Goal: Task Accomplishment & Management: Use online tool/utility

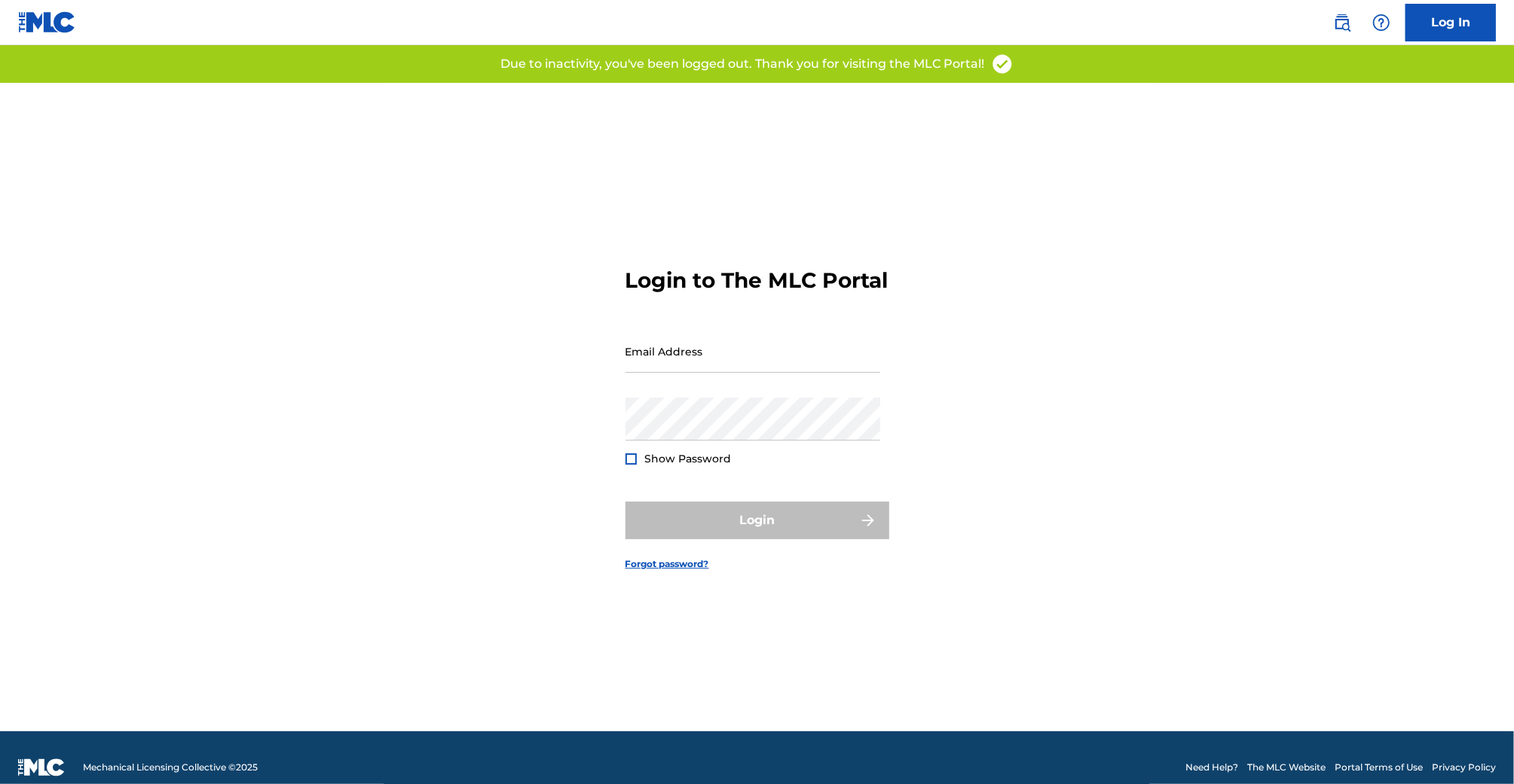
click at [553, 392] on div "Login to The MLC Portal Email Address Password Show Password Login Forgot passw…" at bounding box center [757, 406] width 1055 height 649
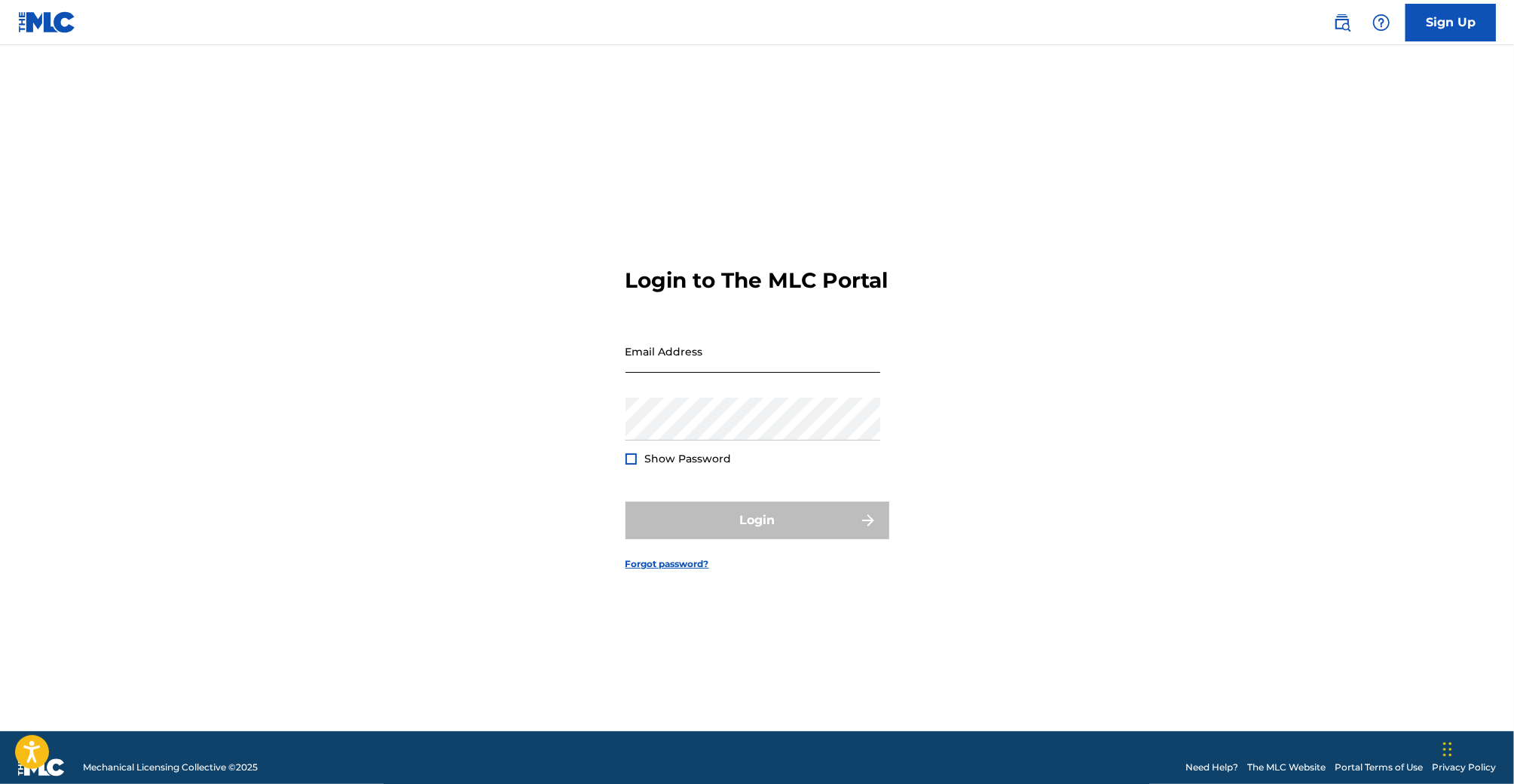
click at [692, 362] on input "Email Address" at bounding box center [753, 352] width 255 height 43
type input "[EMAIL_ADDRESS][DOMAIN_NAME]"
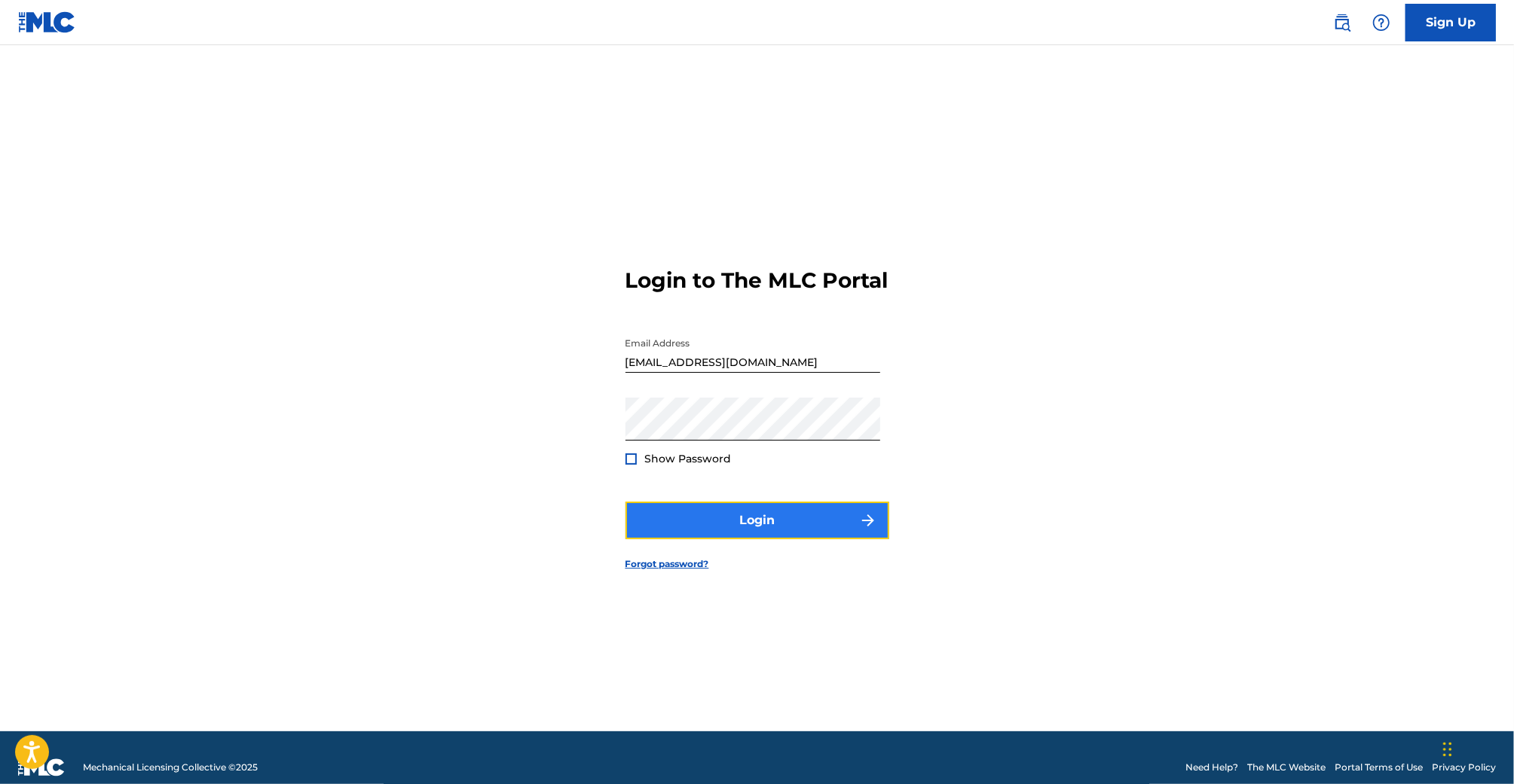
click at [813, 534] on button "Login" at bounding box center [757, 520] width 264 height 38
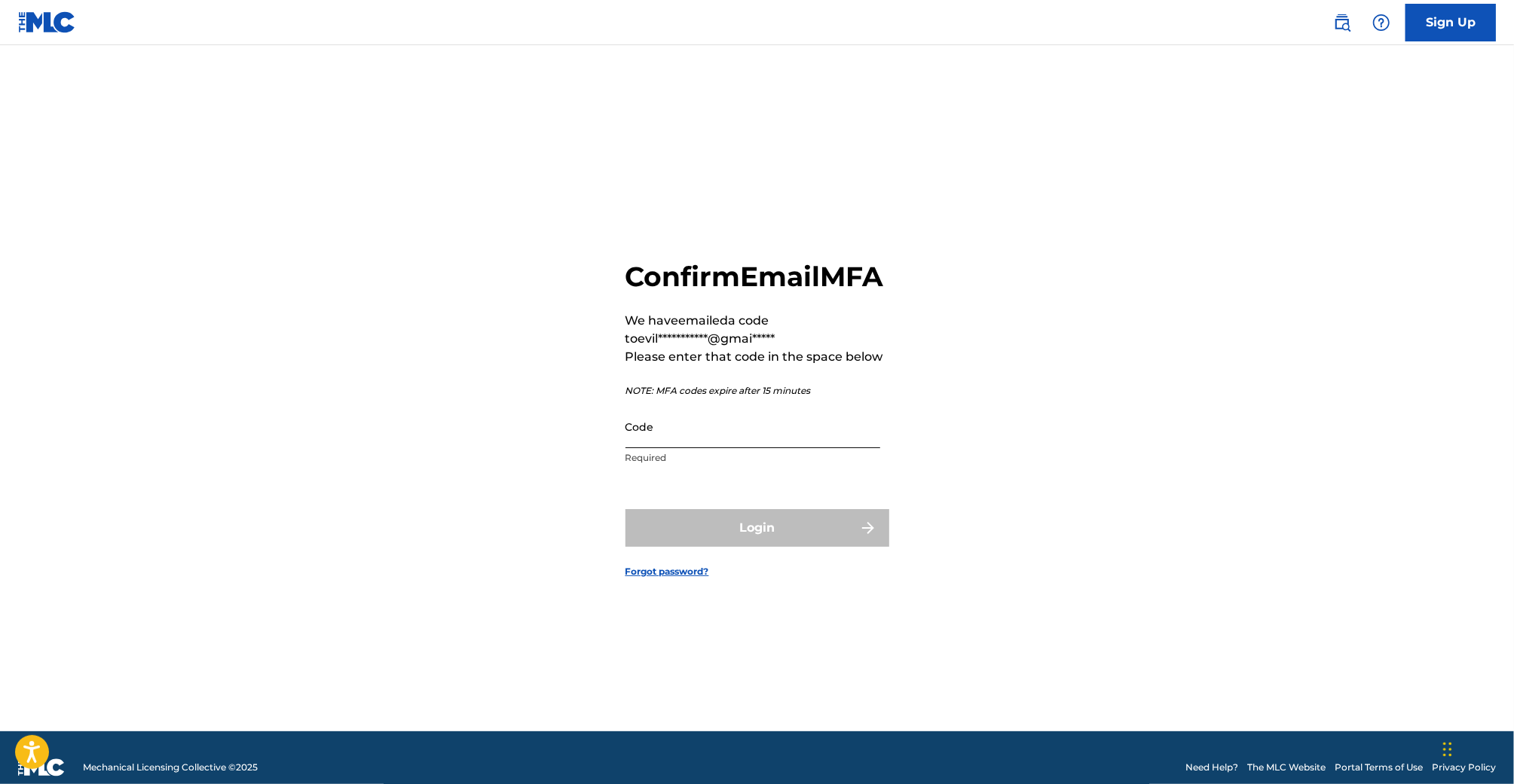
click at [670, 449] on input "Code" at bounding box center [753, 427] width 255 height 43
paste input "075785"
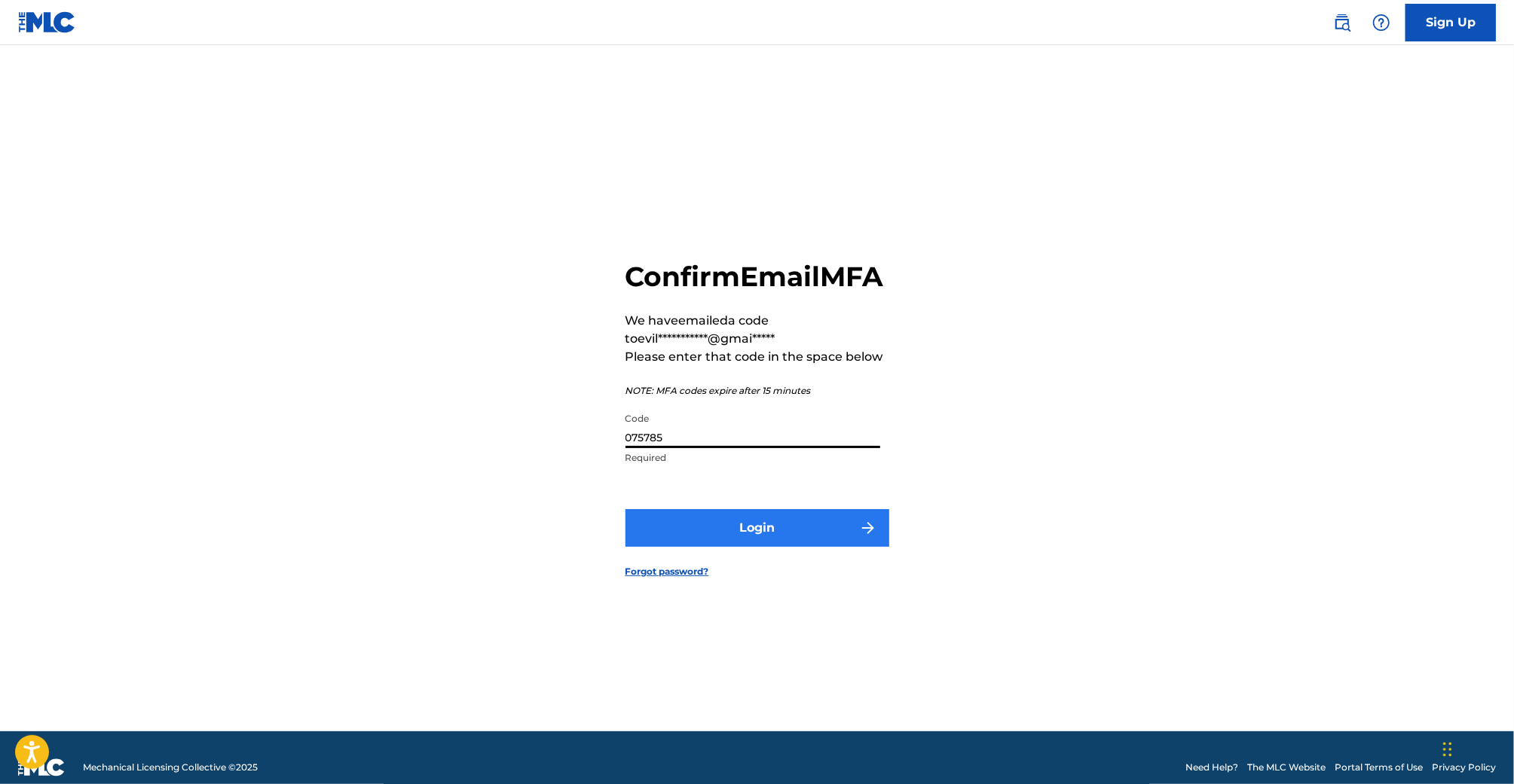
type input "075785"
click at [722, 544] on button "Login" at bounding box center [757, 528] width 264 height 38
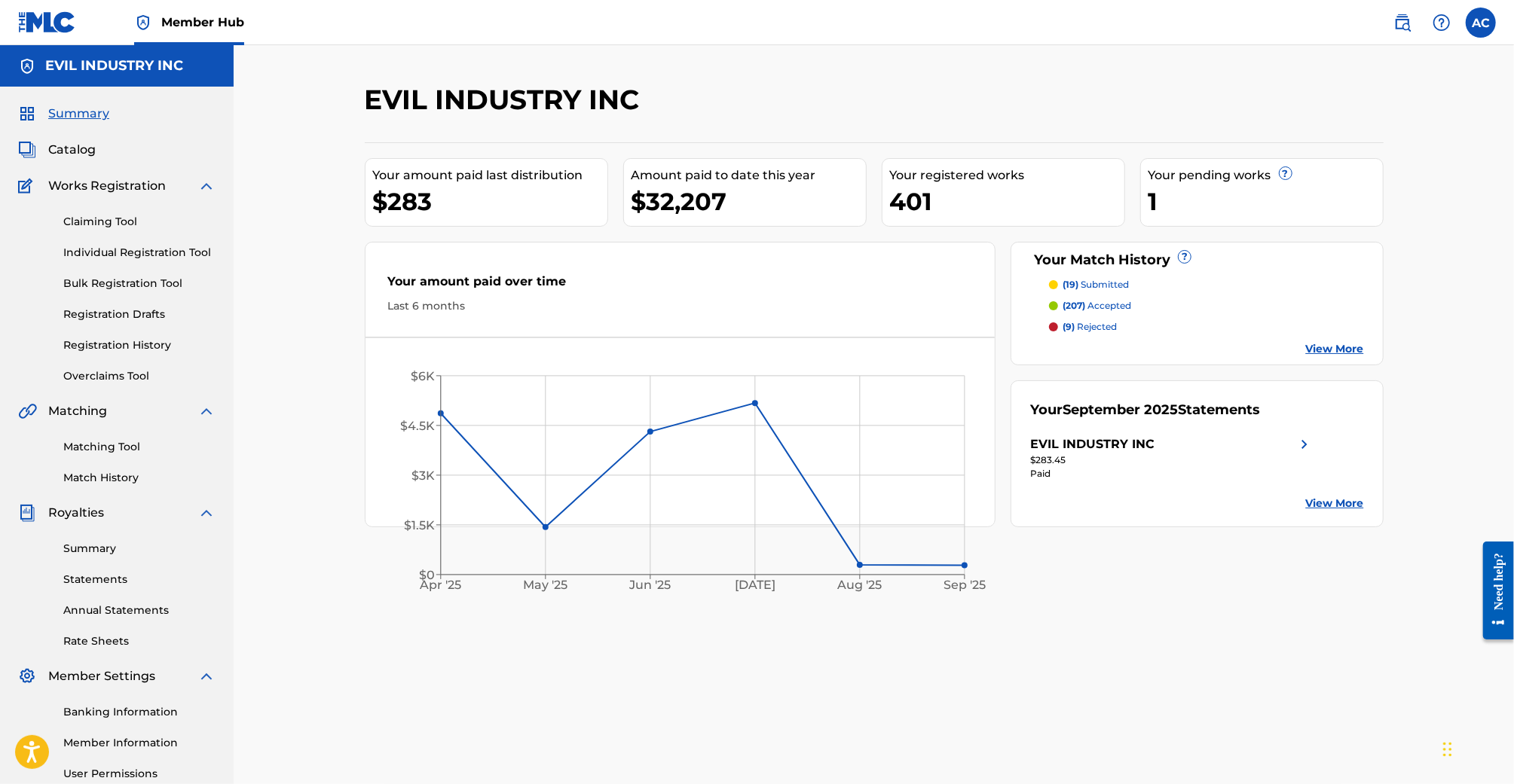
click at [1114, 282] on p "(19) submitted" at bounding box center [1096, 284] width 66 height 13
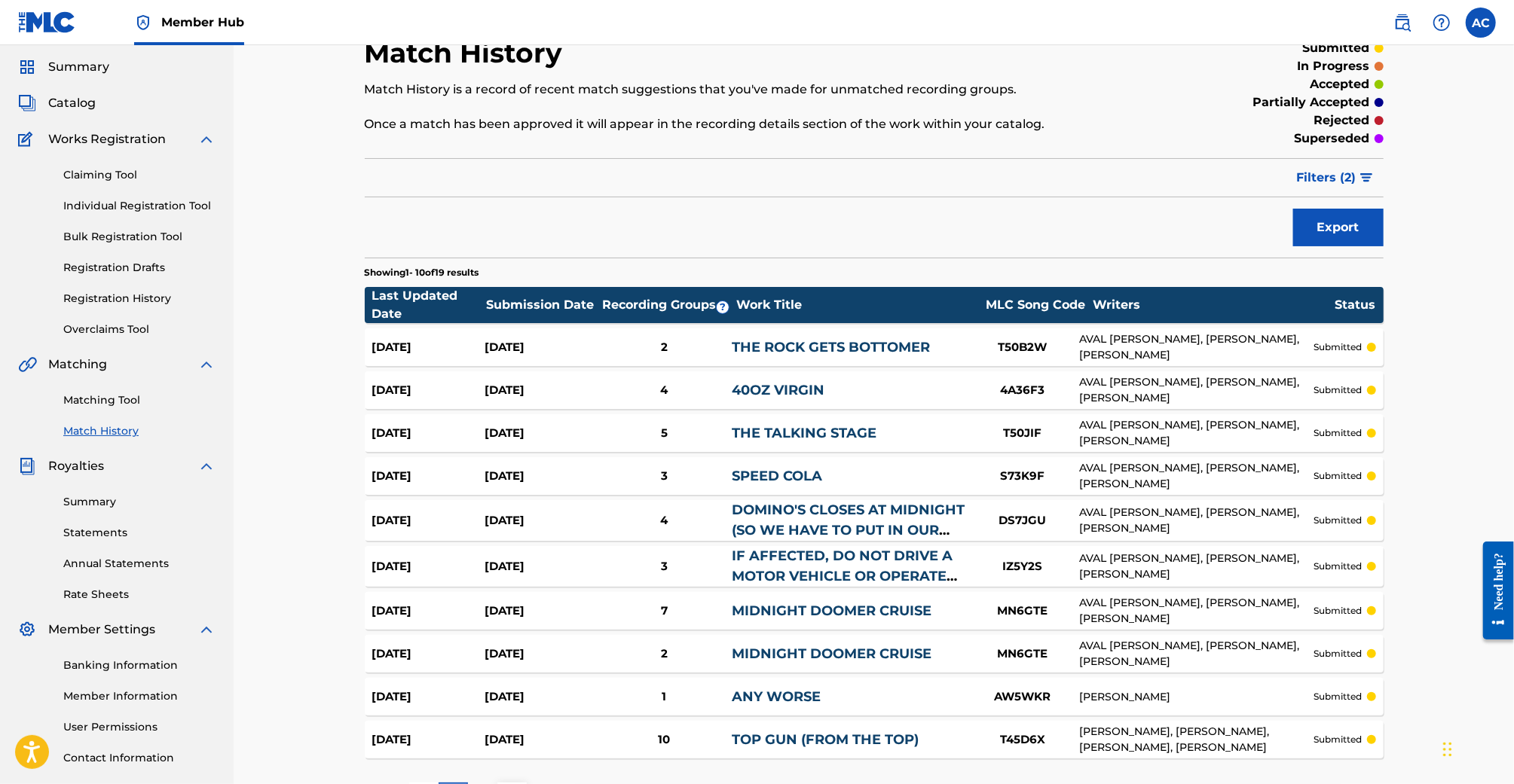
scroll to position [36, 0]
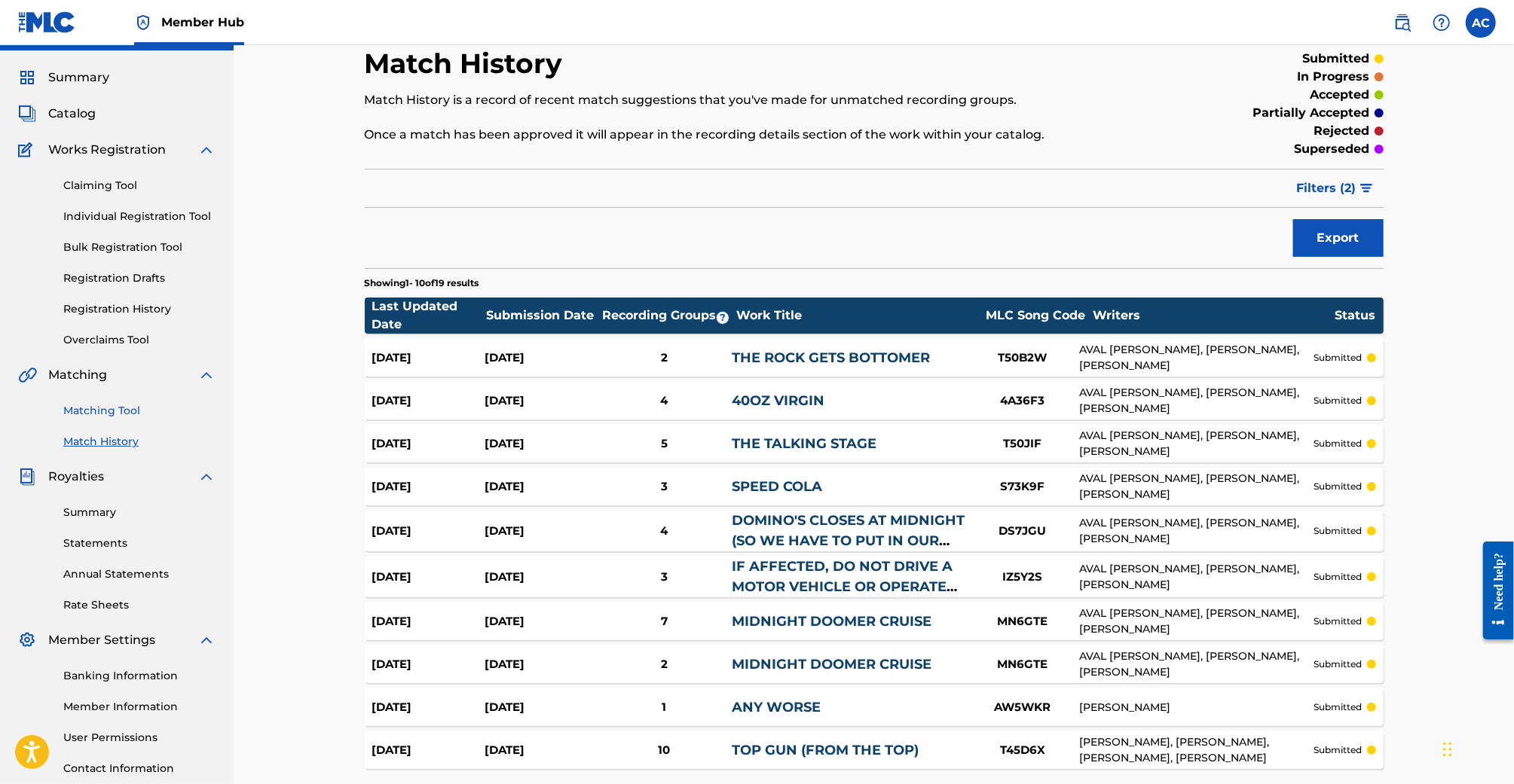
click at [129, 412] on link "Matching Tool" at bounding box center [140, 411] width 153 height 16
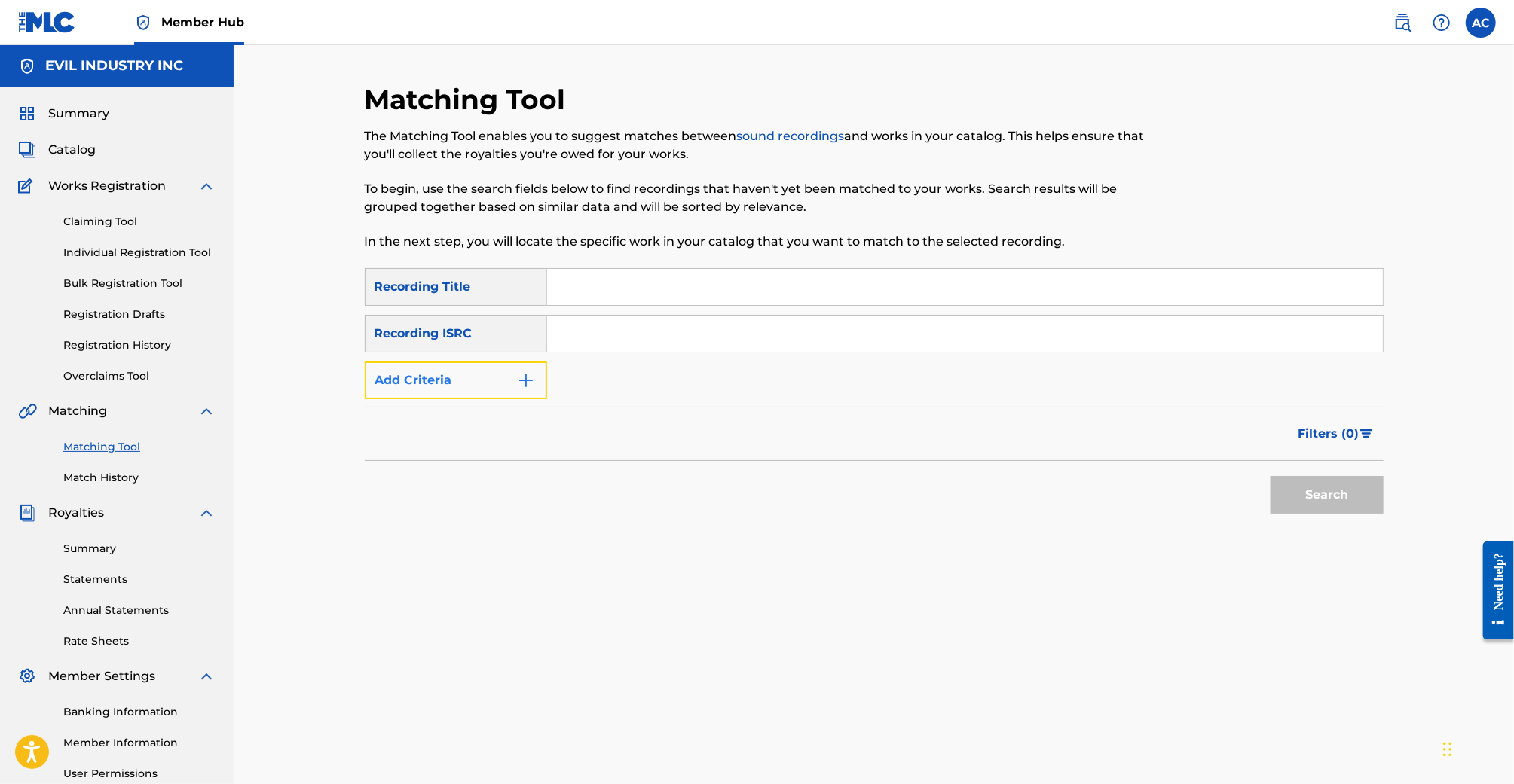
click at [486, 393] on button "Add Criteria" at bounding box center [455, 380] width 182 height 38
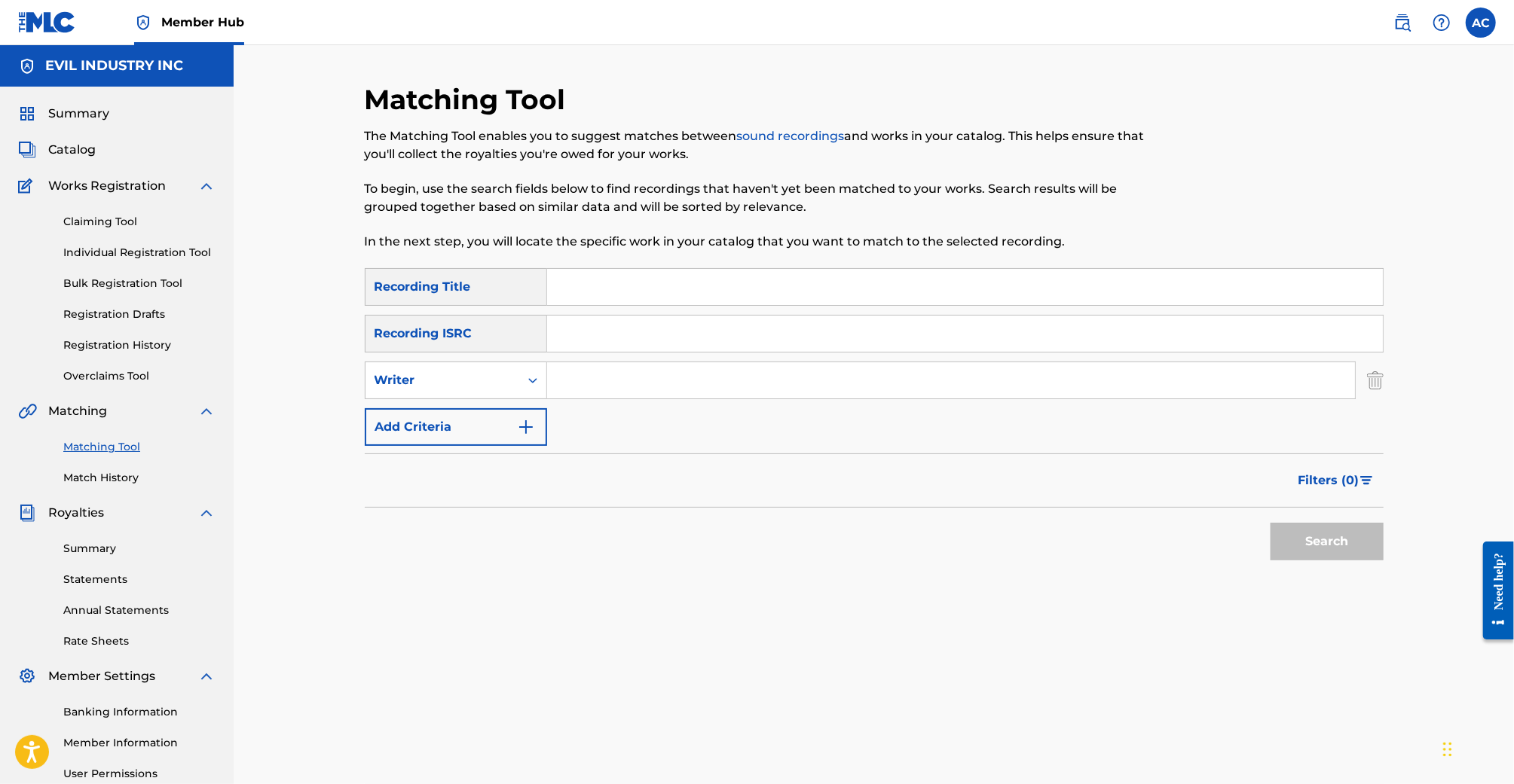
click at [558, 384] on input "Search Form" at bounding box center [951, 380] width 808 height 36
click at [524, 384] on div "Search Form" at bounding box center [533, 380] width 27 height 27
click at [511, 421] on div "Recording Artist" at bounding box center [456, 418] width 181 height 38
click at [615, 396] on input "Search Form" at bounding box center [951, 380] width 808 height 36
type input "Any Two WOrds"
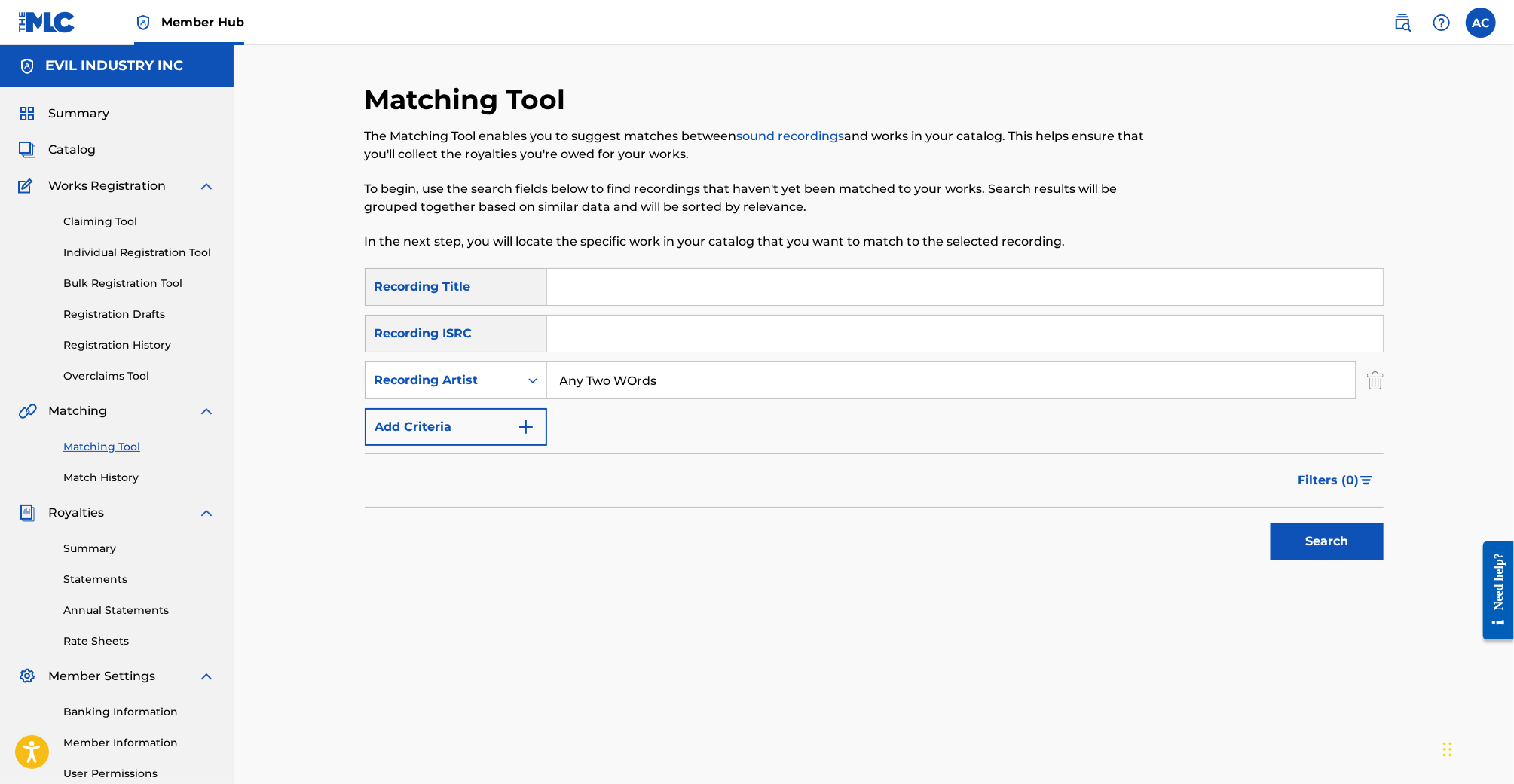
click at [1271, 523] on button "Search" at bounding box center [1327, 542] width 113 height 38
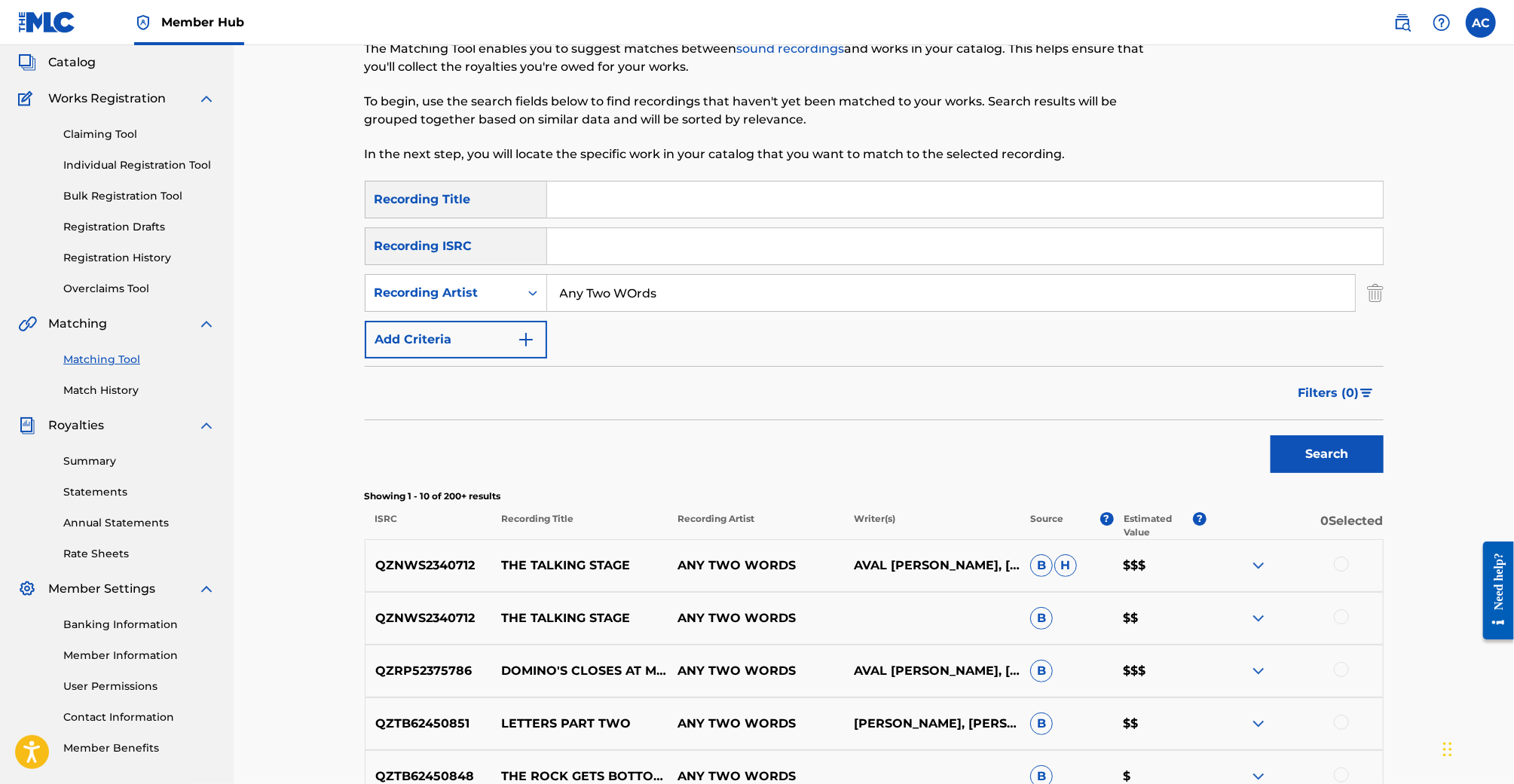
scroll to position [73, 0]
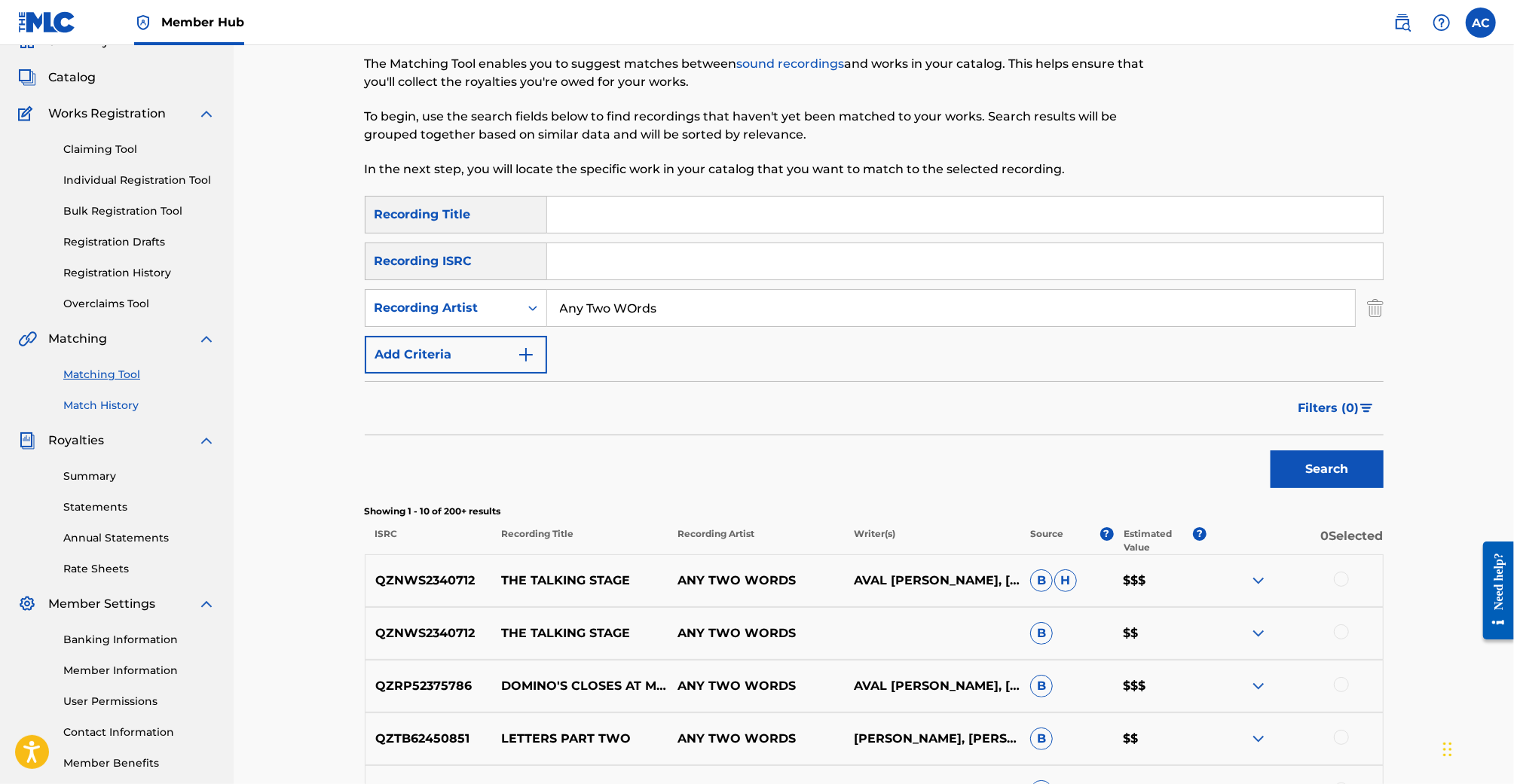
click at [107, 411] on link "Match History" at bounding box center [140, 405] width 153 height 16
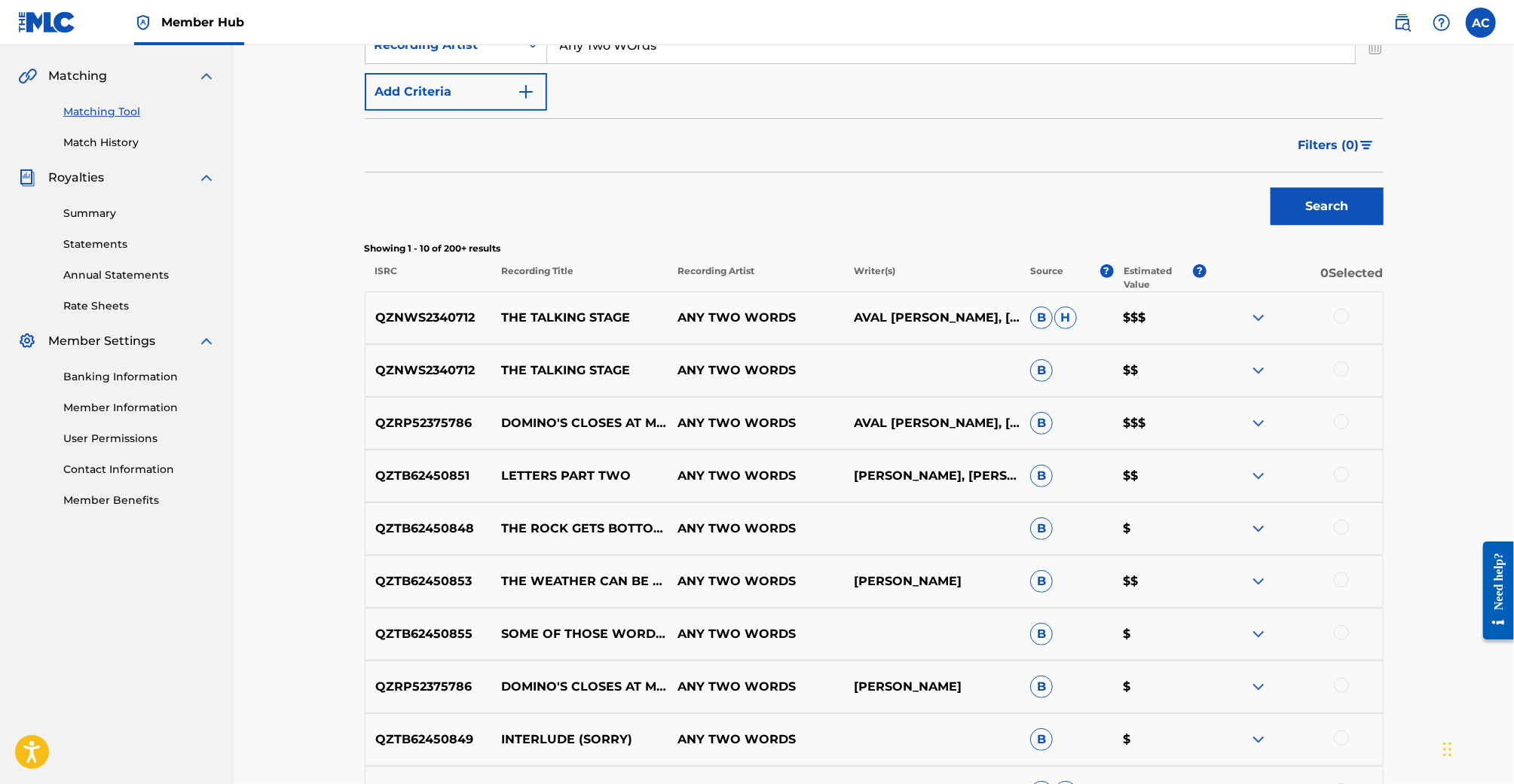
scroll to position [324, 0]
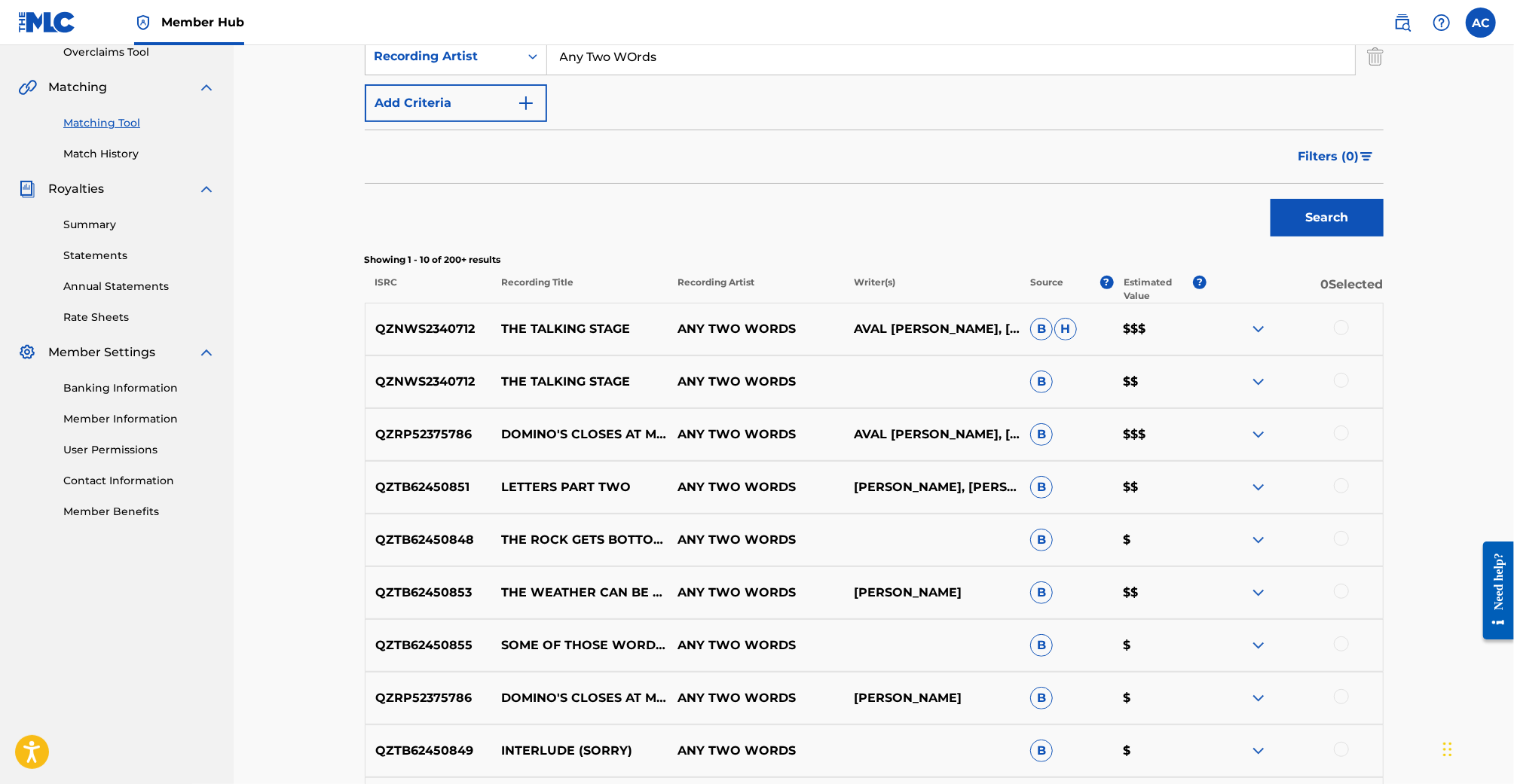
click at [571, 492] on p "LETTERS PART TWO" at bounding box center [580, 487] width 177 height 18
copy p "LETTERS PART TWO"
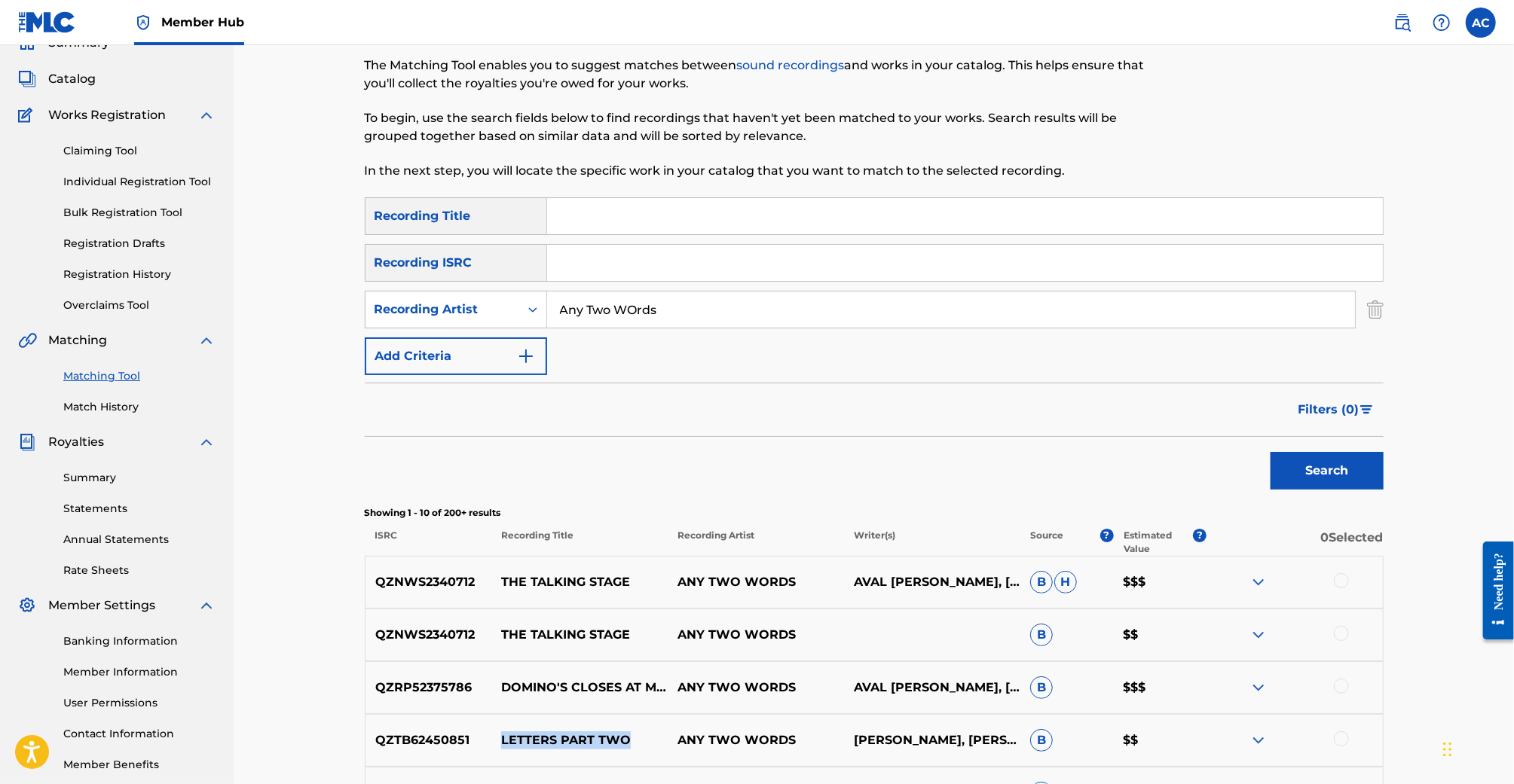
scroll to position [0, 0]
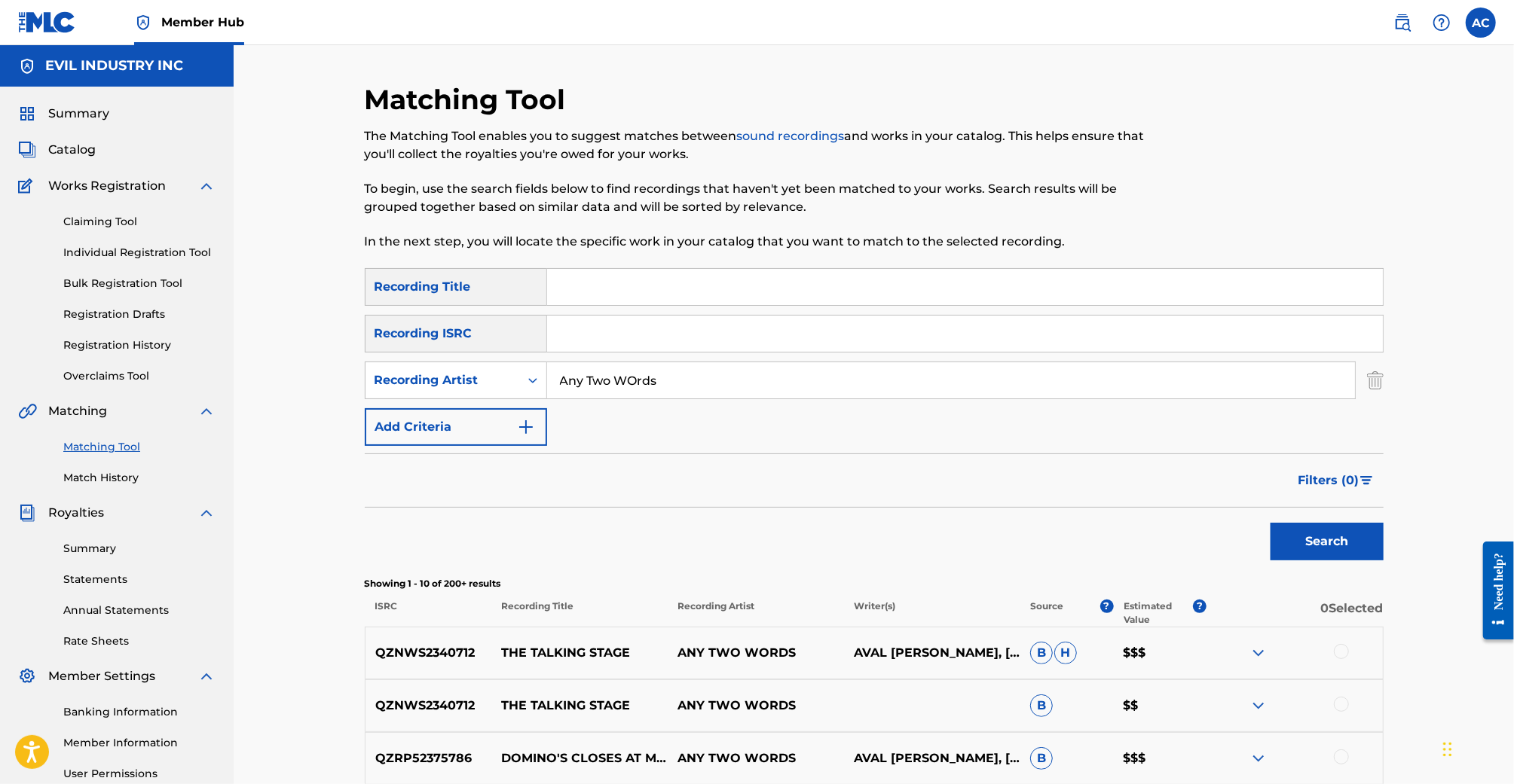
click at [666, 282] on input "Search Form" at bounding box center [965, 287] width 836 height 36
paste input "LETTERS PART TWO"
type input "LETTERS PART TWO"
click at [1271, 523] on button "Search" at bounding box center [1327, 542] width 113 height 38
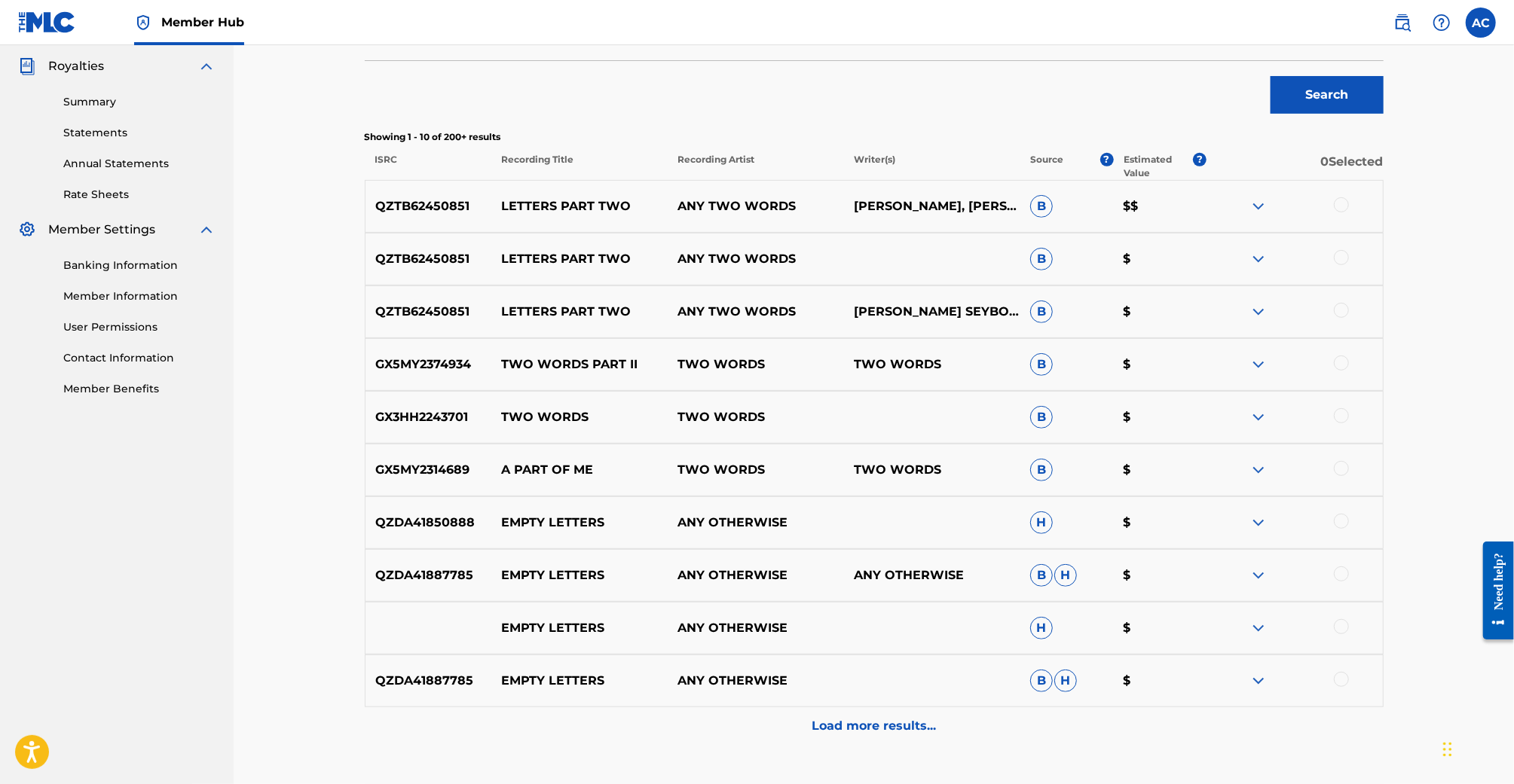
scroll to position [425, 0]
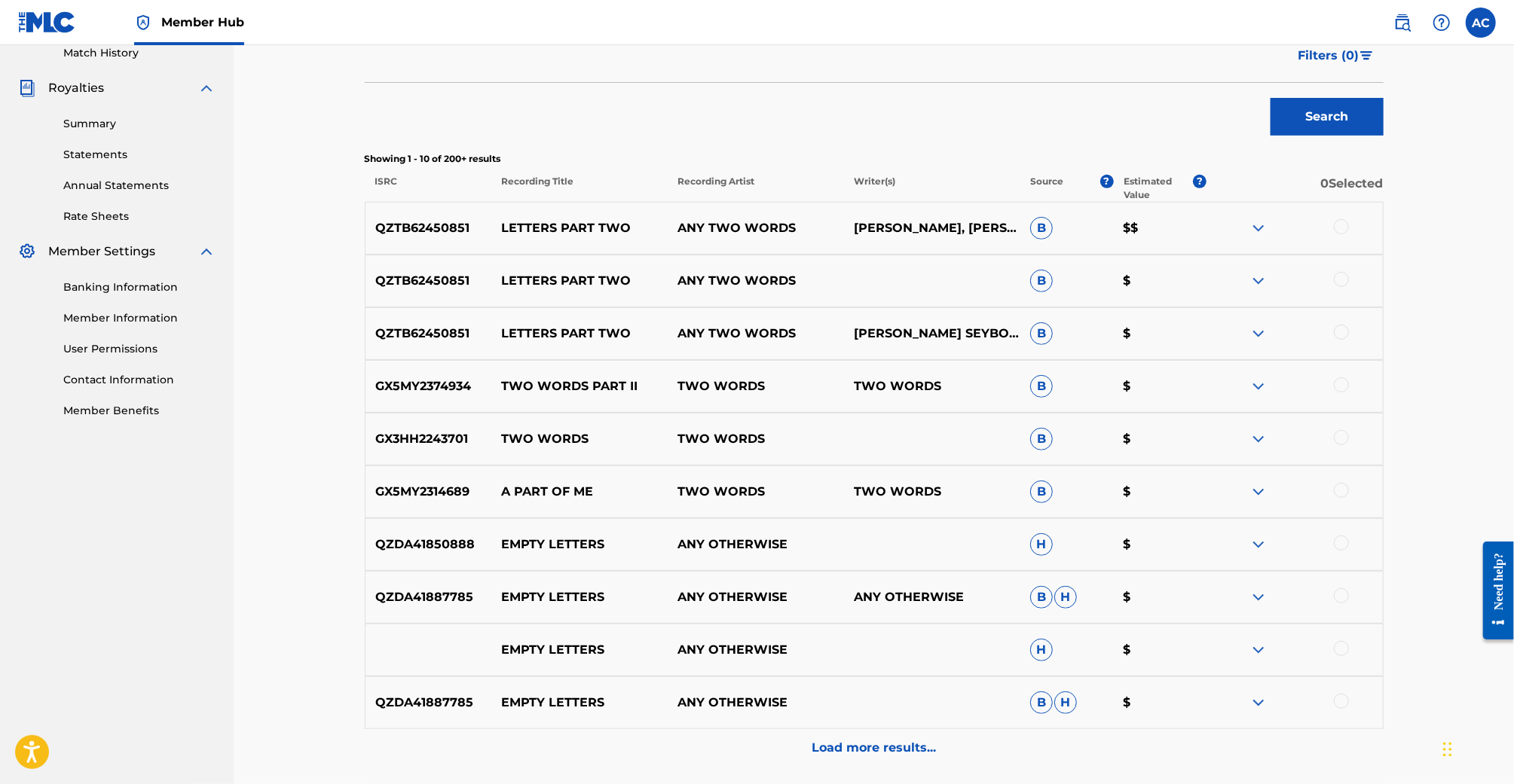
click at [1346, 332] on div at bounding box center [1341, 332] width 15 height 15
click at [1340, 284] on div at bounding box center [1341, 279] width 15 height 15
click at [1340, 232] on div at bounding box center [1341, 226] width 15 height 15
click at [1051, 646] on button "Match 3 Groups" at bounding box center [1060, 661] width 167 height 38
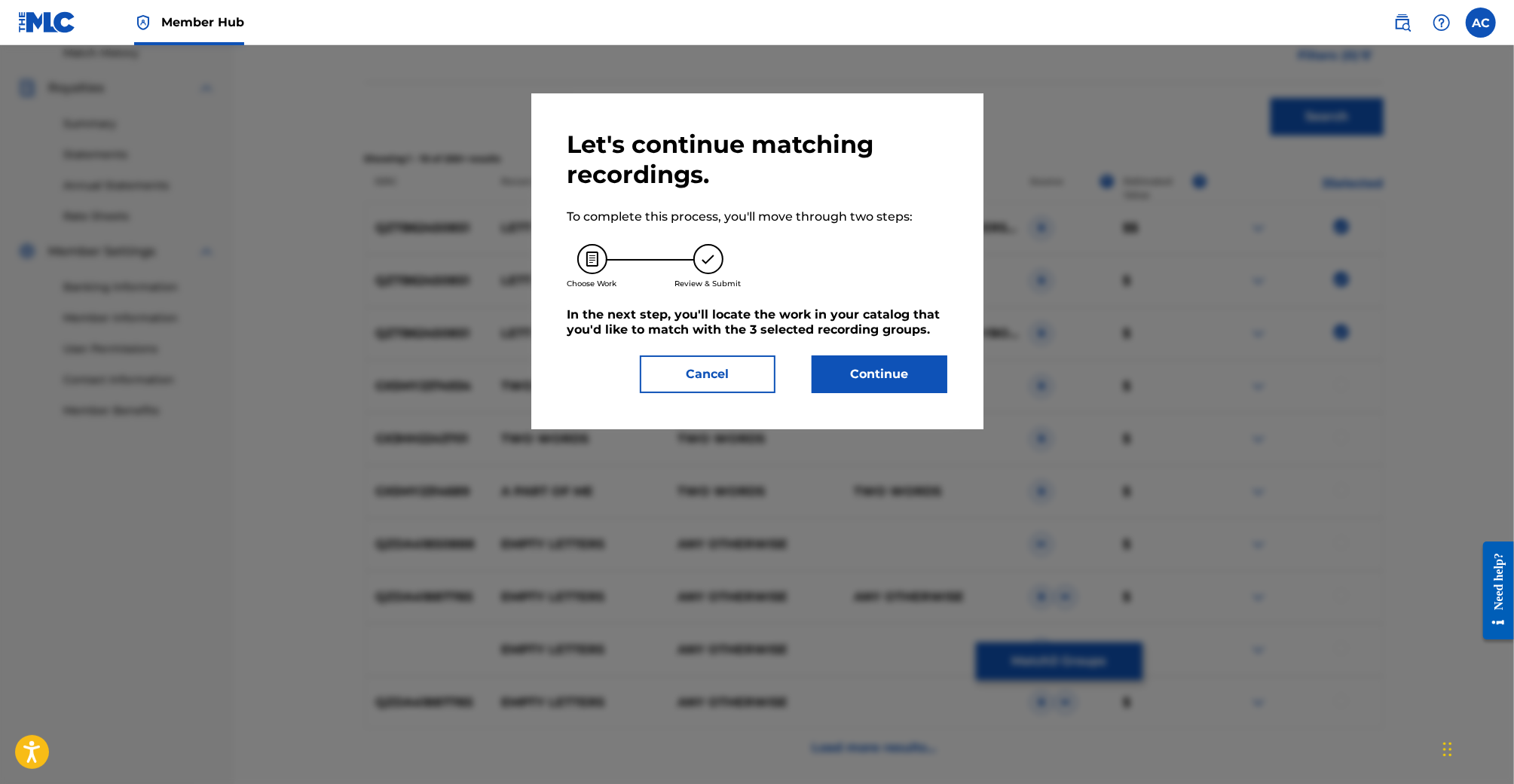
click at [827, 344] on div "Let's continue matching recordings. To complete this process, you'll move throu…" at bounding box center [757, 261] width 380 height 264
click at [827, 348] on div "Let's continue matching recordings. To complete this process, you'll move throu…" at bounding box center [757, 261] width 380 height 264
click at [827, 352] on div "Let's continue matching recordings. To complete this process, you'll move throu…" at bounding box center [757, 261] width 380 height 264
click at [840, 372] on button "Continue" at bounding box center [879, 374] width 136 height 38
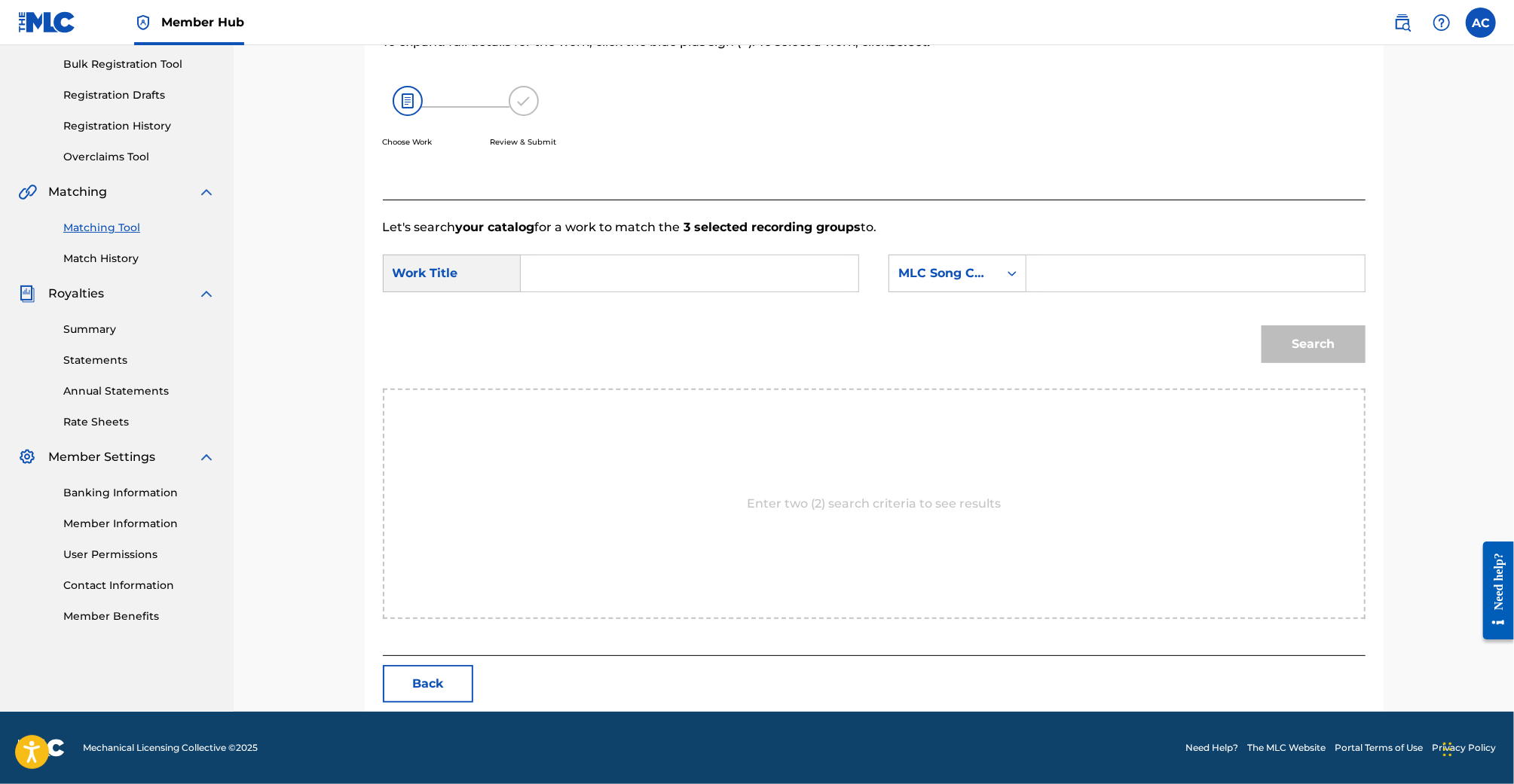
scroll to position [219, 0]
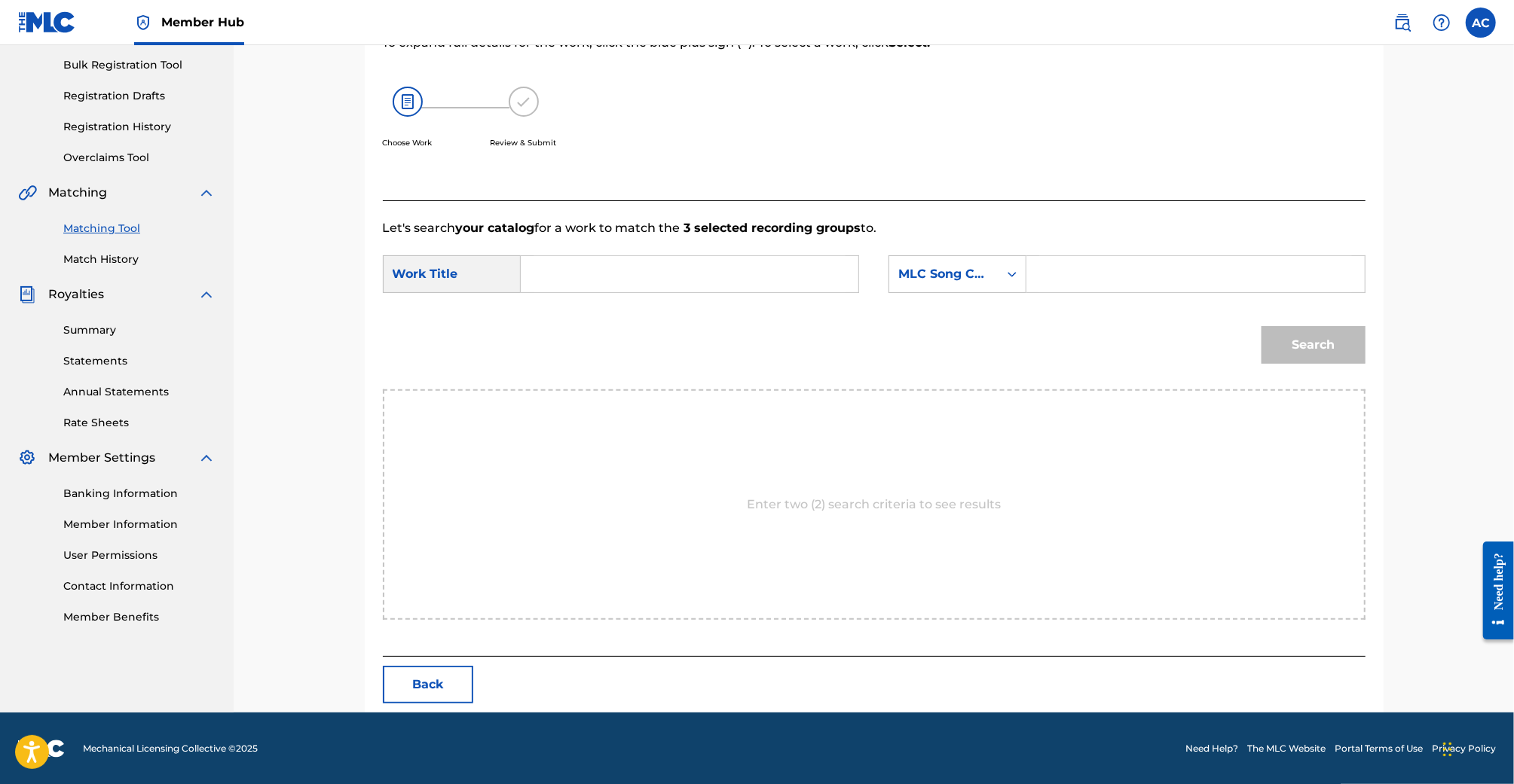
click at [709, 288] on input "Search Form" at bounding box center [690, 274] width 312 height 36
paste input "LETTERS PART TWO"
type input "LETTERS PART TWO"
click at [920, 280] on div "MLC Song Code" at bounding box center [944, 274] width 92 height 18
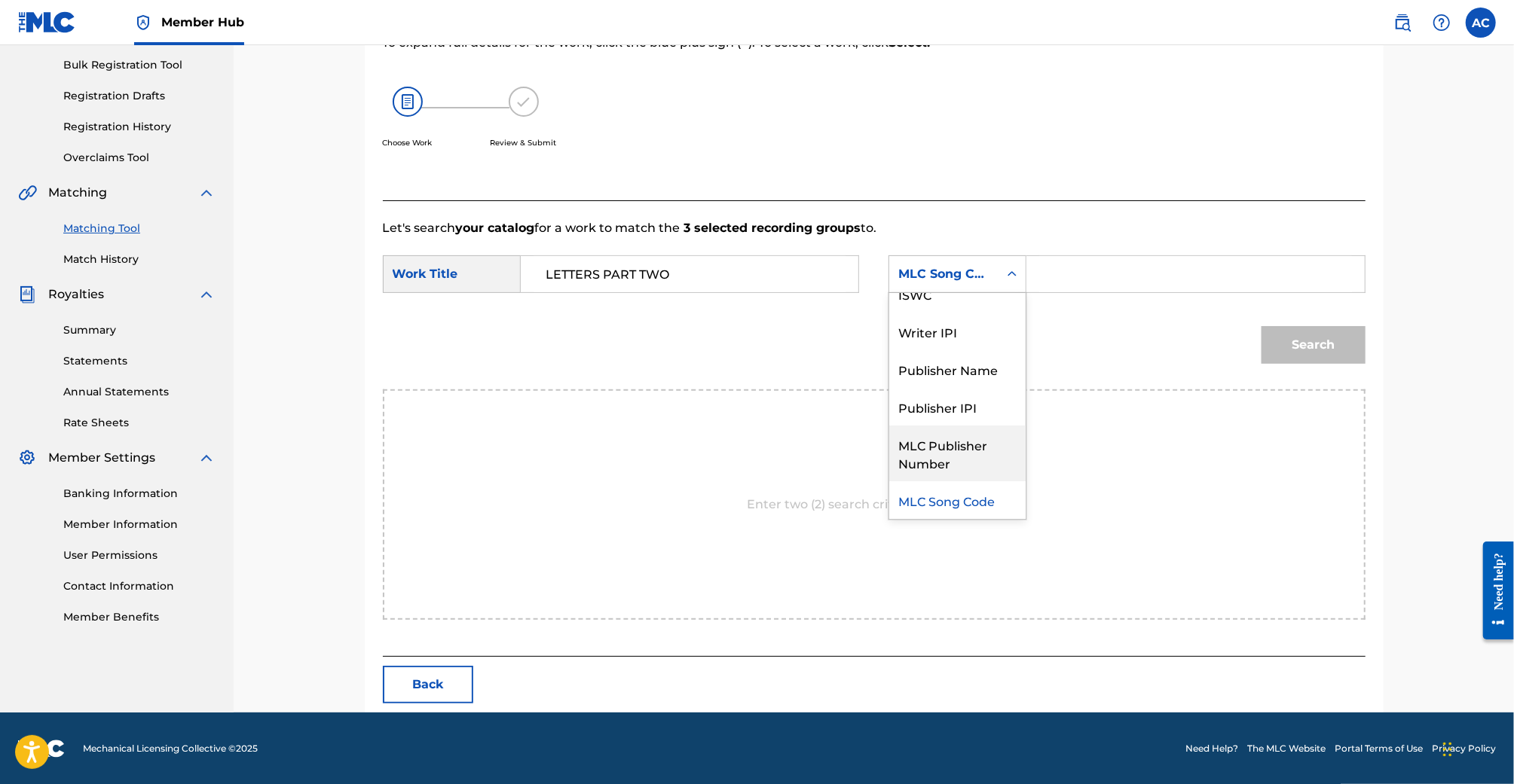
click at [938, 441] on div "MLC Publisher Number" at bounding box center [958, 453] width 136 height 56
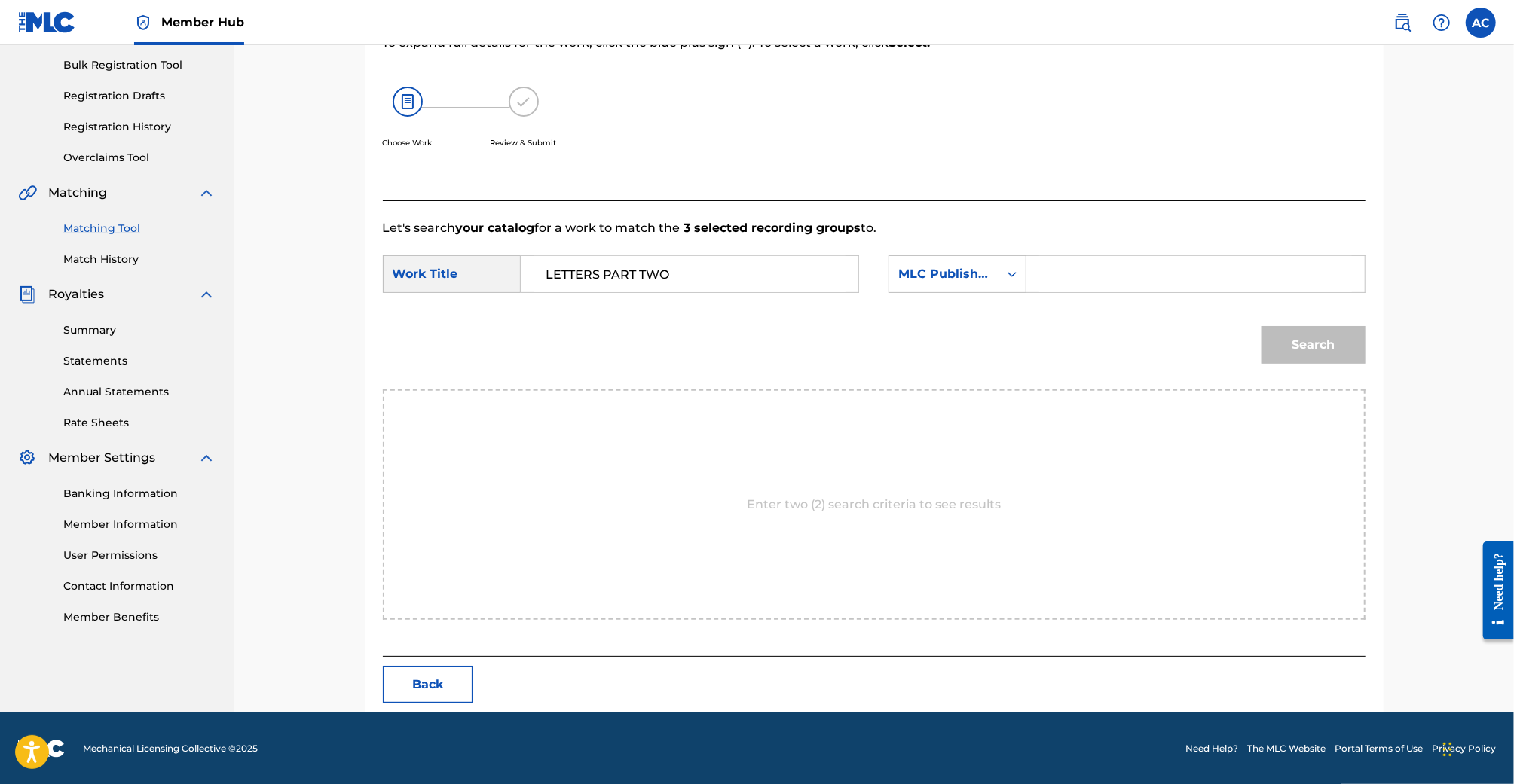
click at [1084, 283] on input "Search Form" at bounding box center [1195, 274] width 312 height 36
type input "Evil Industry"
click at [1319, 345] on button "Search" at bounding box center [1314, 345] width 104 height 38
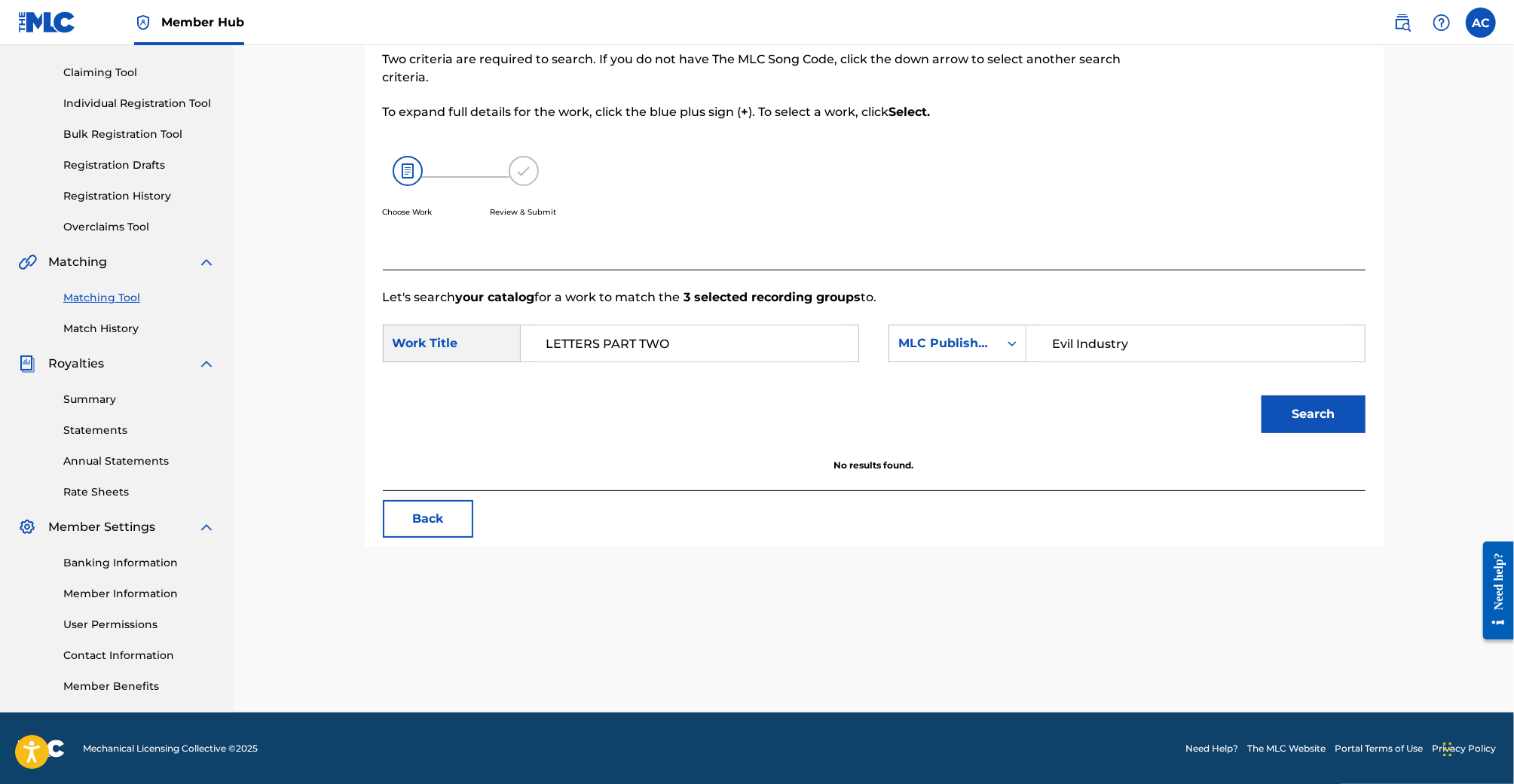
click at [1193, 345] on input "Evil Industry" at bounding box center [1195, 344] width 312 height 36
click at [1055, 342] on input "Evil Industry" at bounding box center [1195, 344] width 312 height 36
click at [780, 337] on input "LETTERS PART TWO" at bounding box center [690, 344] width 312 height 36
click at [569, 390] on strong "part" at bounding box center [559, 395] width 26 height 14
type input "letters part two"
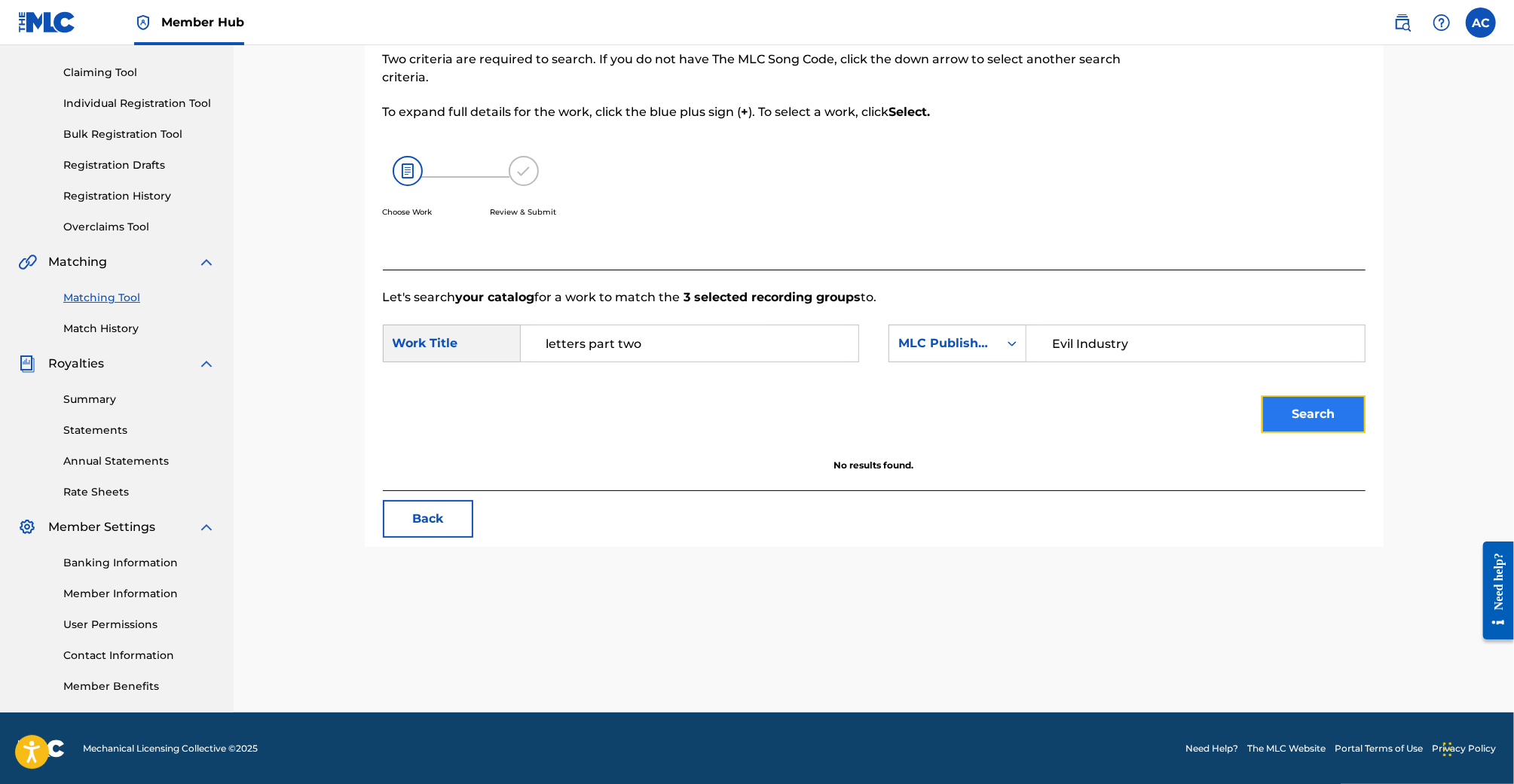
click at [1291, 408] on button "Search" at bounding box center [1314, 414] width 104 height 38
click at [988, 335] on div "MLC Publisher Number" at bounding box center [944, 344] width 92 height 18
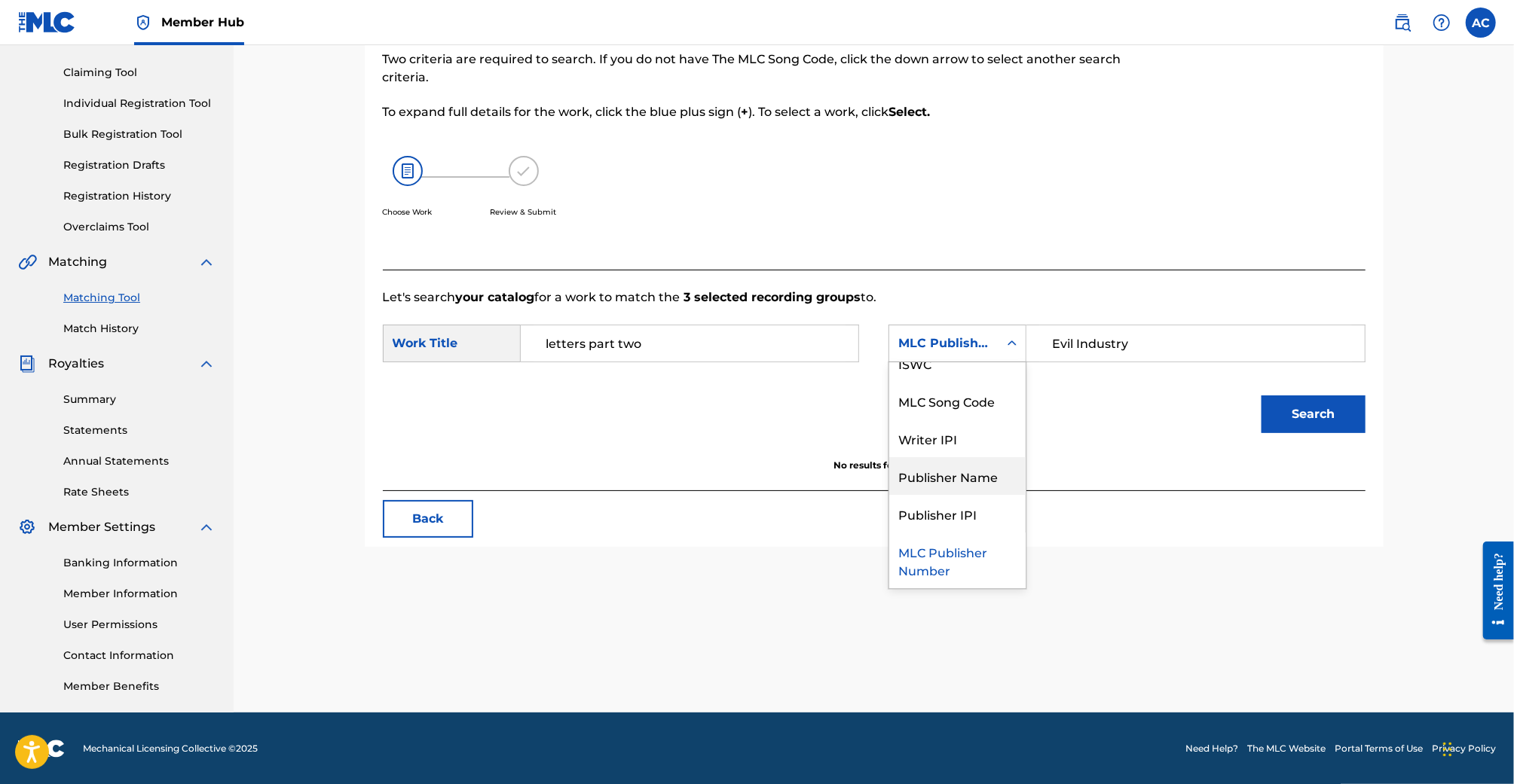
click at [971, 474] on div "Publisher Name" at bounding box center [958, 476] width 136 height 38
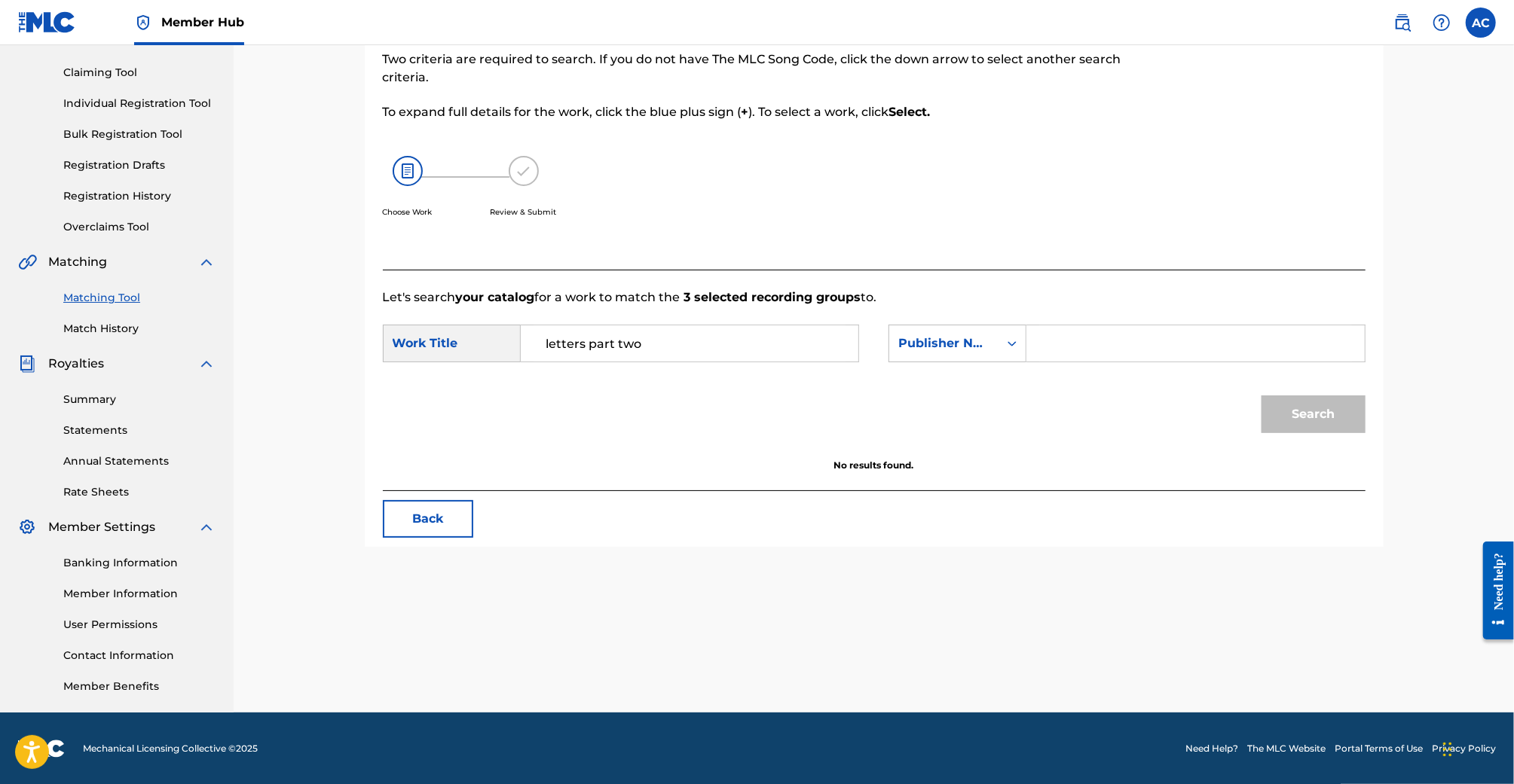
click at [1121, 349] on input "Search Form" at bounding box center [1195, 344] width 312 height 36
type input "evil industry"
click at [1262, 396] on button "Search" at bounding box center [1314, 414] width 104 height 38
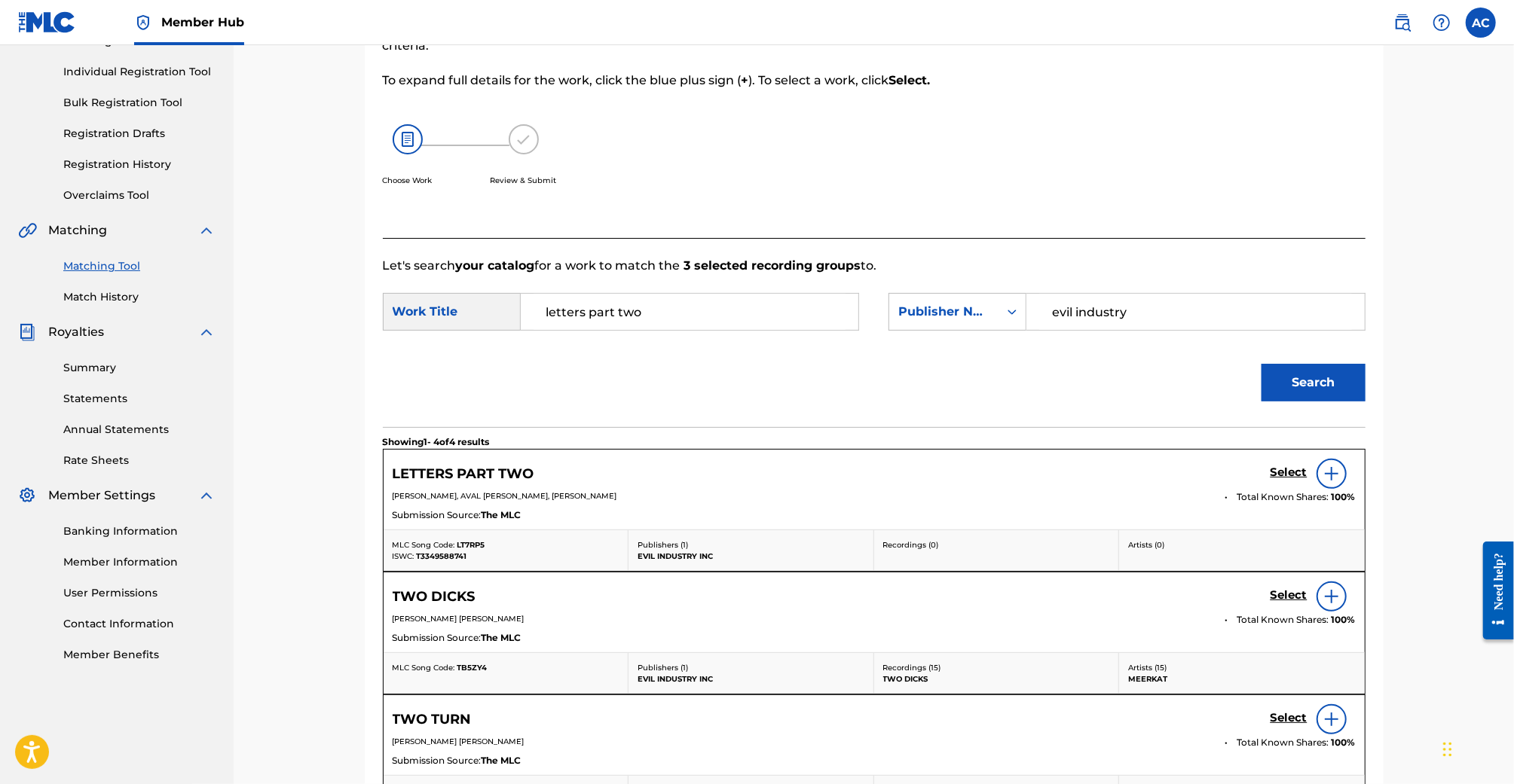
scroll to position [197, 0]
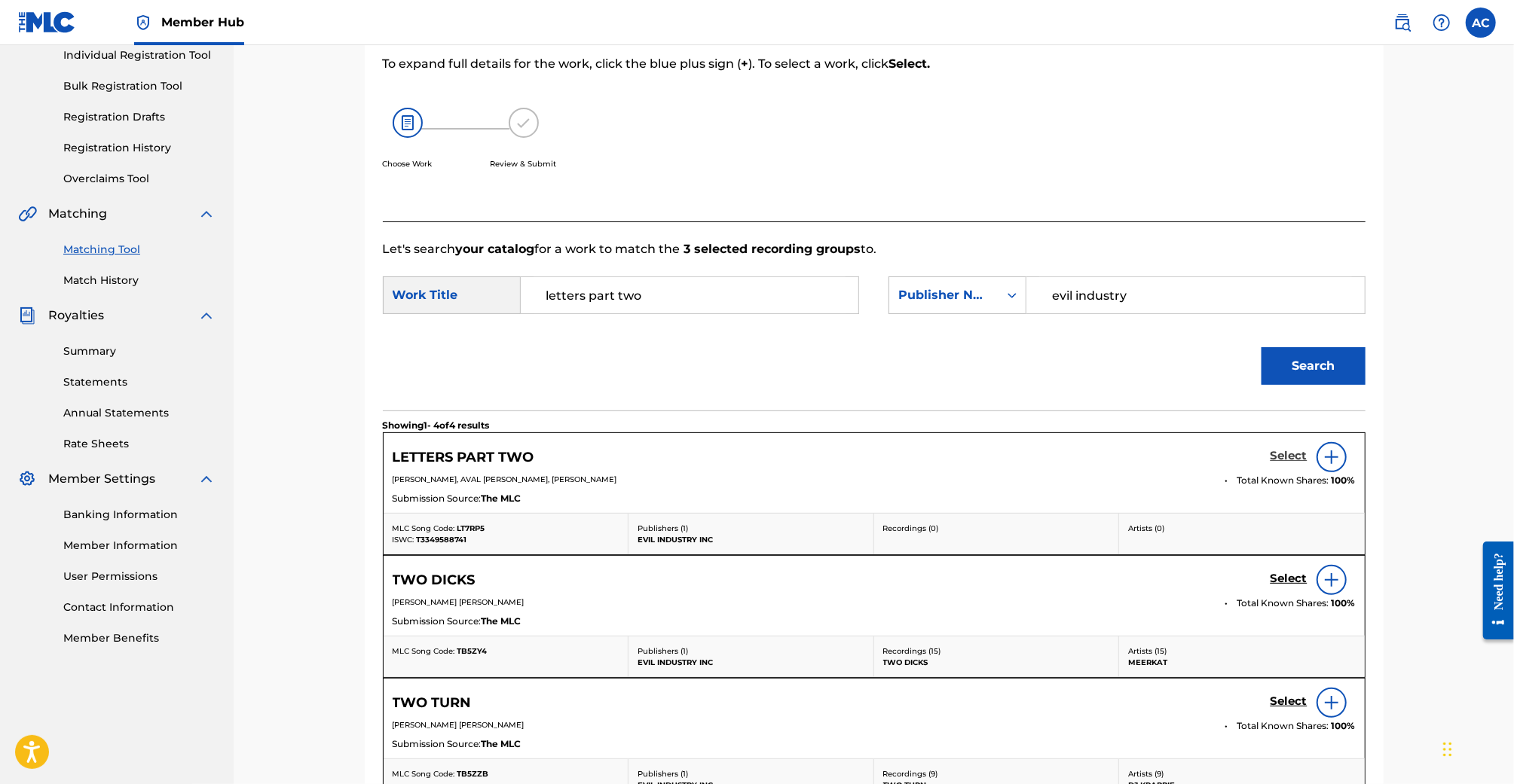
click at [1290, 450] on h5 "Select" at bounding box center [1289, 457] width 37 height 14
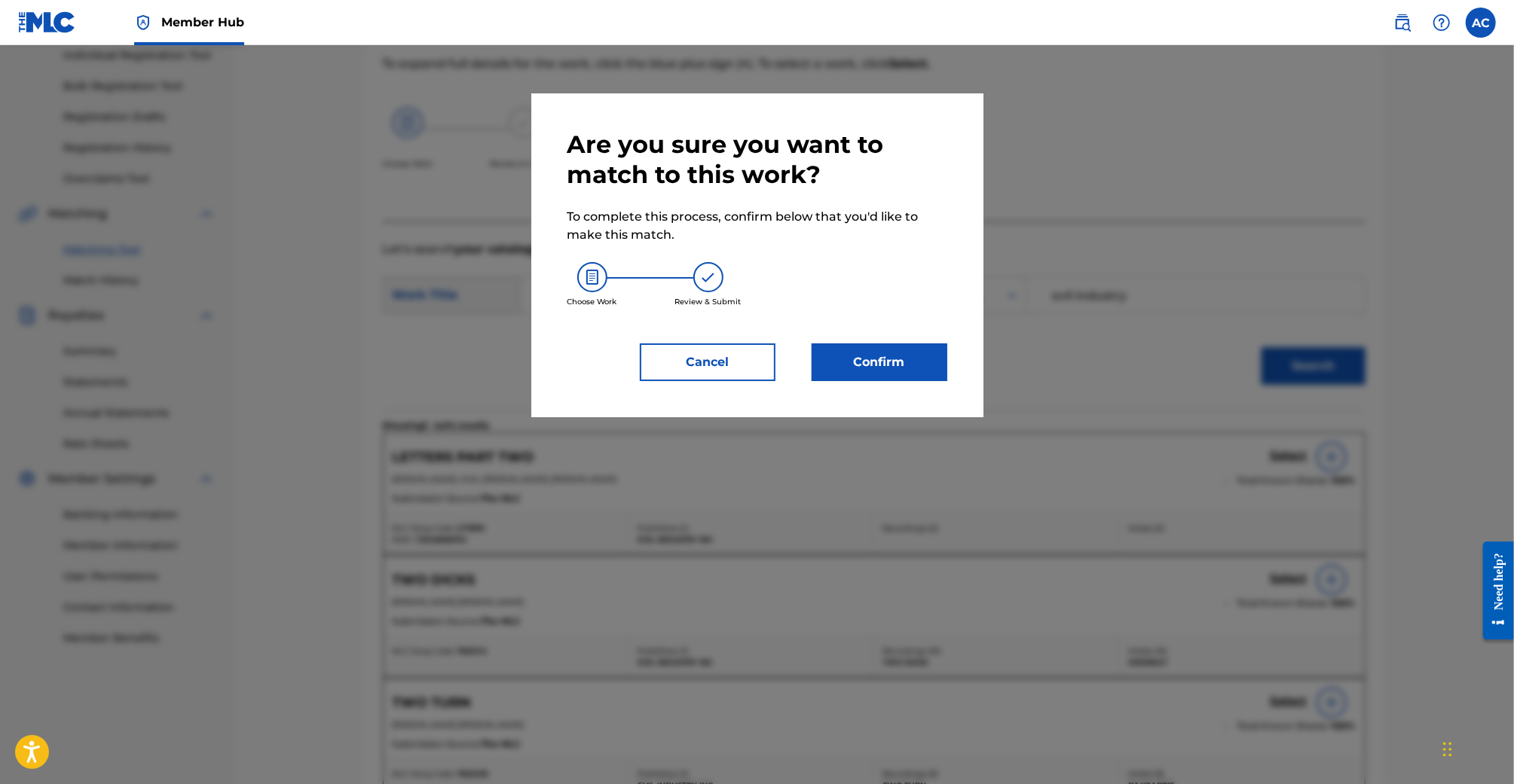
click at [929, 387] on div "Are you sure you want to match to this work? To complete this process, confirm …" at bounding box center [757, 255] width 452 height 324
click at [921, 360] on button "Confirm" at bounding box center [879, 362] width 136 height 38
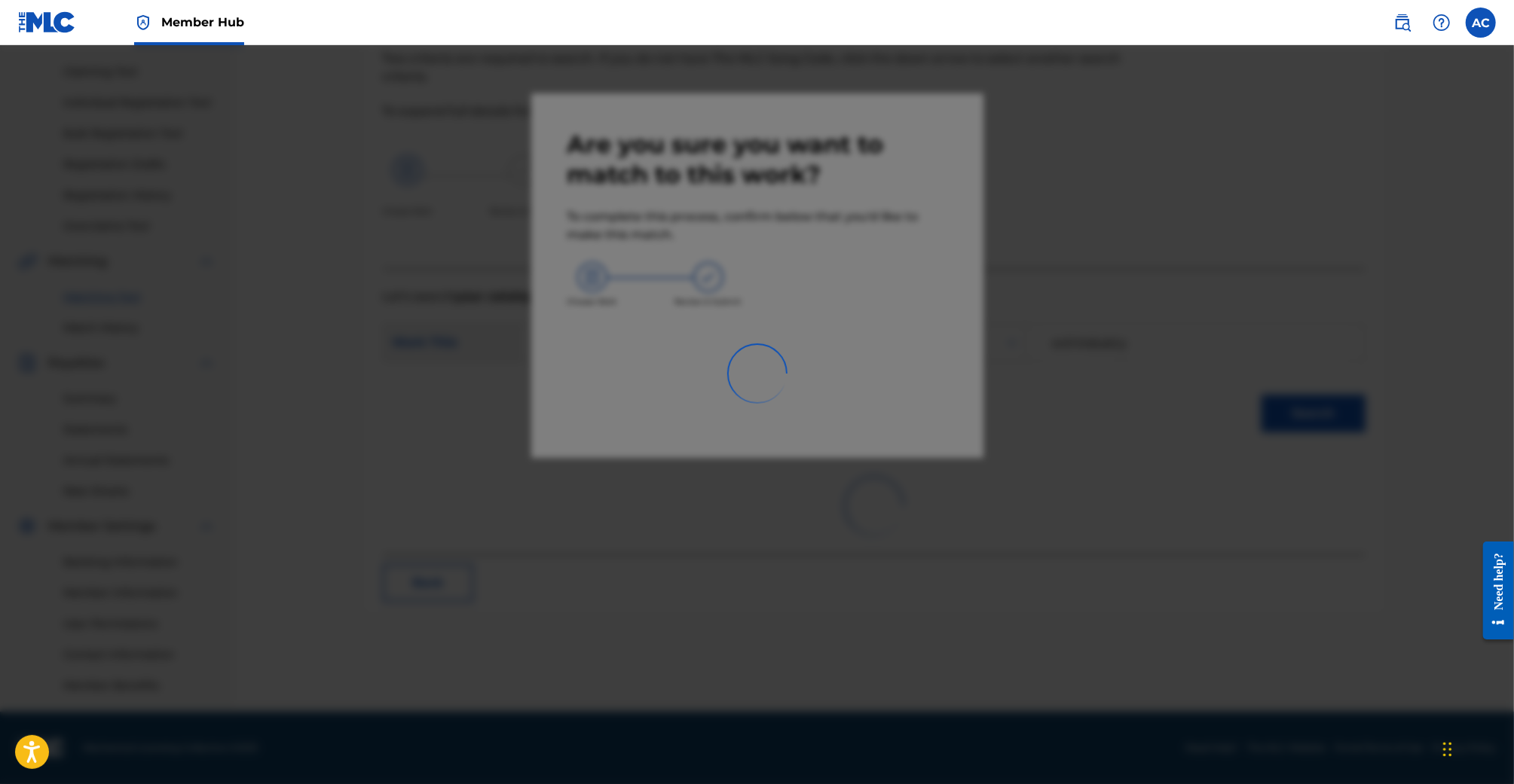
scroll to position [149, 0]
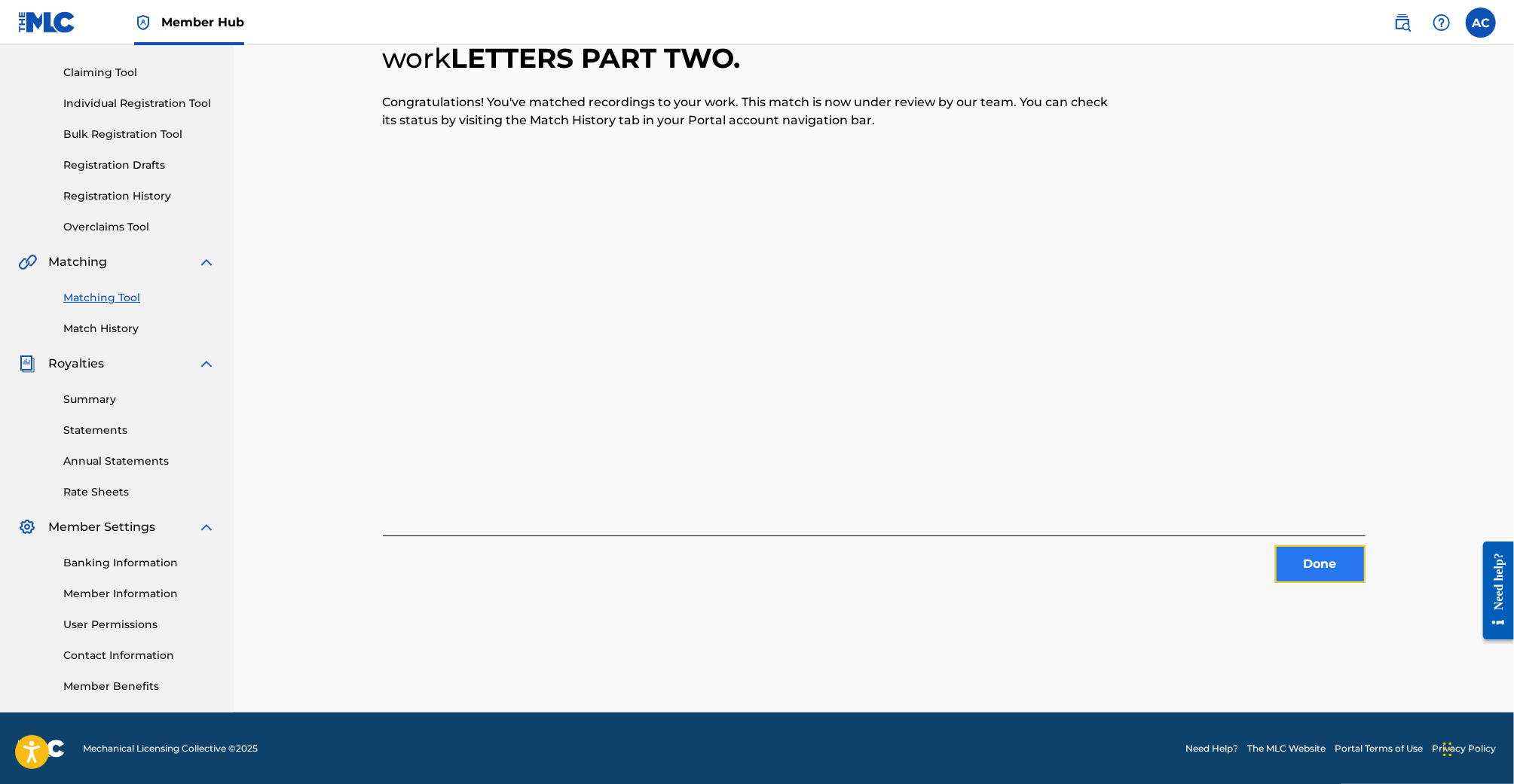
click at [1316, 552] on button "Done" at bounding box center [1320, 564] width 91 height 38
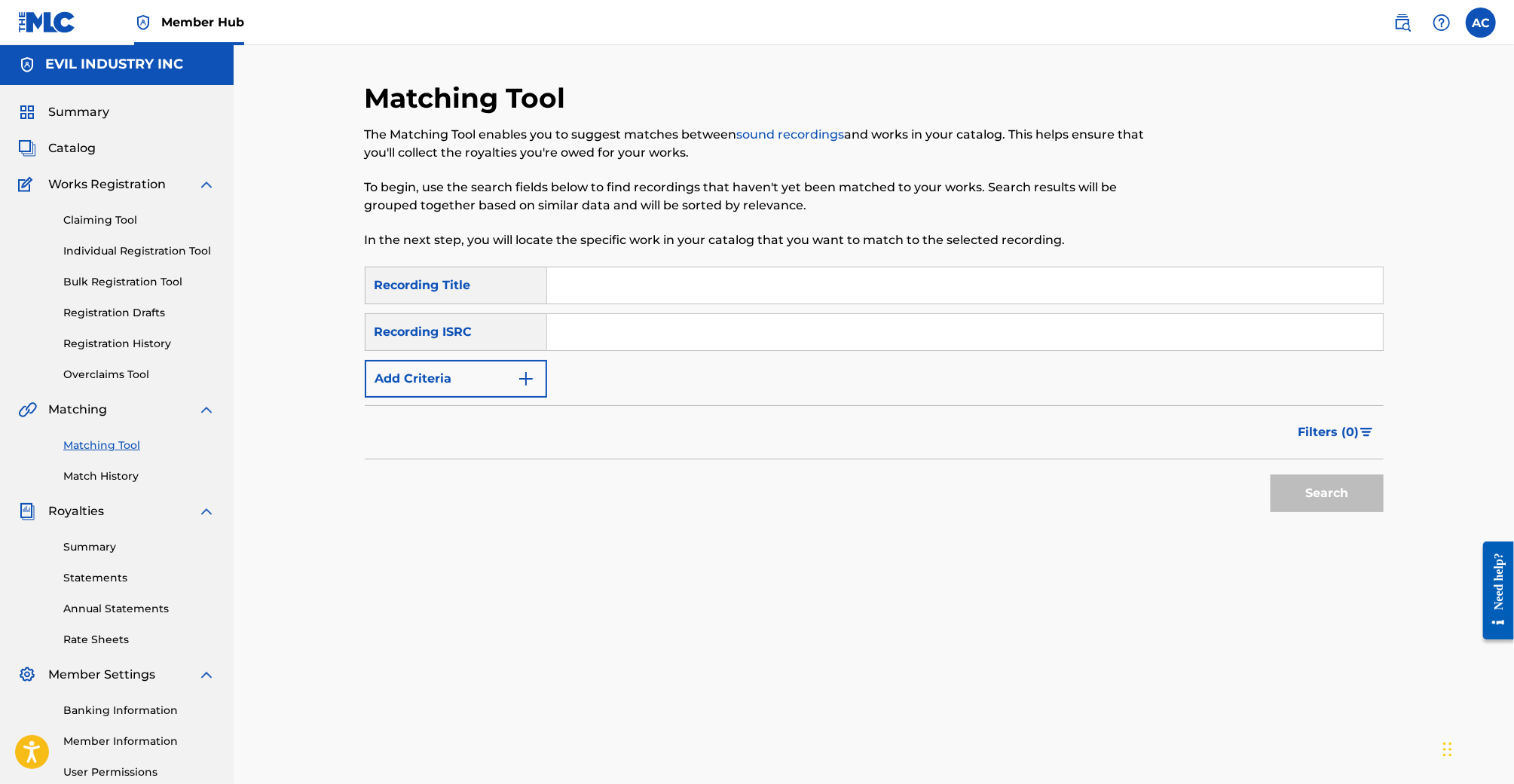
scroll to position [0, 0]
click at [117, 475] on link "Match History" at bounding box center [140, 478] width 153 height 16
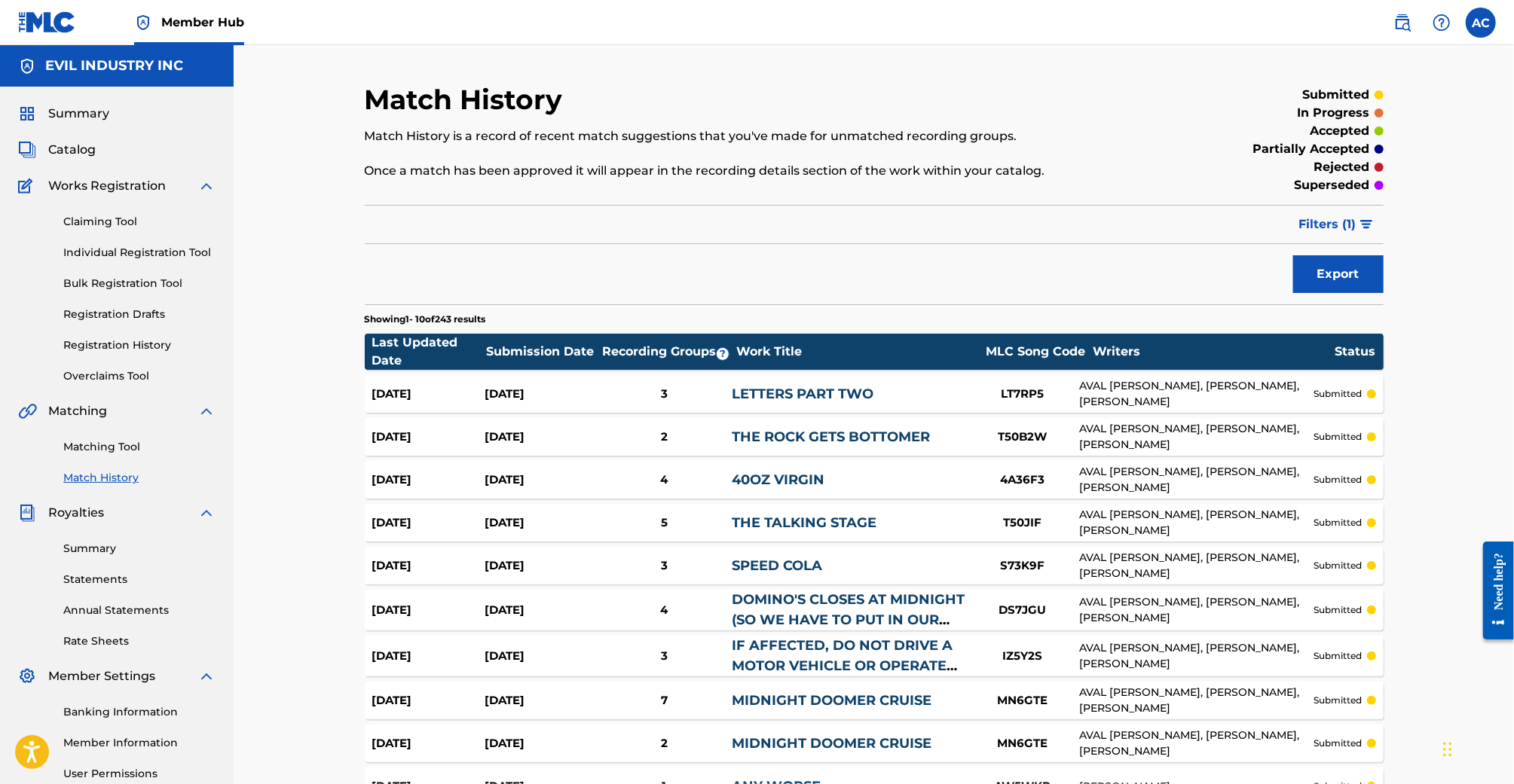
click at [129, 438] on div "Matching Tool Match History" at bounding box center [117, 453] width 197 height 65
click at [128, 443] on link "Matching Tool" at bounding box center [140, 448] width 153 height 16
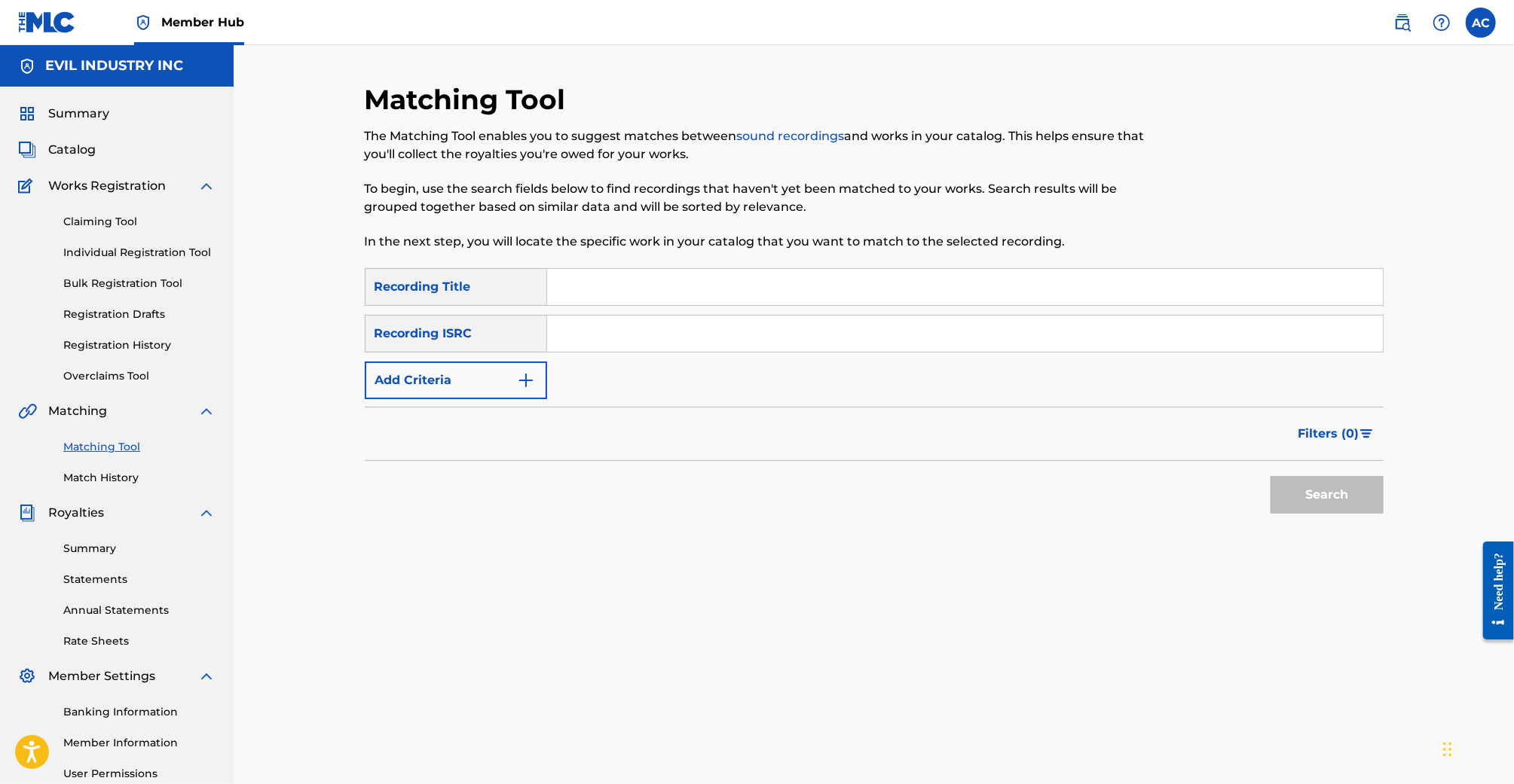
click at [462, 352] on div "Recording ISRC" at bounding box center [455, 334] width 182 height 38
click at [469, 369] on button "Add Criteria" at bounding box center [455, 380] width 182 height 38
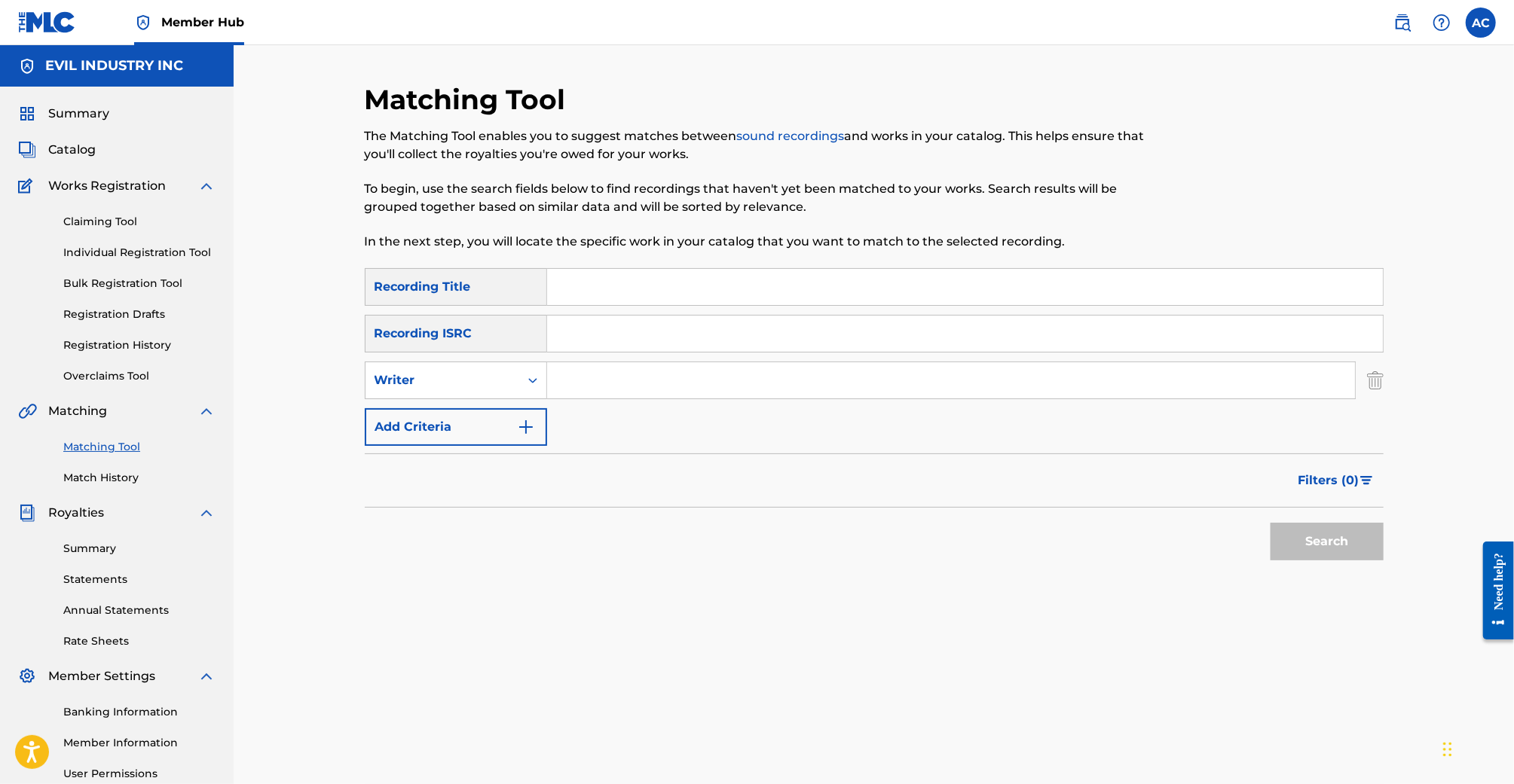
click at [632, 402] on div "SearchWithCriteriaa1940b6c-6956-44df-9a85-5524601c88e2 Recording Title SearchWi…" at bounding box center [873, 357] width 1019 height 178
click at [644, 381] on input "Search Form" at bounding box center [951, 380] width 808 height 36
type input "Any Two WOrds"
click at [485, 416] on button "Add Criteria" at bounding box center [455, 427] width 182 height 38
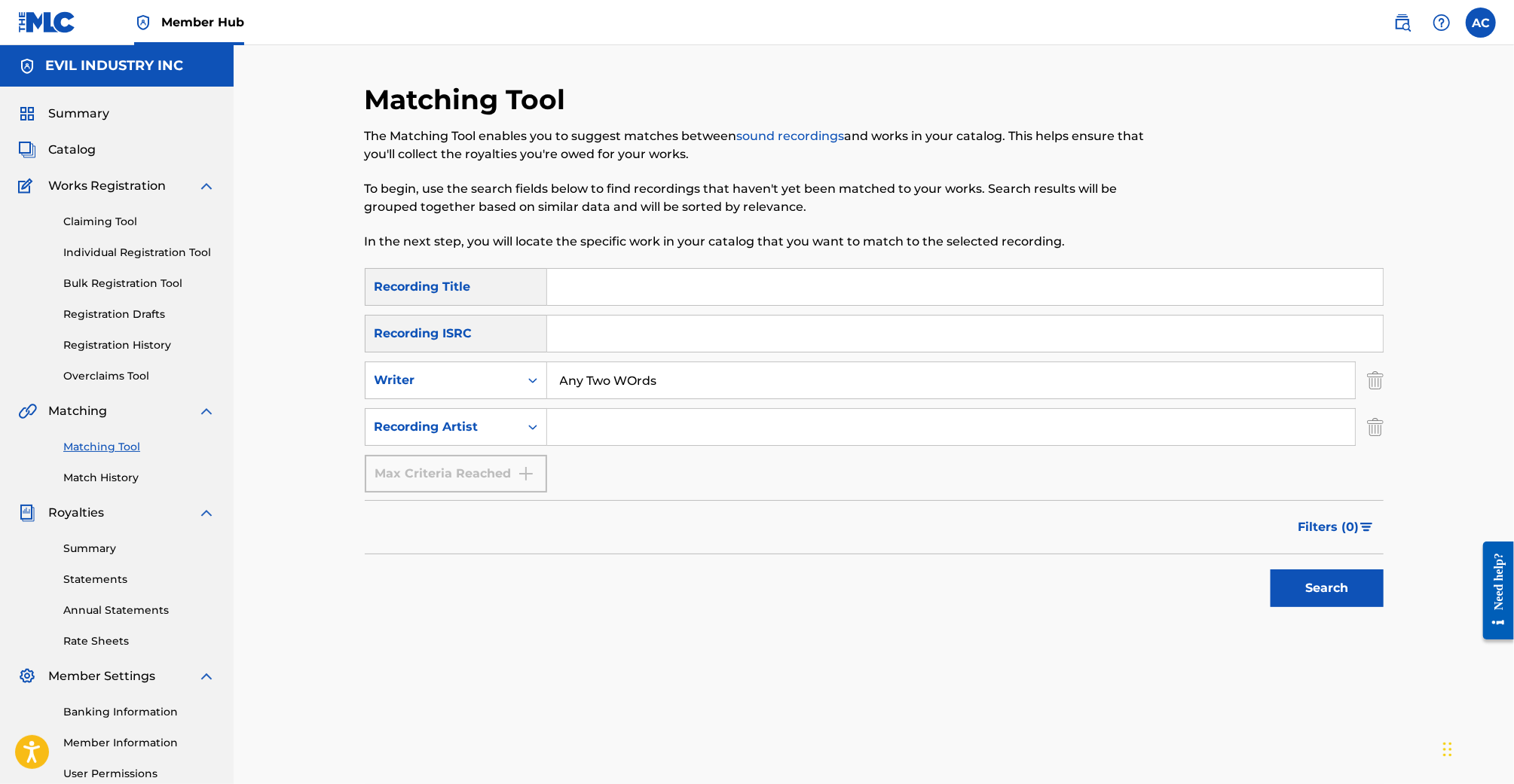
click at [485, 345] on div "Recording ISRC" at bounding box center [455, 334] width 182 height 38
click at [485, 383] on div "Writer" at bounding box center [442, 380] width 136 height 18
click at [1378, 388] on img "Search Form" at bounding box center [1375, 380] width 16 height 38
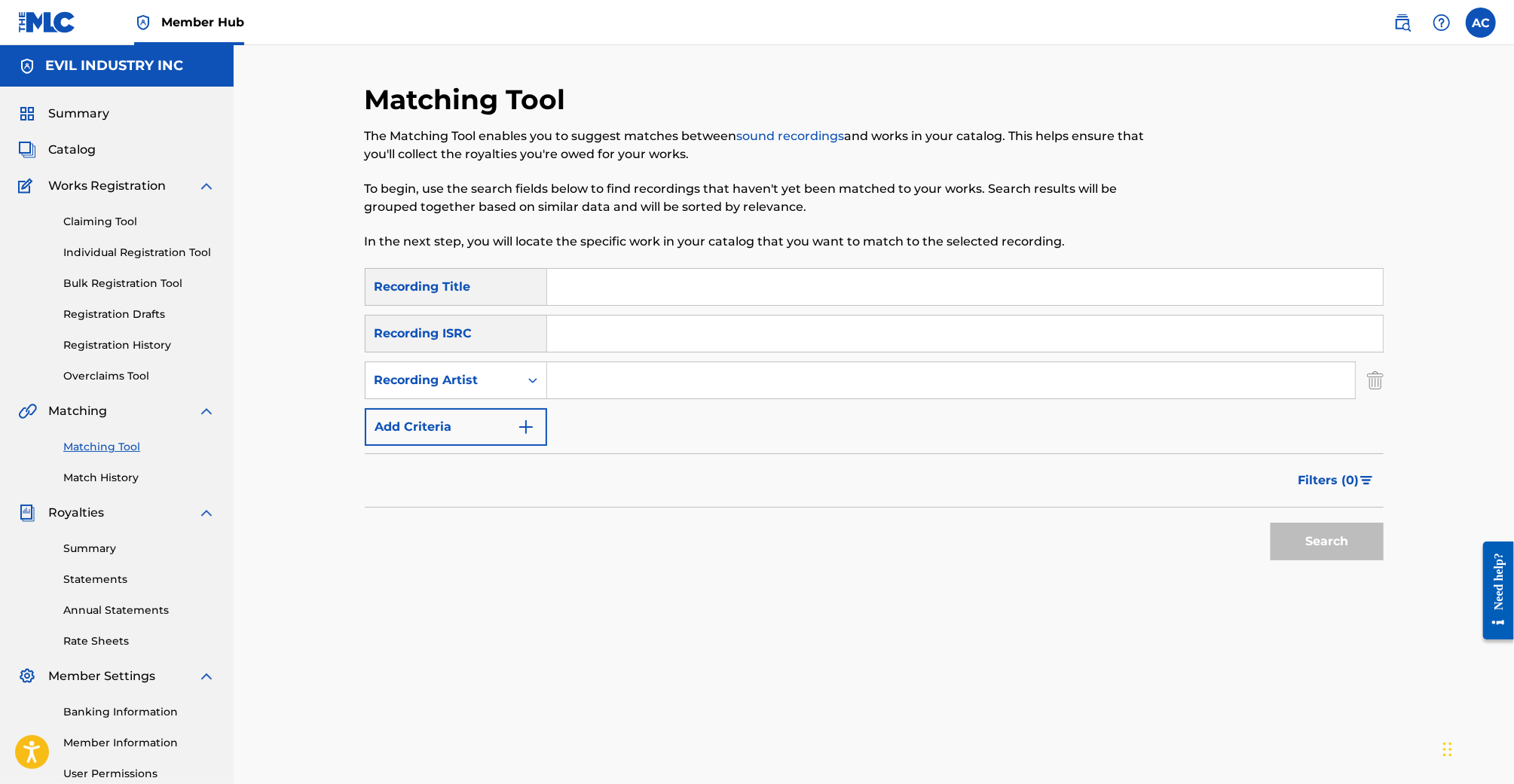
click at [555, 378] on input "Search Form" at bounding box center [951, 380] width 808 height 36
type input "any two words"
click at [1271, 523] on button "Search" at bounding box center [1327, 542] width 113 height 38
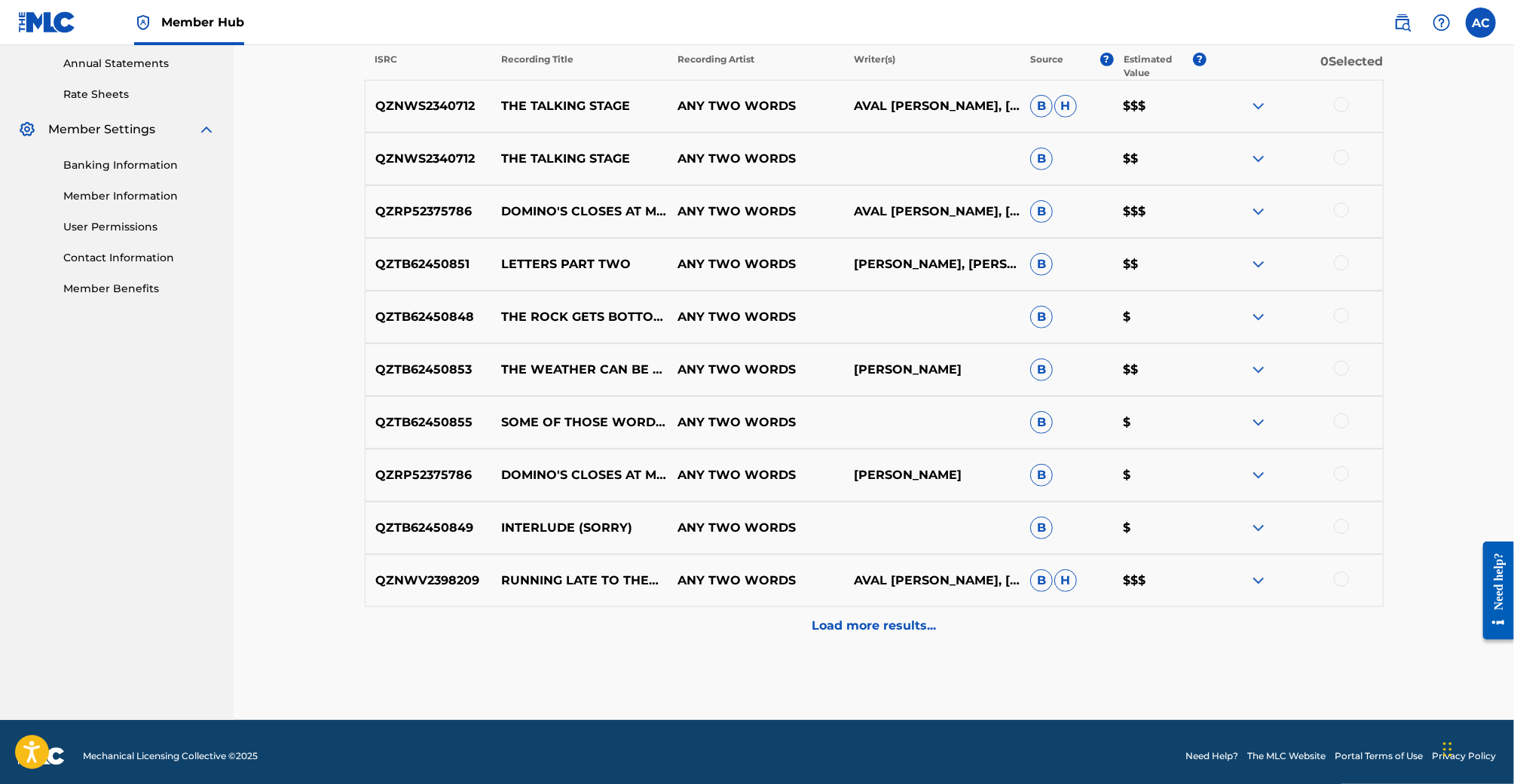
scroll to position [549, 0]
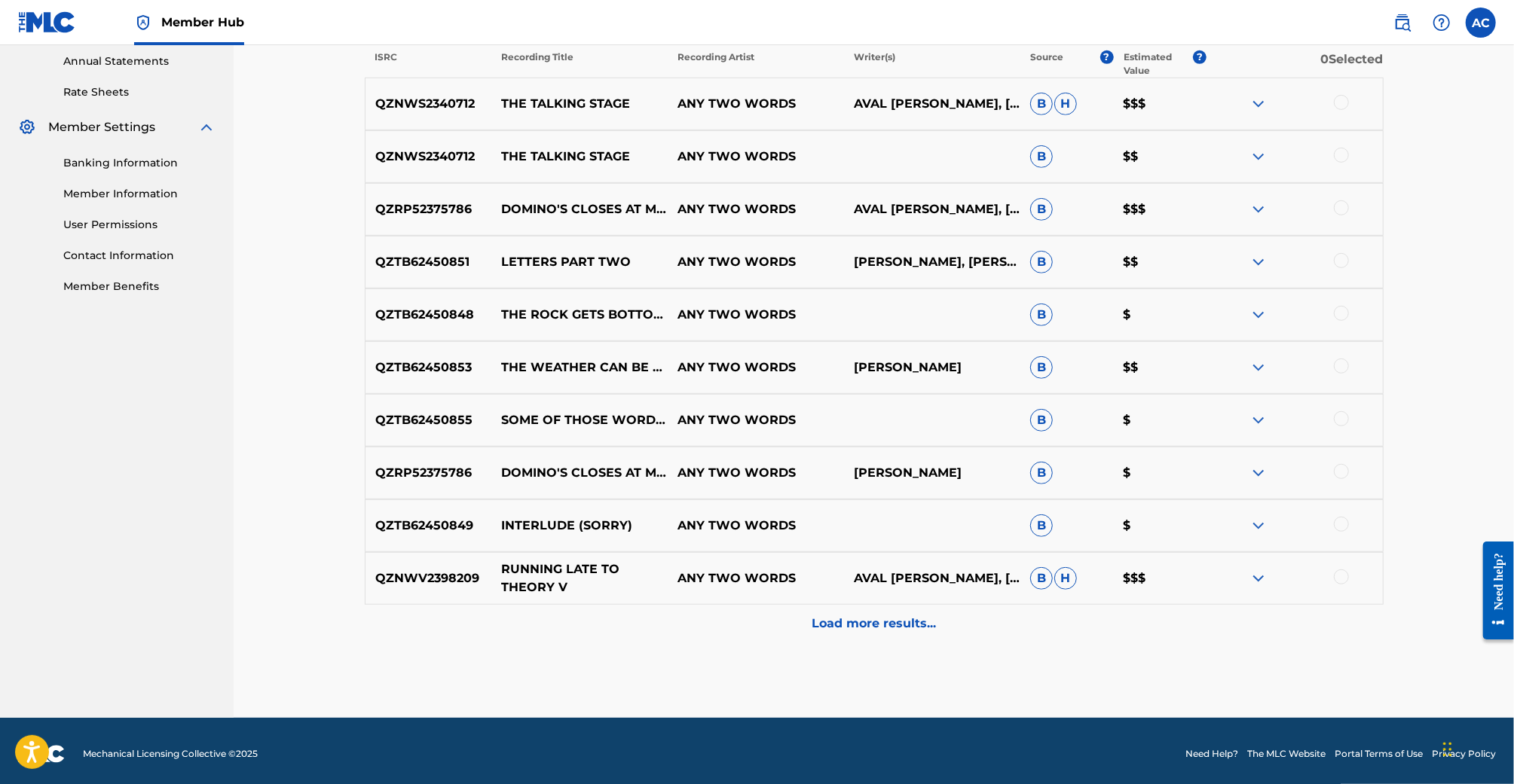
click at [599, 567] on p "RUNNING LATE TO THEORY V" at bounding box center [580, 579] width 177 height 36
copy p "RUNNING LATE TO THEORY V"
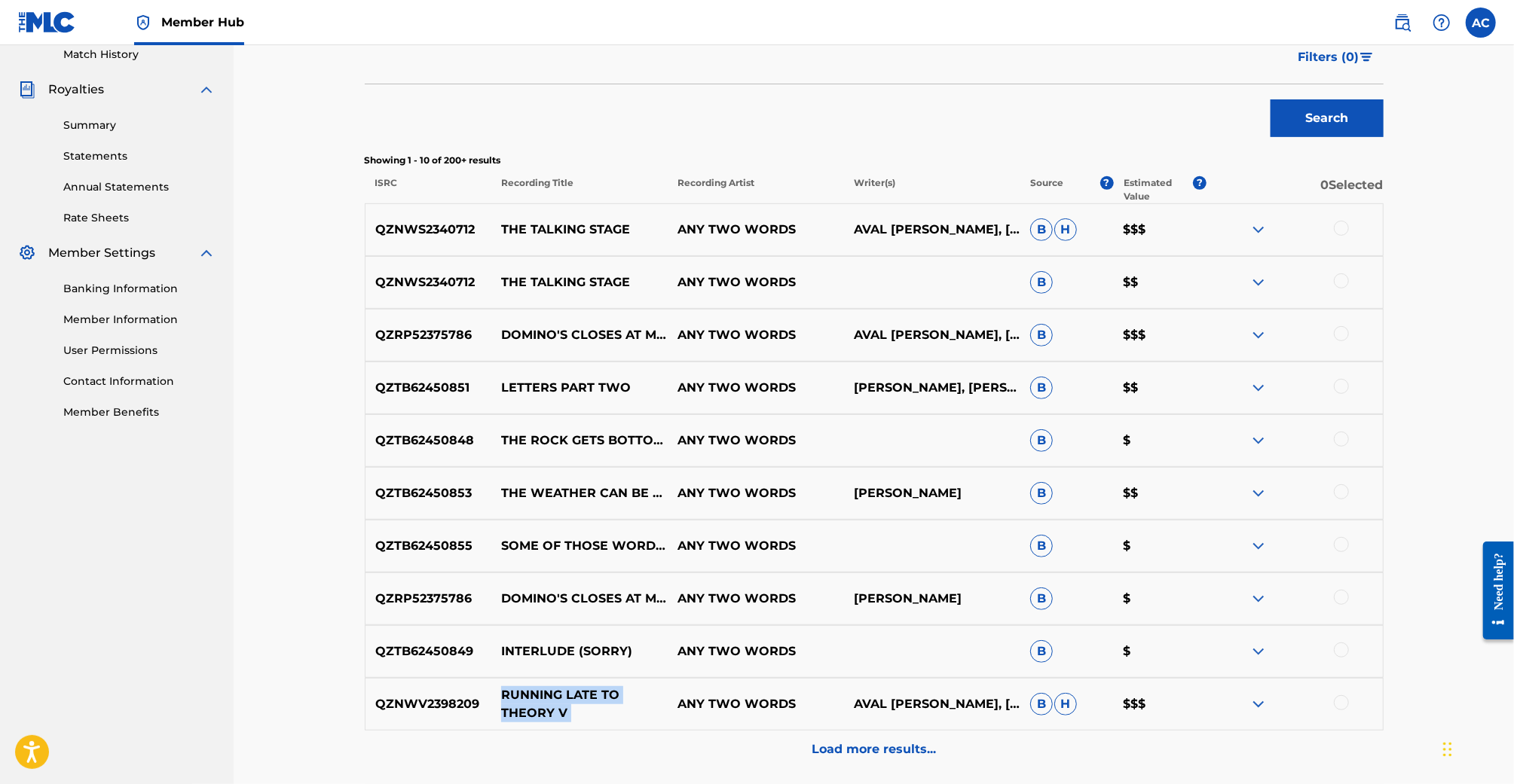
scroll to position [0, 0]
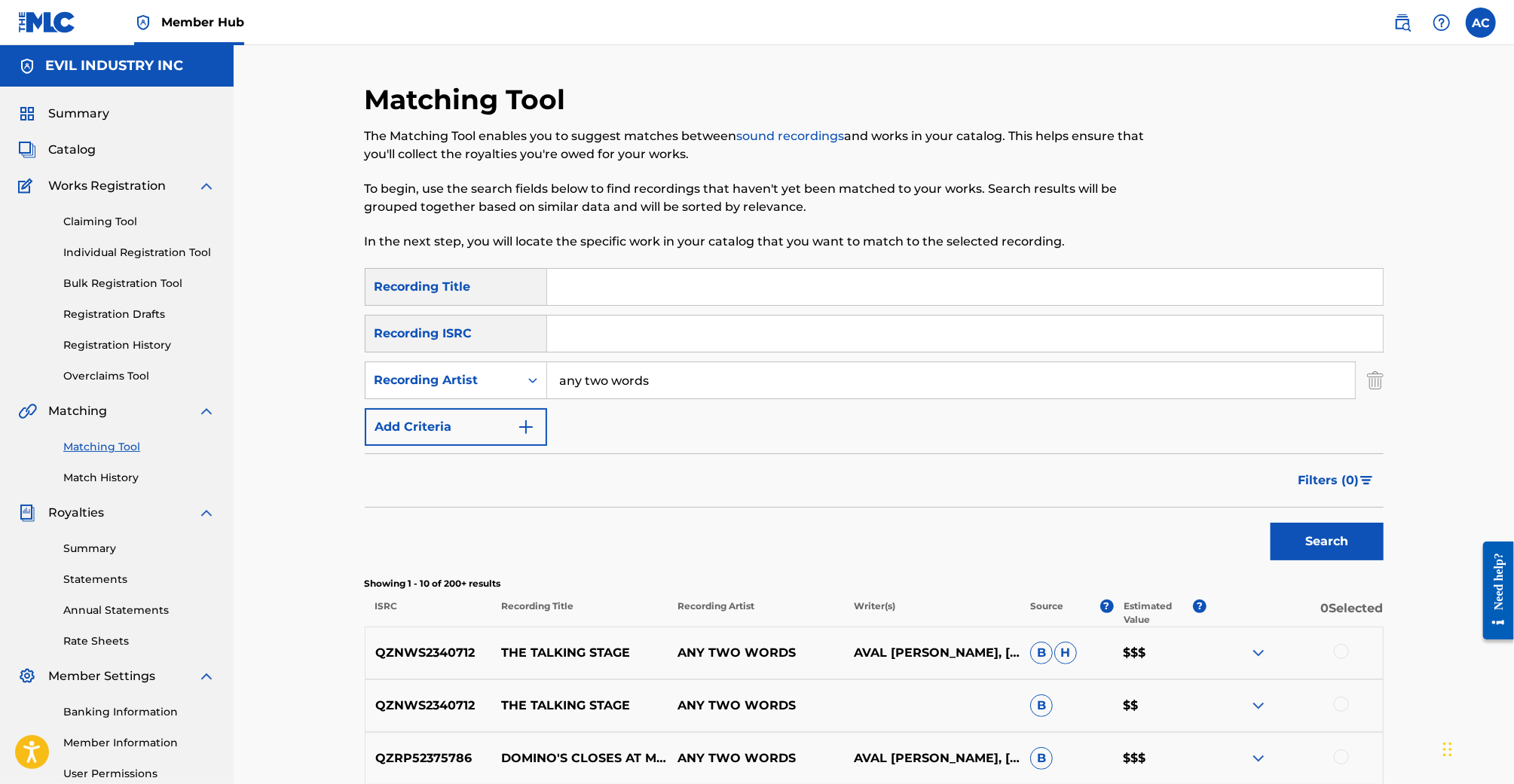
click at [628, 275] on input "Search Form" at bounding box center [965, 287] width 836 height 36
paste input "RUNNING LATE TO THEORY V"
type input "RUNNING LATE TO THEORY V"
click at [1271, 523] on button "Search" at bounding box center [1327, 542] width 113 height 38
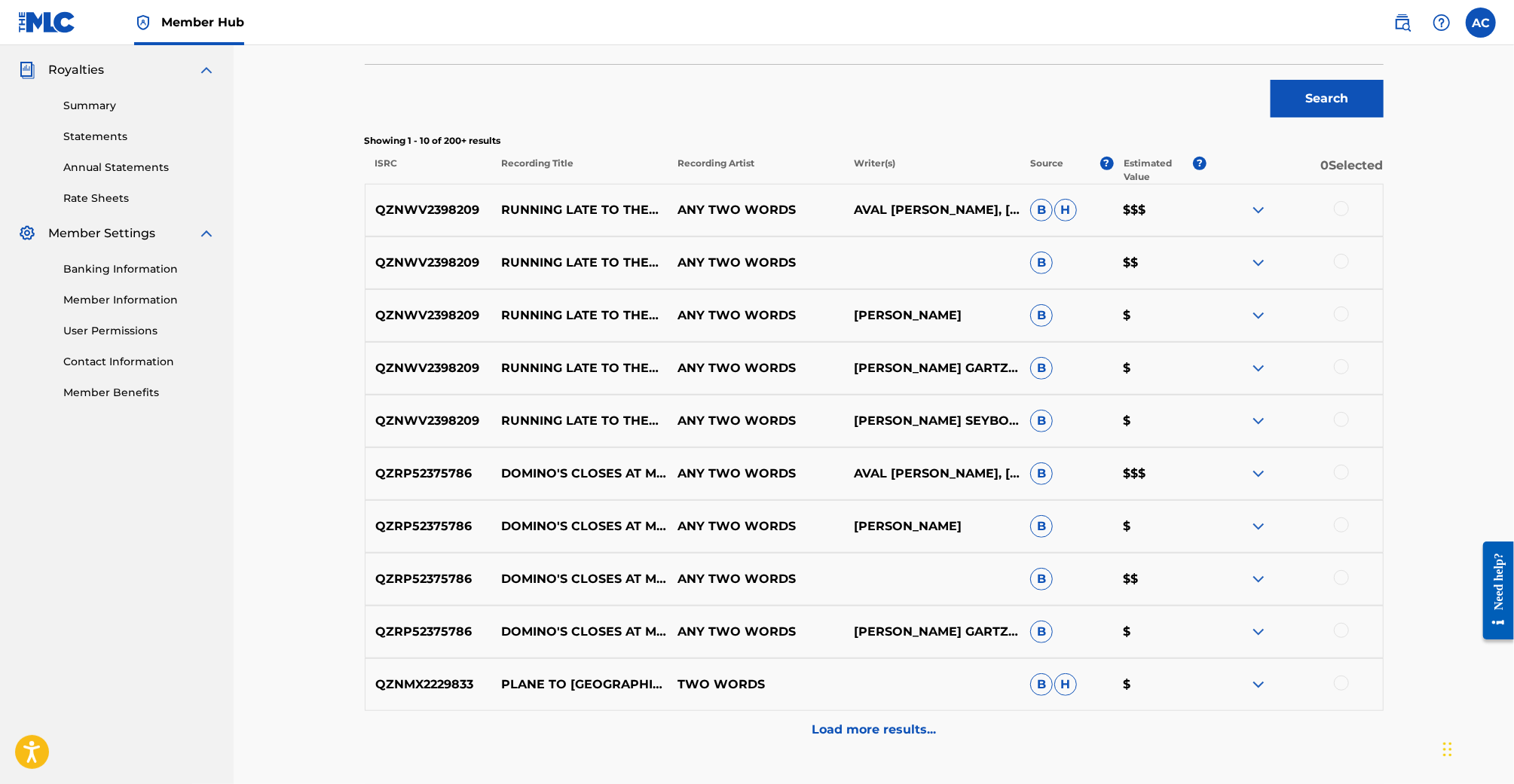
scroll to position [454, 0]
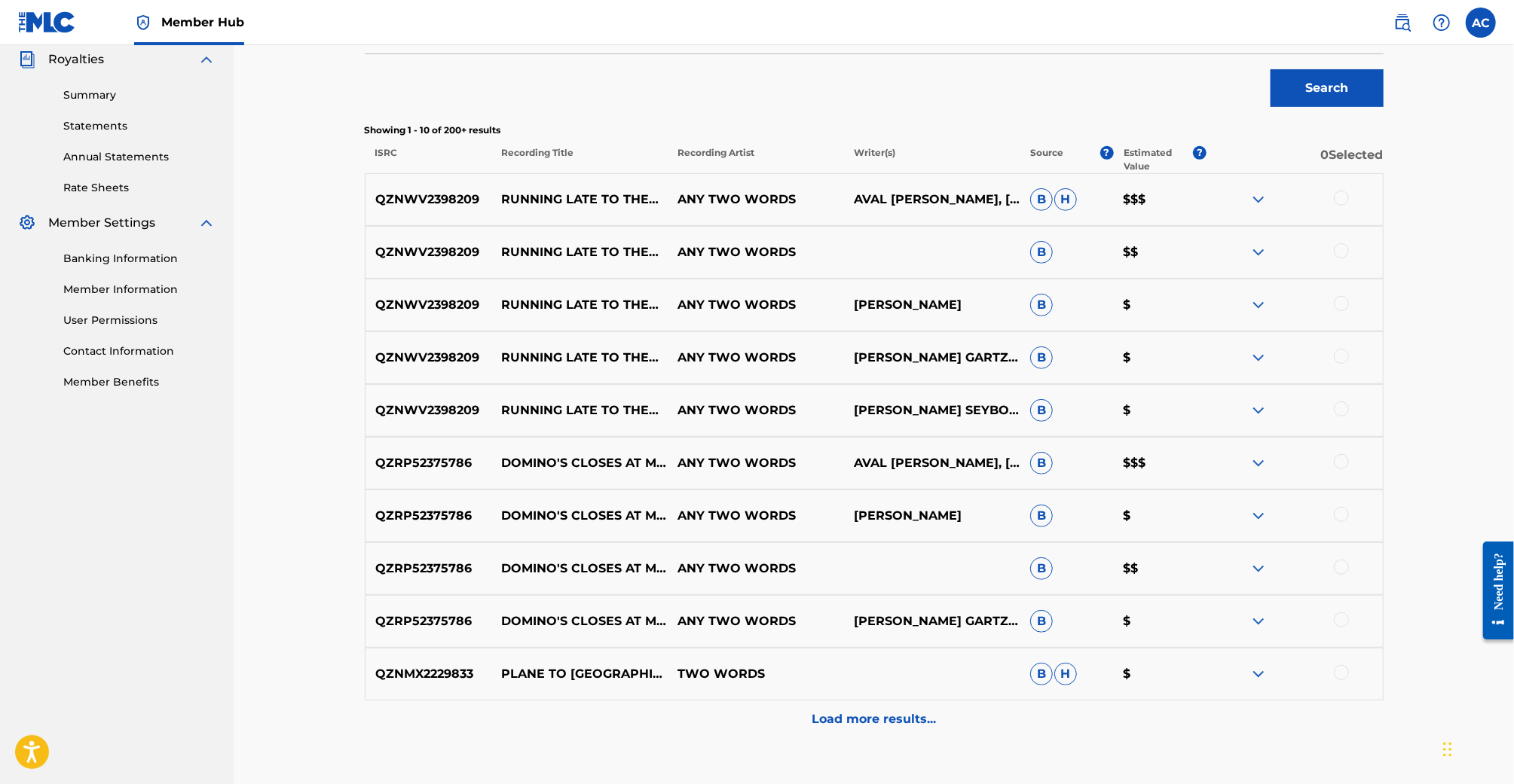
click at [1344, 357] on div at bounding box center [1341, 356] width 15 height 15
click at [1347, 299] on div at bounding box center [1341, 303] width 15 height 15
click at [1348, 247] on div at bounding box center [1341, 250] width 15 height 15
click at [1341, 186] on div "QZNWV2398209 RUNNING LATE TO THEORY V ANY TWO WORDS AVAL ZAUCHA, JUDAH GARTZKE,…" at bounding box center [873, 199] width 1019 height 53
click at [1341, 196] on div at bounding box center [1341, 197] width 15 height 15
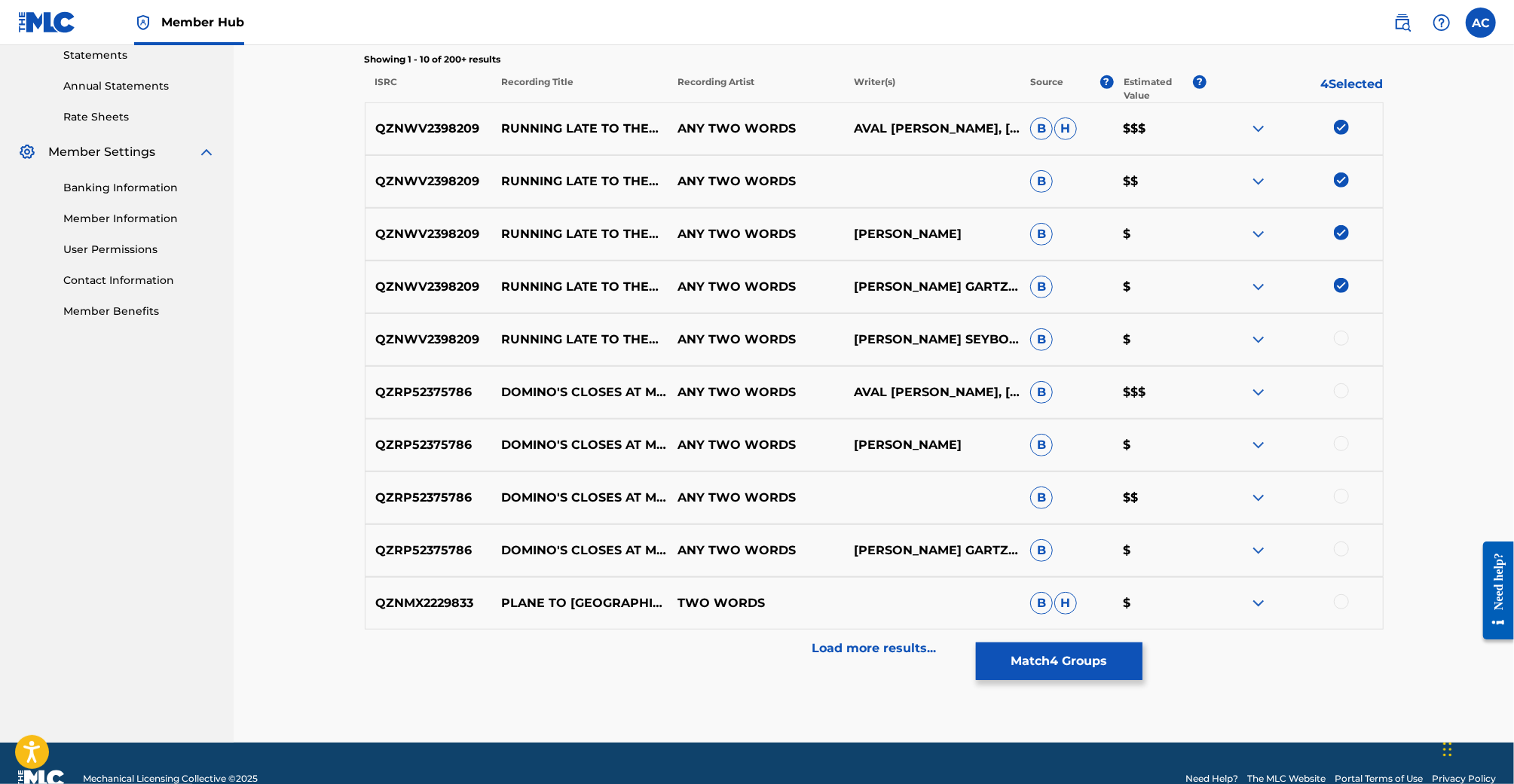
scroll to position [504, 0]
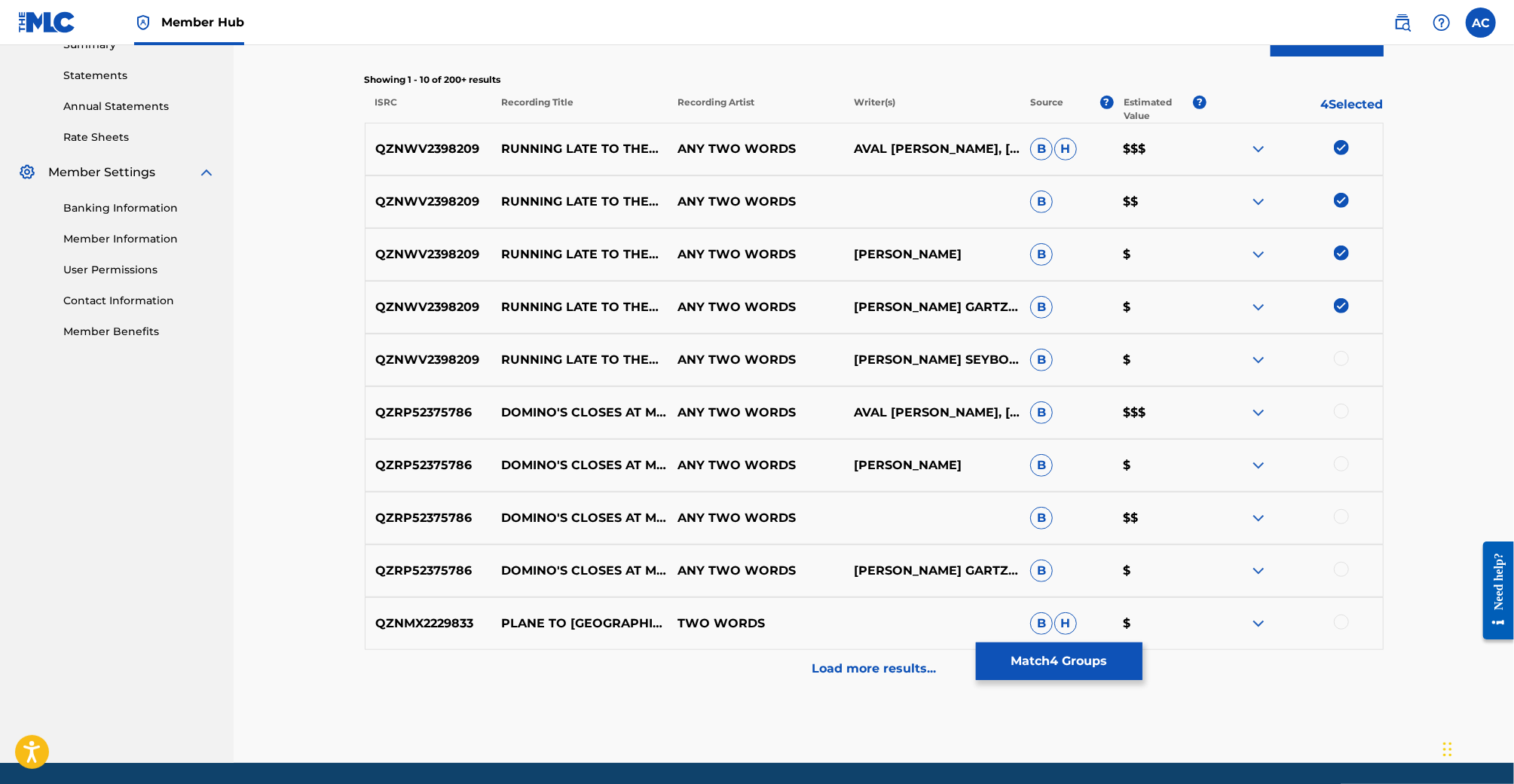
click at [1340, 360] on div at bounding box center [1341, 358] width 15 height 15
click at [1079, 655] on button "Match 5 Groups" at bounding box center [1060, 661] width 167 height 38
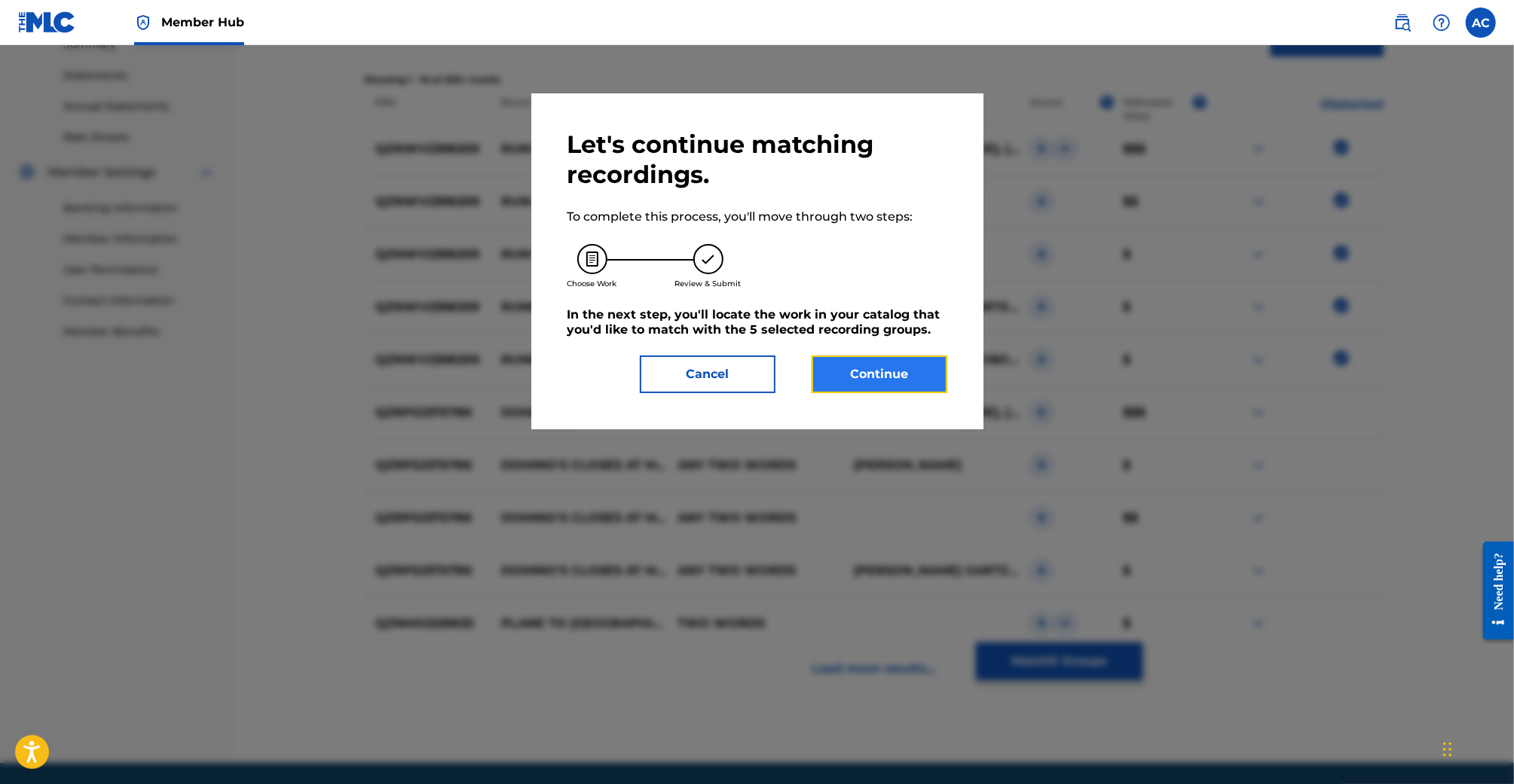
click at [845, 365] on button "Continue" at bounding box center [879, 374] width 136 height 38
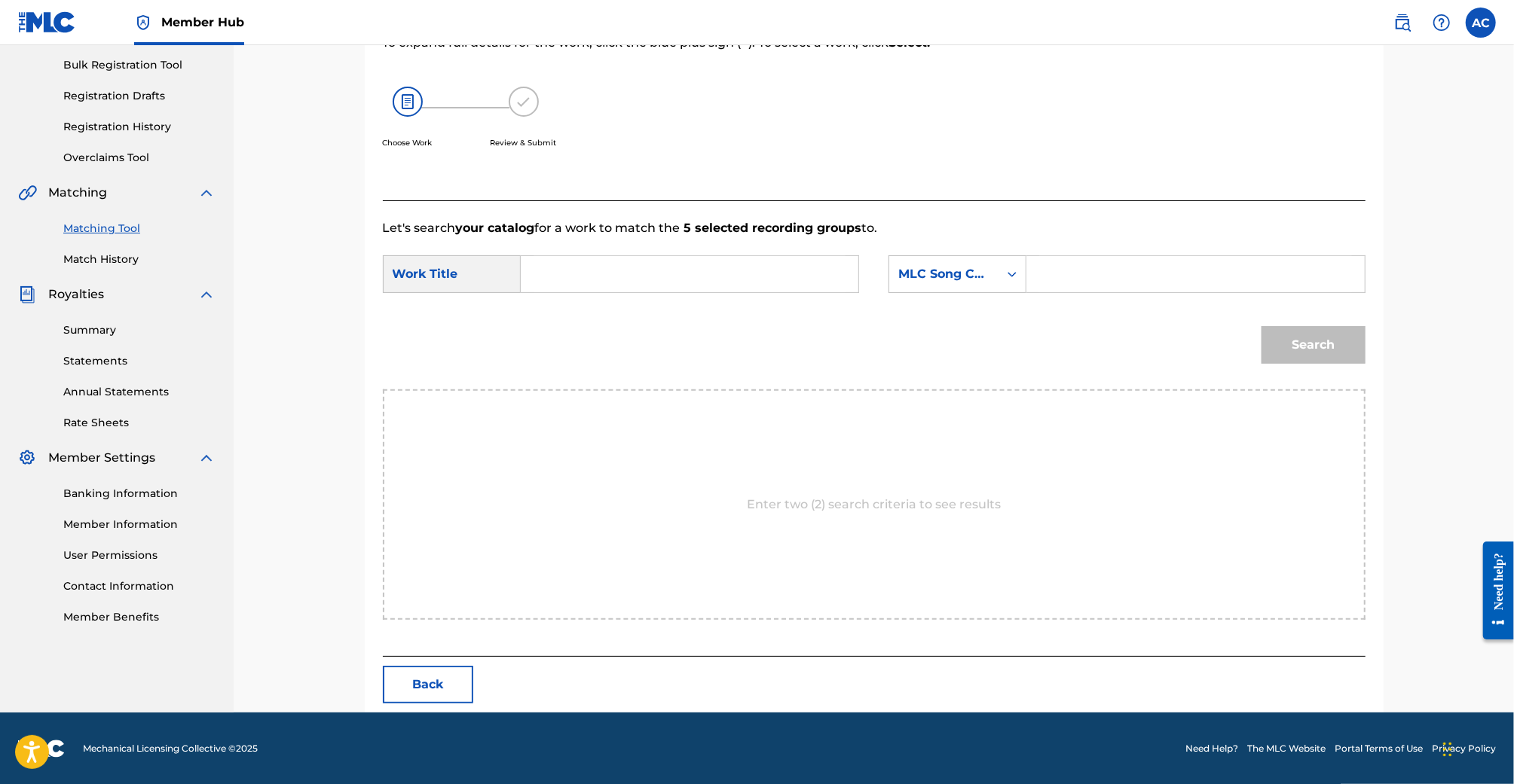
click at [591, 292] on input "Search Form" at bounding box center [690, 274] width 312 height 36
paste input "RUNNING LATE TO THEORY V"
type input "RUNNING LATE TO THEORY V"
click at [987, 270] on div "MLC Song Code" at bounding box center [944, 274] width 92 height 18
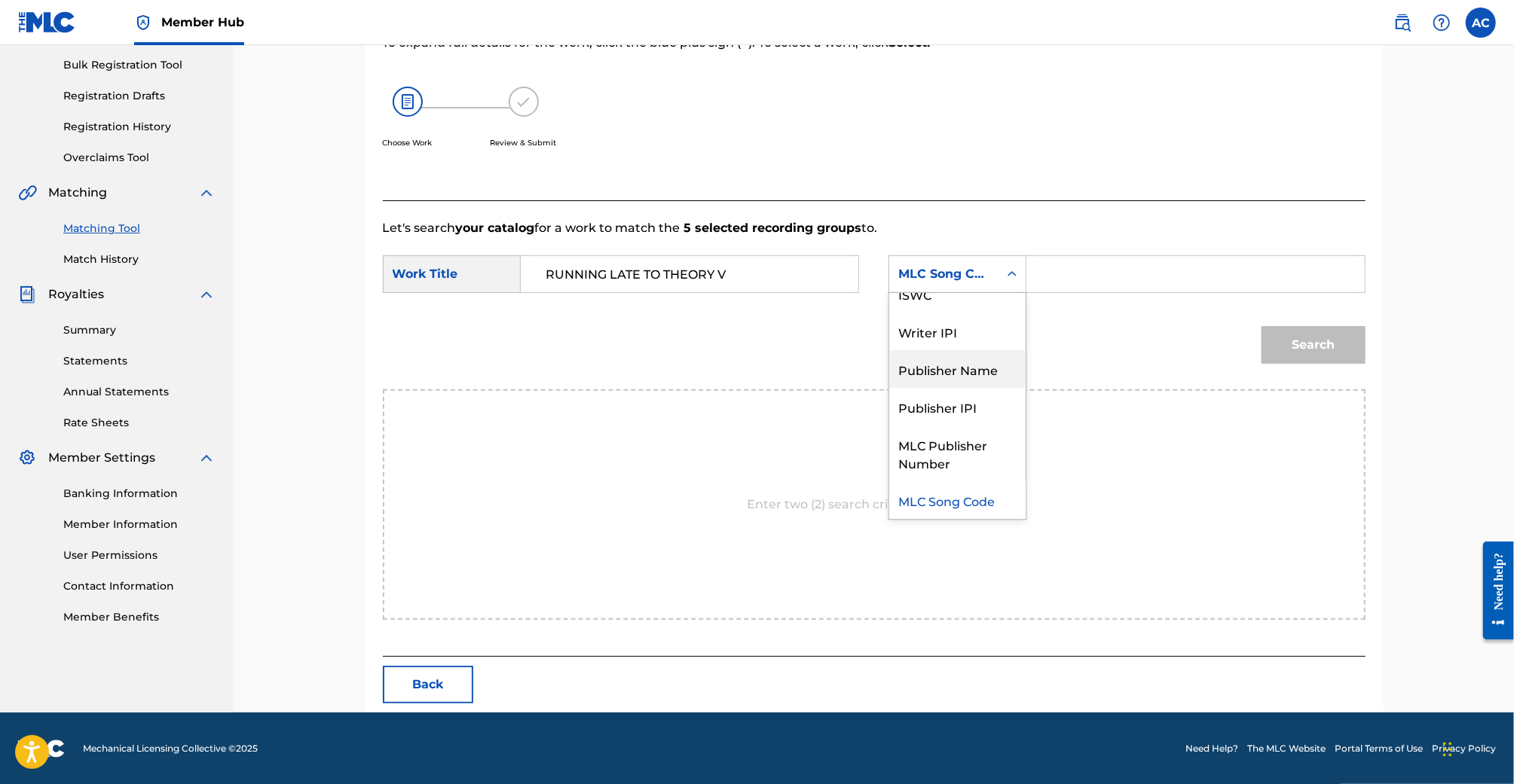
drag, startPoint x: 974, startPoint y: 442, endPoint x: 988, endPoint y: 375, distance: 68.4
click at [988, 375] on div "Writer Name ISWC Writer IPI Publisher Name Publisher IPI MLC Publisher Number M…" at bounding box center [958, 406] width 136 height 226
click at [988, 375] on div "Publisher Name" at bounding box center [958, 369] width 136 height 38
click at [1080, 293] on div "SearchWithCriteriad723985c-539b-4345-82e7-a4778750965b Work Title RUNNING LATE …" at bounding box center [874, 279] width 983 height 47
click at [1089, 277] on input "Search Form" at bounding box center [1195, 274] width 312 height 36
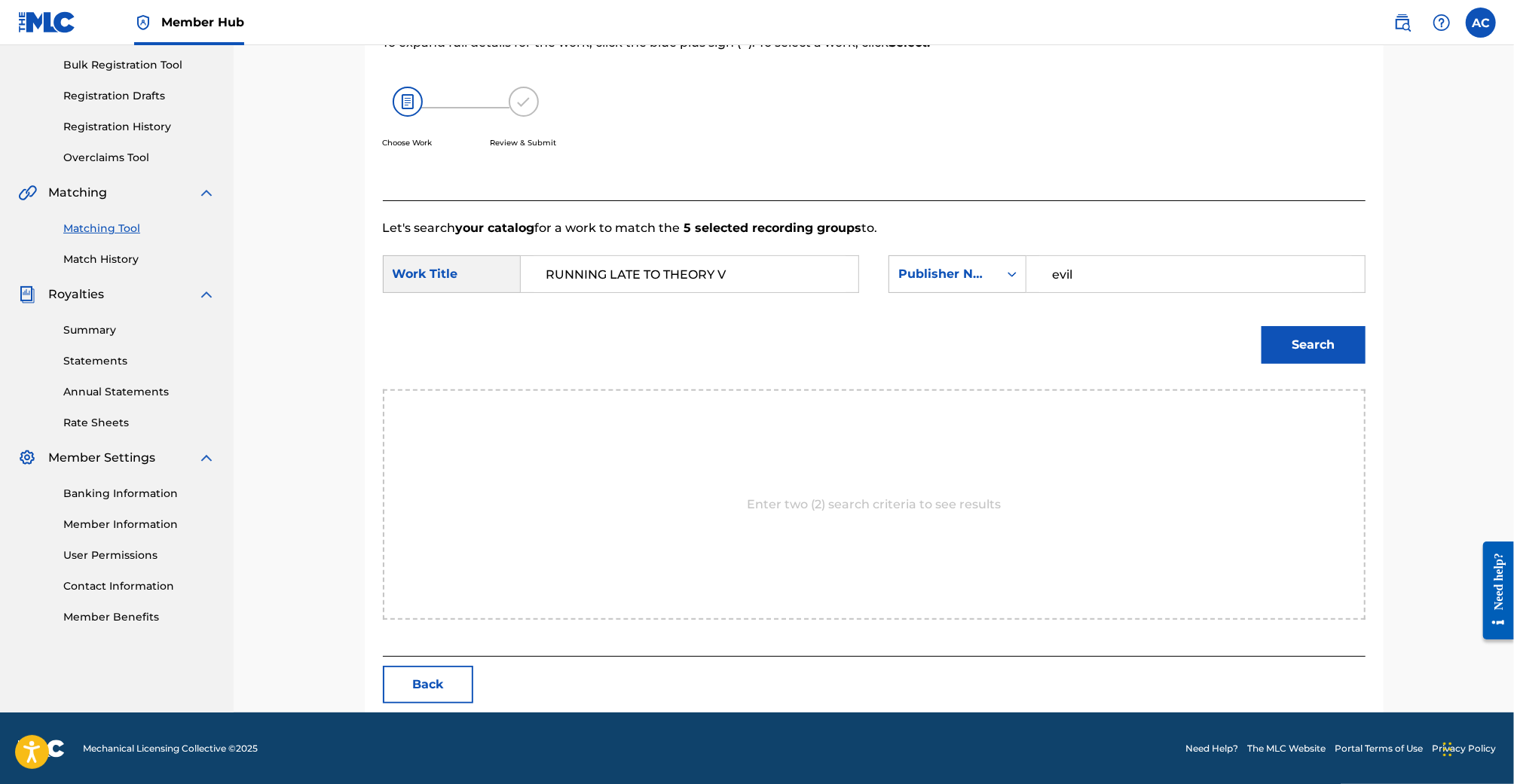
type input "evil"
click at [1262, 327] on button "Search" at bounding box center [1314, 345] width 104 height 38
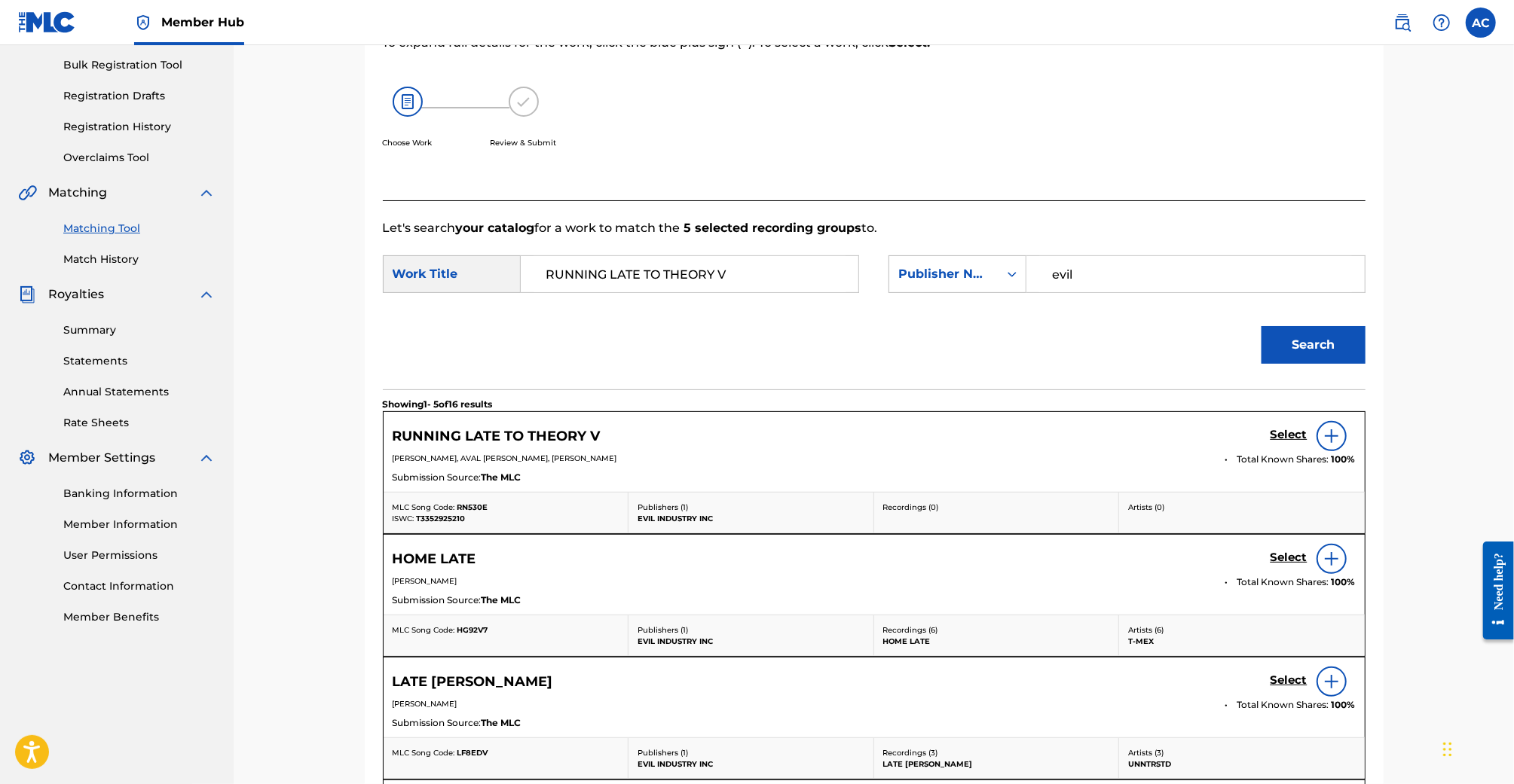
scroll to position [241, 0]
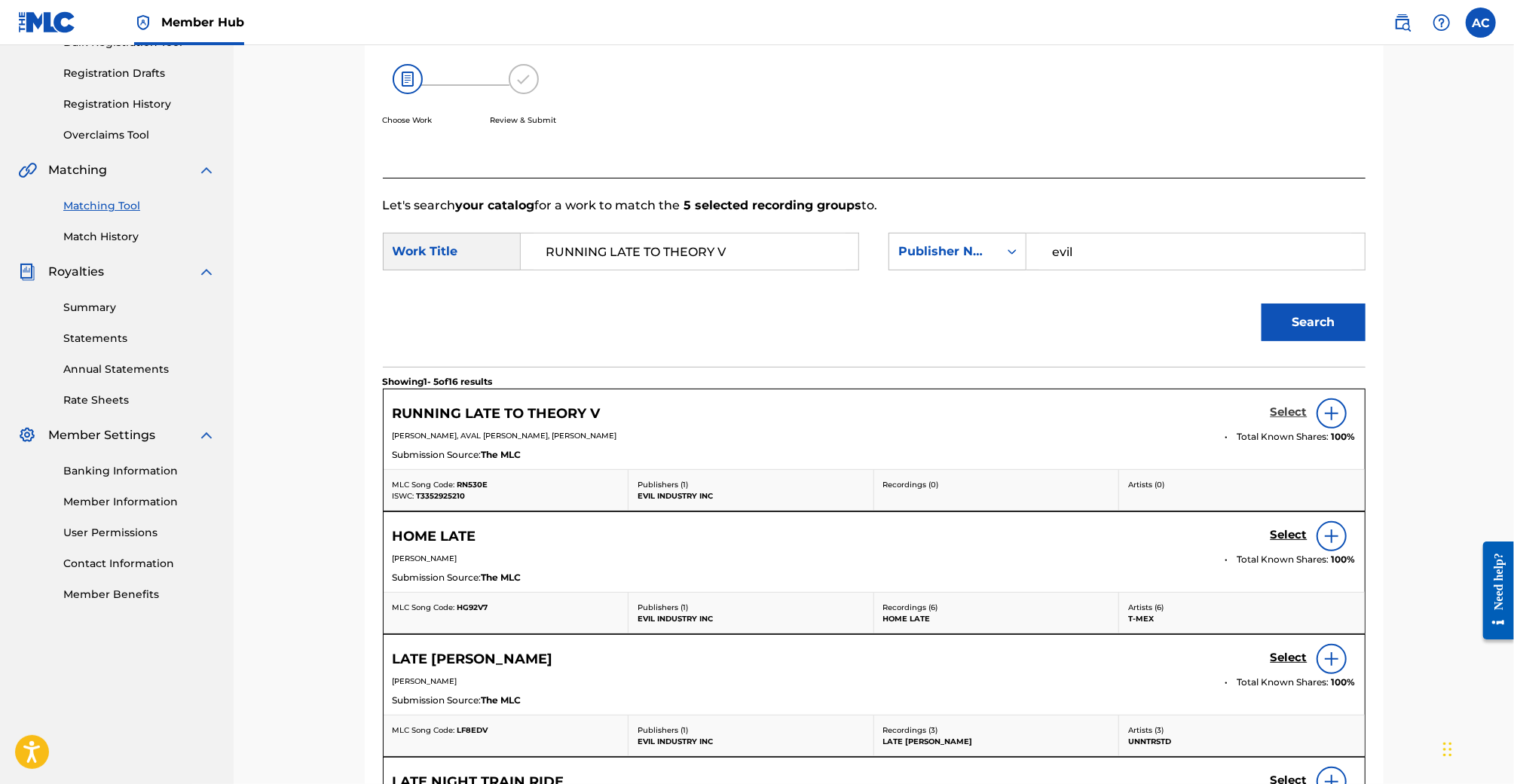
click at [1289, 409] on h5 "Select" at bounding box center [1289, 413] width 37 height 14
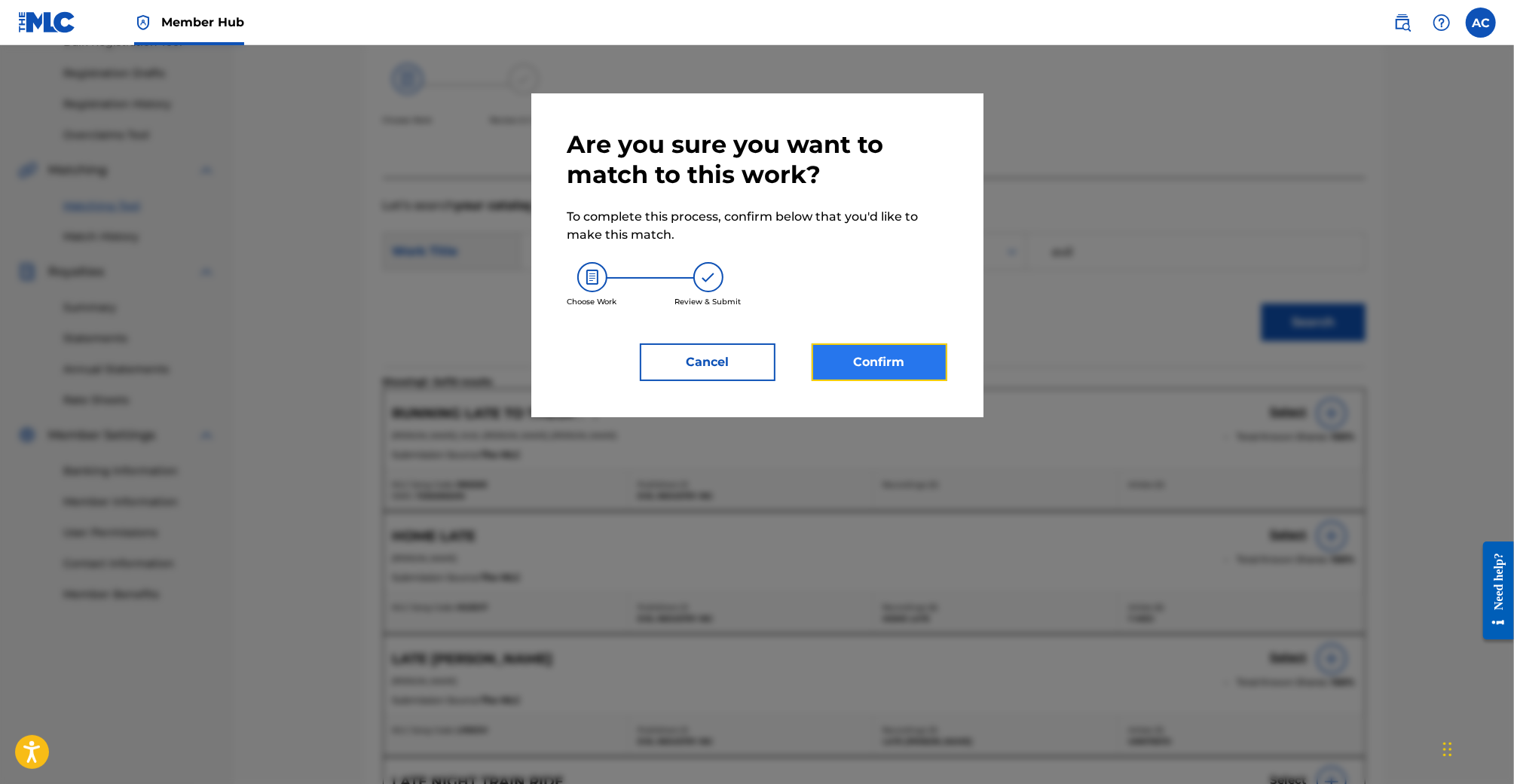
click at [859, 364] on button "Confirm" at bounding box center [879, 362] width 136 height 38
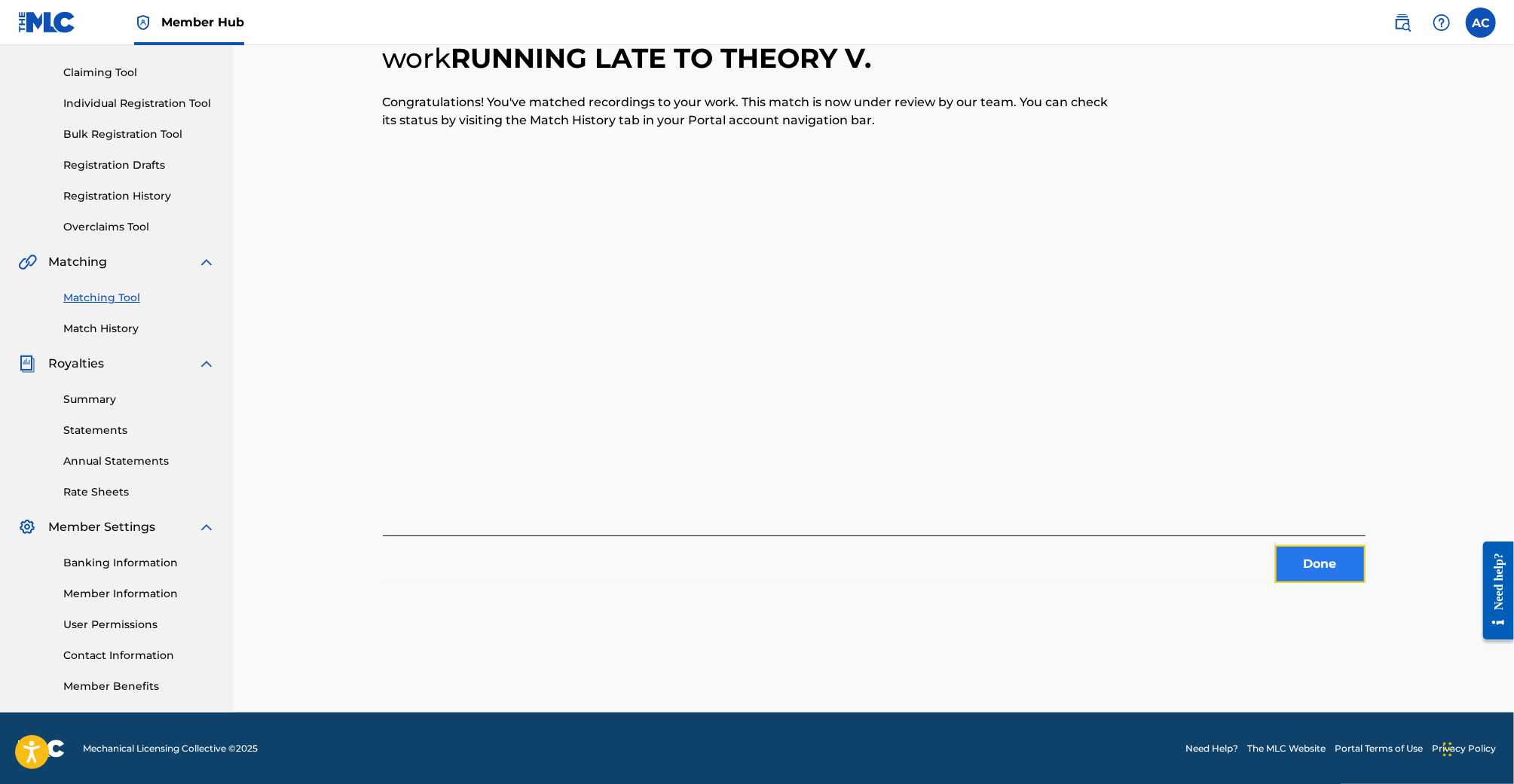
click at [1335, 578] on button "Done" at bounding box center [1320, 564] width 91 height 38
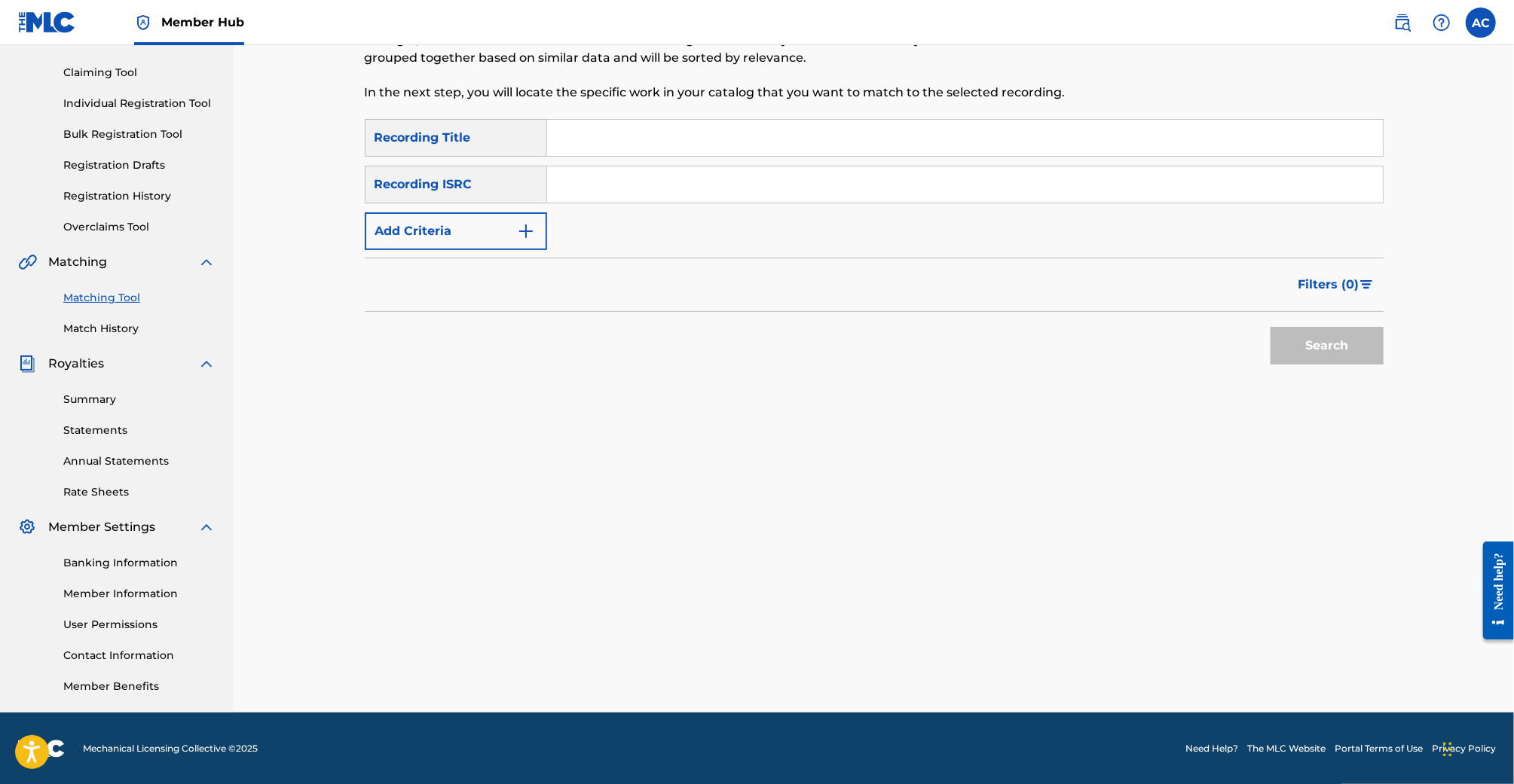
scroll to position [0, 0]
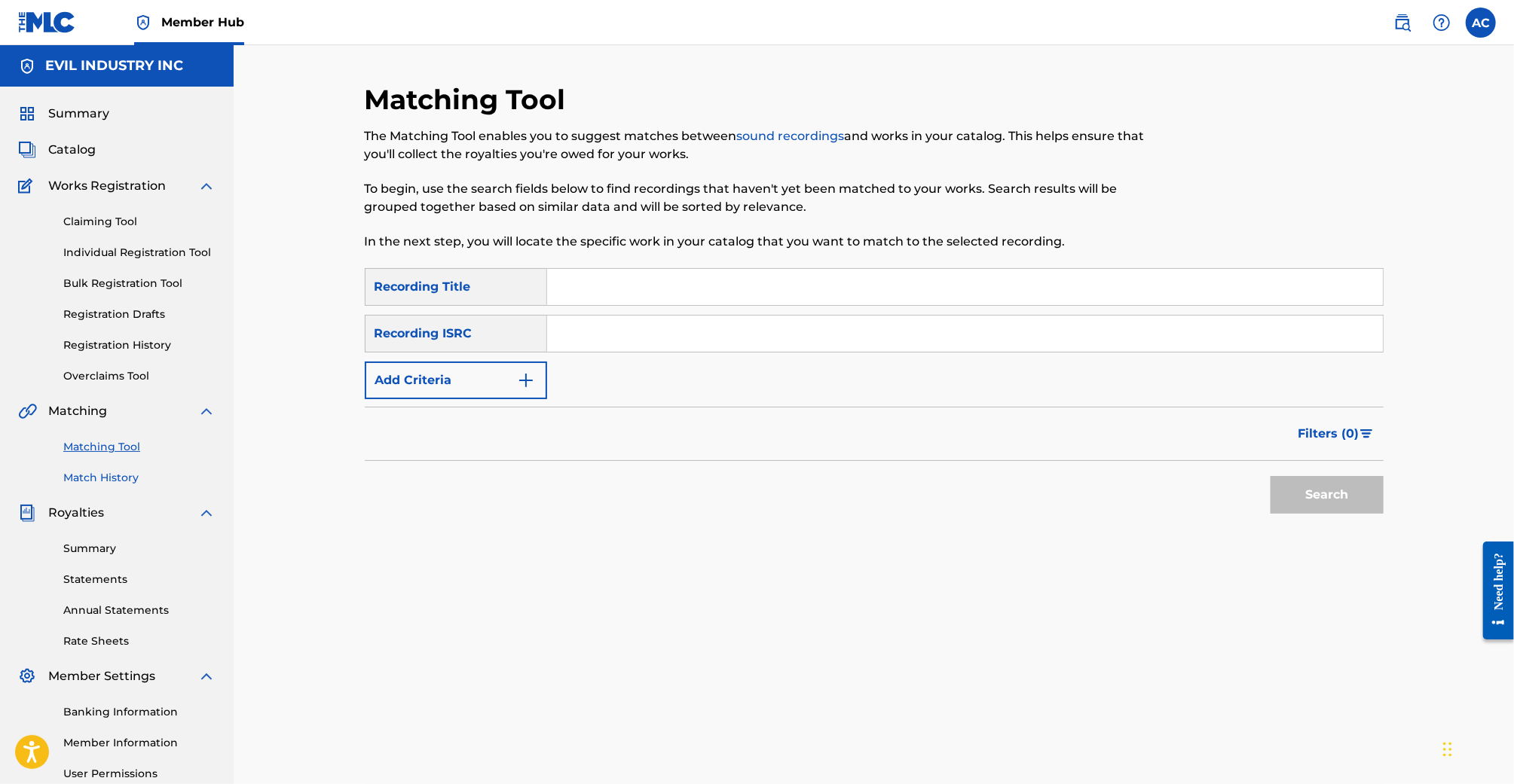
click at [127, 478] on link "Match History" at bounding box center [140, 478] width 153 height 16
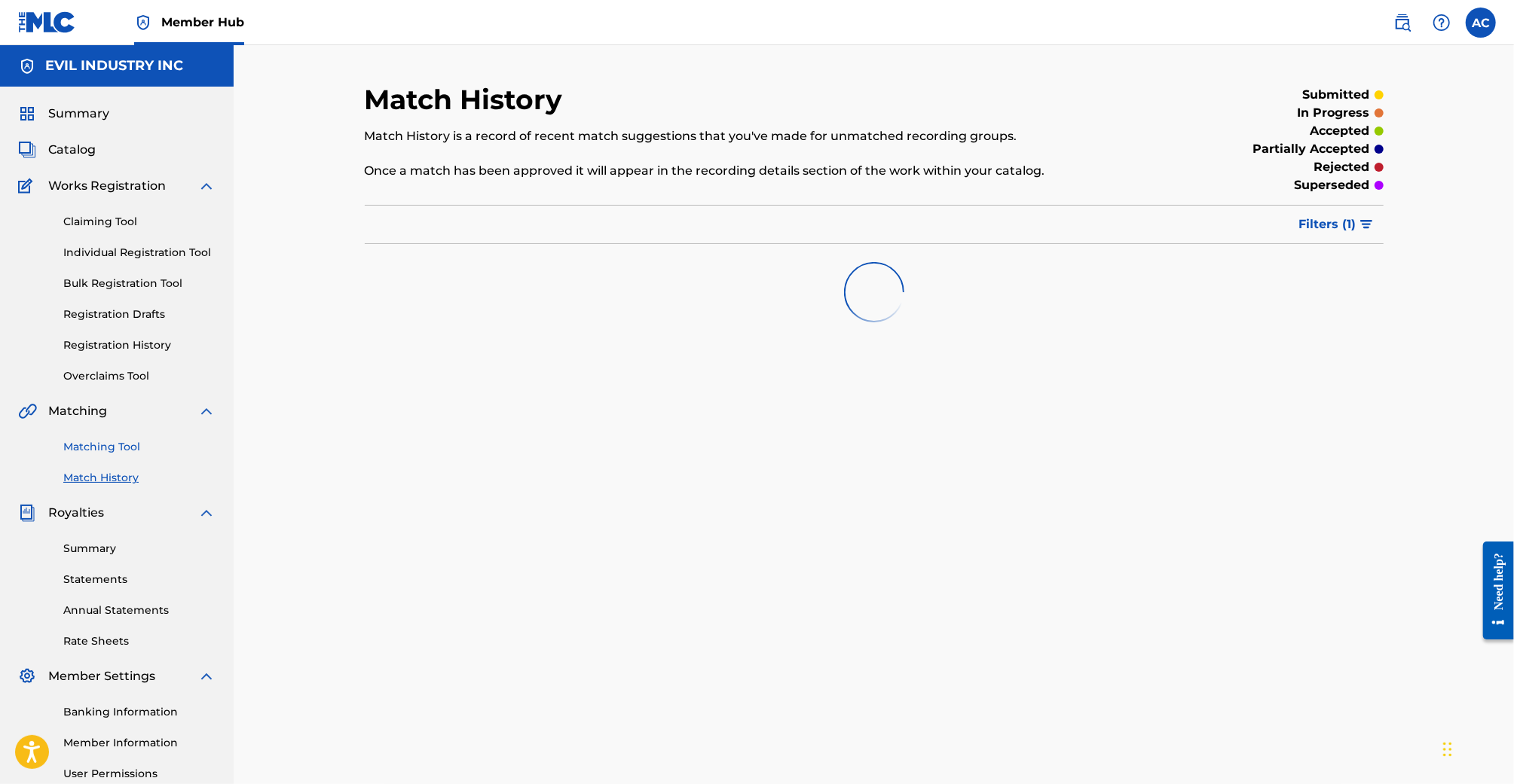
click at [106, 442] on link "Matching Tool" at bounding box center [140, 448] width 153 height 16
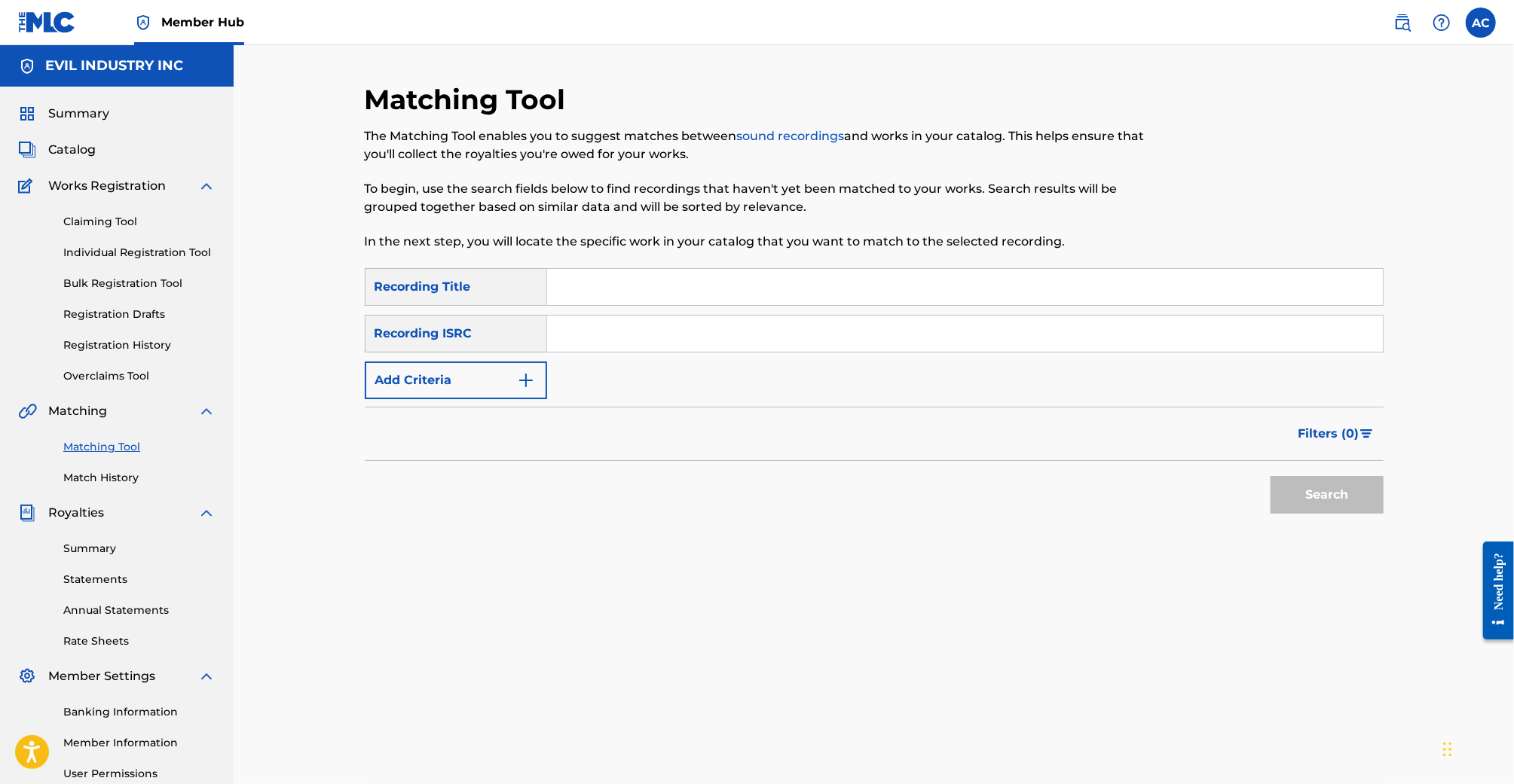
click at [599, 283] on input "Search Form" at bounding box center [965, 287] width 836 height 36
type input "omae wa mou"
click at [473, 401] on form "SearchWithCriteriaa1940b6c-6956-44df-9a85-5524601c88e2 Recording Title omae wa …" at bounding box center [873, 395] width 1019 height 253
click at [496, 386] on button "Add Criteria" at bounding box center [455, 380] width 182 height 38
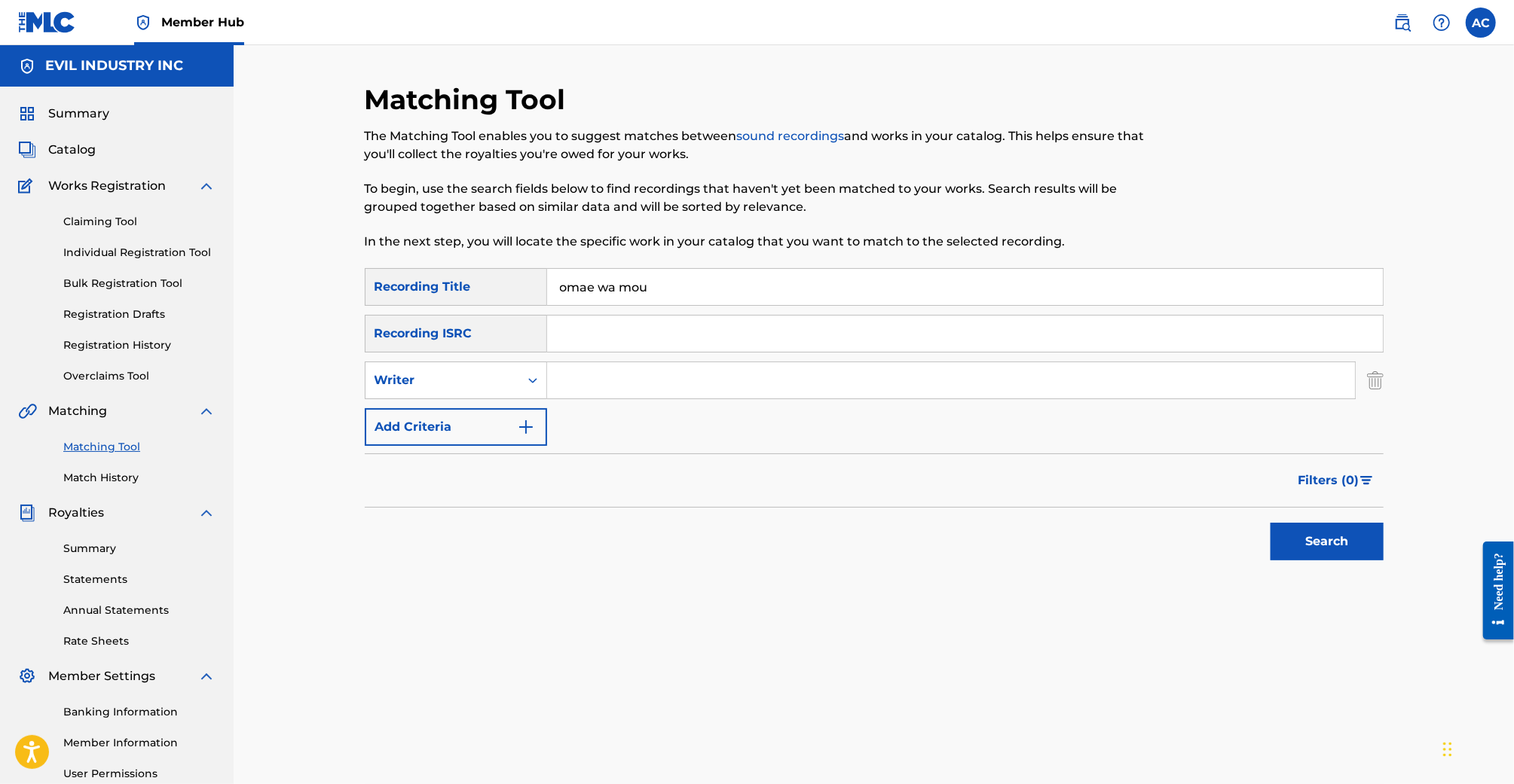
click at [599, 388] on input "Search Form" at bounding box center [951, 380] width 808 height 36
type input "Noah Murphy"
click at [1271, 523] on button "Search" at bounding box center [1327, 542] width 113 height 38
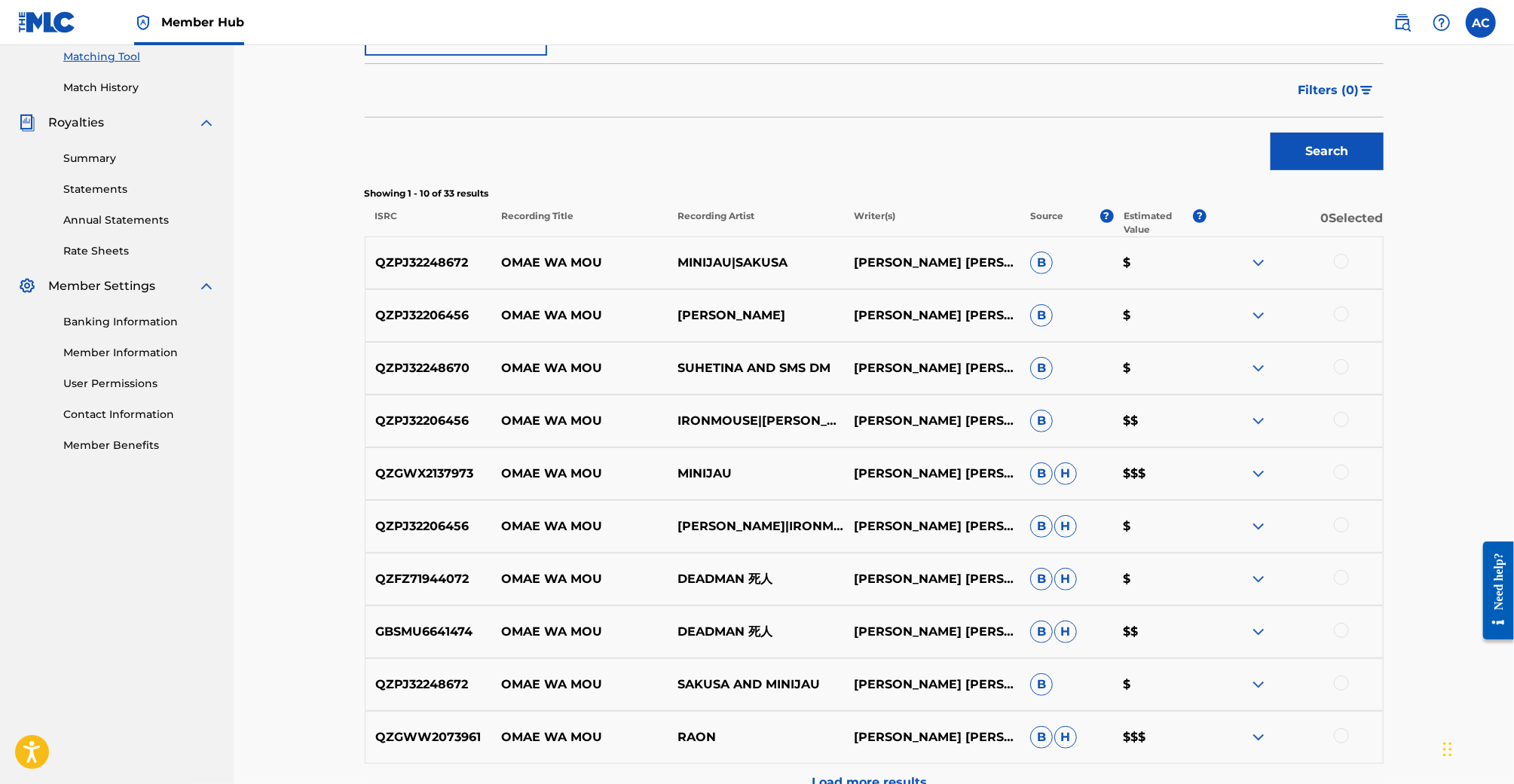
scroll to position [370, 0]
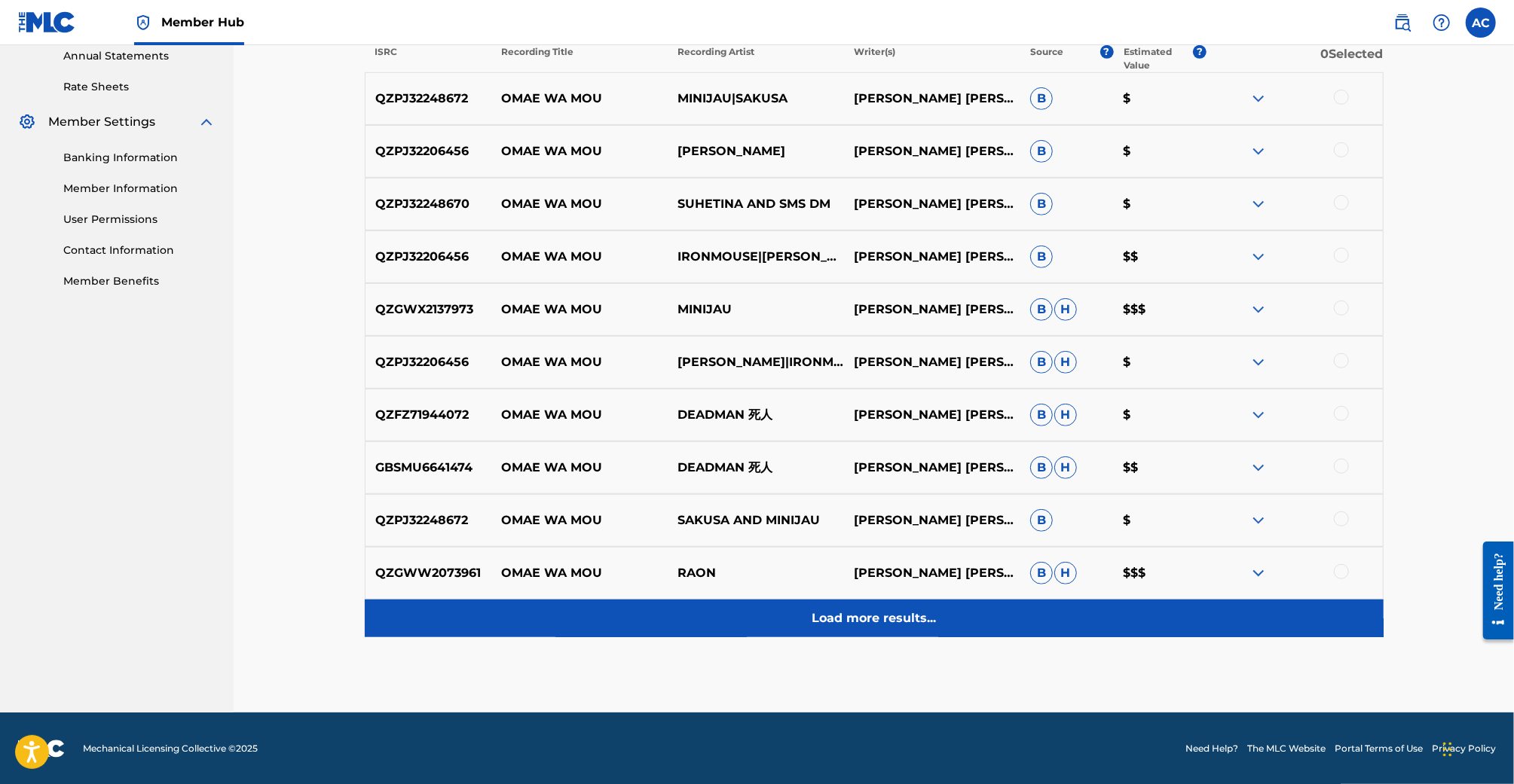
click at [930, 618] on p "Load more results..." at bounding box center [873, 618] width 125 height 18
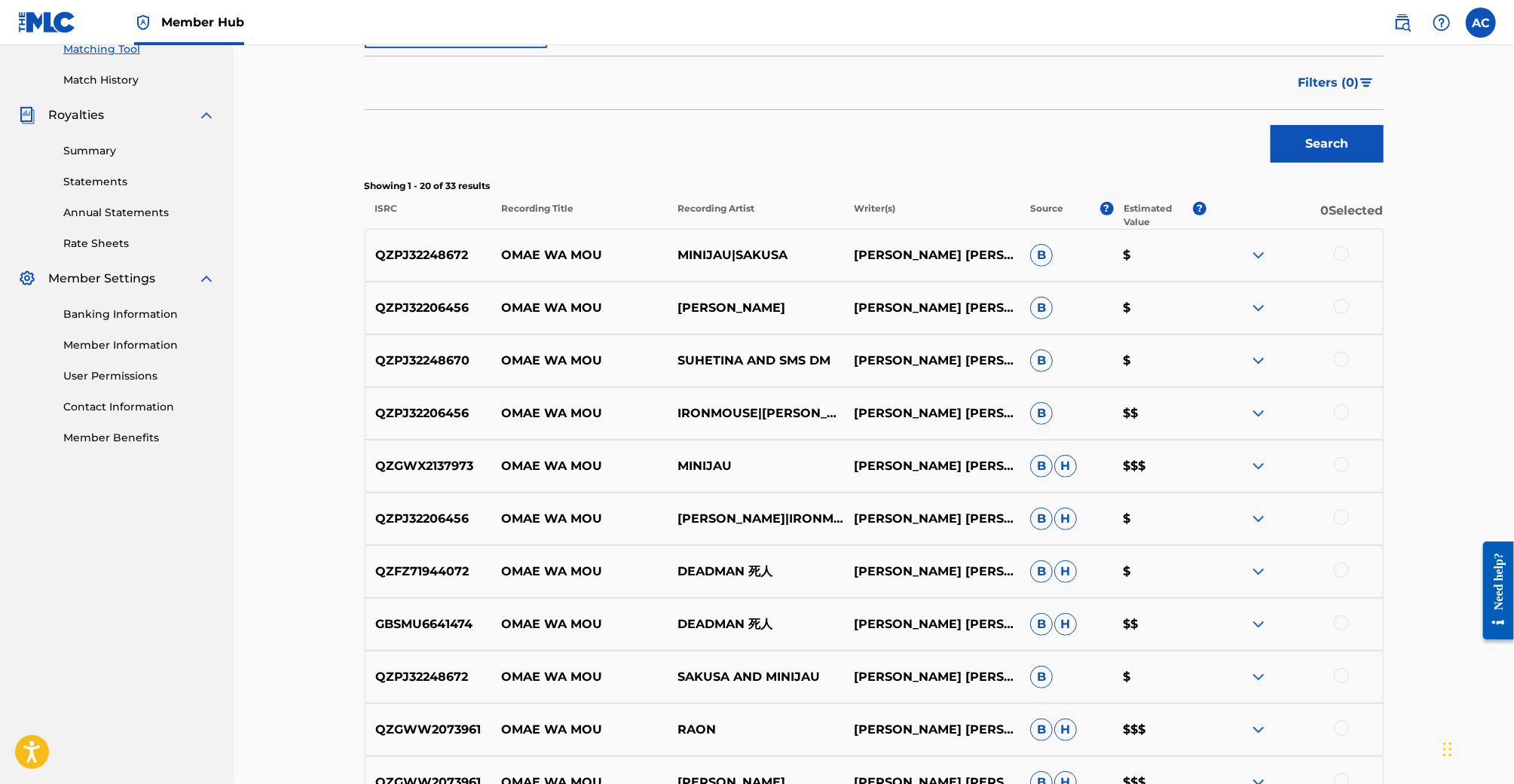
scroll to position [291, 0]
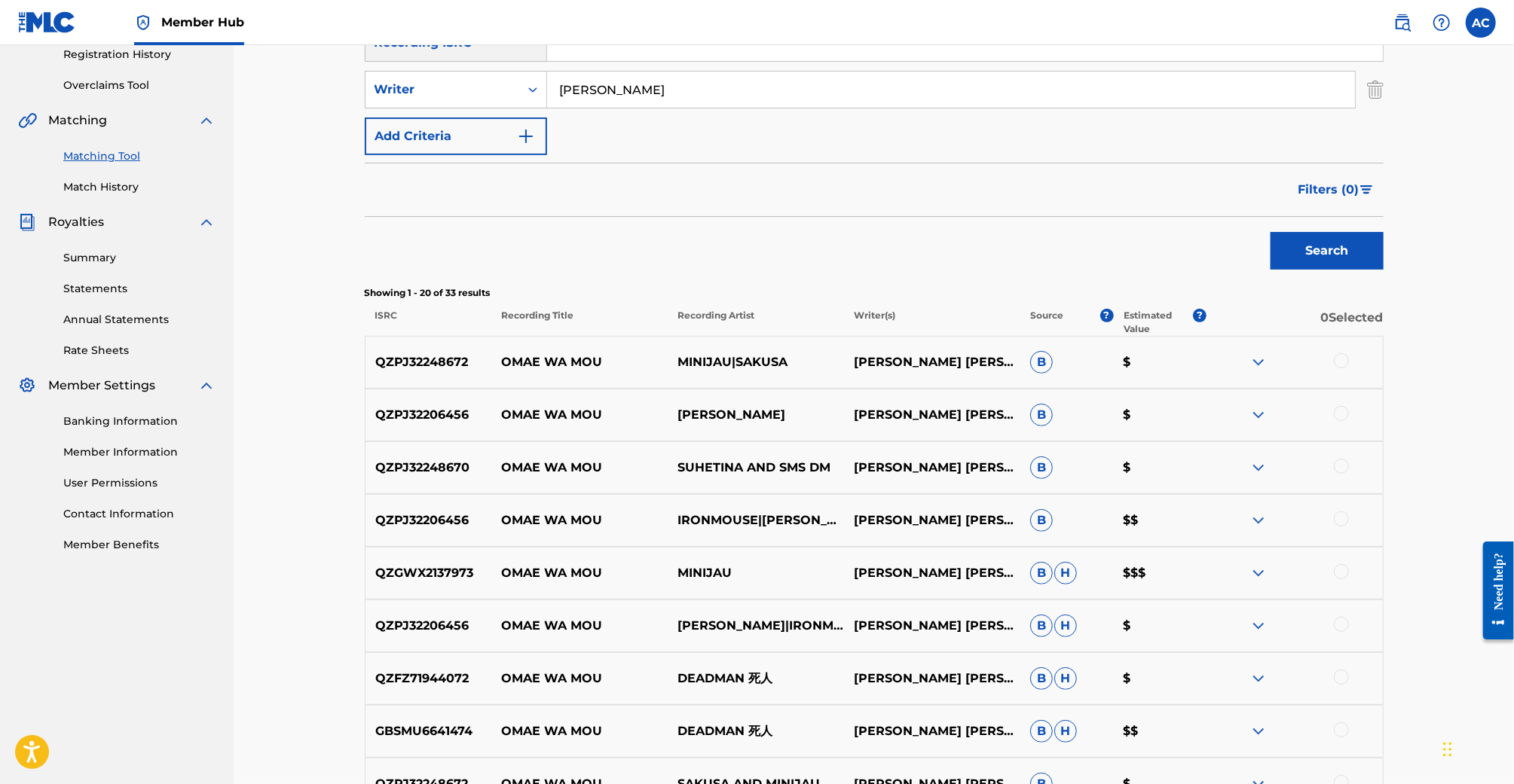
click at [1343, 363] on div at bounding box center [1341, 361] width 15 height 15
click at [1343, 418] on div at bounding box center [1341, 414] width 15 height 15
click at [1343, 465] on div at bounding box center [1341, 466] width 15 height 15
click at [1343, 518] on div at bounding box center [1341, 518] width 15 height 15
click at [1343, 573] on div at bounding box center [1341, 571] width 15 height 15
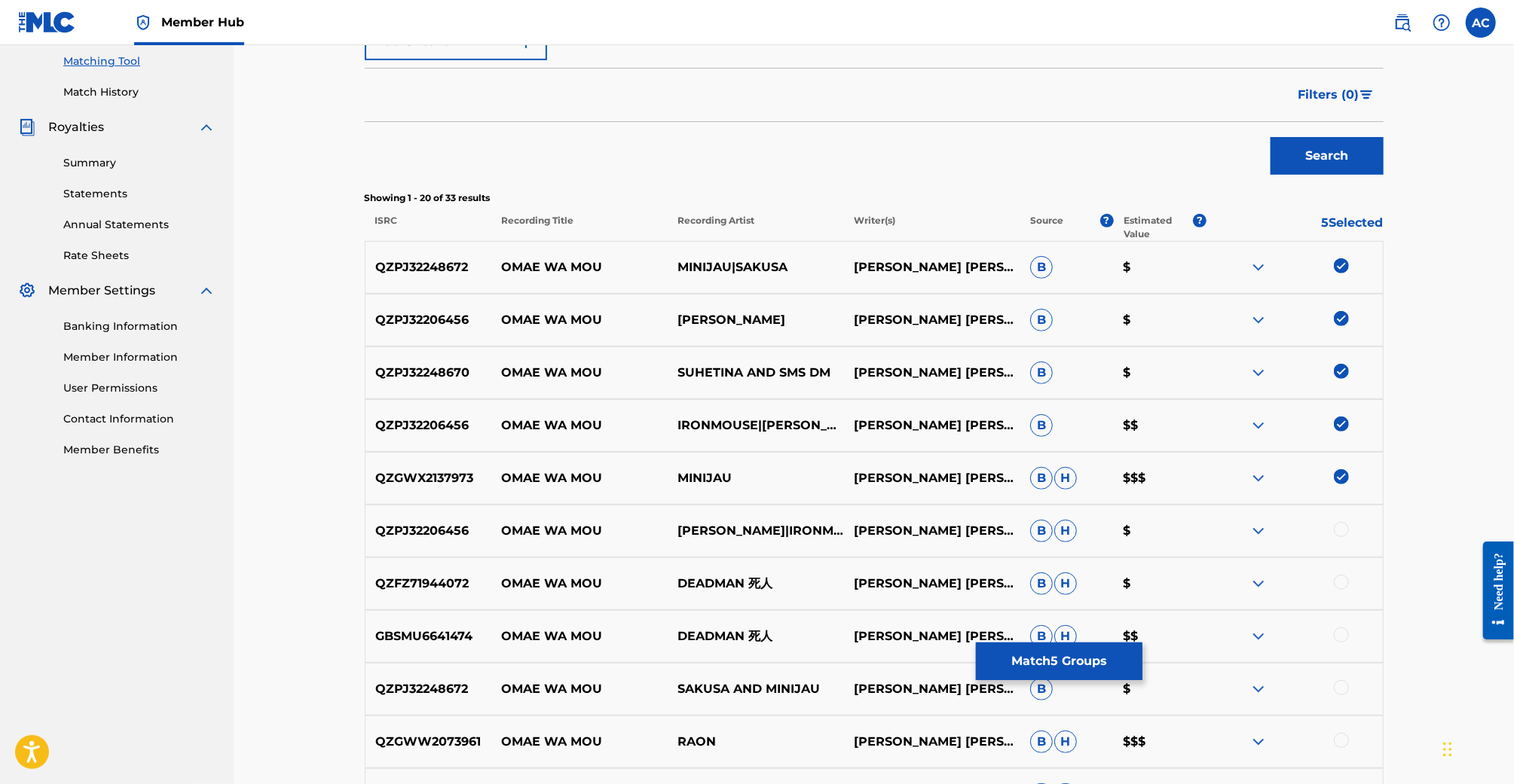
scroll to position [388, 0]
click at [1343, 522] on div at bounding box center [1341, 527] width 15 height 15
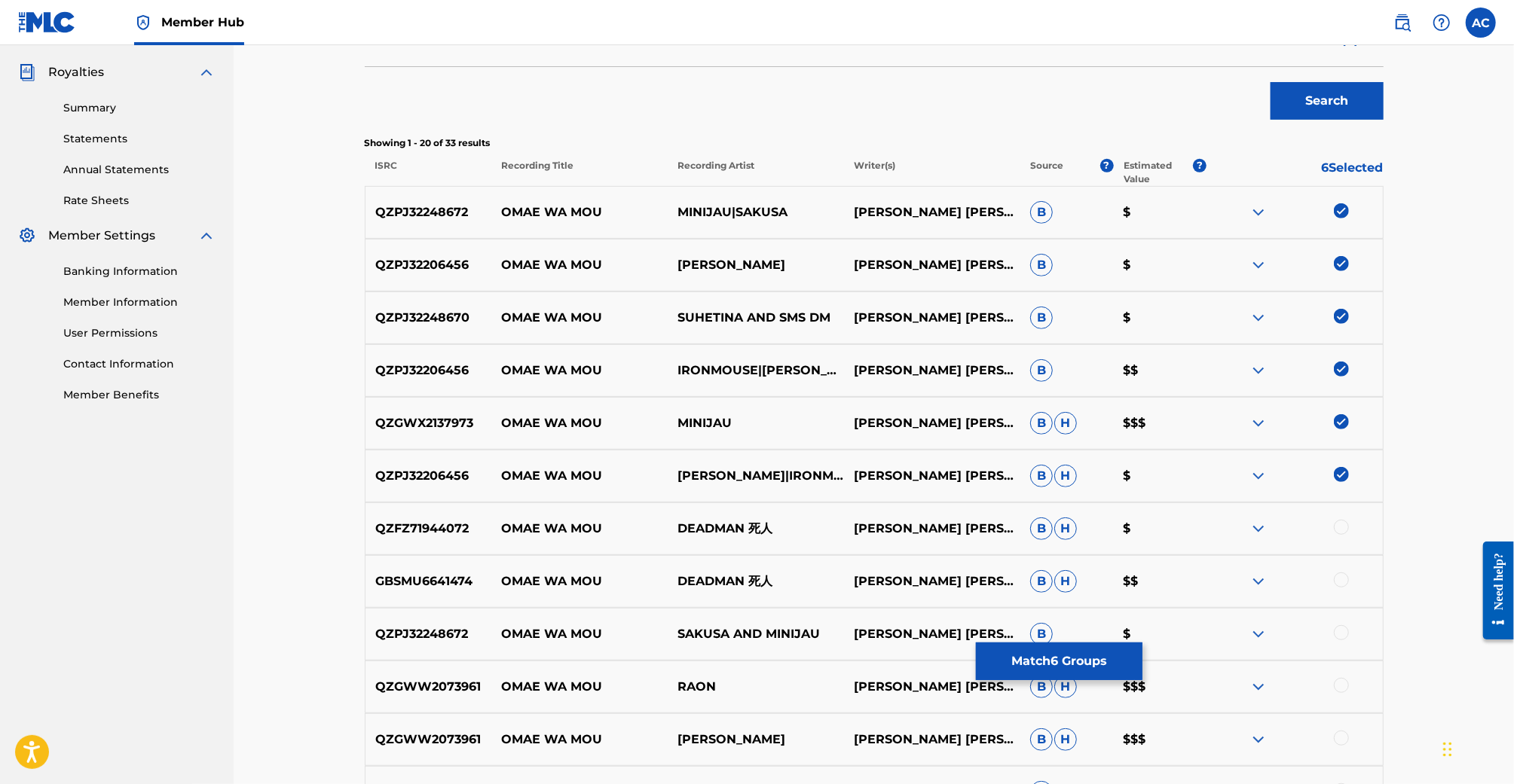
click at [1343, 515] on div "QZFZ71944072 OMAE WA MOU DEADMAN 死人 NOAH RYAN MURPHY B H $" at bounding box center [873, 528] width 1019 height 53
click at [1343, 529] on div at bounding box center [1341, 527] width 15 height 15
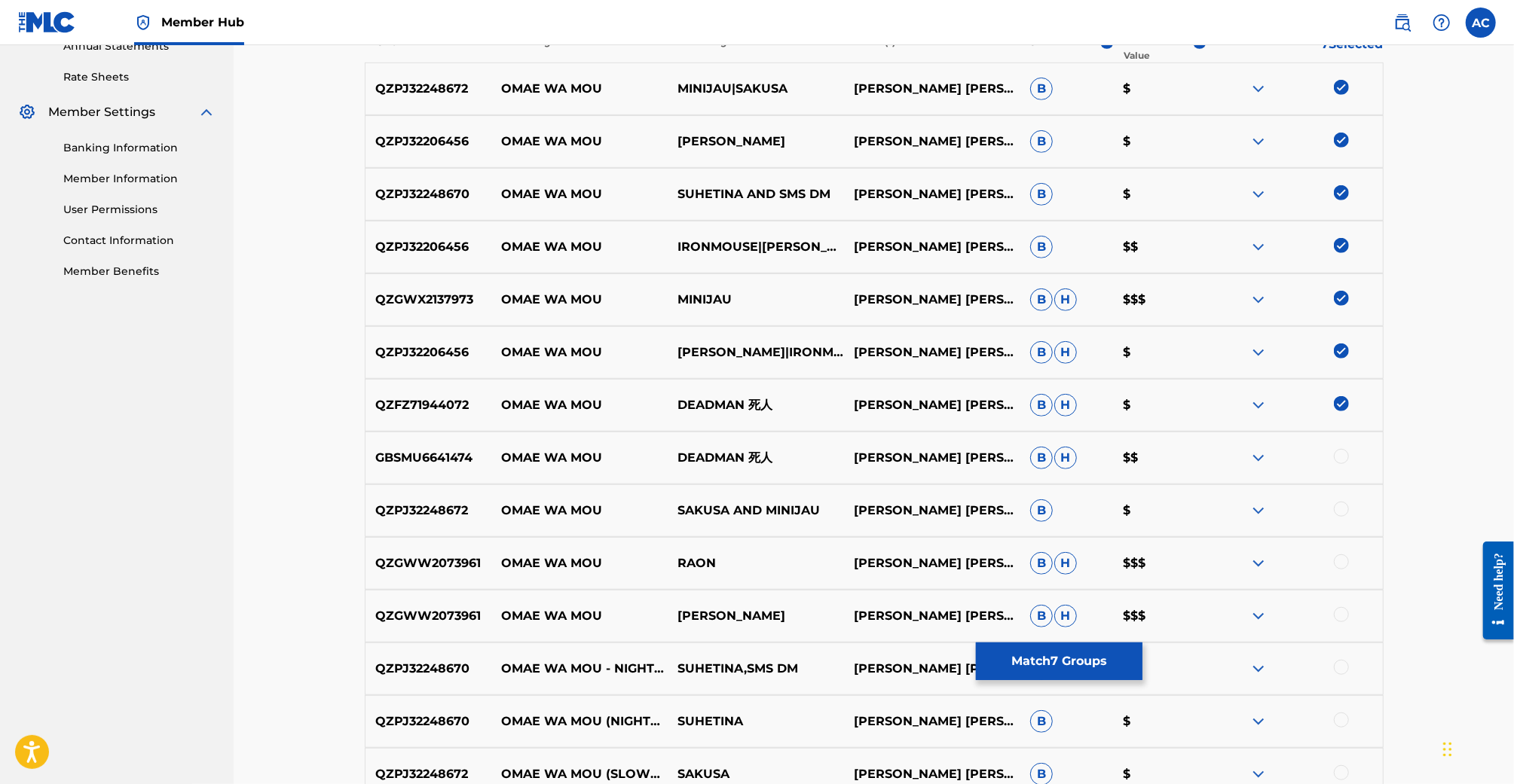
scroll to position [633, 0]
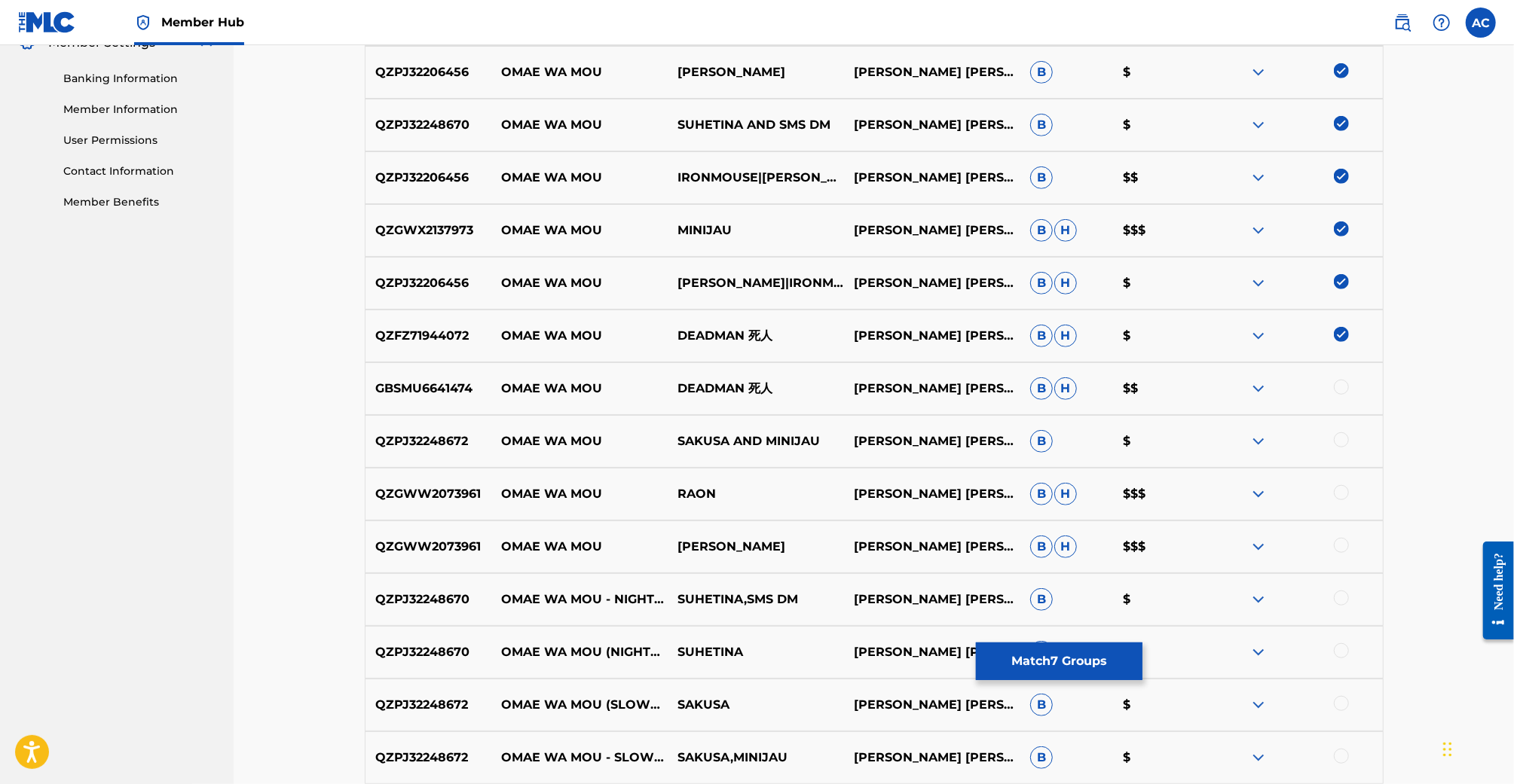
click at [1345, 440] on div at bounding box center [1341, 440] width 15 height 15
click at [1343, 388] on div at bounding box center [1341, 387] width 15 height 15
click at [1338, 485] on div at bounding box center [1341, 492] width 15 height 15
click at [1338, 549] on div at bounding box center [1341, 545] width 15 height 15
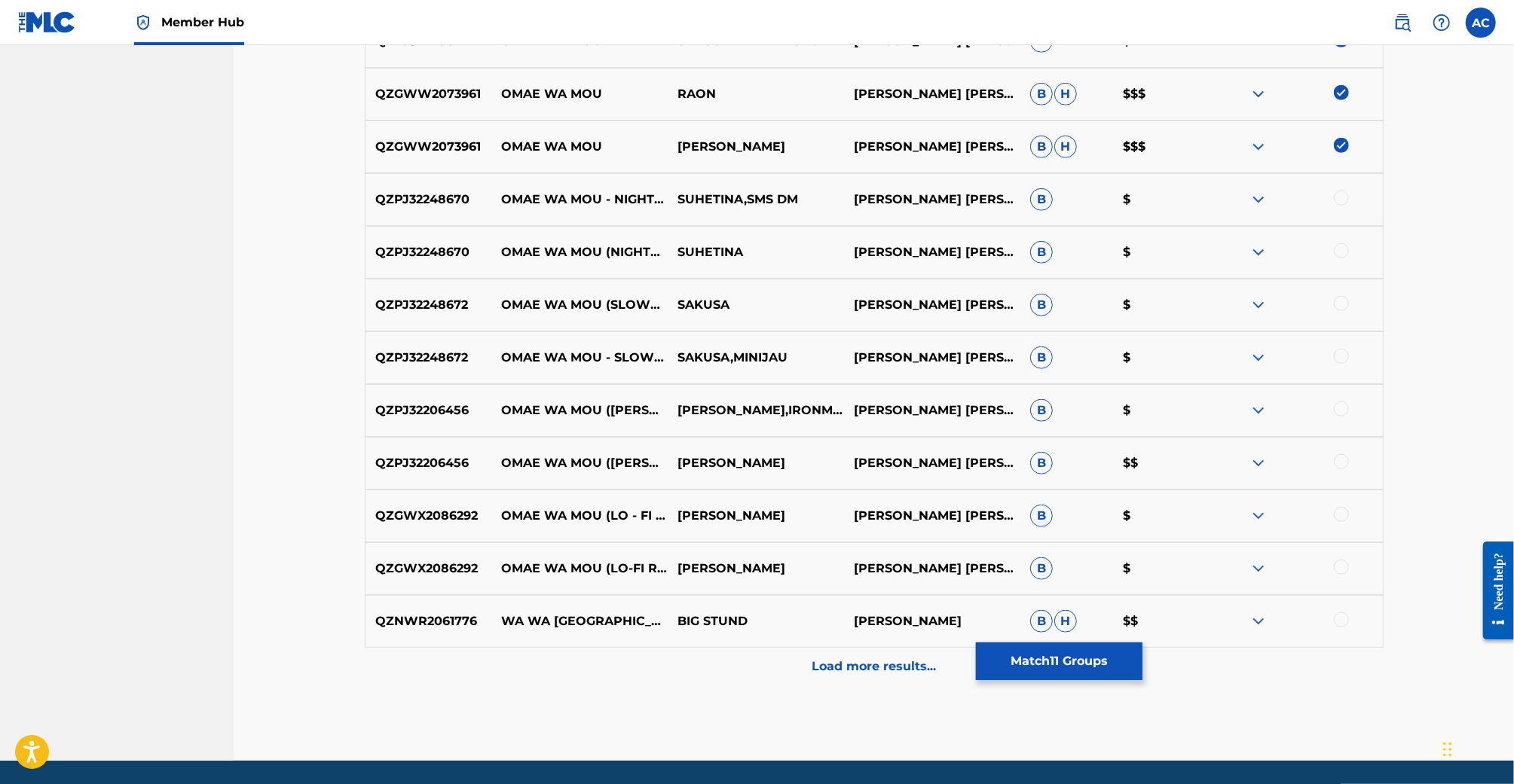
scroll to position [1035, 0]
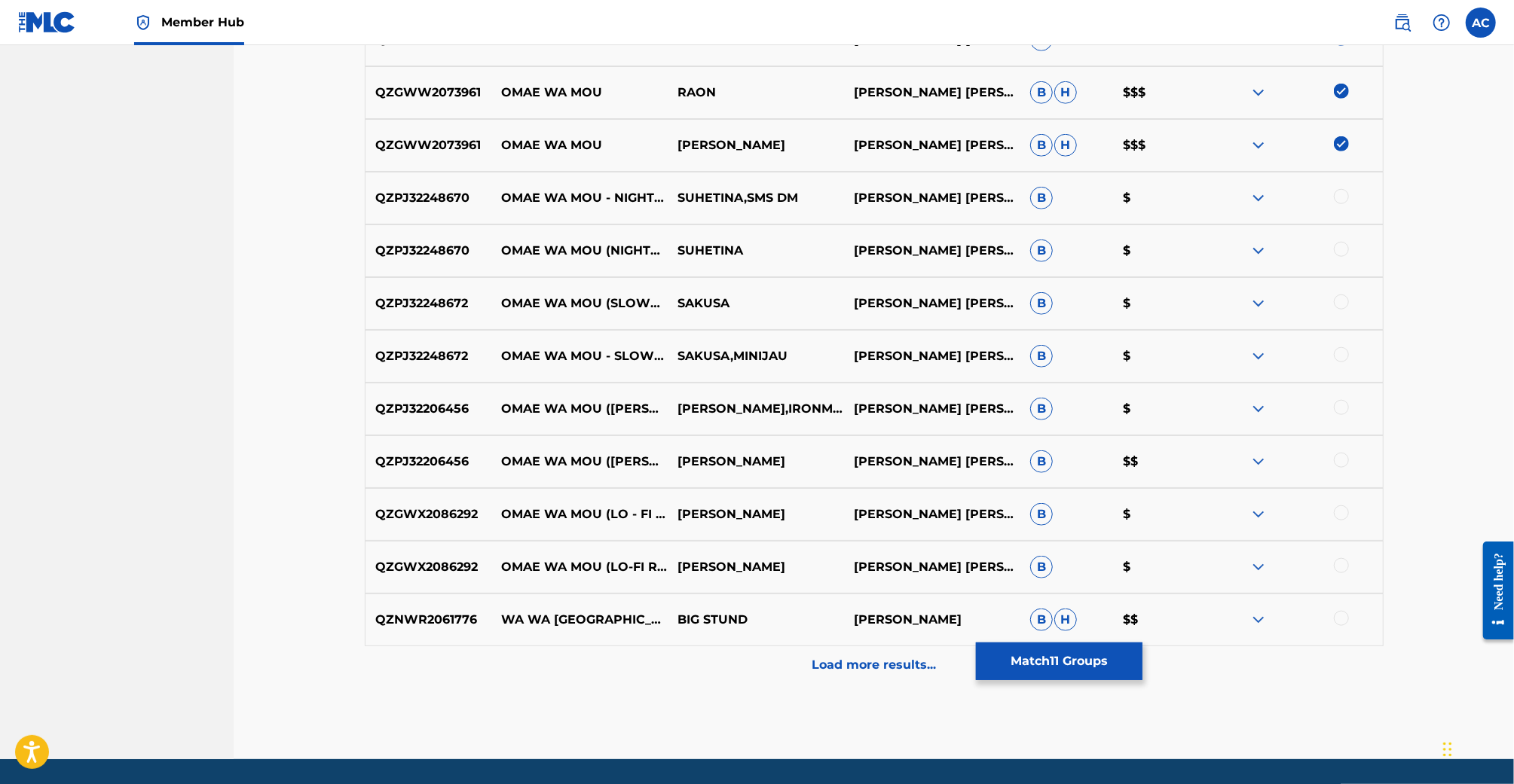
click at [1352, 559] on div at bounding box center [1294, 567] width 177 height 18
click at [1348, 559] on div at bounding box center [1294, 567] width 177 height 18
click at [1344, 560] on div at bounding box center [1341, 565] width 15 height 15
click at [1344, 518] on div at bounding box center [1341, 512] width 15 height 15
click at [1339, 458] on div at bounding box center [1341, 460] width 15 height 15
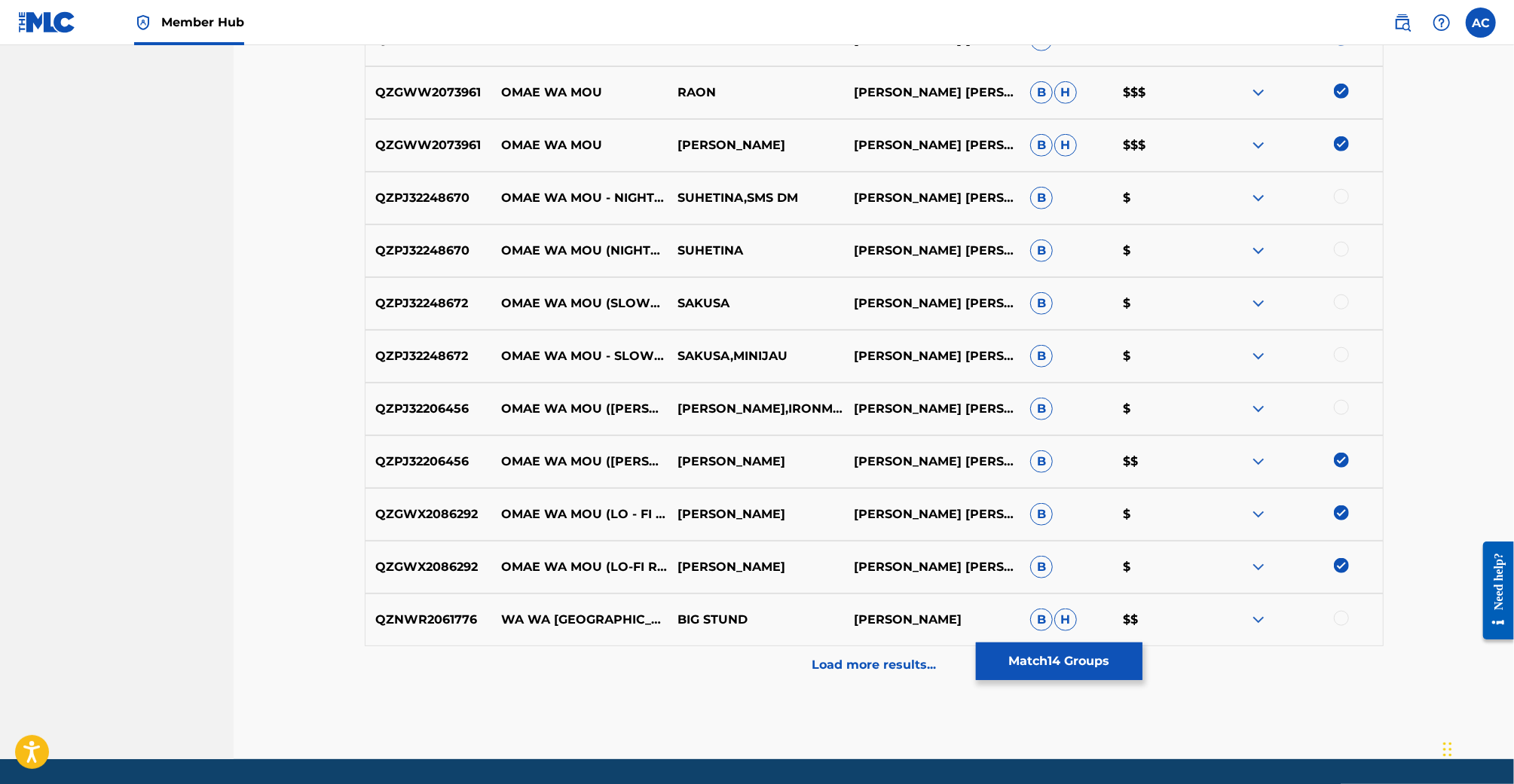
click at [1339, 407] on div at bounding box center [1341, 407] width 15 height 15
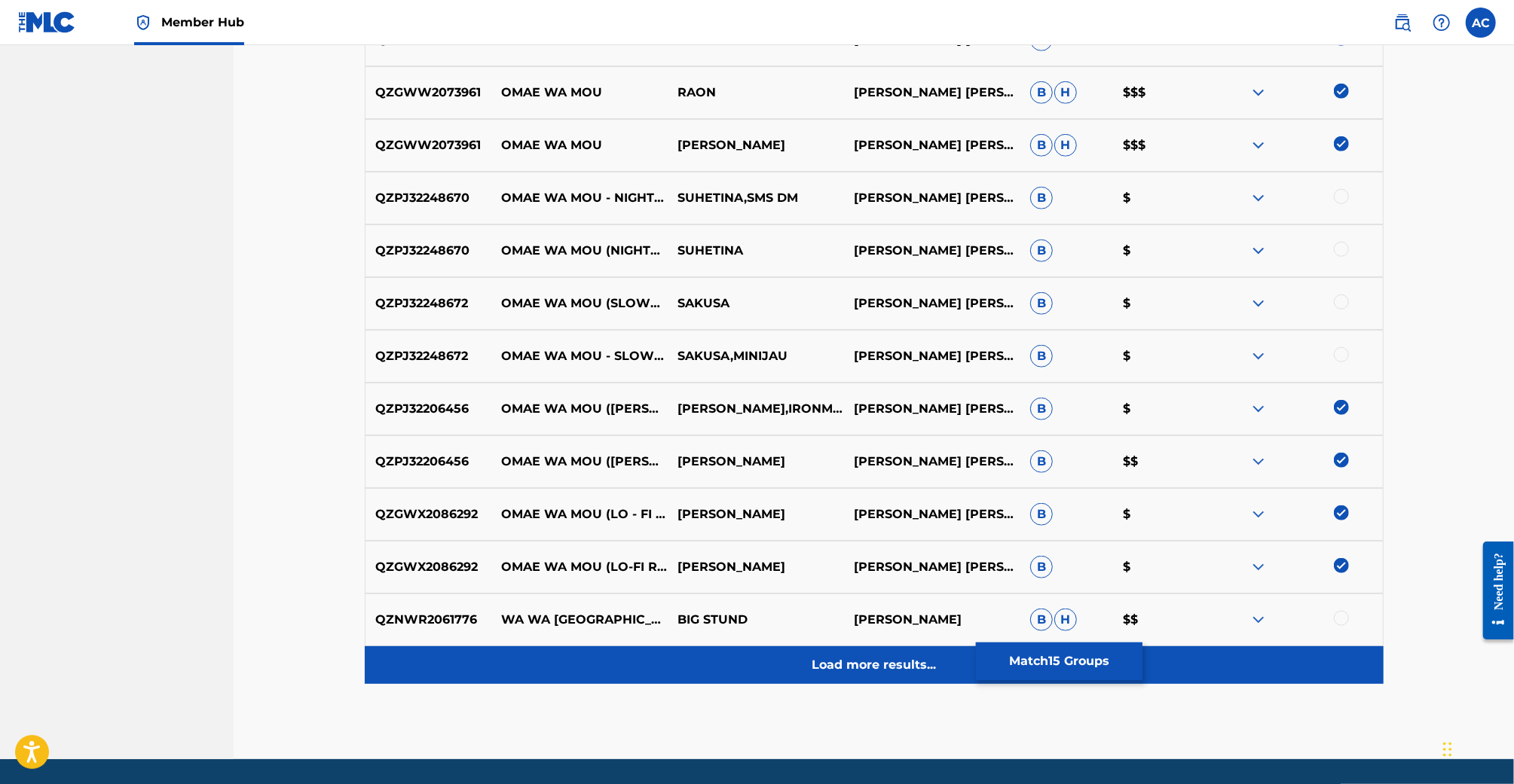
click at [885, 667] on p "Load more results..." at bounding box center [873, 665] width 125 height 18
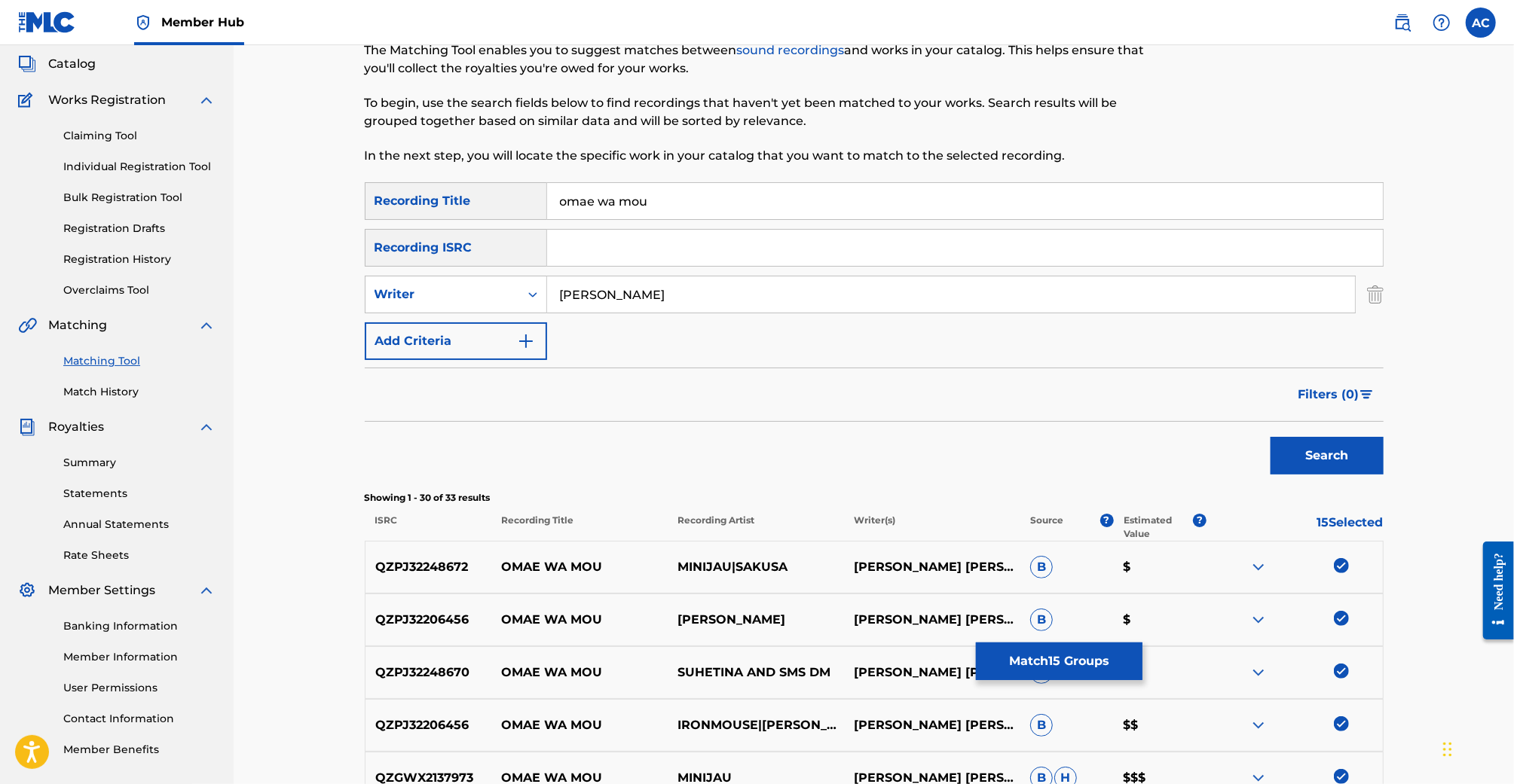
scroll to position [54, 0]
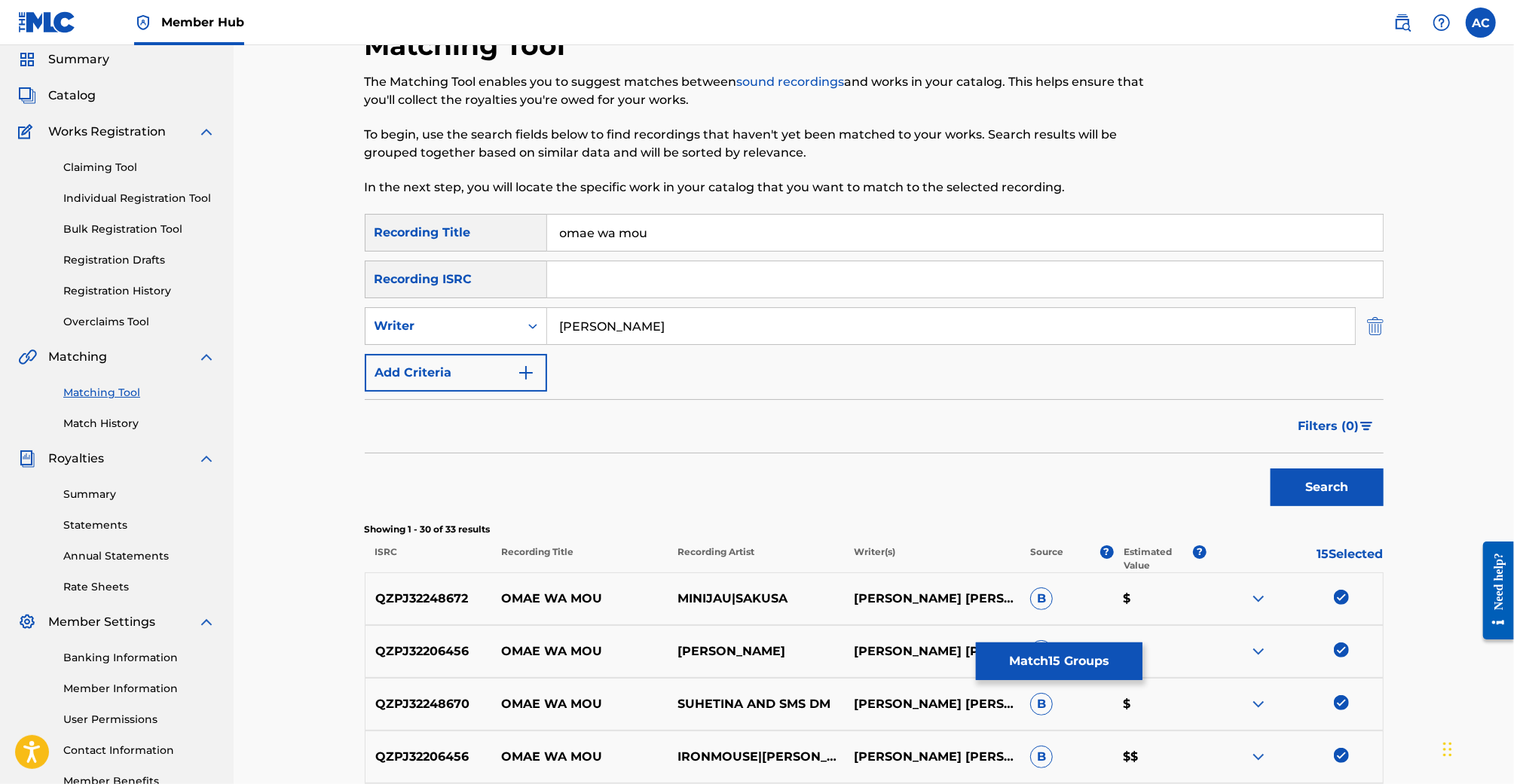
click at [1378, 326] on img "Search Form" at bounding box center [1375, 327] width 16 height 38
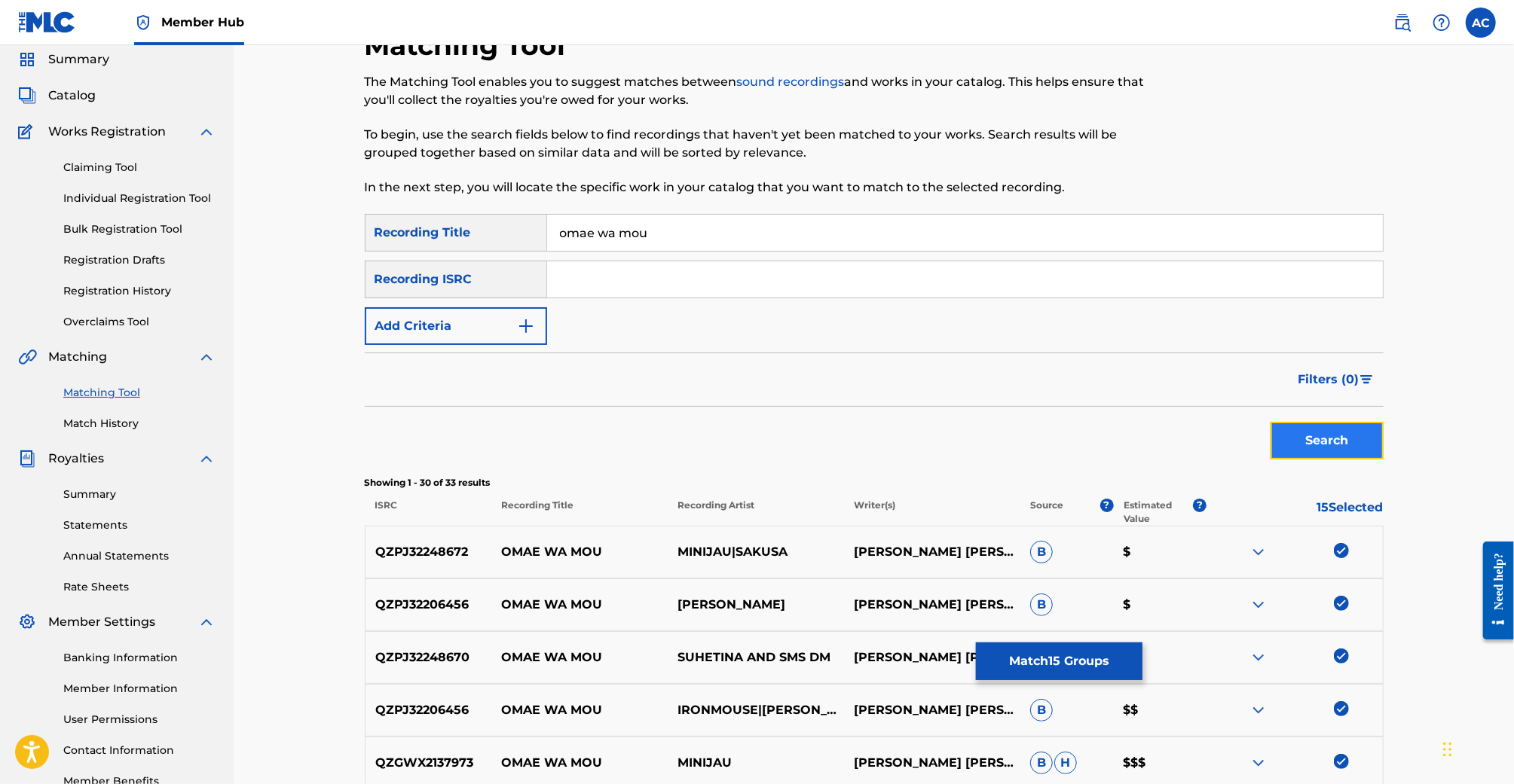
click at [1323, 427] on button "Search" at bounding box center [1327, 440] width 113 height 38
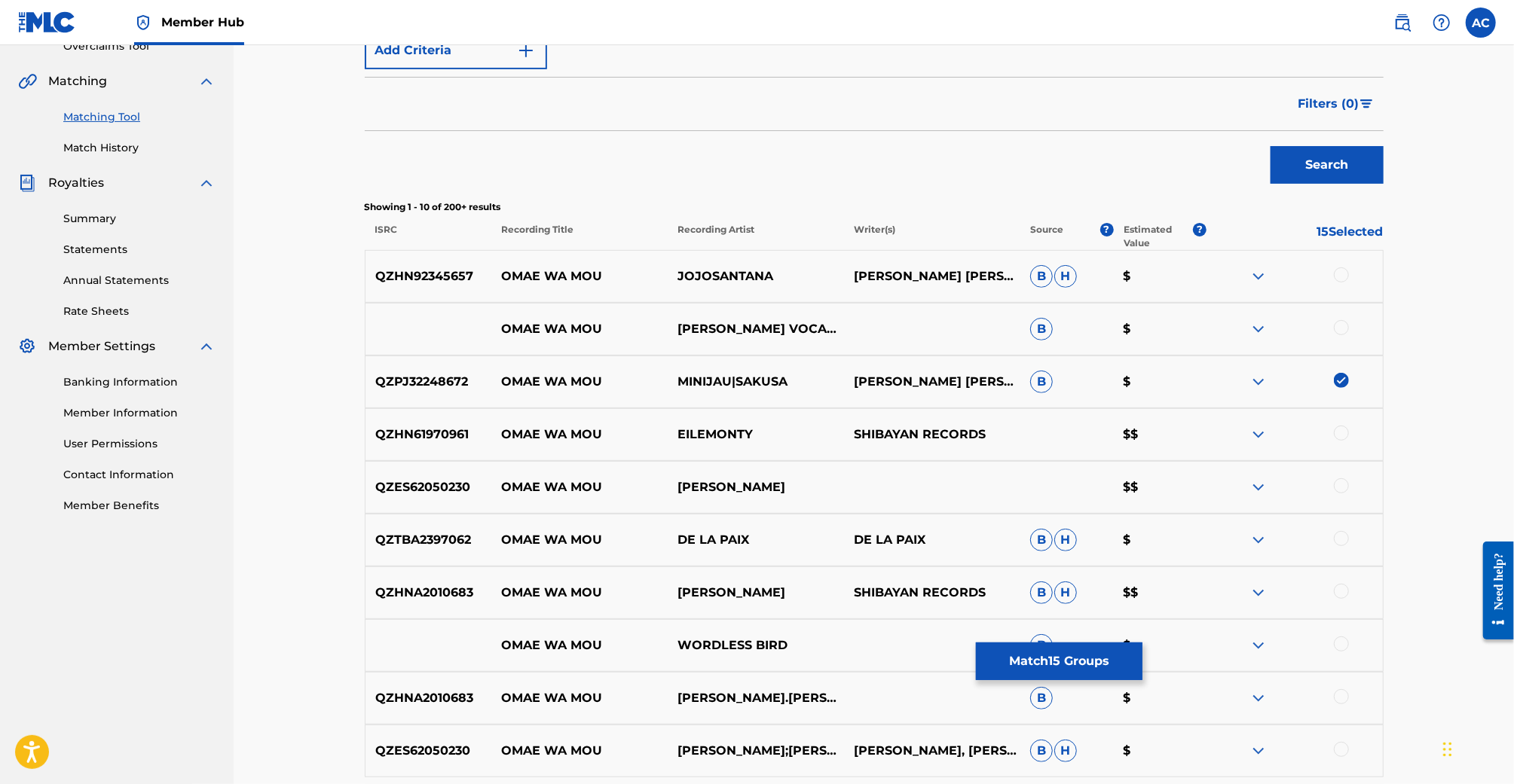
scroll to position [346, 0]
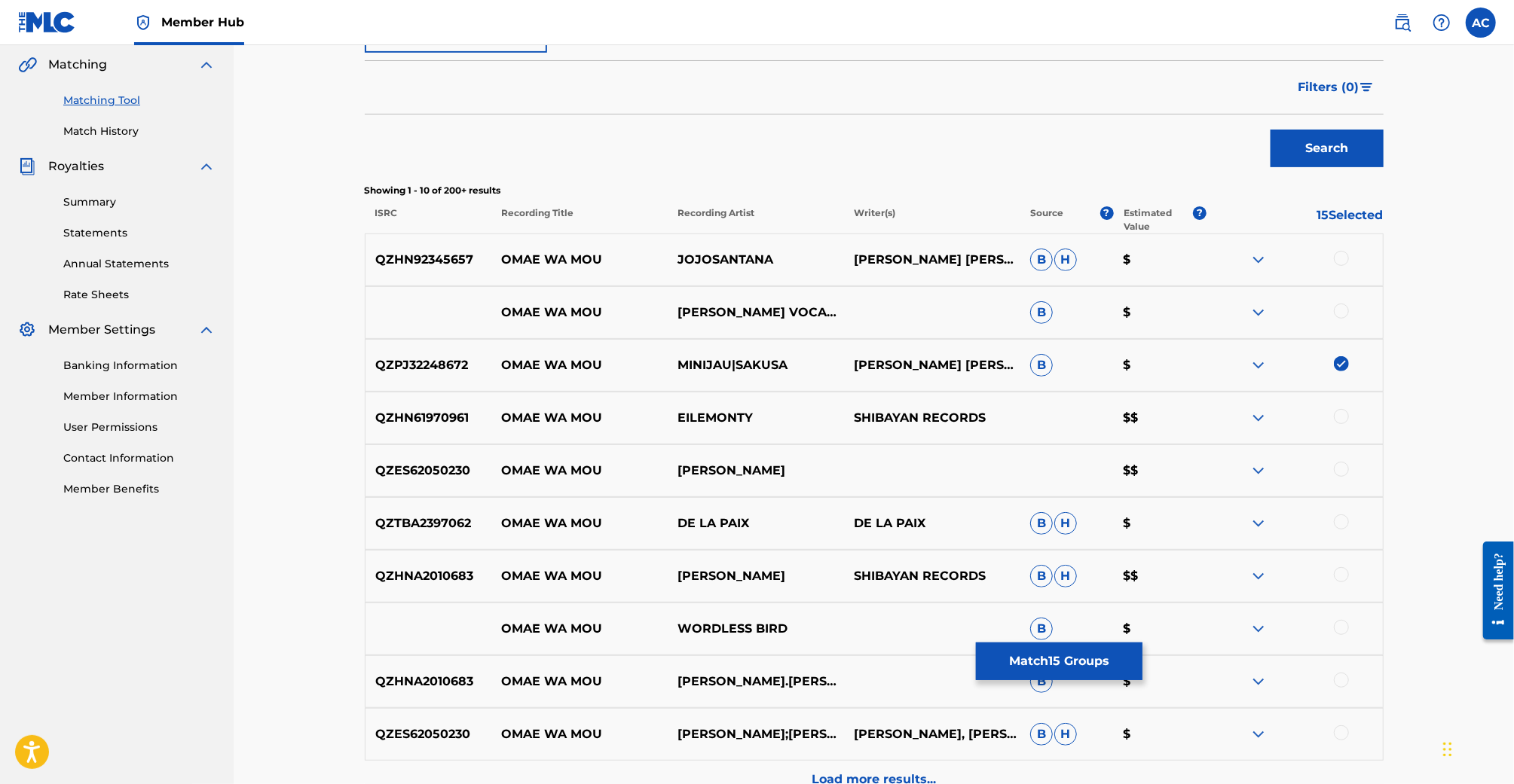
click at [1352, 419] on div at bounding box center [1294, 418] width 177 height 18
click at [1345, 412] on div at bounding box center [1341, 416] width 15 height 15
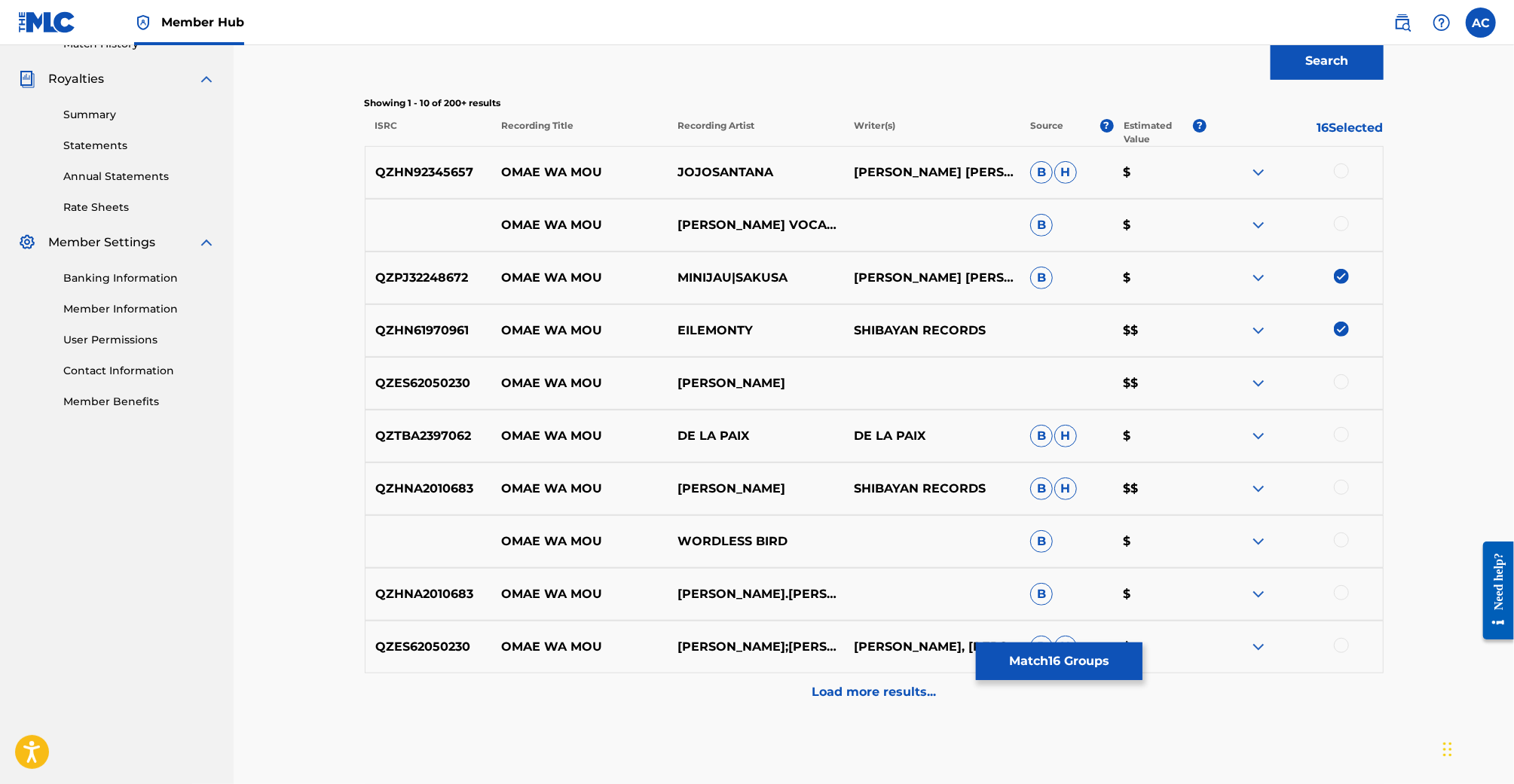
scroll to position [492, 0]
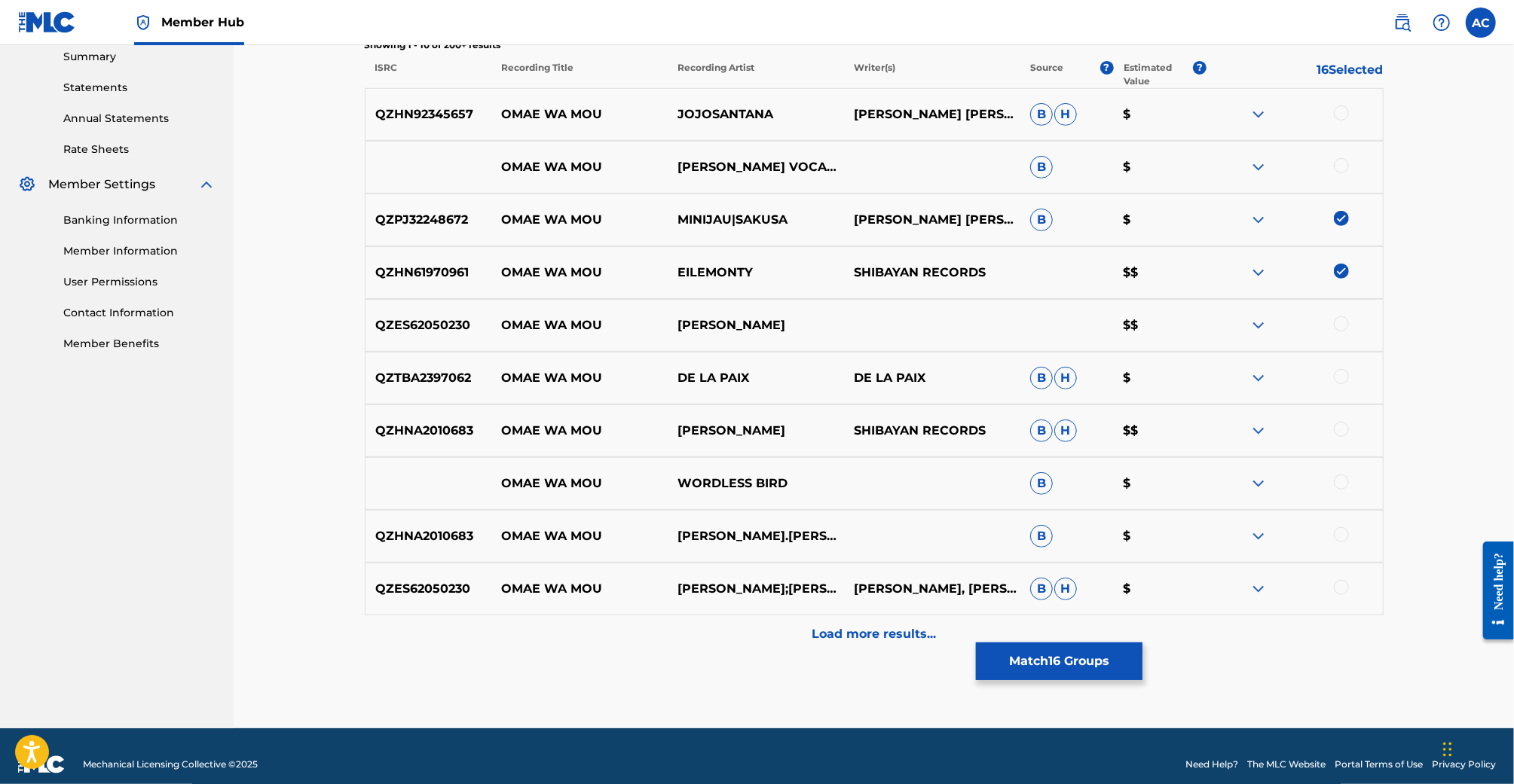
click at [1344, 432] on div at bounding box center [1341, 429] width 15 height 15
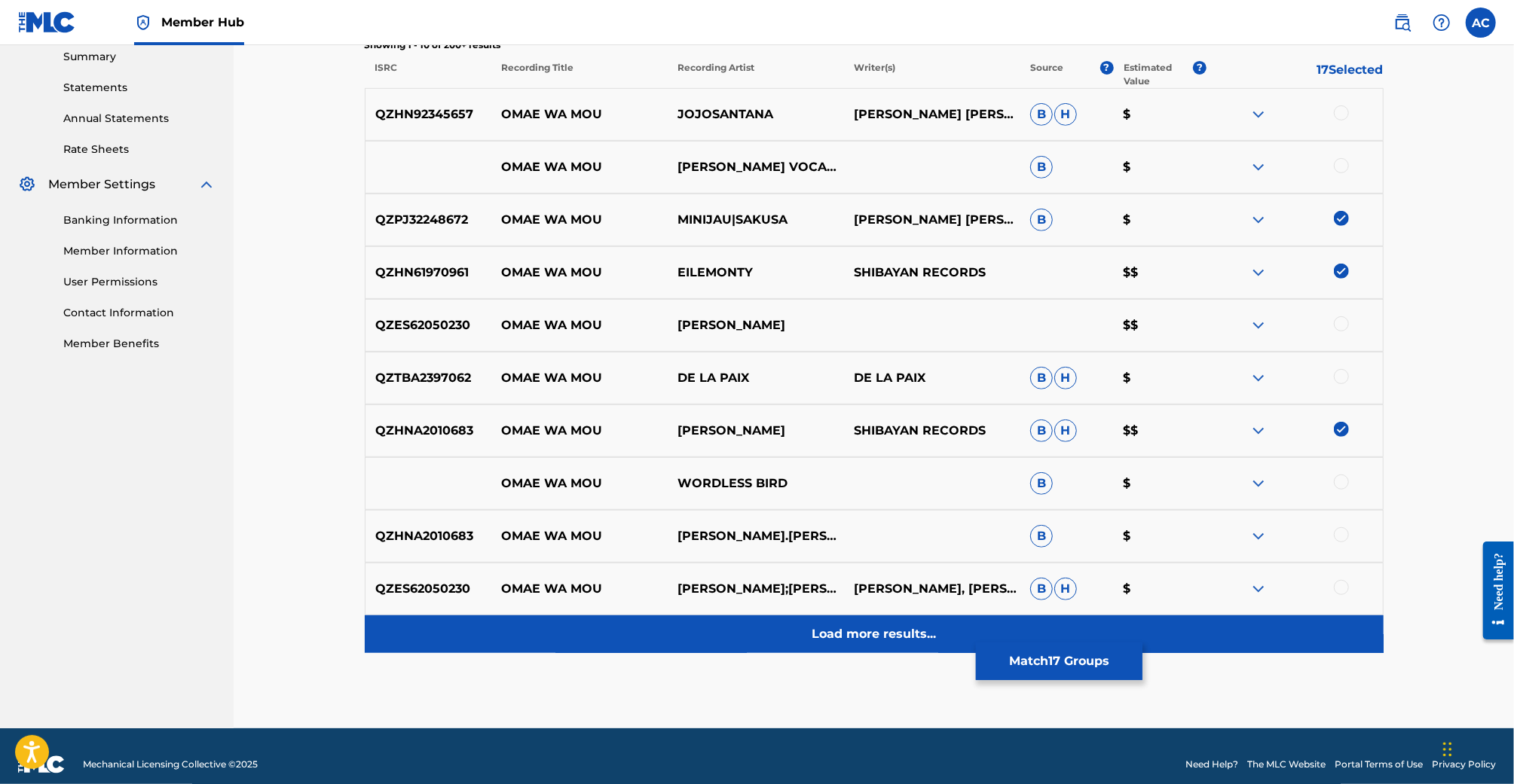
click at [912, 639] on p "Load more results..." at bounding box center [873, 634] width 125 height 18
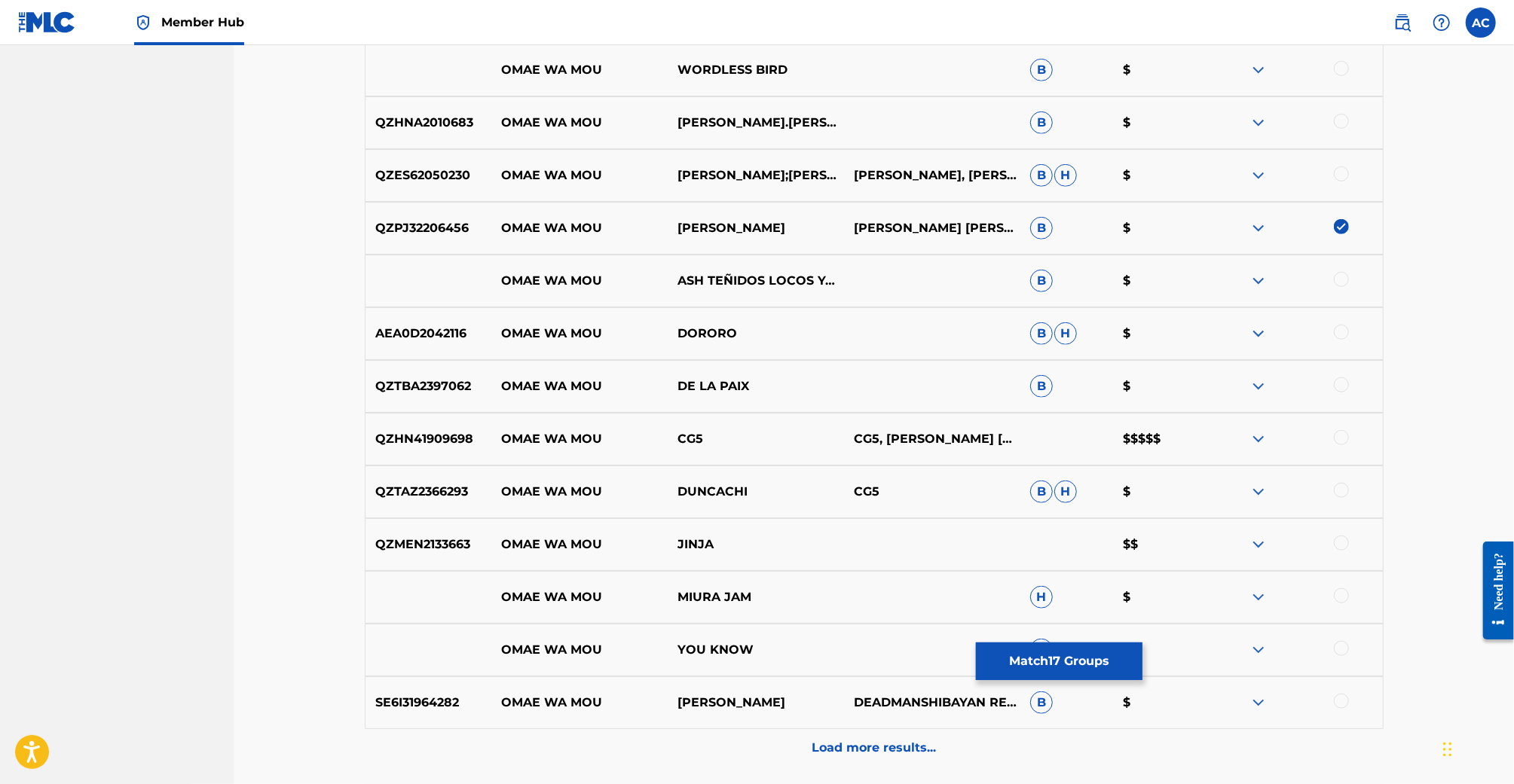
scroll to position [1026, 0]
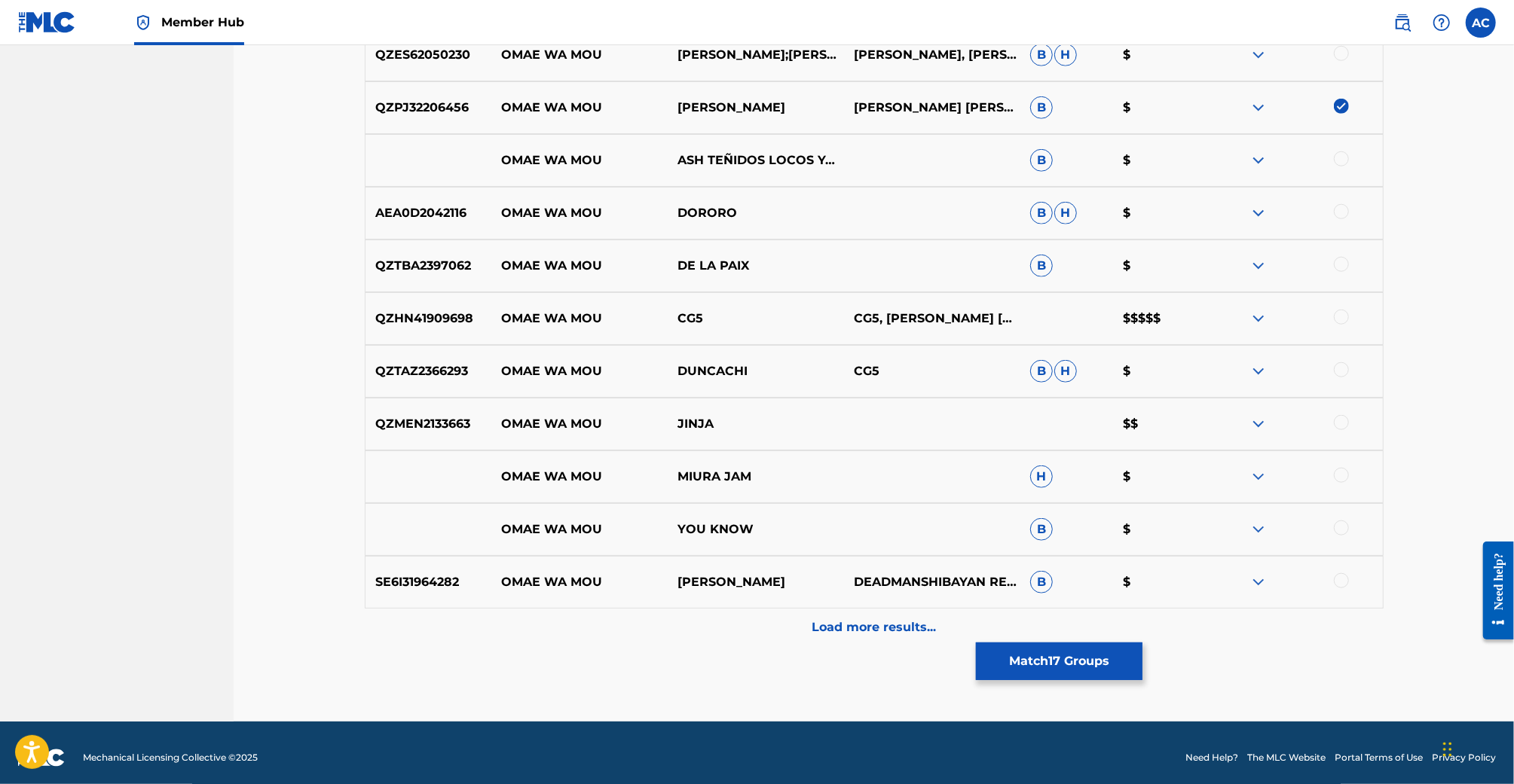
click at [1338, 313] on div at bounding box center [1341, 317] width 15 height 15
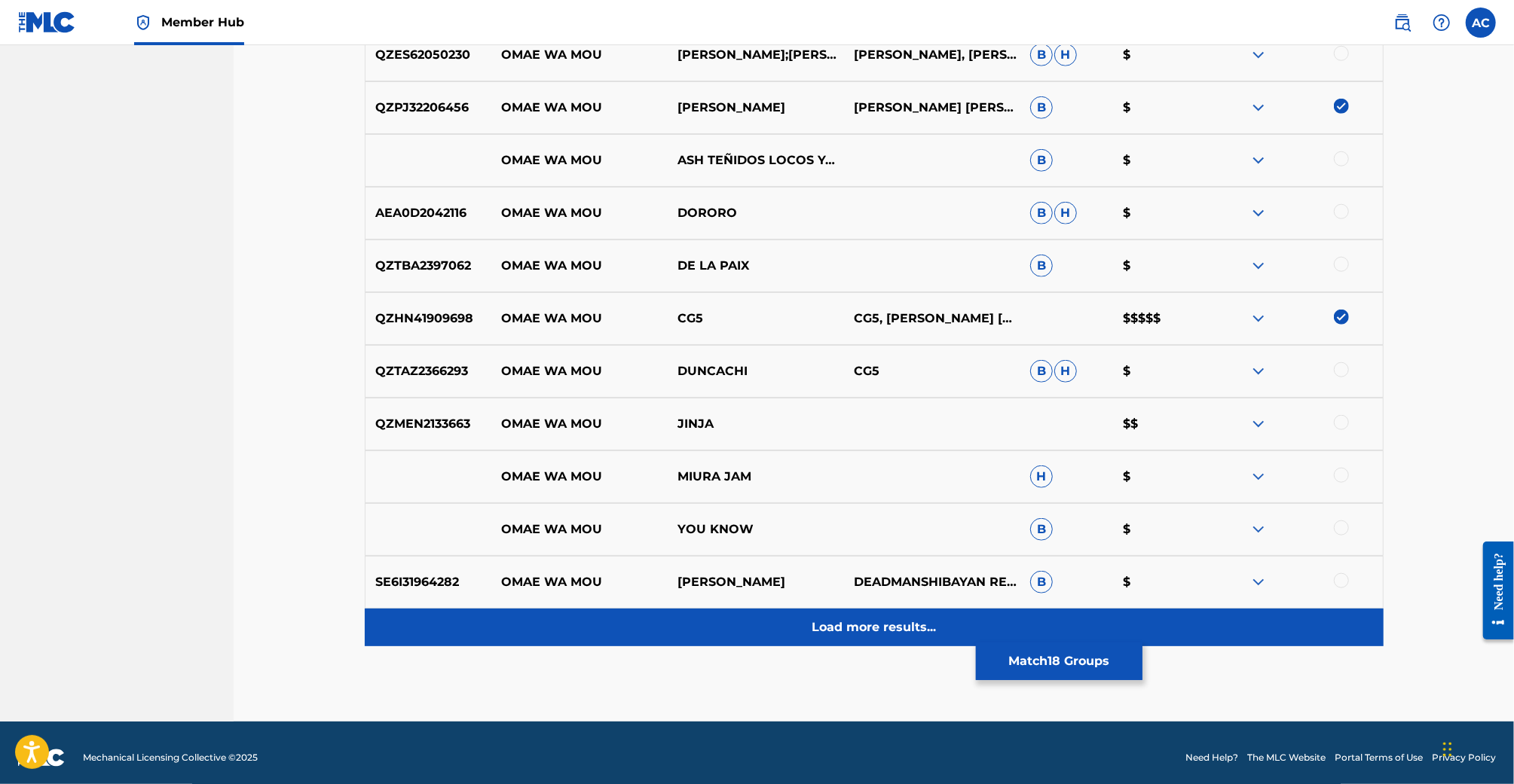
click at [923, 628] on p "Load more results..." at bounding box center [873, 627] width 125 height 18
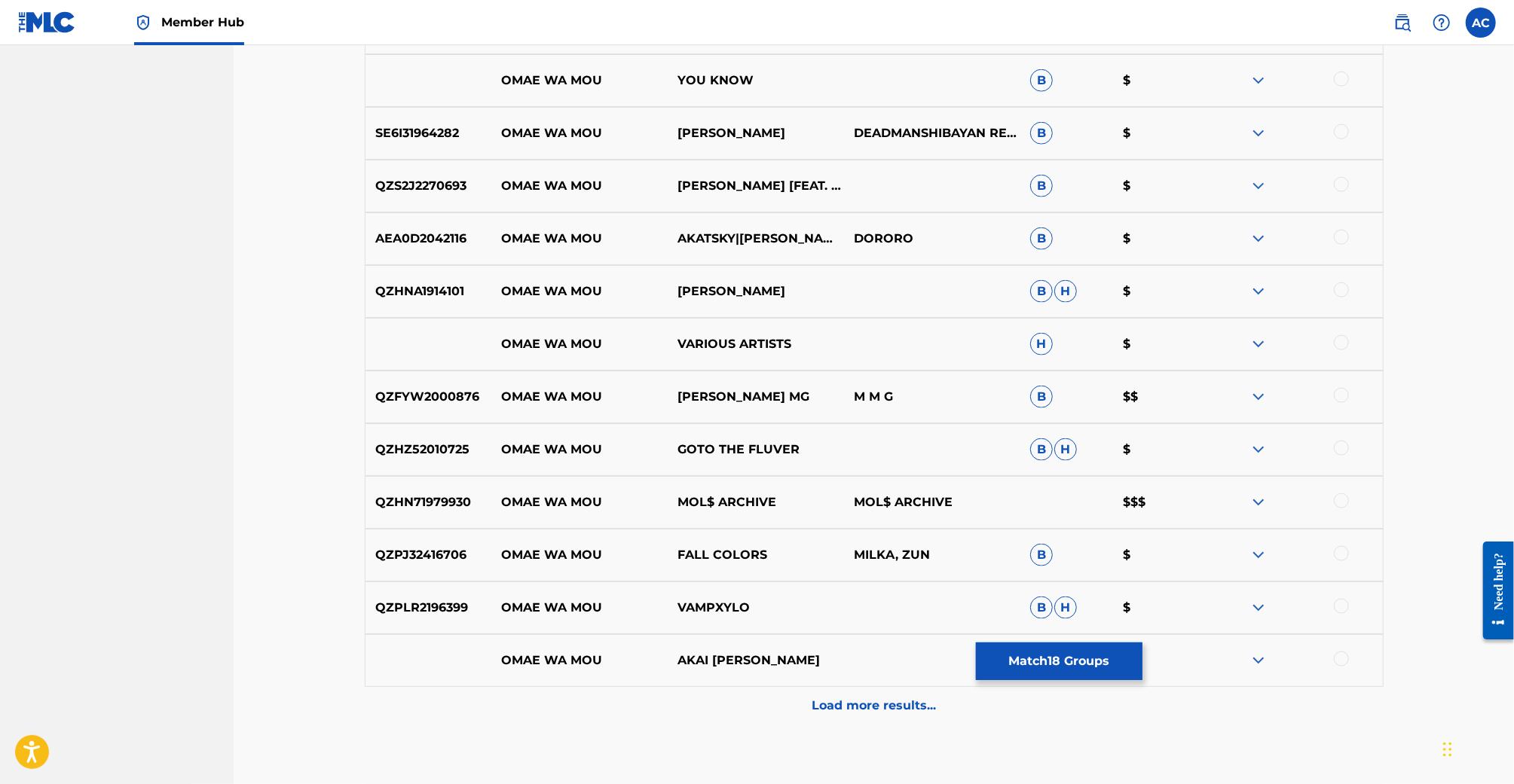
scroll to position [1489, 0]
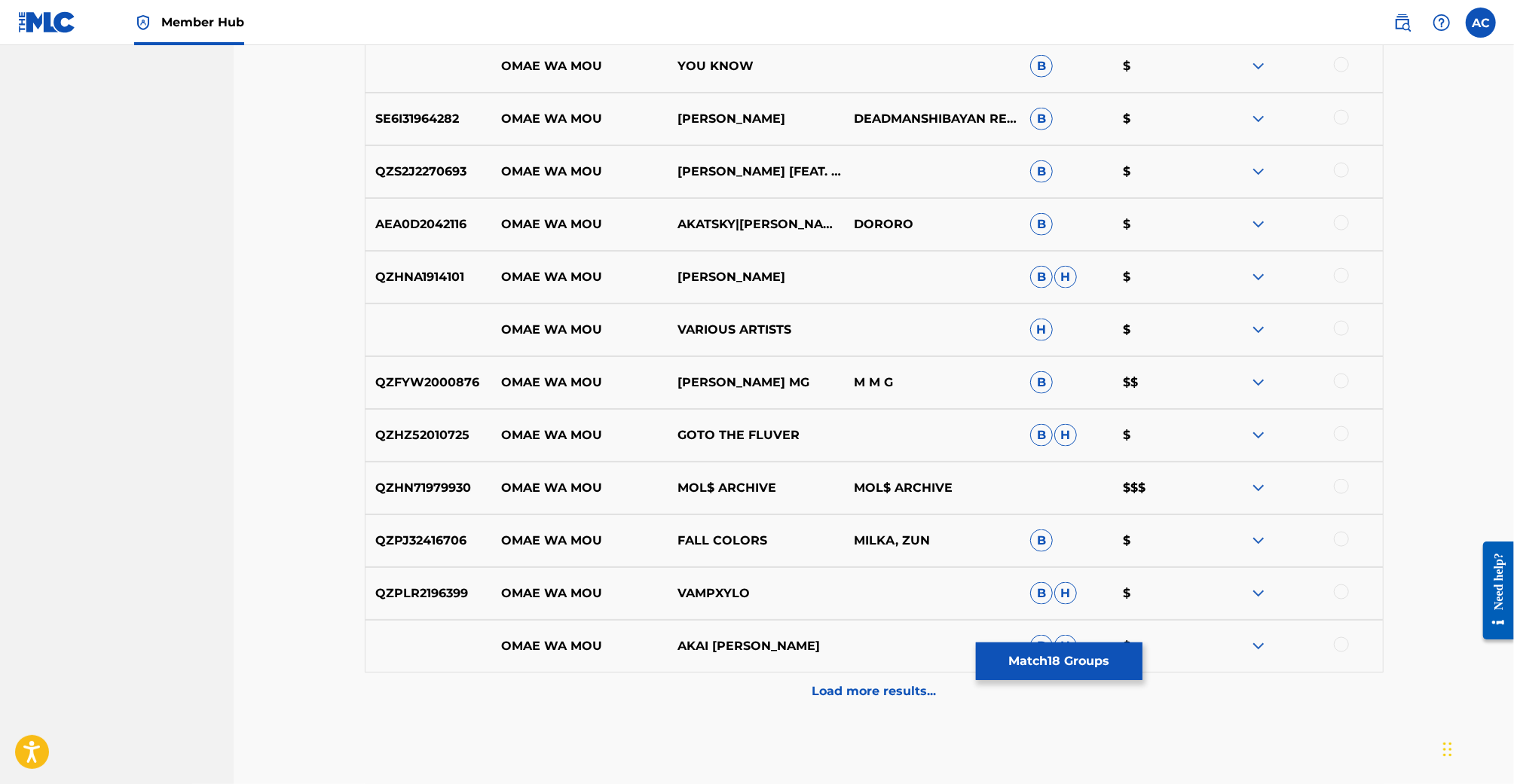
click at [1349, 482] on div at bounding box center [1294, 488] width 177 height 18
click at [1340, 490] on div at bounding box center [1341, 486] width 15 height 15
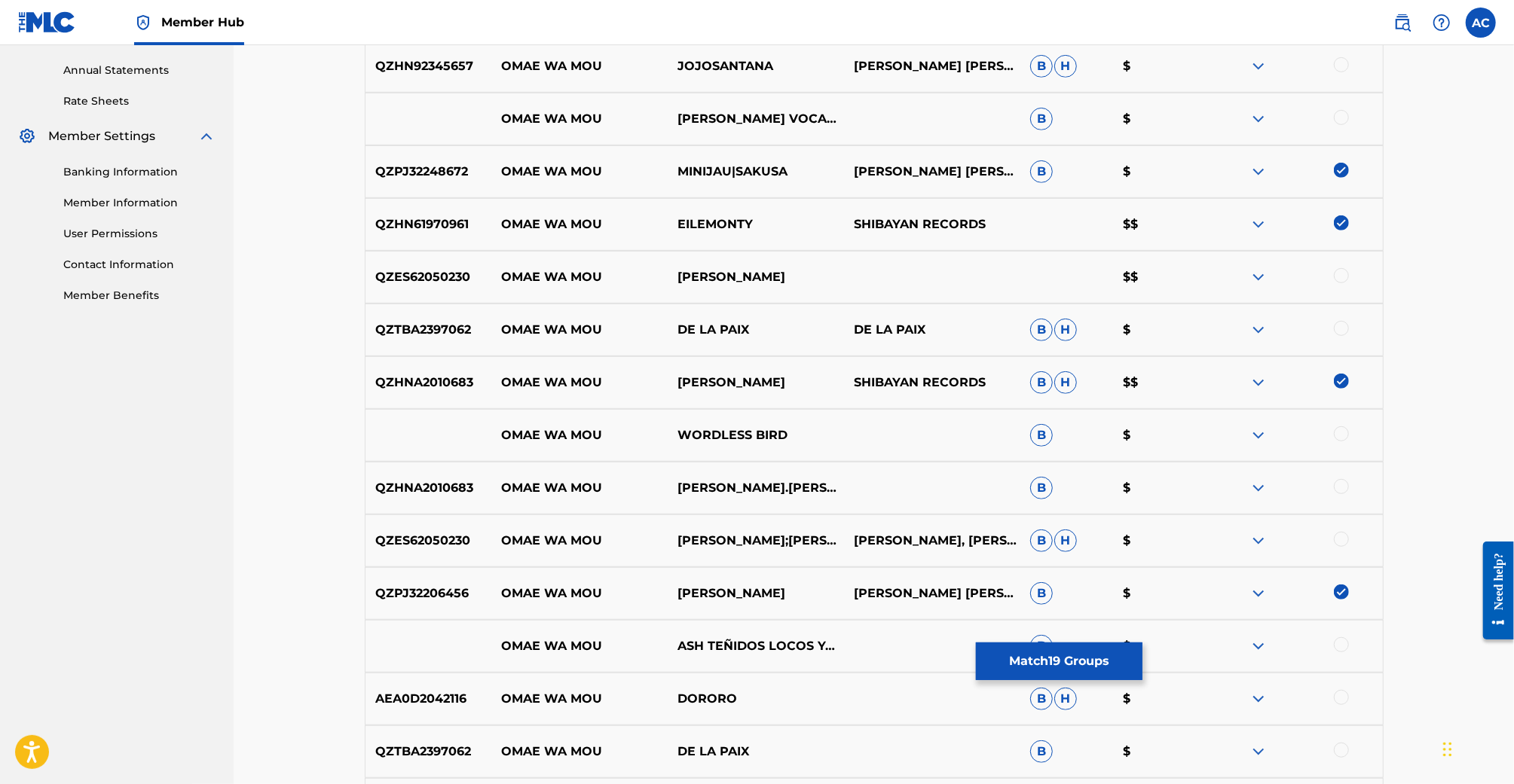
scroll to position [0, 0]
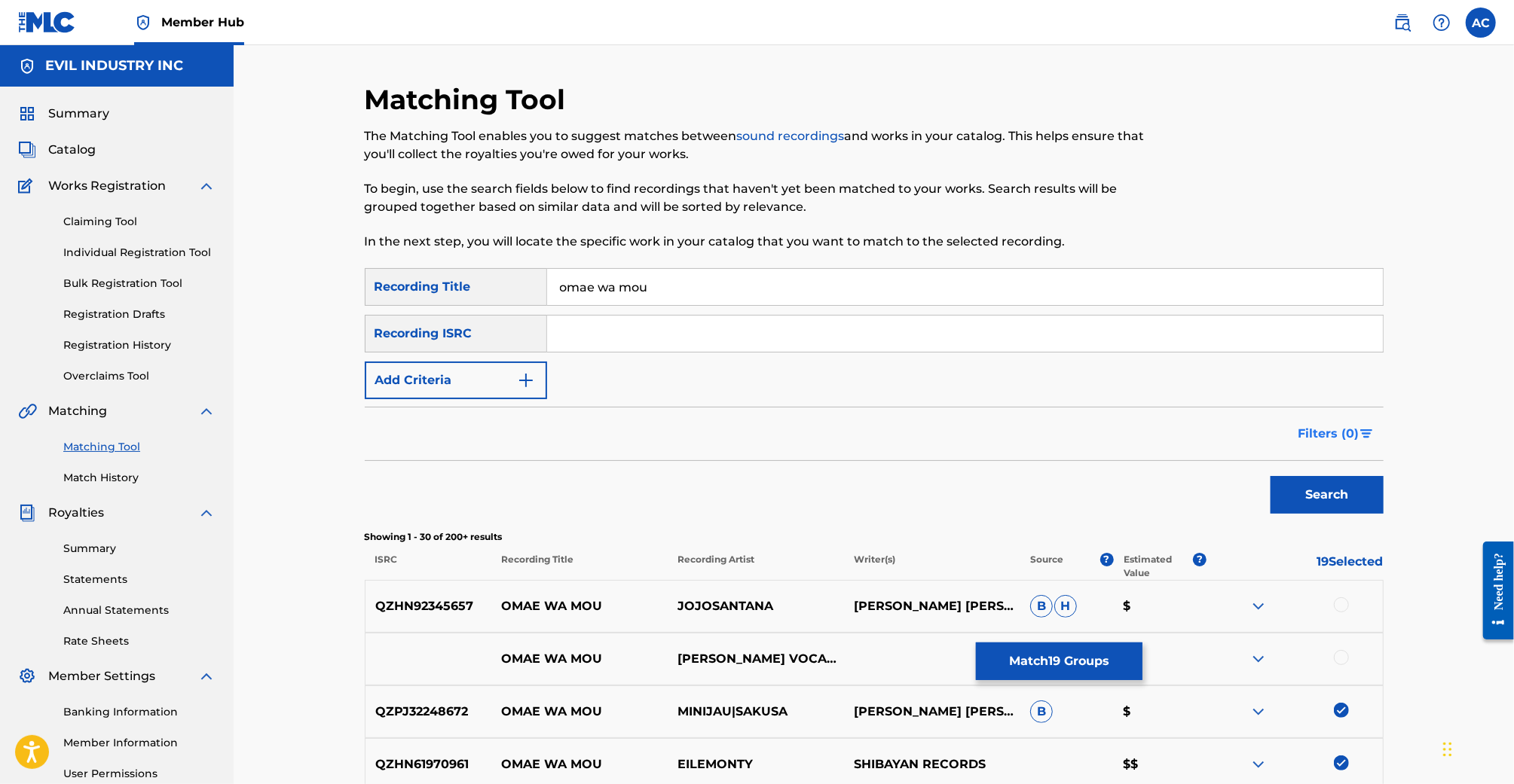
click at [1326, 431] on span "Filters ( 0 )" at bounding box center [1329, 434] width 61 height 18
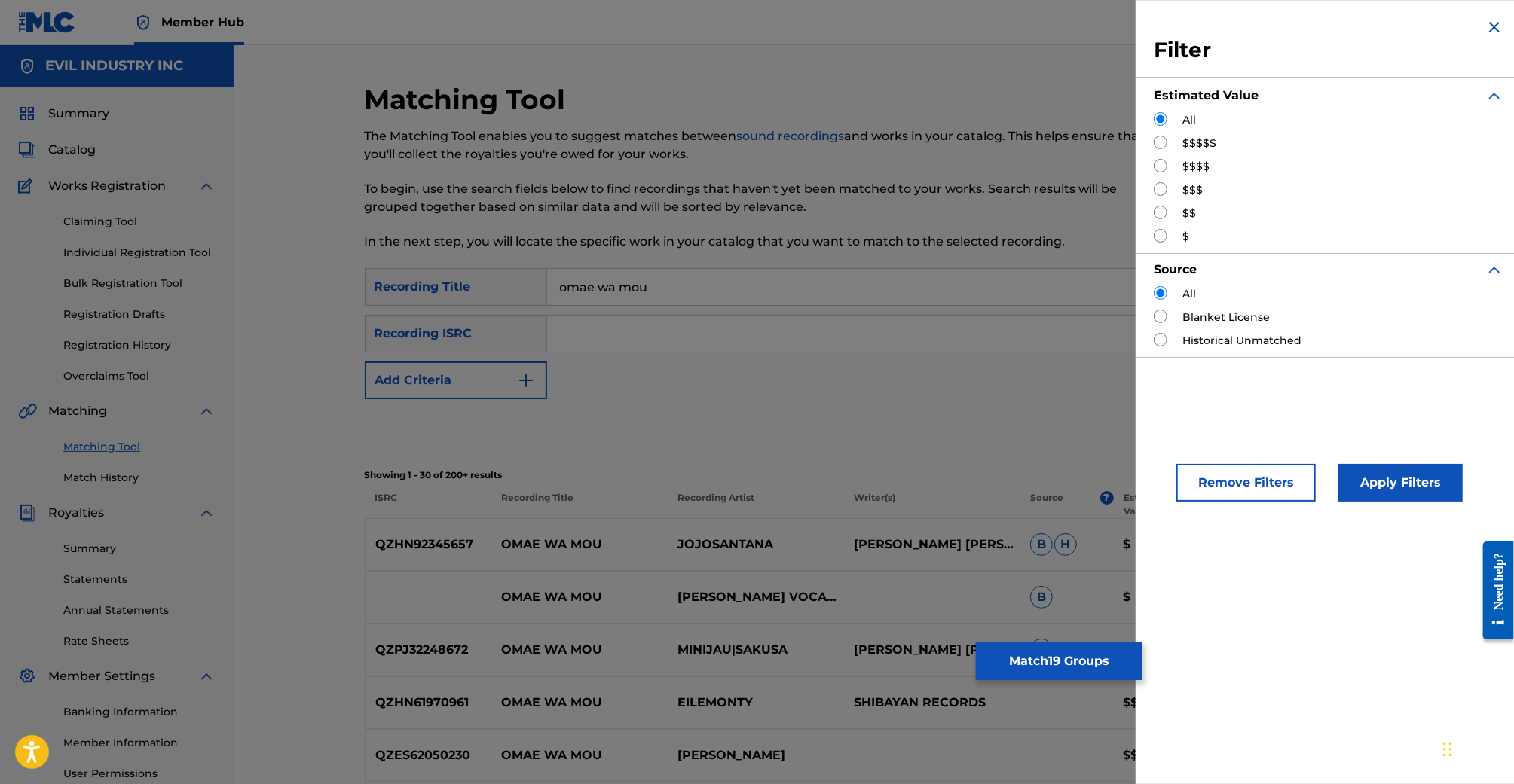
click at [1158, 161] on input "Search Form" at bounding box center [1160, 165] width 13 height 13
radio input "true"
click at [1397, 482] on button "Apply Filters" at bounding box center [1400, 483] width 125 height 38
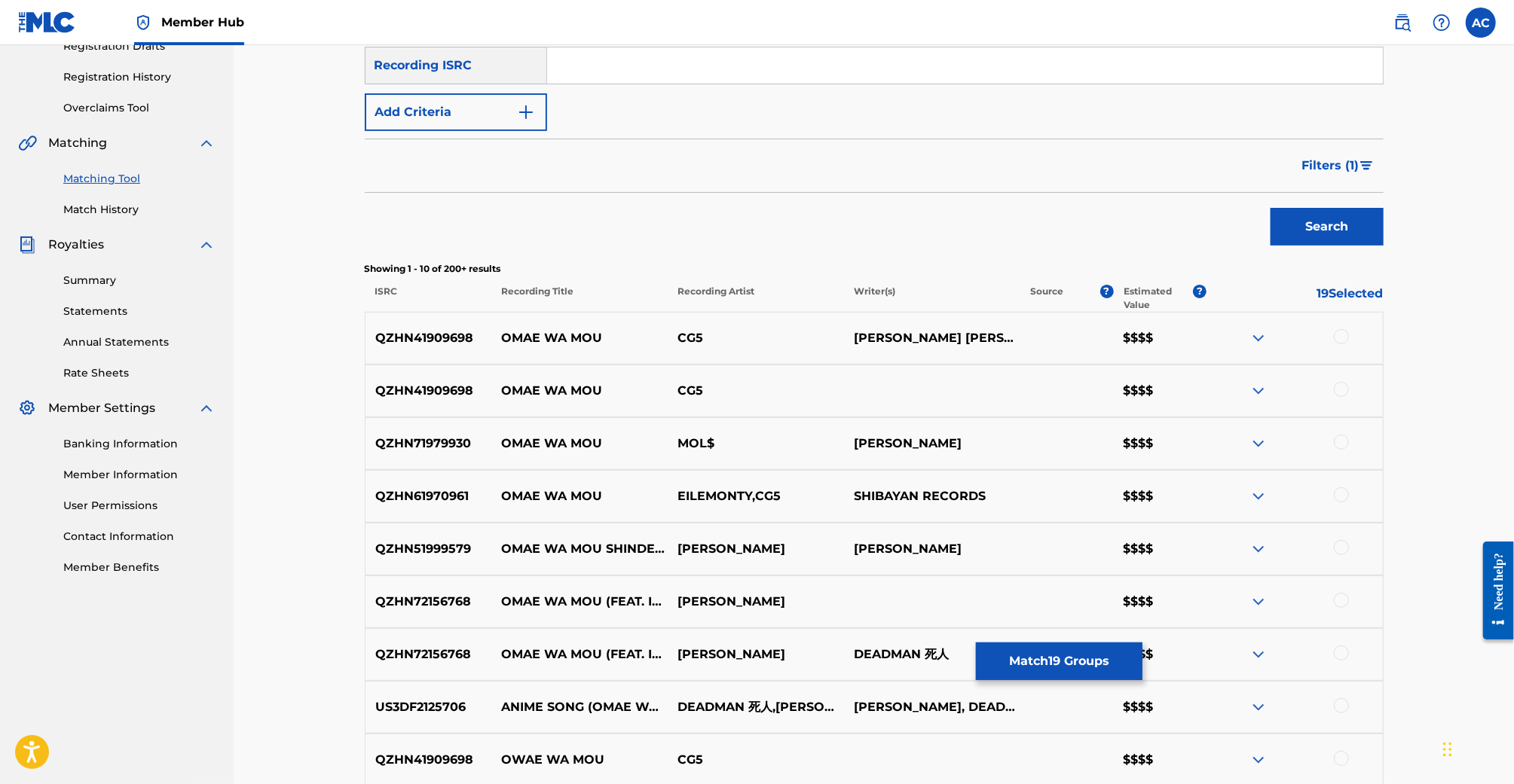
scroll to position [270, 0]
click at [1345, 334] on div at bounding box center [1341, 335] width 15 height 15
click at [1343, 388] on div at bounding box center [1341, 388] width 15 height 15
click at [1340, 446] on div at bounding box center [1341, 440] width 15 height 15
click at [1344, 493] on div at bounding box center [1341, 493] width 15 height 15
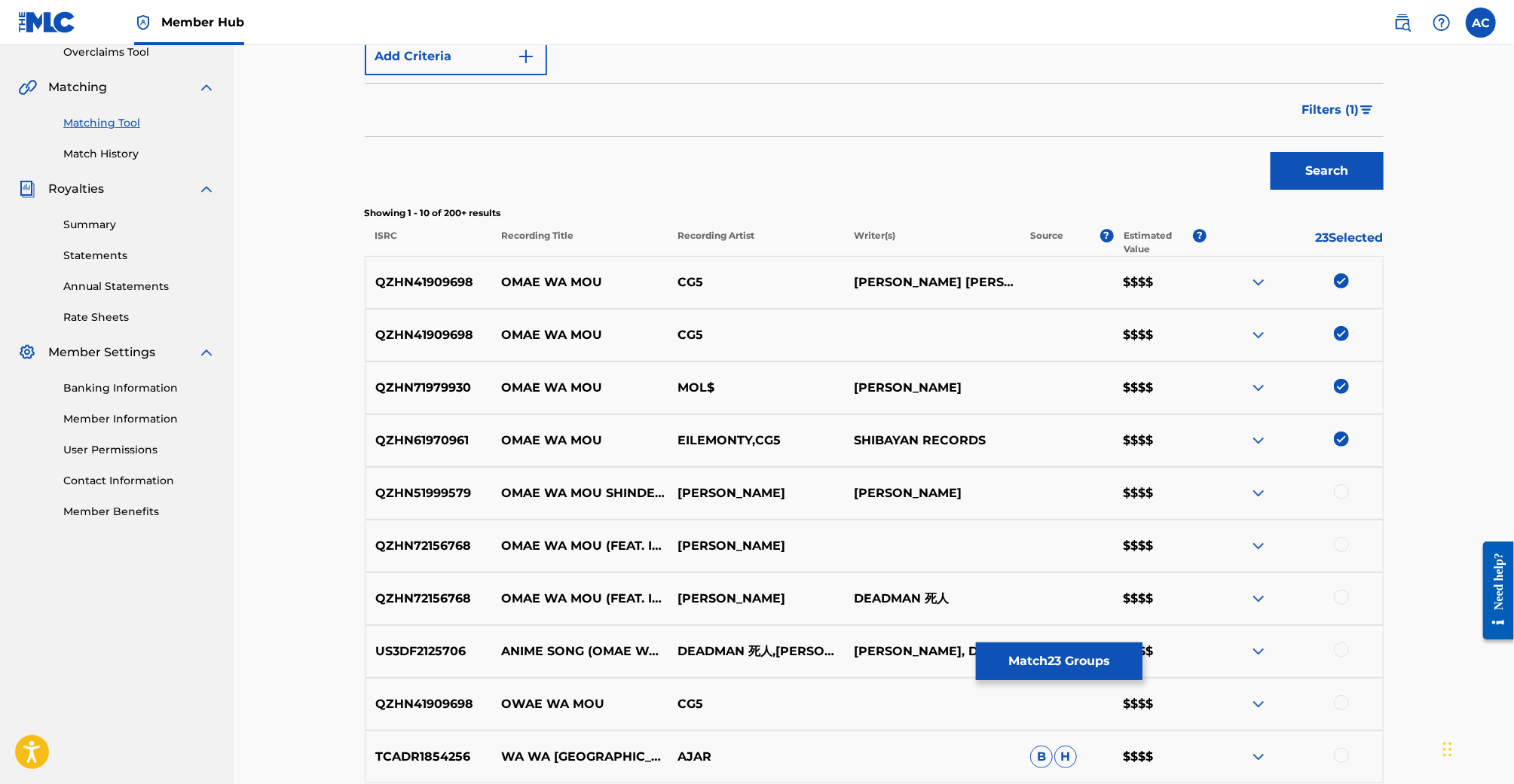
scroll to position [338, 0]
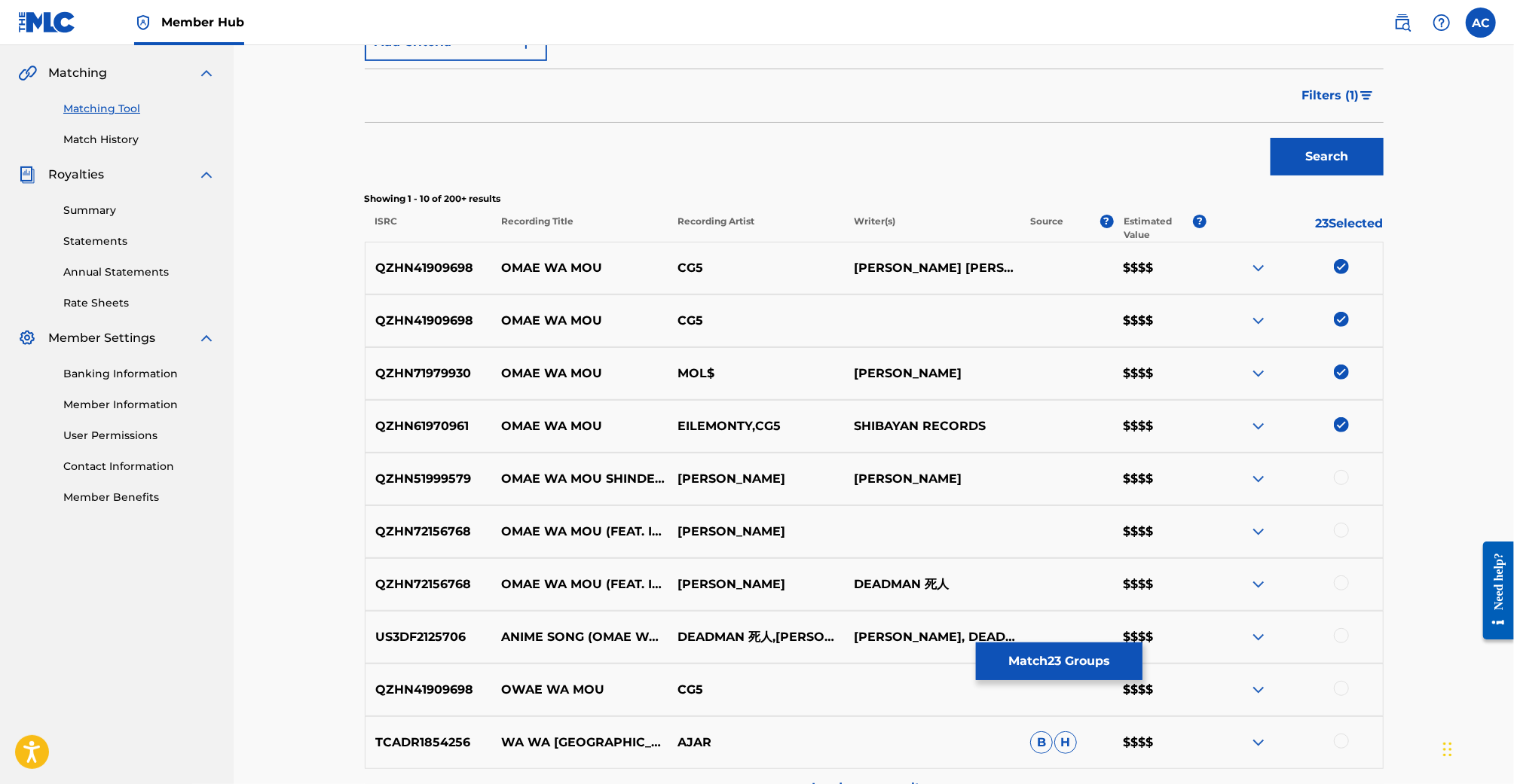
click at [1344, 476] on div at bounding box center [1341, 477] width 15 height 15
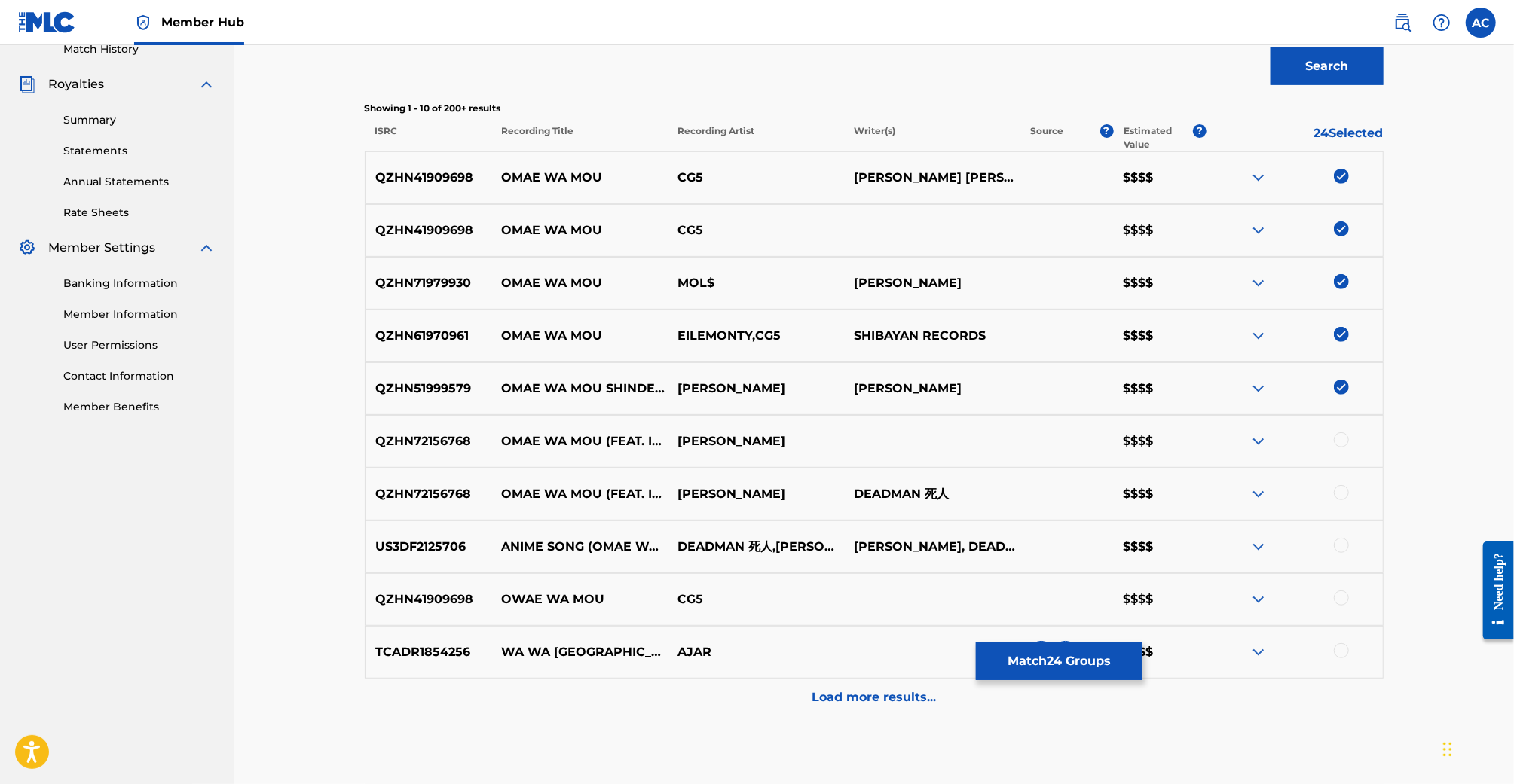
scroll to position [441, 0]
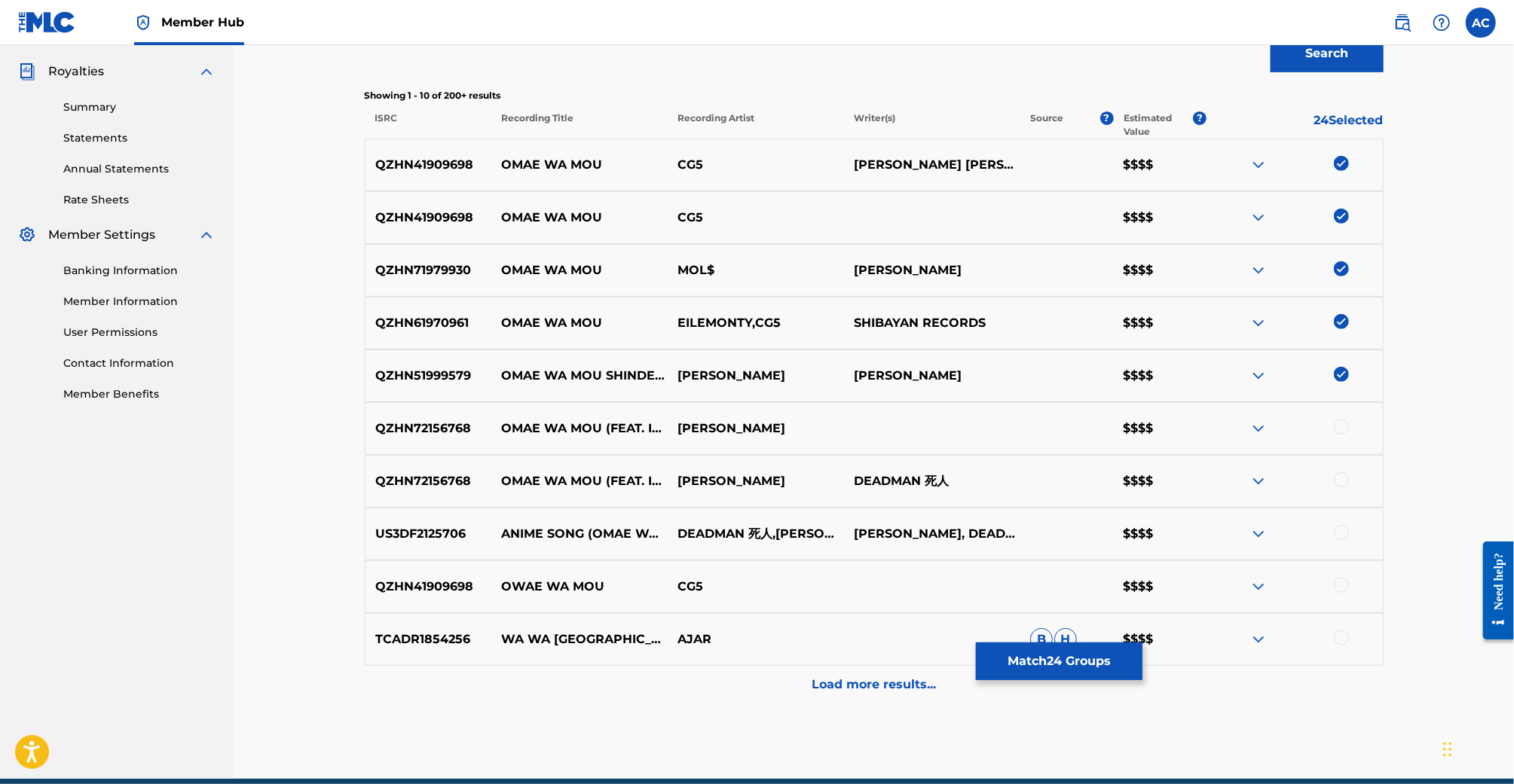
click at [1335, 422] on div at bounding box center [1341, 427] width 15 height 15
click at [1347, 424] on img at bounding box center [1341, 427] width 15 height 15
click at [1346, 431] on div at bounding box center [1341, 427] width 15 height 15
click at [1343, 475] on div at bounding box center [1341, 480] width 15 height 15
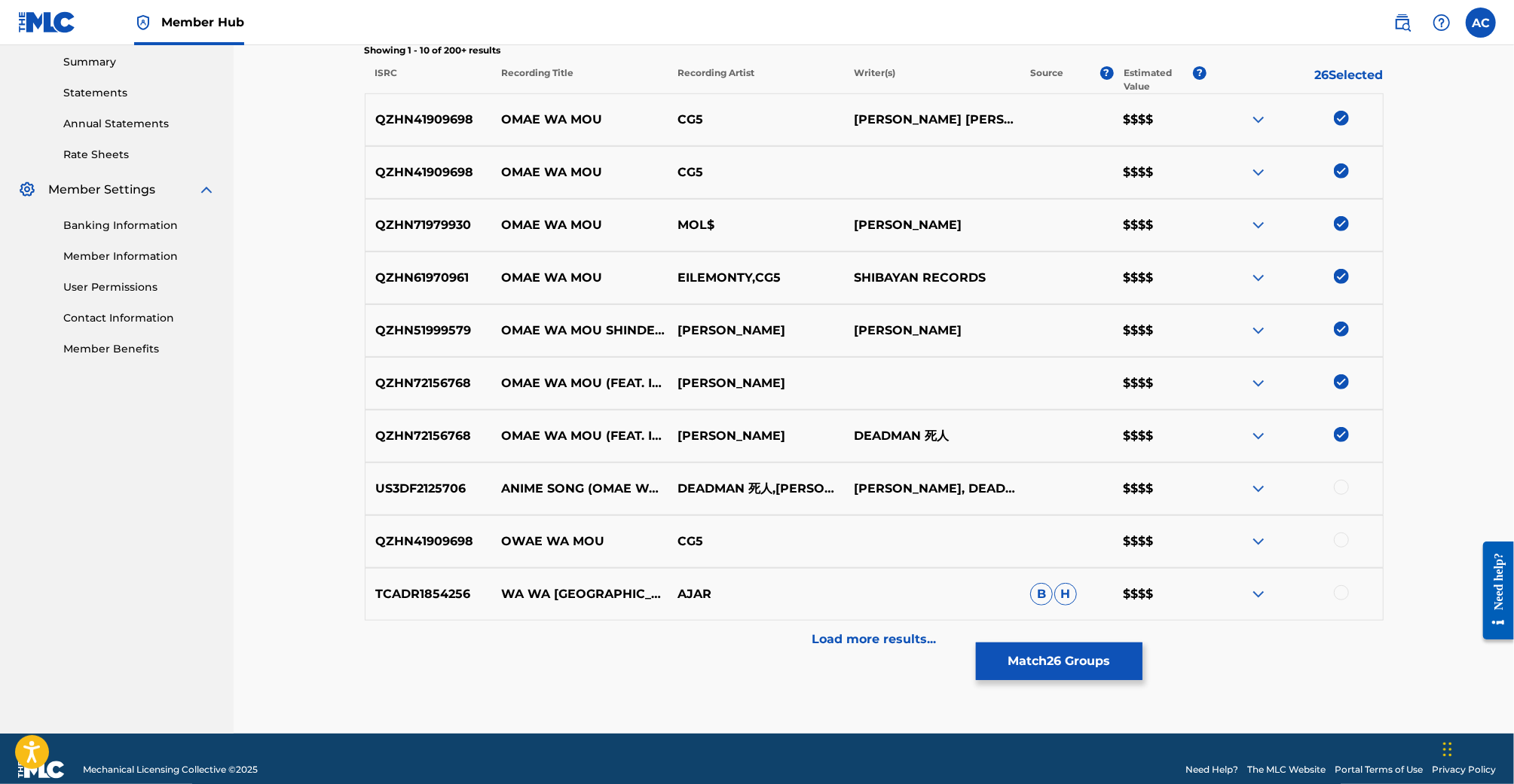
click at [1343, 486] on div at bounding box center [1341, 487] width 15 height 15
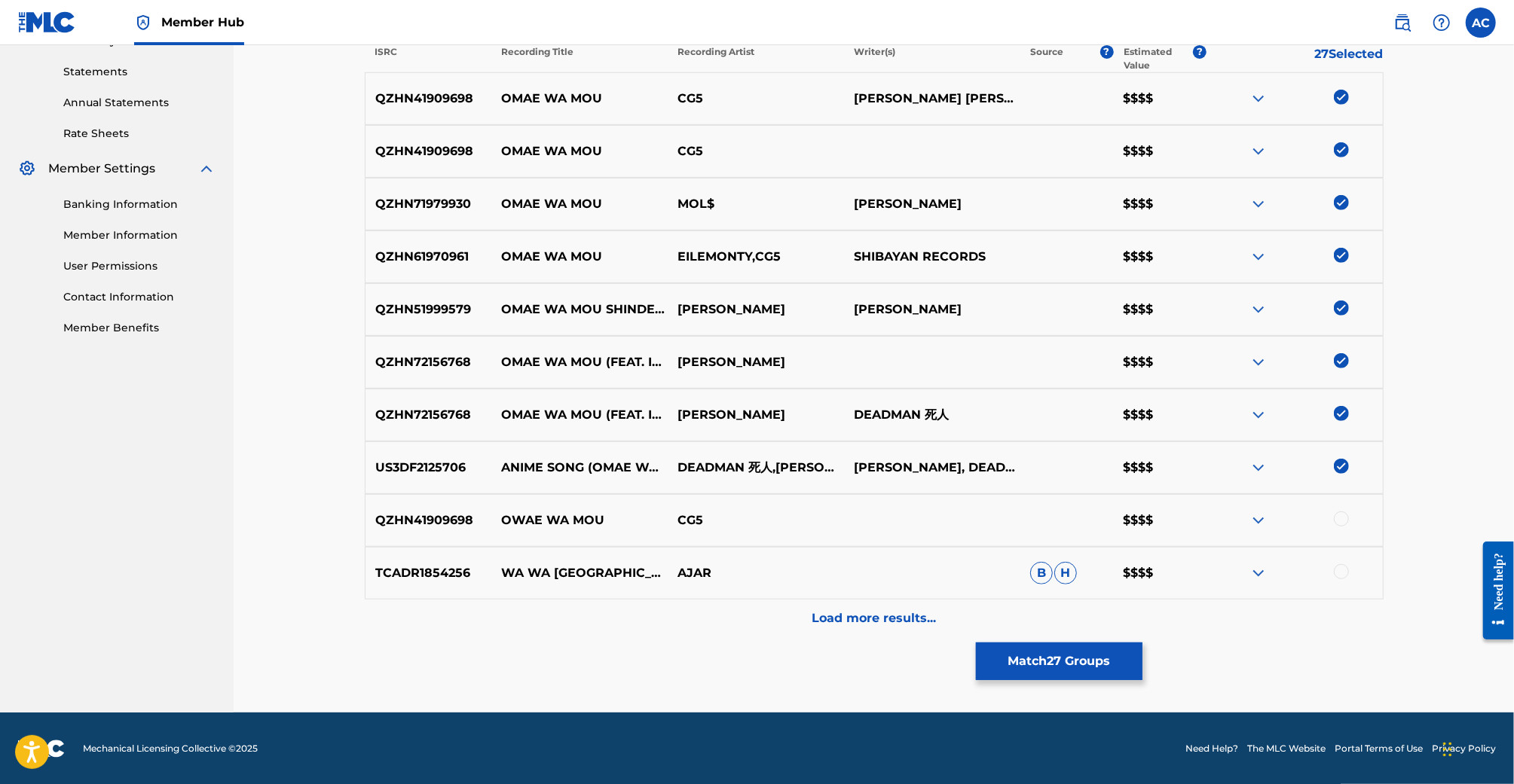
click at [1340, 526] on div at bounding box center [1294, 520] width 177 height 18
click at [1340, 520] on div at bounding box center [1341, 518] width 15 height 15
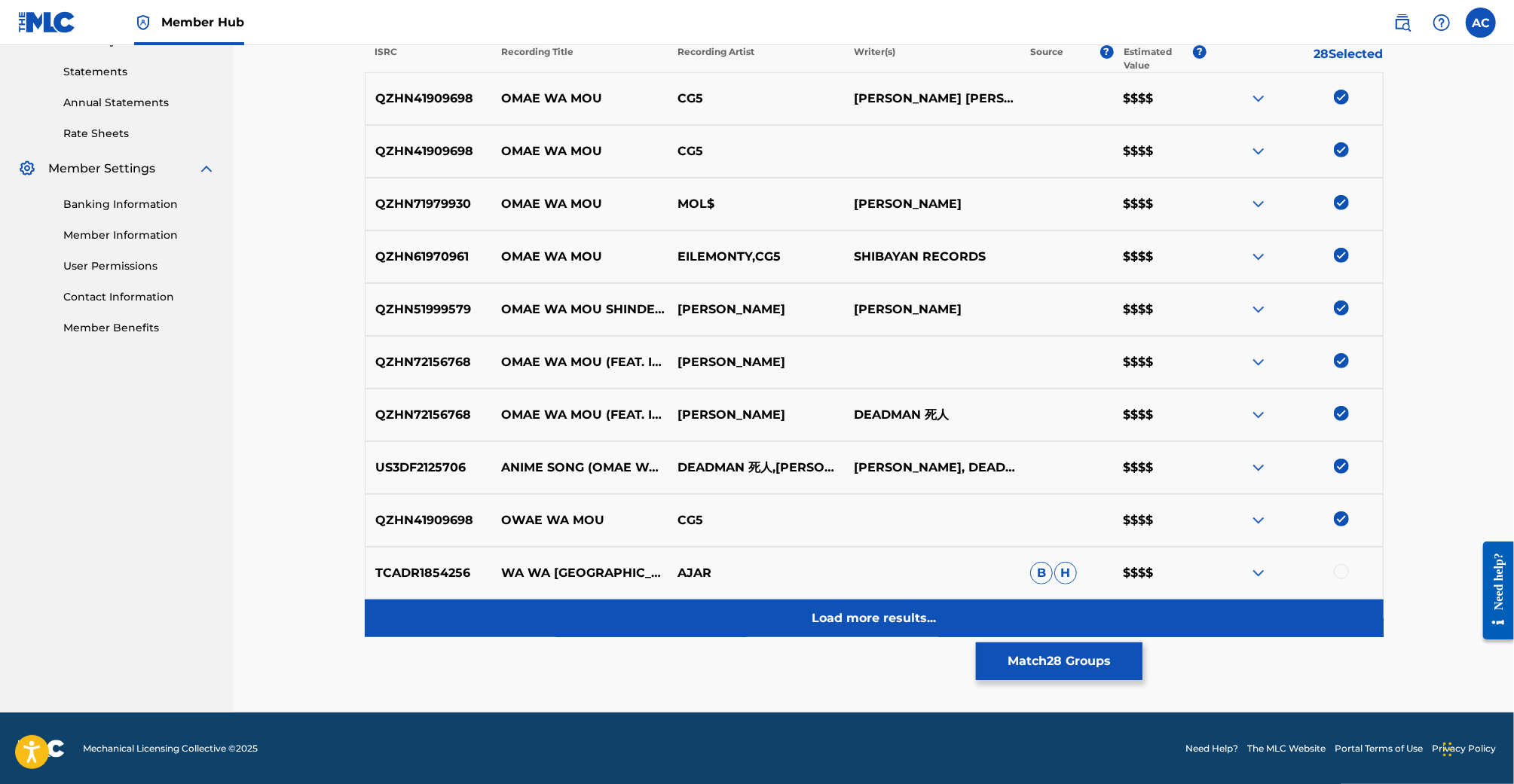
click at [910, 621] on p "Load more results..." at bounding box center [873, 618] width 125 height 18
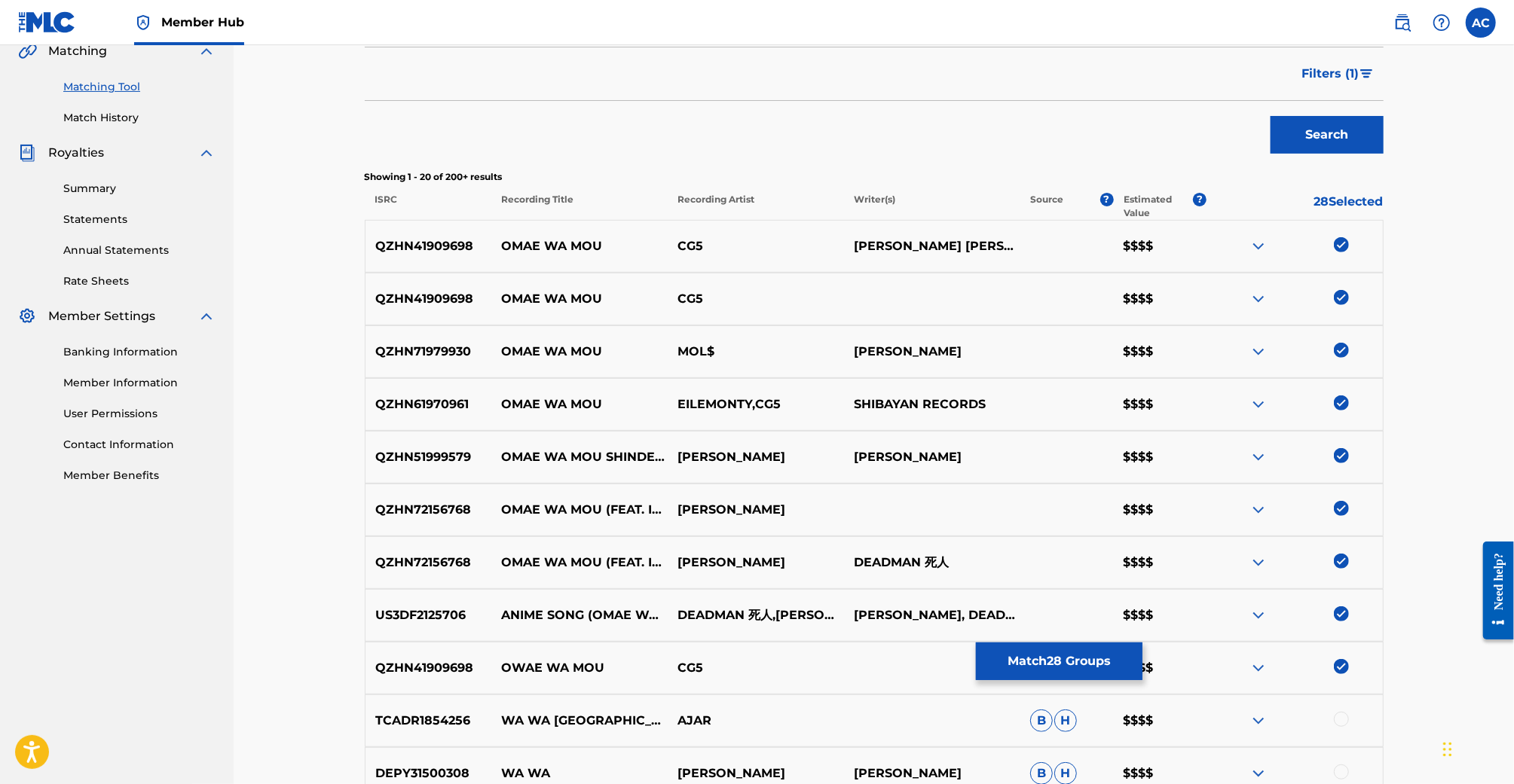
scroll to position [0, 0]
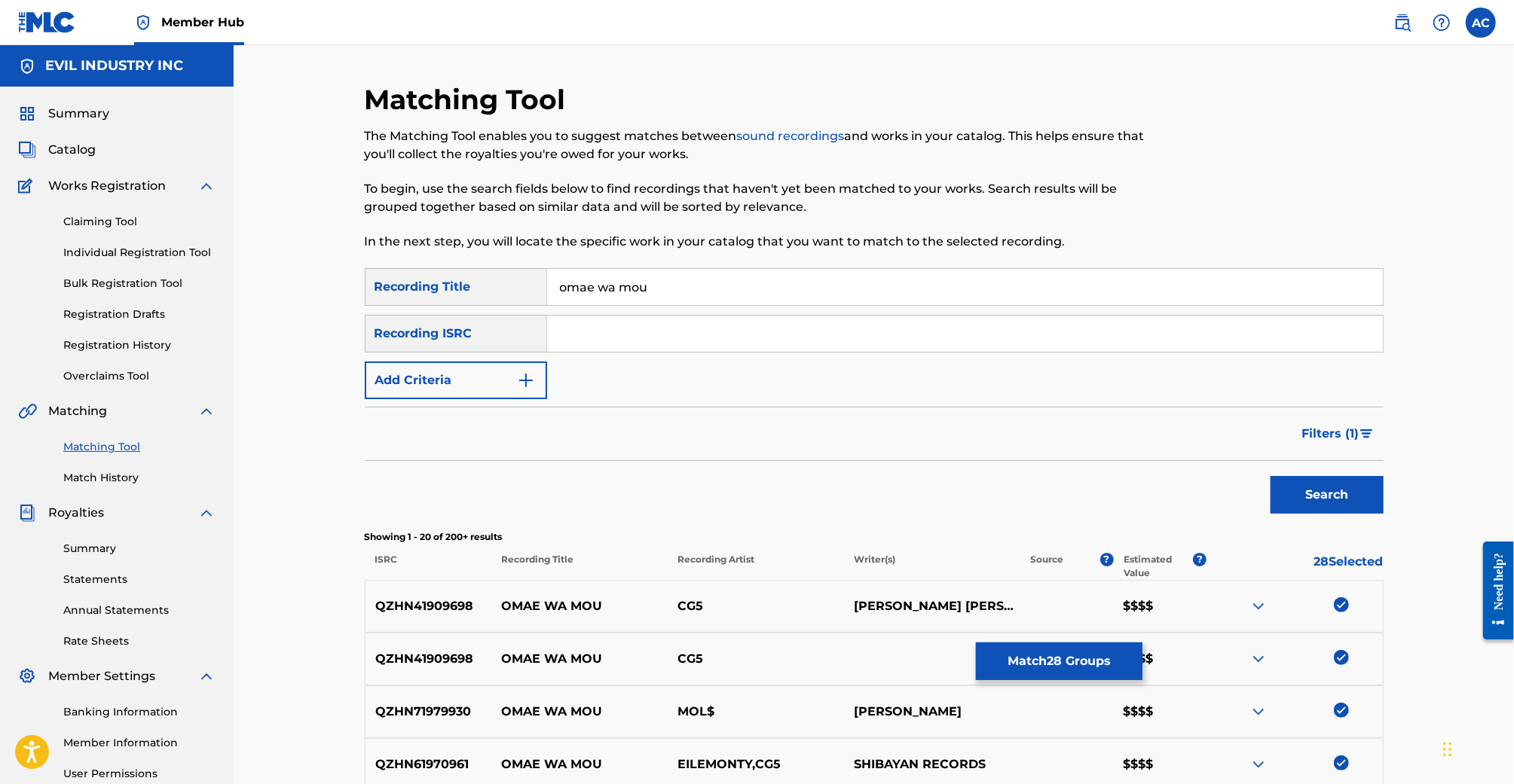
click at [674, 281] on input "omae wa mou" at bounding box center [965, 287] width 836 height 36
type input "anime song"
click at [1271, 476] on button "Search" at bounding box center [1327, 495] width 113 height 38
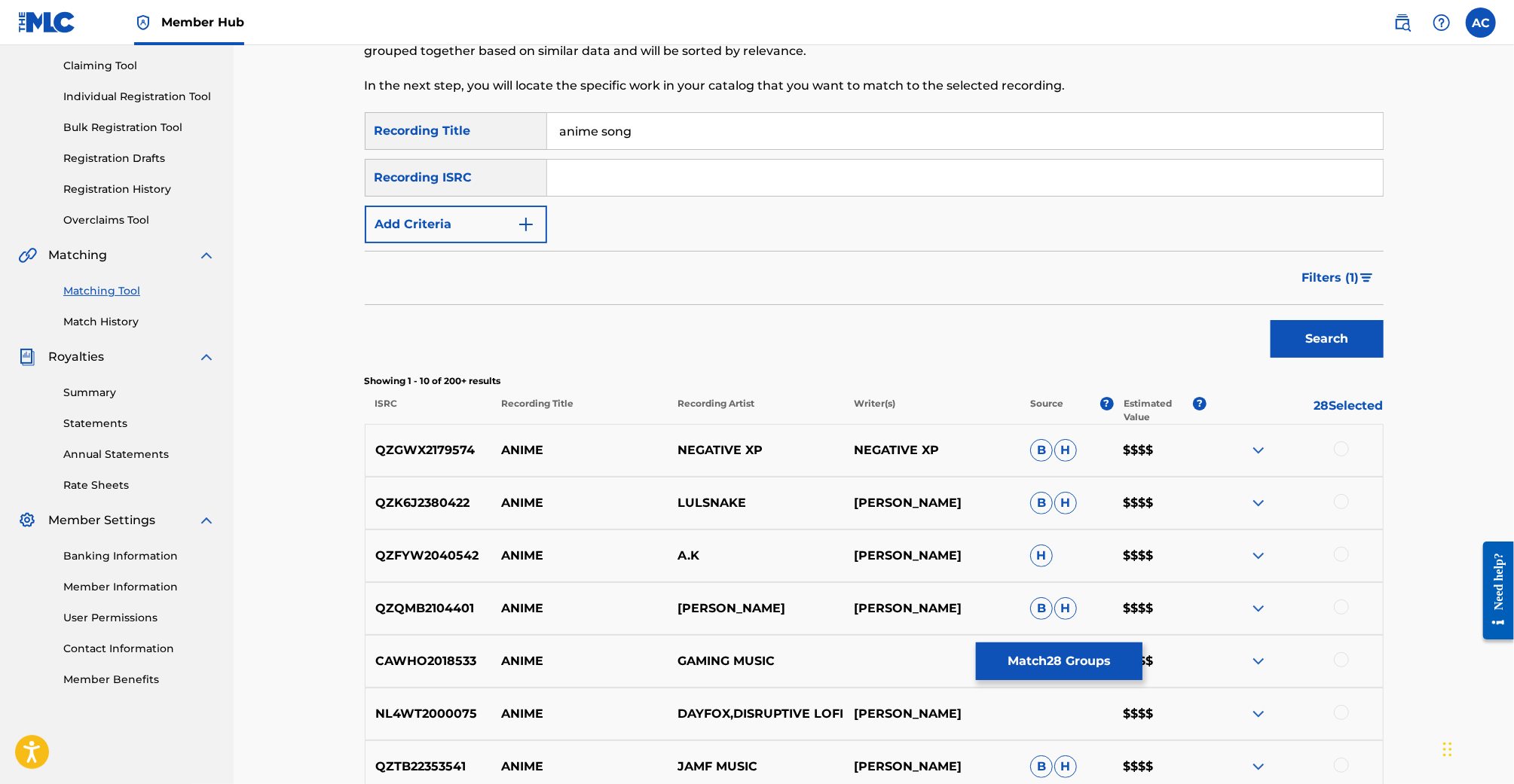
scroll to position [134, 0]
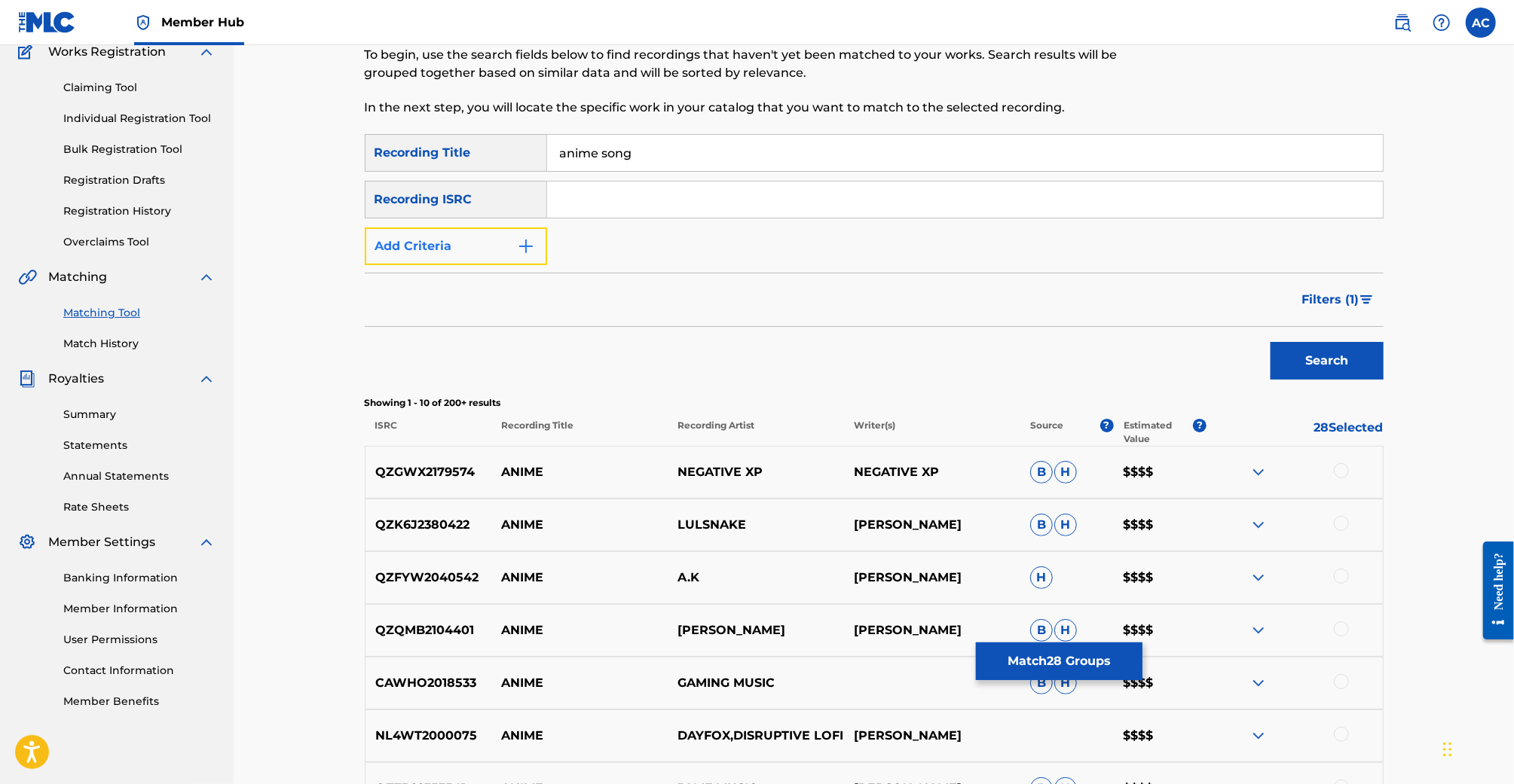
click at [524, 234] on button "Add Criteria" at bounding box center [455, 247] width 182 height 38
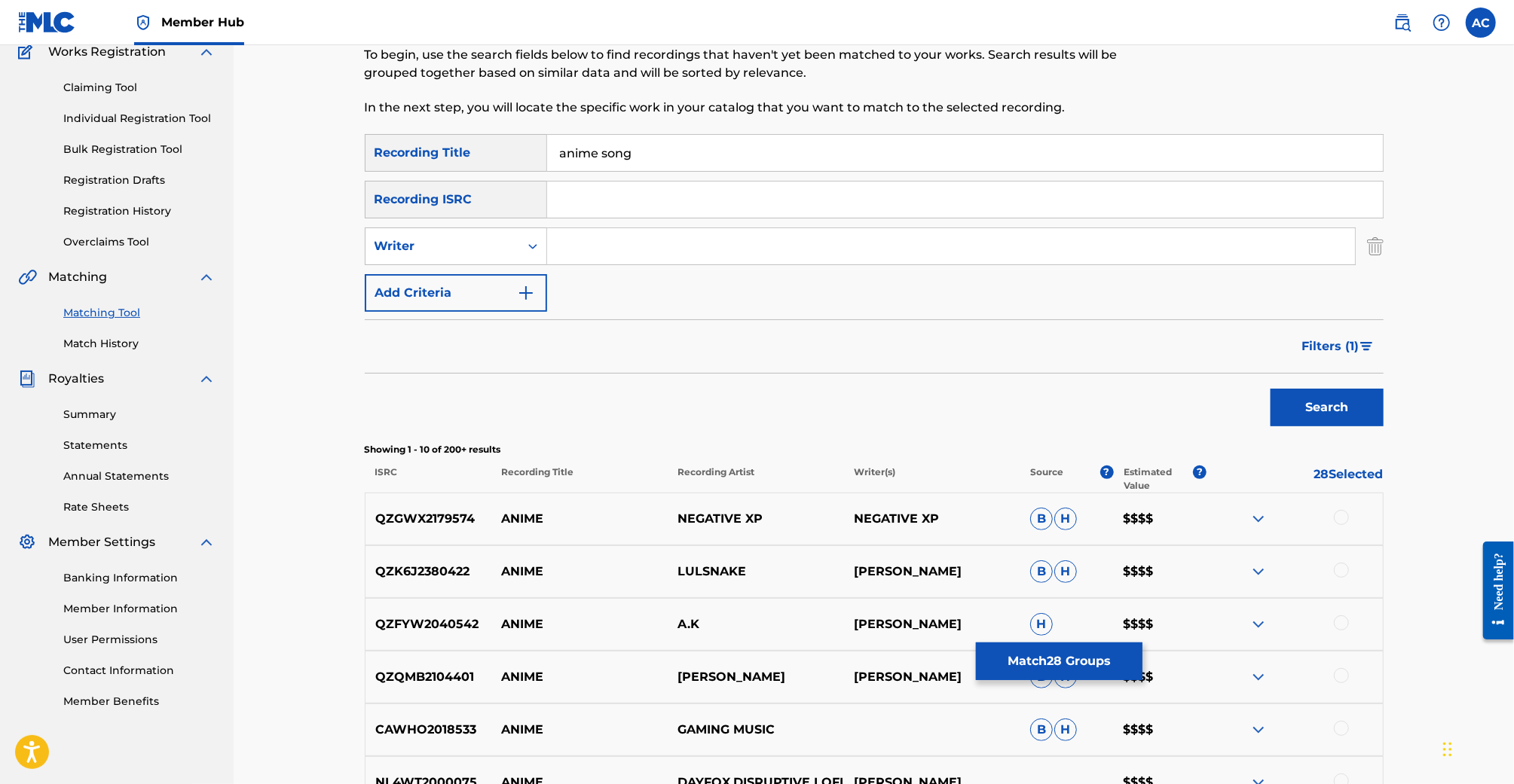
click at [597, 242] on input "Search Form" at bounding box center [951, 246] width 808 height 36
paste input "US3DF2125706"
type input "US3DF2125706"
click at [669, 204] on input "Search Form" at bounding box center [965, 199] width 836 height 36
paste input "US3DF2125706"
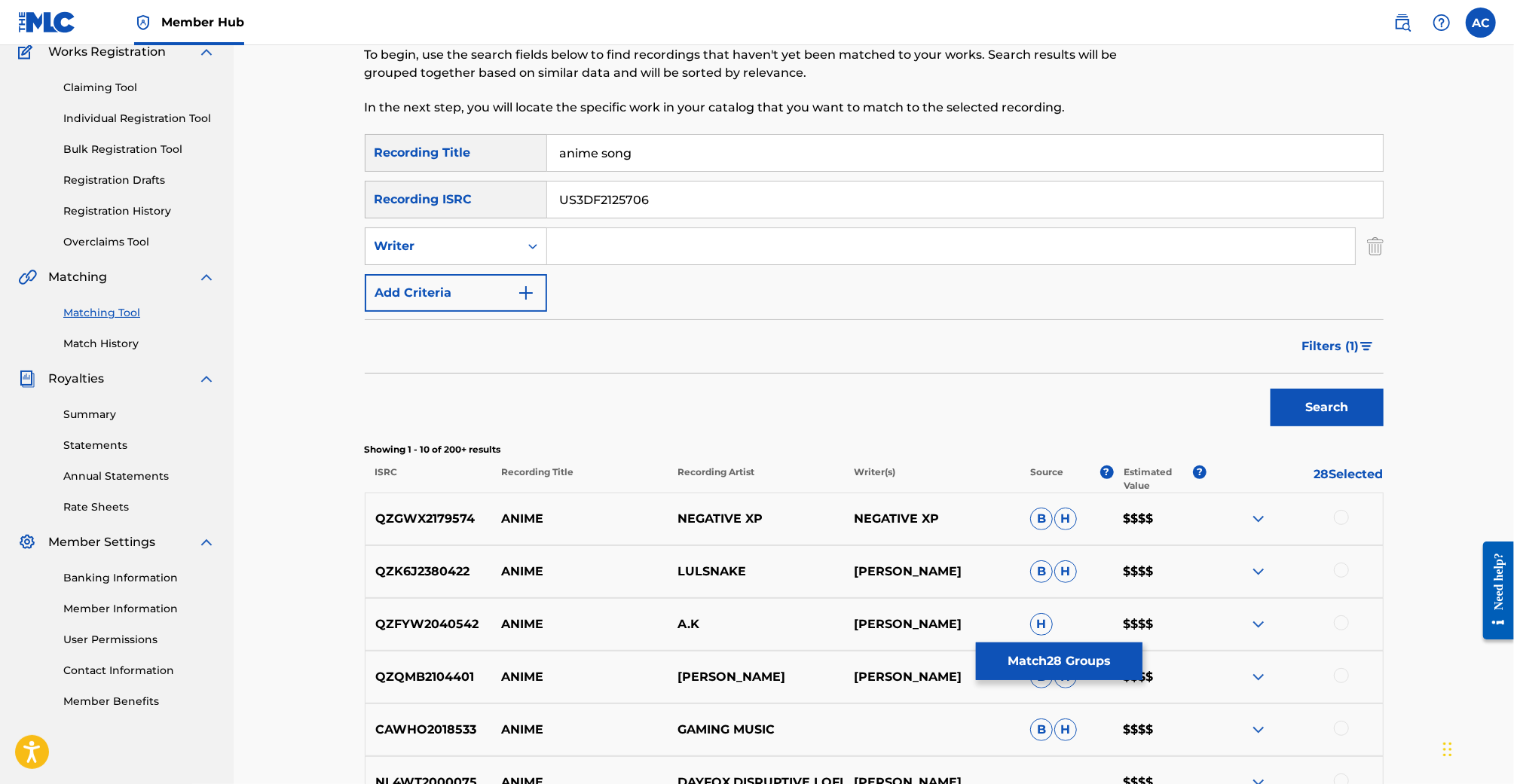
type input "US3DF2125706"
click at [664, 165] on input "anime song" at bounding box center [965, 152] width 836 height 36
click at [1271, 388] on button "Search" at bounding box center [1327, 407] width 113 height 38
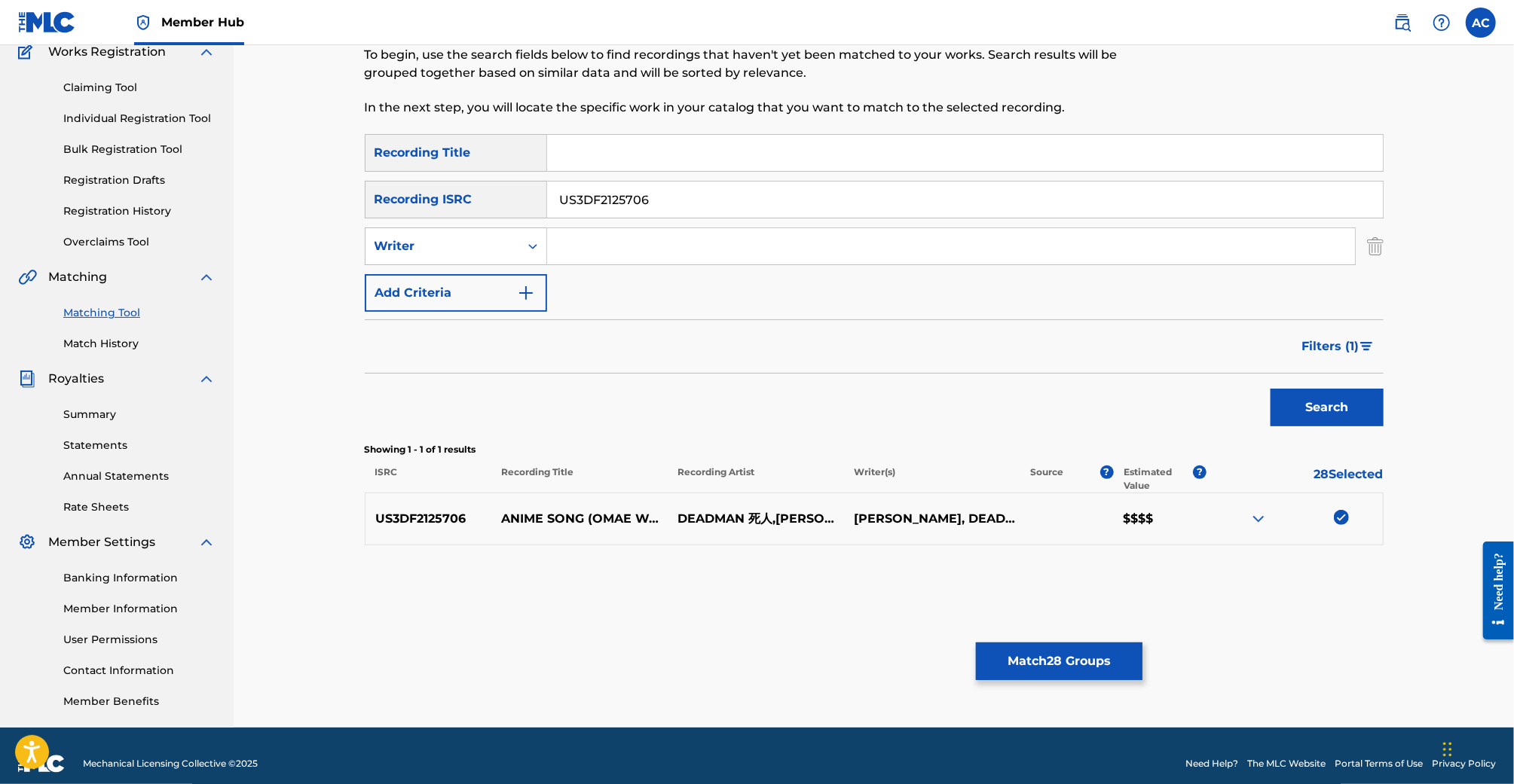
scroll to position [149, 0]
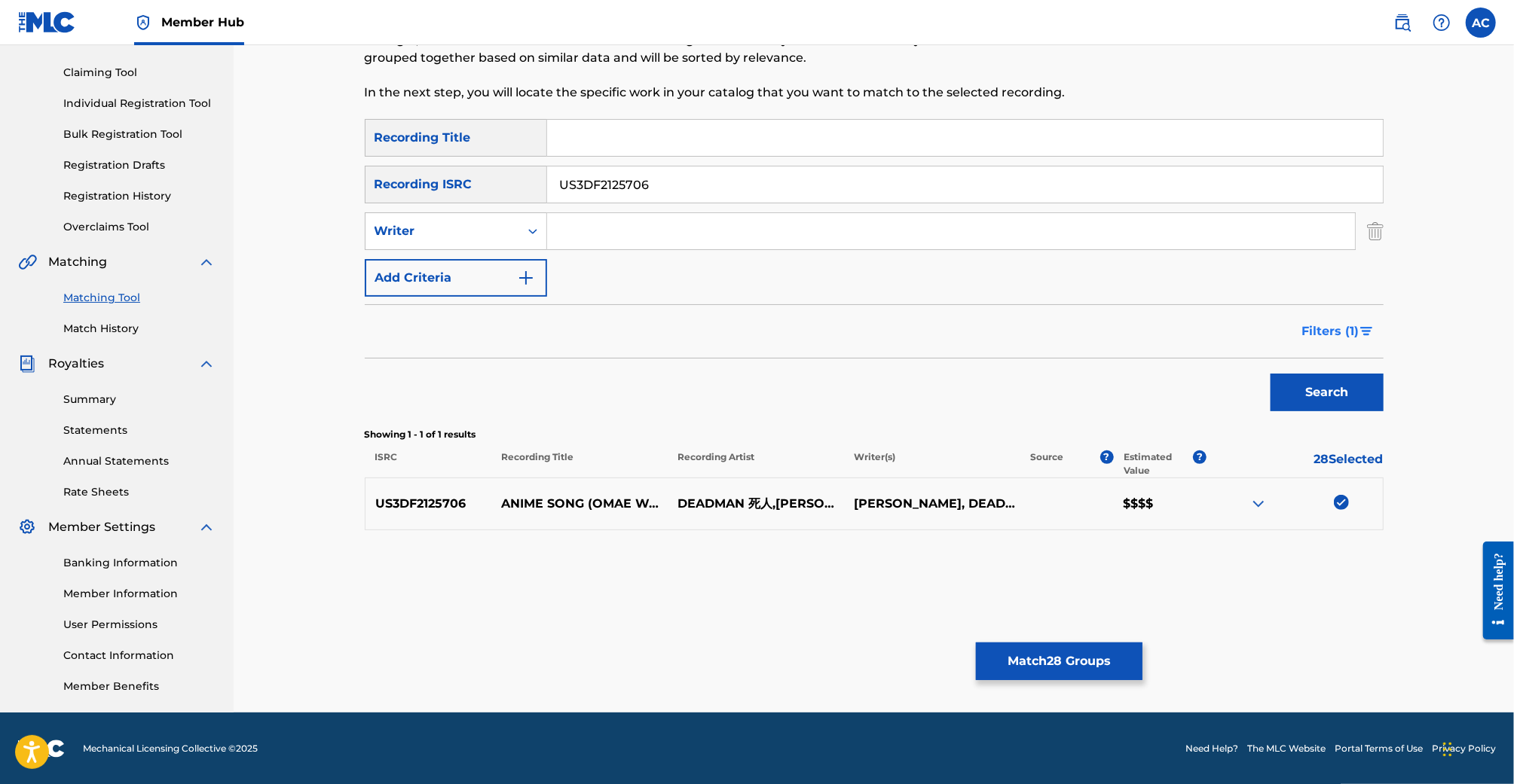
click at [1340, 322] on span "Filters ( 1 )" at bounding box center [1331, 331] width 57 height 18
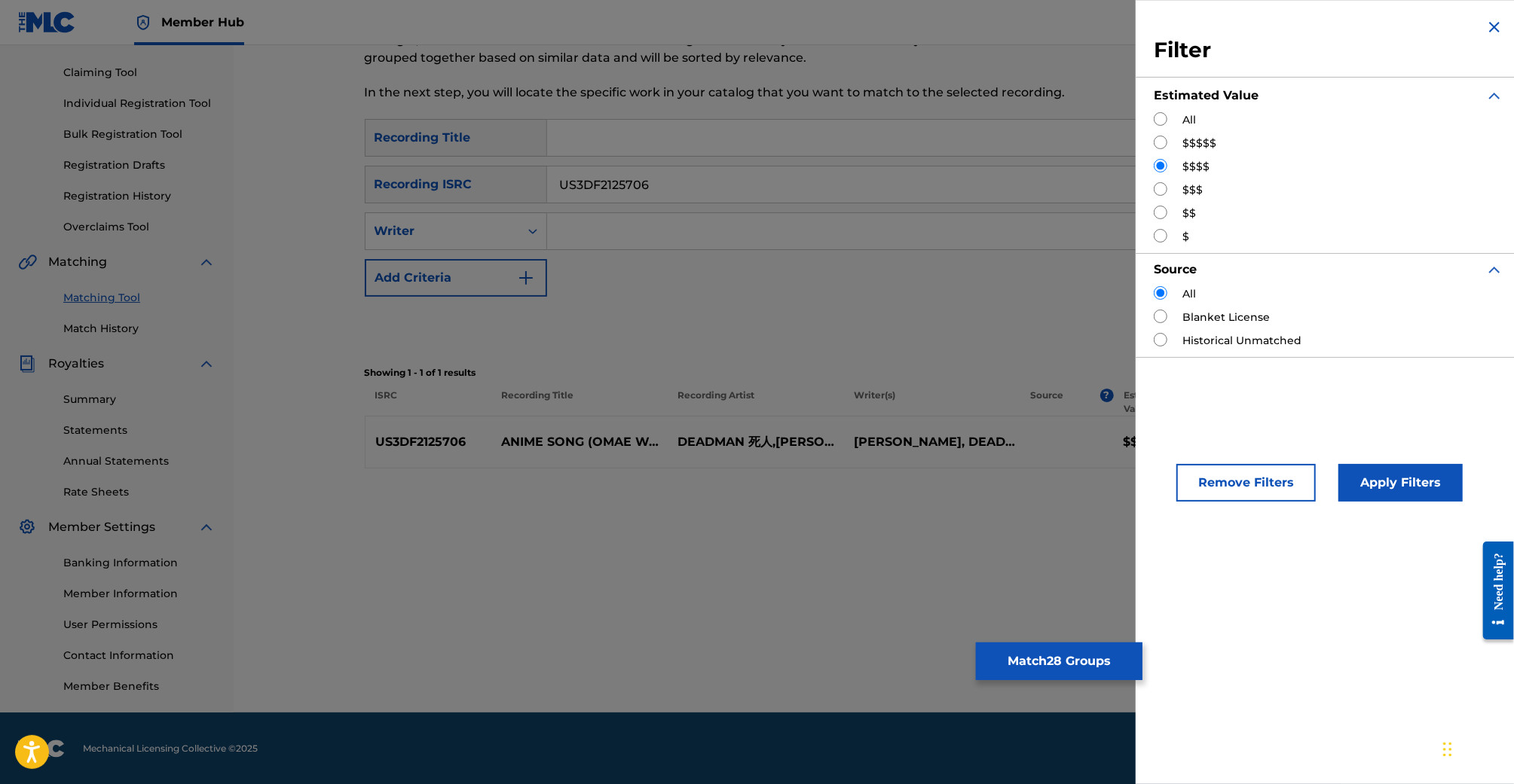
click at [1159, 109] on div "Estimated Value" at bounding box center [1329, 95] width 350 height 33
click at [1159, 115] on input "Search Form" at bounding box center [1160, 118] width 13 height 13
radio input "true"
click at [1390, 485] on button "Apply Filters" at bounding box center [1400, 483] width 125 height 38
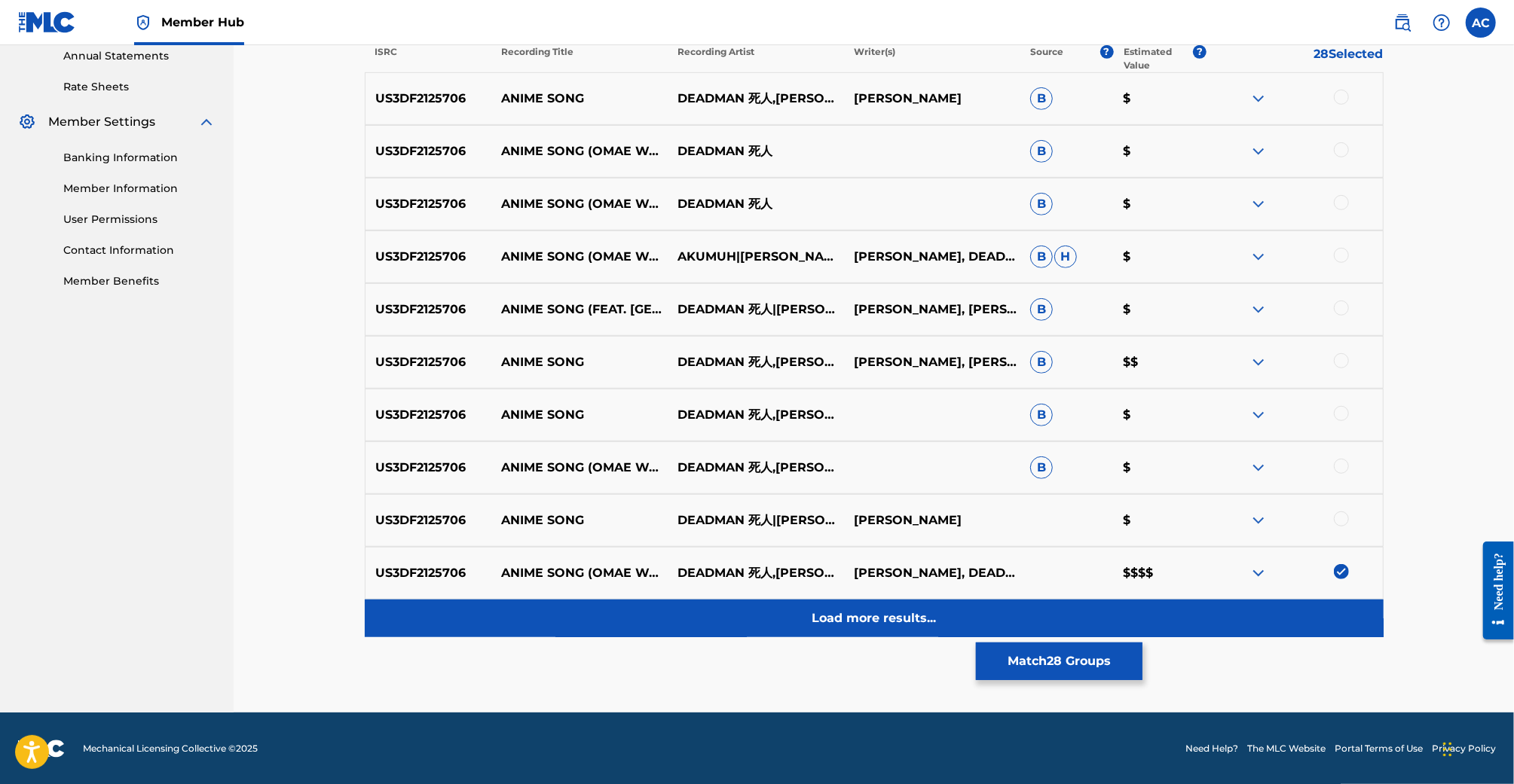
click at [875, 622] on p "Load more results..." at bounding box center [873, 618] width 125 height 18
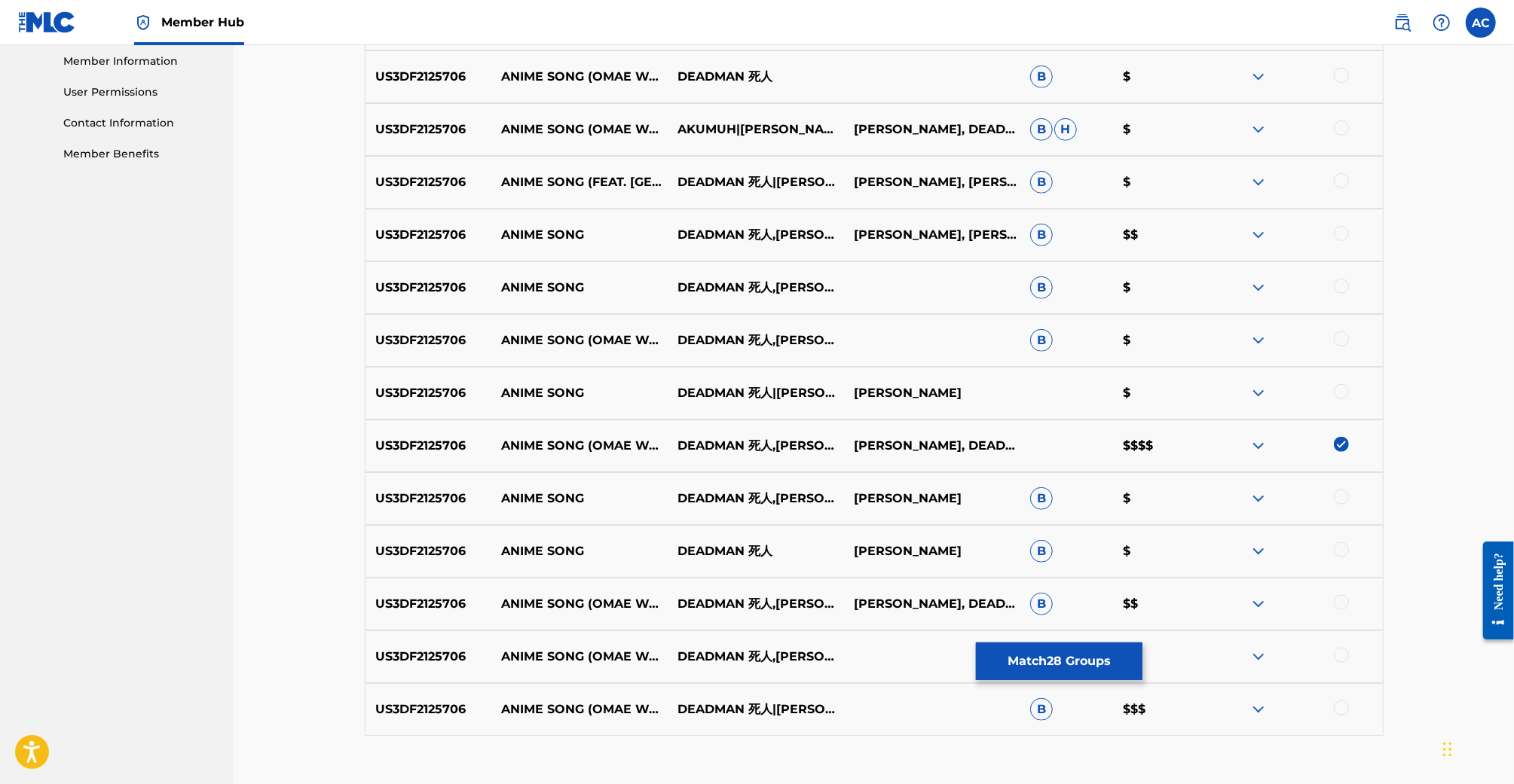
scroll to position [780, 0]
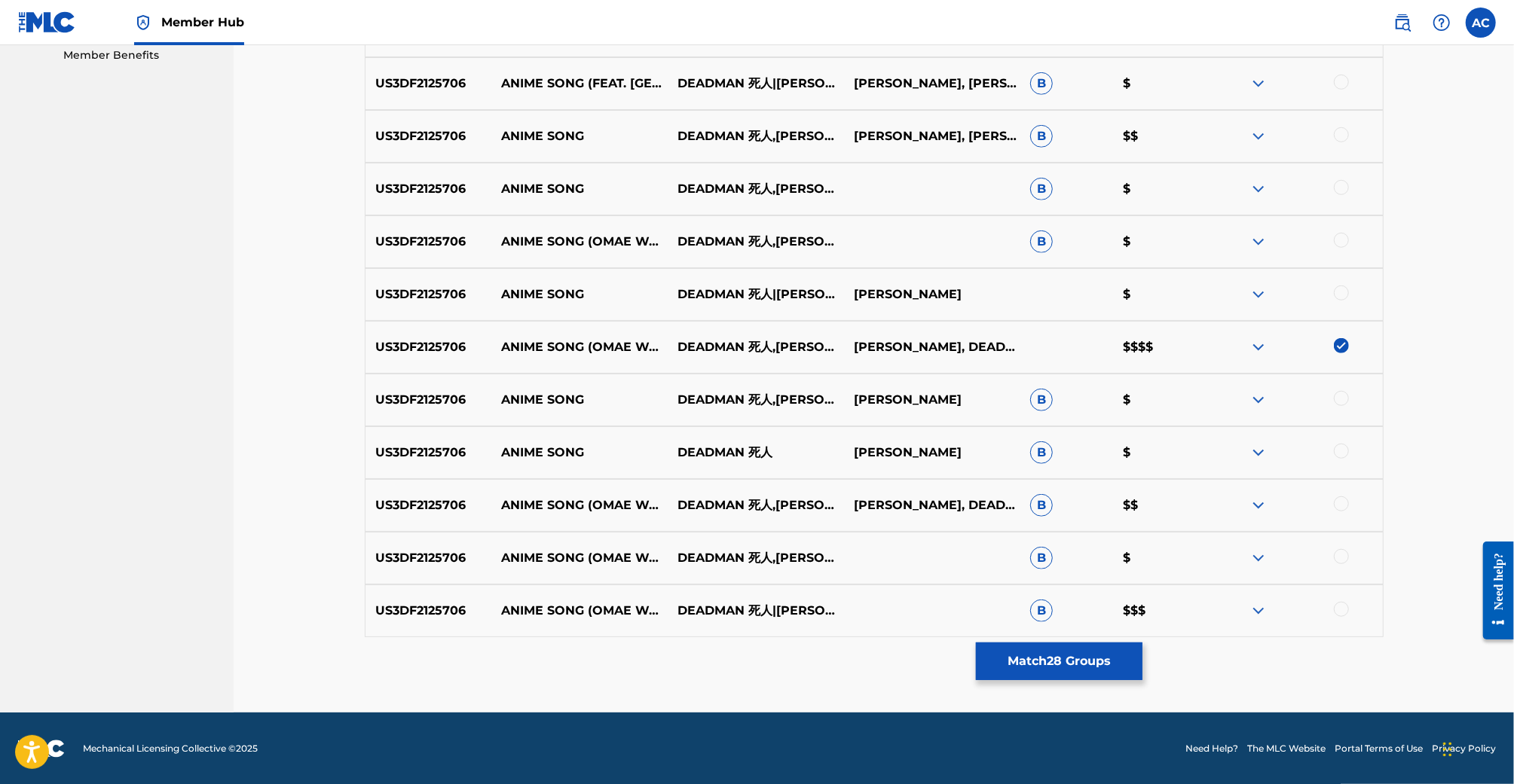
click at [1343, 611] on div at bounding box center [1341, 609] width 15 height 15
click at [1343, 567] on div "US3DF2125706 ANIME SONG (OMAE WA MOU REMIX) DEADMAN 死人,AKUMUH,SHIBAYAN B $" at bounding box center [873, 558] width 1019 height 53
click at [1346, 557] on div at bounding box center [1341, 556] width 15 height 15
click at [1341, 505] on div at bounding box center [1341, 503] width 15 height 15
click at [1341, 451] on div at bounding box center [1341, 451] width 15 height 15
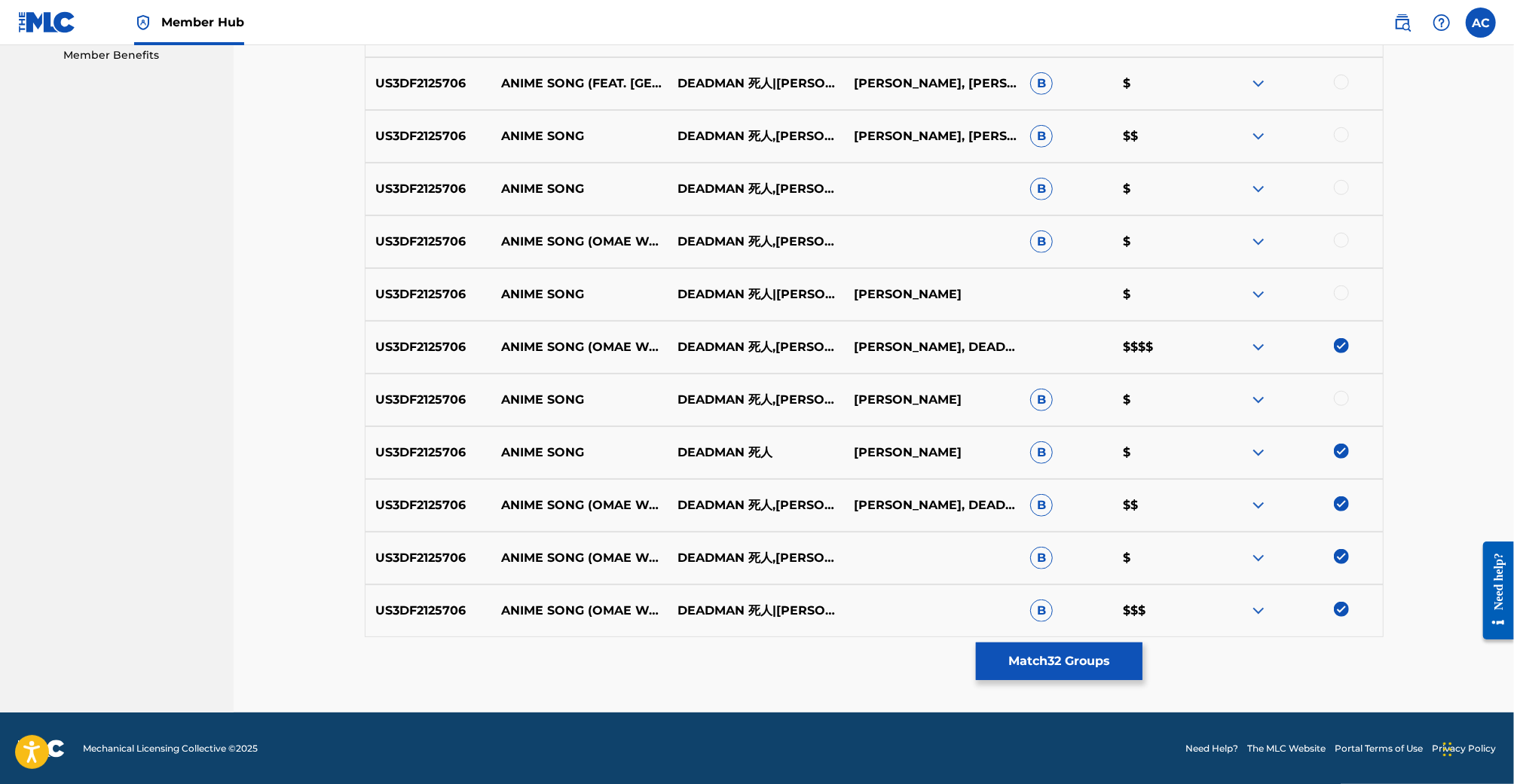
click at [1343, 388] on div "US3DF2125706 ANIME SONG DEADMAN 死人,AKUMUH DIRKLE MANNINGTON B $" at bounding box center [873, 400] width 1019 height 53
click at [1342, 403] on div at bounding box center [1341, 398] width 15 height 15
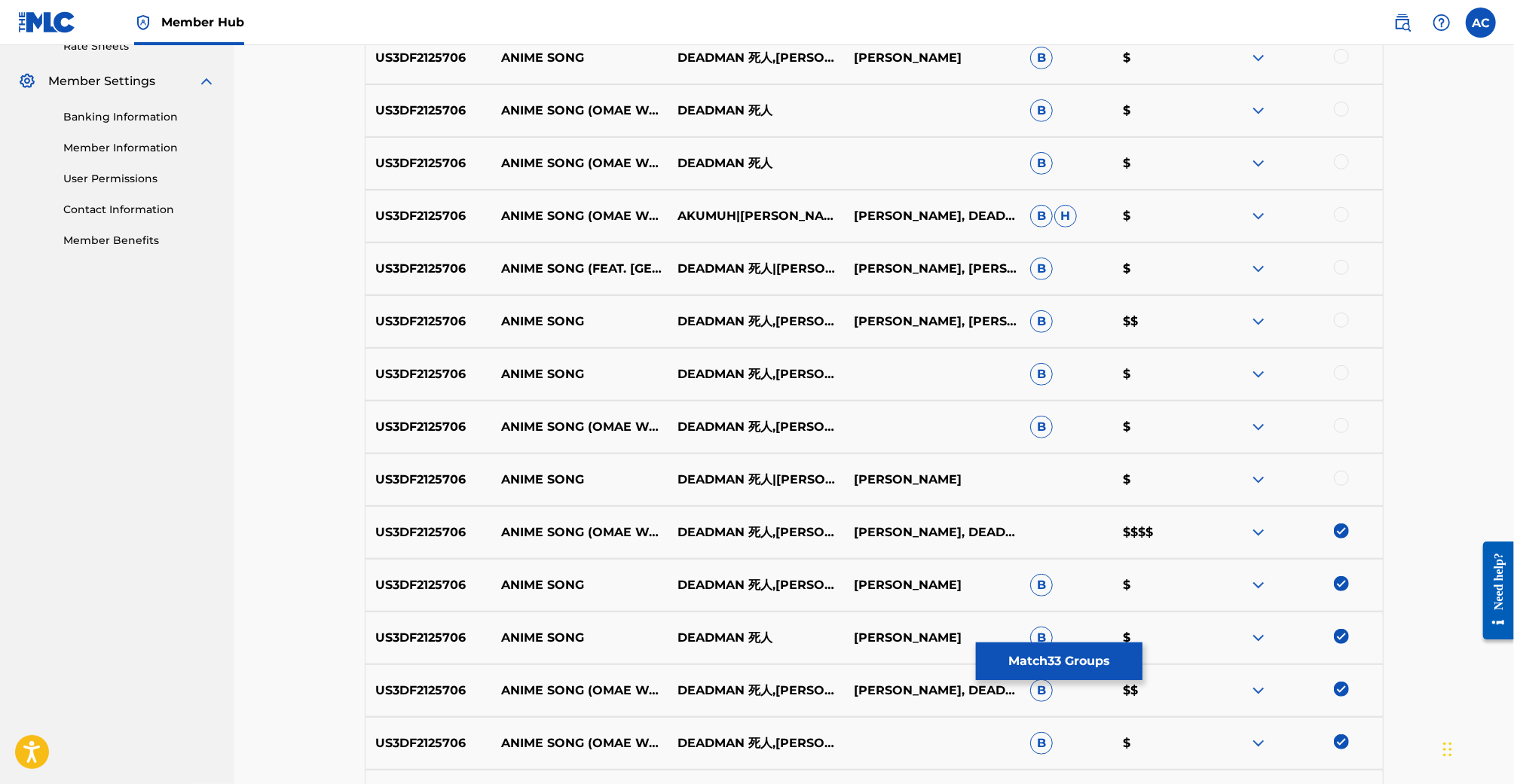
scroll to position [492, 0]
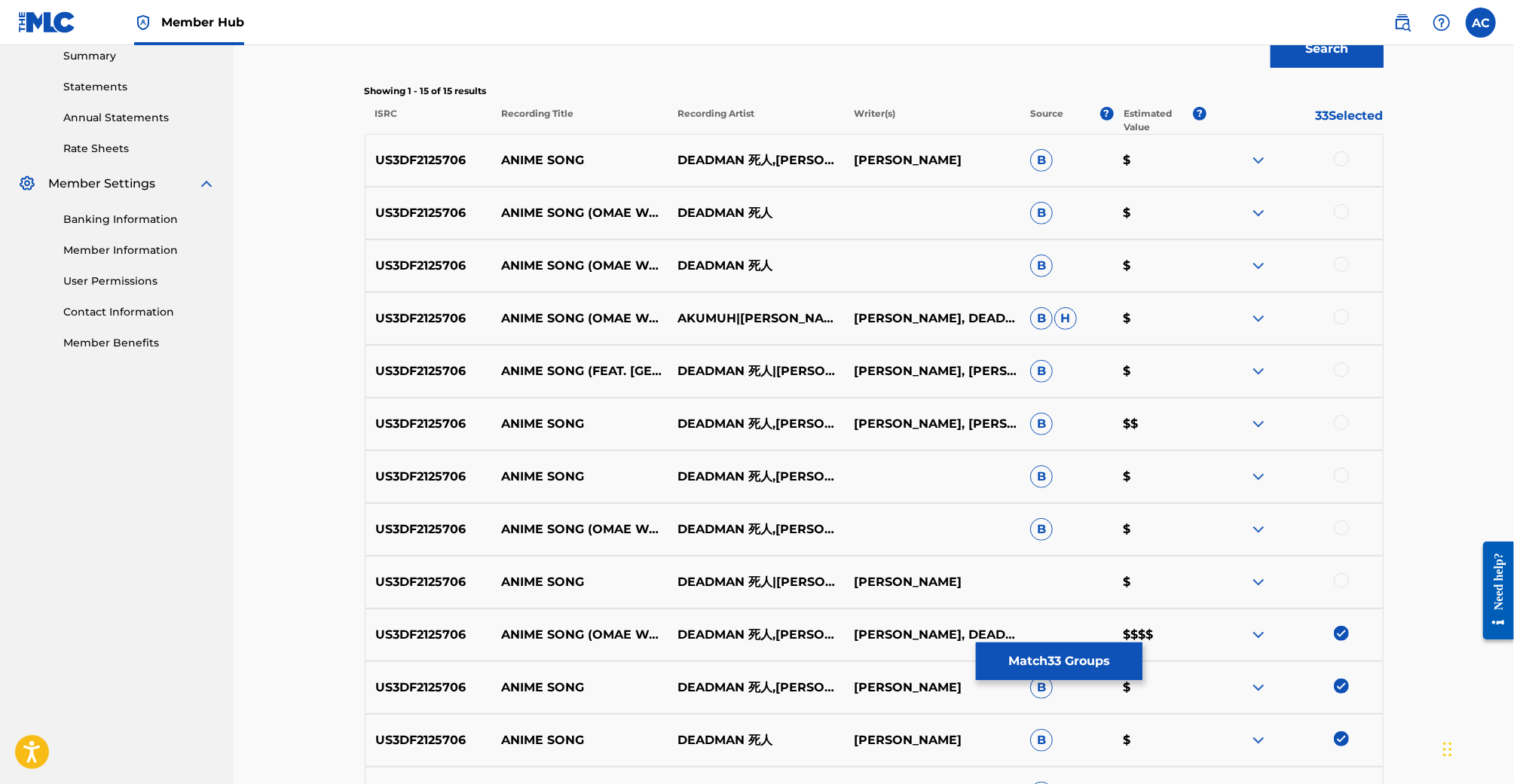
click at [1348, 159] on div at bounding box center [1341, 159] width 15 height 15
click at [1338, 205] on div at bounding box center [1341, 212] width 15 height 15
click at [1341, 257] on div at bounding box center [1341, 264] width 15 height 15
click at [1341, 328] on div "US3DF2125706 ANIME SONG (OMAE WA MOU REMIX) AKUMUH|SHIBAYAN|DEADMAN 死人 AKUMUH, …" at bounding box center [873, 318] width 1019 height 53
click at [1347, 311] on div at bounding box center [1341, 317] width 15 height 15
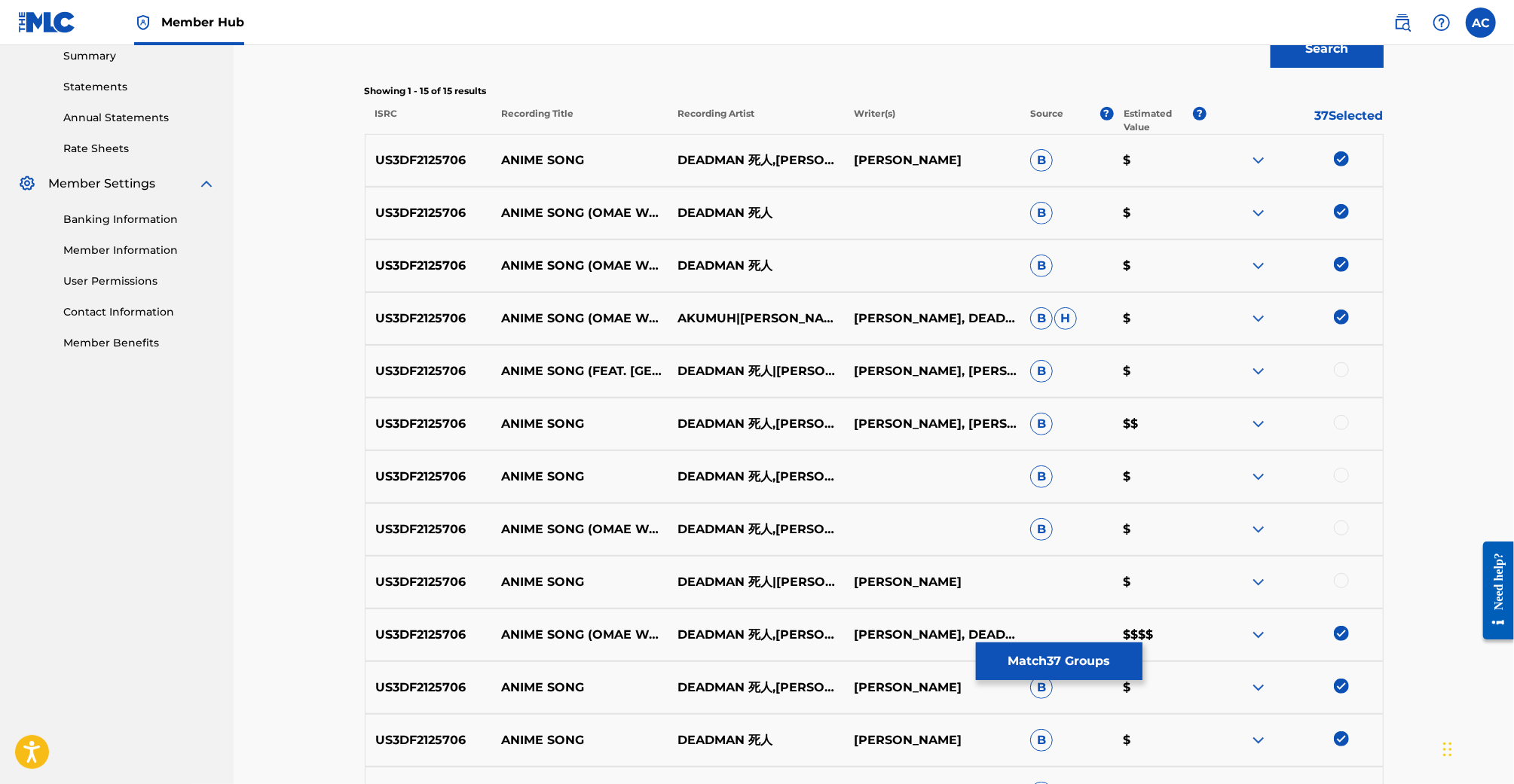
click at [1347, 377] on div at bounding box center [1294, 371] width 177 height 18
click at [1347, 376] on div at bounding box center [1294, 371] width 177 height 18
click at [1347, 374] on div at bounding box center [1341, 370] width 15 height 15
click at [1345, 427] on div at bounding box center [1341, 422] width 15 height 15
click at [1345, 463] on div "US3DF2125706 ANIME SONG DEADMAN 死人,AKUMUH,AKUMUH,SHIBAYAN B $" at bounding box center [873, 476] width 1019 height 53
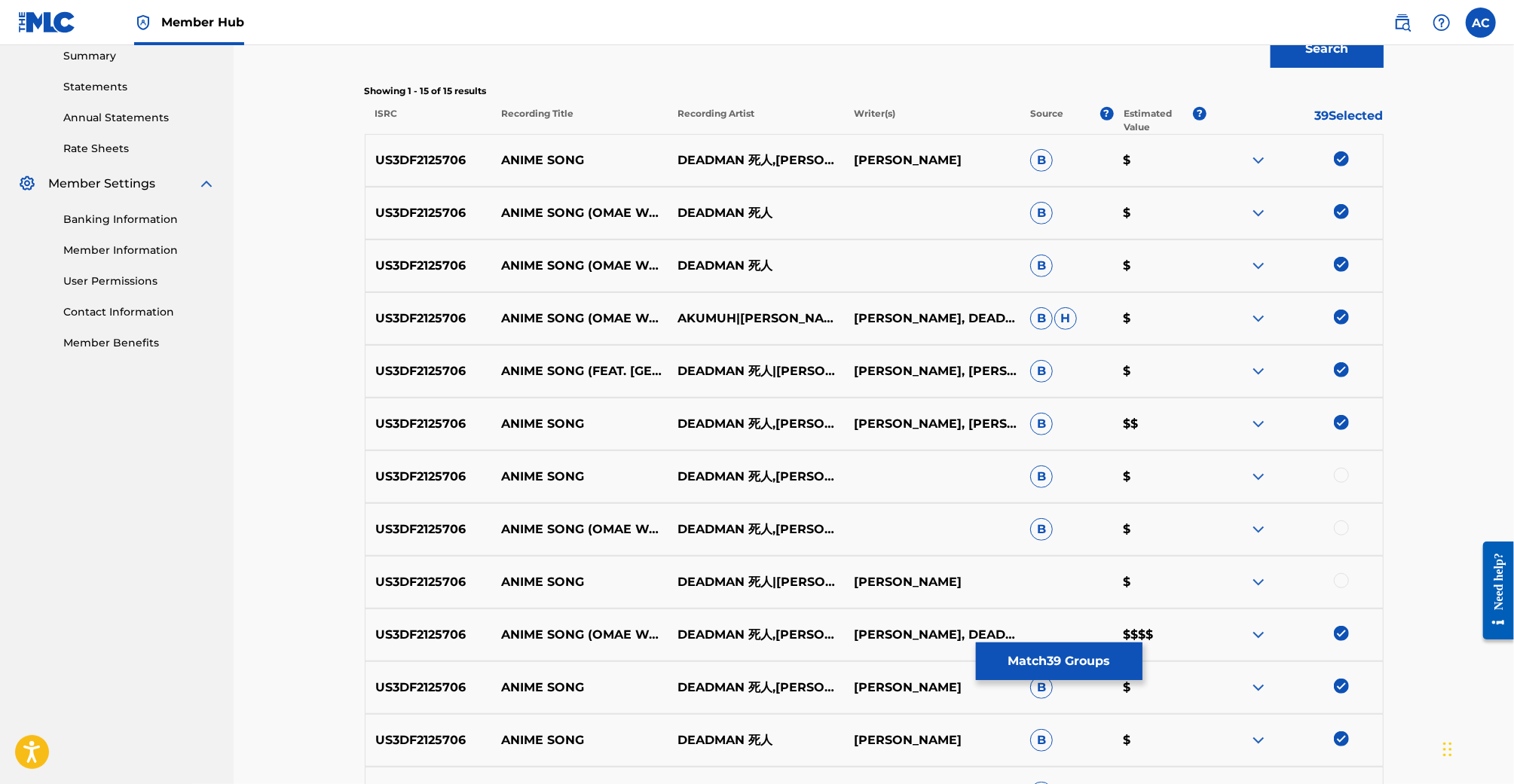
click at [1345, 467] on div at bounding box center [1294, 476] width 177 height 18
click at [1345, 469] on div at bounding box center [1341, 475] width 15 height 15
click at [1345, 521] on div at bounding box center [1341, 527] width 15 height 15
click at [1342, 580] on div at bounding box center [1341, 580] width 15 height 15
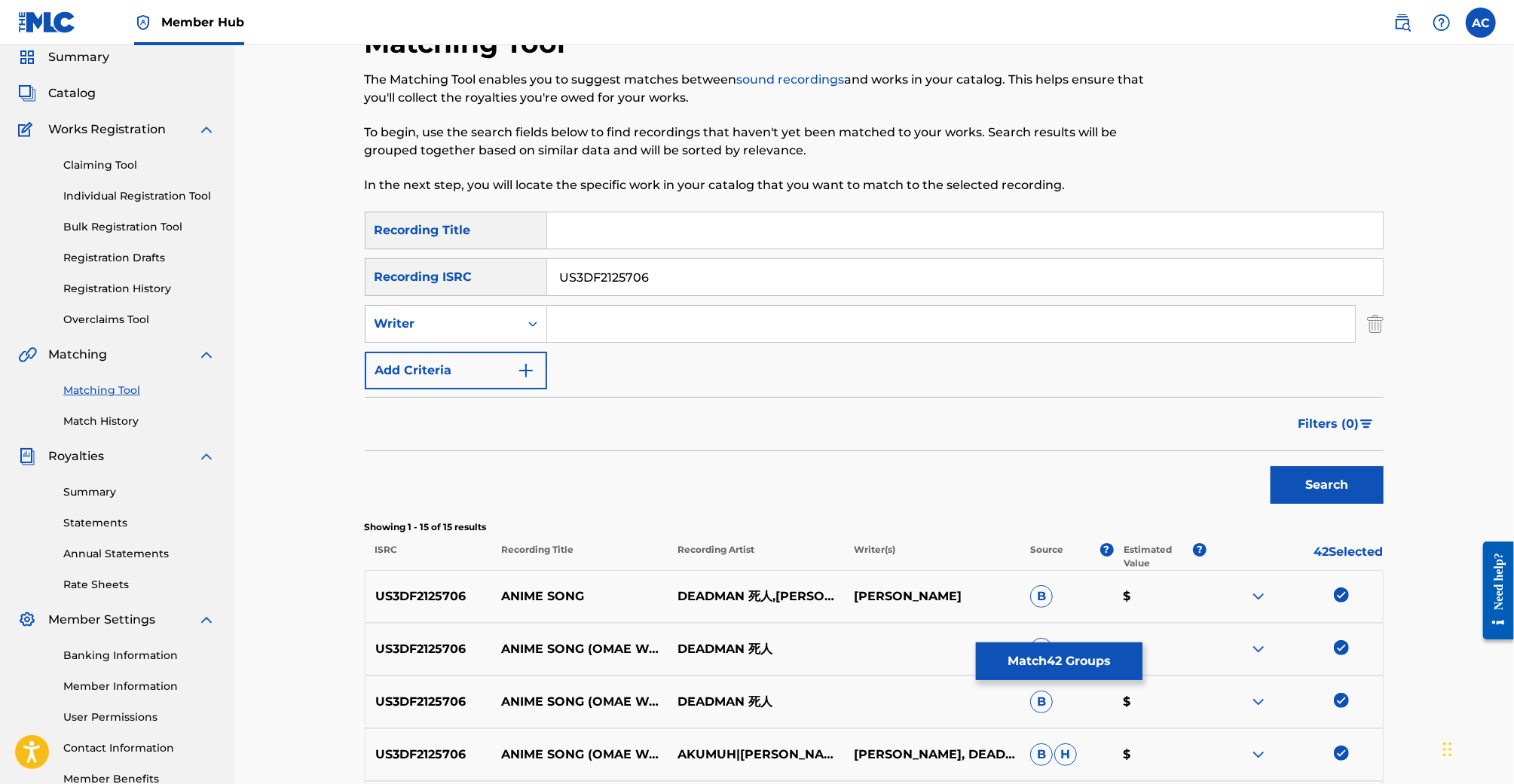
scroll to position [0, 0]
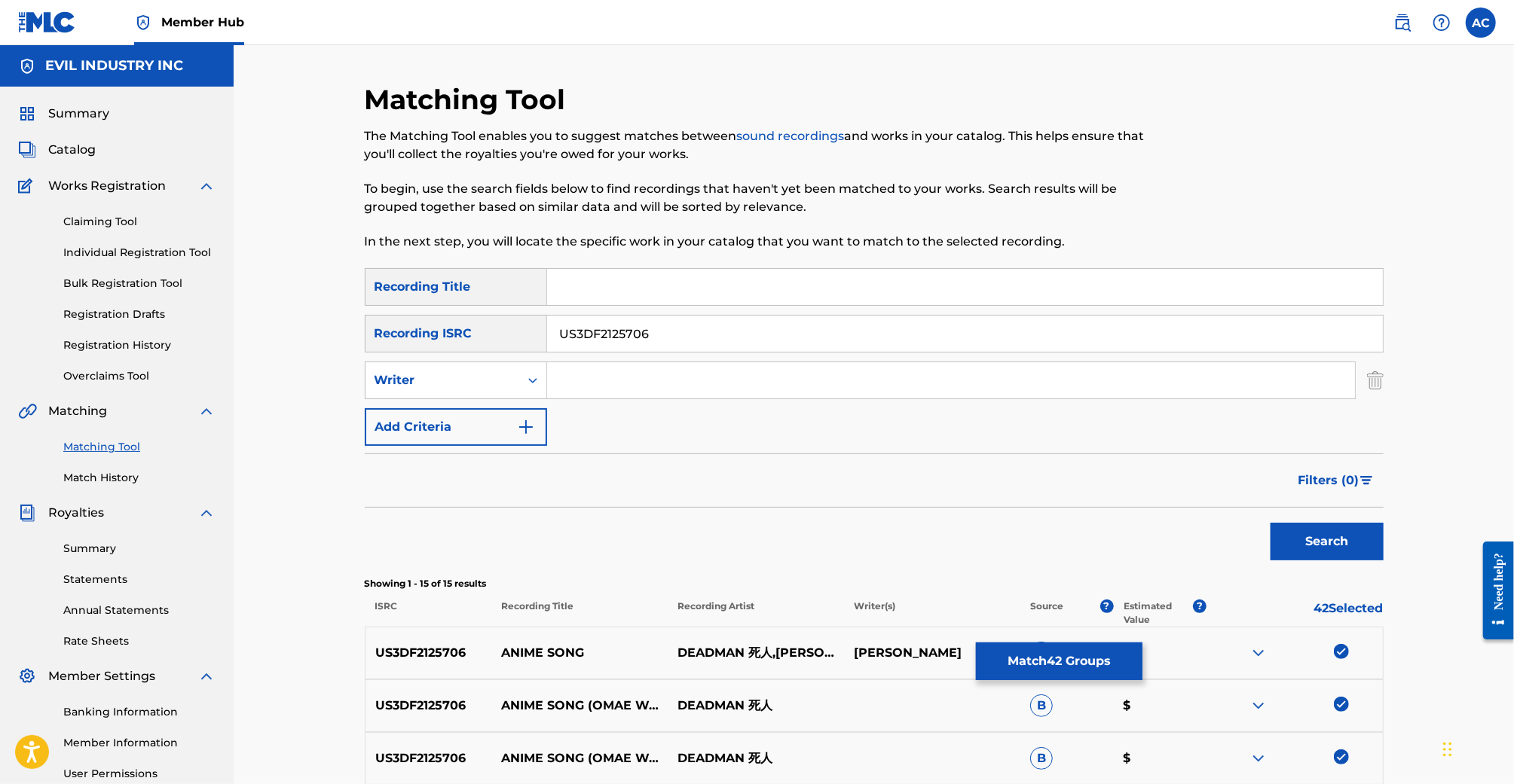
click at [886, 370] on input "Search Form" at bounding box center [951, 380] width 808 height 36
click at [1174, 298] on input "Search Form" at bounding box center [965, 287] width 836 height 36
click at [1168, 324] on input "US3DF2125706" at bounding box center [965, 334] width 836 height 36
click at [1438, 388] on div "Matching Tool The Matching Tool enables you to suggest matches between sound re…" at bounding box center [873, 769] width 1281 height 1448
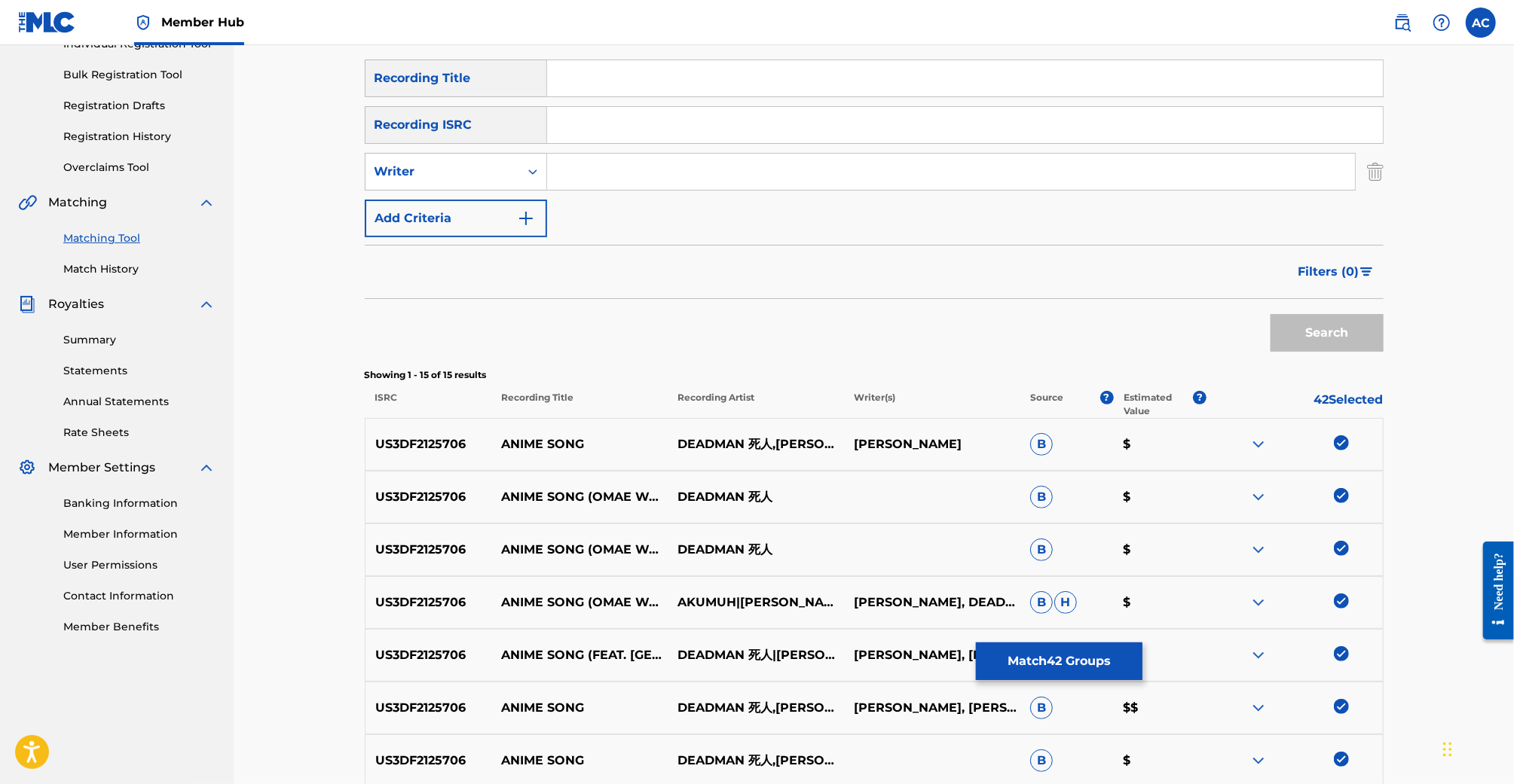
scroll to position [407, 0]
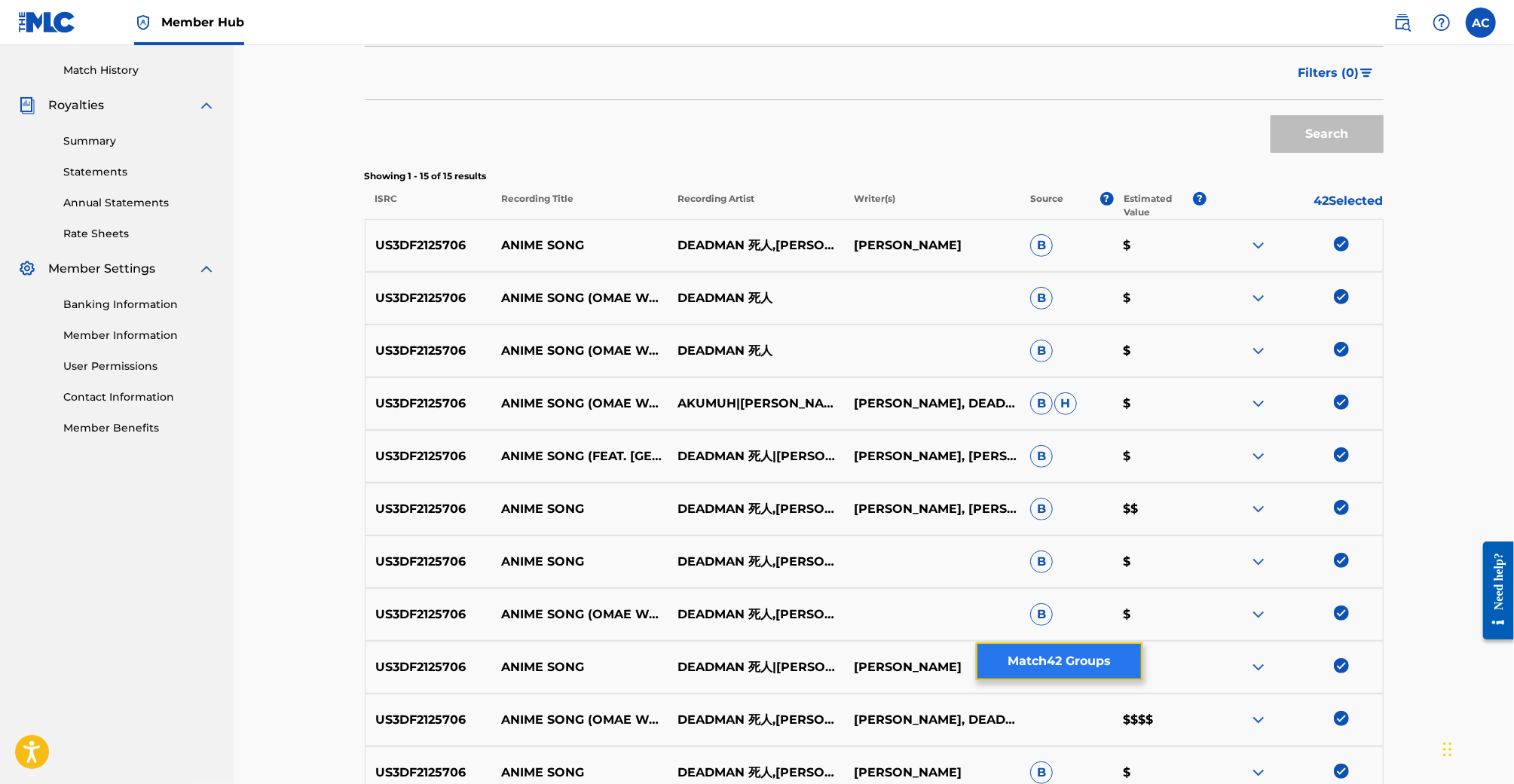
click at [1076, 656] on button "Match 42 Groups" at bounding box center [1060, 661] width 167 height 38
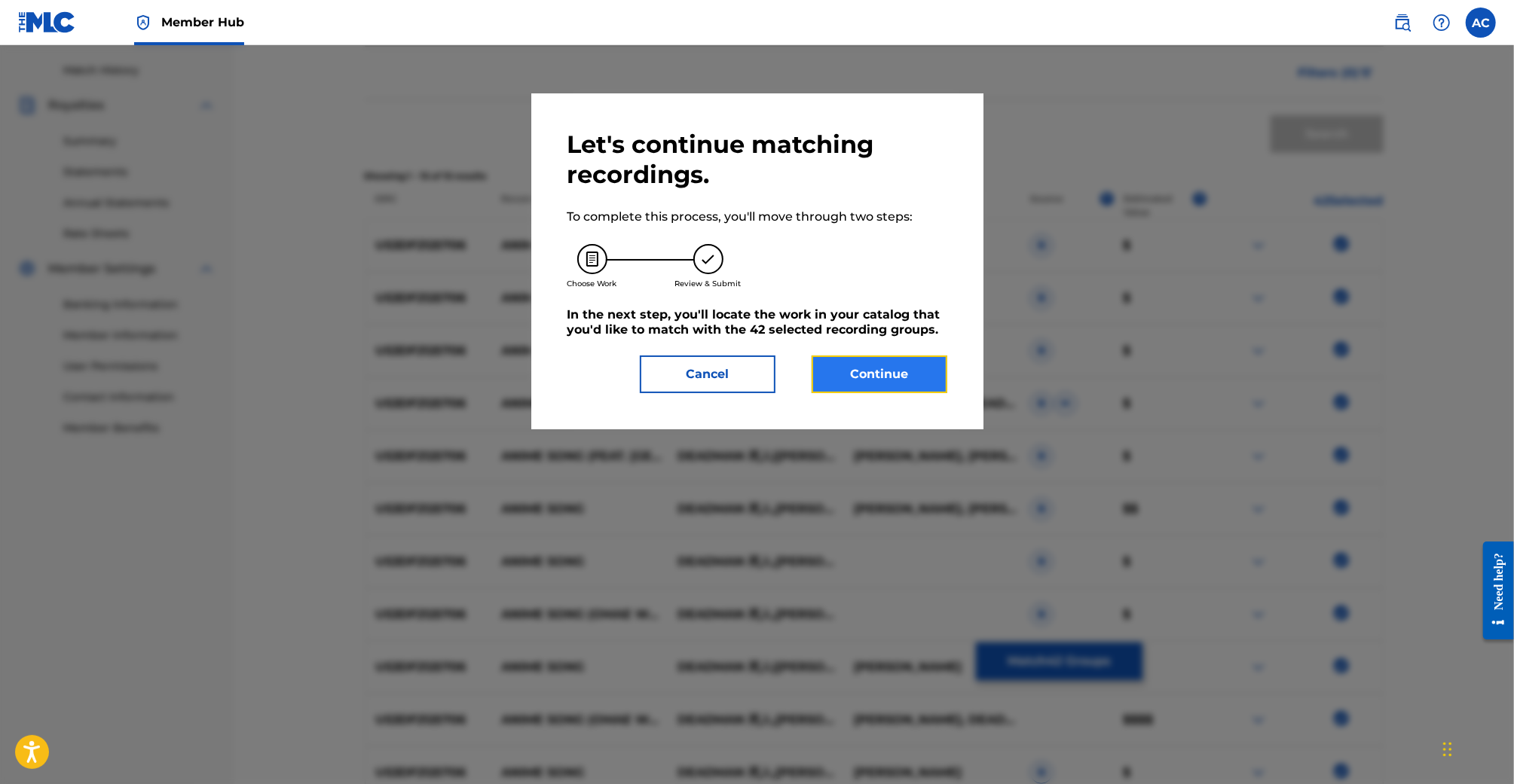
click at [895, 359] on button "Continue" at bounding box center [879, 374] width 136 height 38
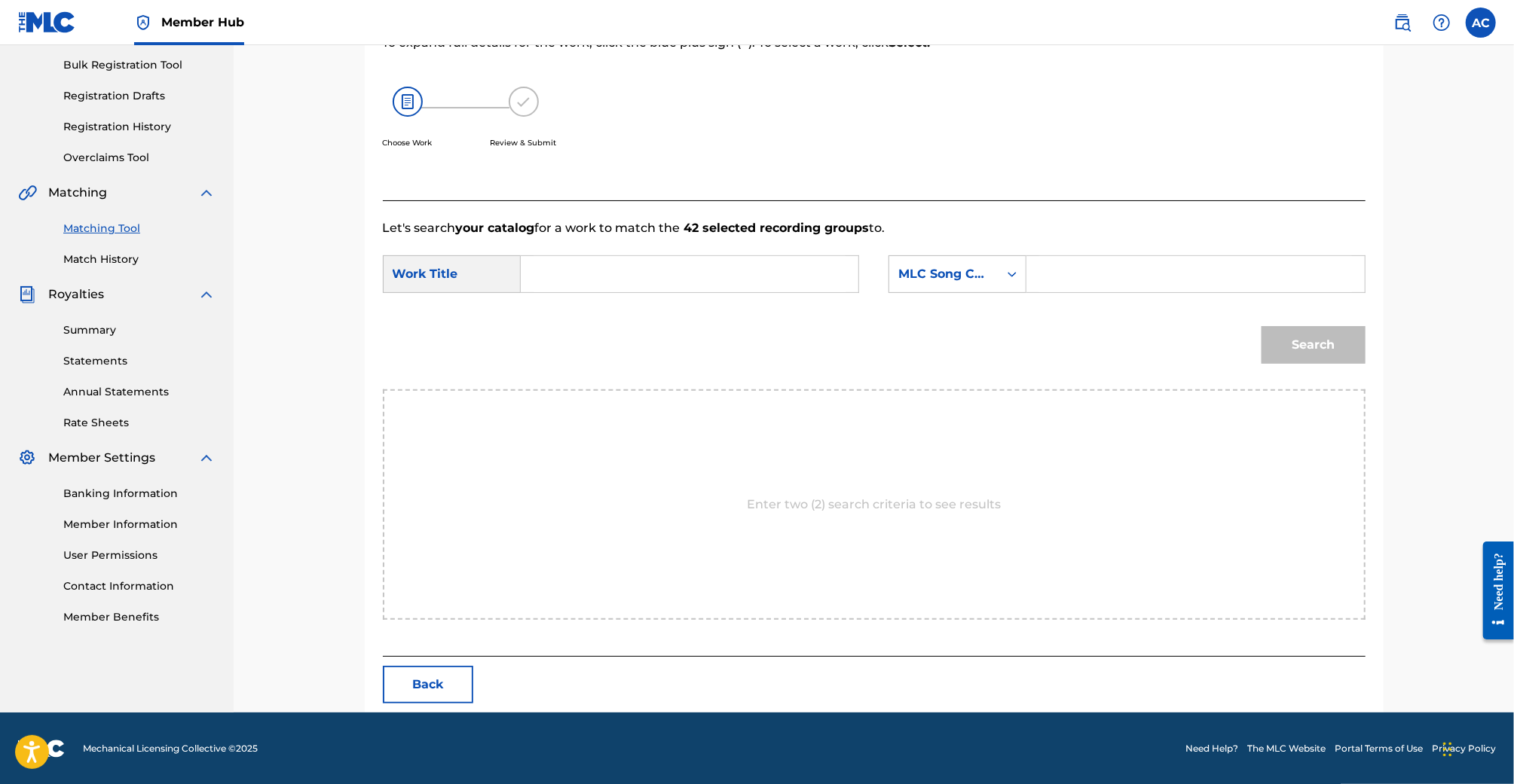
click at [776, 274] on input "Search Form" at bounding box center [690, 274] width 312 height 36
click at [559, 312] on strong "omae" at bounding box center [564, 308] width 35 height 14
type input "omae wa mou"
click at [990, 274] on div "MLC Song Code" at bounding box center [944, 274] width 109 height 29
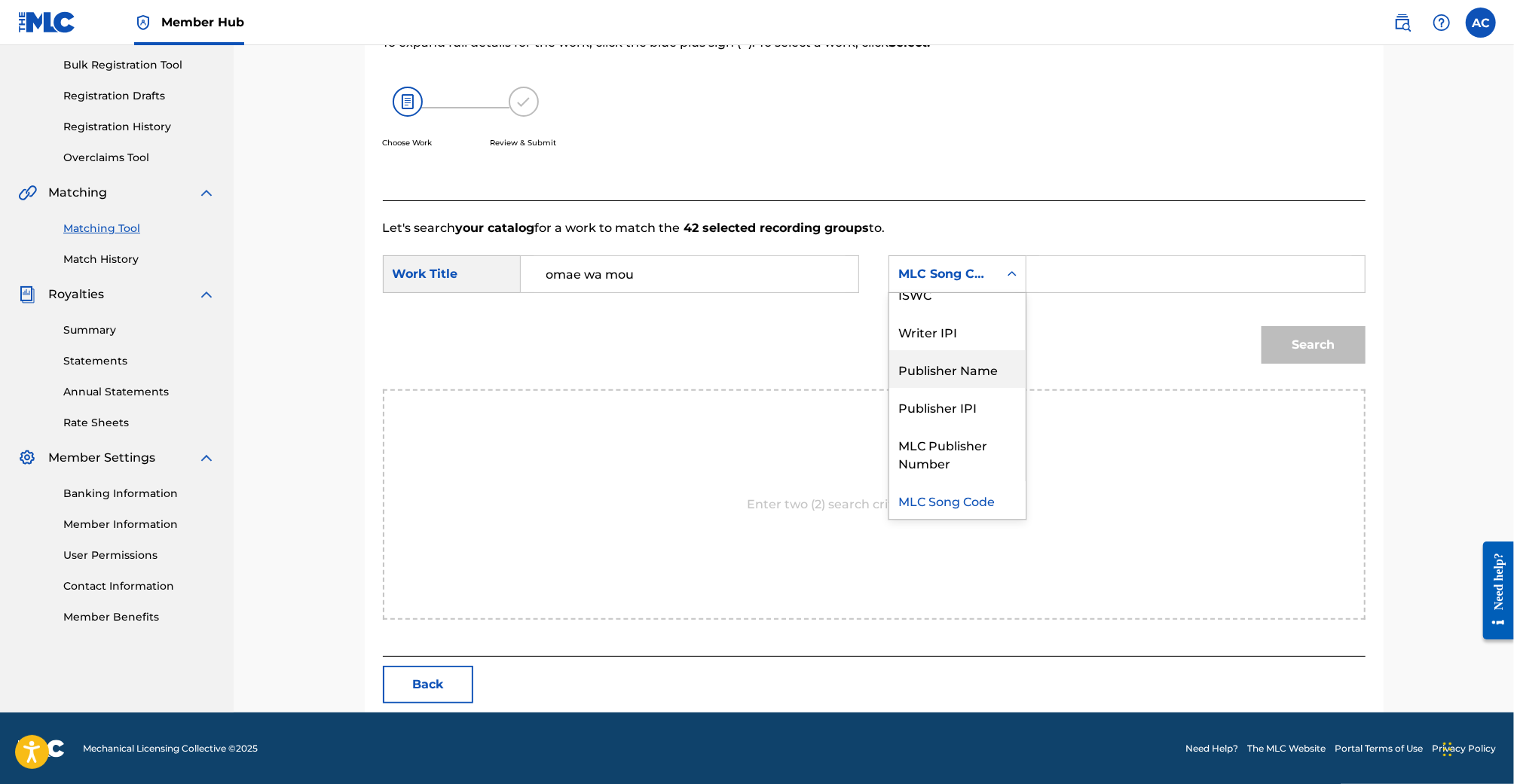
click at [987, 375] on div "Publisher Name" at bounding box center [958, 369] width 136 height 38
click at [1098, 285] on input "Search Form" at bounding box center [1195, 274] width 312 height 36
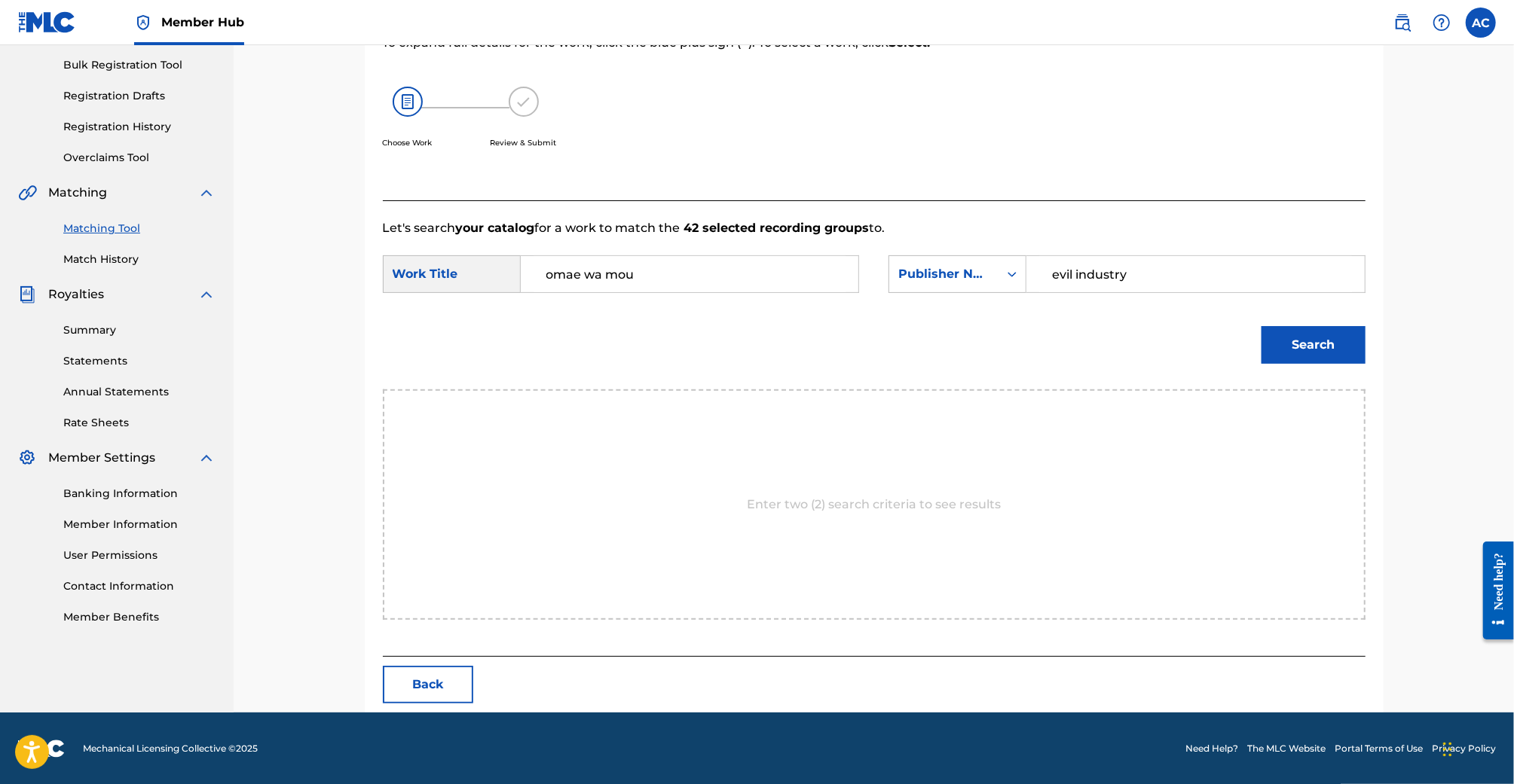
type input "evil industry"
click at [1262, 327] on button "Search" at bounding box center [1314, 345] width 104 height 38
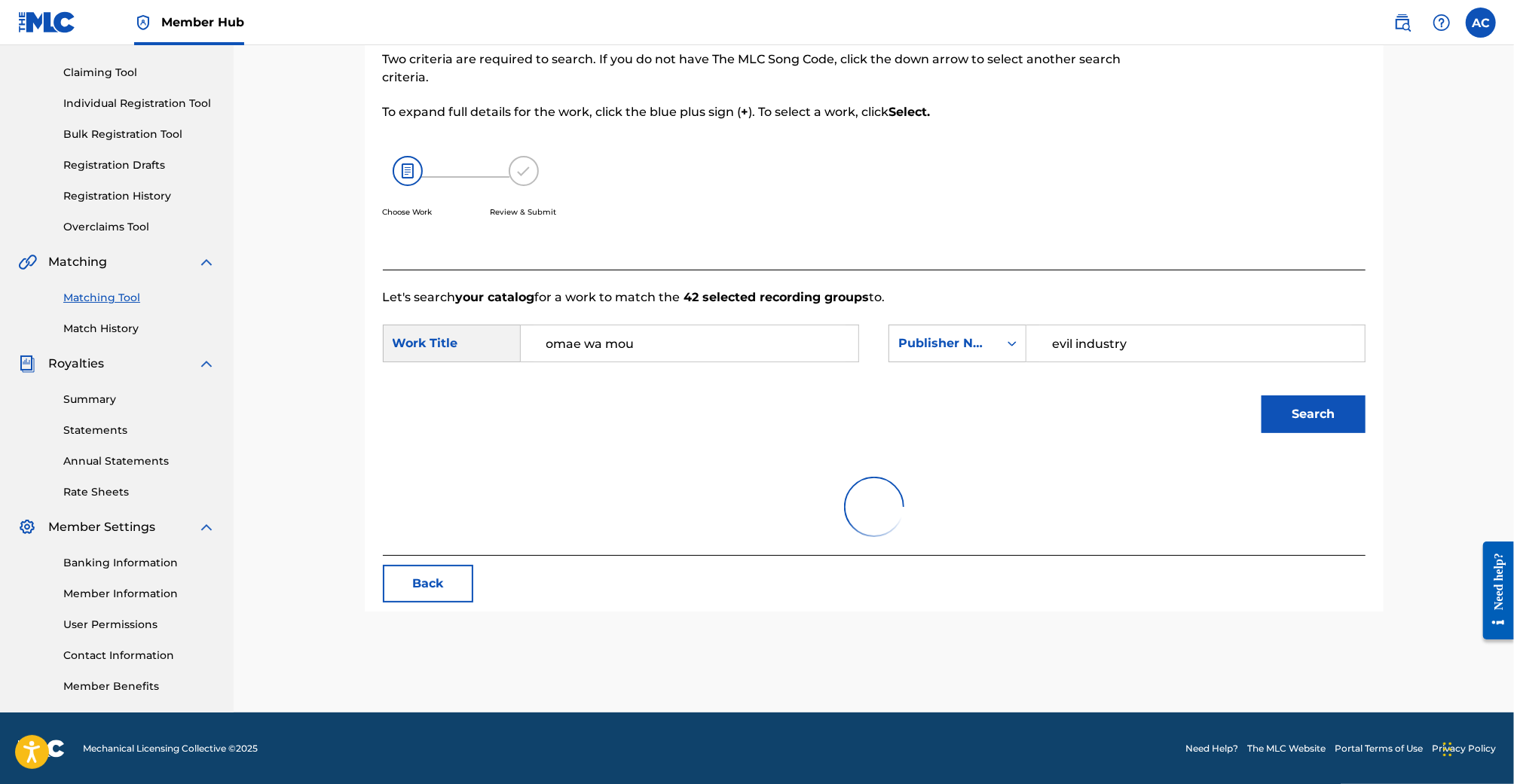
scroll to position [219, 0]
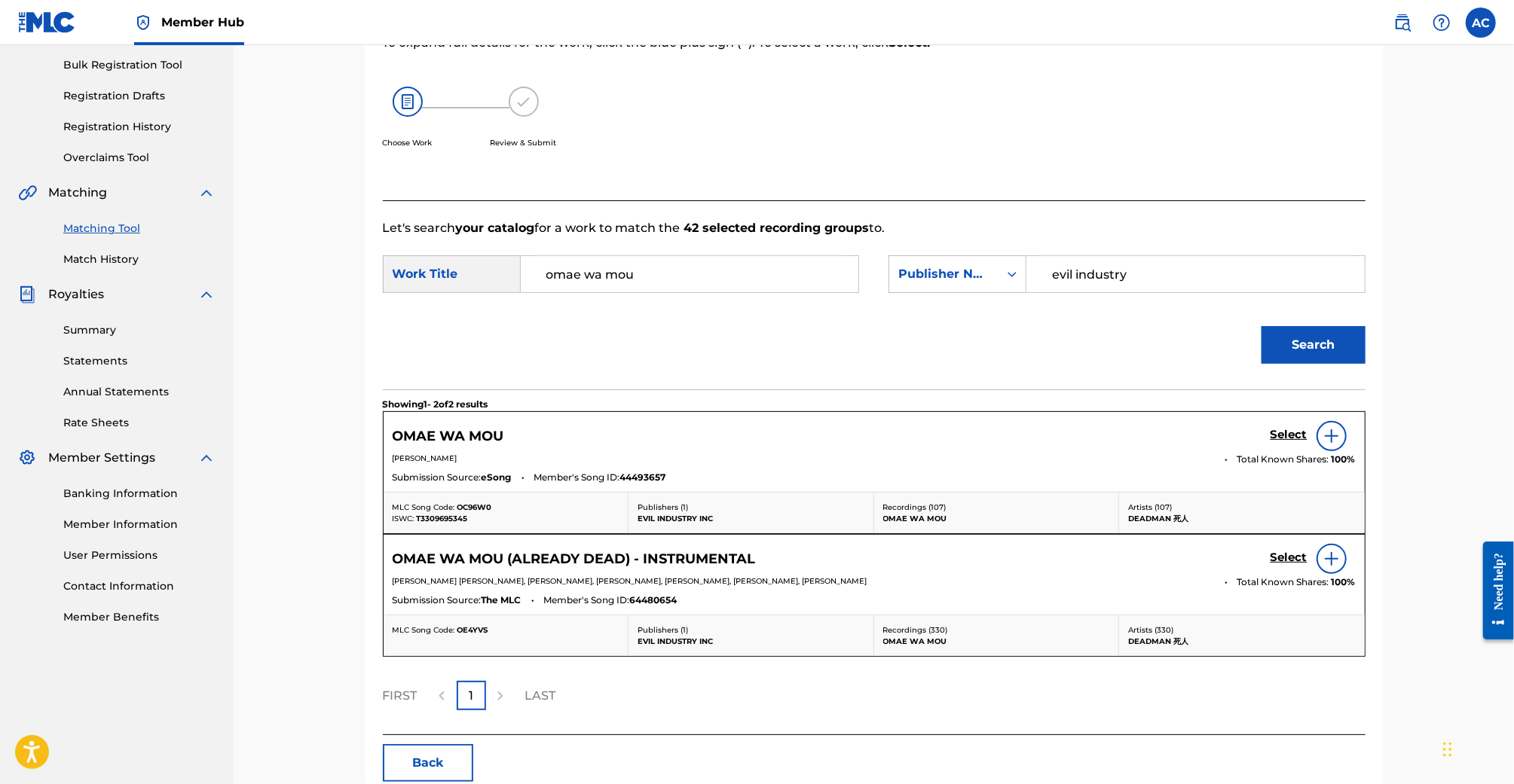
click at [835, 675] on div "Showing 1 - 2 of 2 results OMAE WA MOU Select NOAH MURPHY Total Known Shares: 1…" at bounding box center [874, 562] width 983 height 345
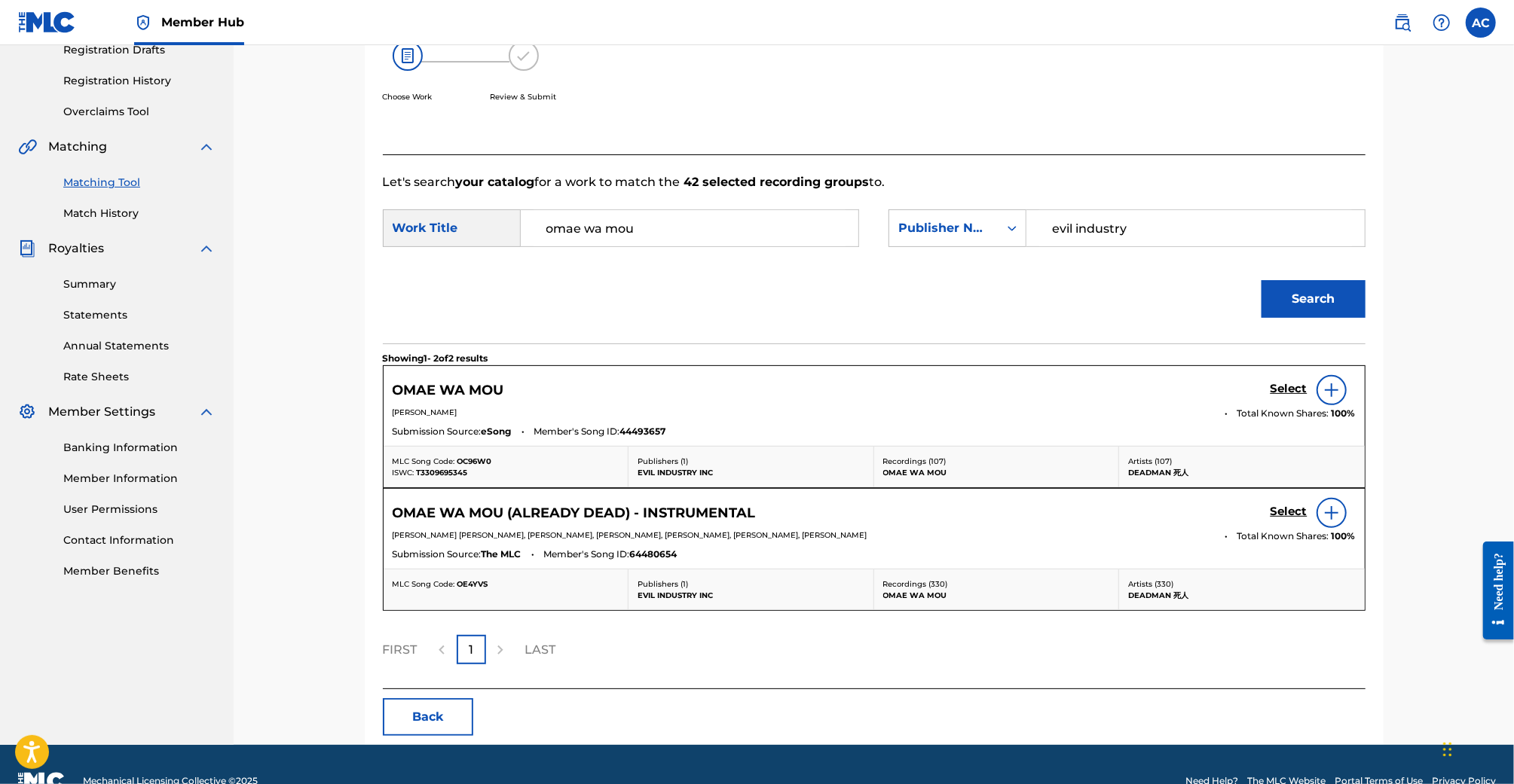
click at [1332, 504] on img at bounding box center [1332, 513] width 18 height 18
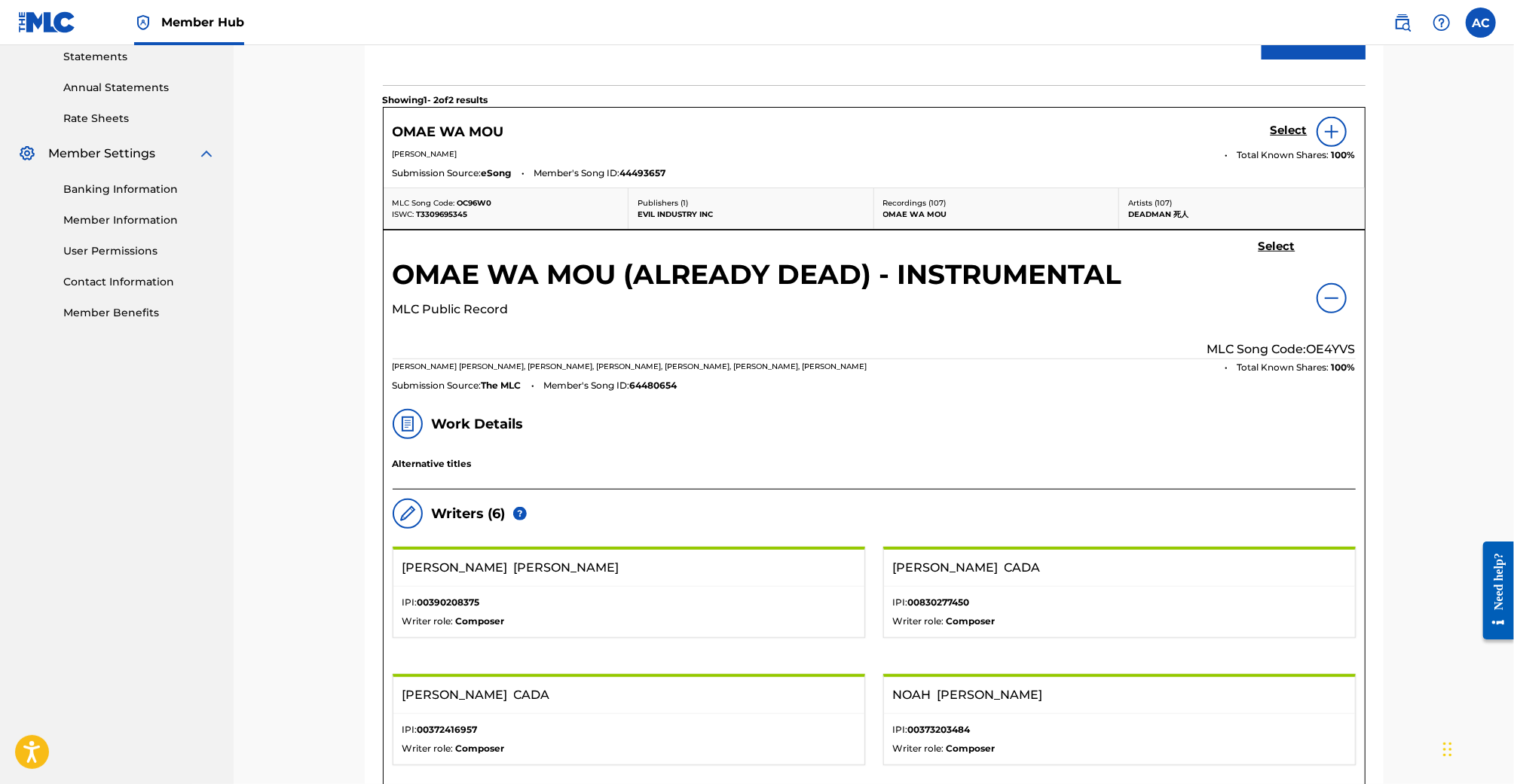
scroll to position [379, 0]
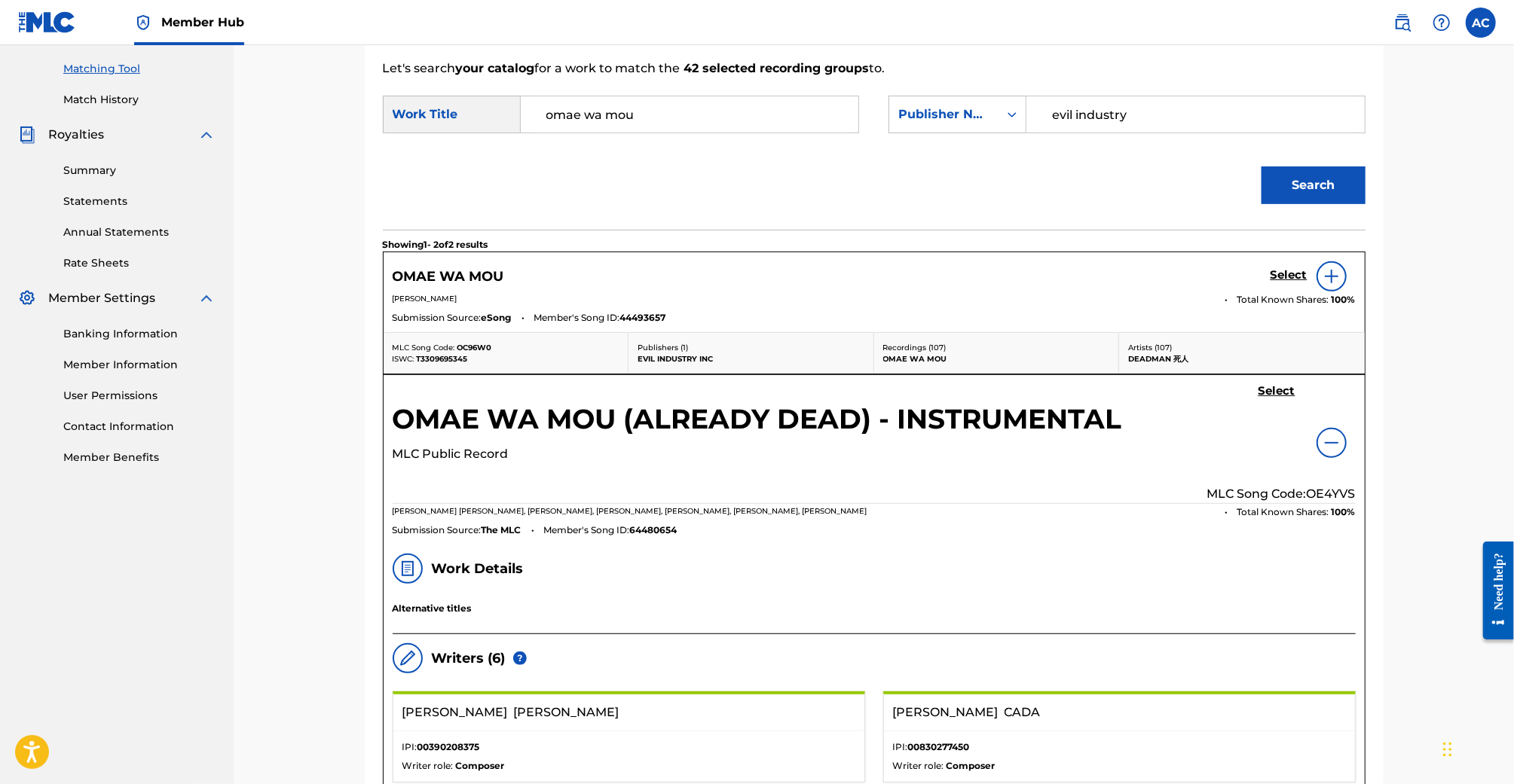
click at [1324, 269] on div at bounding box center [1332, 276] width 31 height 30
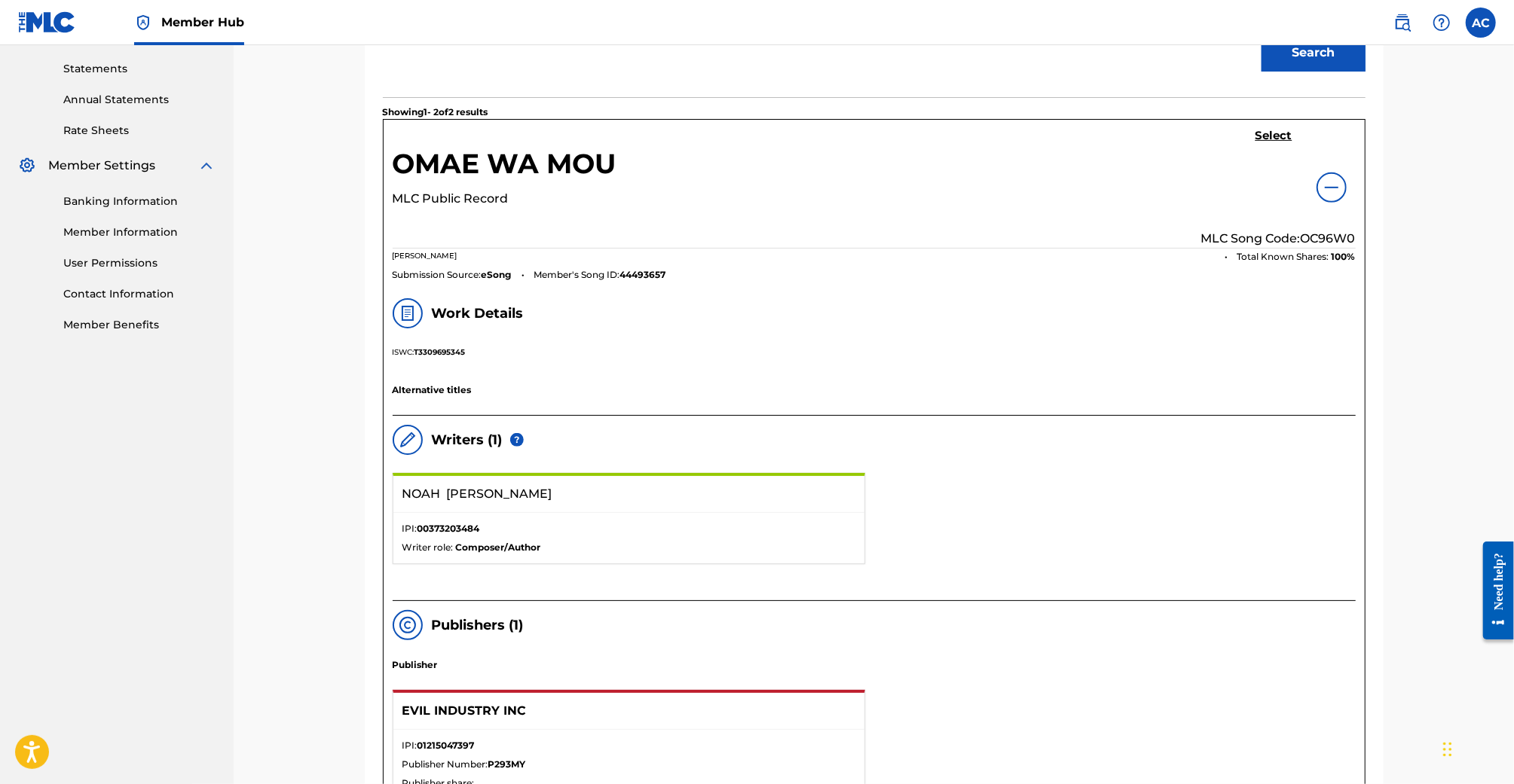
scroll to position [438, 0]
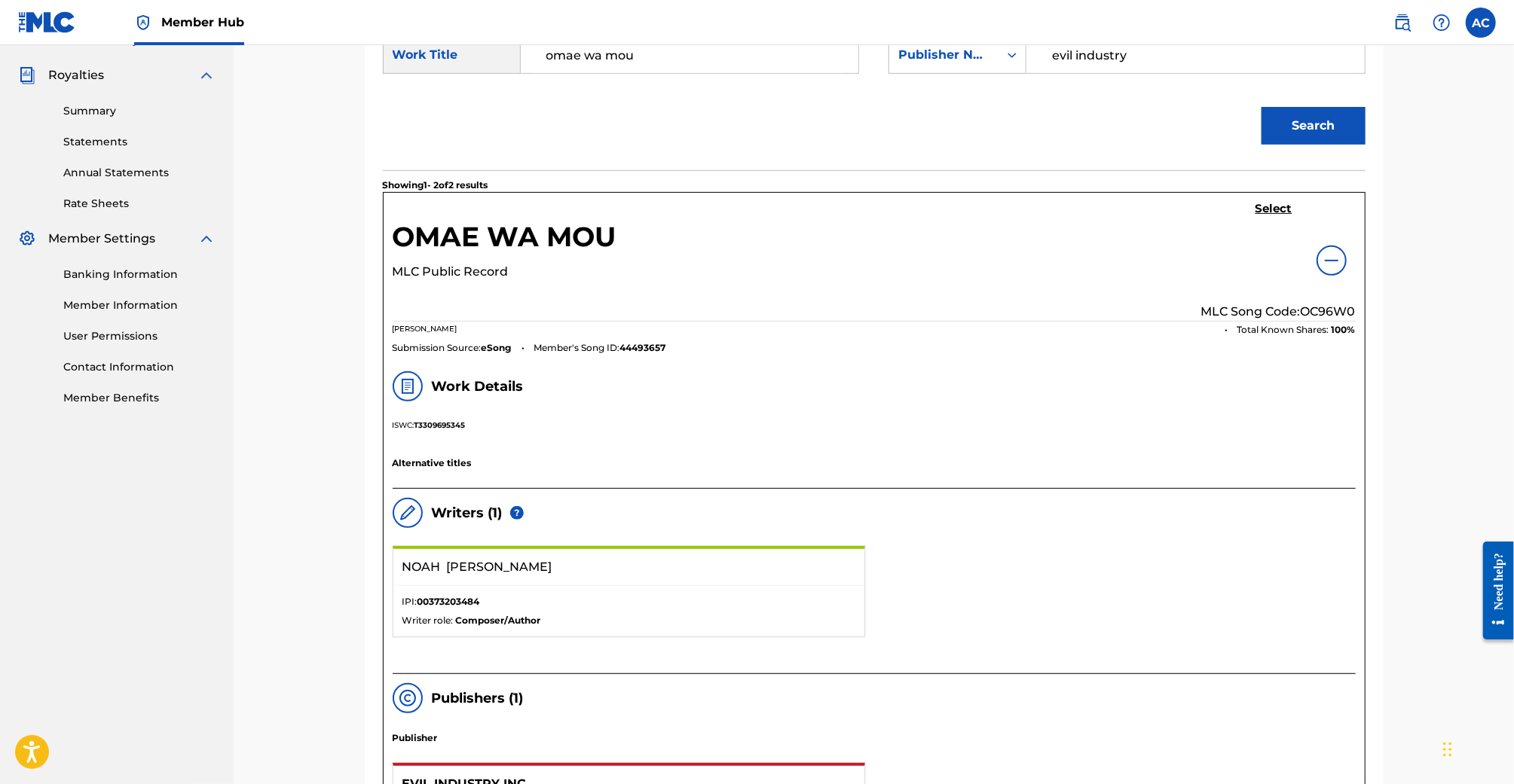
click at [1328, 246] on div at bounding box center [1332, 261] width 31 height 30
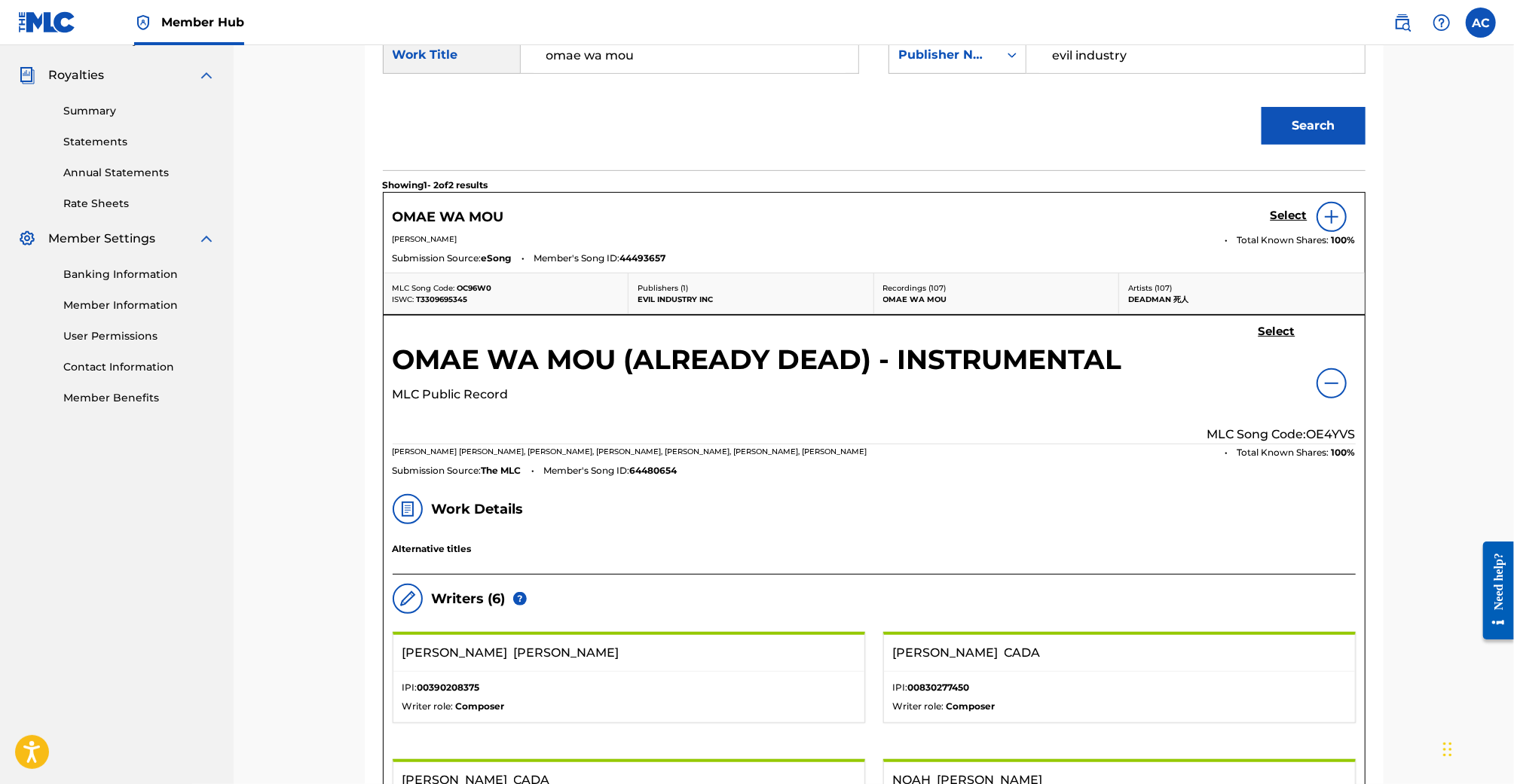
click at [1335, 384] on img at bounding box center [1332, 383] width 18 height 18
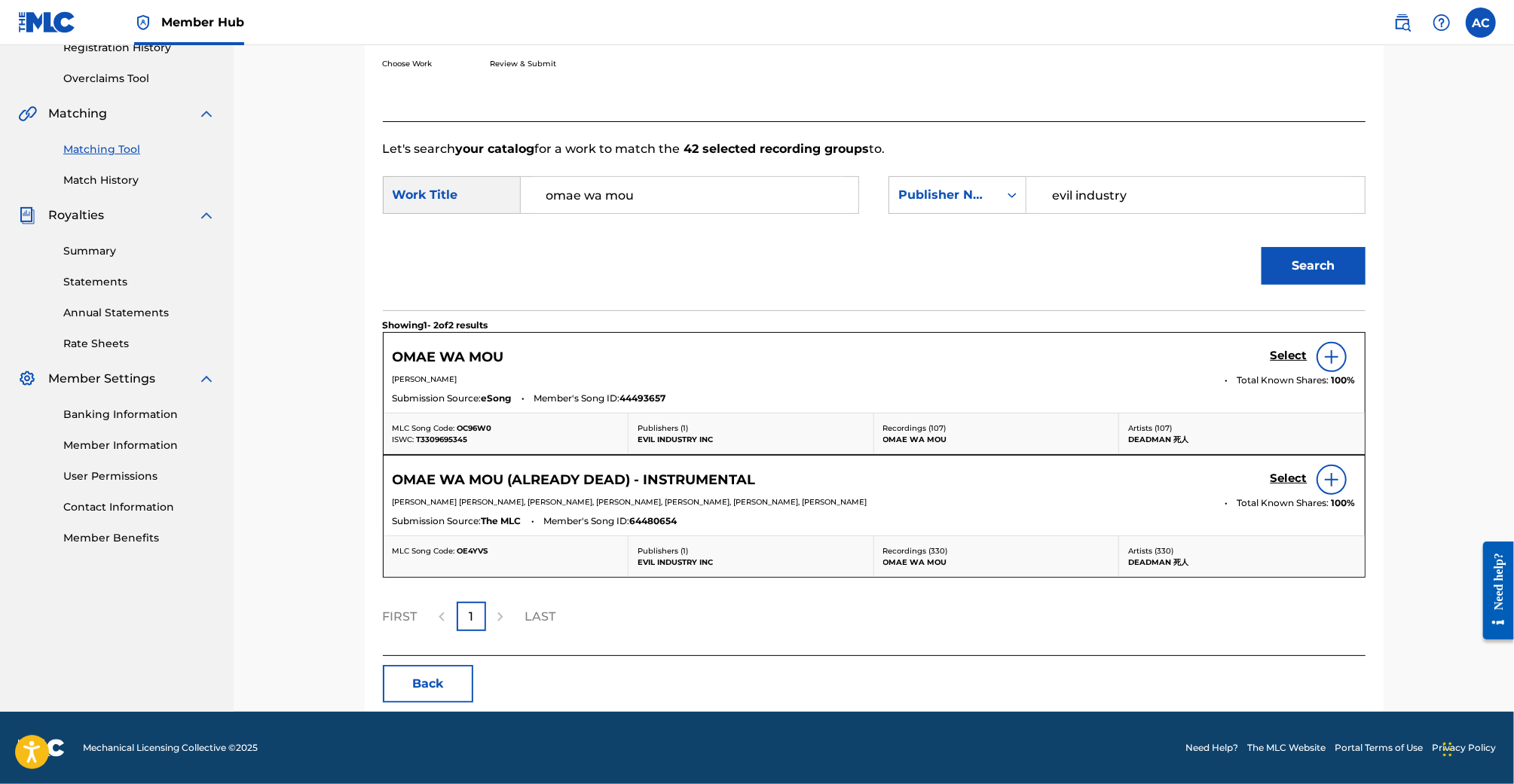
scroll to position [295, 0]
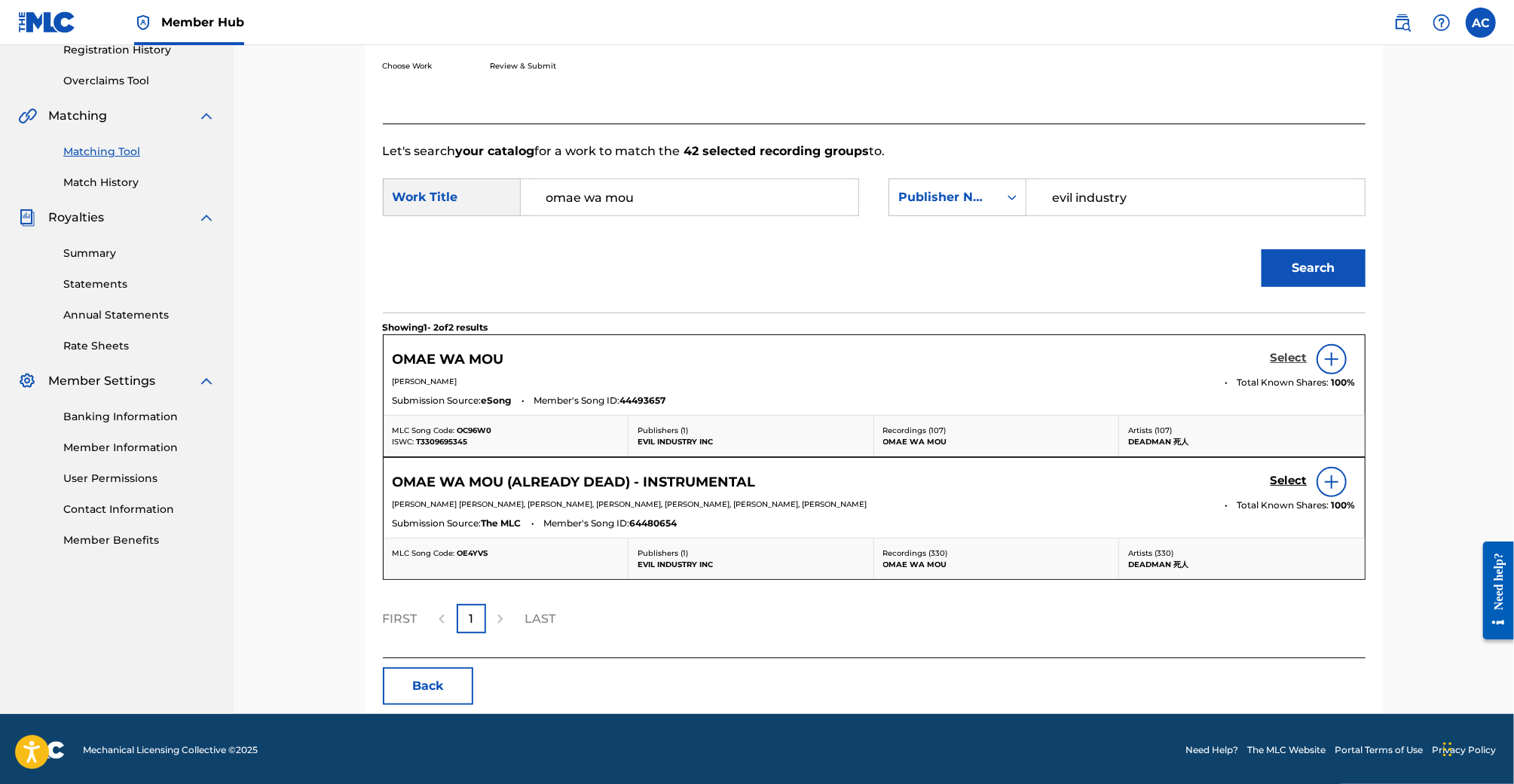
click at [1282, 359] on h5 "Select" at bounding box center [1289, 358] width 37 height 14
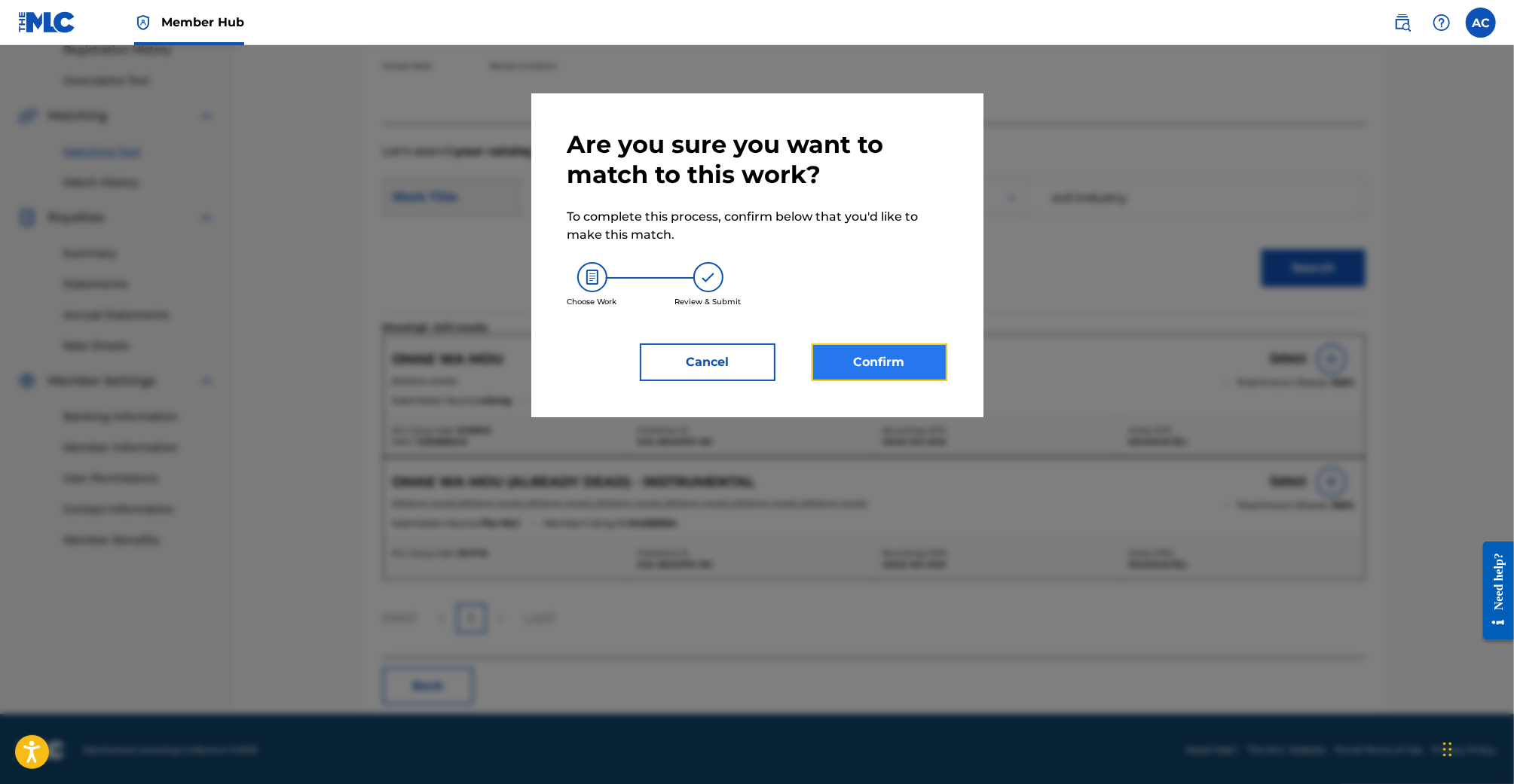
click at [897, 369] on button "Confirm" at bounding box center [879, 362] width 136 height 38
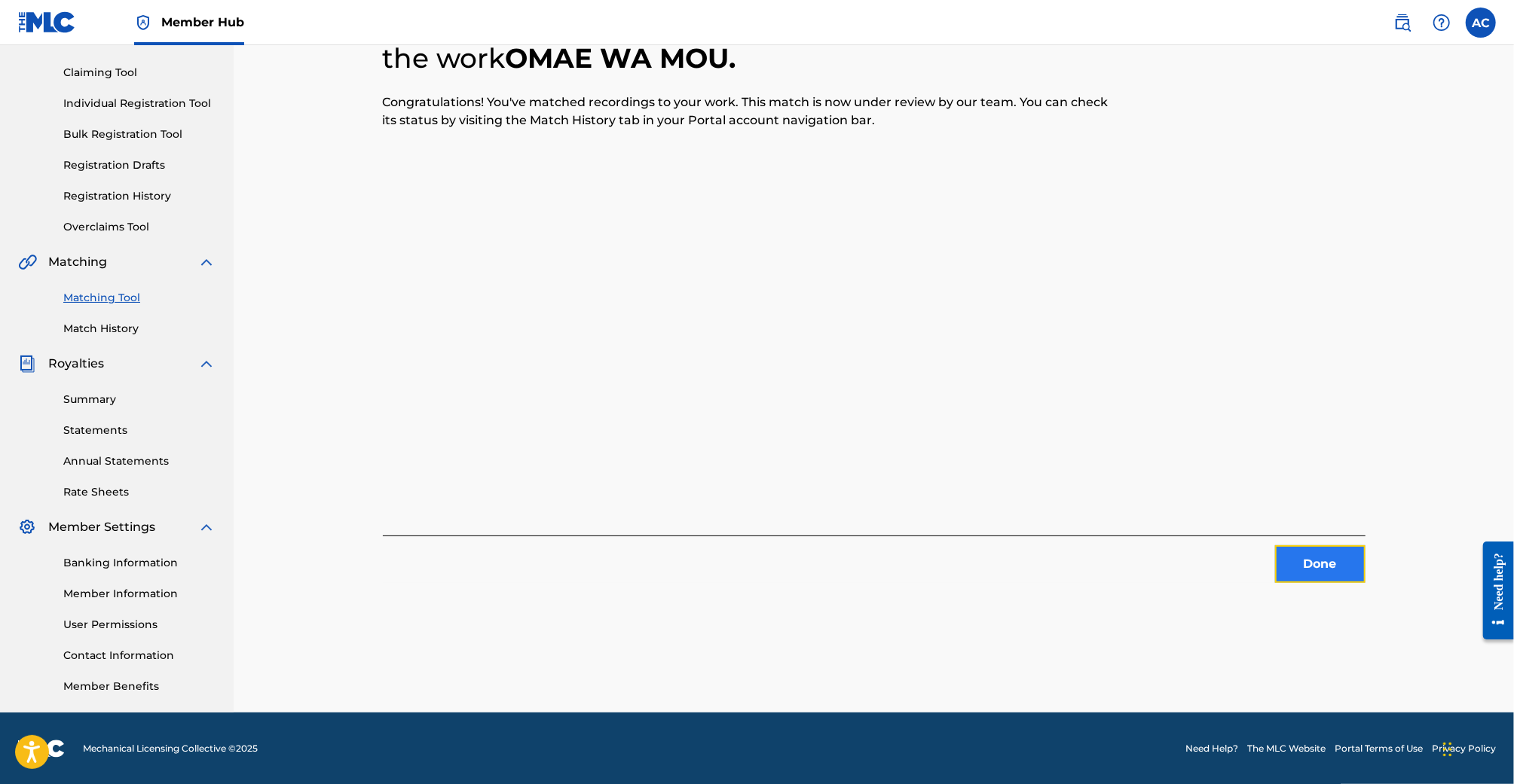
click at [1297, 556] on button "Done" at bounding box center [1320, 564] width 91 height 38
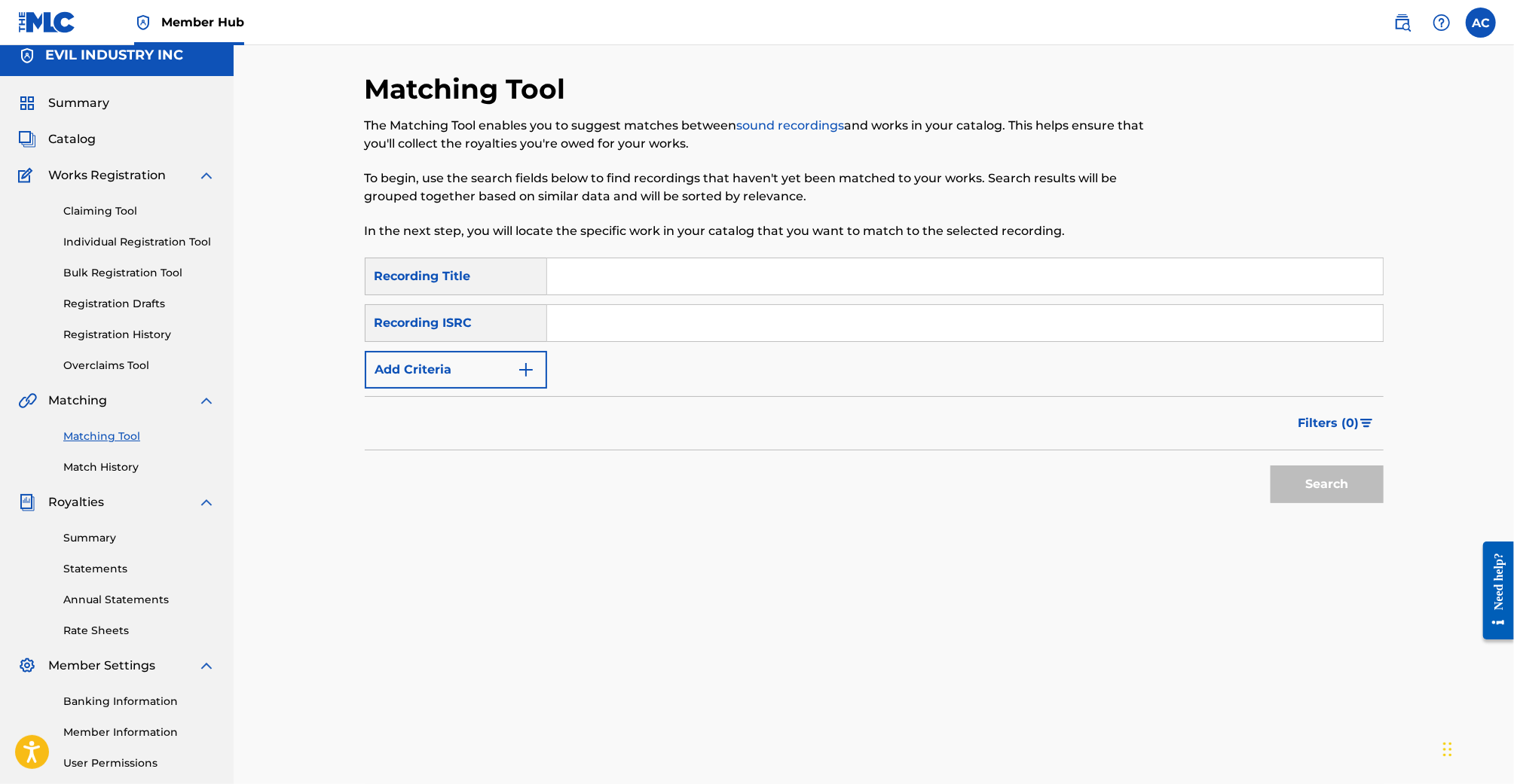
scroll to position [2, 0]
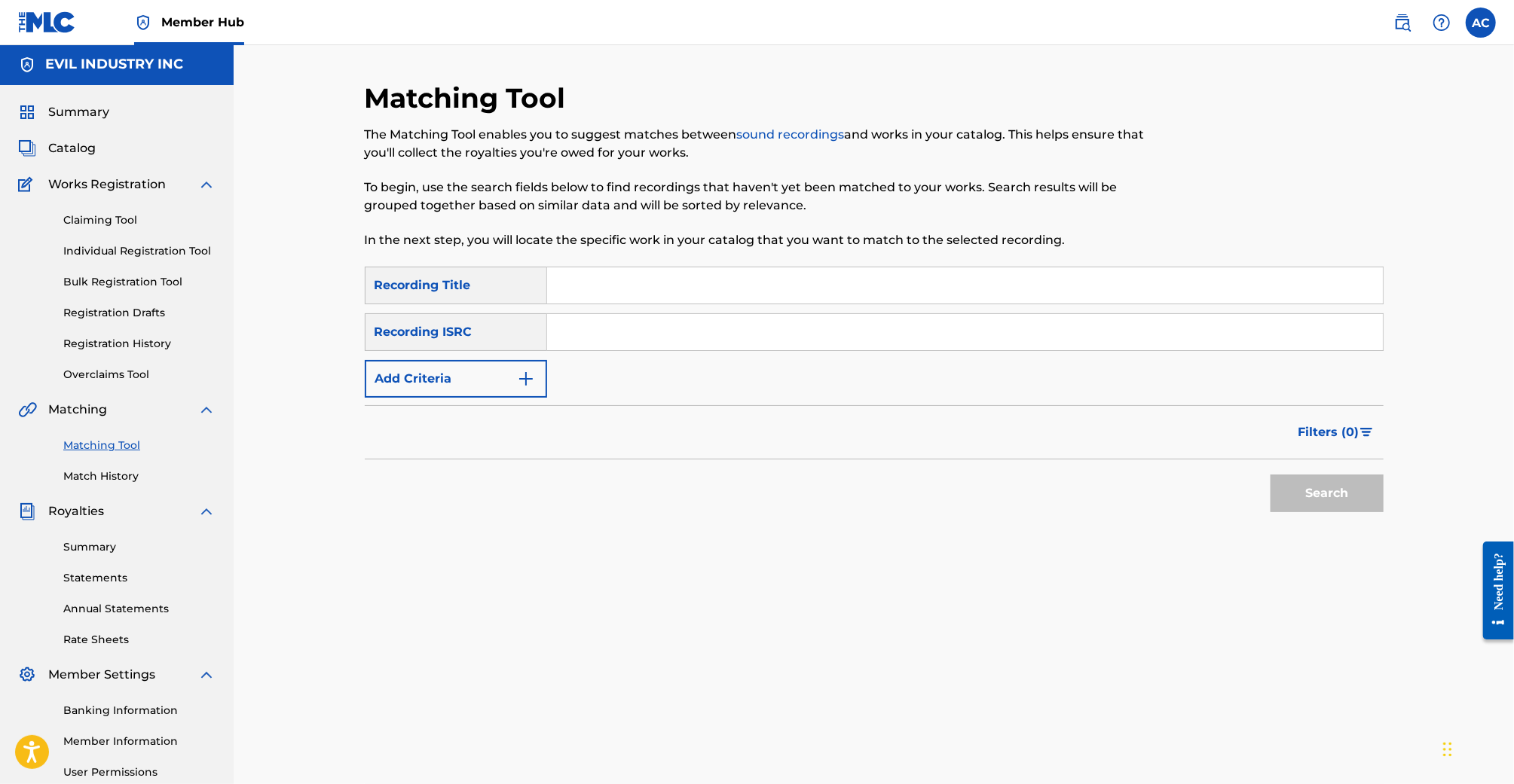
click at [620, 283] on input "Search Form" at bounding box center [965, 285] width 836 height 36
paste input "01 SIENNA"
type input "01 SIENNA"
click at [521, 377] on img "Search Form" at bounding box center [526, 379] width 18 height 18
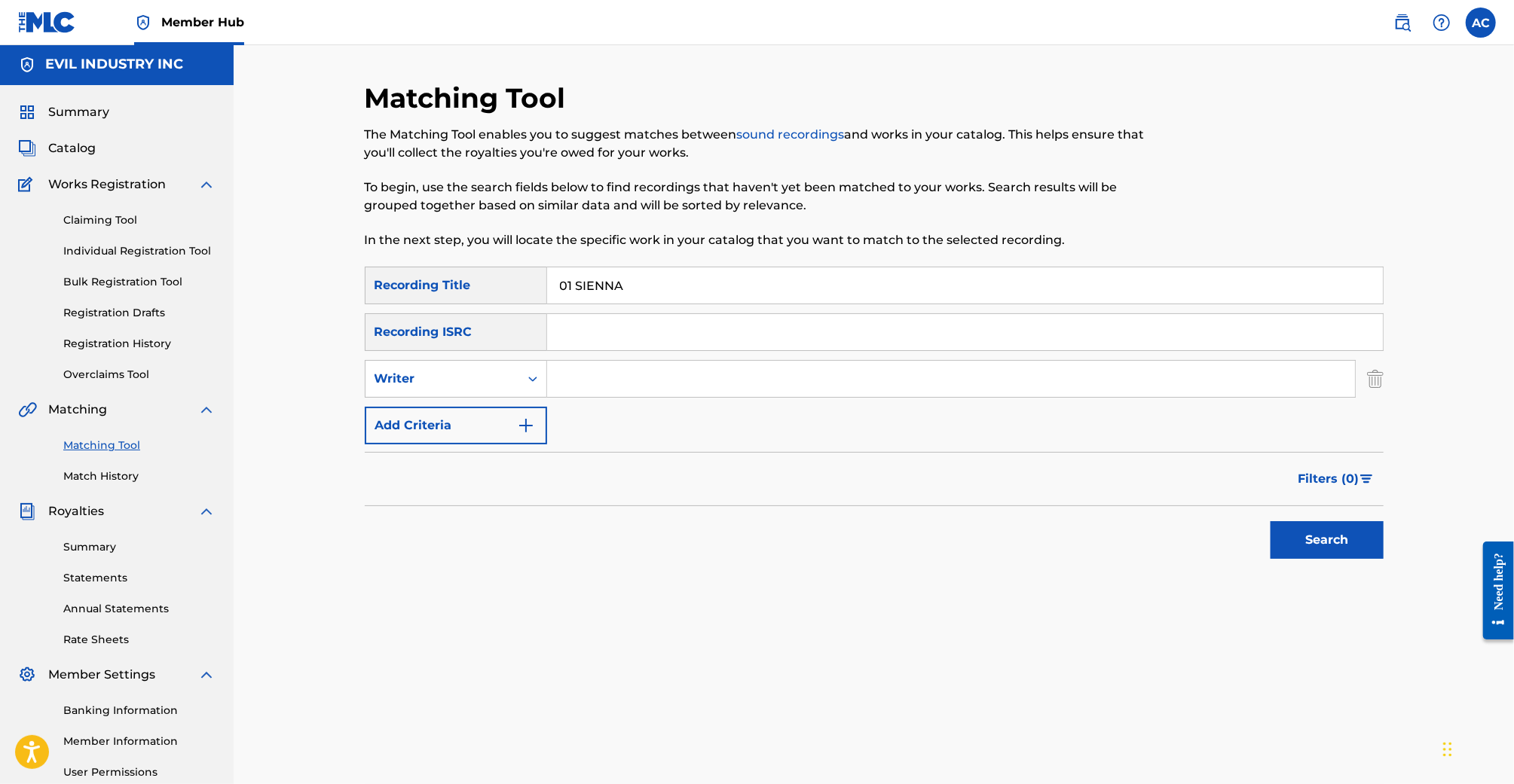
click at [587, 383] on input "Search Form" at bounding box center [951, 379] width 808 height 36
type input "Aidan"
click at [1271, 521] on button "Search" at bounding box center [1327, 540] width 113 height 38
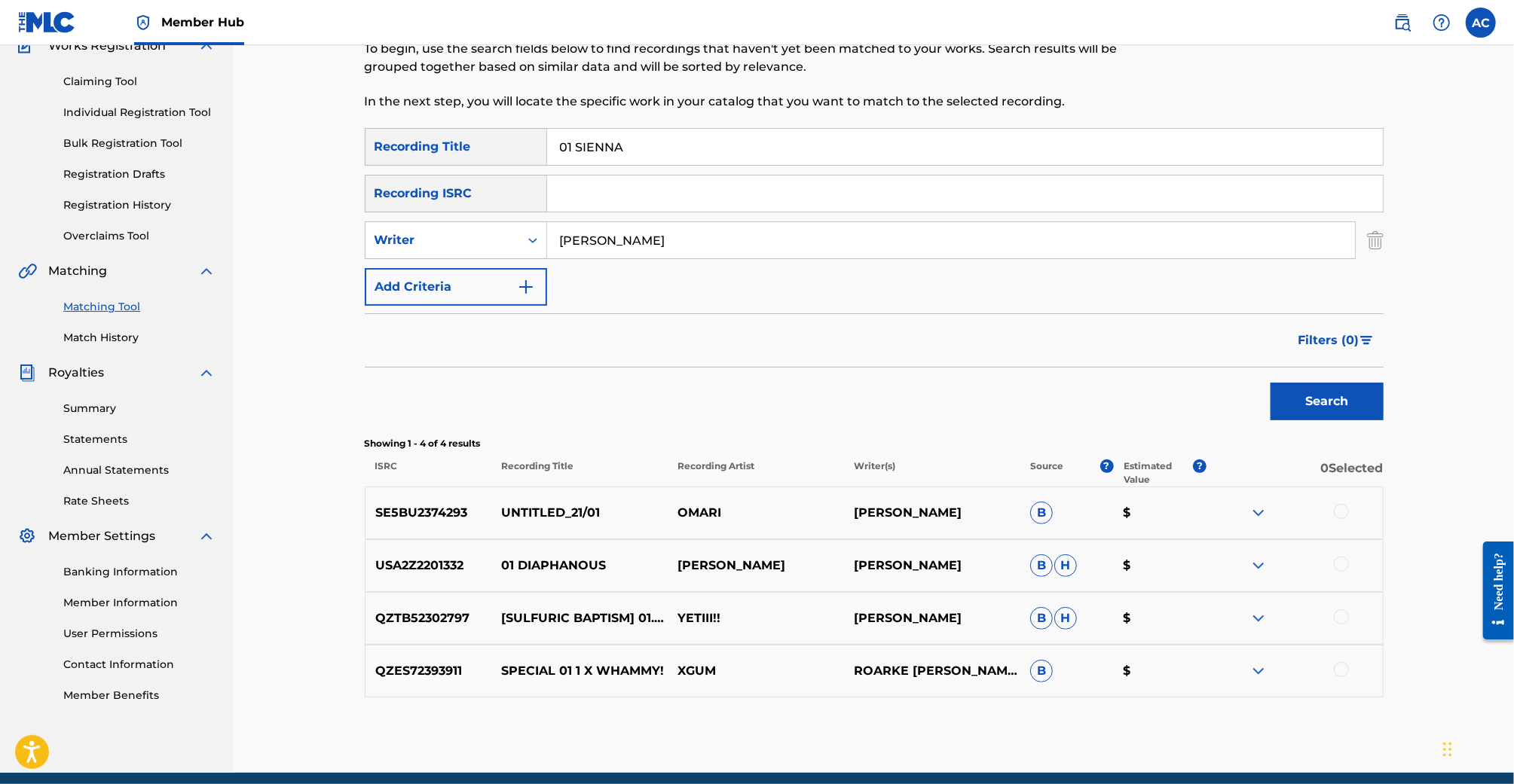
scroll to position [200, 0]
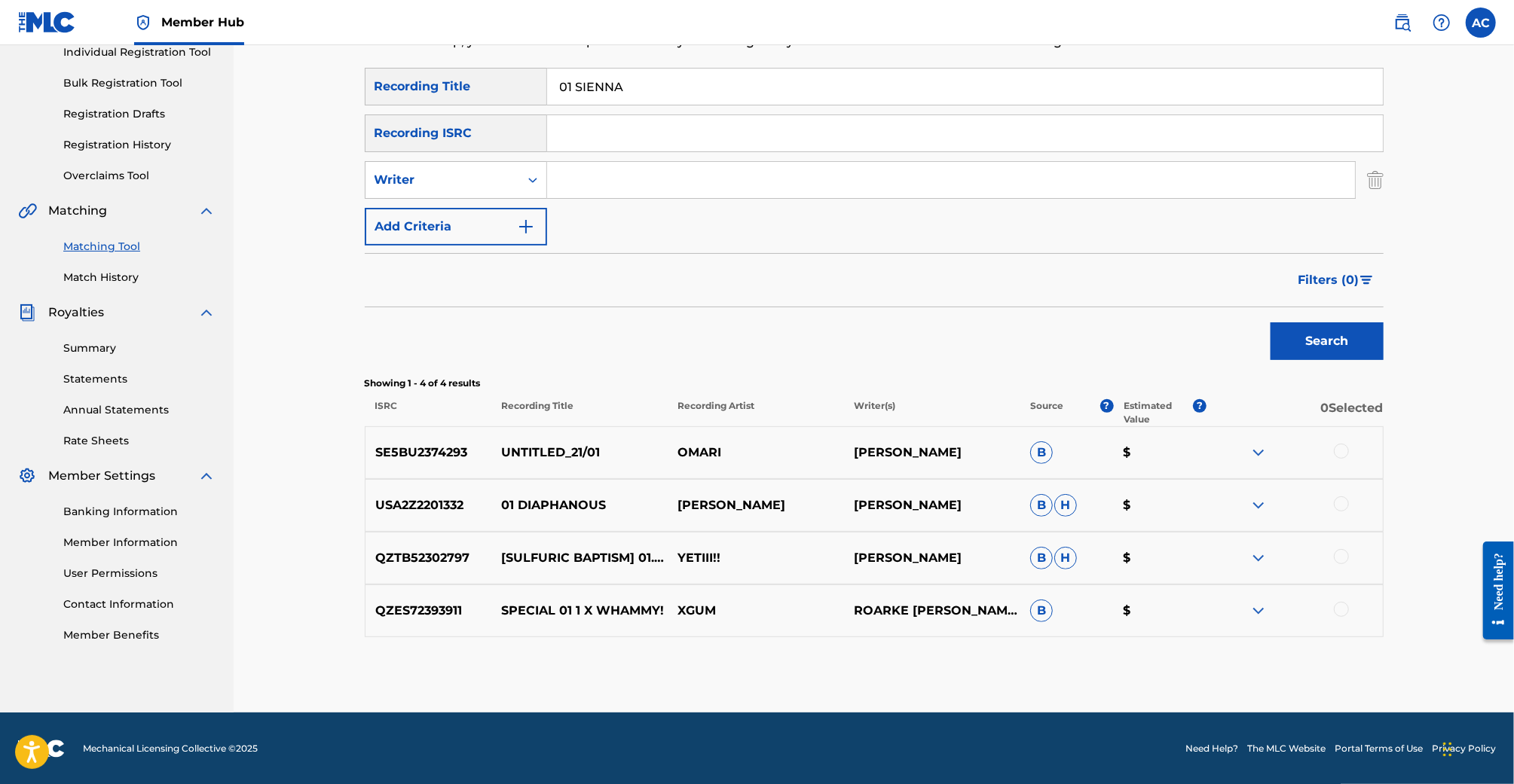
click at [1271, 322] on button "Search" at bounding box center [1327, 341] width 113 height 38
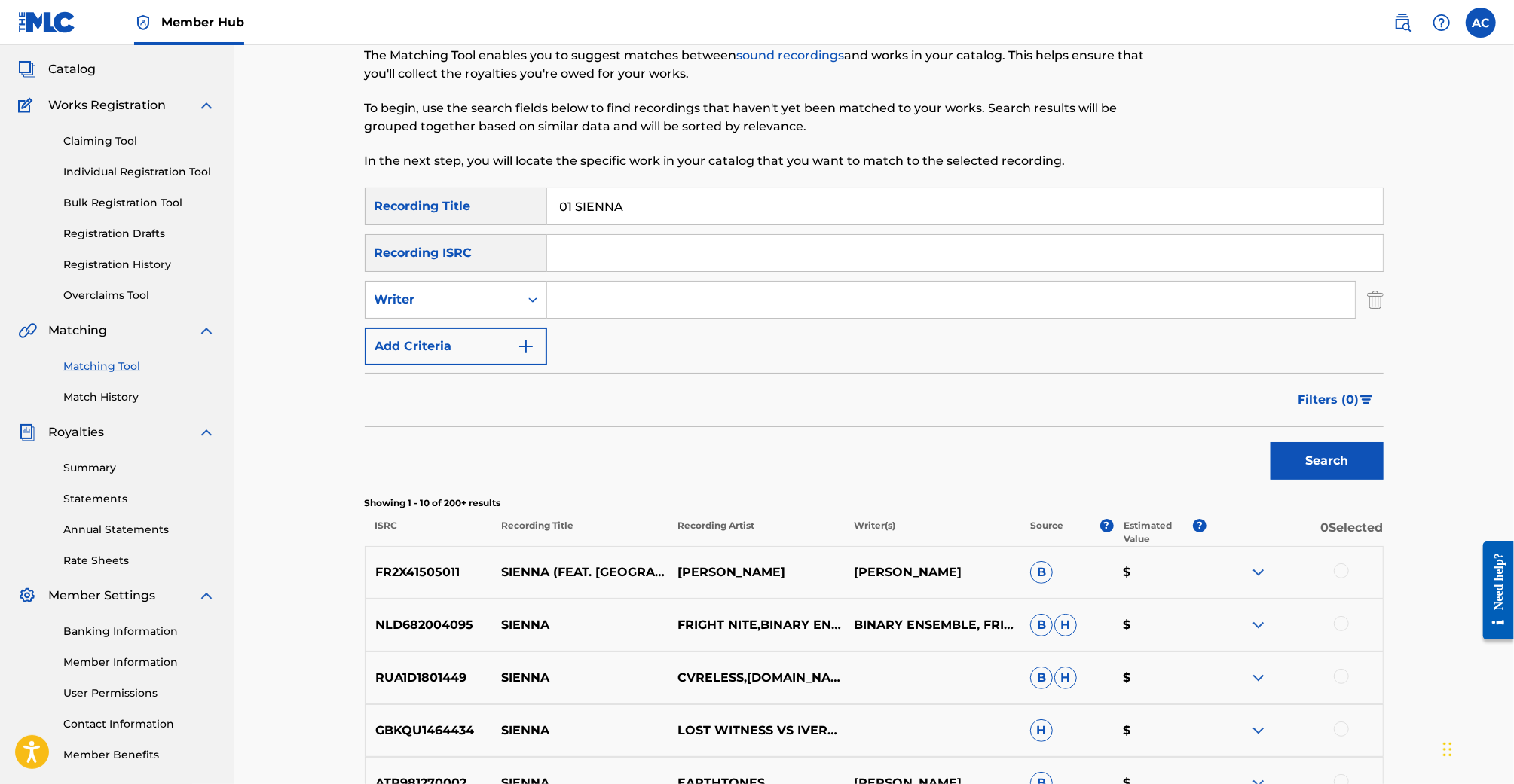
scroll to position [60, 0]
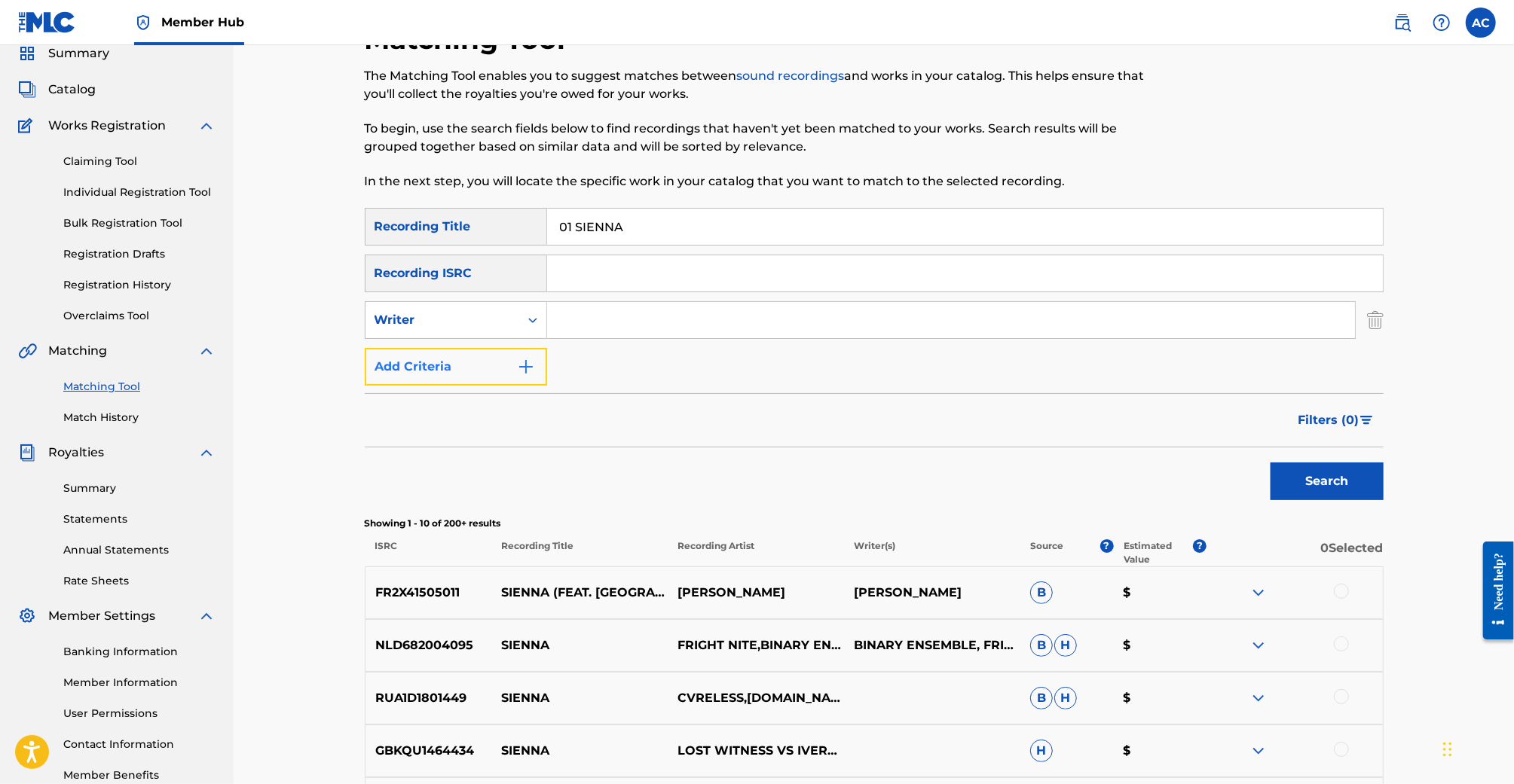
click at [518, 360] on img "Search Form" at bounding box center [526, 367] width 18 height 18
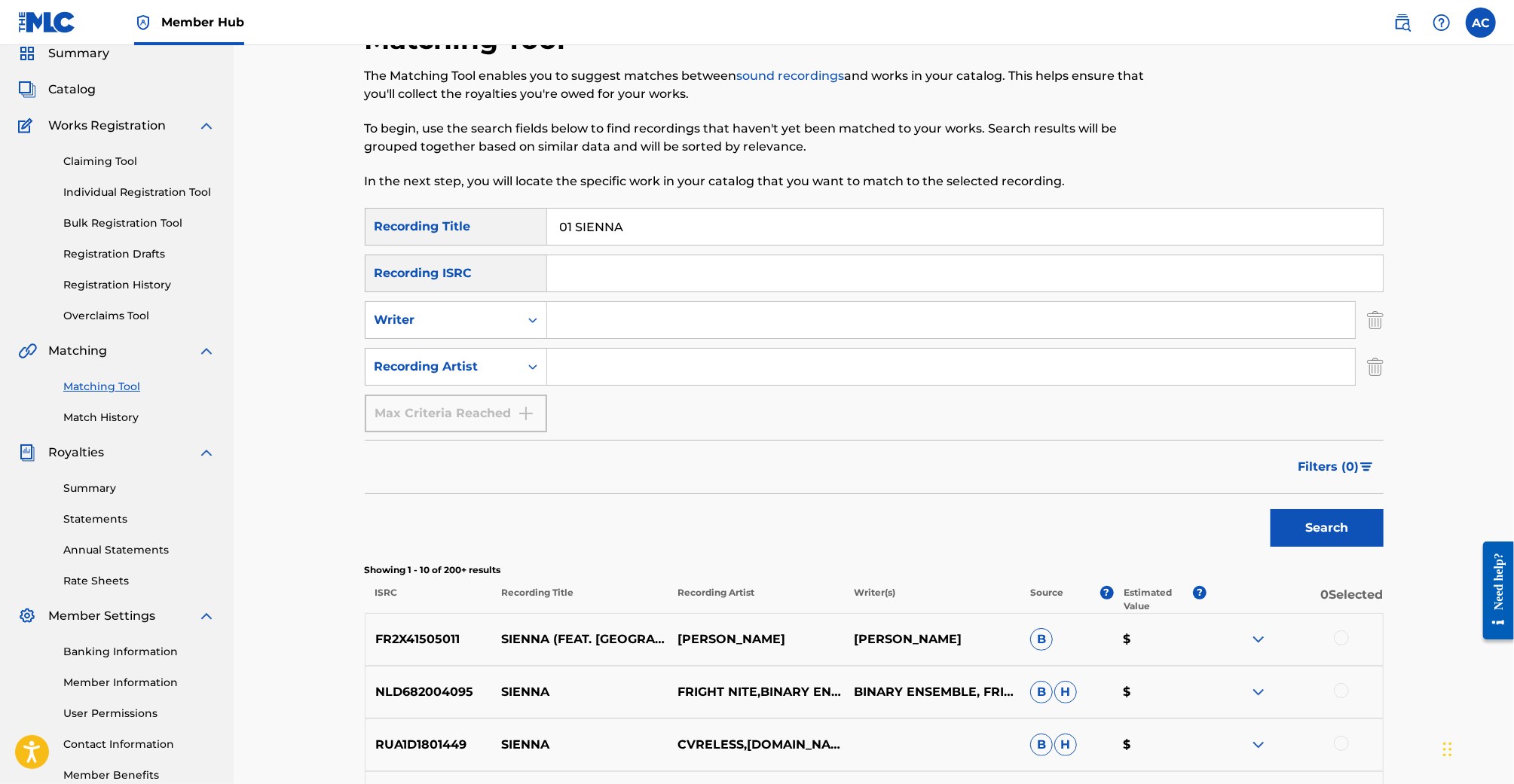
click at [590, 370] on input "Search Form" at bounding box center [951, 367] width 808 height 36
click at [534, 369] on icon "Search Form" at bounding box center [532, 367] width 15 height 15
click at [602, 370] on input "Search Form" at bounding box center [951, 367] width 808 height 36
click at [599, 237] on input "01 SIENNA" at bounding box center [965, 227] width 836 height 36
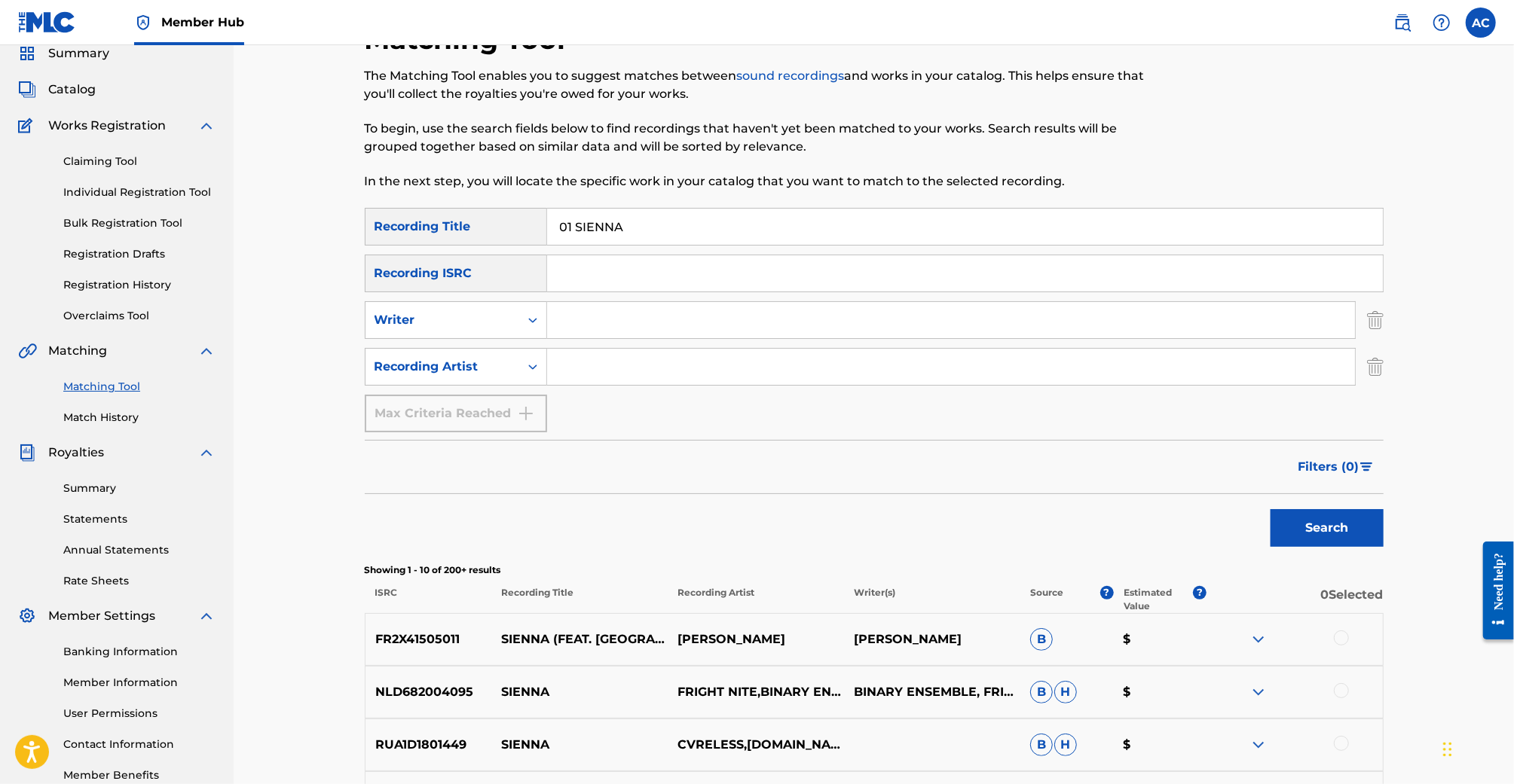
click at [599, 237] on input "01 SIENNA" at bounding box center [965, 227] width 836 height 36
click at [599, 238] on input "01 SIENNA" at bounding box center [965, 227] width 836 height 36
type input "Anime Thighs"
click at [589, 324] on input "Search Form" at bounding box center [951, 320] width 808 height 36
type input "MC V"
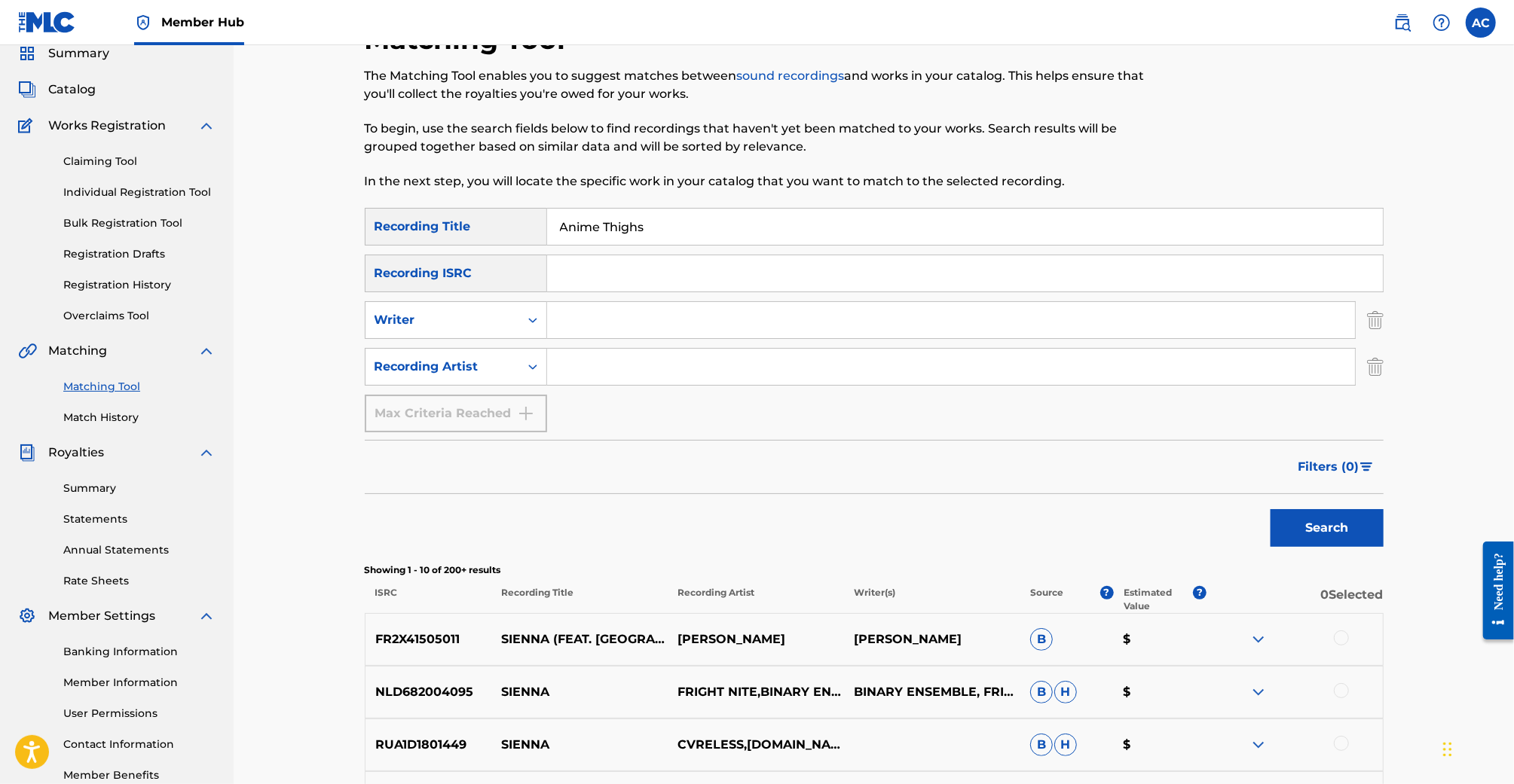
click at [597, 367] on input "Search Form" at bounding box center [951, 367] width 808 height 36
type input "MC VIRGINs"
click at [1271, 510] on button "Search" at bounding box center [1327, 528] width 113 height 38
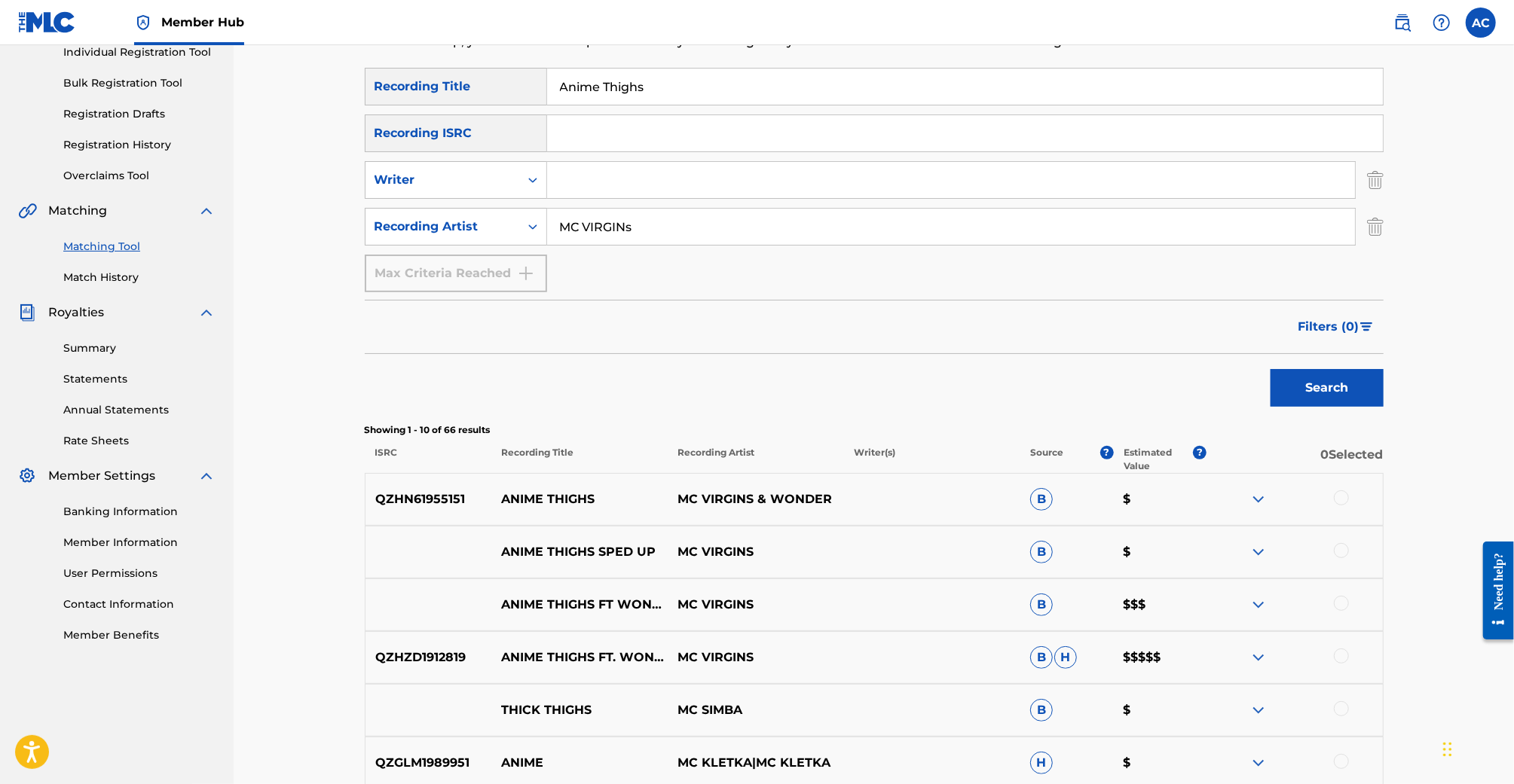
scroll to position [396, 0]
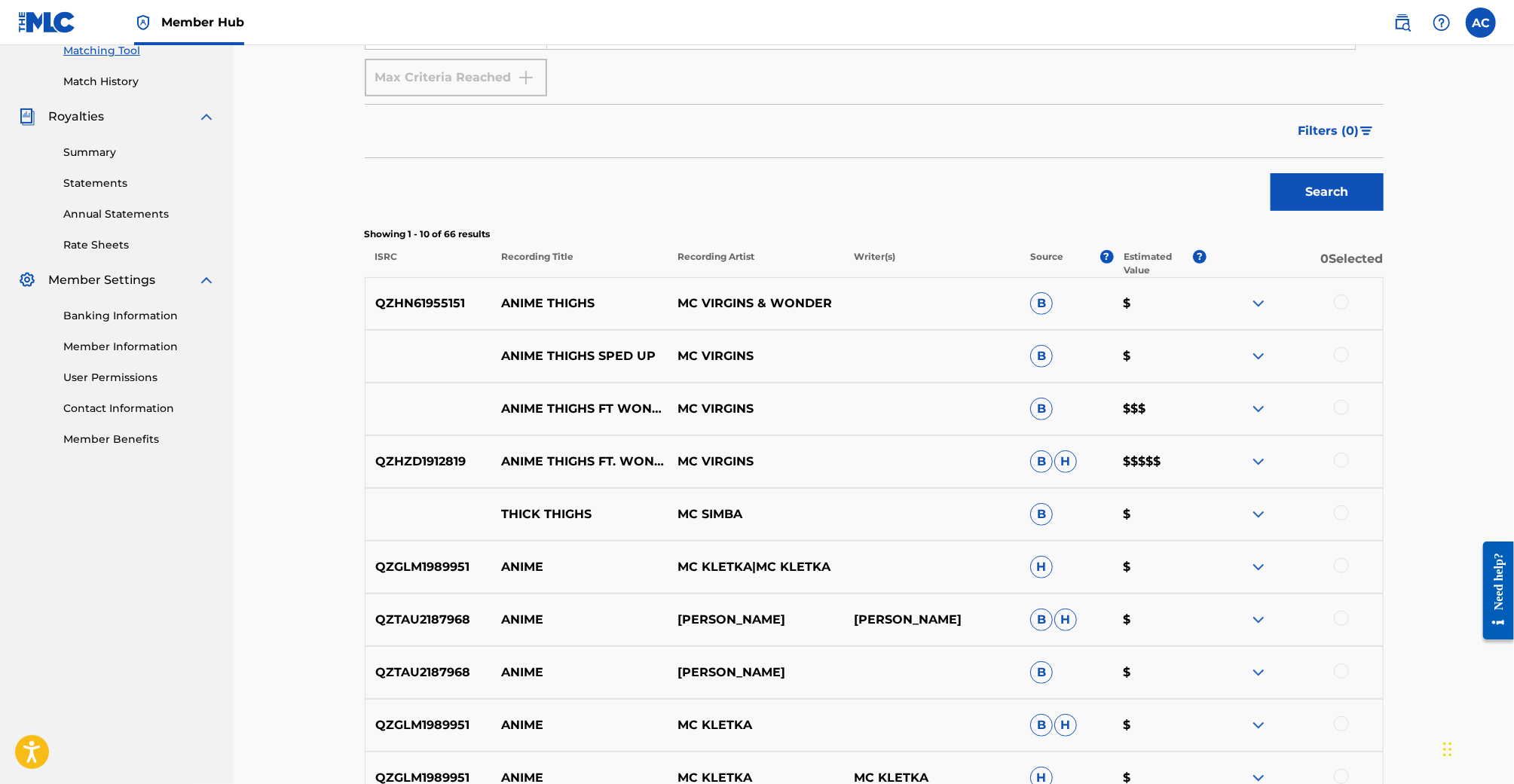
click at [1262, 464] on img at bounding box center [1258, 462] width 18 height 18
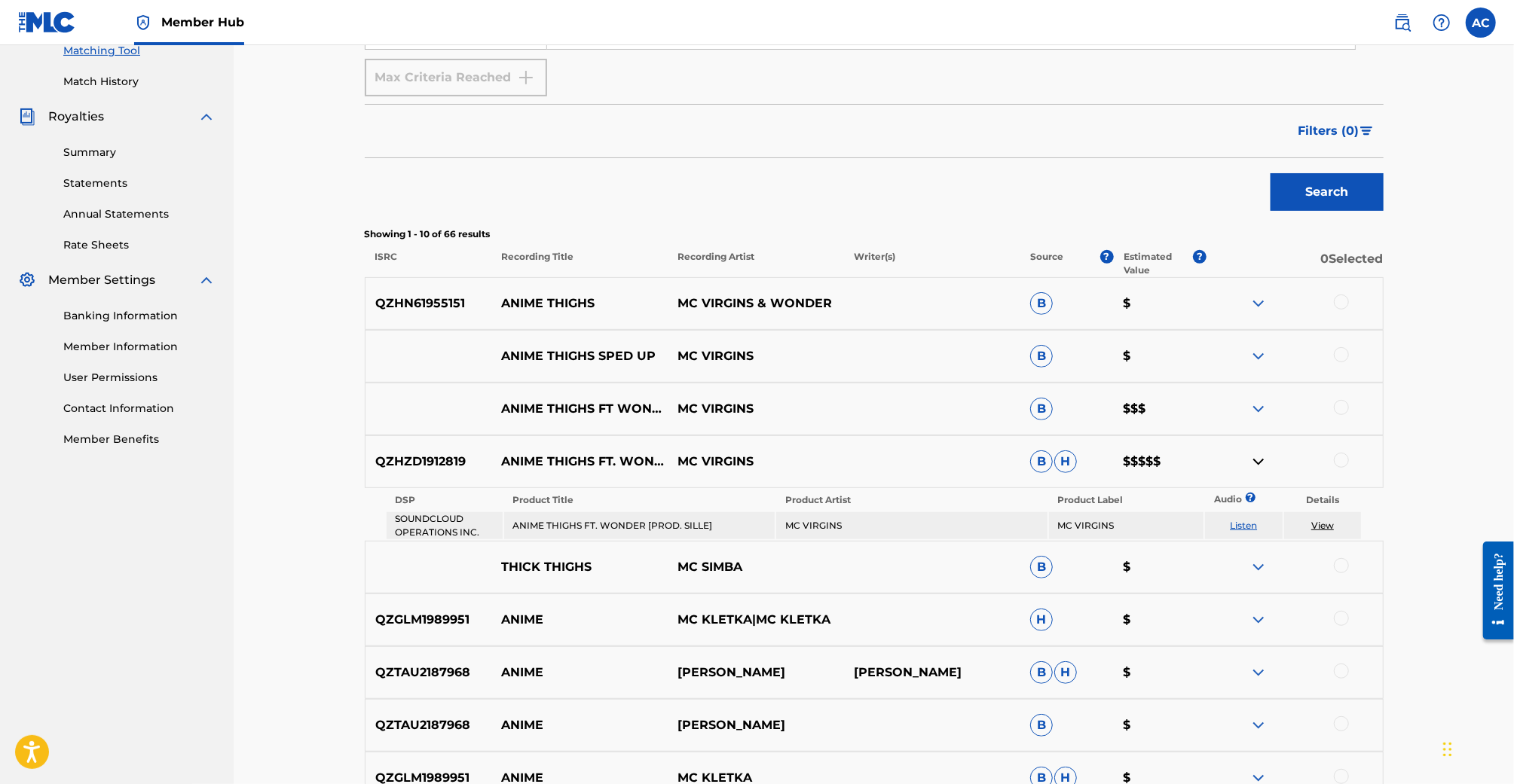
click at [1262, 464] on img at bounding box center [1258, 462] width 18 height 18
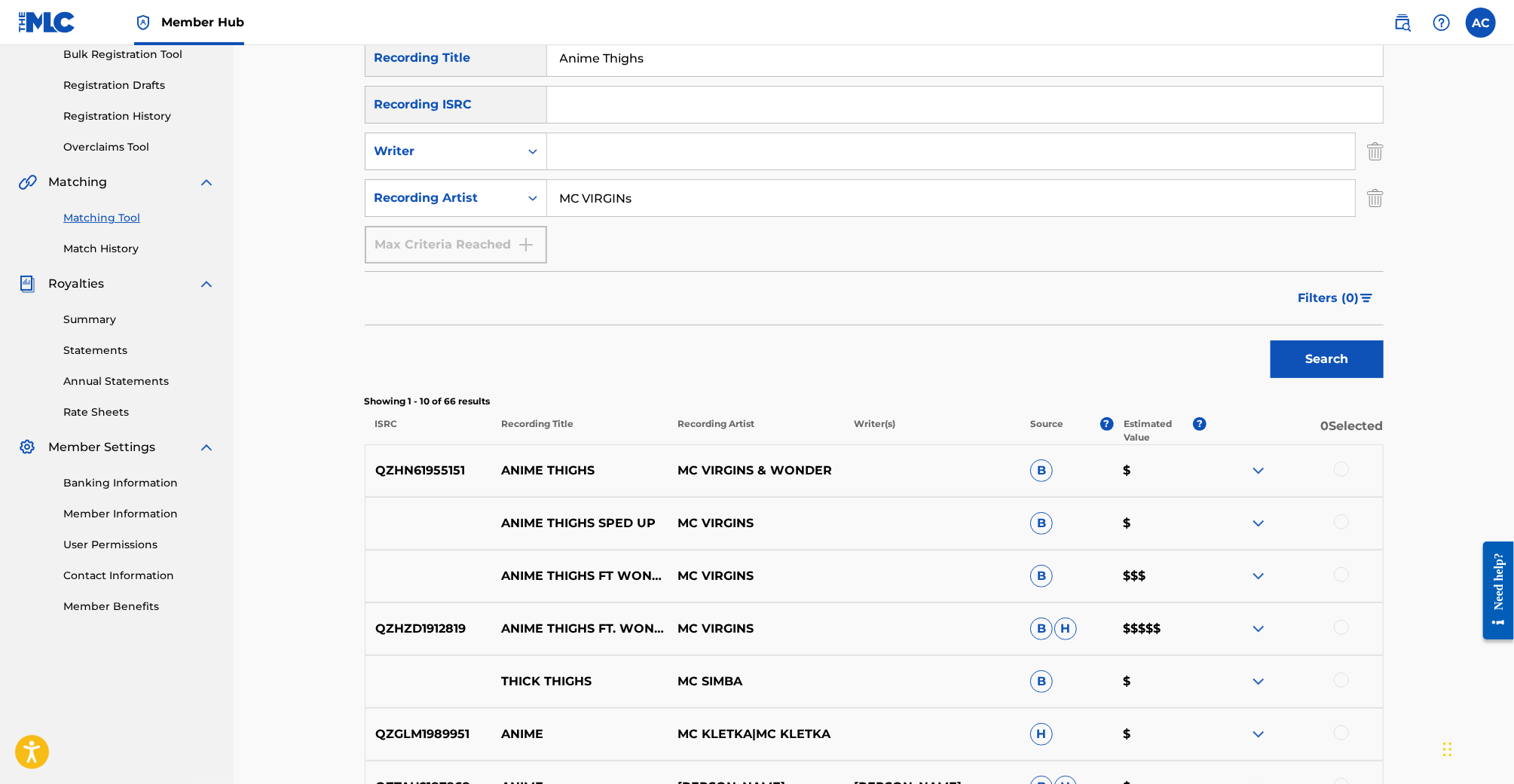
scroll to position [0, 0]
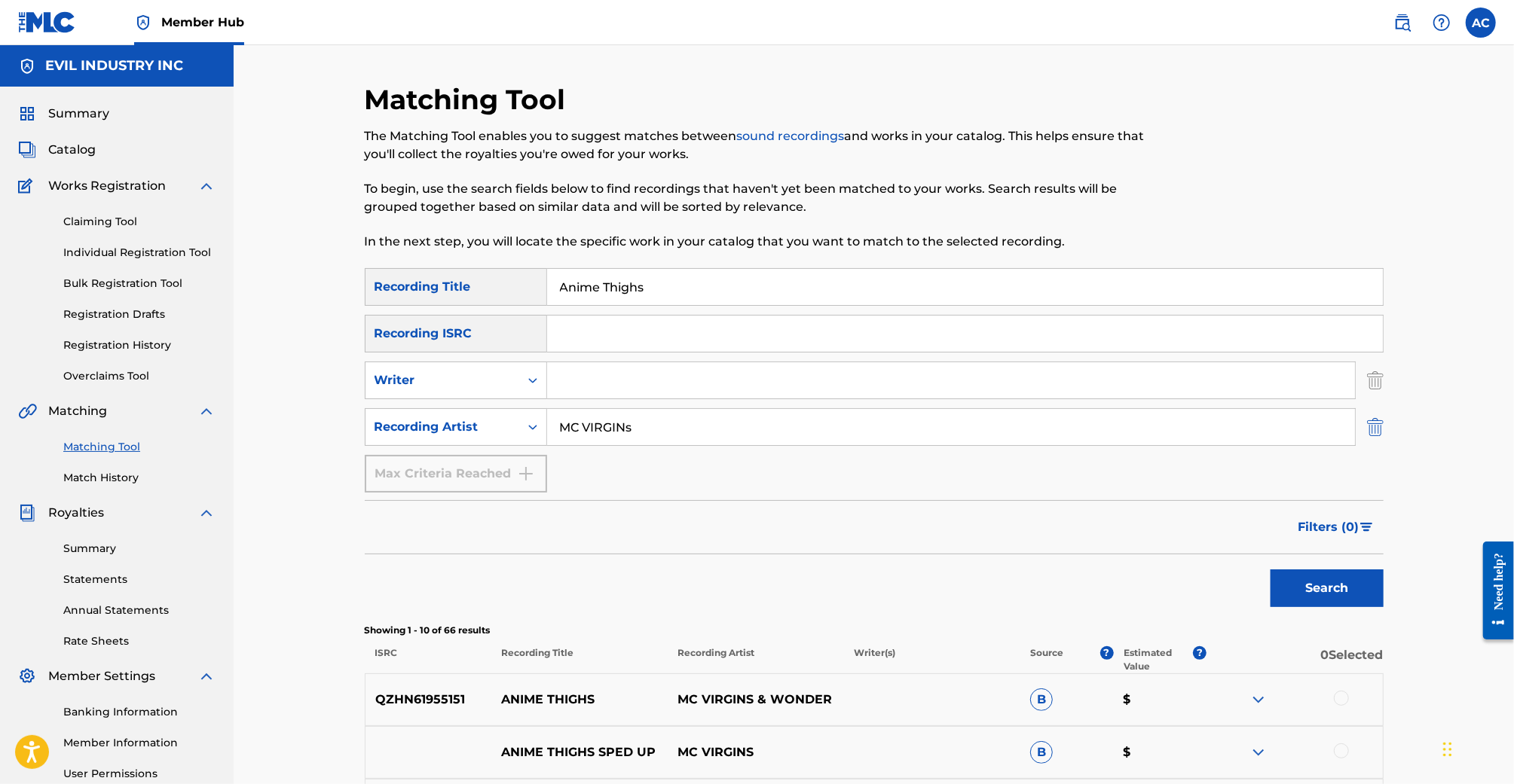
click at [1376, 429] on img "Search Form" at bounding box center [1375, 427] width 16 height 38
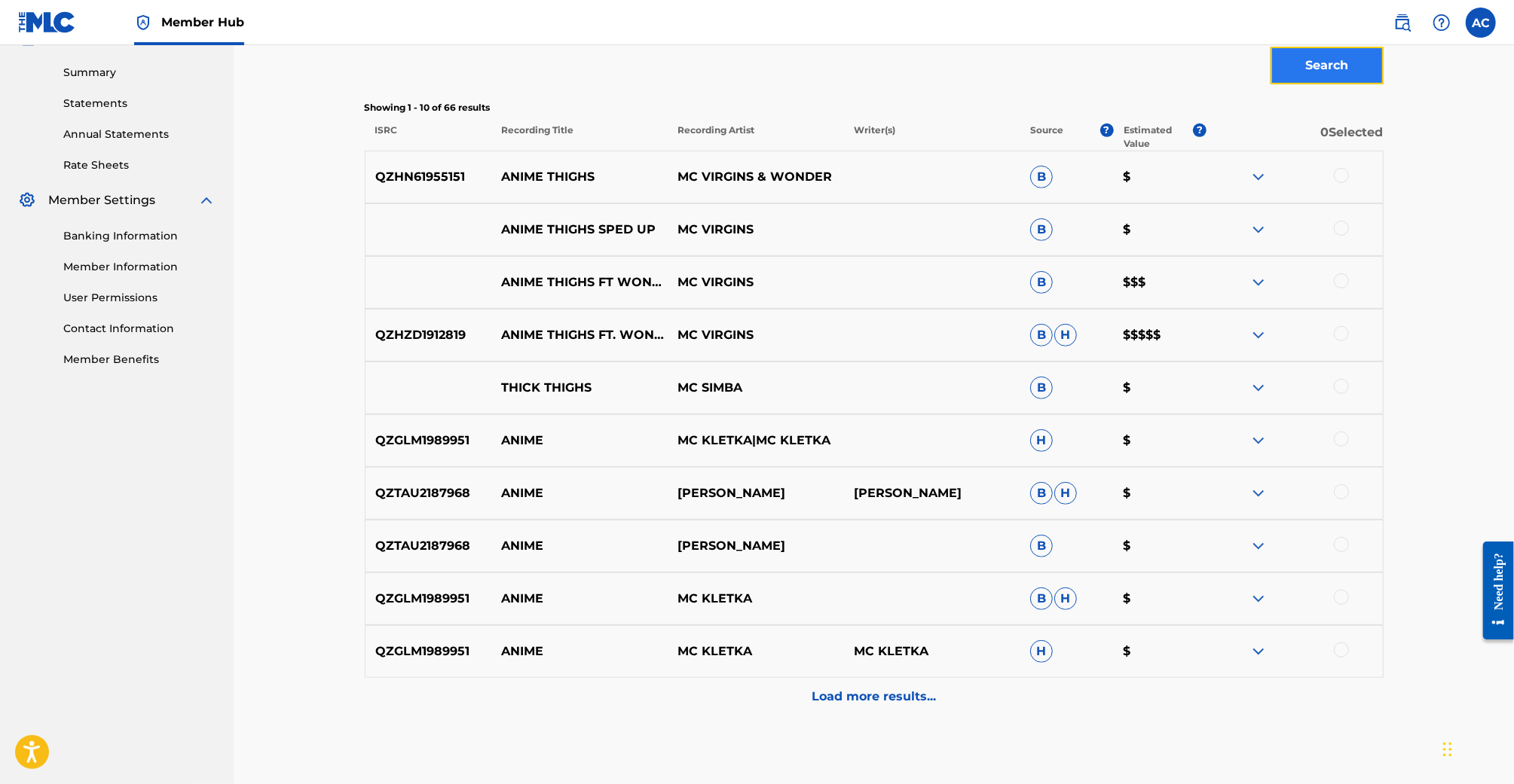
click at [1301, 64] on button "Search" at bounding box center [1327, 65] width 113 height 38
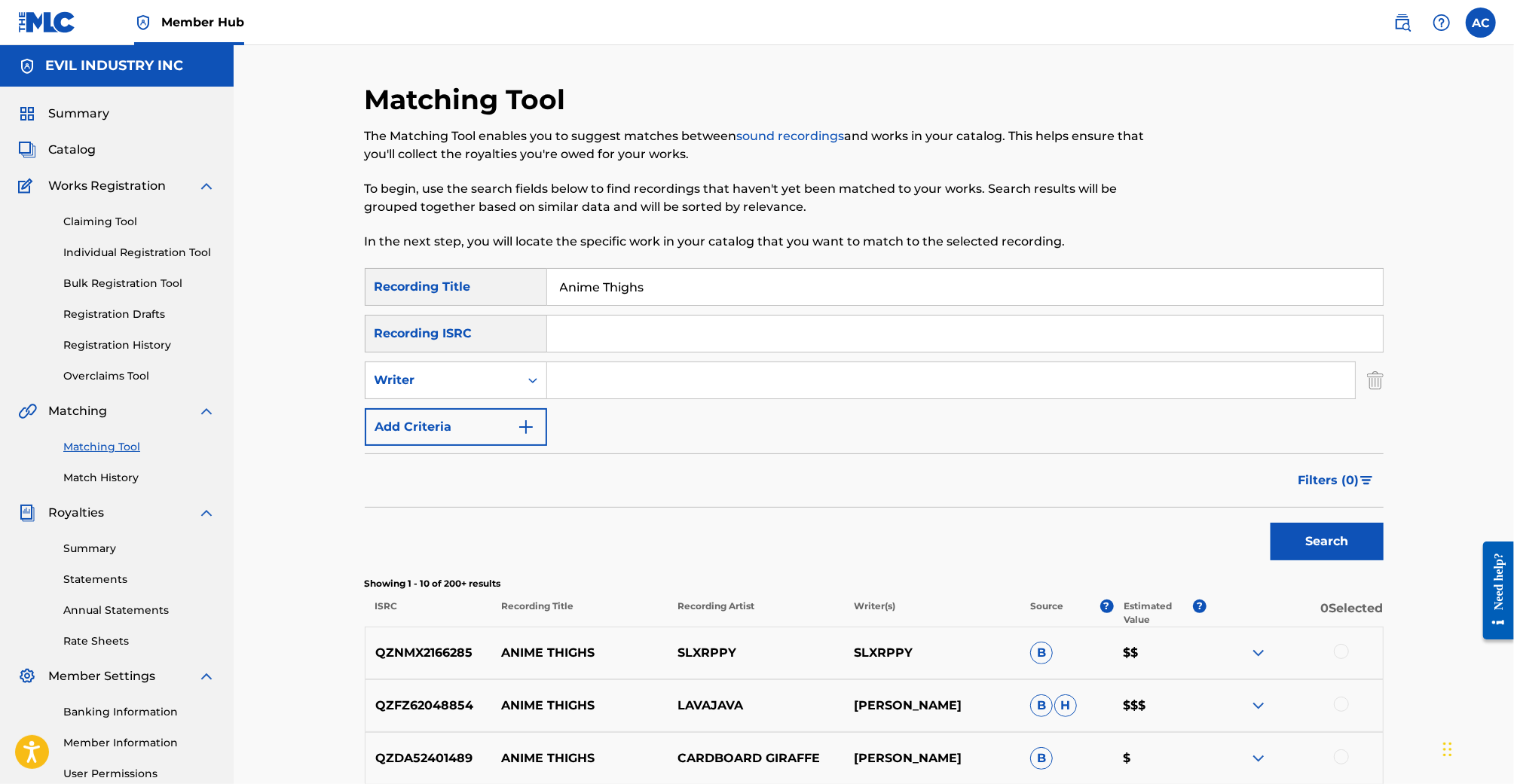
click at [713, 284] on input "Anime Thighs" at bounding box center [965, 287] width 836 height 36
click at [118, 222] on link "Claiming Tool" at bounding box center [140, 222] width 153 height 16
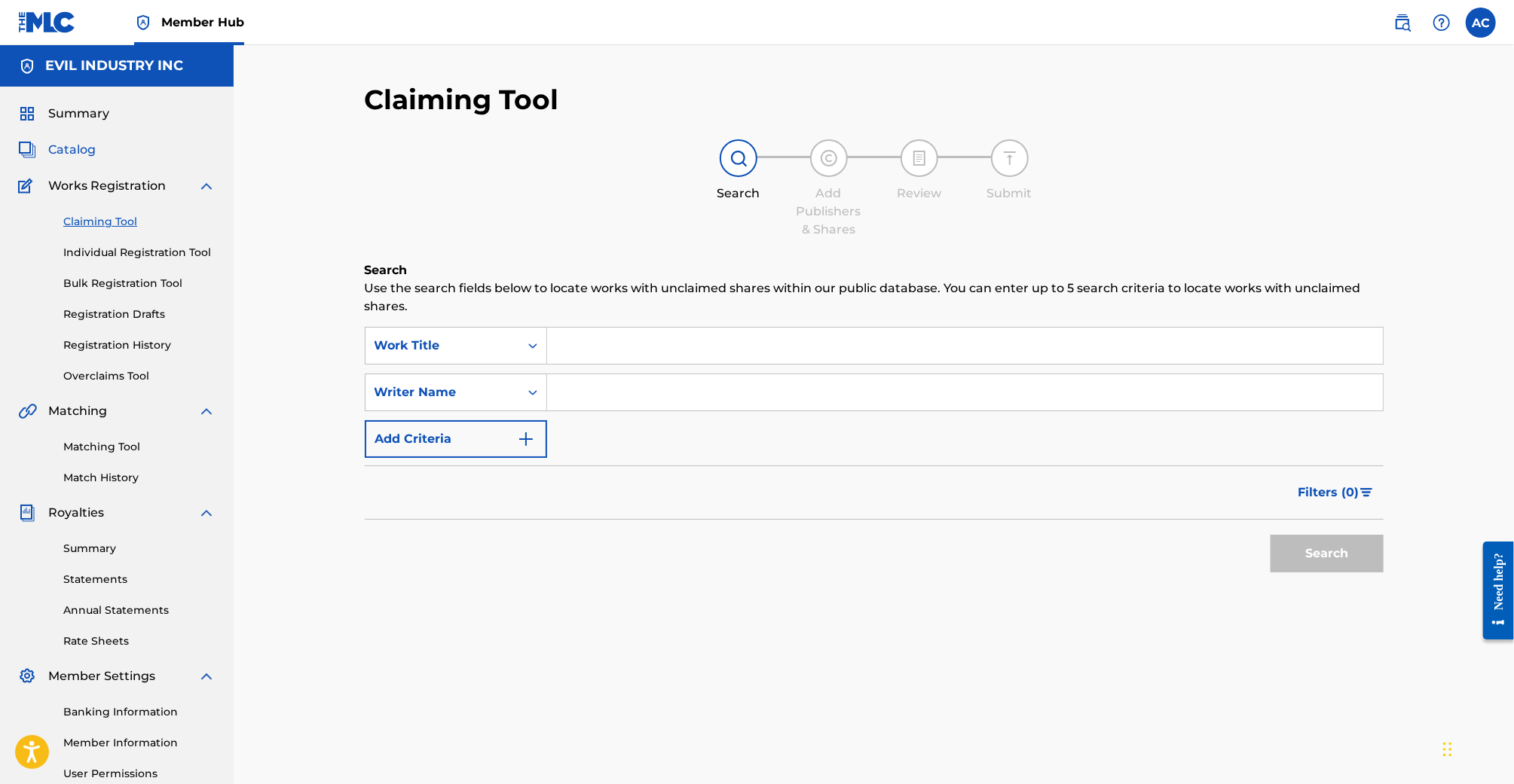
click at [77, 157] on span "Catalog" at bounding box center [72, 150] width 48 height 18
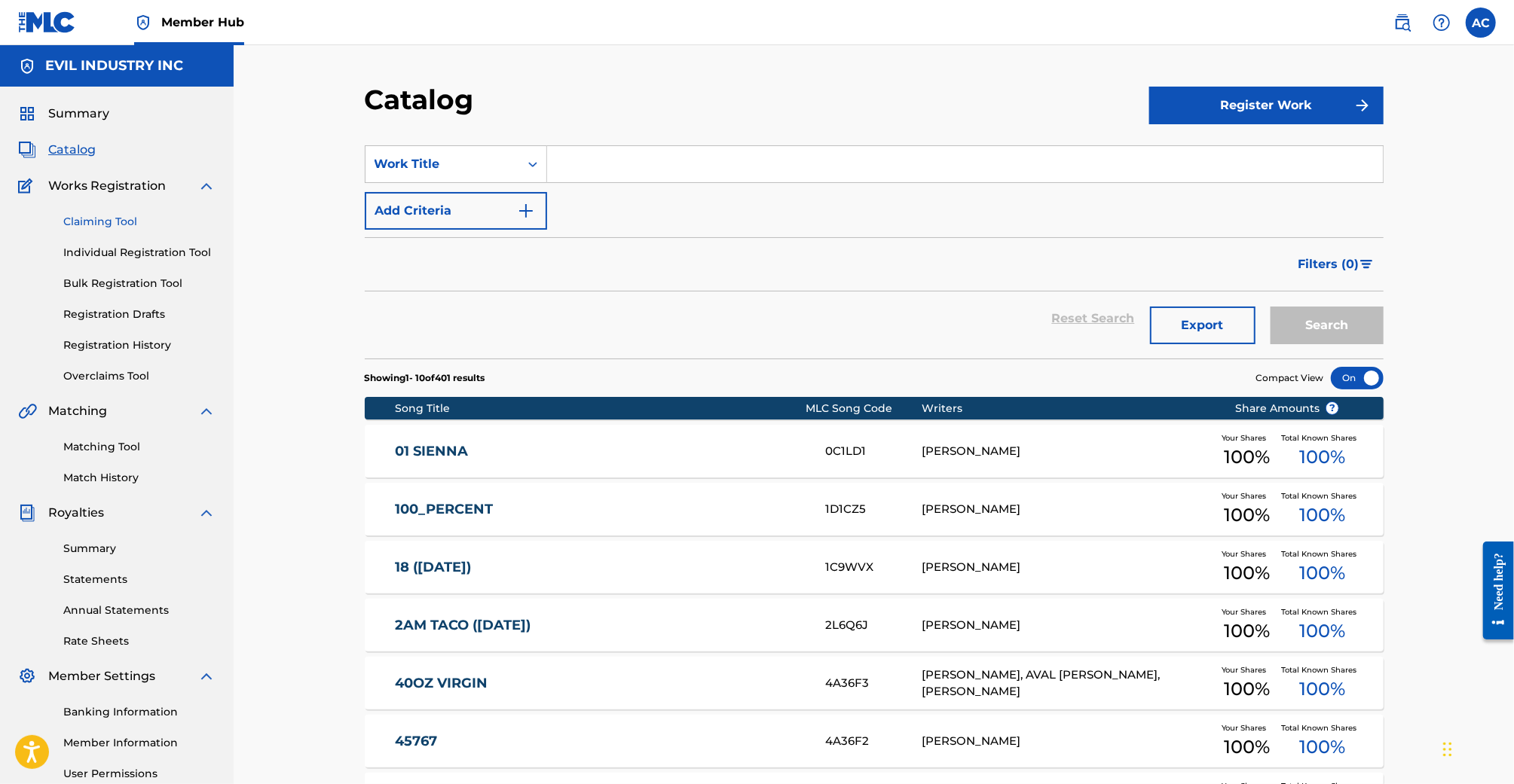
click at [95, 216] on link "Claiming Tool" at bounding box center [140, 222] width 153 height 16
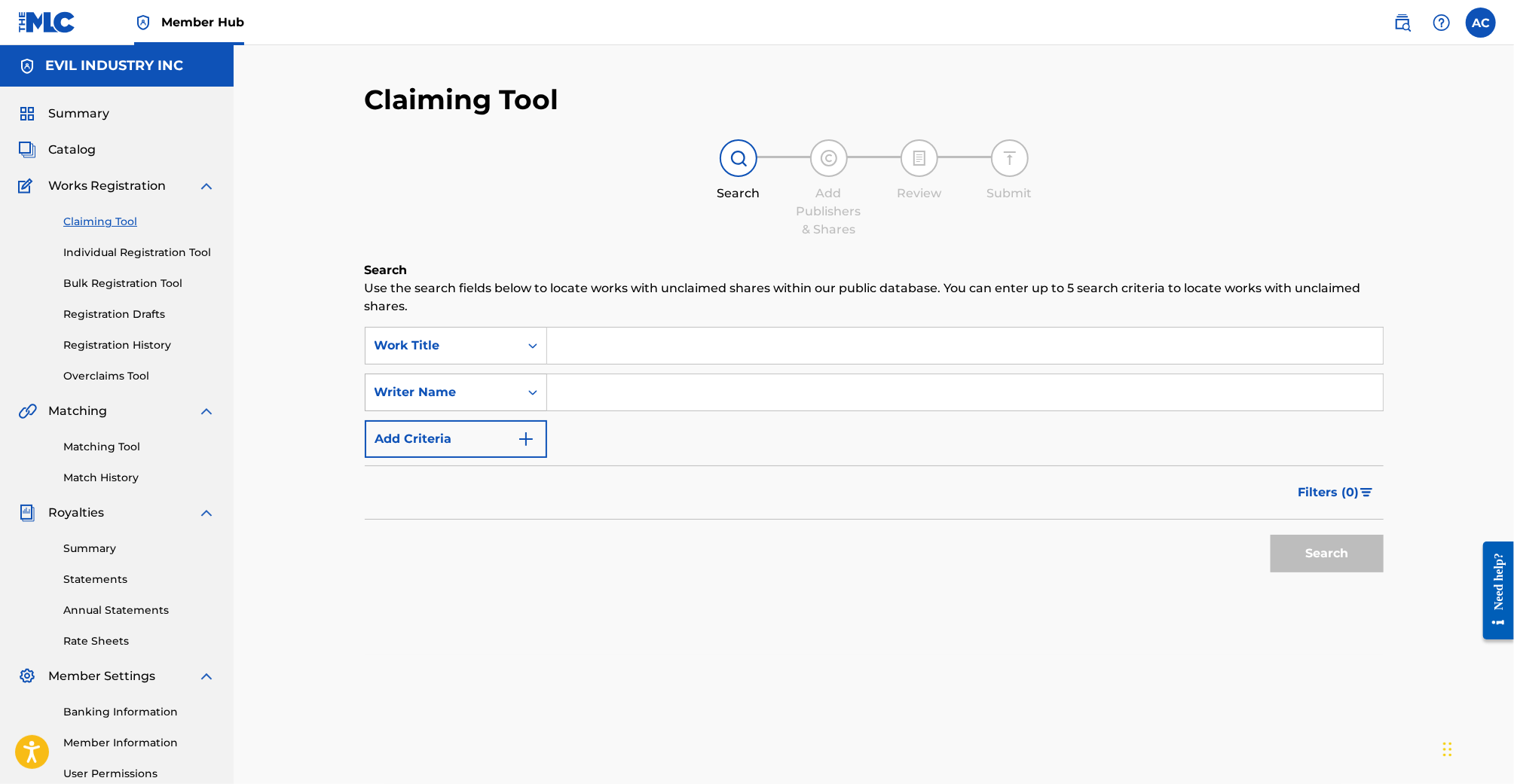
click at [481, 405] on div "Writer Name" at bounding box center [442, 393] width 153 height 29
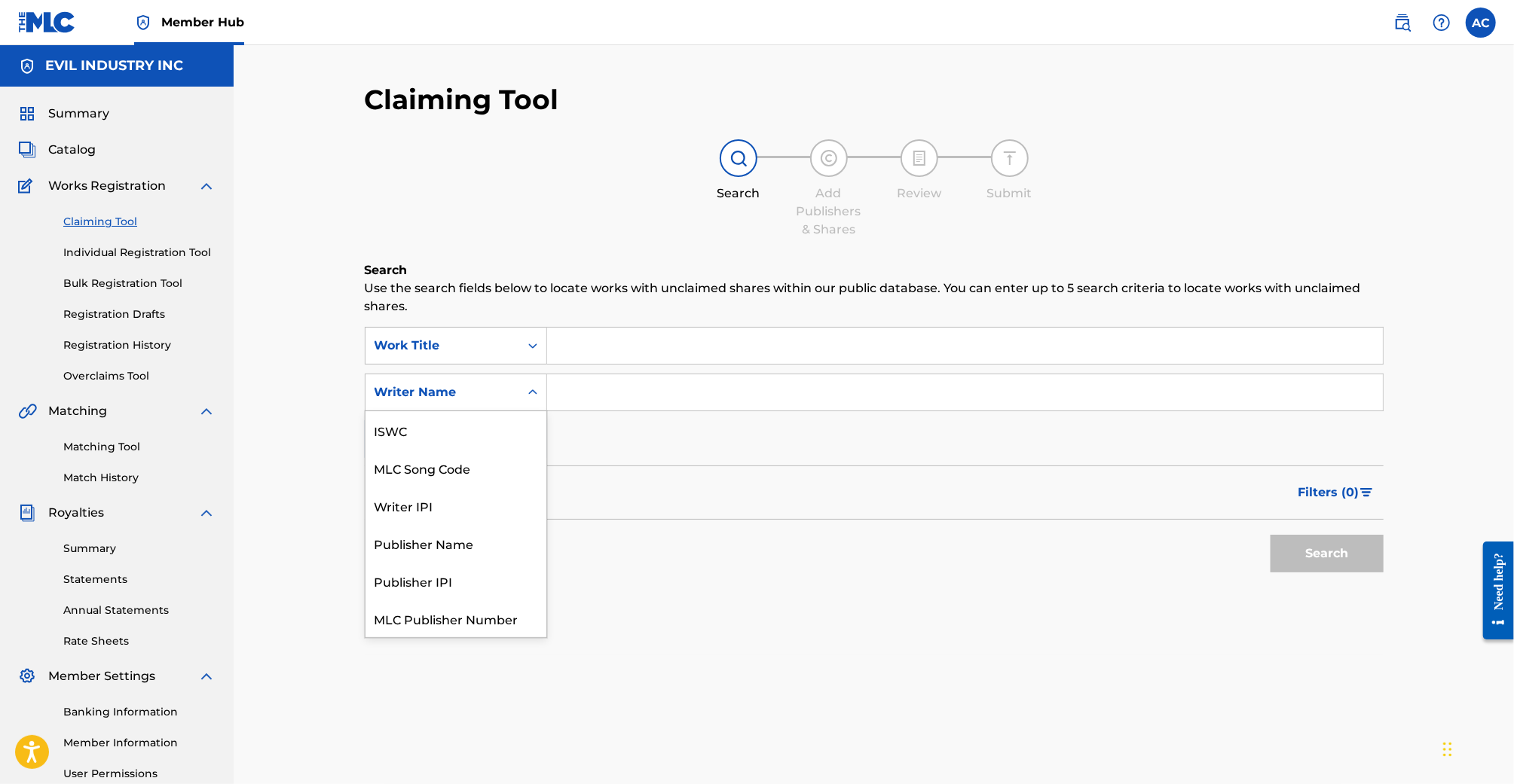
scroll to position [38, 0]
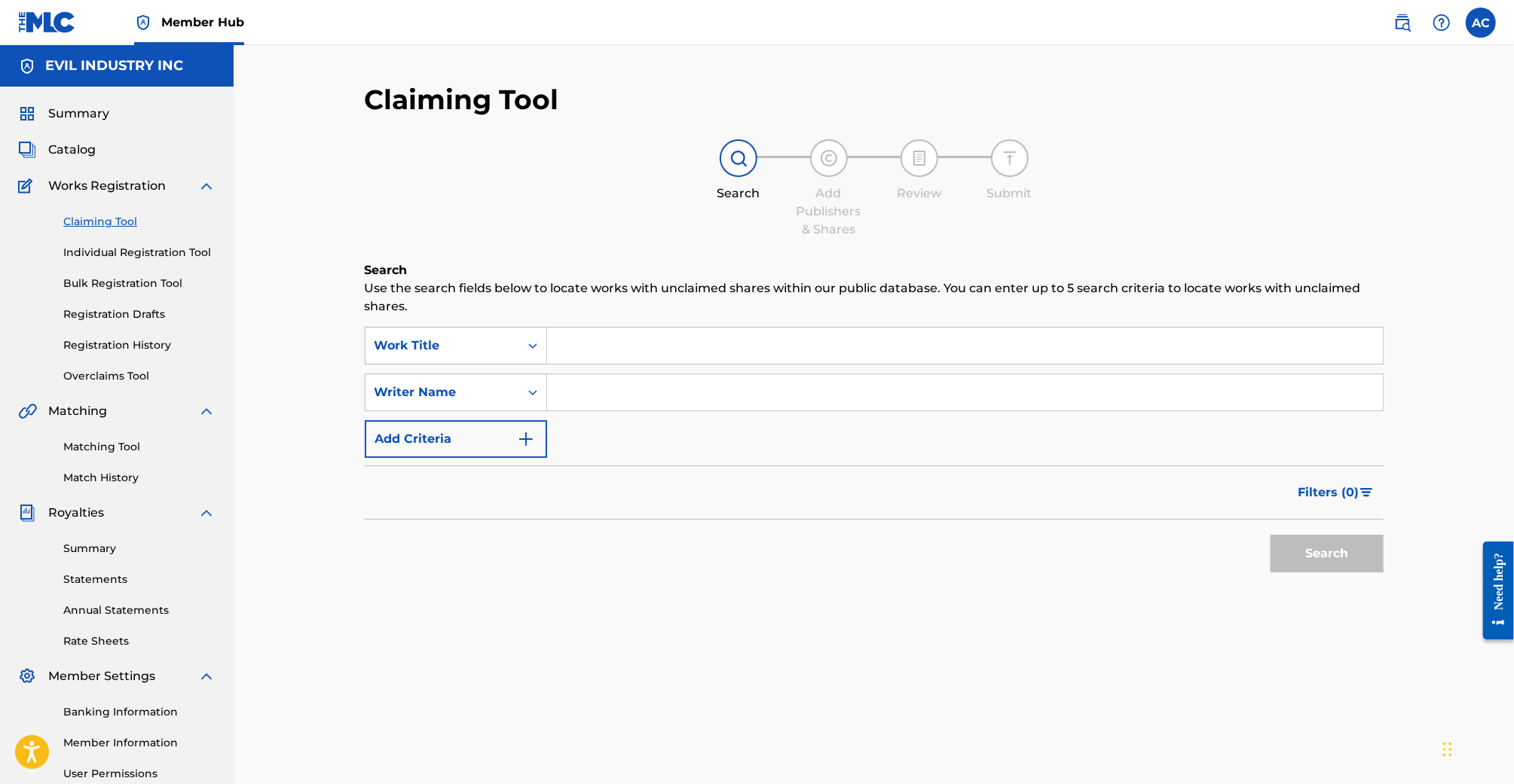
click at [616, 405] on input "Search Form" at bounding box center [965, 392] width 836 height 36
type input "Samuel Patt"
click at [1271, 535] on button "Search" at bounding box center [1327, 553] width 113 height 38
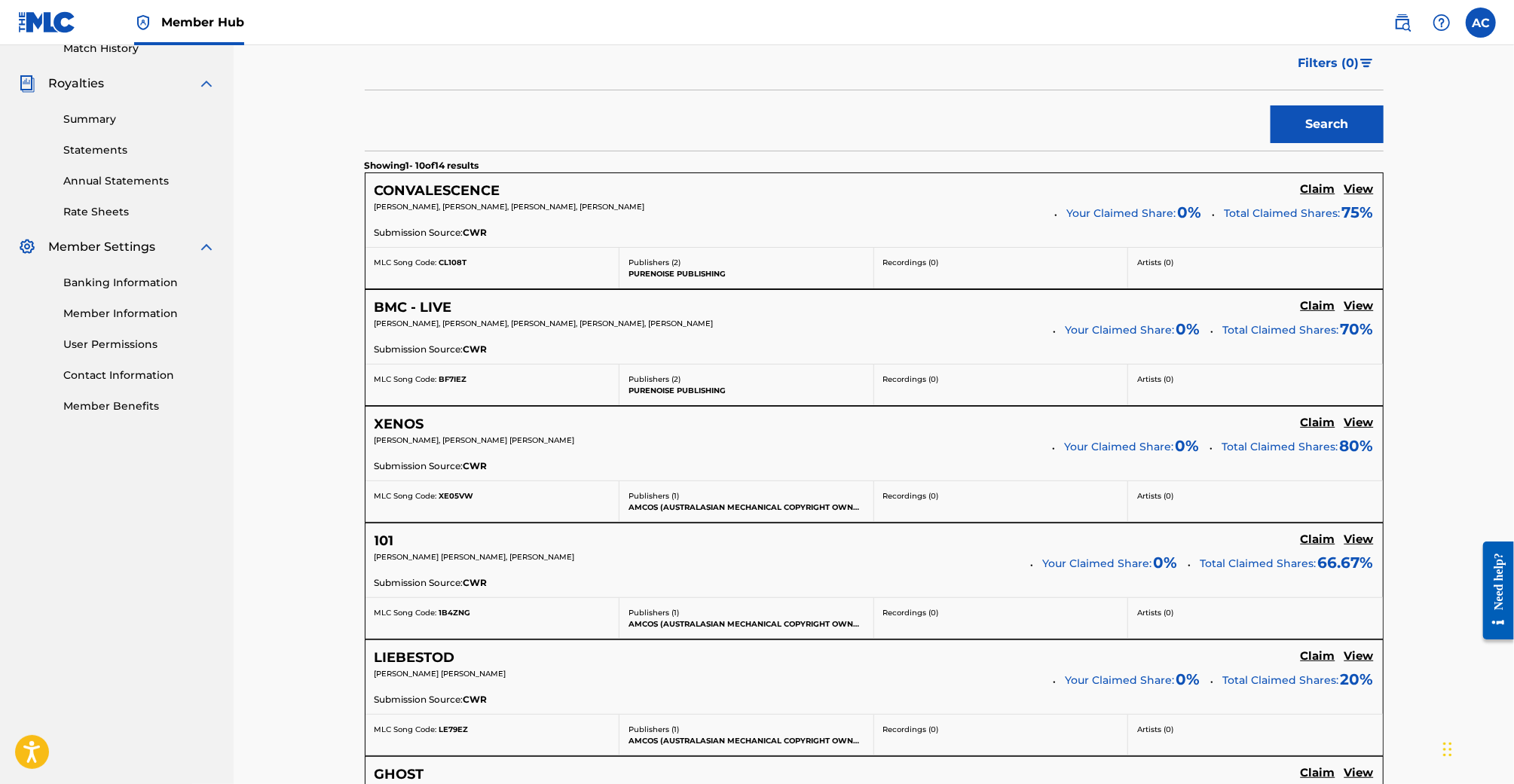
scroll to position [422, 0]
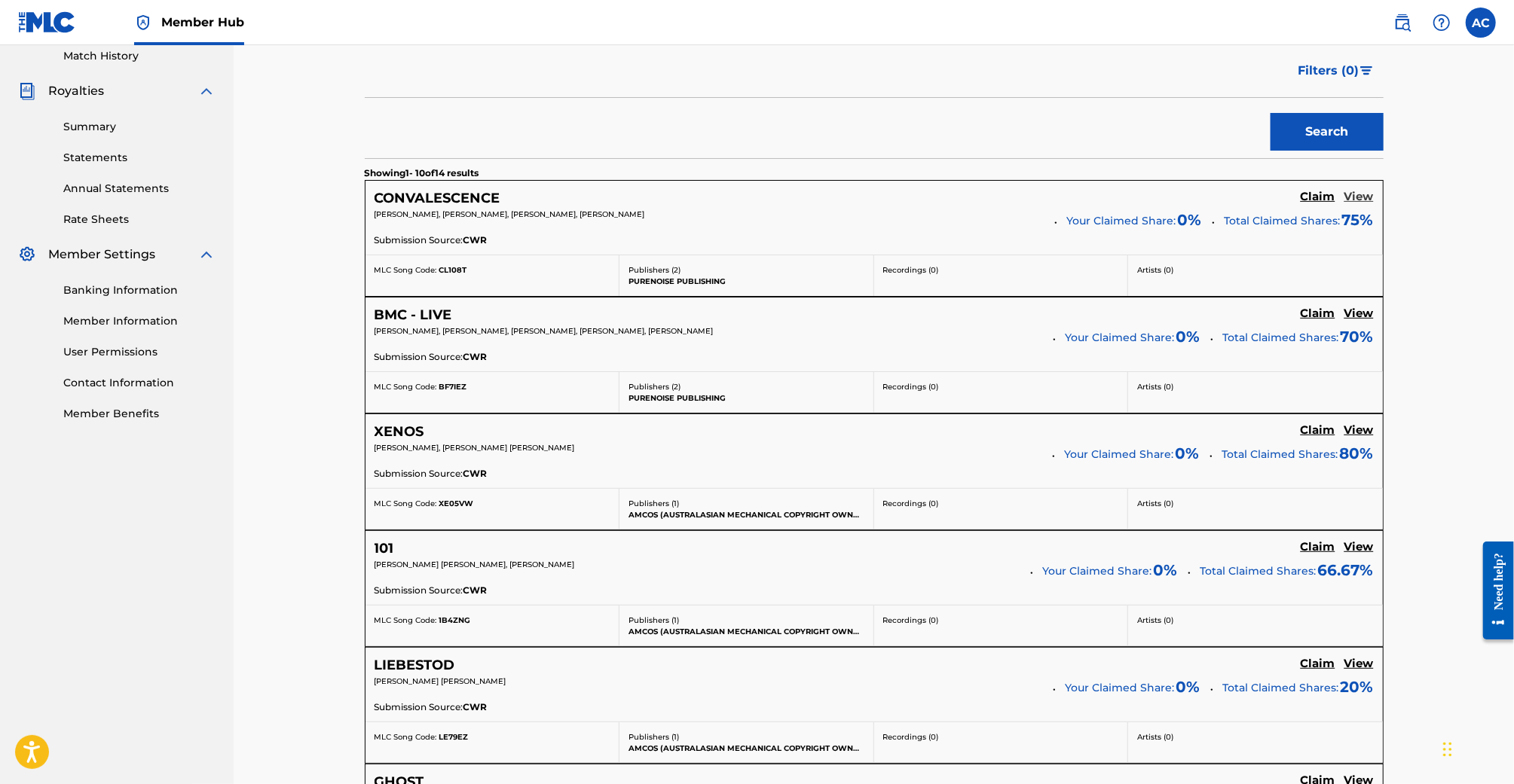
click at [1352, 194] on h5 "View" at bounding box center [1359, 197] width 30 height 14
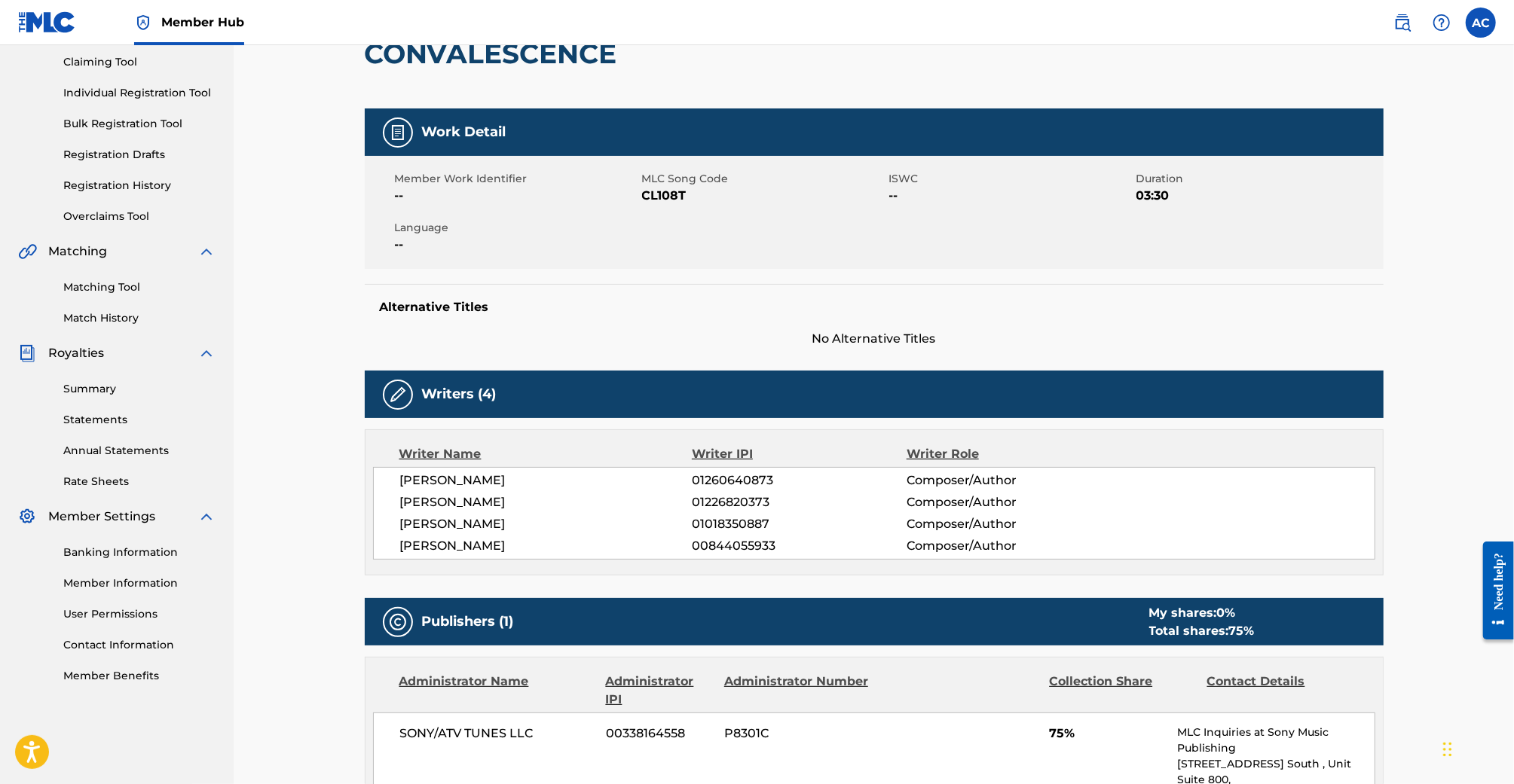
scroll to position [95, 0]
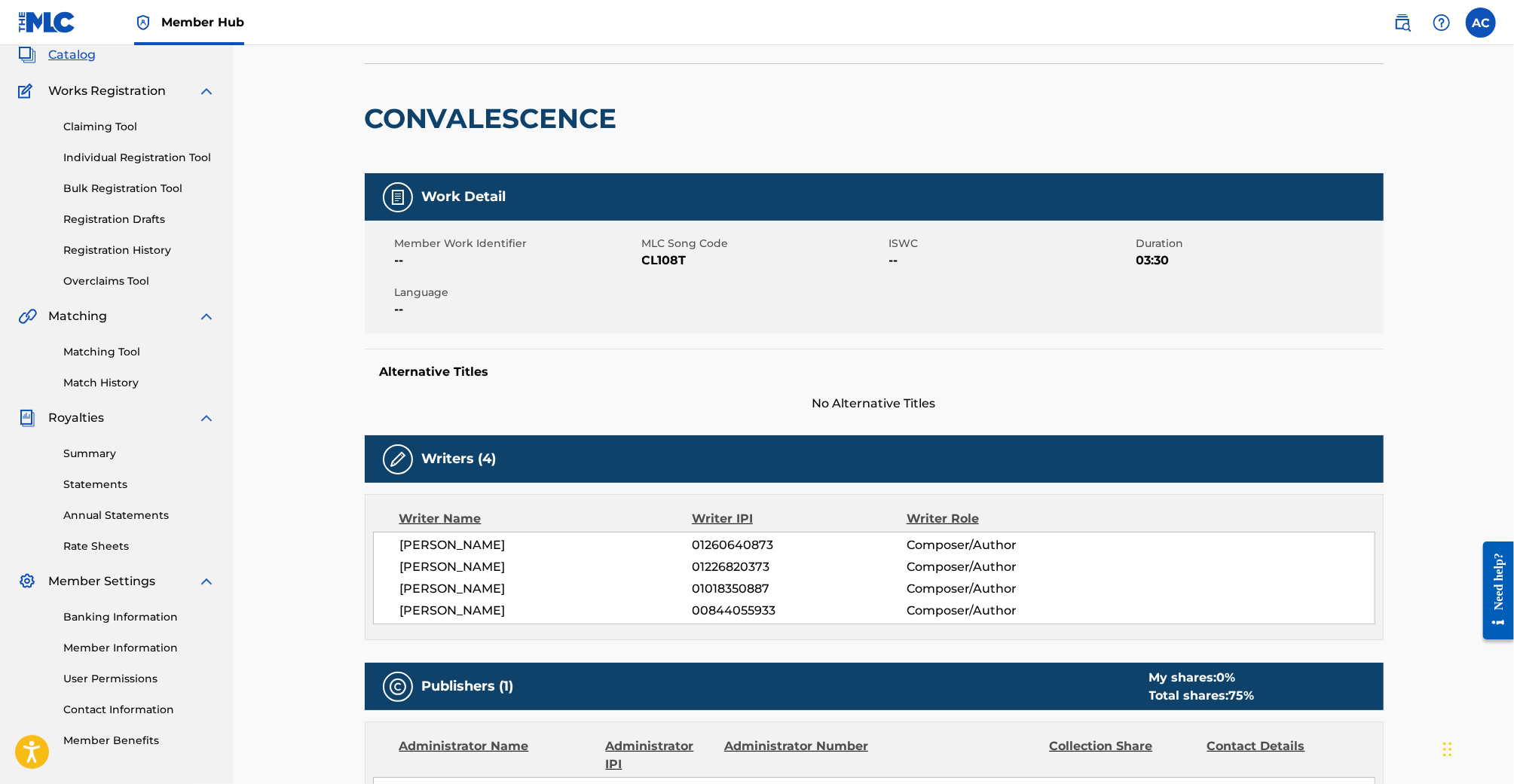
click at [555, 118] on h2 "CONVALESCENCE" at bounding box center [494, 118] width 260 height 34
copy h2 "CONVALESCENCE"
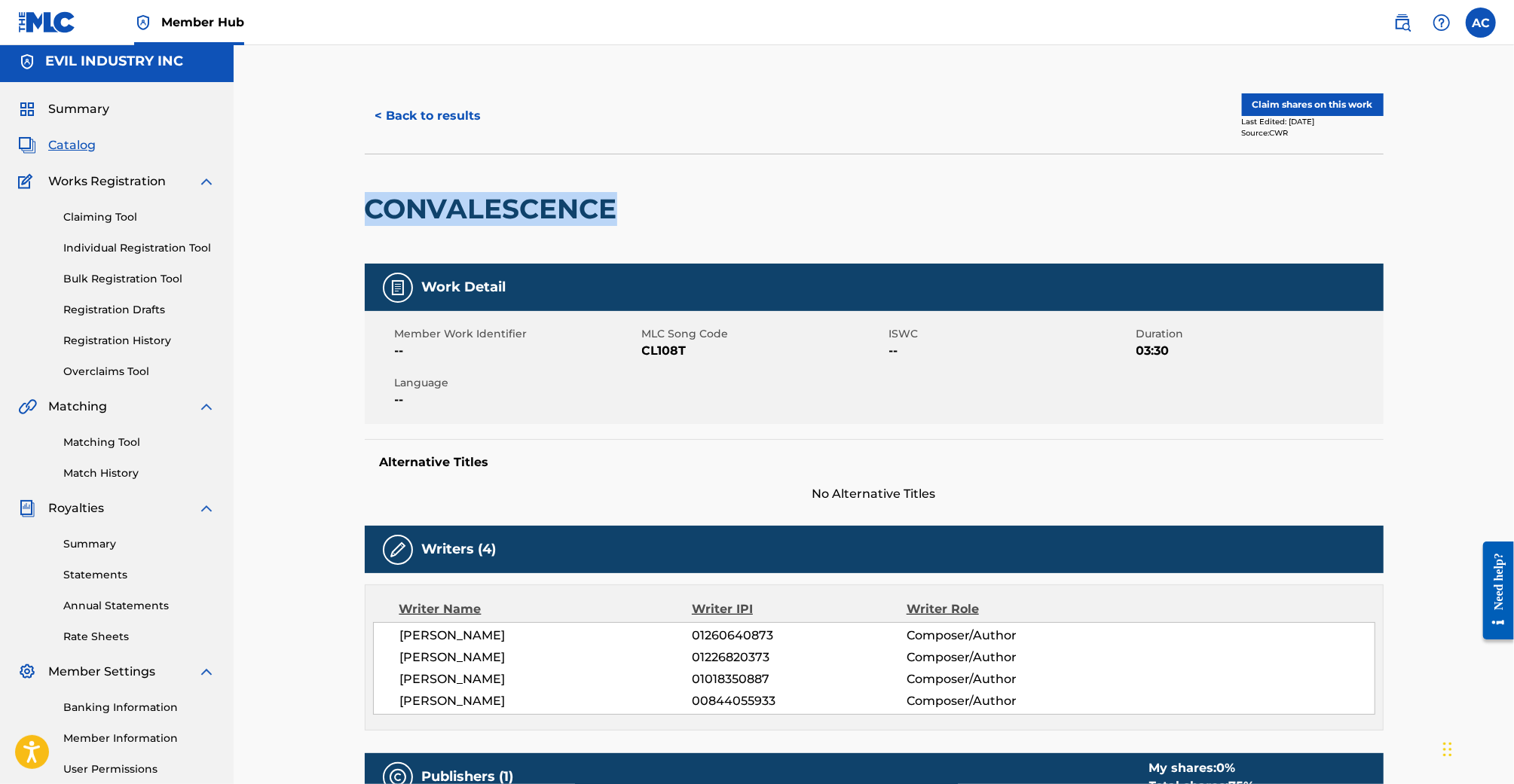
scroll to position [0, 0]
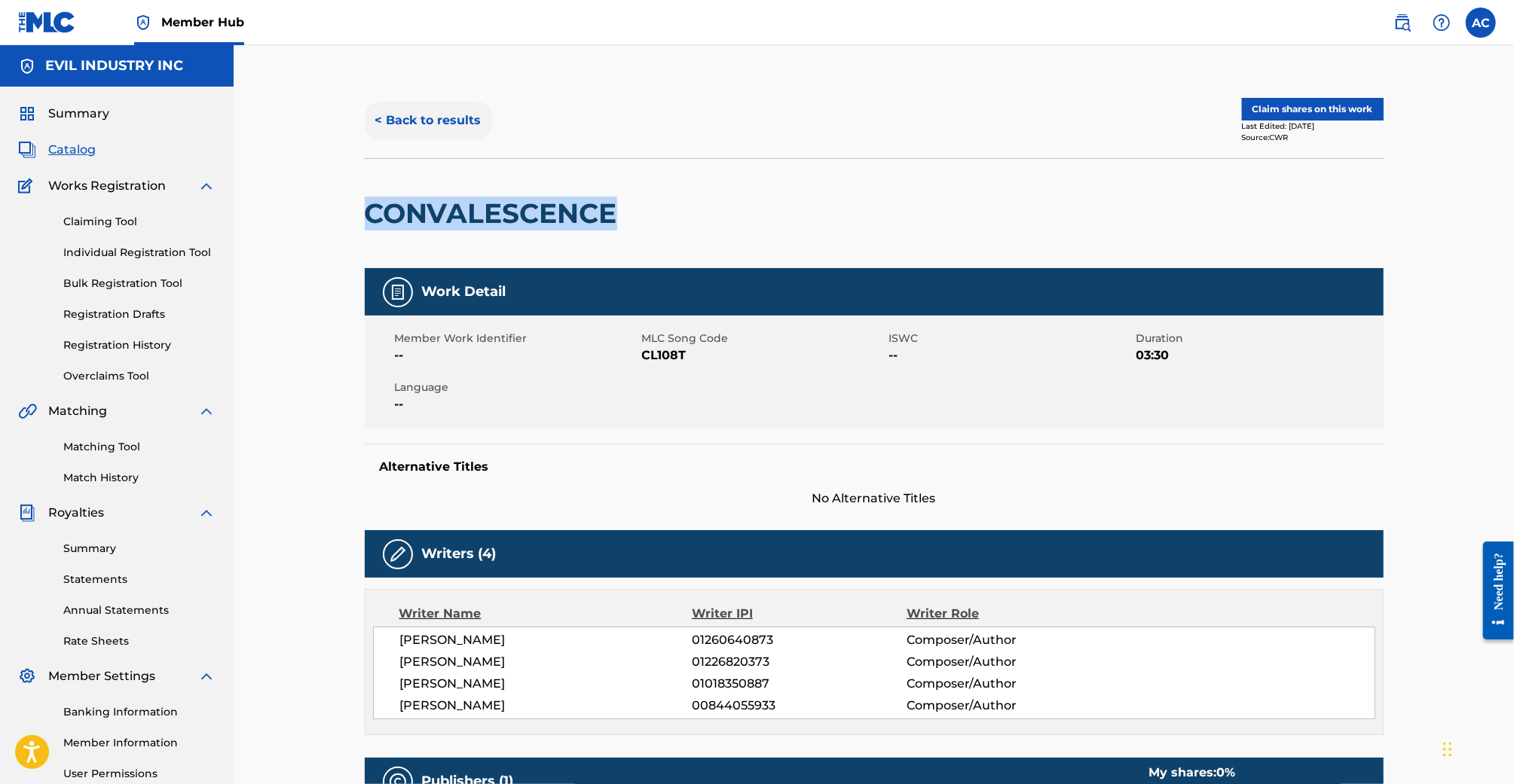
click at [442, 106] on button "< Back to results" at bounding box center [428, 120] width 127 height 38
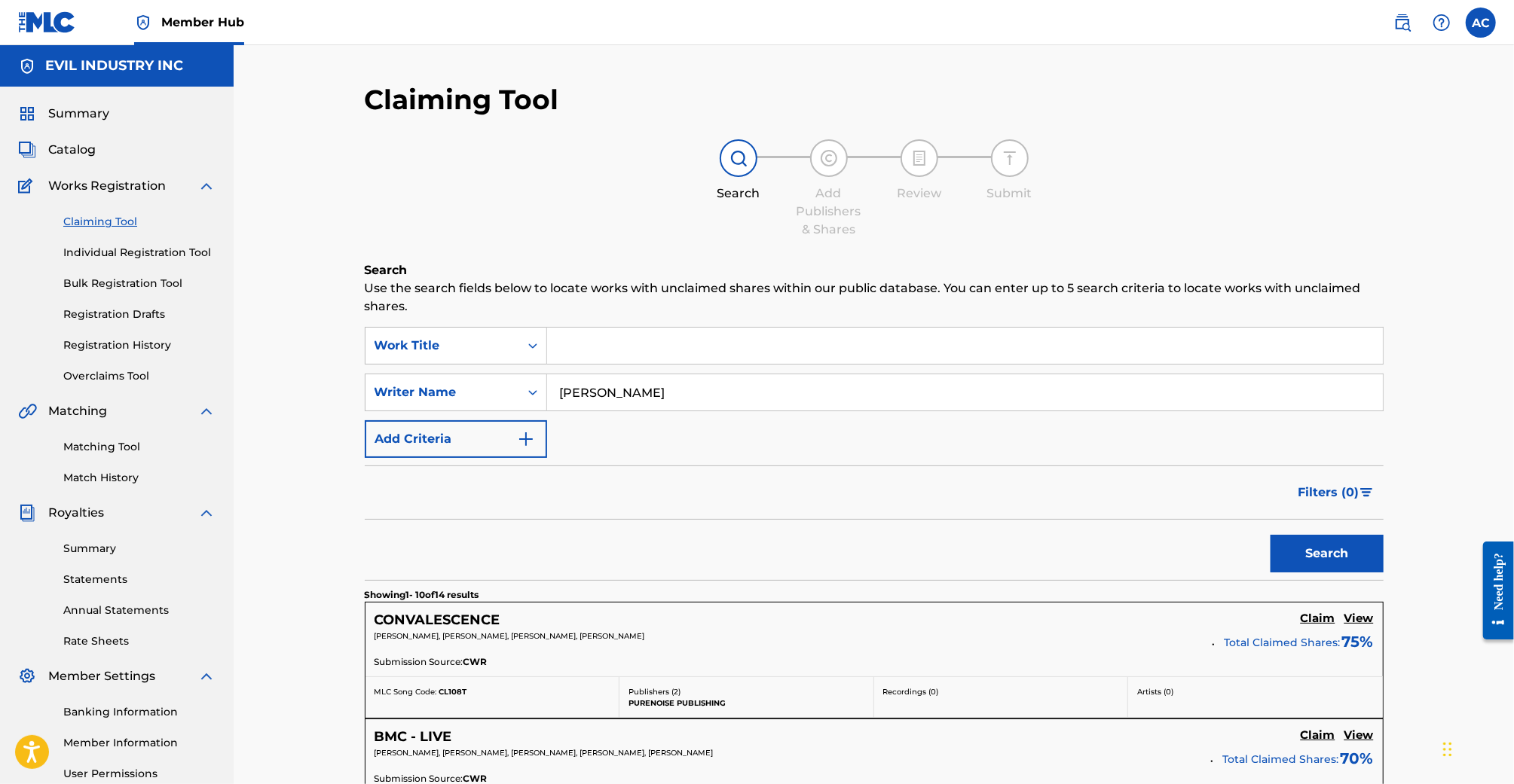
click at [650, 396] on input "Samuel Patt" at bounding box center [965, 392] width 836 height 36
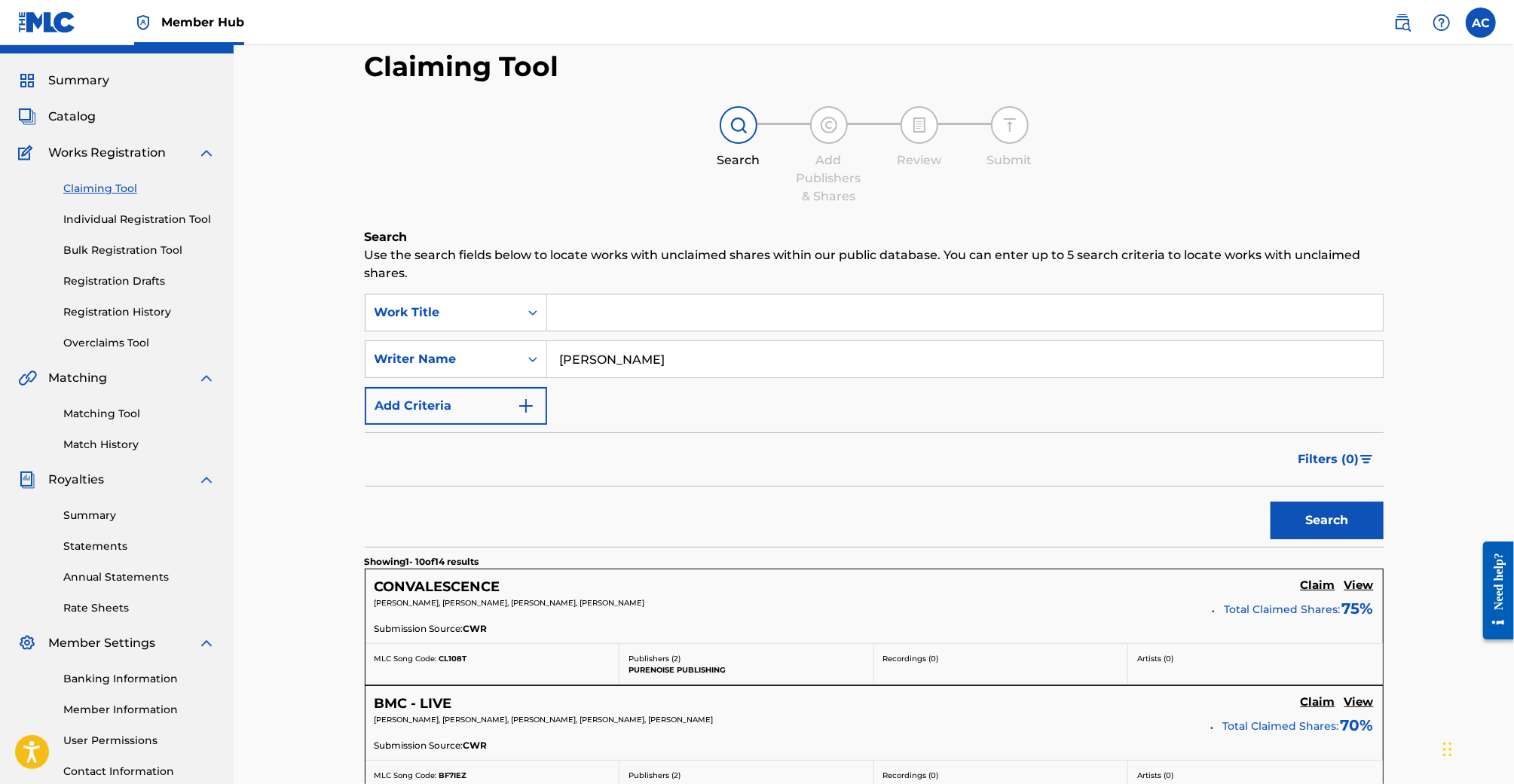
scroll to position [40, 0]
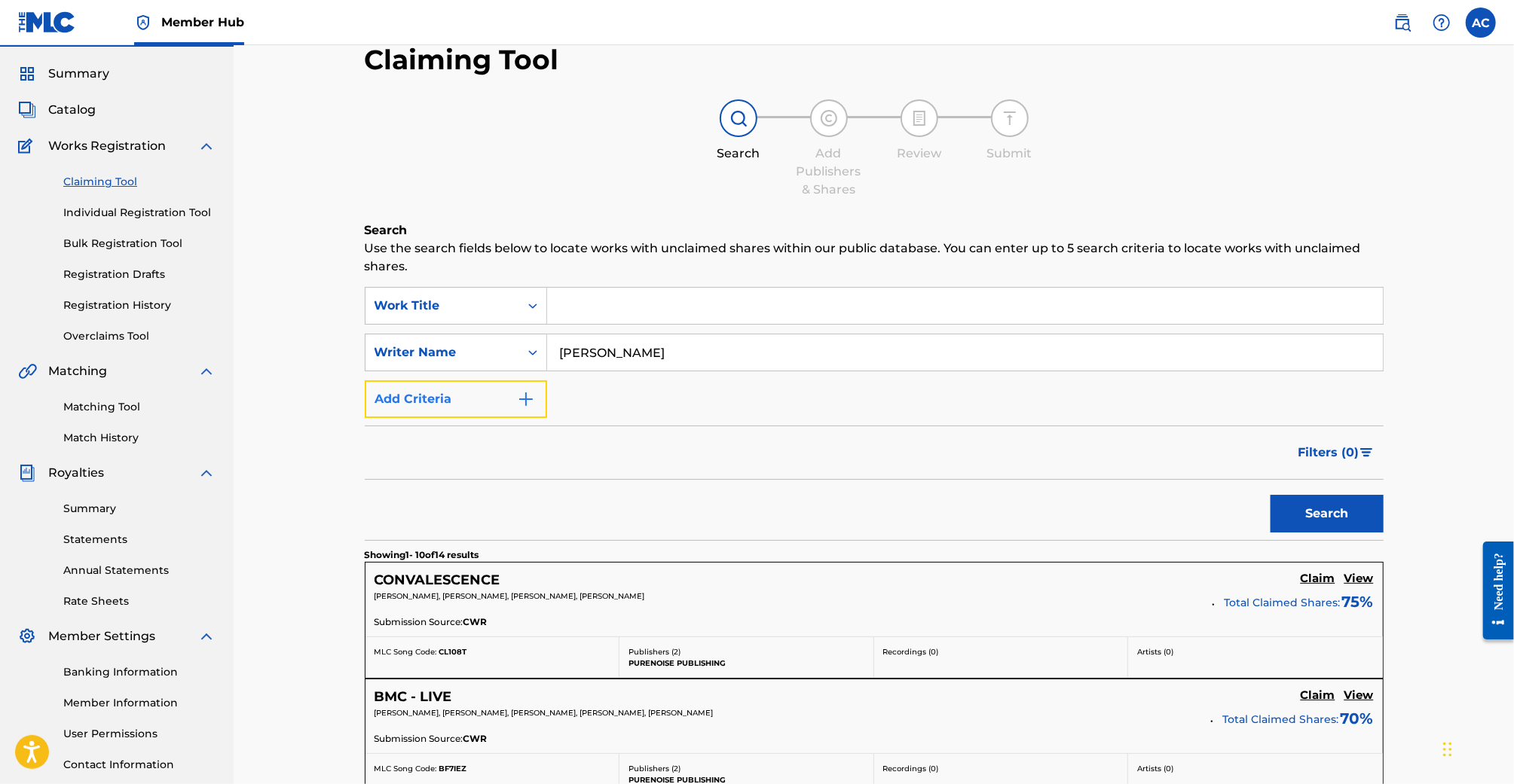
click at [537, 395] on button "Add Criteria" at bounding box center [455, 399] width 182 height 38
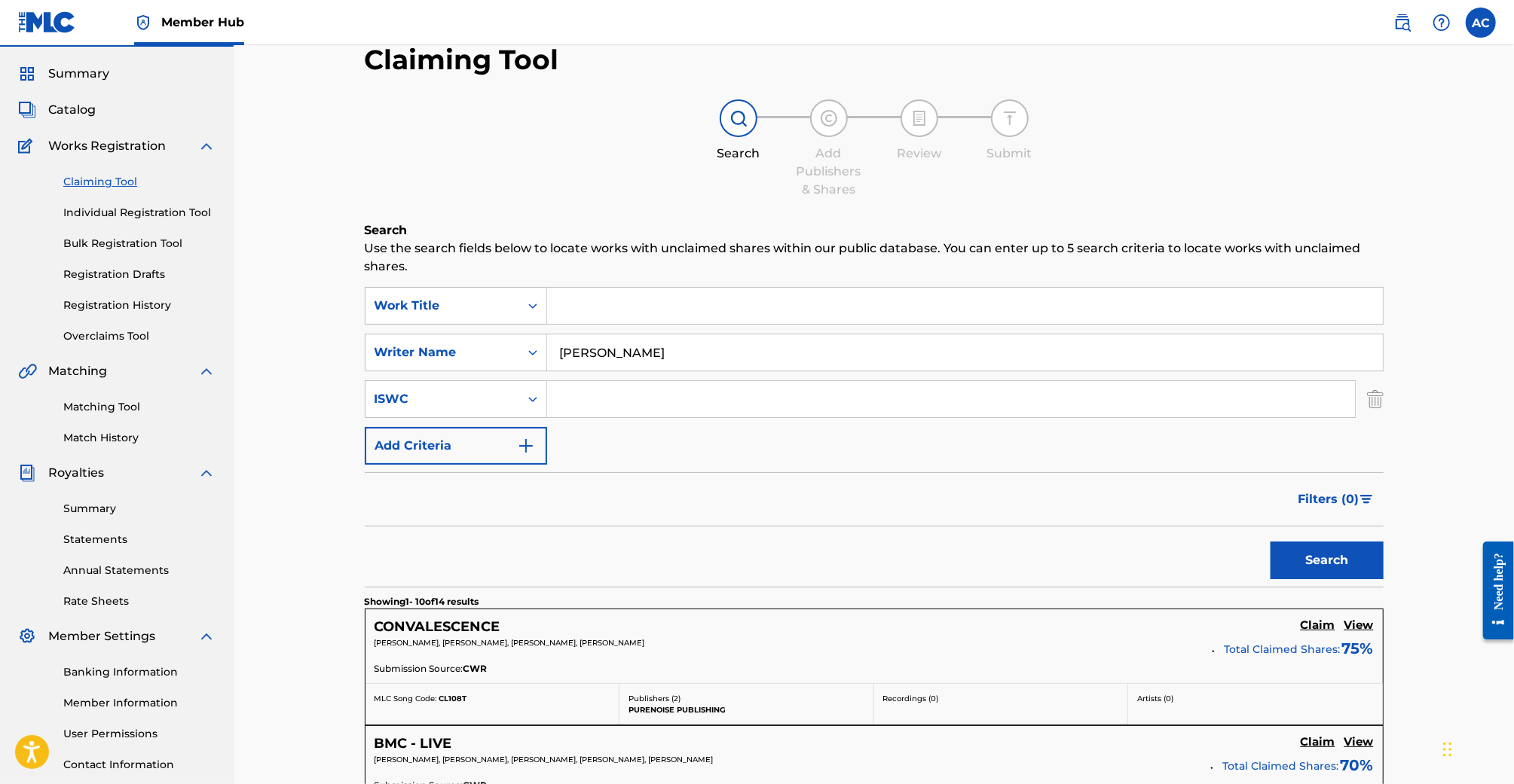
click at [602, 345] on input "Samuel Patt" at bounding box center [965, 353] width 836 height 36
click at [1271, 542] on button "Search" at bounding box center [1327, 561] width 113 height 38
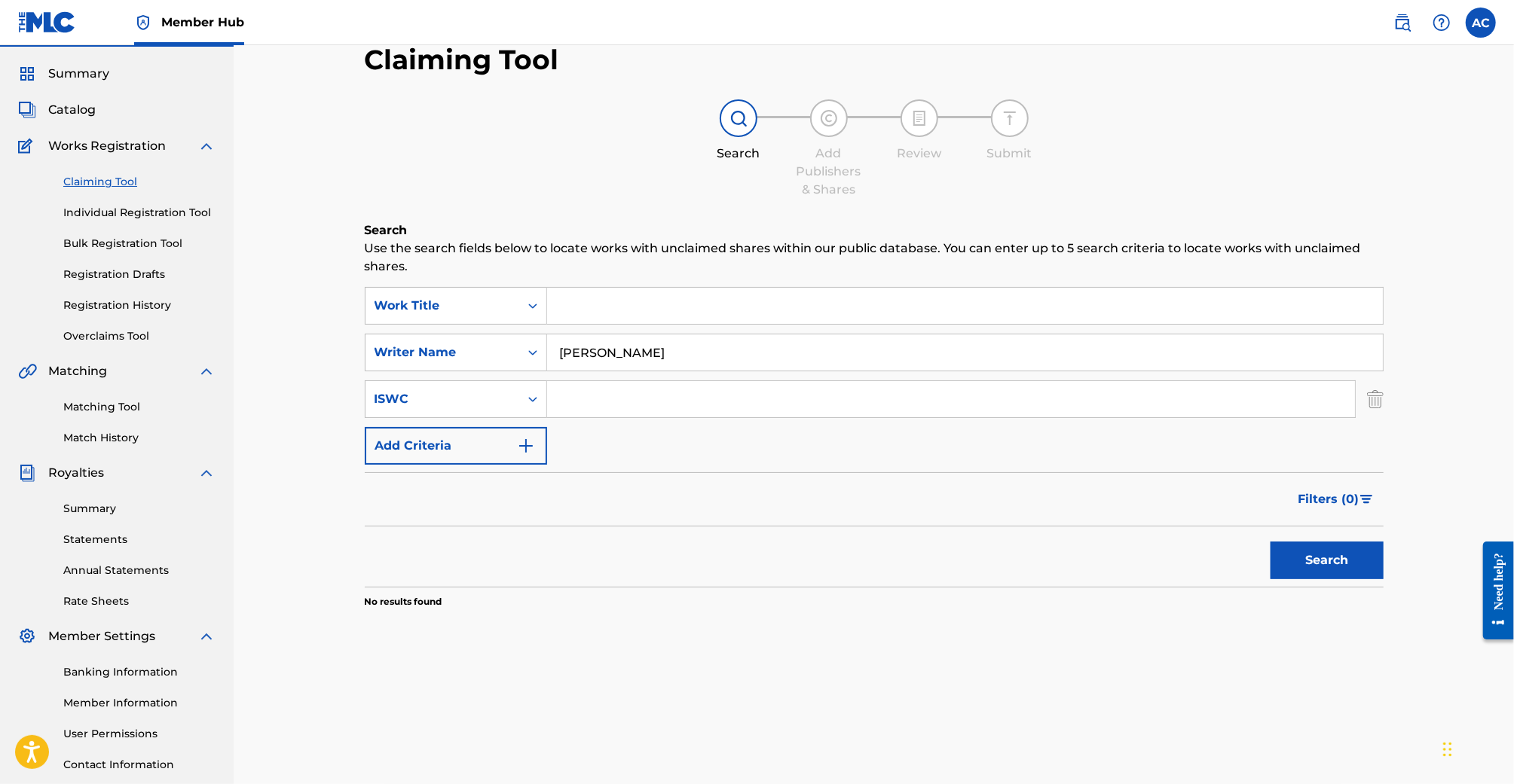
click at [607, 348] on input "Aidan Joshua Cada" at bounding box center [965, 353] width 836 height 36
type input "Aidan Cada"
click at [1271, 542] on button "Search" at bounding box center [1327, 561] width 113 height 38
click at [131, 409] on link "Matching Tool" at bounding box center [140, 407] width 153 height 16
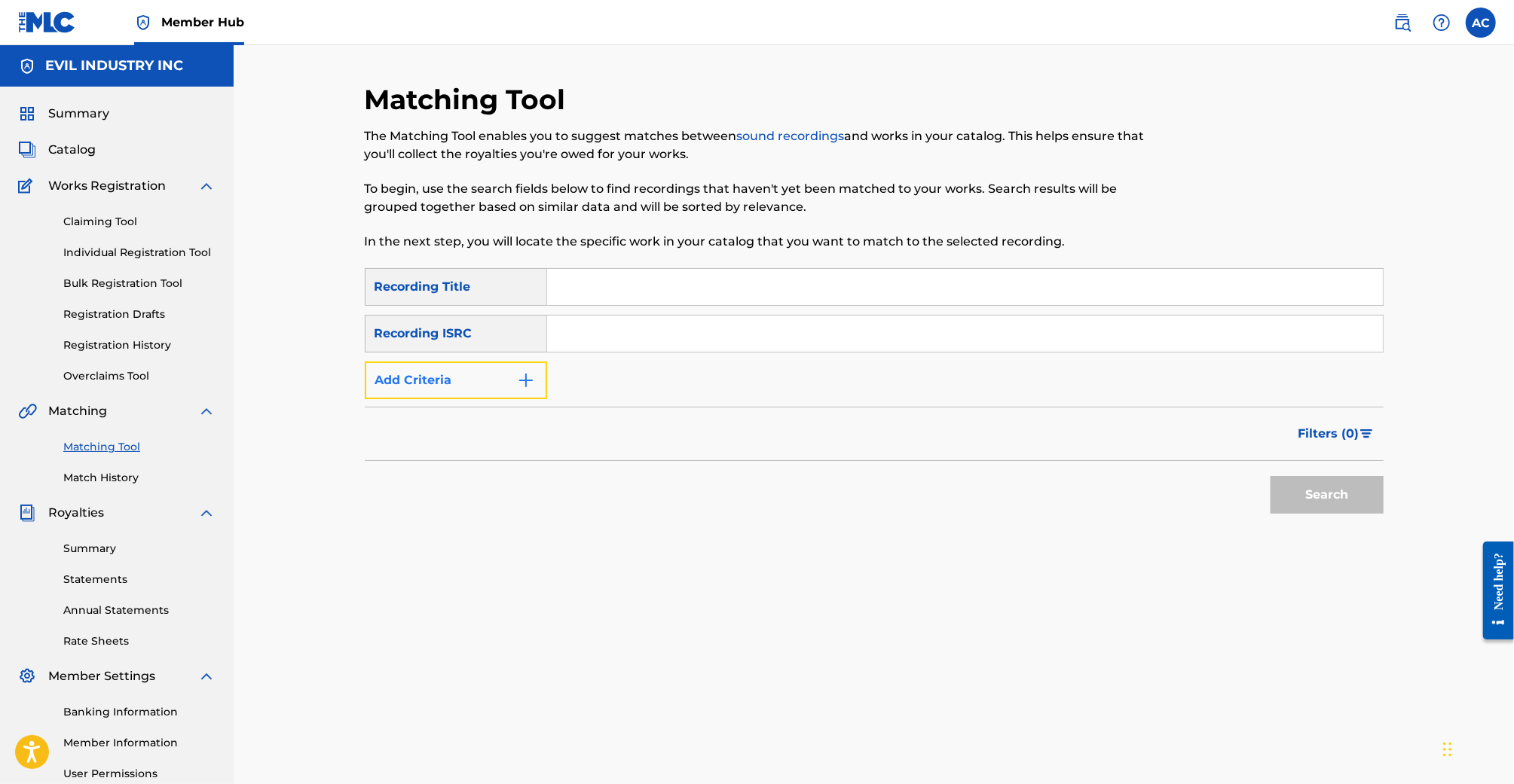
click at [515, 363] on button "Add Criteria" at bounding box center [455, 380] width 182 height 38
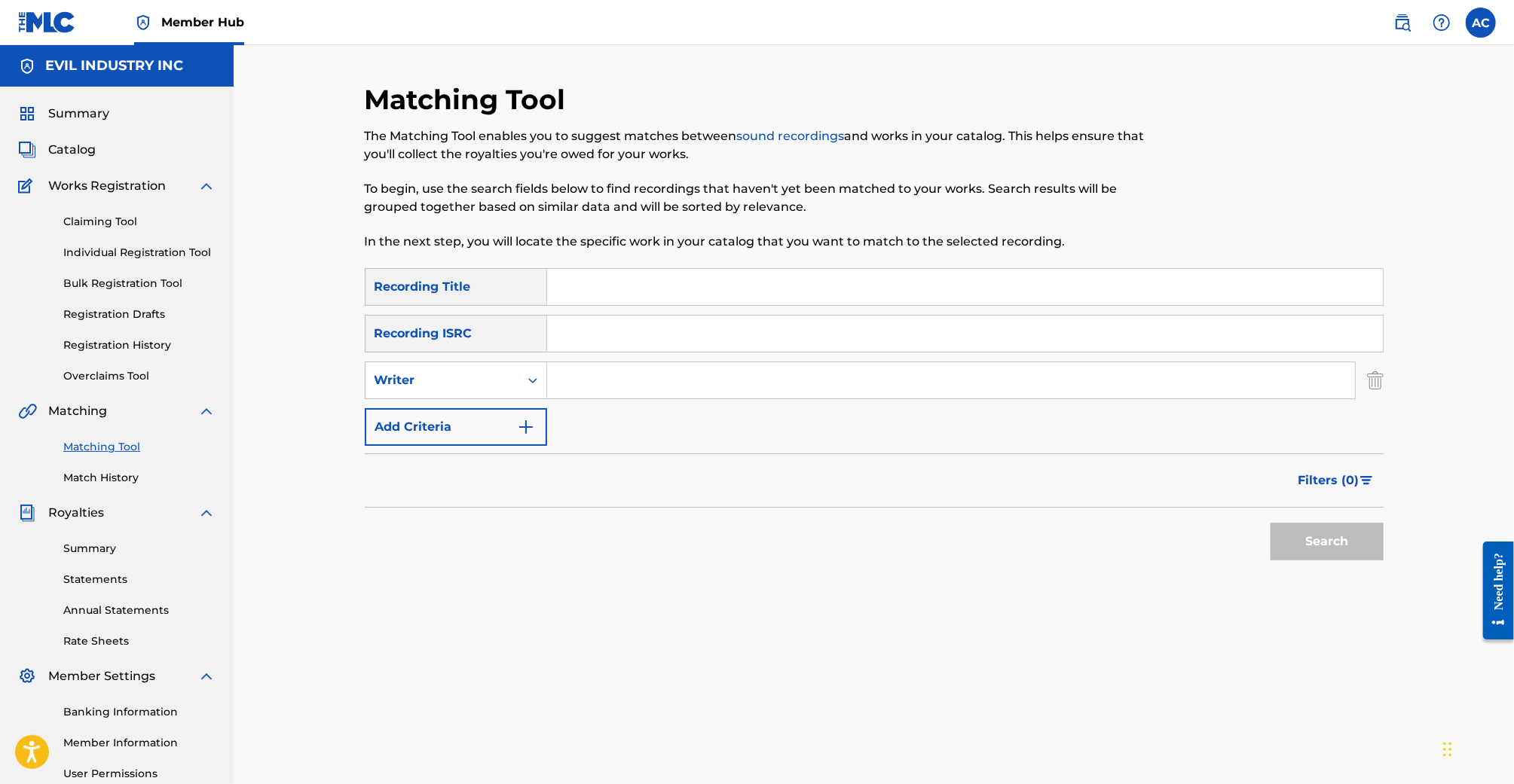
click at [591, 378] on input "Search Form" at bounding box center [951, 380] width 808 height 36
type input "Aidan Cada"
click at [1271, 523] on button "Search" at bounding box center [1327, 542] width 113 height 38
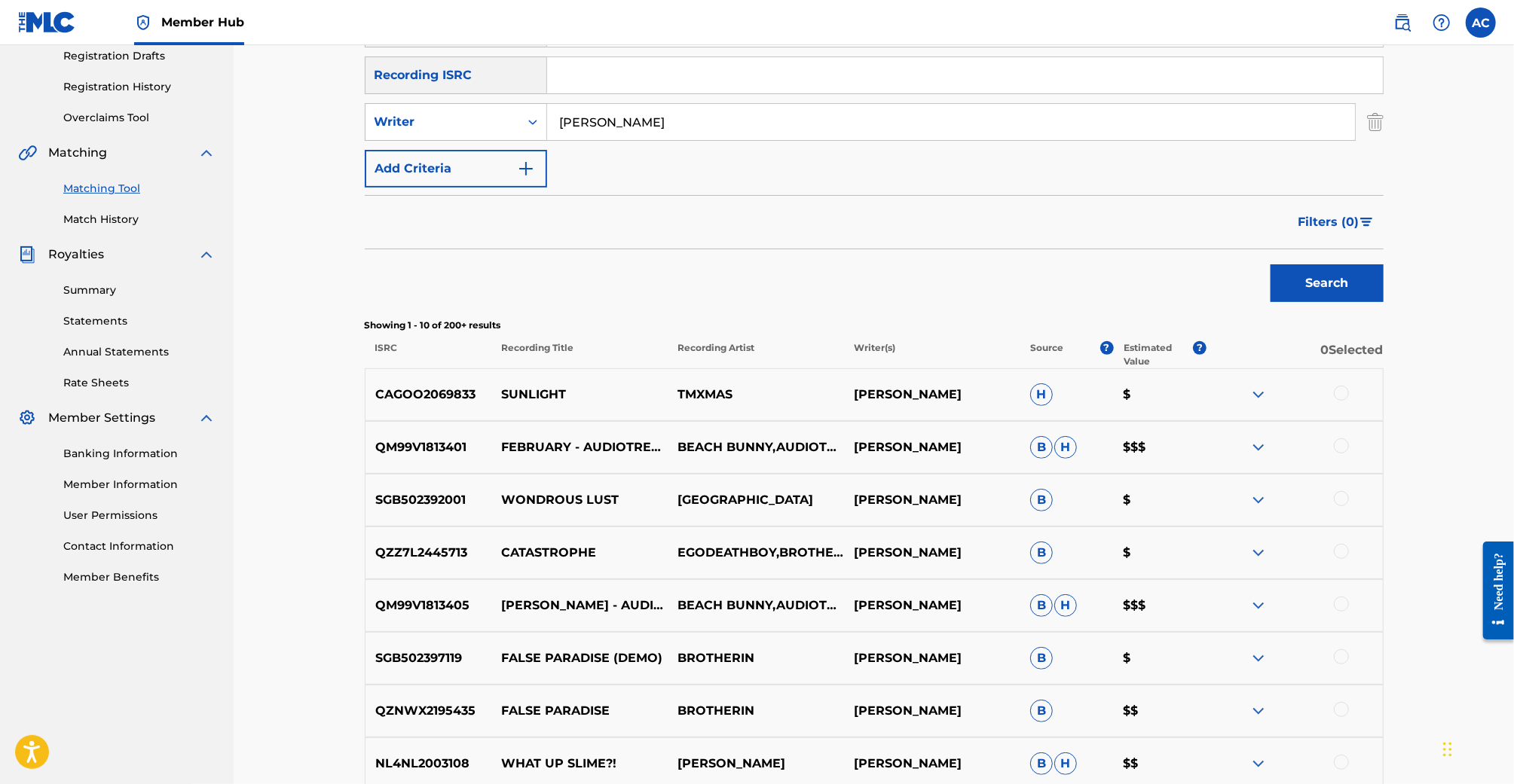
scroll to position [222, 0]
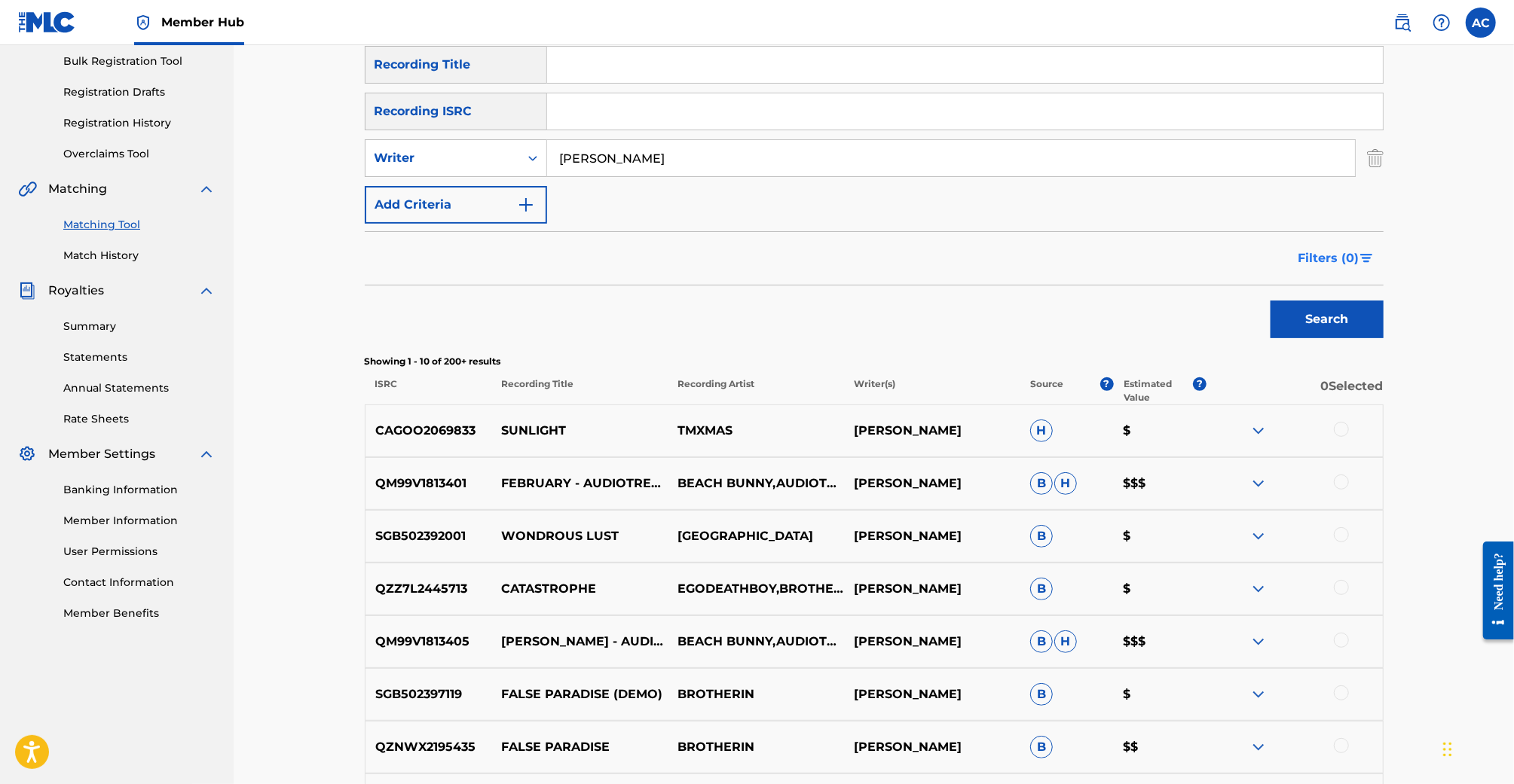
click at [1334, 250] on span "Filters ( 0 )" at bounding box center [1329, 258] width 61 height 18
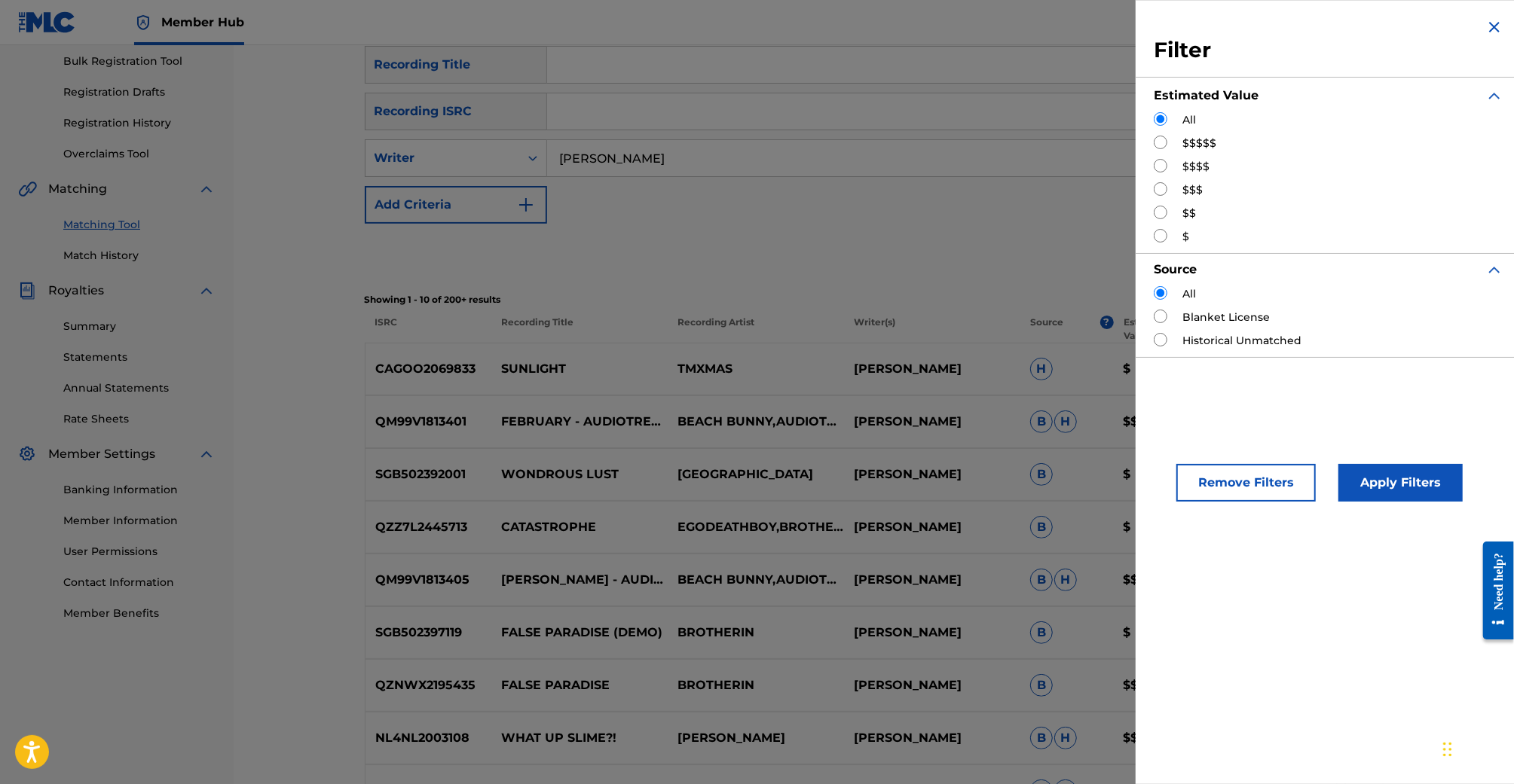
click at [1160, 162] on input "Search Form" at bounding box center [1160, 165] width 13 height 13
radio input "true"
click at [1365, 478] on button "Apply Filters" at bounding box center [1400, 483] width 125 height 38
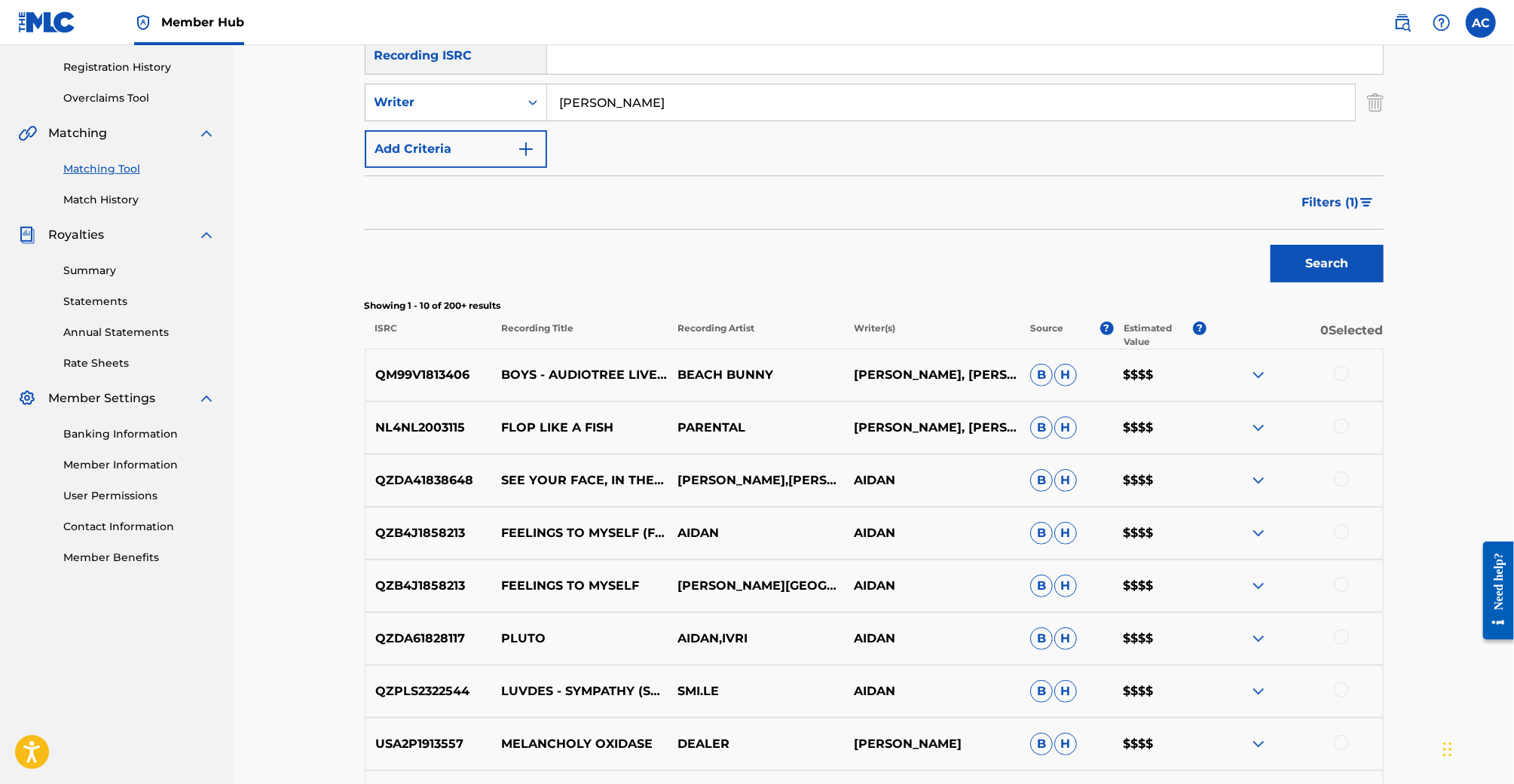
scroll to position [284, 0]
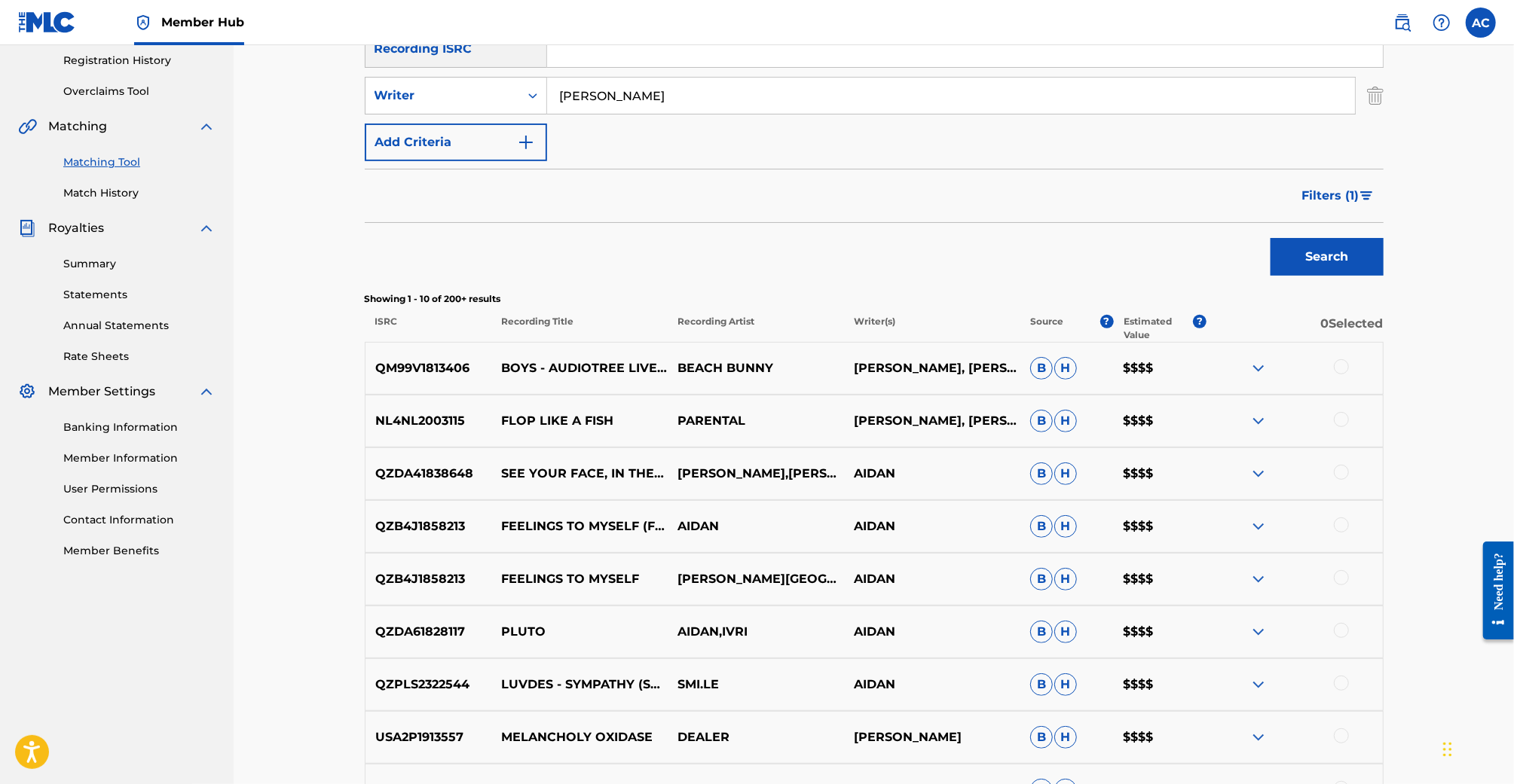
click at [1347, 421] on div at bounding box center [1341, 419] width 15 height 15
click at [558, 412] on p "FLOP LIKE A FISH" at bounding box center [580, 421] width 177 height 18
copy p "FLOP LIKE A FISH"
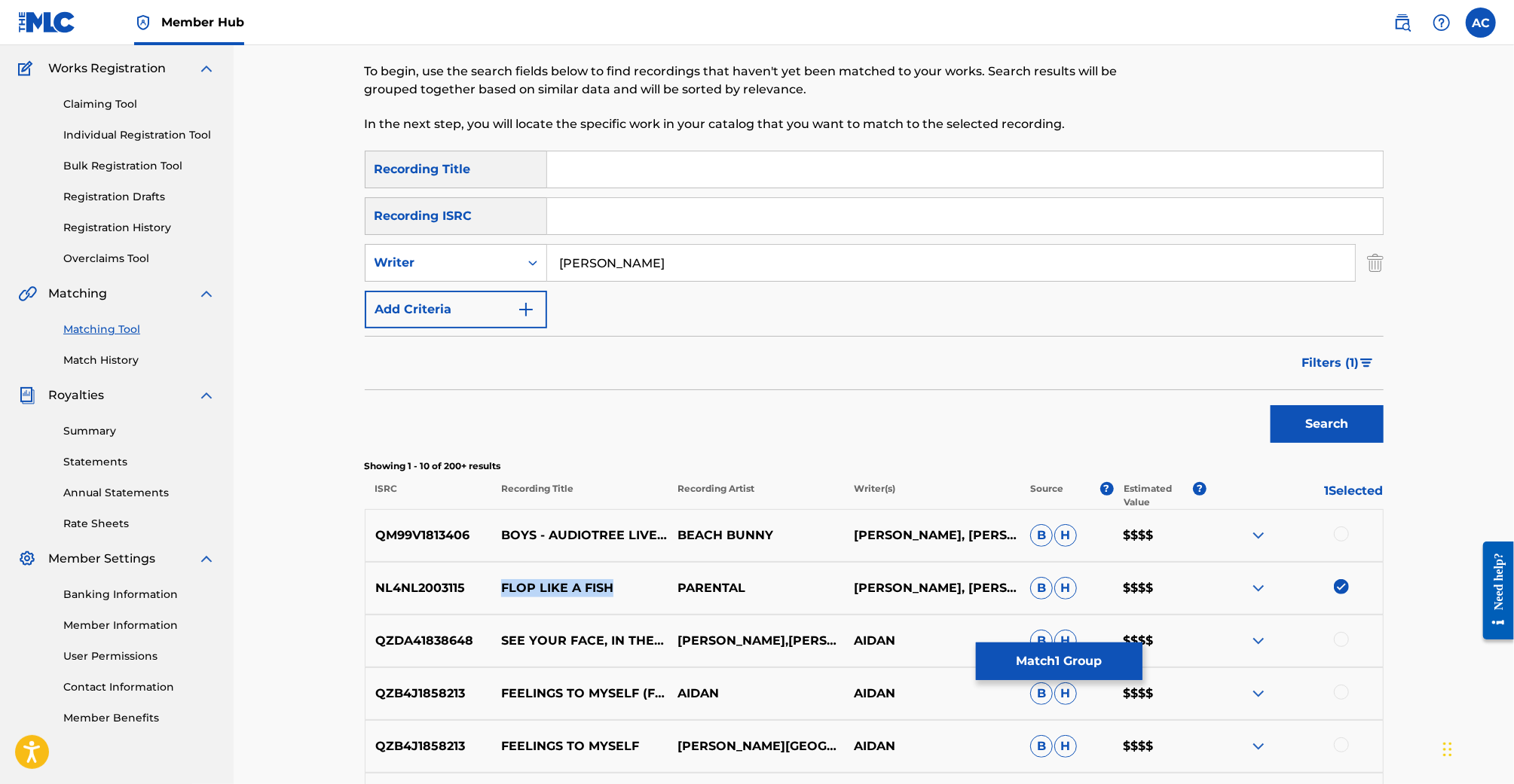
scroll to position [42, 0]
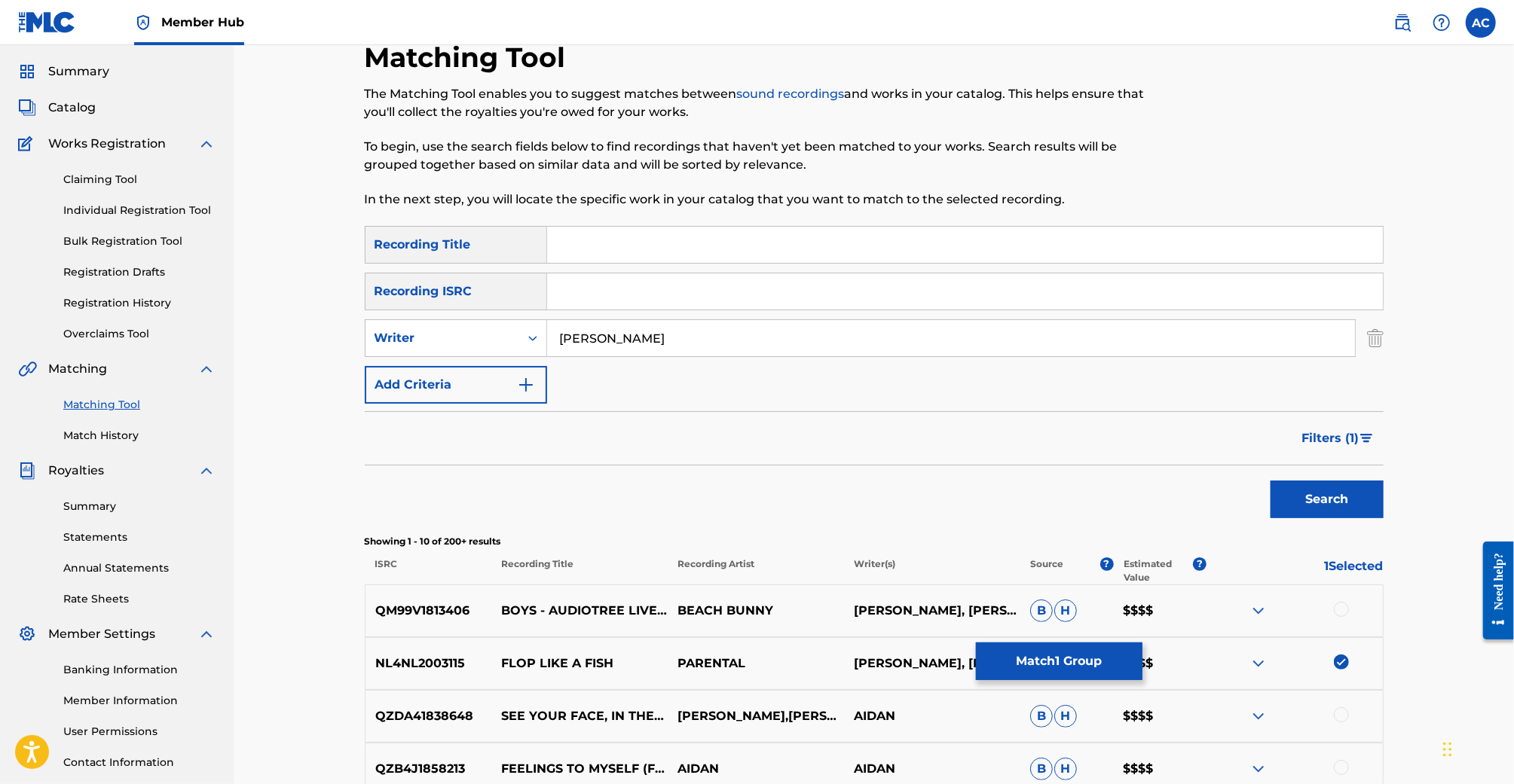
click at [680, 242] on input "Search Form" at bounding box center [965, 245] width 836 height 36
paste input "FLOP LIKE A FISH"
type input "FLOP LIKE A FISH"
click at [1271, 481] on button "Search" at bounding box center [1327, 500] width 113 height 38
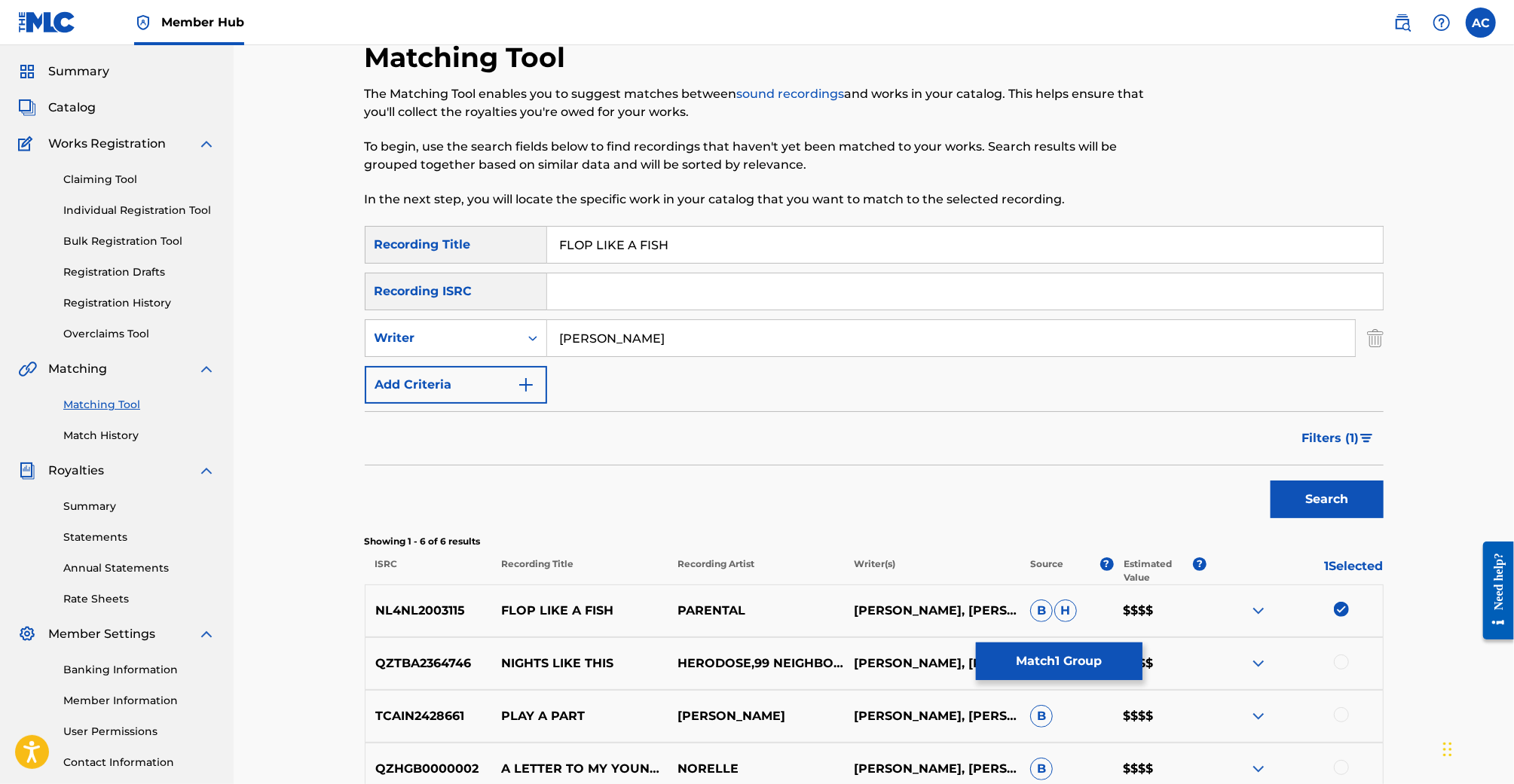
click at [576, 348] on input "Aidan Cada" at bounding box center [951, 338] width 808 height 36
type input "Aidana"
type input "Aaron Cada"
click at [1271, 481] on button "Search" at bounding box center [1327, 500] width 113 height 38
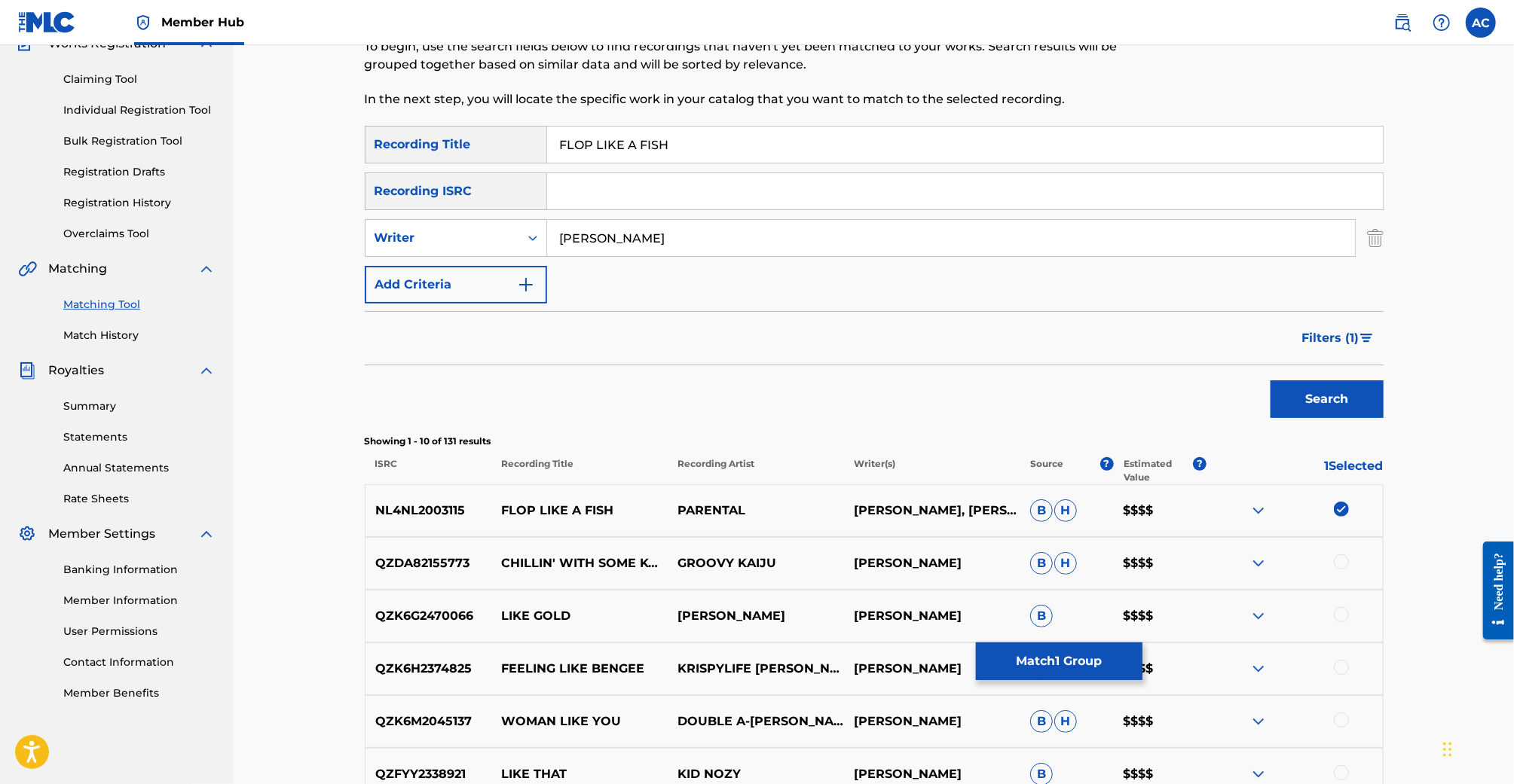
scroll to position [133, 0]
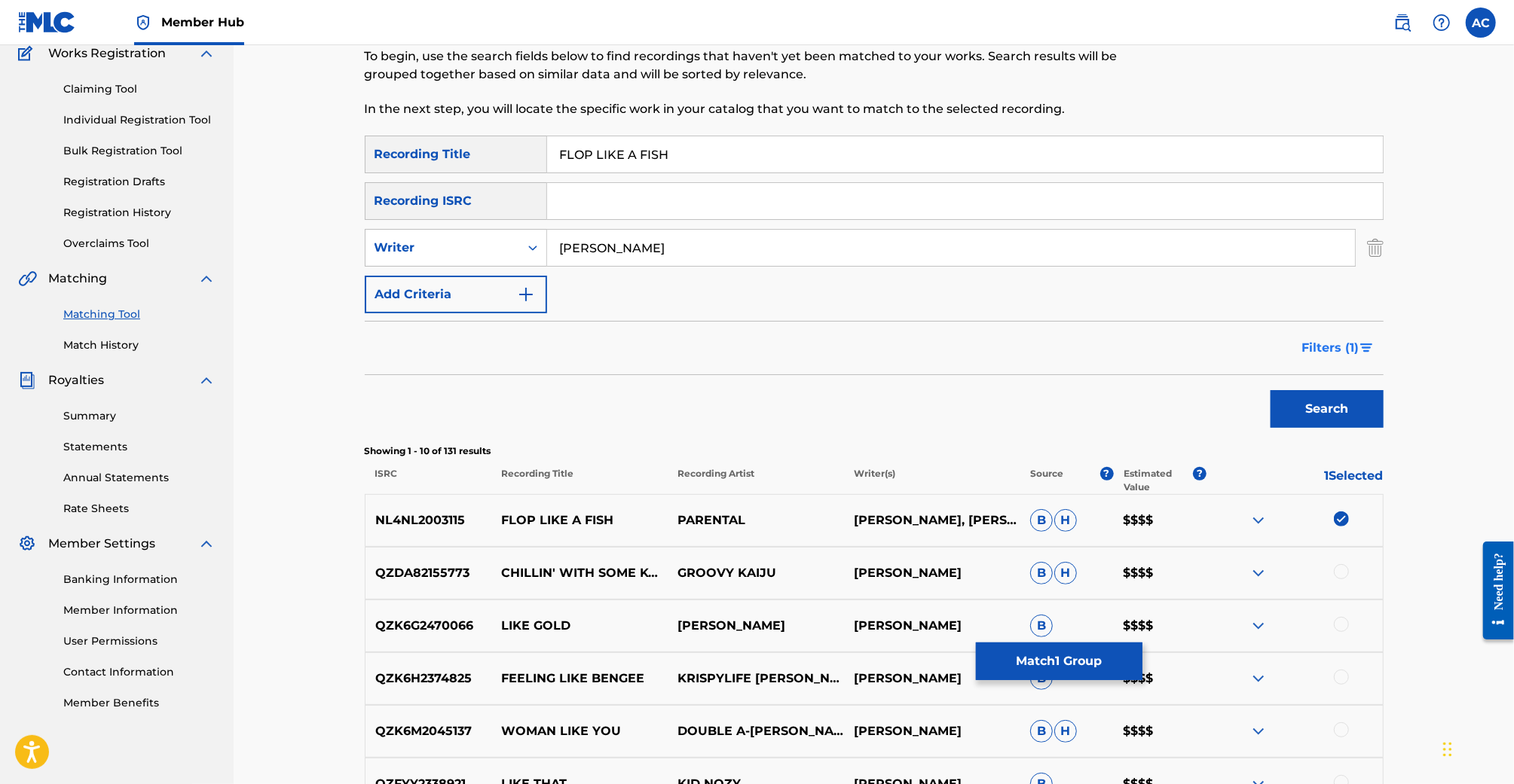
click at [1328, 340] on span "Filters ( 1 )" at bounding box center [1331, 348] width 57 height 18
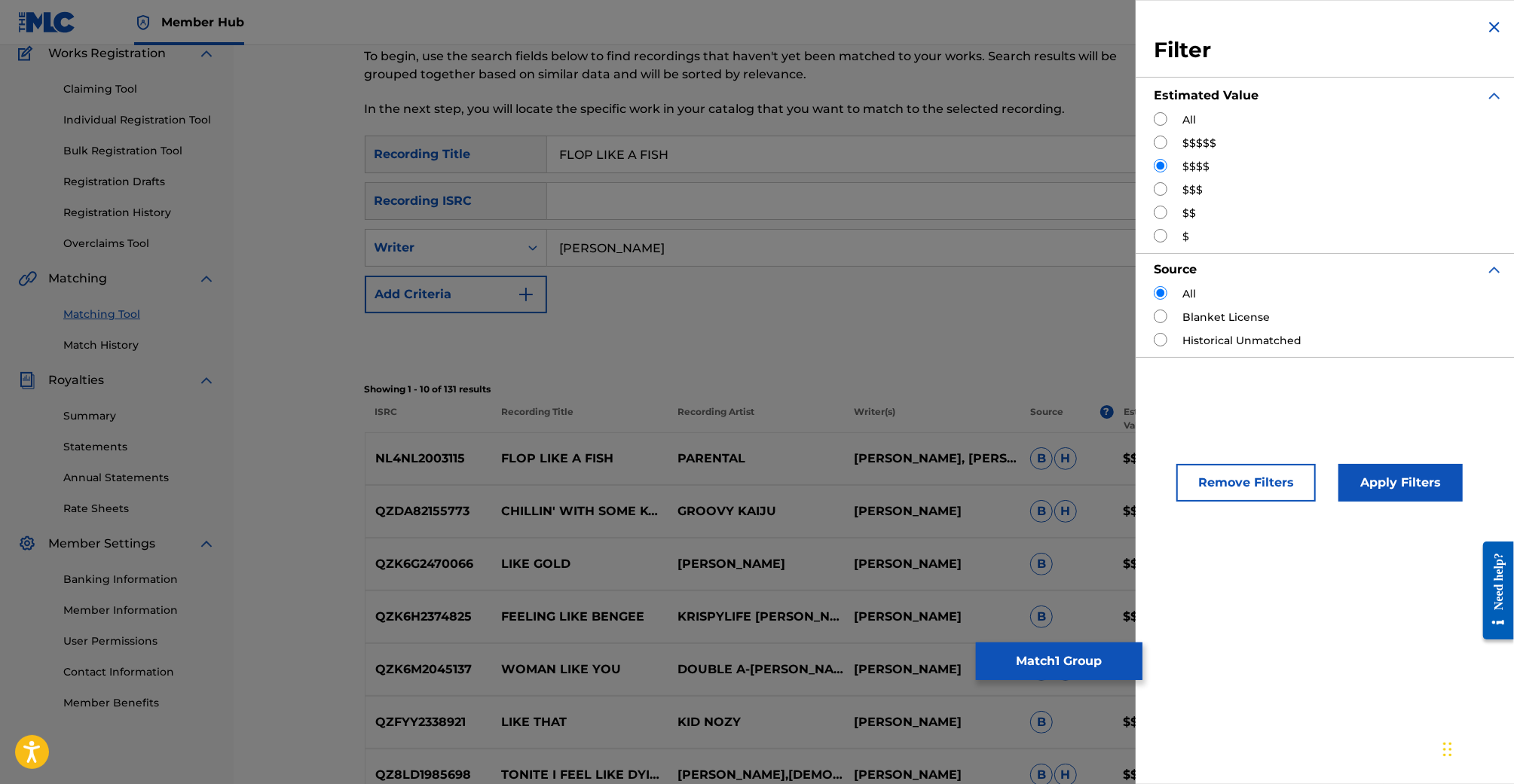
click at [1164, 118] on input "Search Form" at bounding box center [1160, 118] width 13 height 13
radio input "true"
click at [1367, 483] on button "Apply Filters" at bounding box center [1400, 483] width 125 height 38
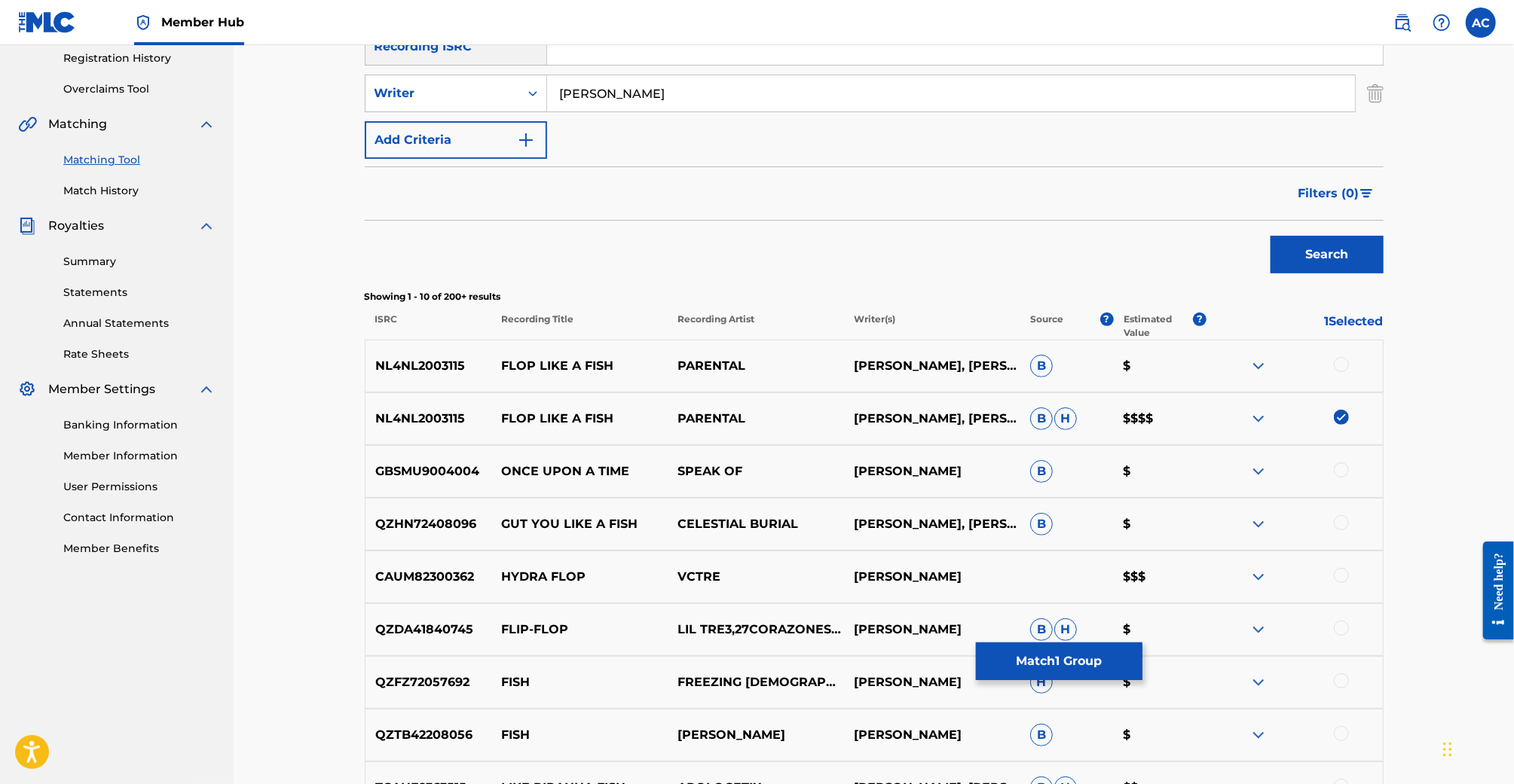
scroll to position [314, 0]
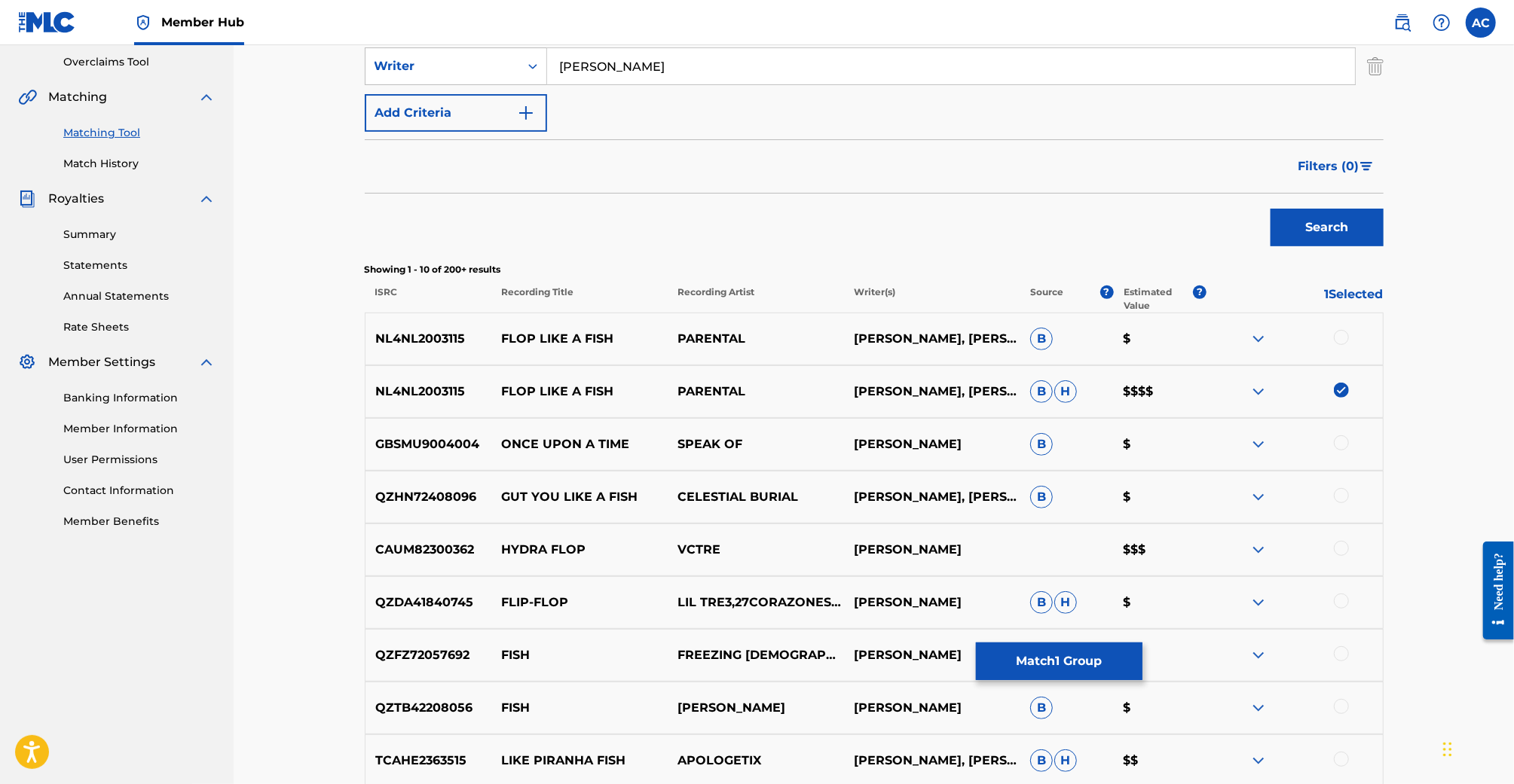
click at [1340, 341] on div at bounding box center [1341, 337] width 15 height 15
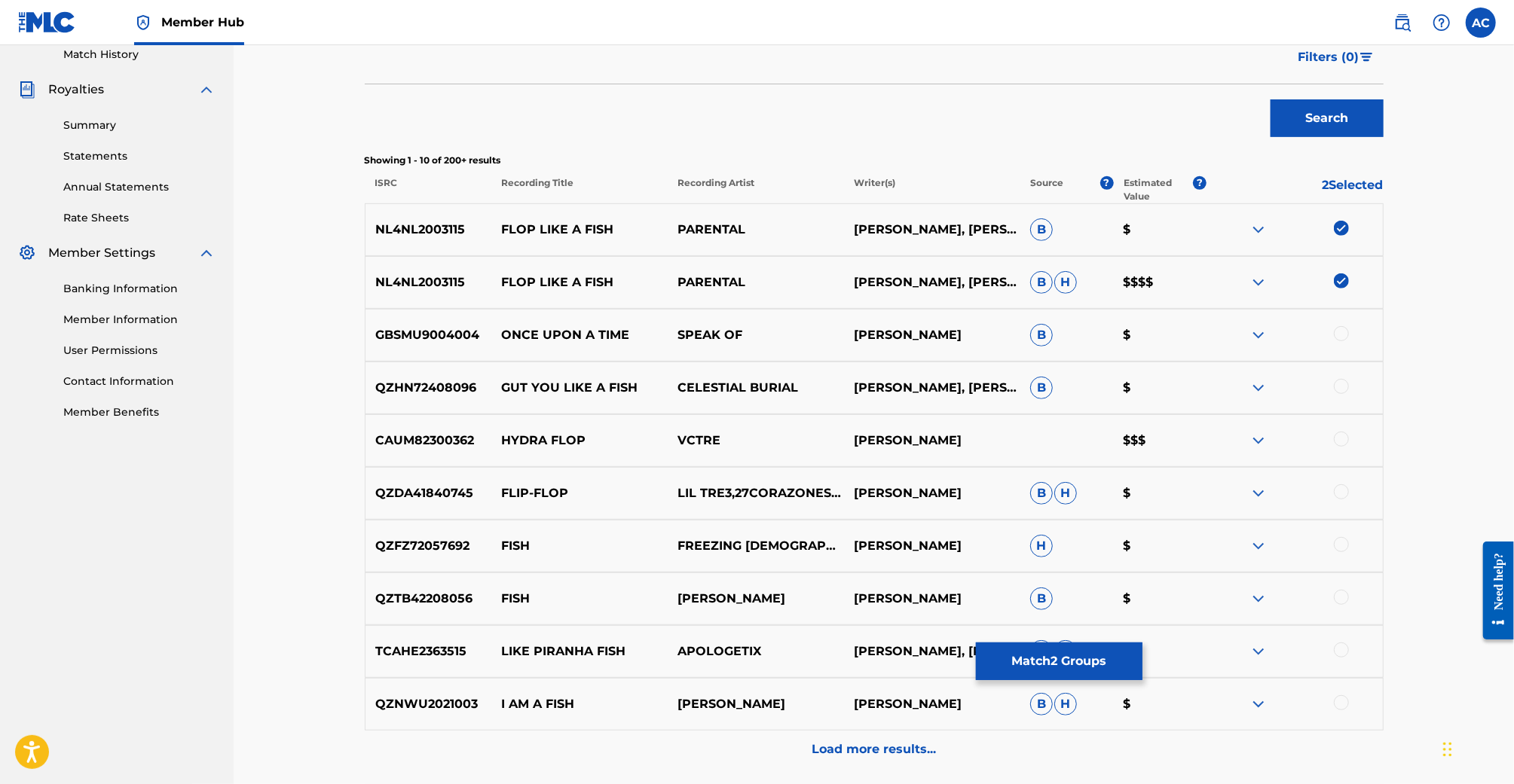
scroll to position [282, 0]
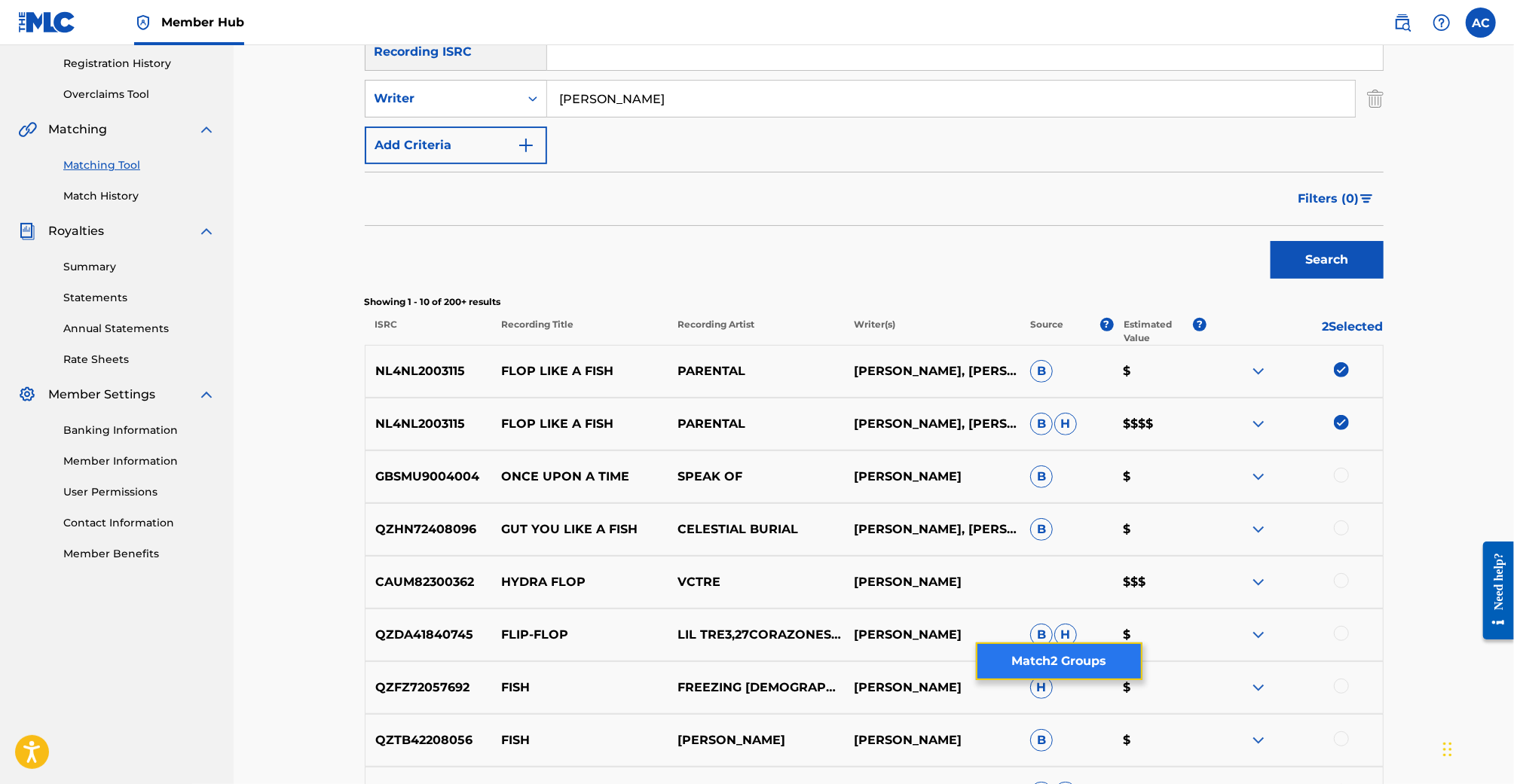
click at [1010, 656] on button "Match 2 Groups" at bounding box center [1060, 661] width 167 height 38
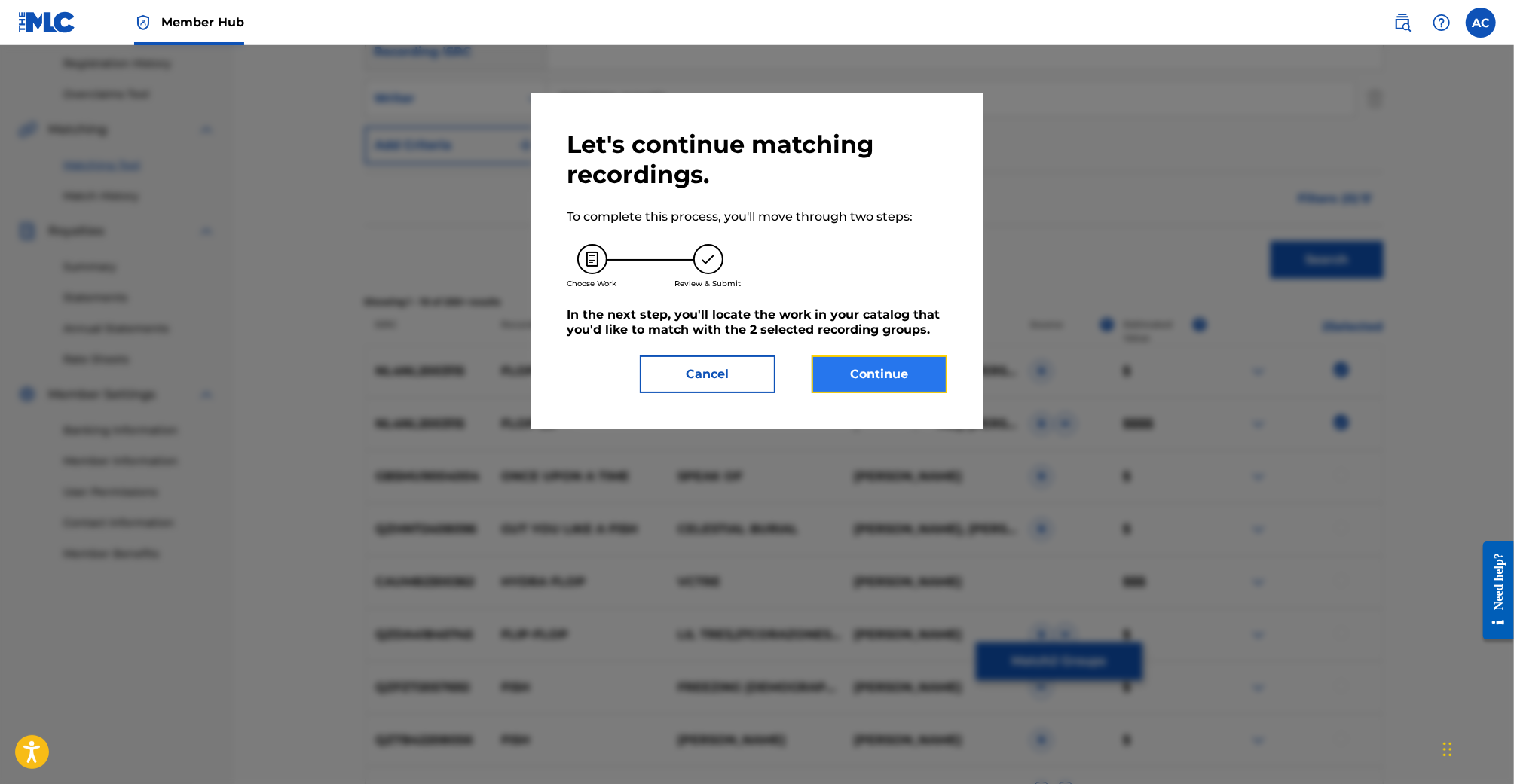
click at [872, 381] on button "Continue" at bounding box center [879, 374] width 136 height 38
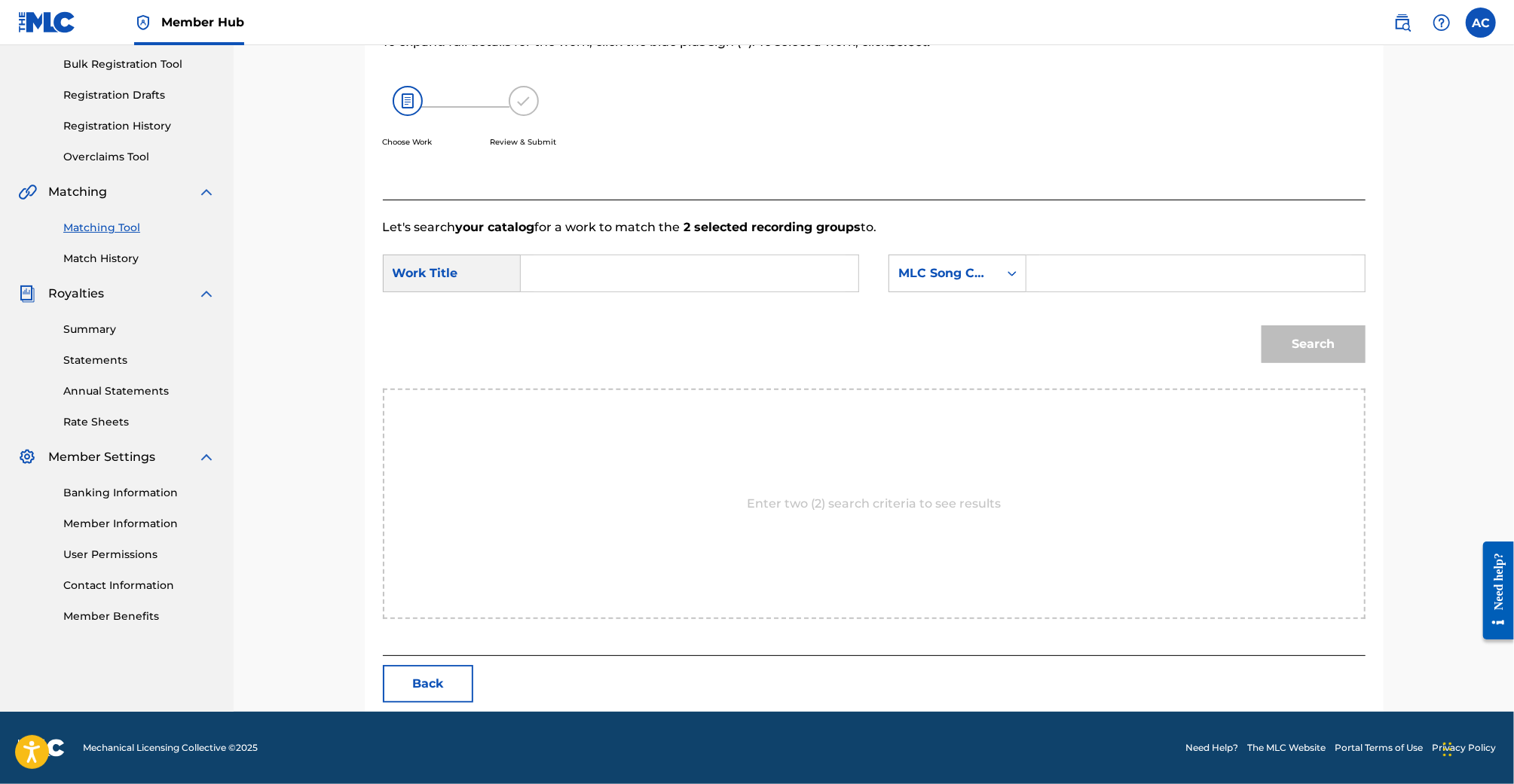
scroll to position [219, 0]
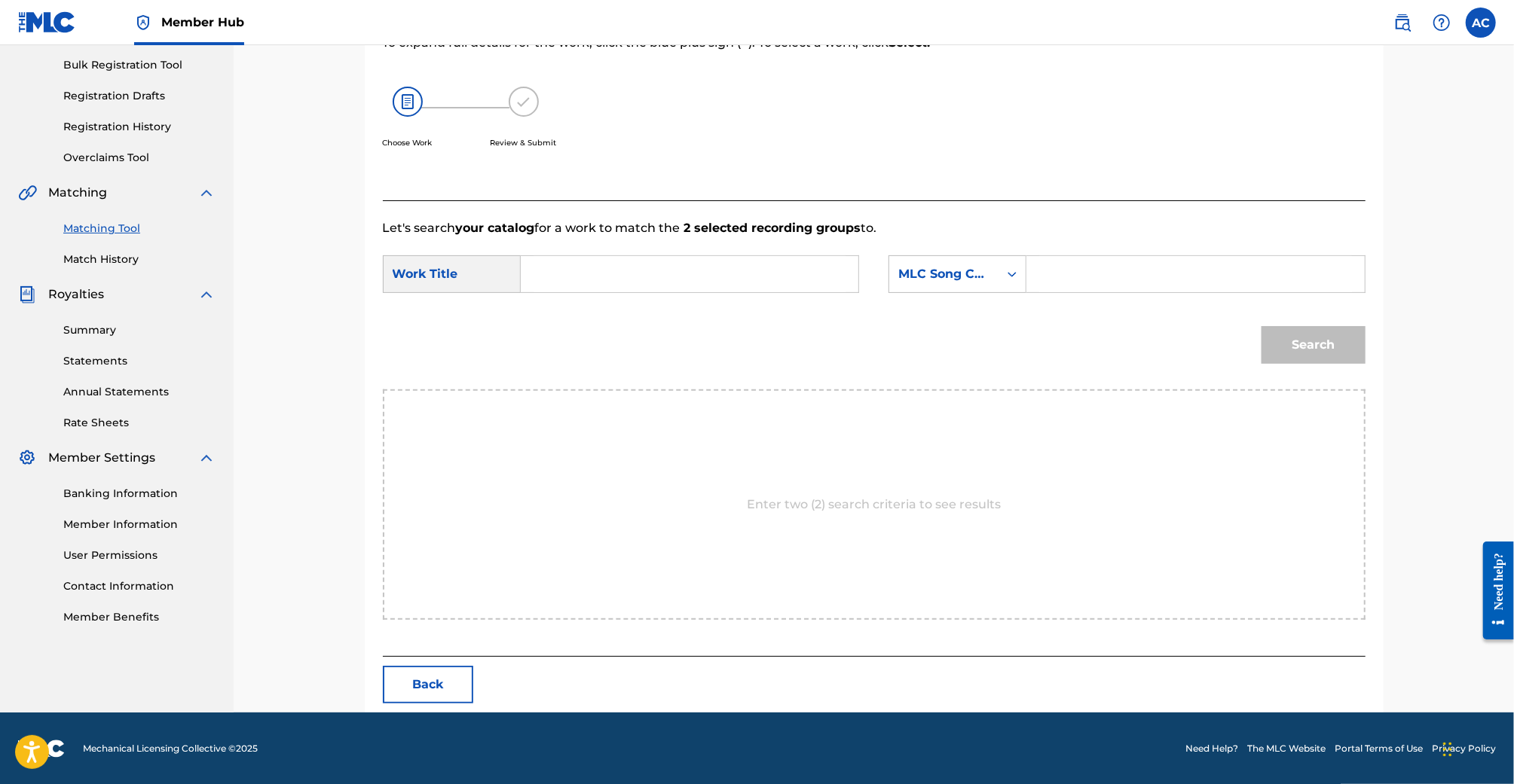
click at [739, 276] on input "Search Form" at bounding box center [690, 274] width 312 height 36
type input "FLOP LIKE"
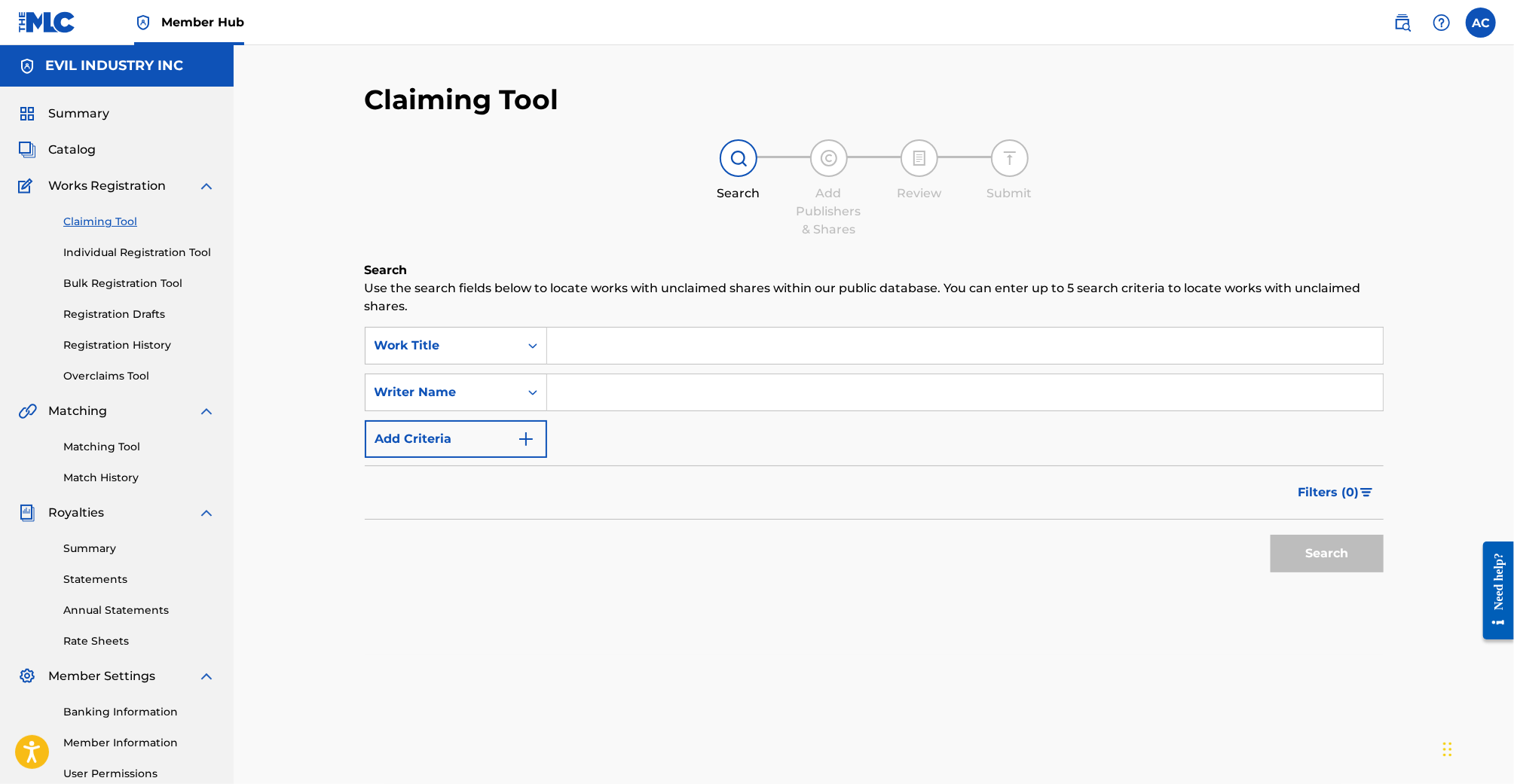
scroll to position [40, 0]
click at [643, 351] on input "Search Form" at bounding box center [965, 345] width 836 height 36
click at [117, 454] on link "Matching Tool" at bounding box center [140, 448] width 153 height 16
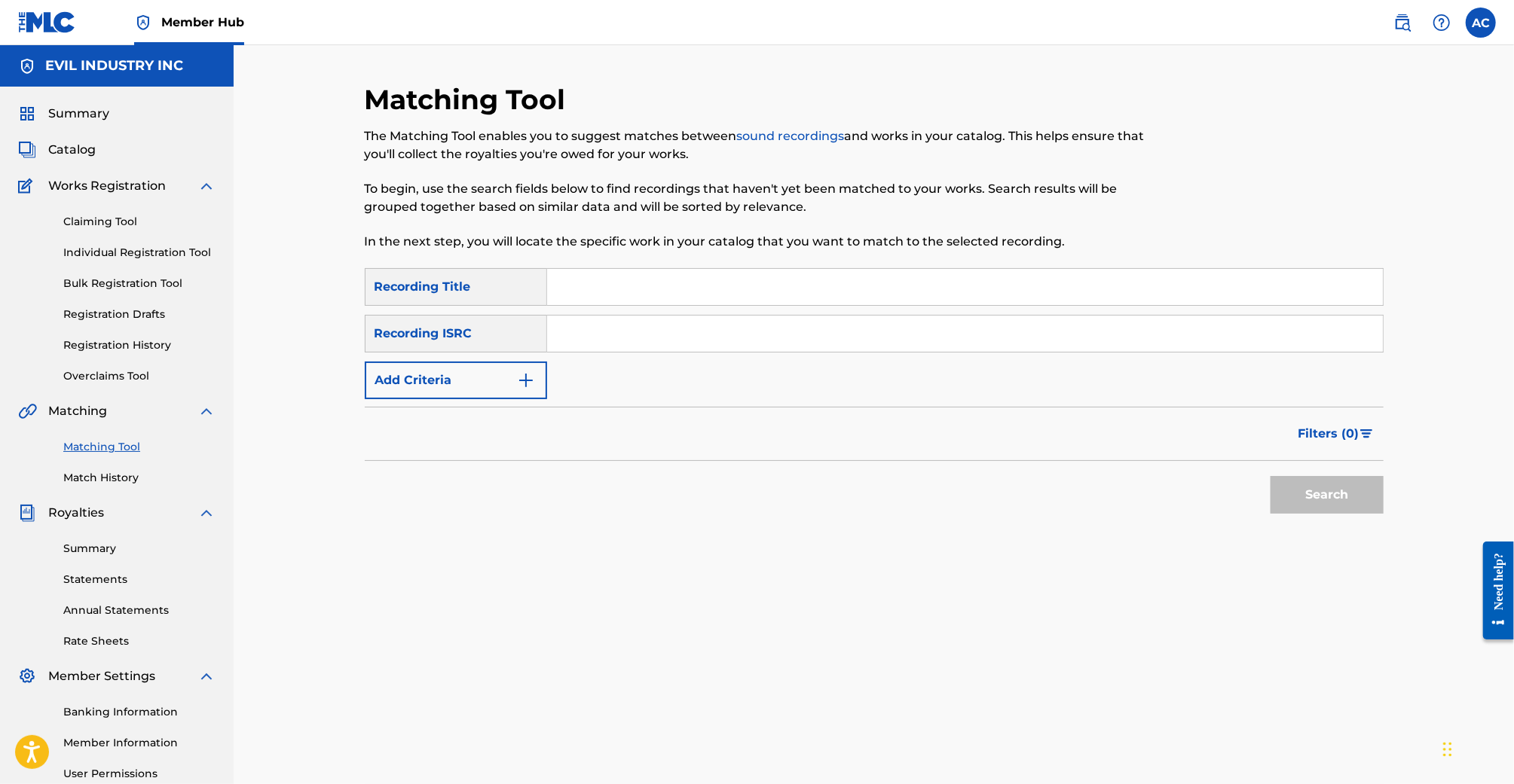
click at [612, 298] on input "Search Form" at bounding box center [965, 287] width 836 height 36
click at [468, 370] on button "Add Criteria" at bounding box center [455, 380] width 182 height 38
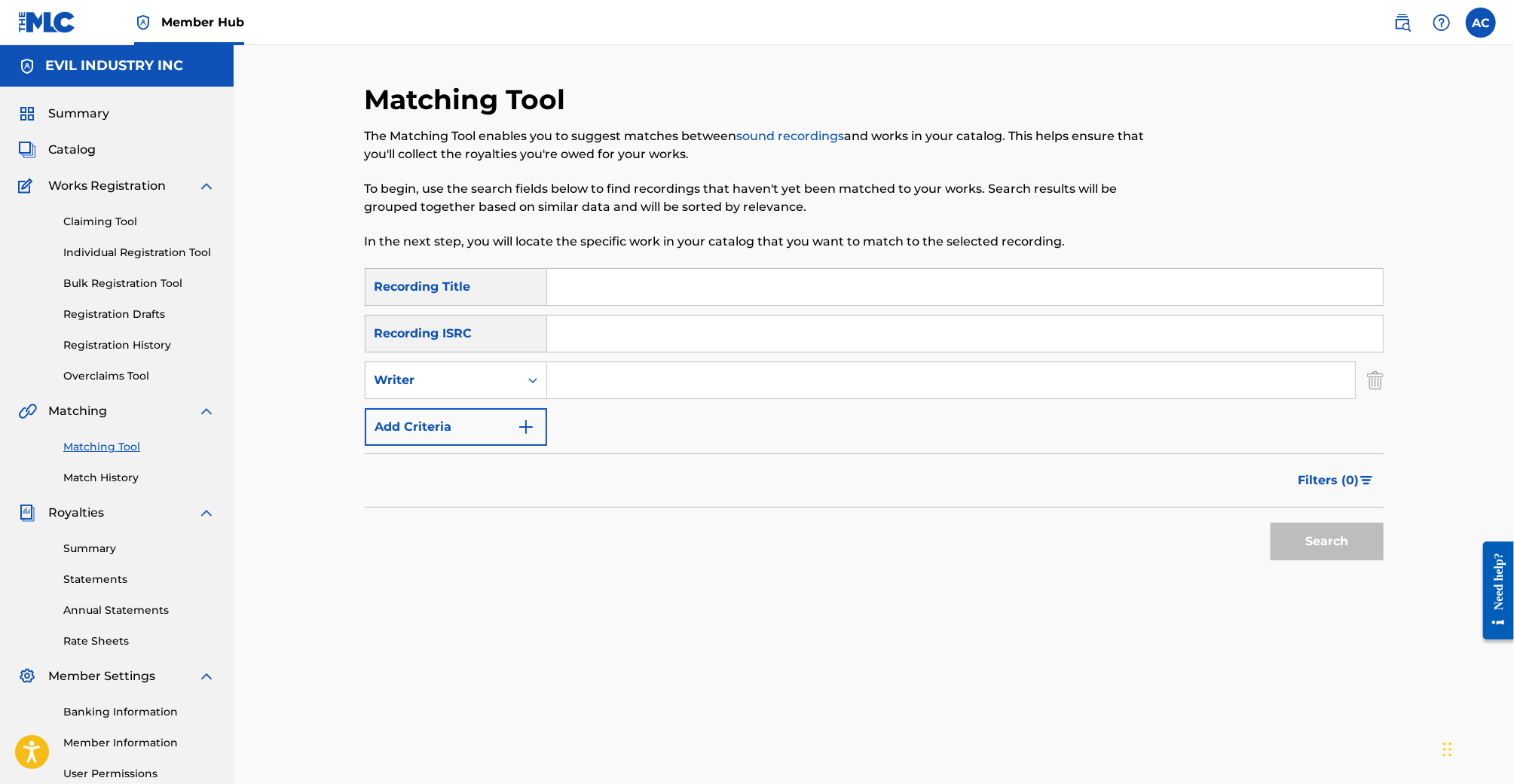
click at [623, 385] on input "Search Form" at bounding box center [951, 380] width 808 height 36
type input "Aidan Cada"
click at [1271, 523] on button "Search" at bounding box center [1327, 542] width 113 height 38
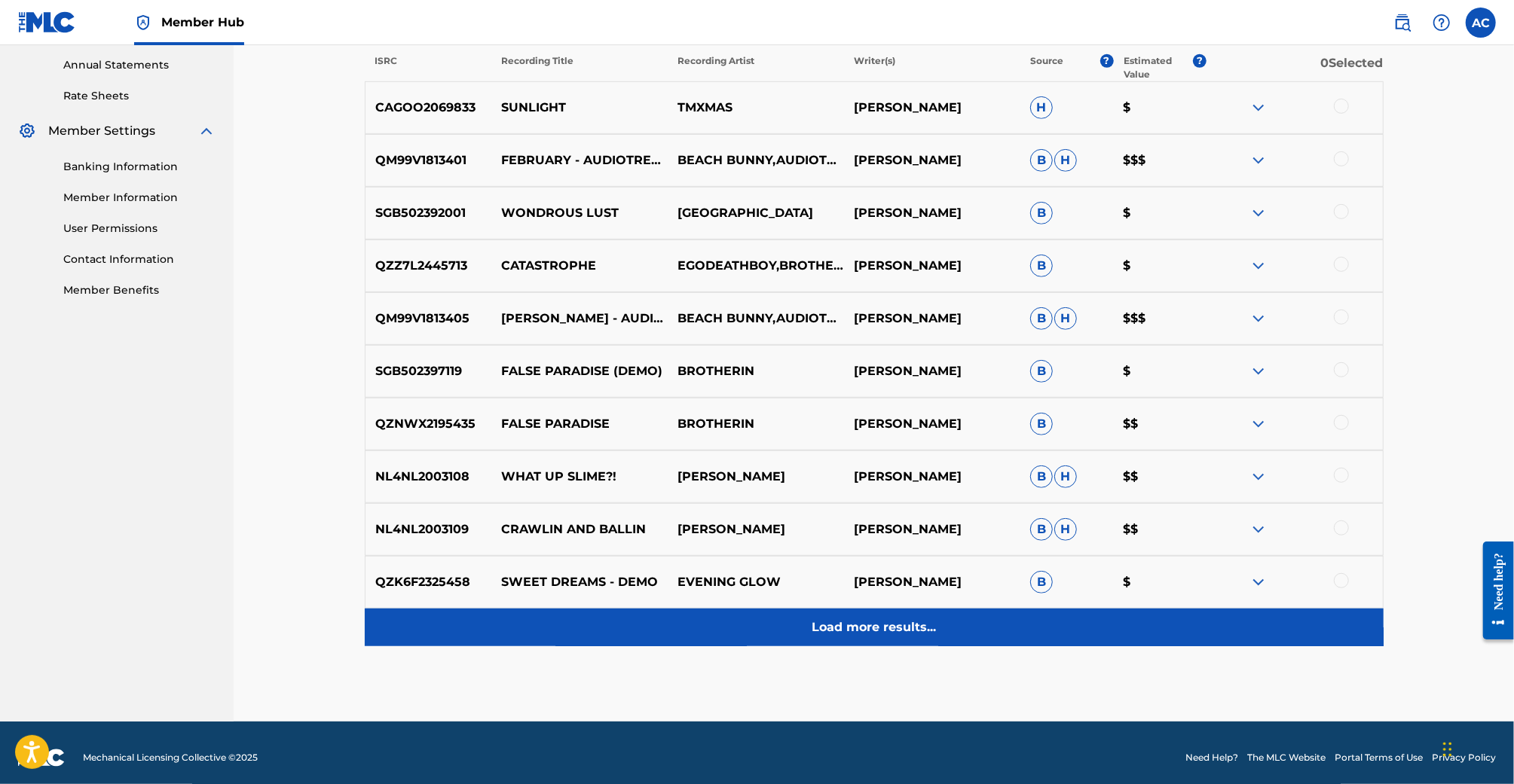
click at [825, 615] on div "Load more results..." at bounding box center [873, 628] width 1019 height 38
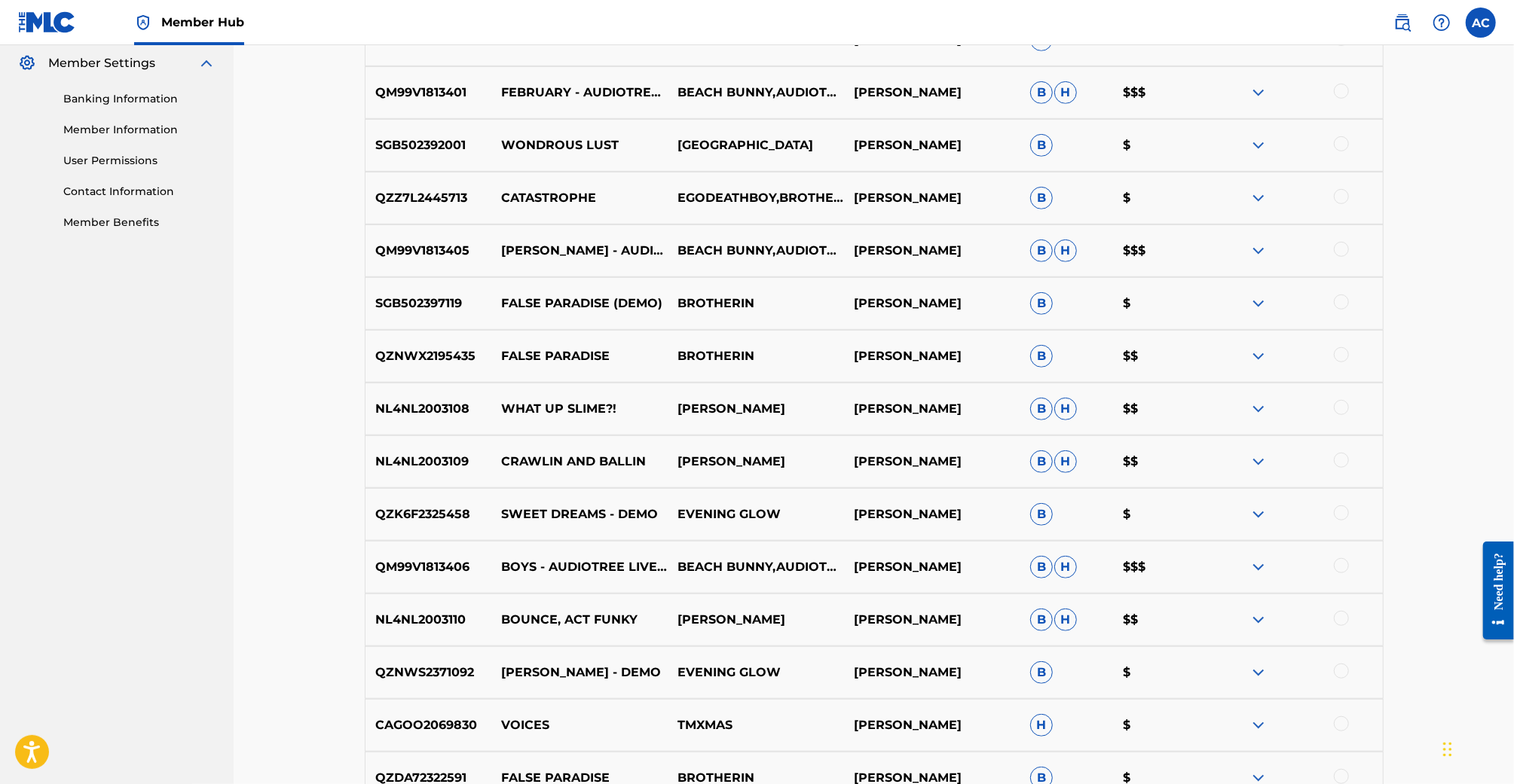
scroll to position [299, 0]
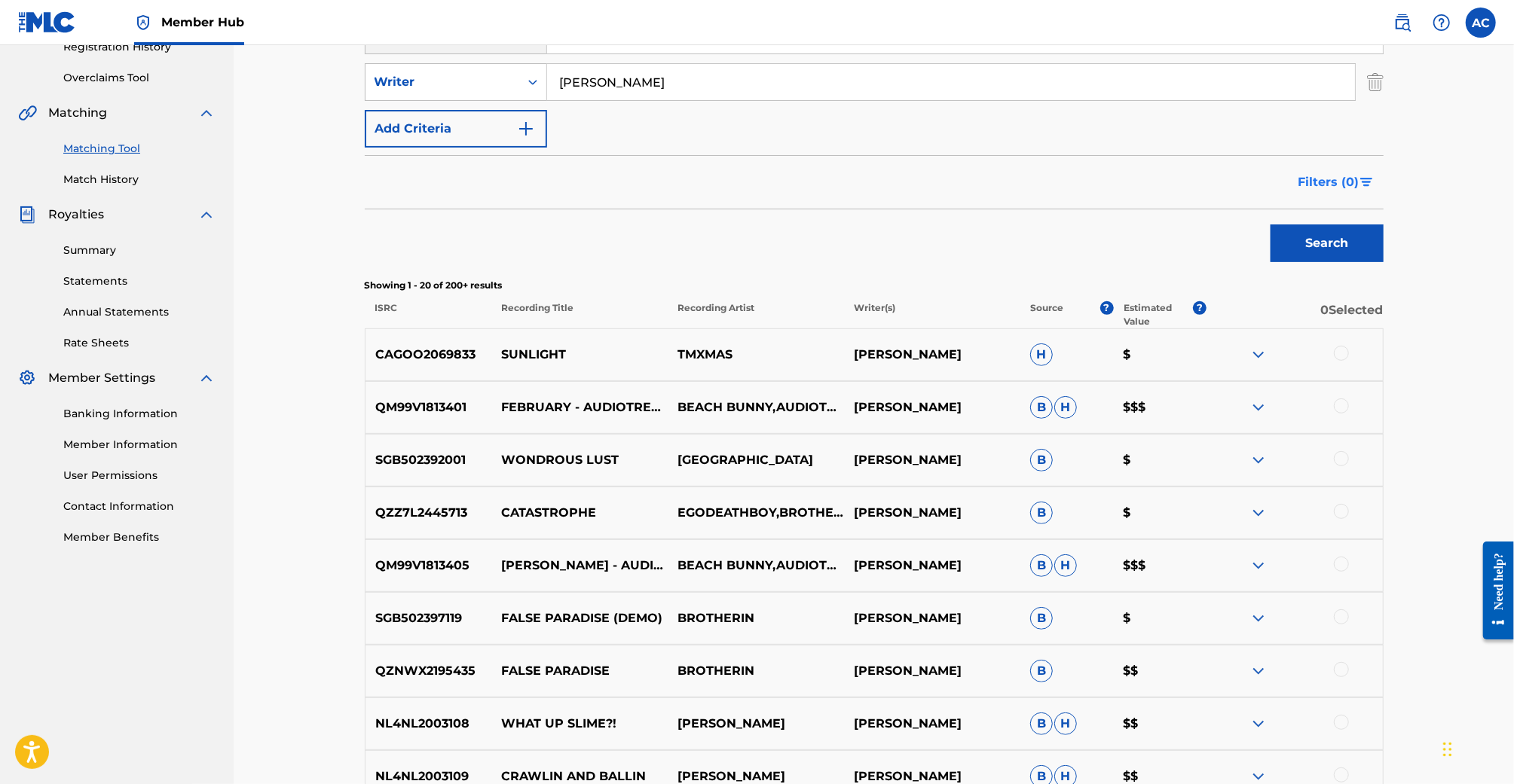
click at [1348, 184] on span "Filters ( 0 )" at bounding box center [1329, 182] width 61 height 18
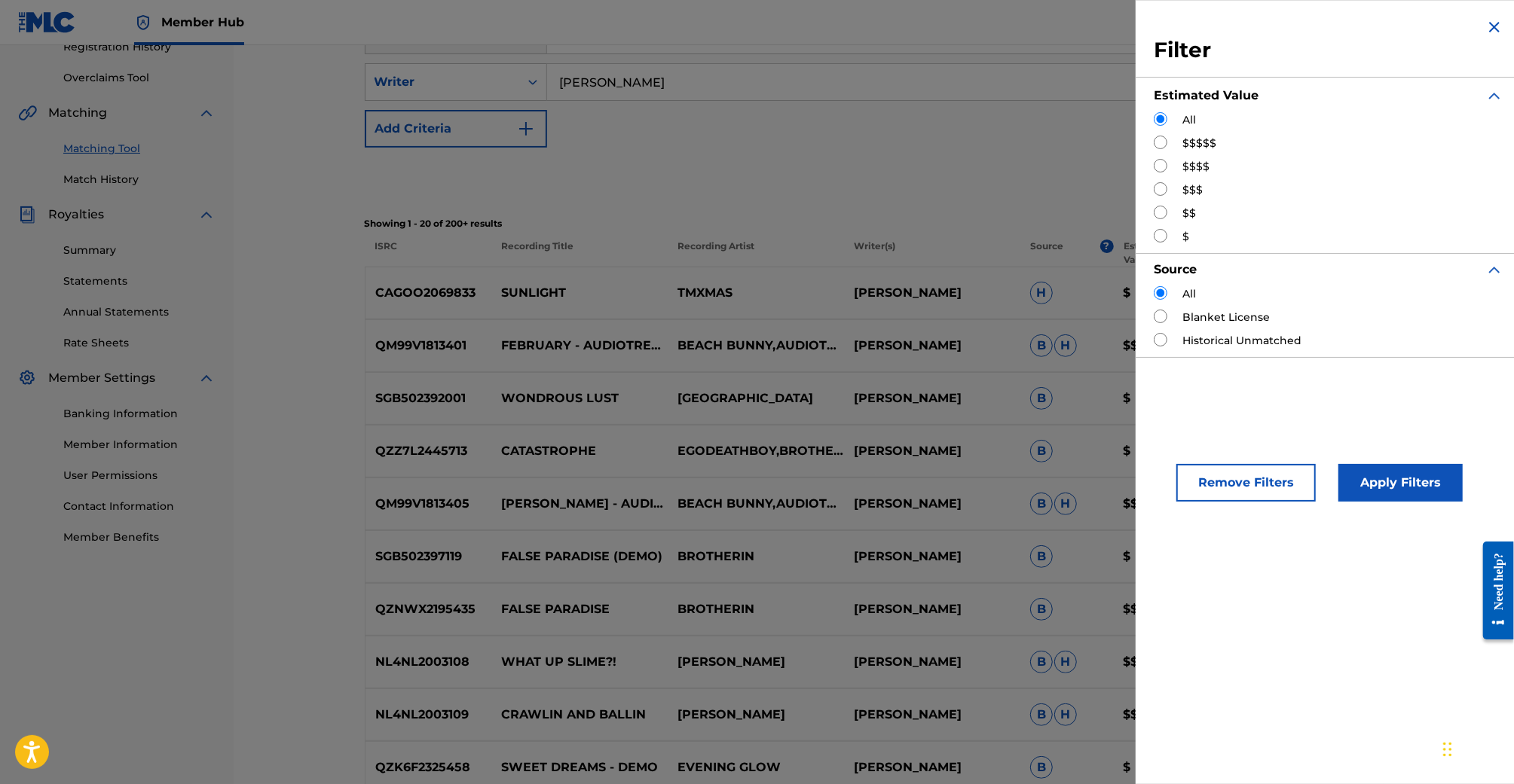
click at [1160, 191] on input "Search Form" at bounding box center [1160, 188] width 13 height 13
radio input "true"
click at [1390, 475] on button "Apply Filters" at bounding box center [1400, 483] width 125 height 38
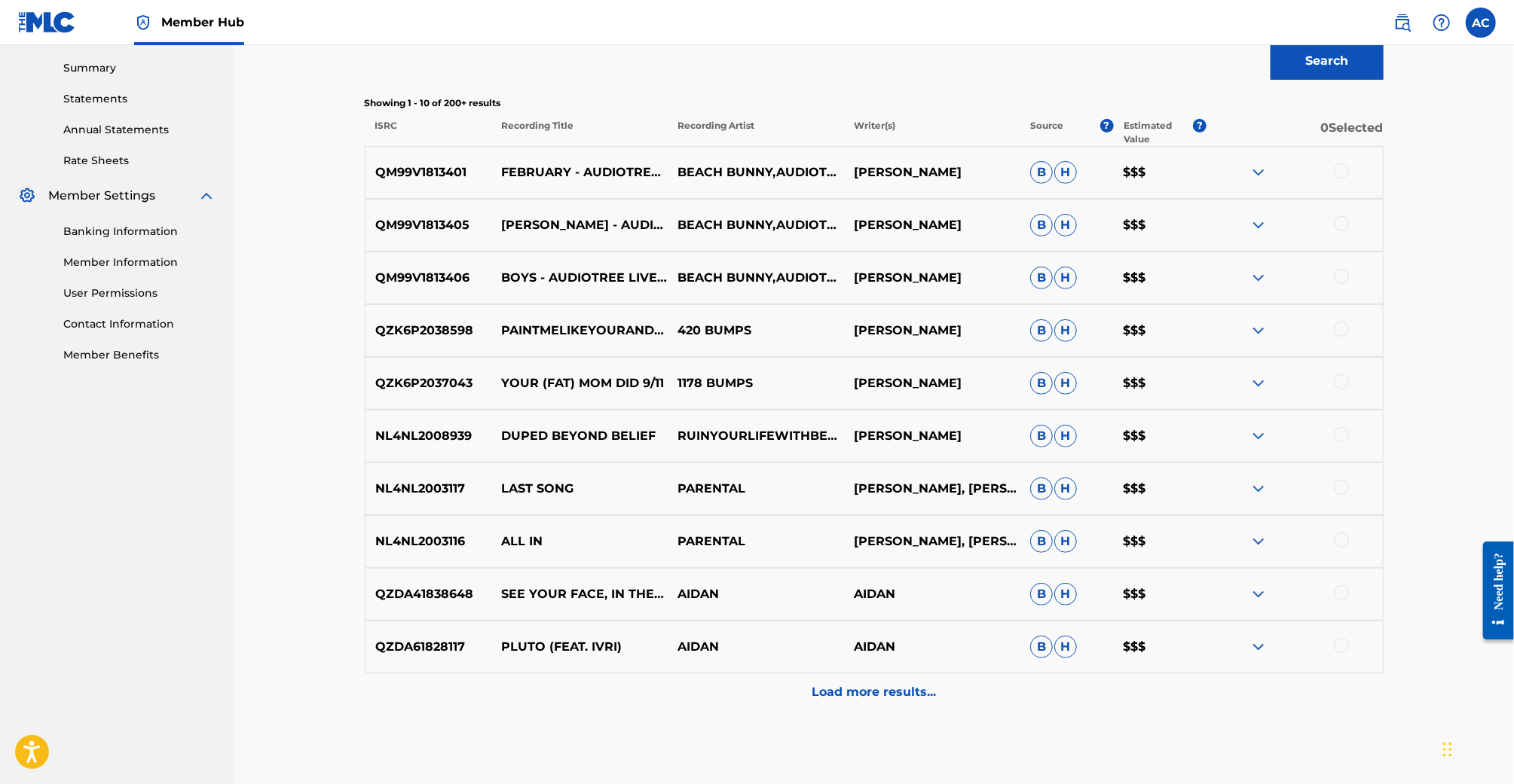
scroll to position [458, 0]
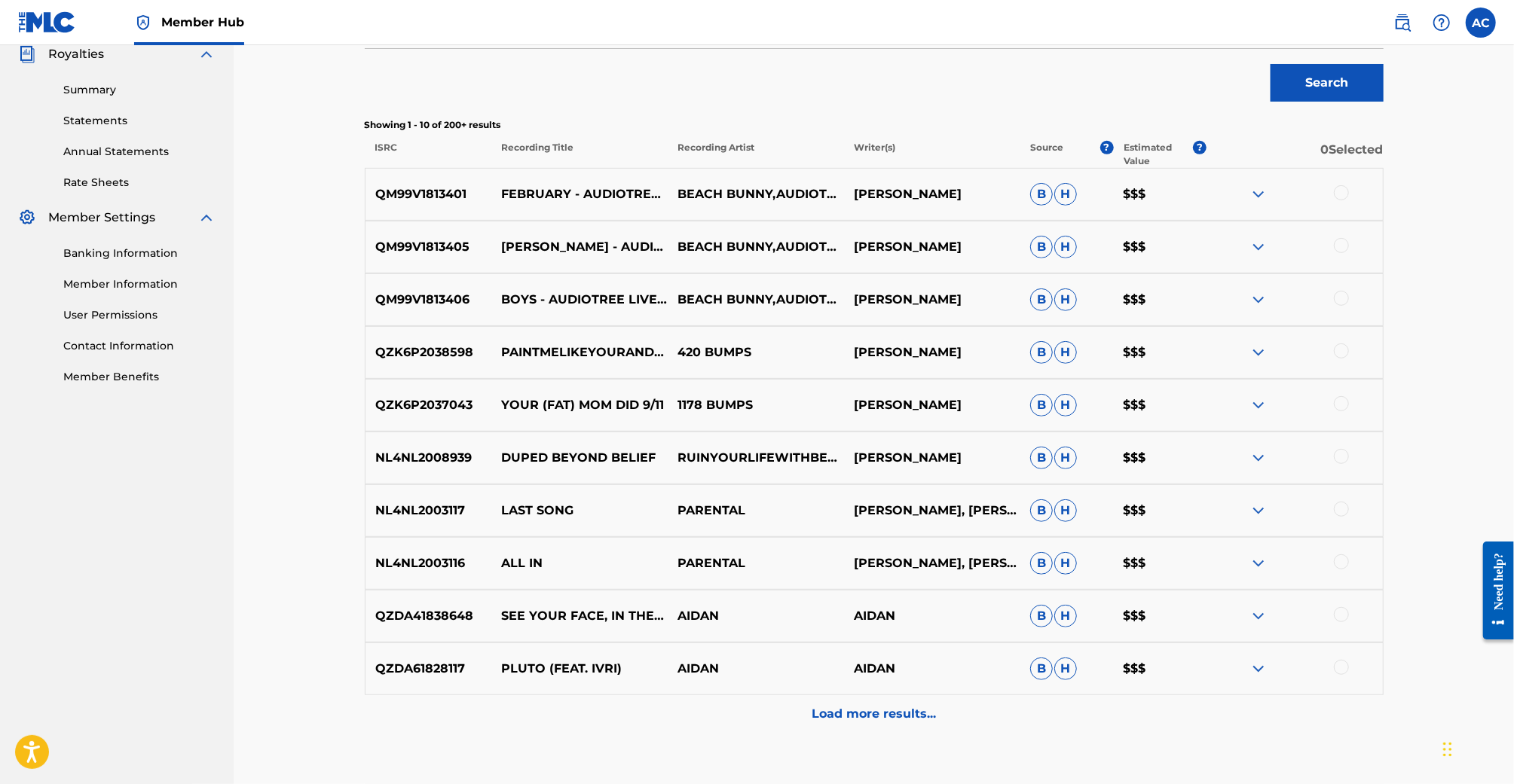
click at [432, 353] on p "QZK6P2038598" at bounding box center [428, 353] width 127 height 18
copy p "QZK6P2038598"
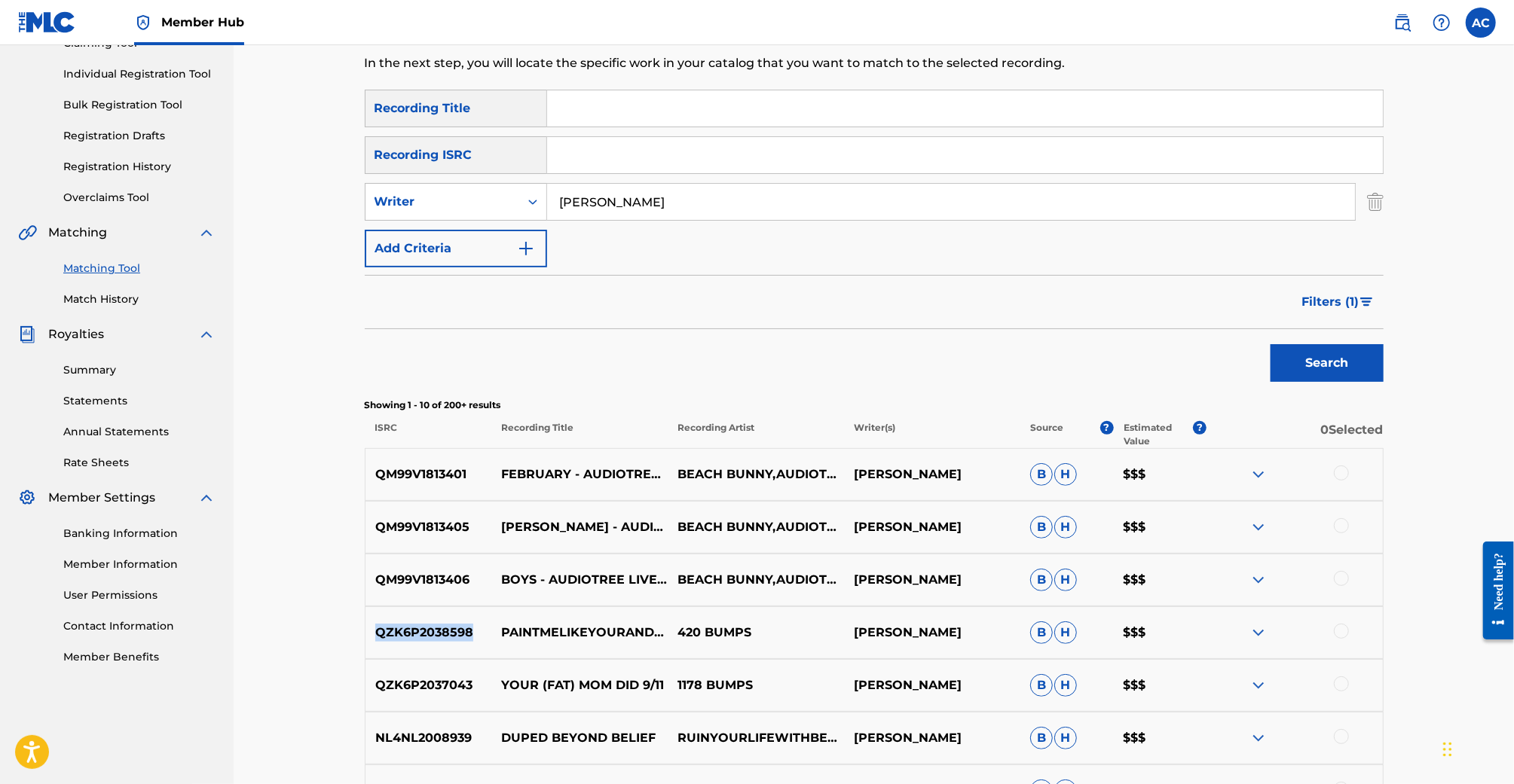
scroll to position [24, 0]
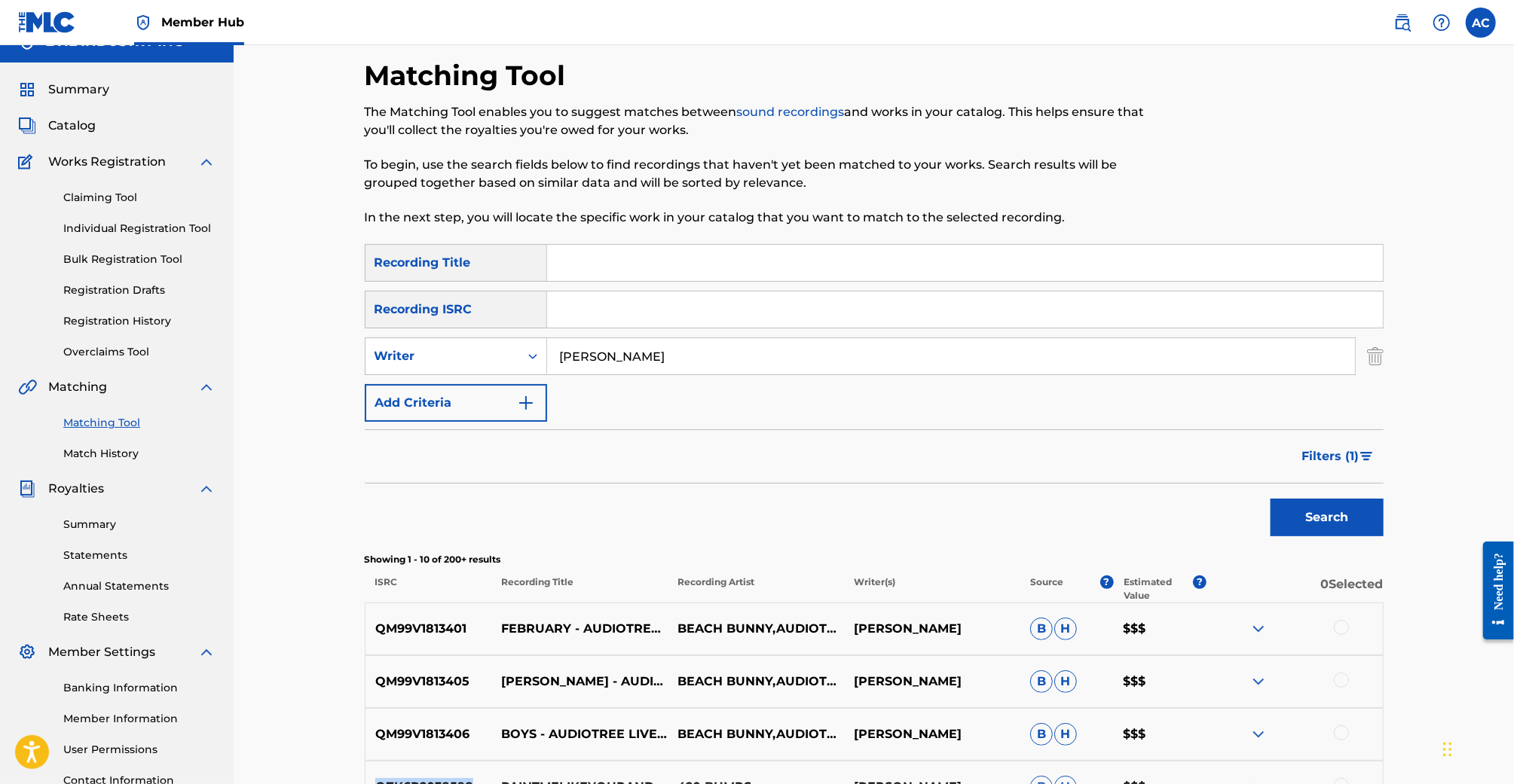
click at [605, 345] on input "Aidan Cada" at bounding box center [951, 356] width 808 height 36
click at [639, 328] on div "SearchWithCriteriaa1940b6c-6956-44df-9a85-5524601c88e2 Recording Title SearchWi…" at bounding box center [873, 333] width 1019 height 178
click at [669, 305] on input "Search Form" at bounding box center [965, 309] width 836 height 36
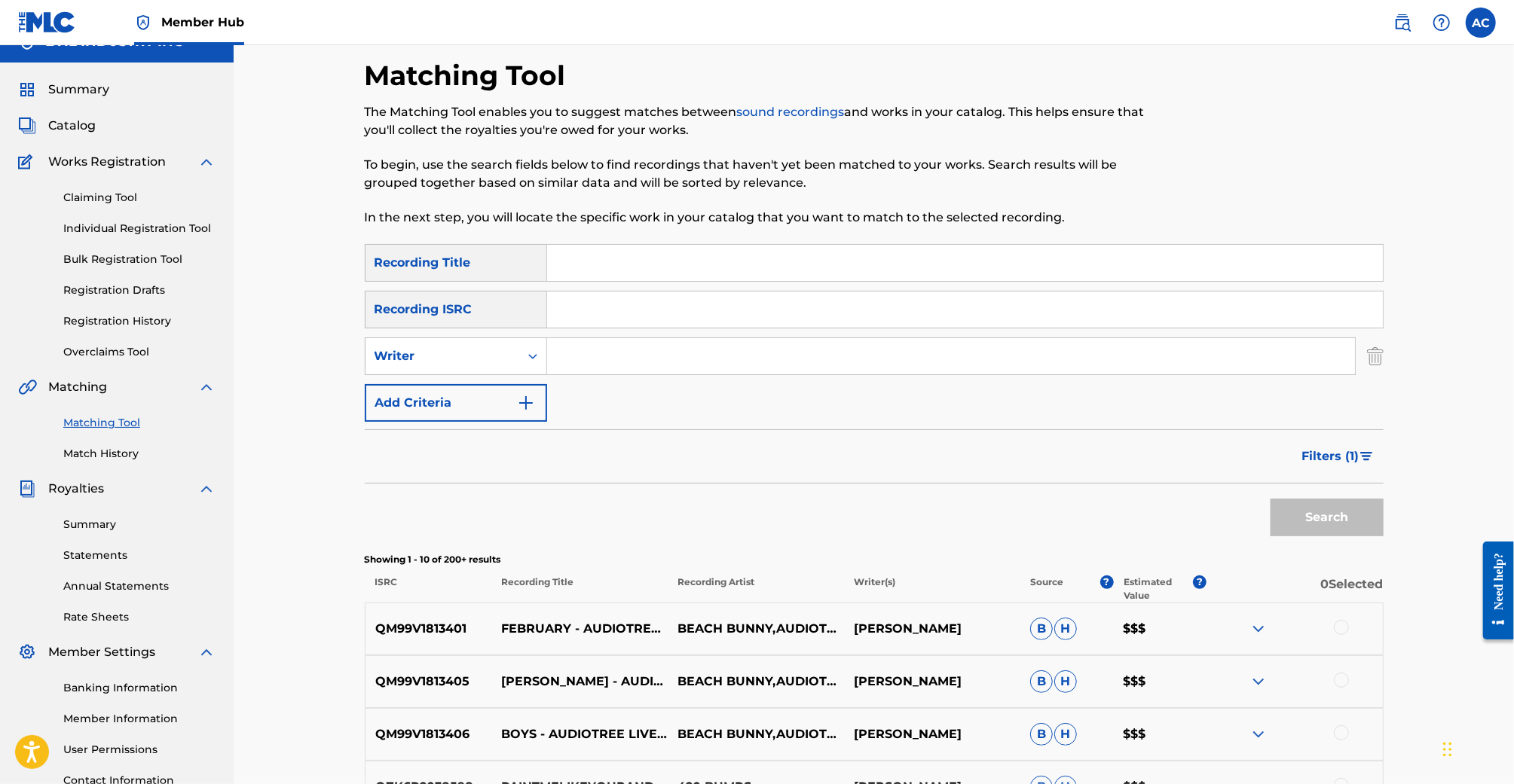
paste input "QZK6P2038598"
type input "QZK6P2038598"
click at [1271, 499] on button "Search" at bounding box center [1327, 518] width 113 height 38
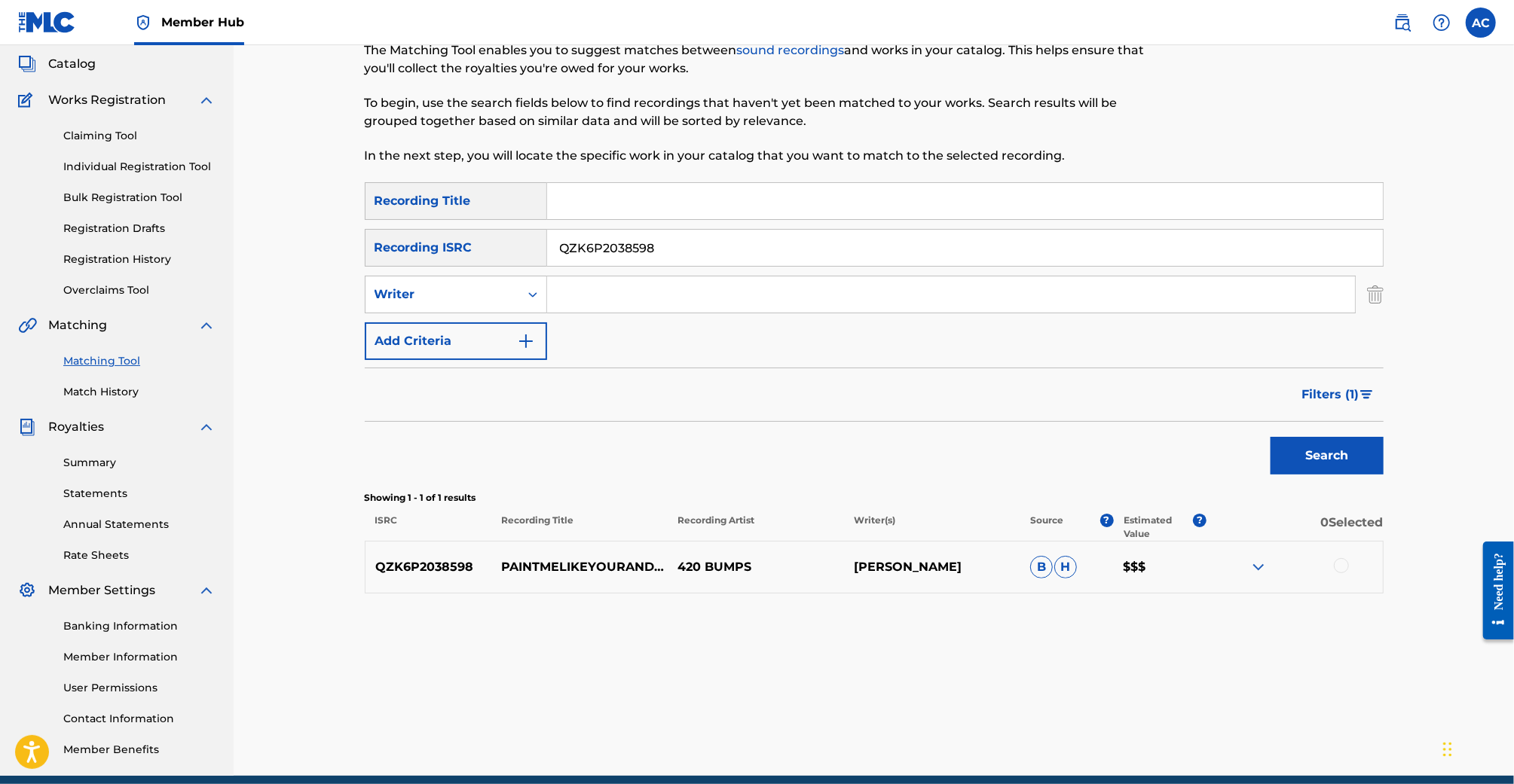
scroll to position [94, 0]
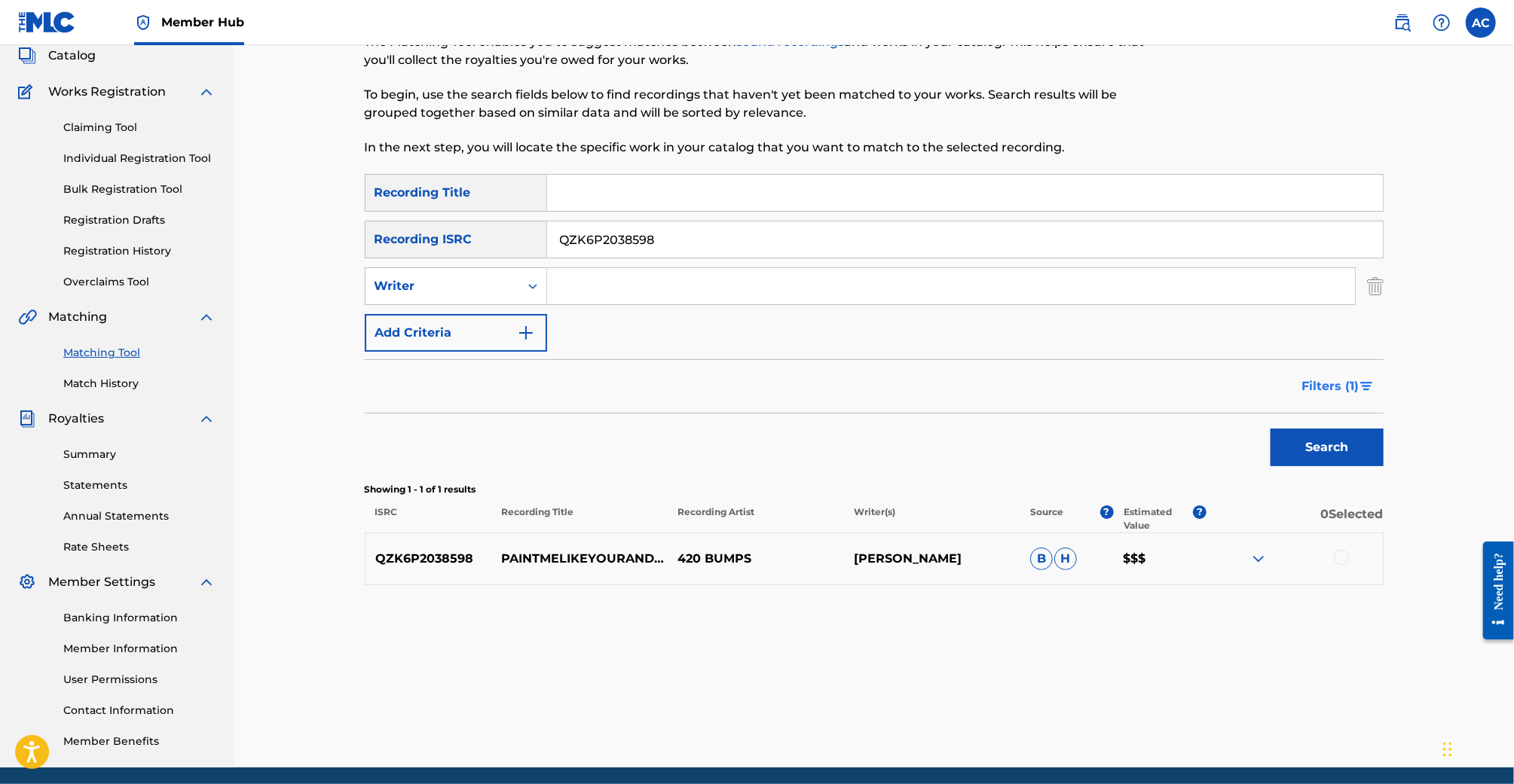
click at [1357, 385] on span "Filters ( 1 )" at bounding box center [1331, 387] width 57 height 18
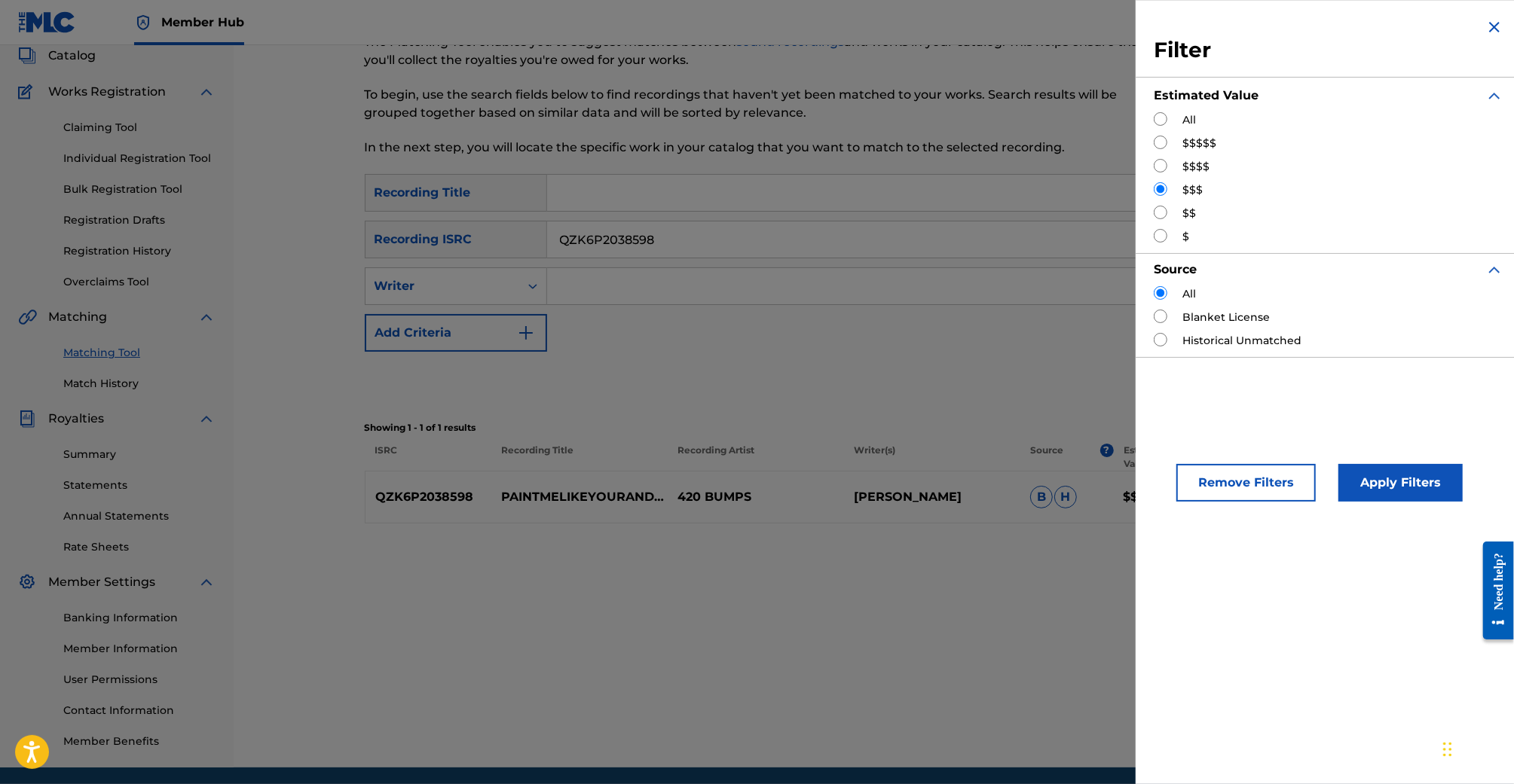
click at [1159, 115] on input "Search Form" at bounding box center [1160, 118] width 13 height 13
radio input "true"
click at [1395, 482] on button "Apply Filters" at bounding box center [1400, 483] width 125 height 38
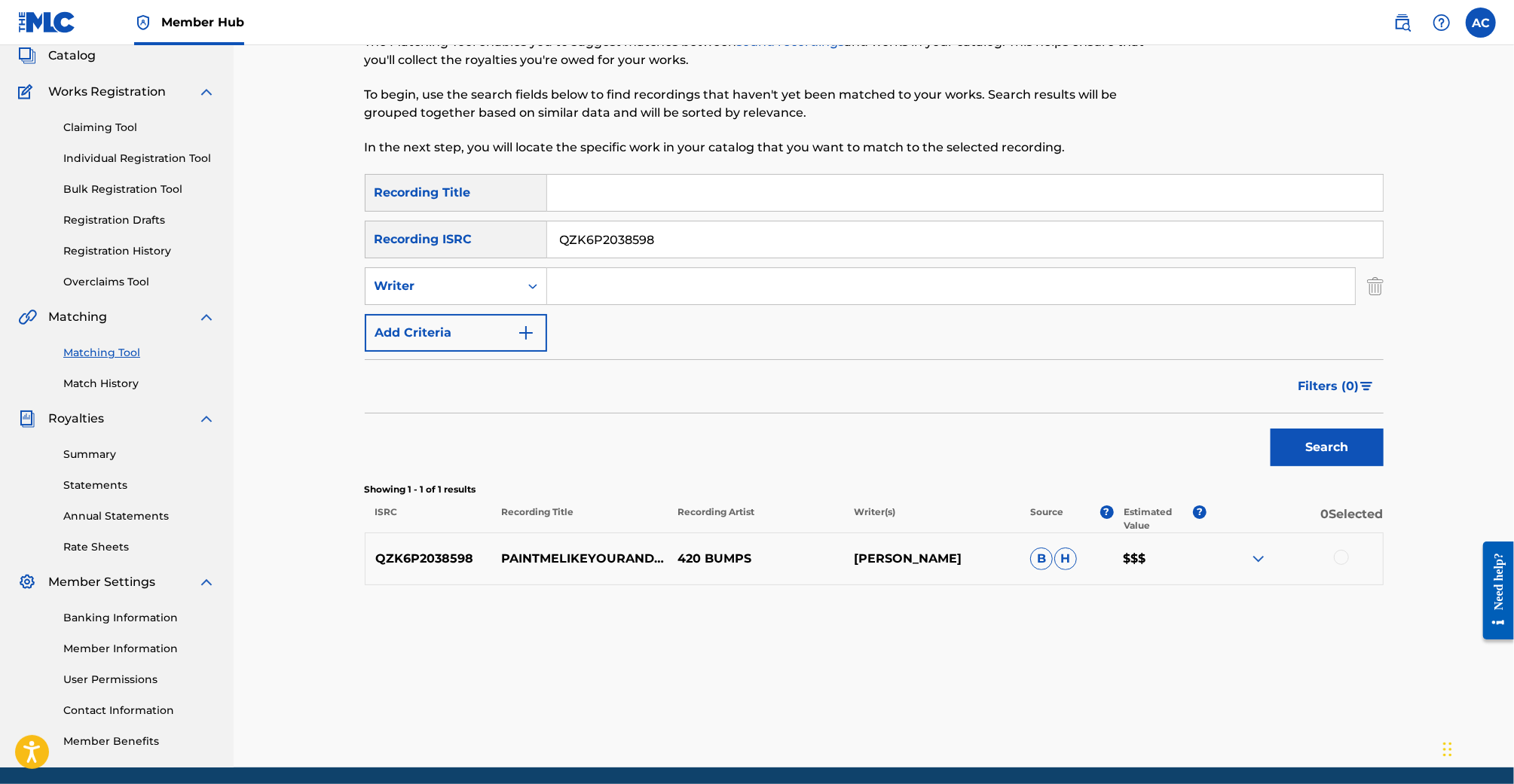
click at [1265, 559] on img at bounding box center [1258, 559] width 18 height 18
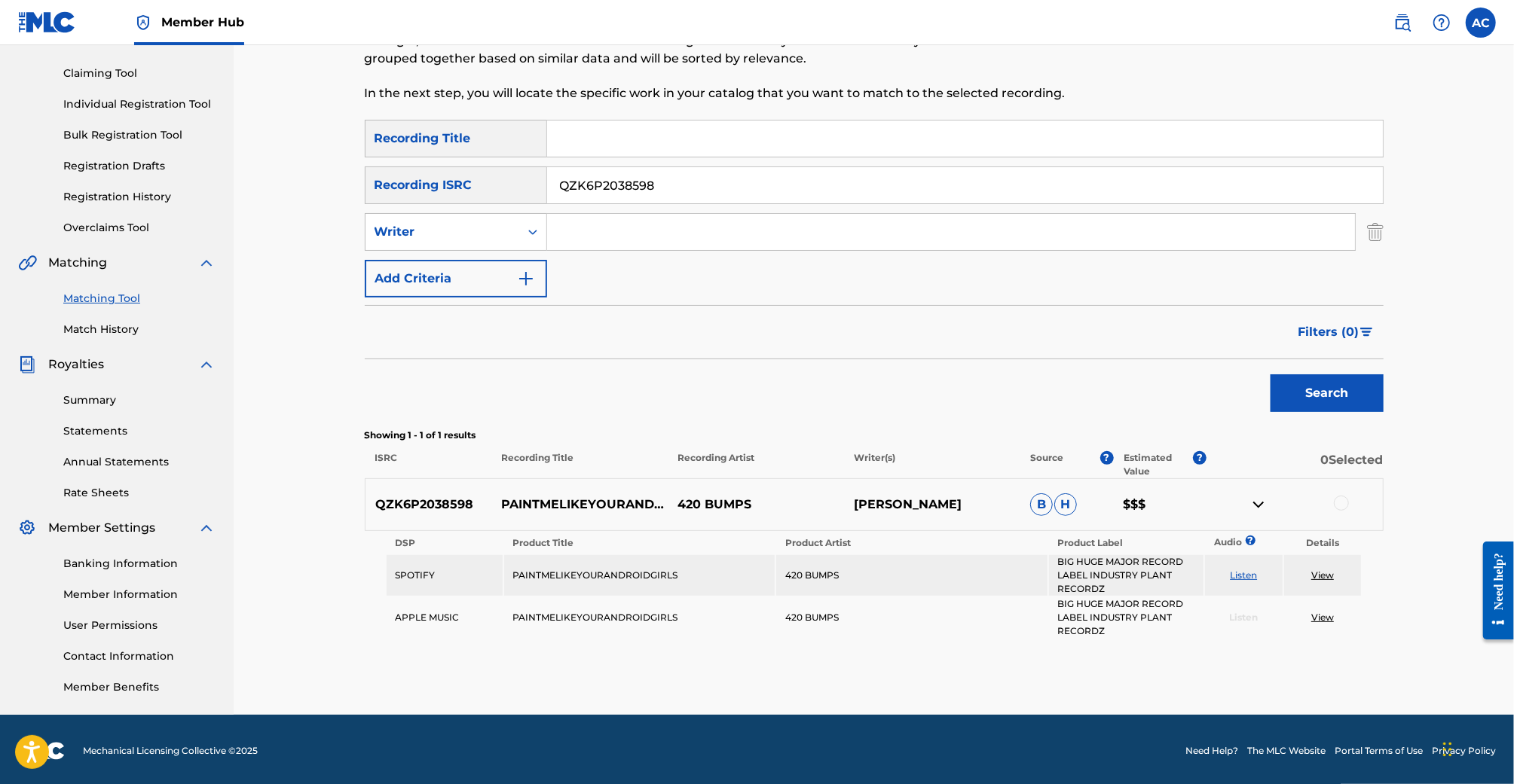
scroll to position [151, 0]
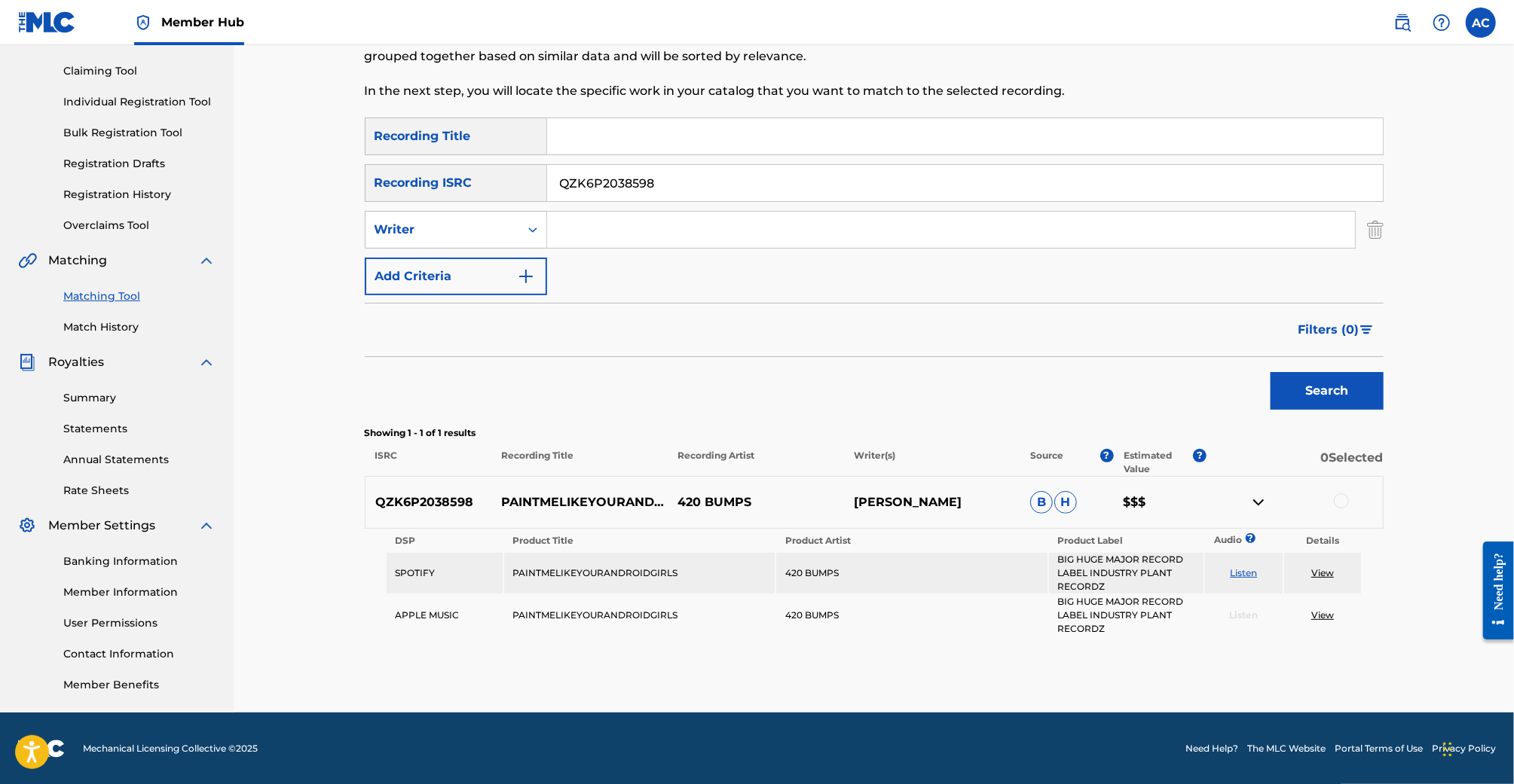
click at [1248, 571] on link "Listen" at bounding box center [1244, 572] width 27 height 12
click at [671, 174] on input "QZK6P2038598" at bounding box center [965, 183] width 836 height 36
click at [672, 222] on input "Search Form" at bounding box center [951, 230] width 808 height 36
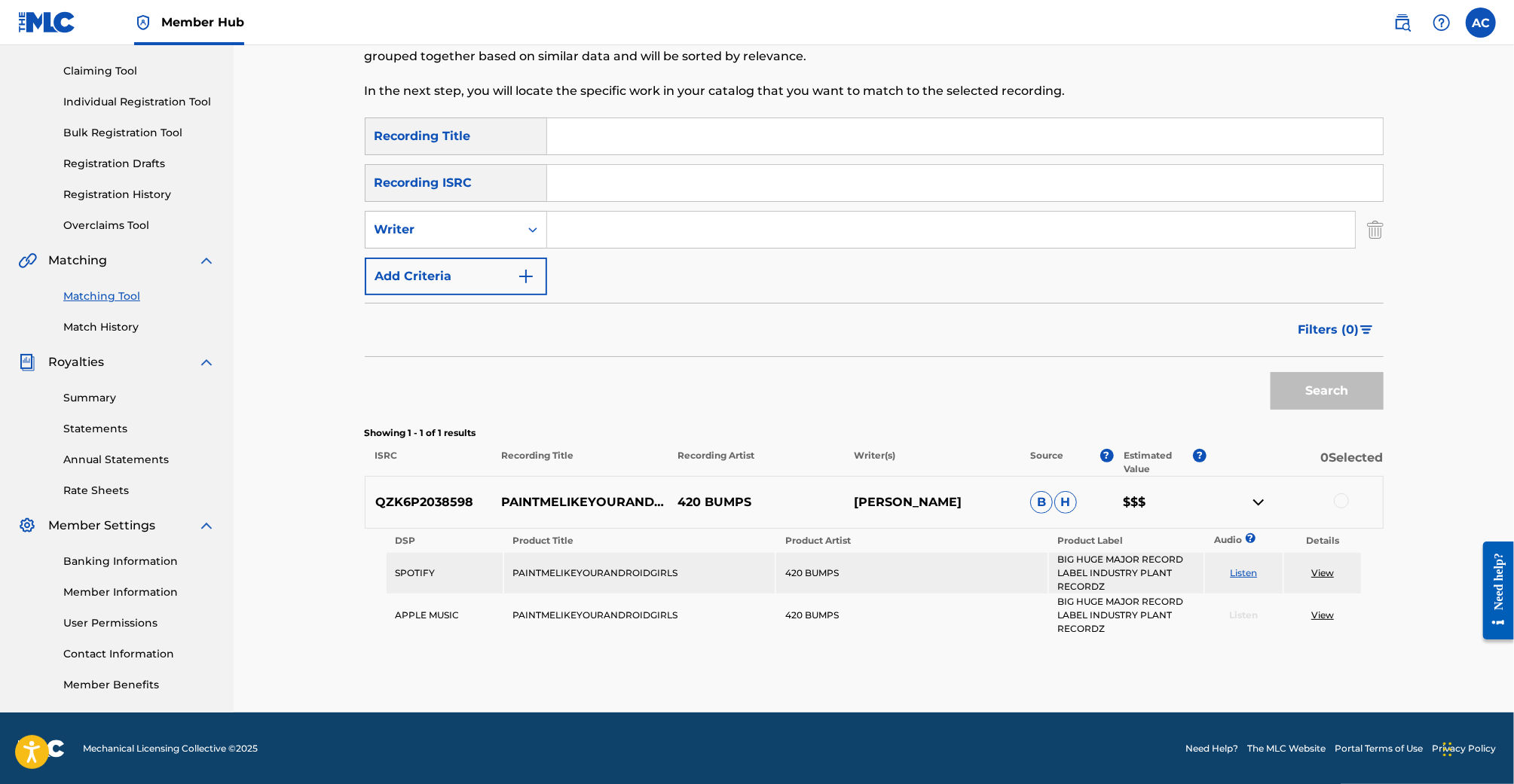
type input "S"
click at [1271, 372] on button "Search" at bounding box center [1327, 391] width 113 height 38
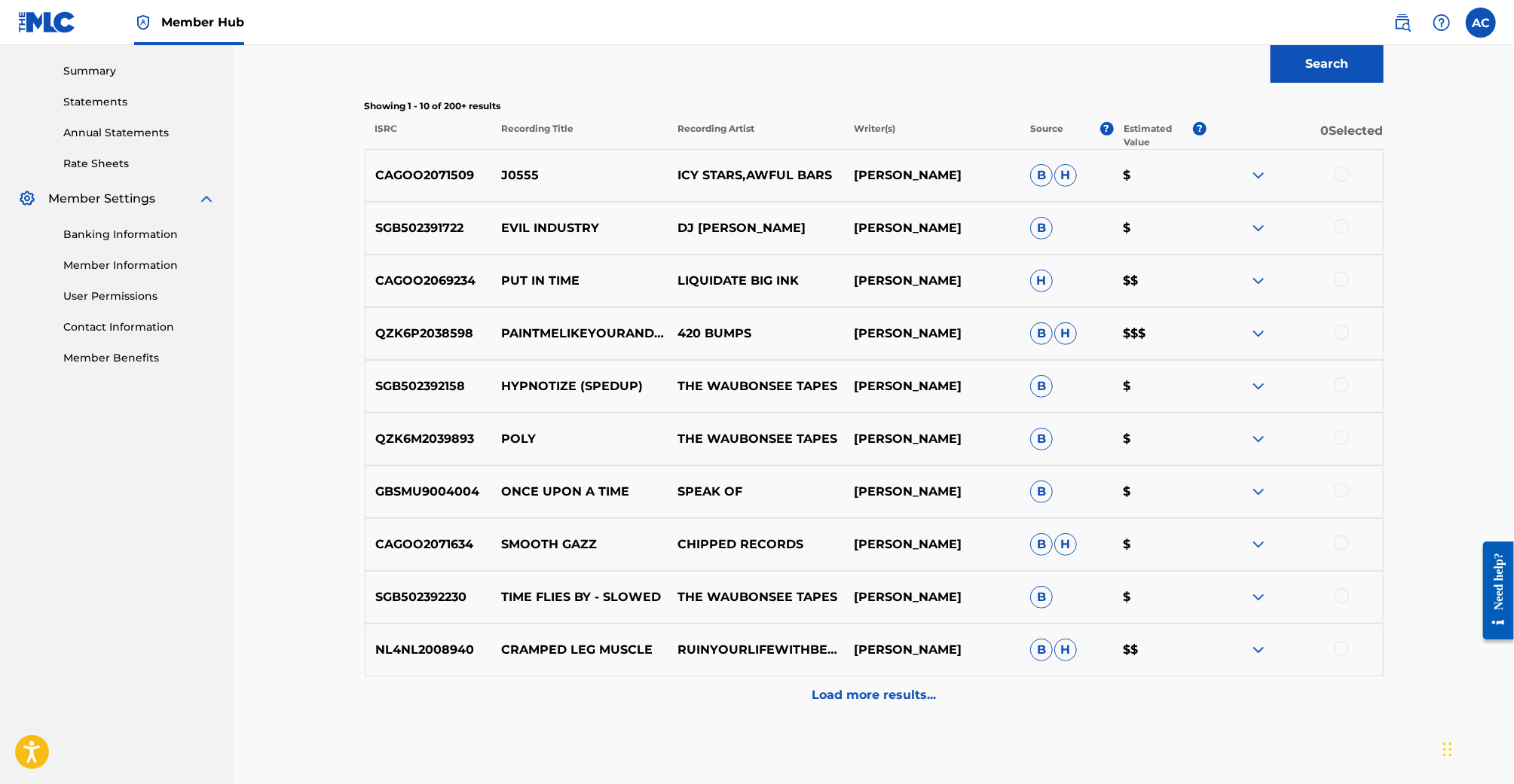
scroll to position [483, 0]
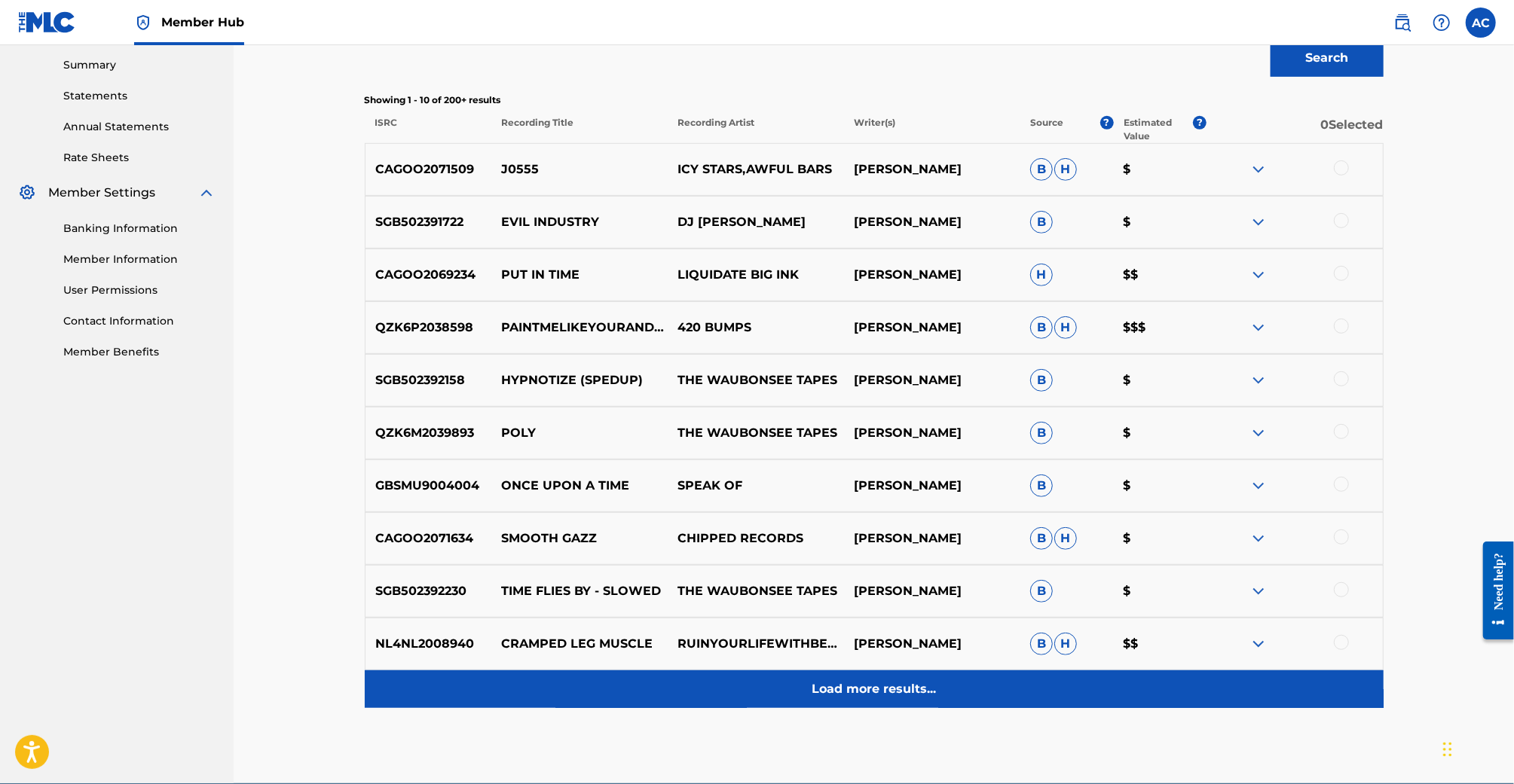
click at [910, 690] on p "Load more results..." at bounding box center [873, 689] width 125 height 18
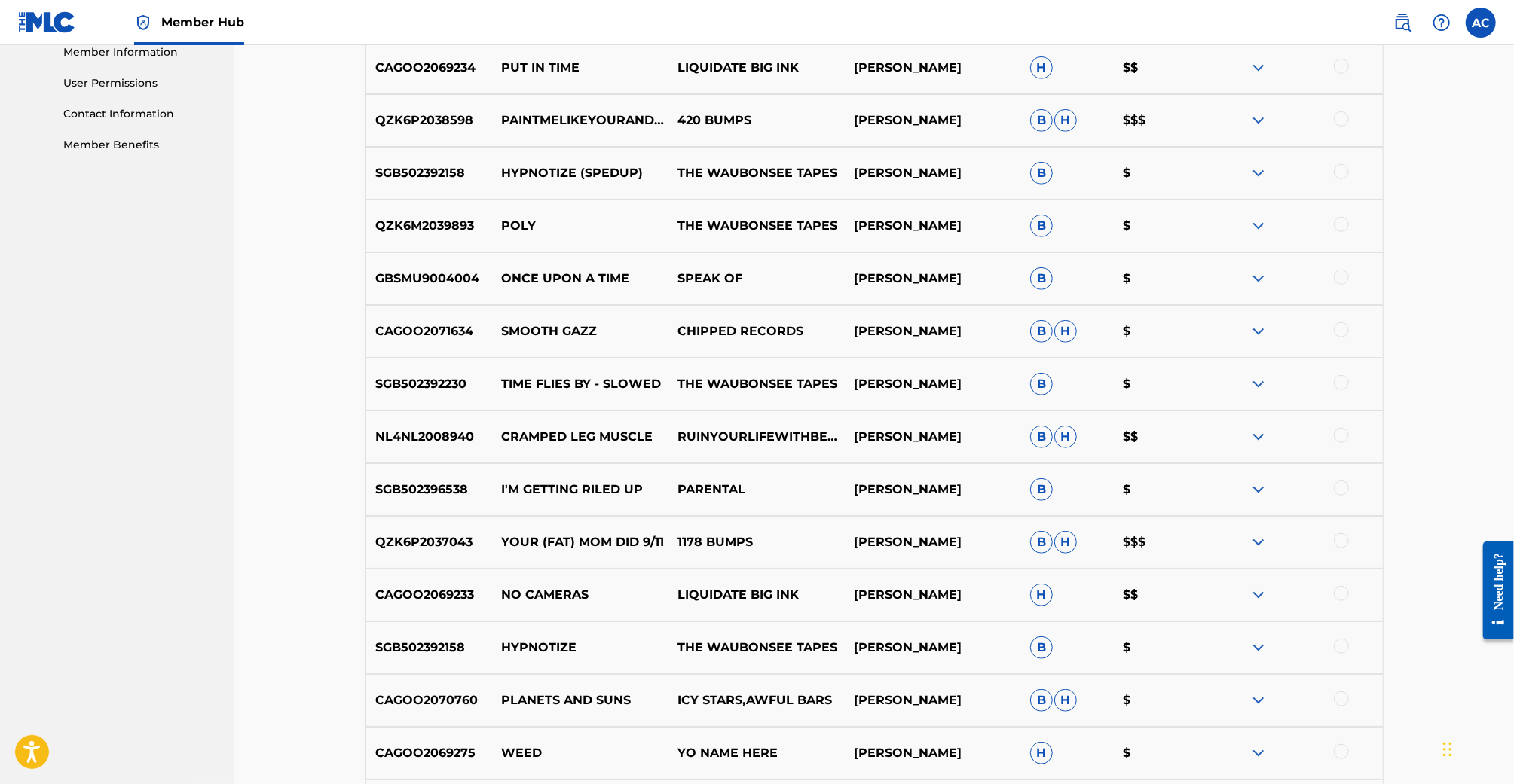
scroll to position [839, 0]
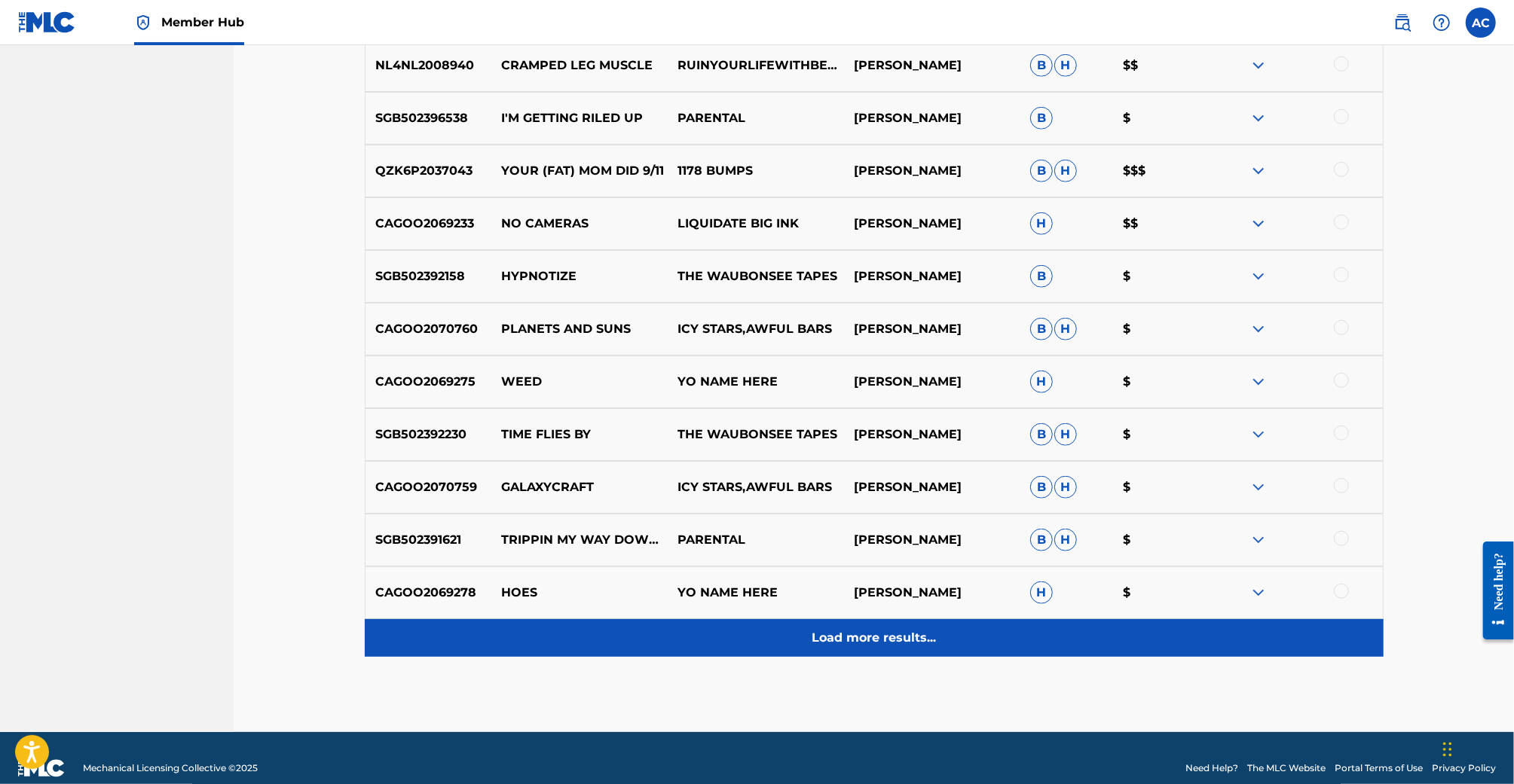
click at [916, 632] on p "Load more results..." at bounding box center [873, 638] width 125 height 18
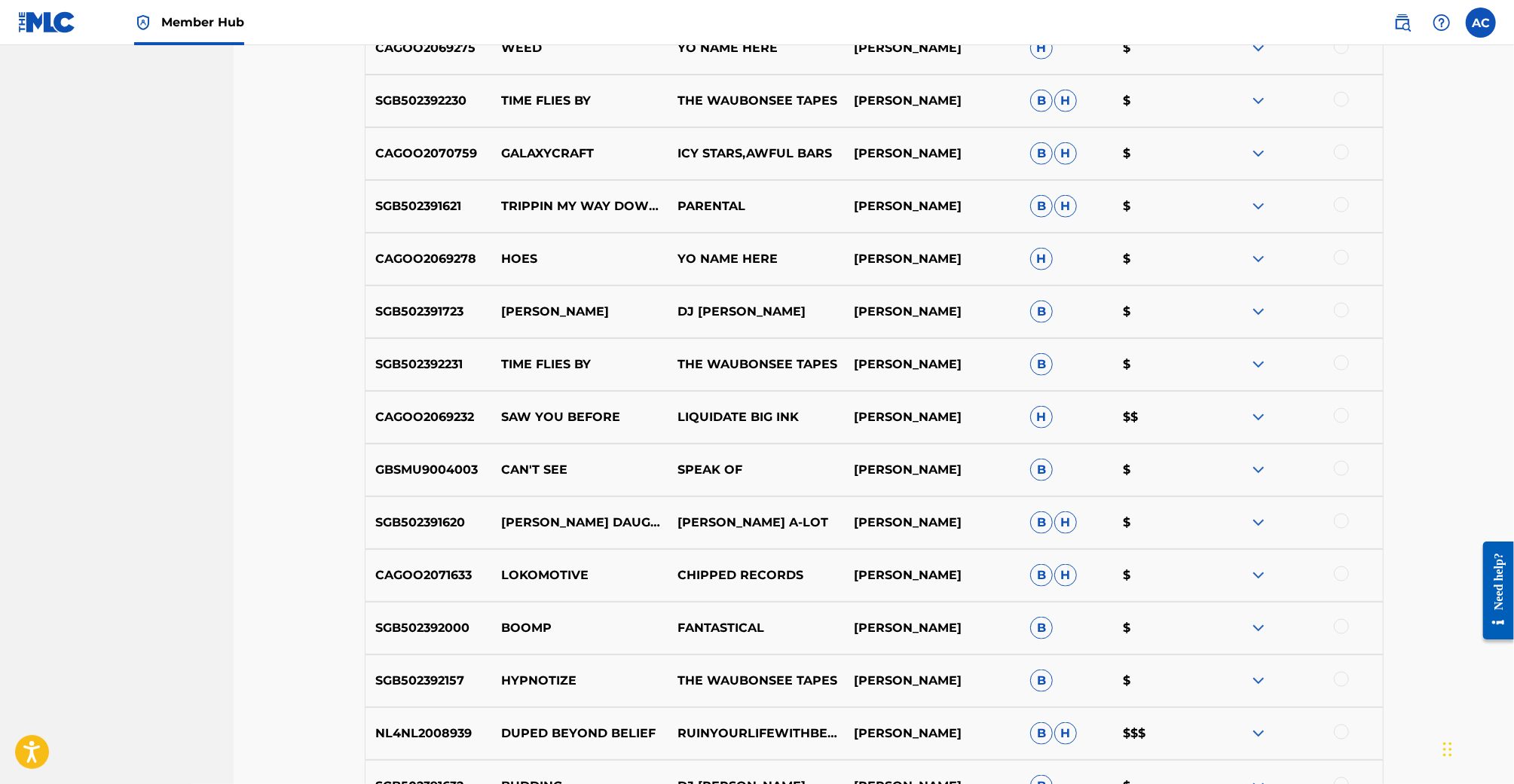
scroll to position [1609, 0]
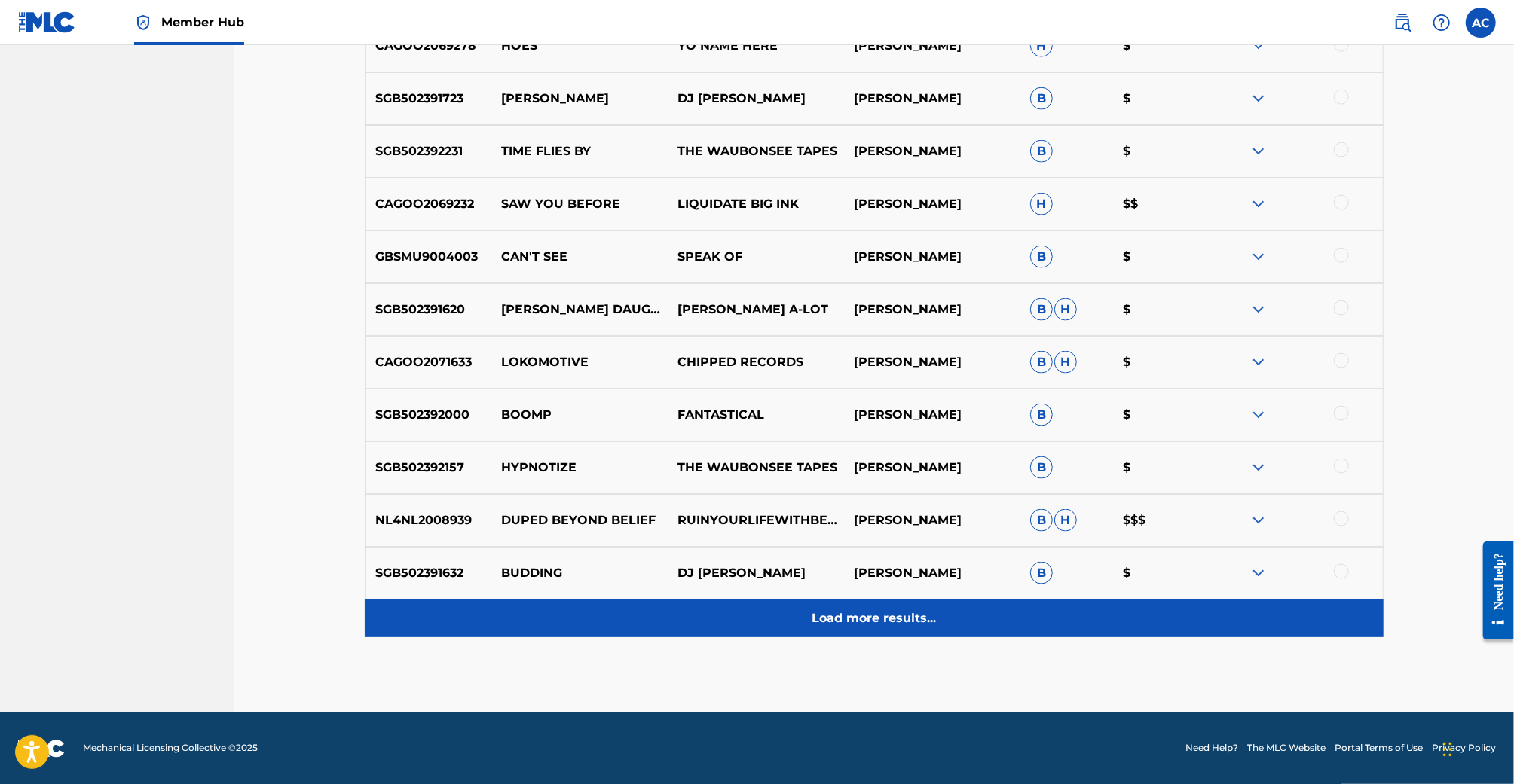
click at [787, 610] on div "Load more results..." at bounding box center [873, 618] width 1019 height 38
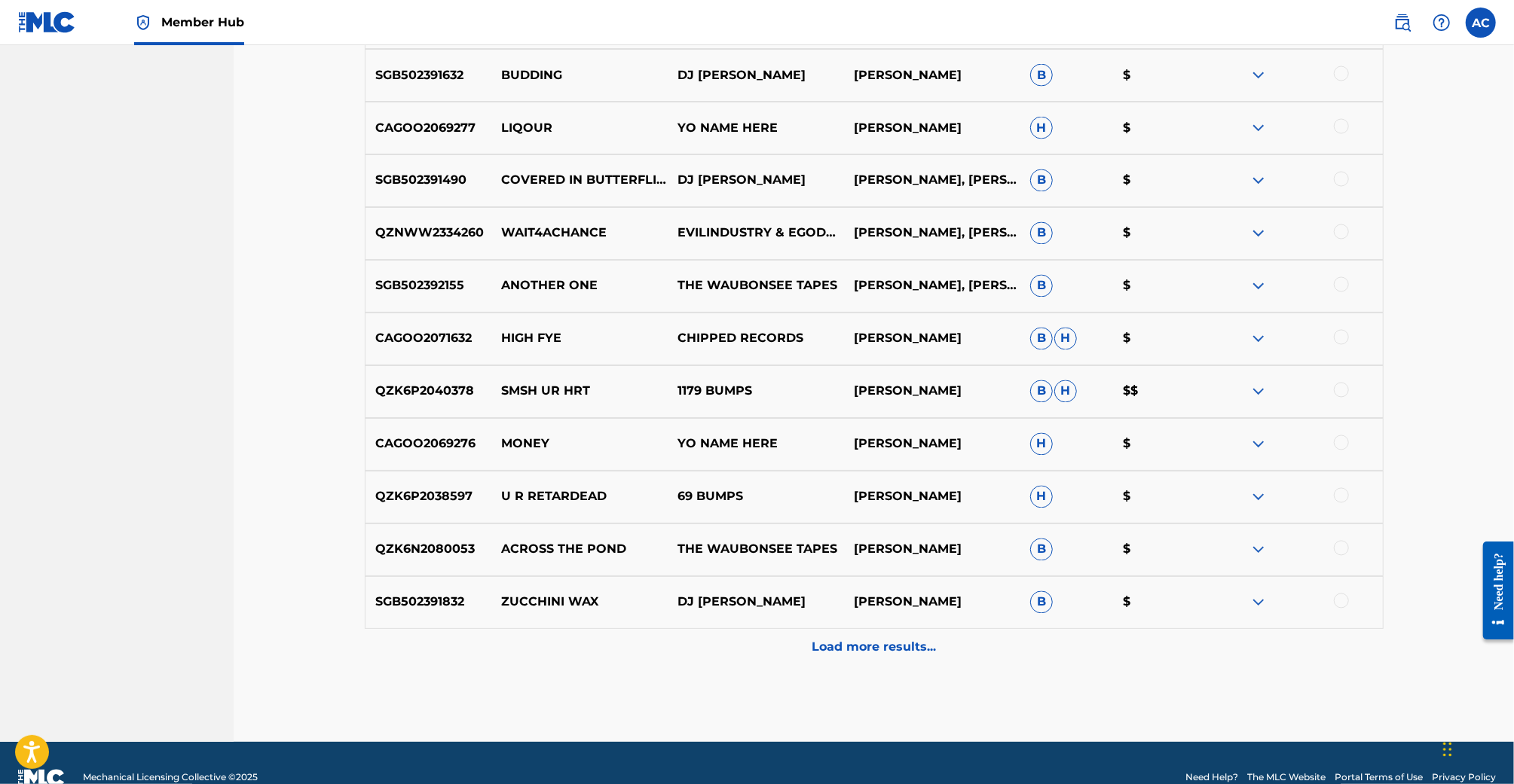
scroll to position [2137, 0]
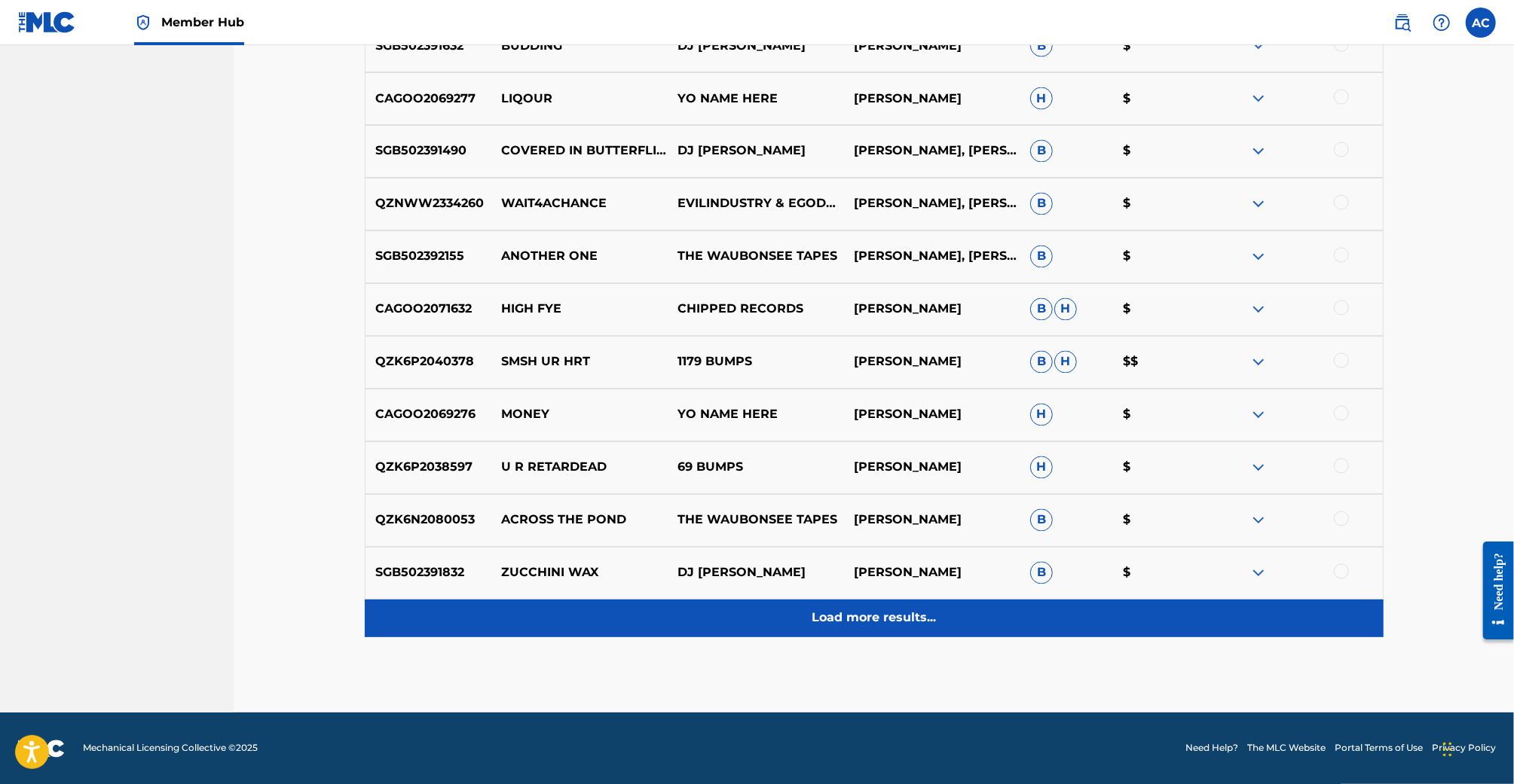
click at [853, 616] on p "Load more results..." at bounding box center [873, 618] width 125 height 18
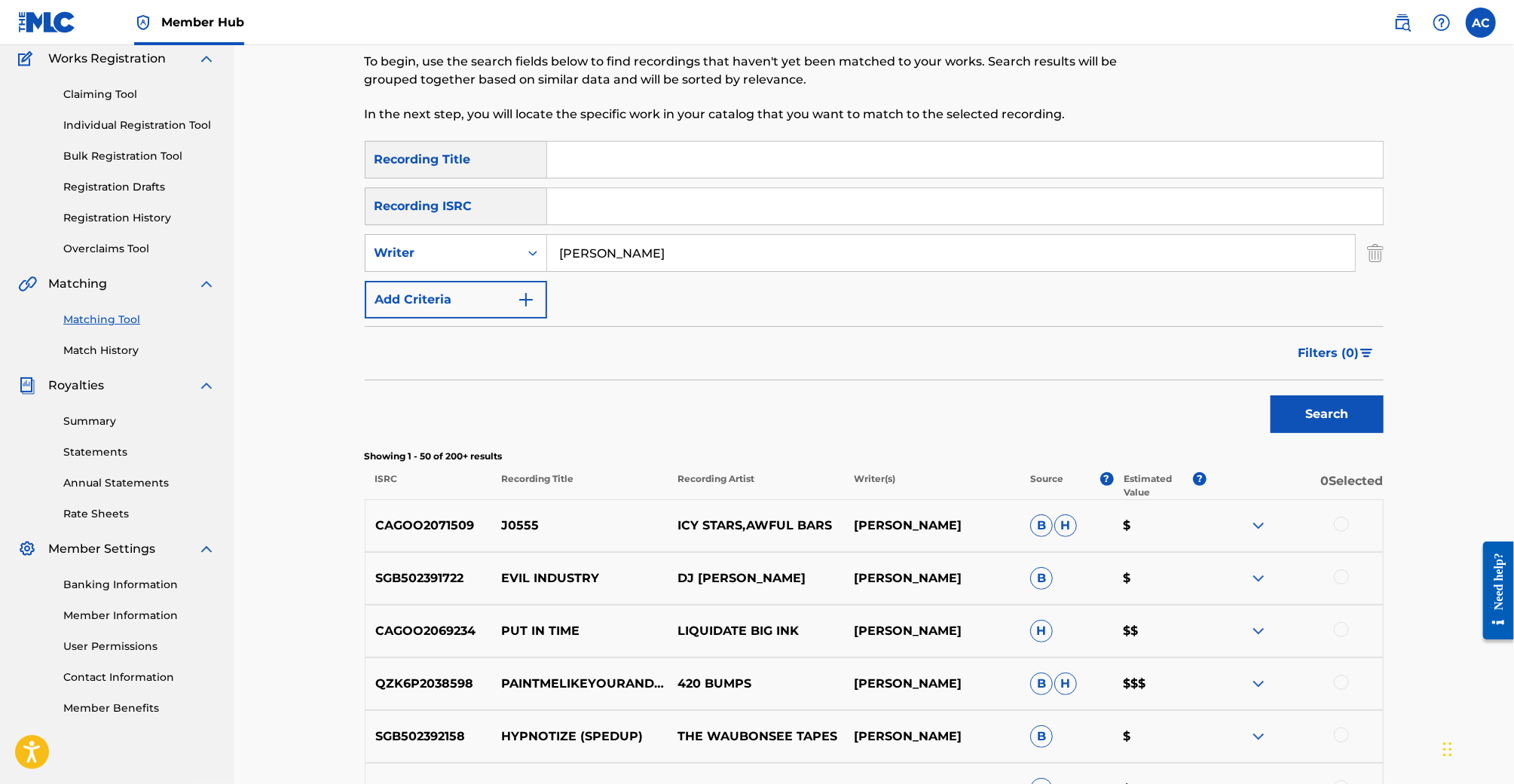
scroll to position [0, 0]
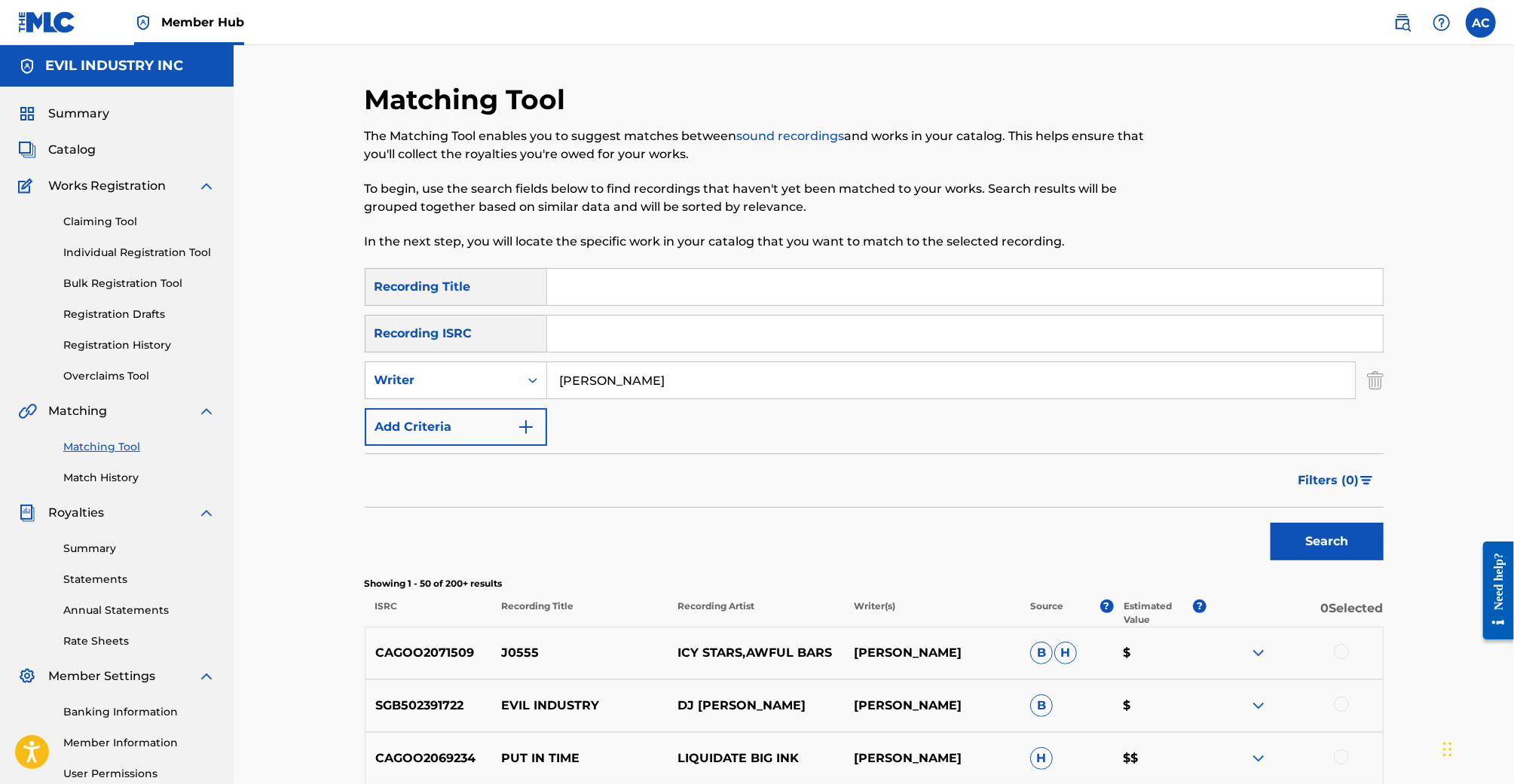
click at [659, 380] on input "Aaron Cada" at bounding box center [951, 380] width 808 height 36
type input "Frederic Fosco"
click at [1271, 523] on button "Search" at bounding box center [1327, 542] width 113 height 38
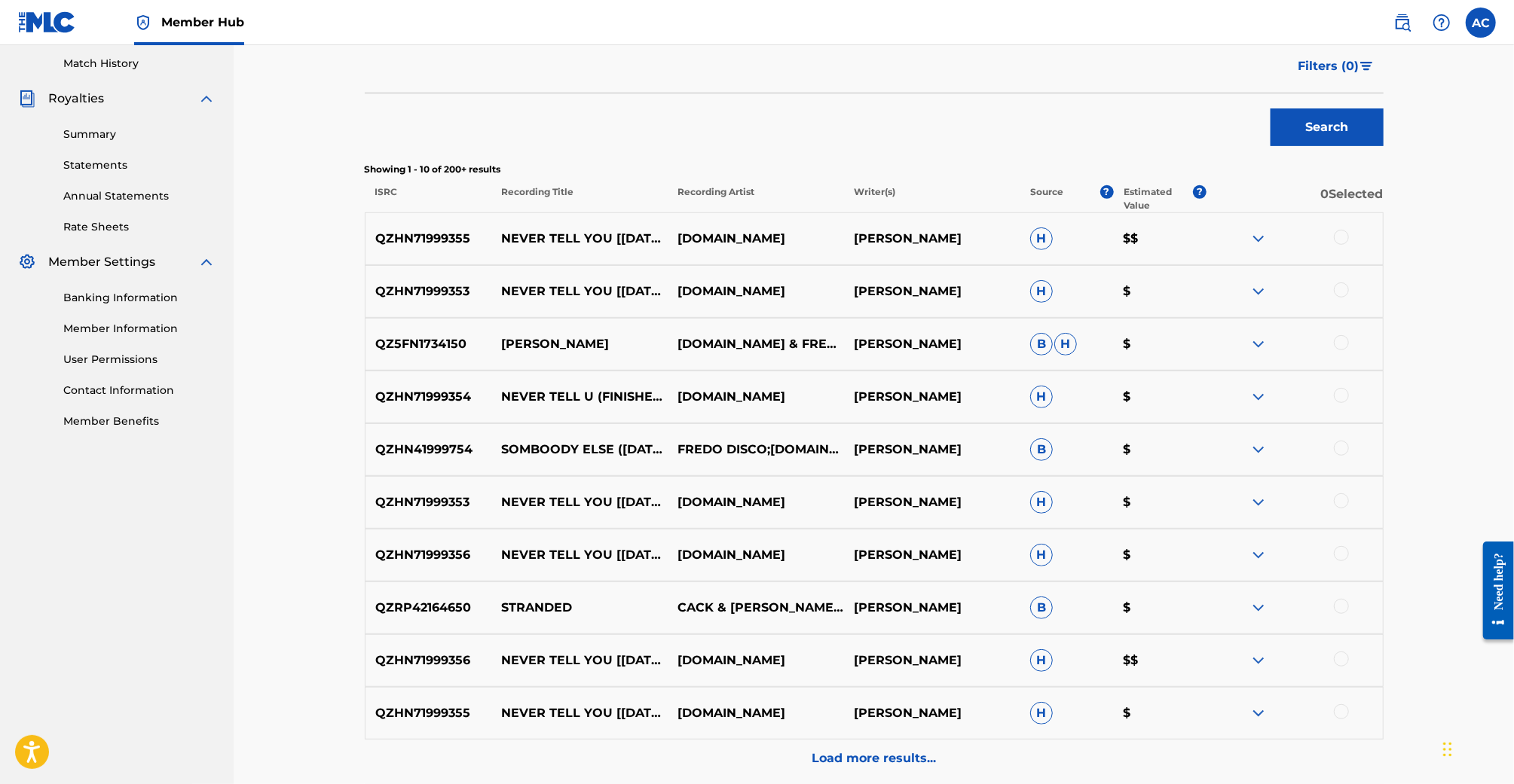
scroll to position [450, 0]
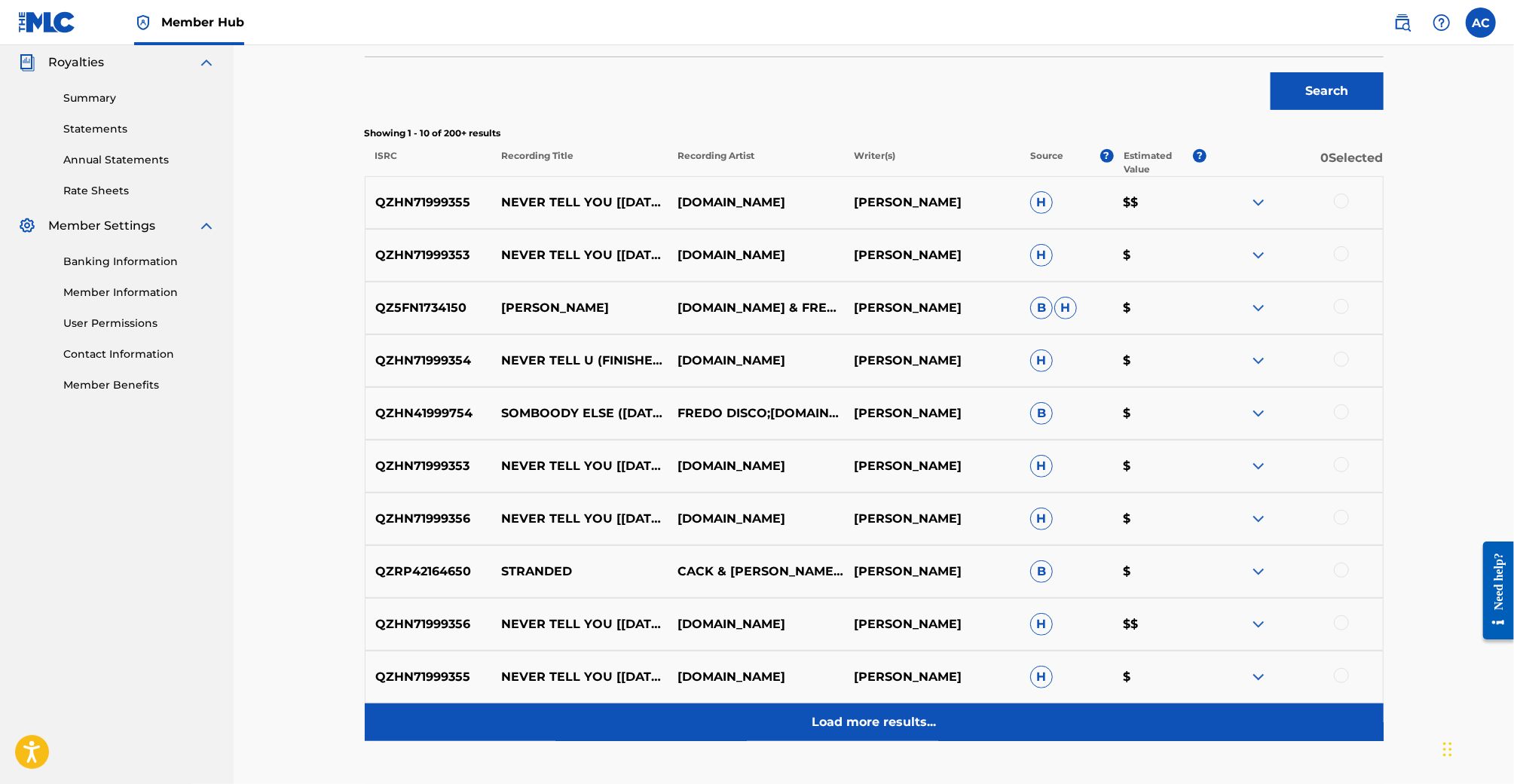
click at [917, 729] on p "Load more results..." at bounding box center [873, 722] width 125 height 18
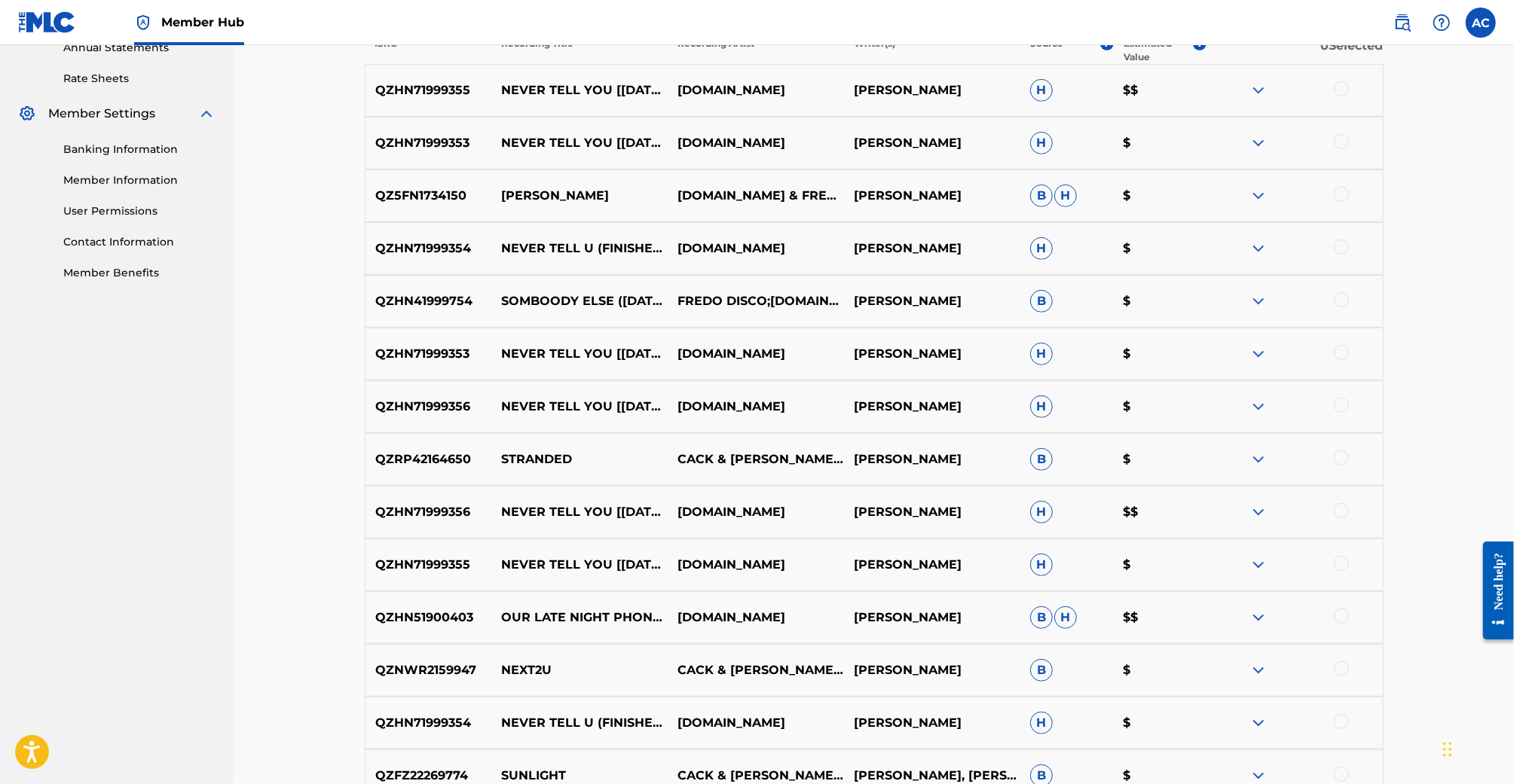
scroll to position [12, 0]
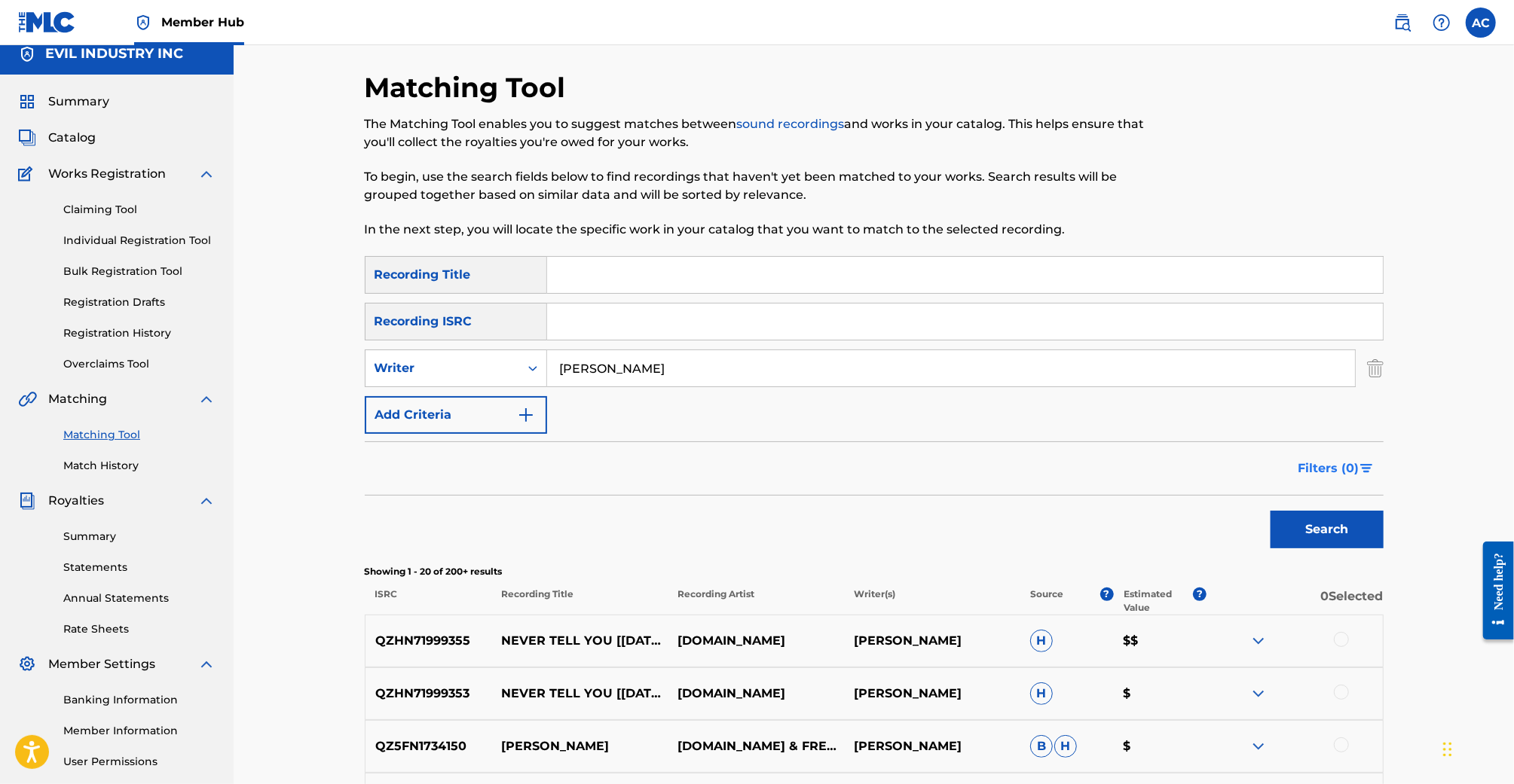
click at [1305, 466] on span "Filters ( 0 )" at bounding box center [1329, 468] width 61 height 18
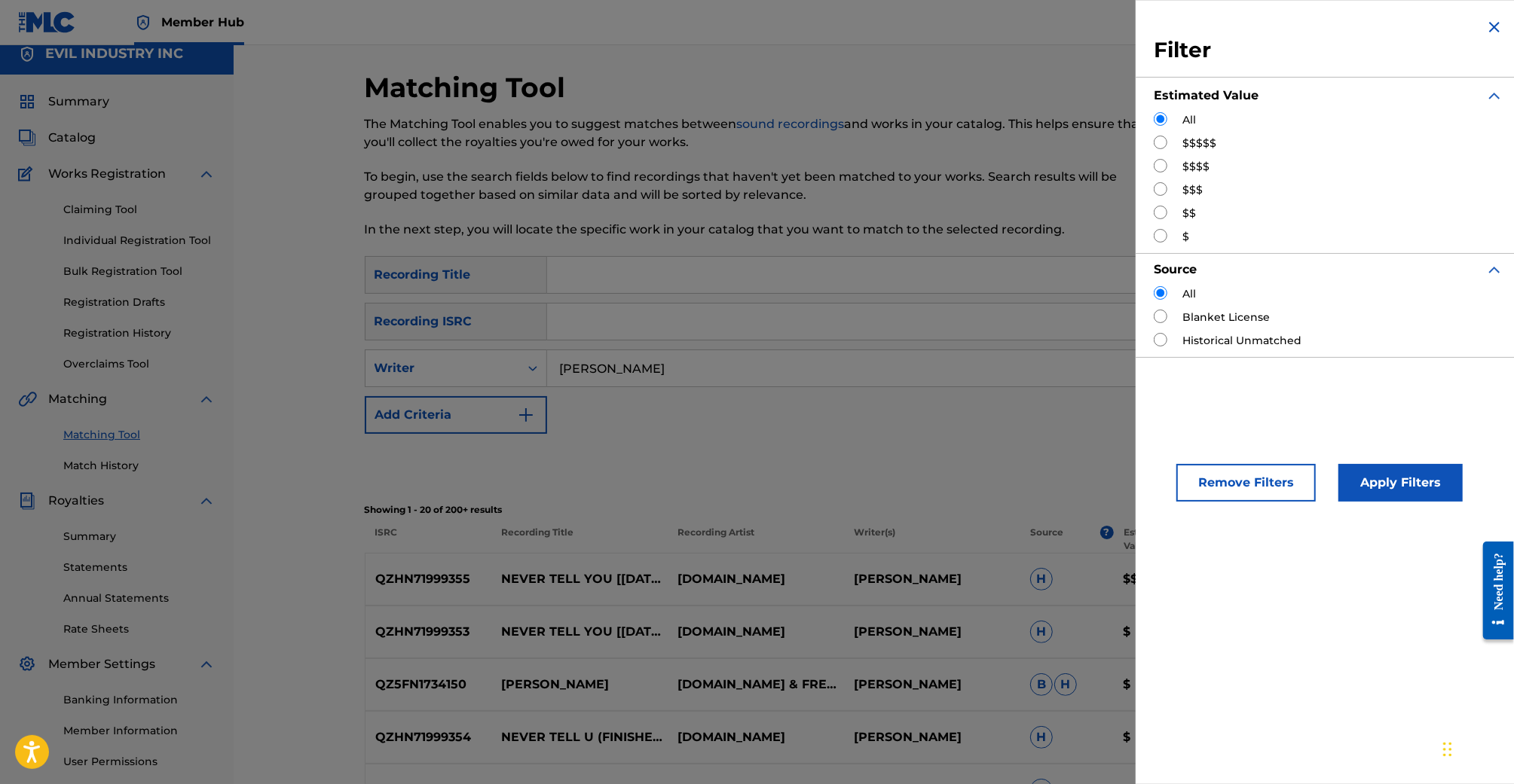
click at [1162, 190] on input "Search Form" at bounding box center [1160, 188] width 13 height 13
radio input "true"
click at [1372, 462] on div "Apply Filters" at bounding box center [1378, 479] width 125 height 45
click at [1372, 490] on button "Apply Filters" at bounding box center [1400, 483] width 125 height 38
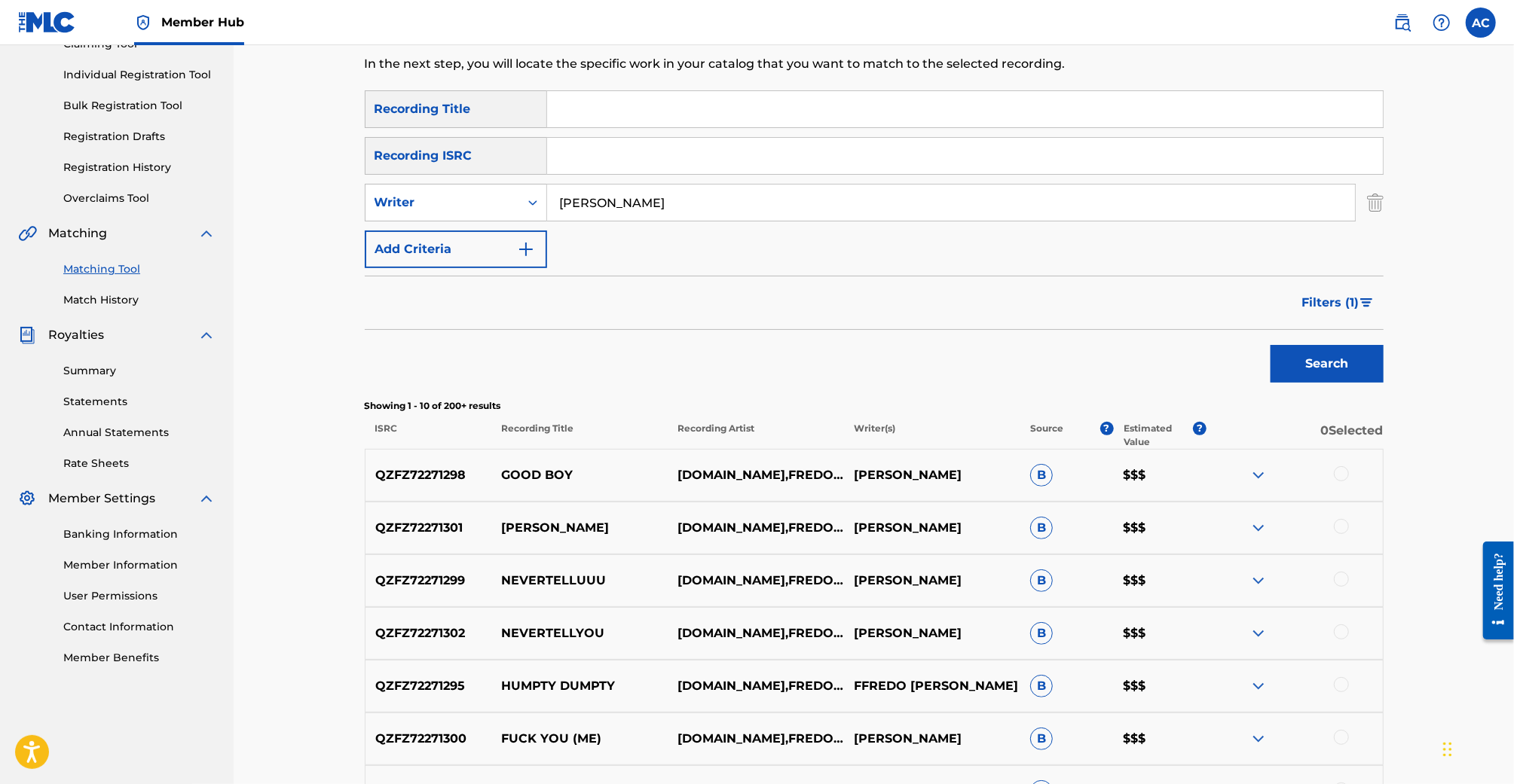
scroll to position [144, 0]
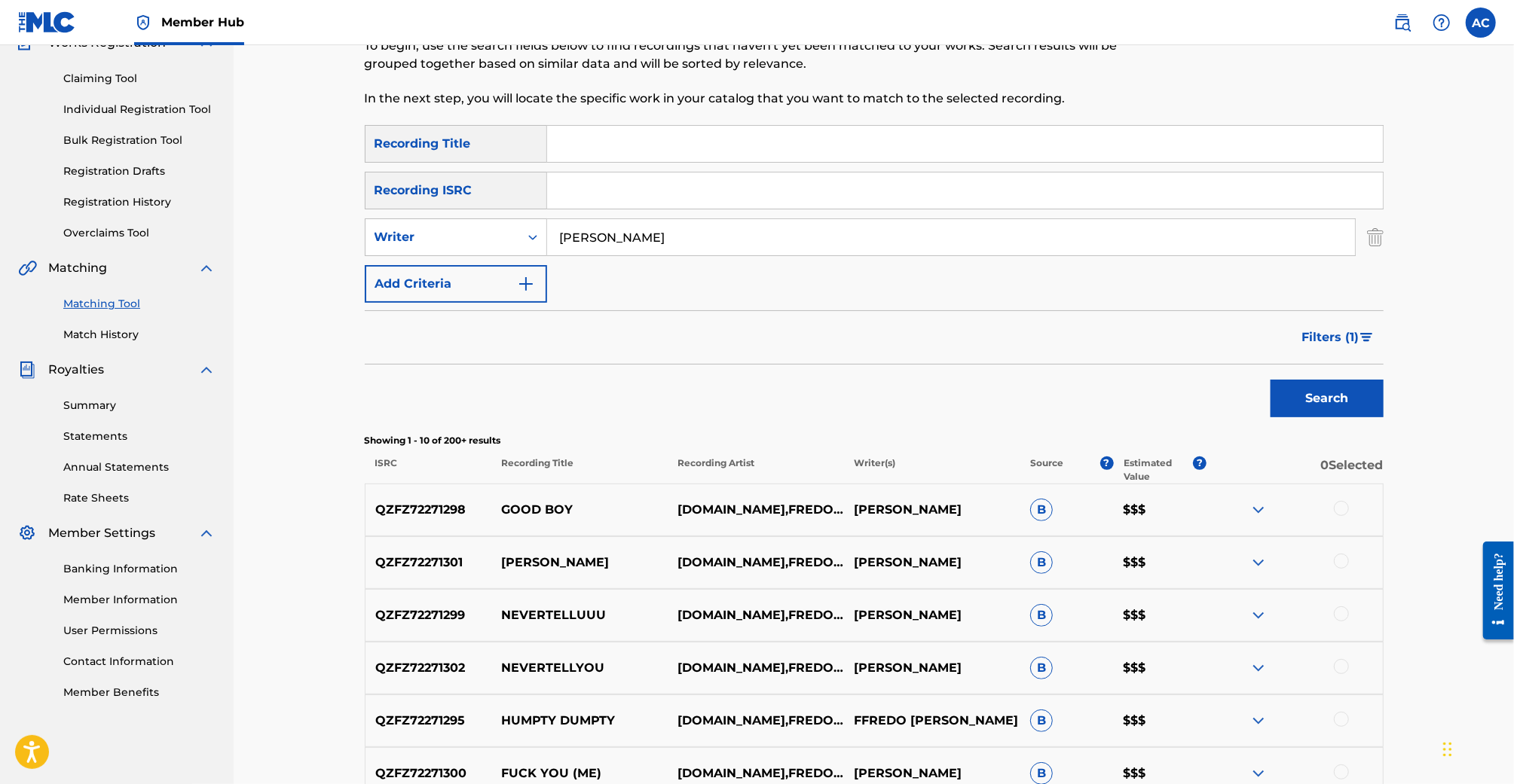
click at [652, 148] on input "Search Form" at bounding box center [965, 144] width 836 height 36
type input "Nevertell"
click at [1271, 379] on button "Search" at bounding box center [1327, 398] width 113 height 38
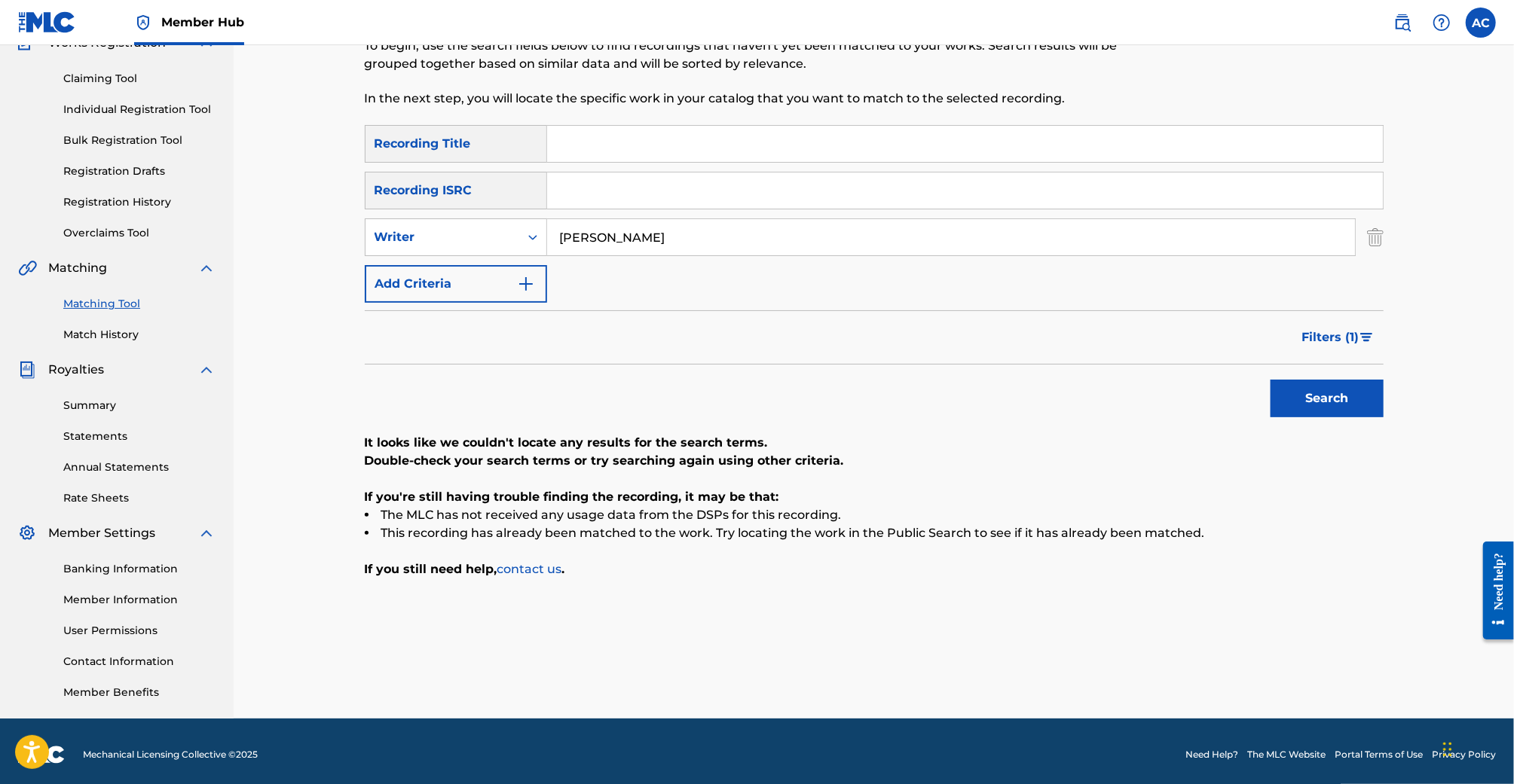
click at [1271, 379] on button "Search" at bounding box center [1327, 398] width 113 height 38
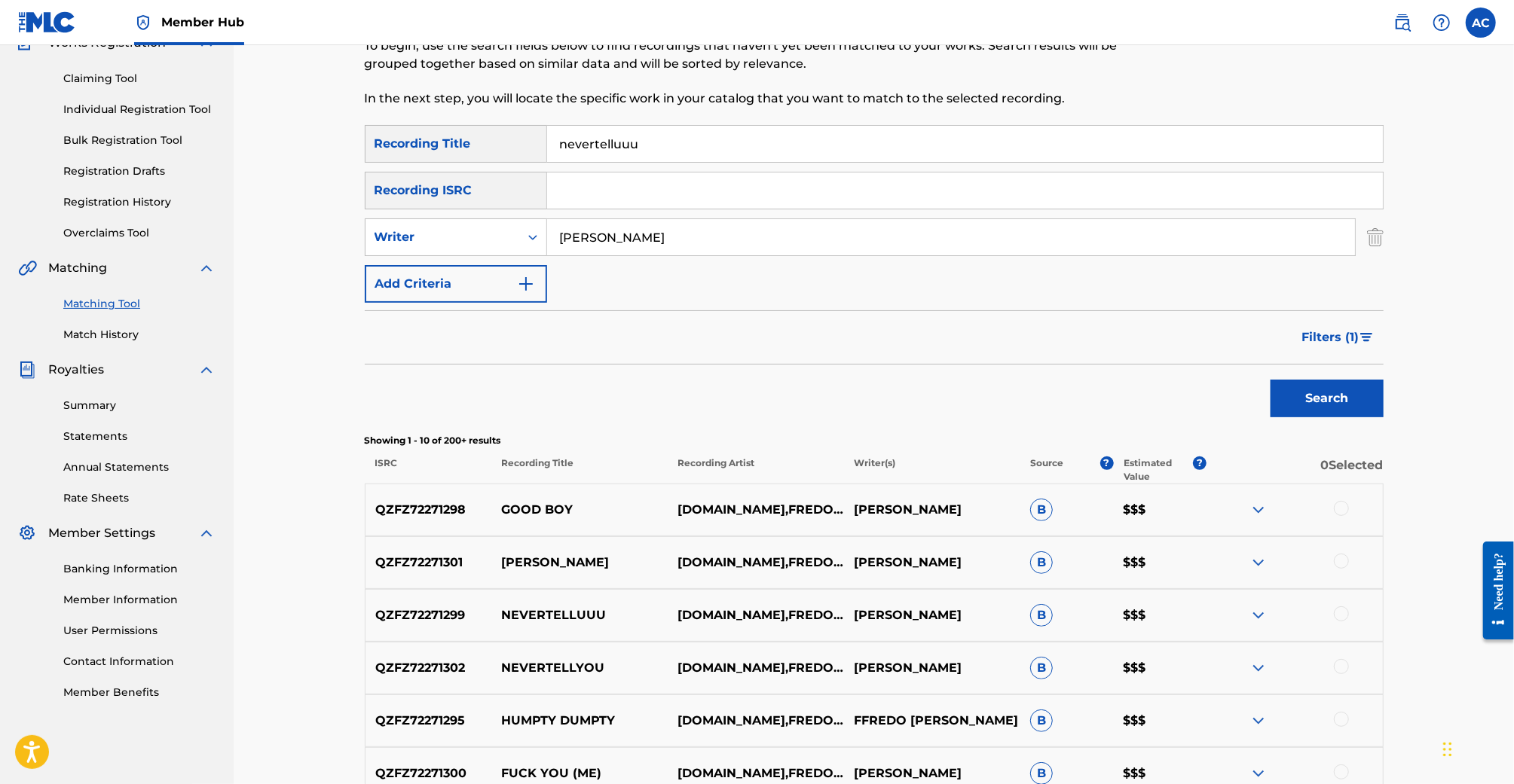
type input "nevertelluuu"
click at [1271, 379] on button "Search" at bounding box center [1327, 398] width 113 height 38
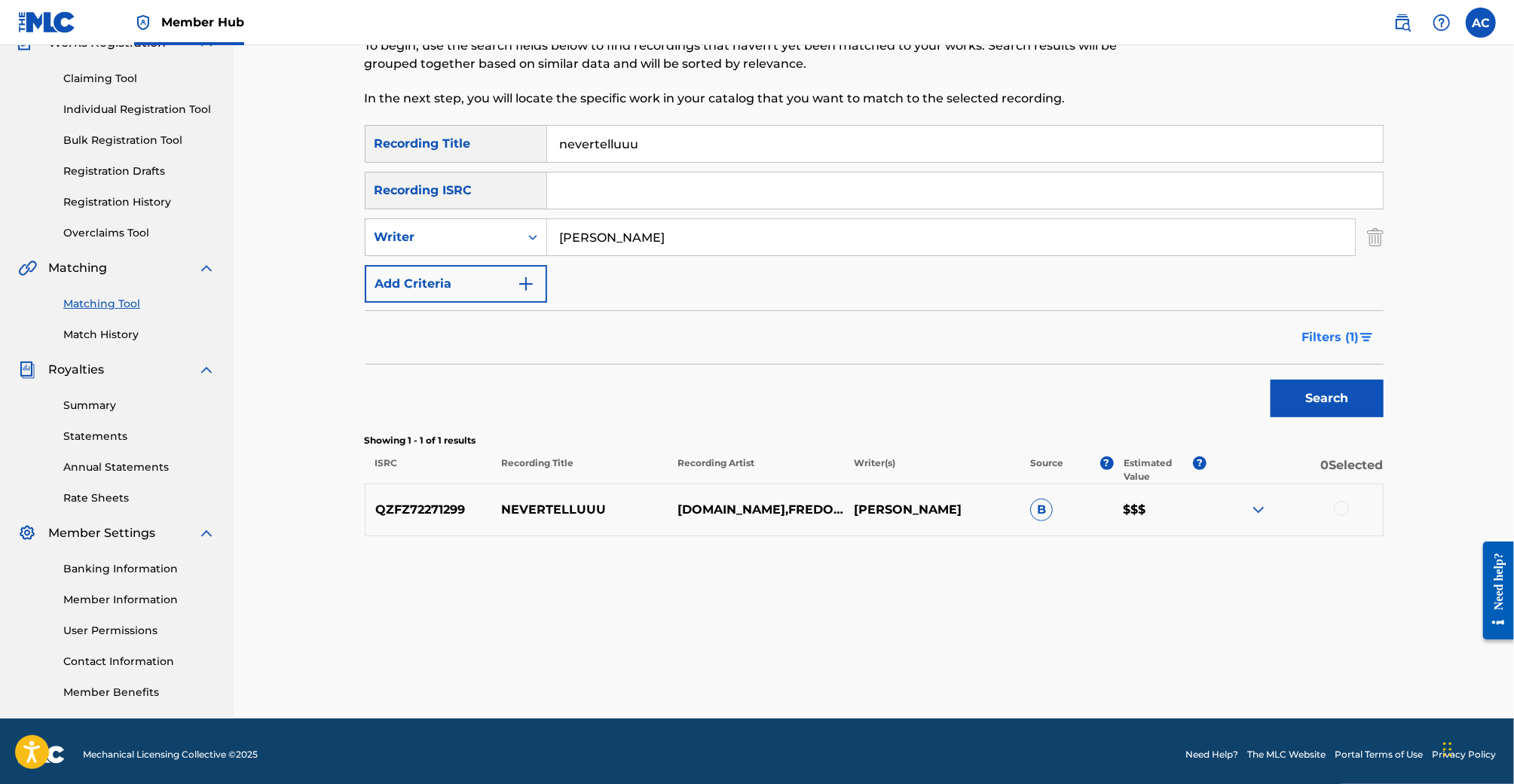
click at [1325, 344] on span "Filters ( 1 )" at bounding box center [1331, 337] width 57 height 18
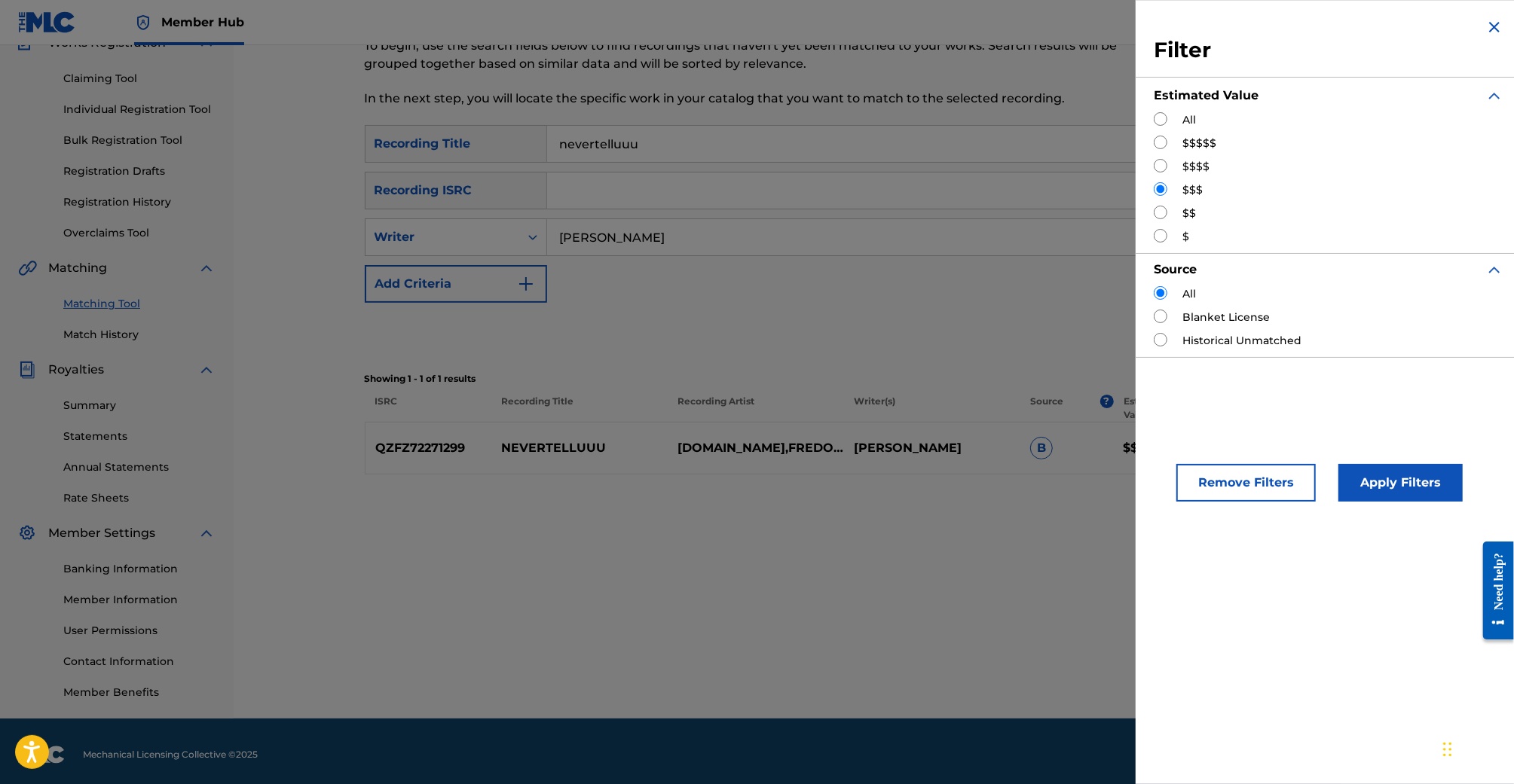
click at [1160, 123] on input "Search Form" at bounding box center [1160, 118] width 13 height 13
radio input "true"
click at [1411, 475] on button "Apply Filters" at bounding box center [1400, 483] width 125 height 38
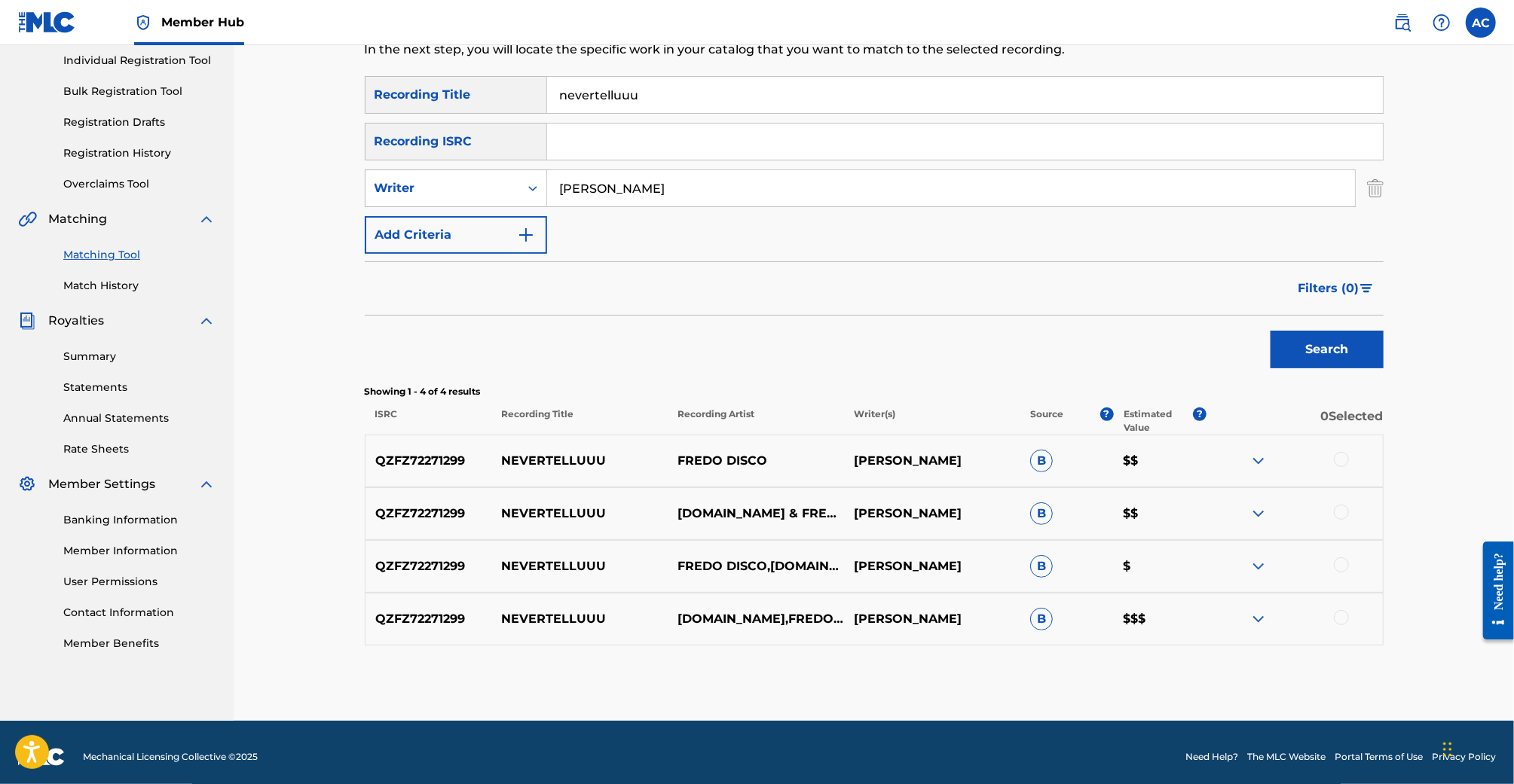
scroll to position [200, 0]
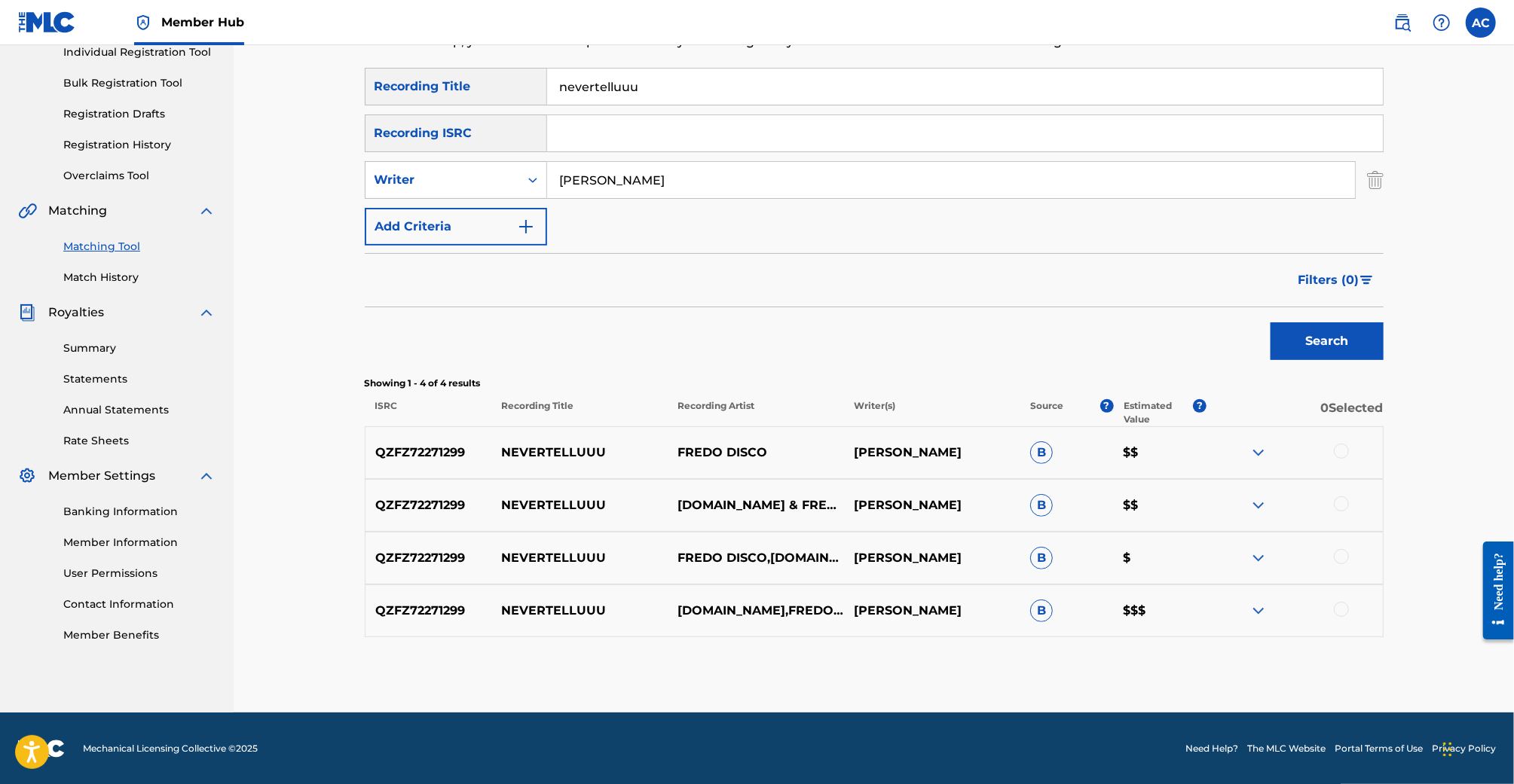
click at [1341, 453] on div at bounding box center [1341, 451] width 15 height 15
click at [1341, 492] on div "QZFZ72271299 NEVERTELLUUU I.AM.ORANGE & FREDO DISCO FREDIO FOSCO B $$" at bounding box center [873, 505] width 1019 height 53
click at [1341, 494] on div "QZFZ72271299 NEVERTELLUUU I.AM.ORANGE & FREDO DISCO FREDIO FOSCO B $$" at bounding box center [873, 505] width 1019 height 53
click at [1341, 501] on div at bounding box center [1341, 503] width 15 height 15
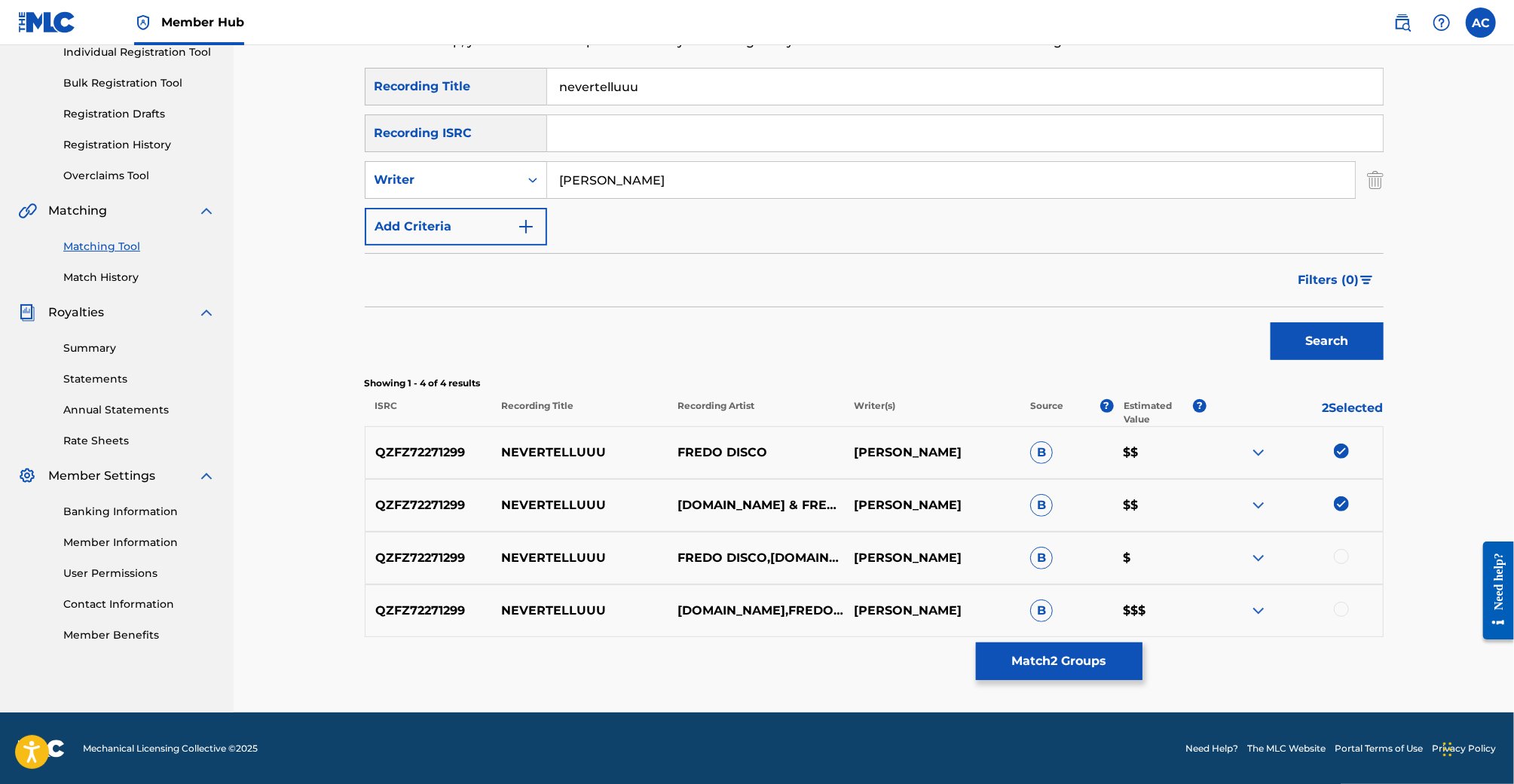
click at [1345, 562] on div at bounding box center [1341, 556] width 15 height 15
click at [1342, 614] on div at bounding box center [1341, 609] width 15 height 15
click at [643, 89] on input "nevertelluuu" at bounding box center [965, 86] width 836 height 36
click at [1271, 322] on button "Search" at bounding box center [1327, 341] width 113 height 38
click at [1343, 604] on div at bounding box center [1341, 609] width 15 height 15
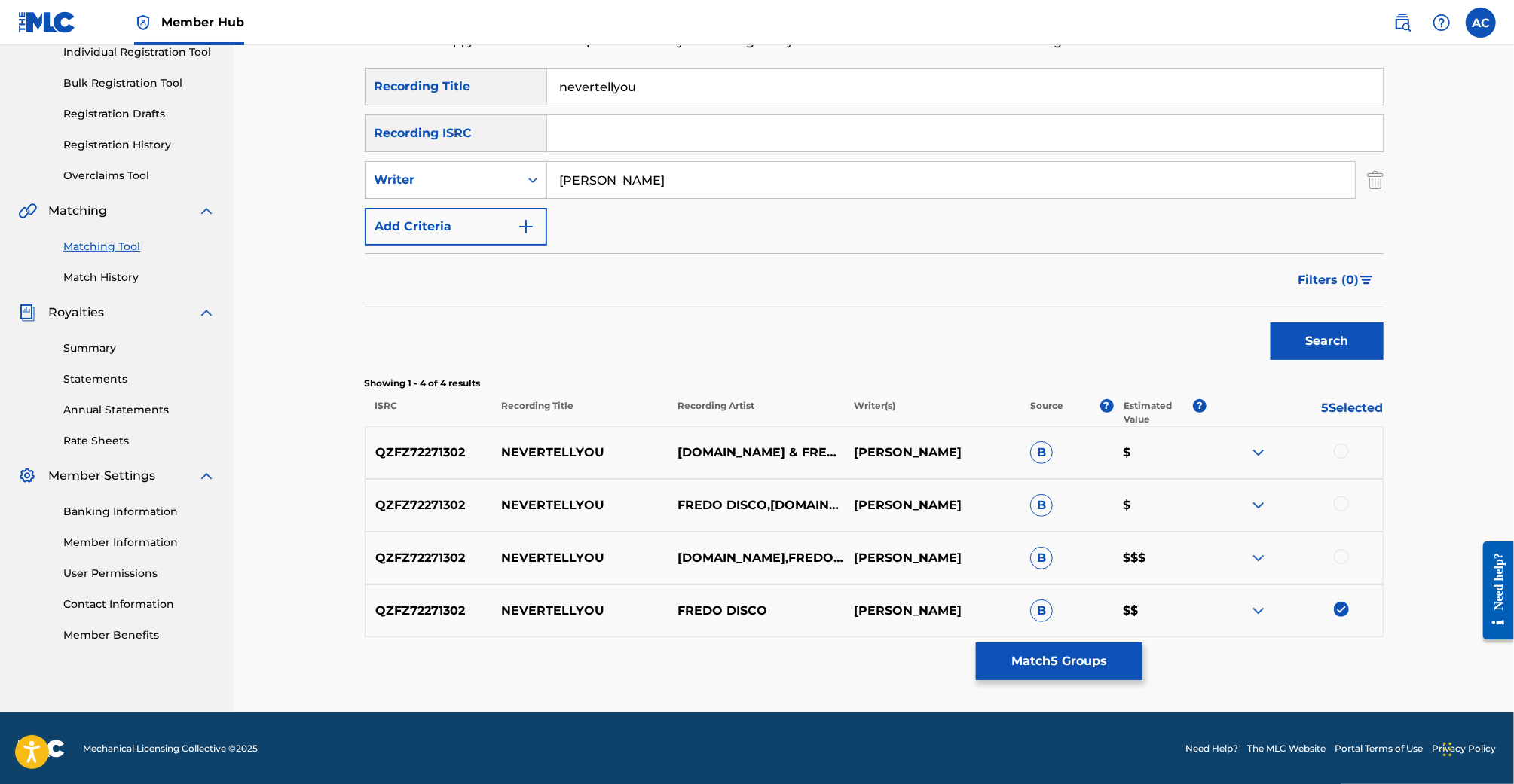
click at [1343, 563] on div at bounding box center [1294, 558] width 177 height 18
click at [1343, 553] on div at bounding box center [1341, 556] width 15 height 15
click at [1343, 496] on div at bounding box center [1341, 503] width 15 height 15
click at [1343, 454] on div at bounding box center [1341, 451] width 15 height 15
click at [661, 86] on input "nevertellyou" at bounding box center [965, 86] width 836 height 36
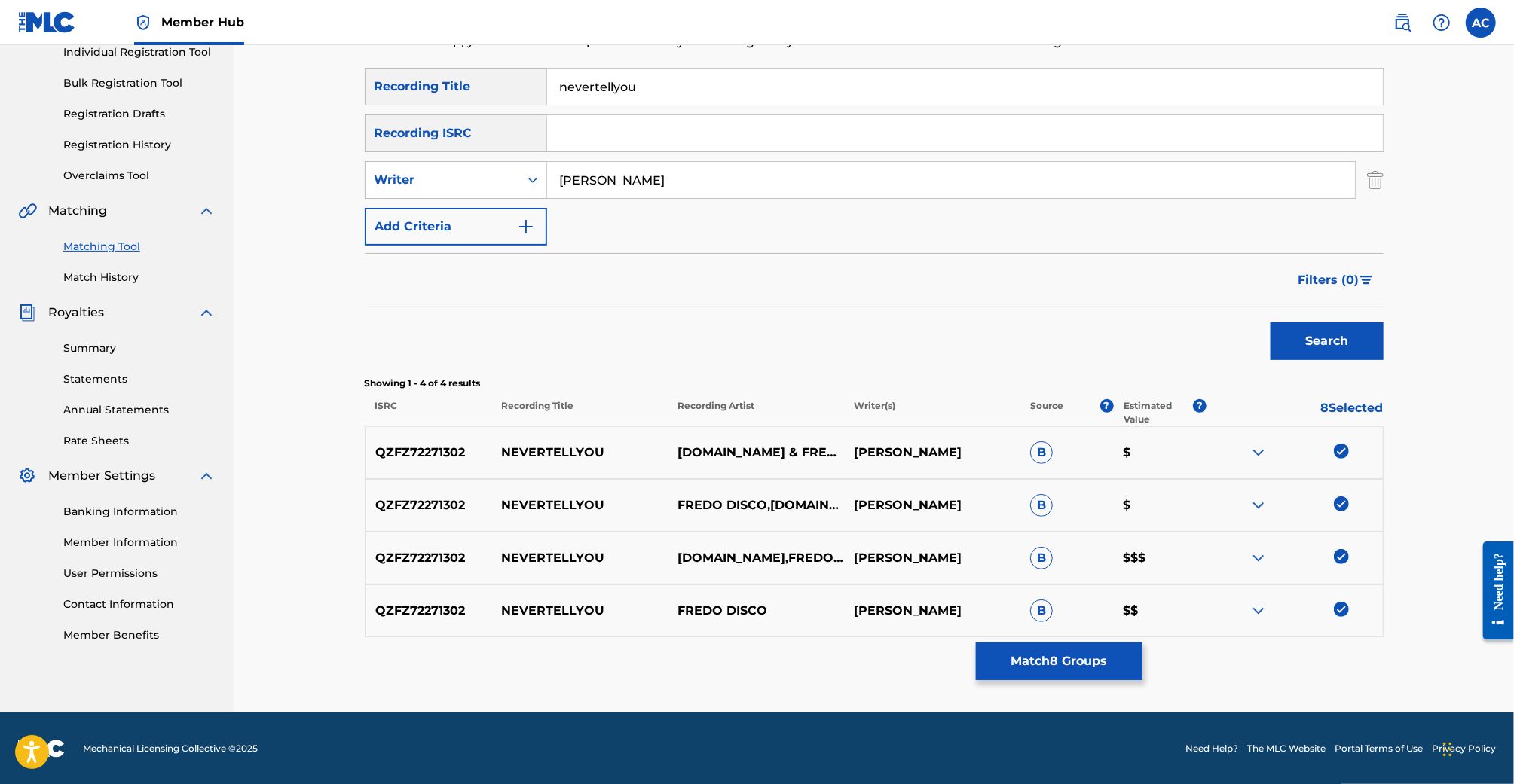
click at [661, 86] on input "nevertellyou" at bounding box center [965, 86] width 836 height 36
type input "never tell you"
click at [1271, 322] on button "Search" at bounding box center [1327, 341] width 113 height 38
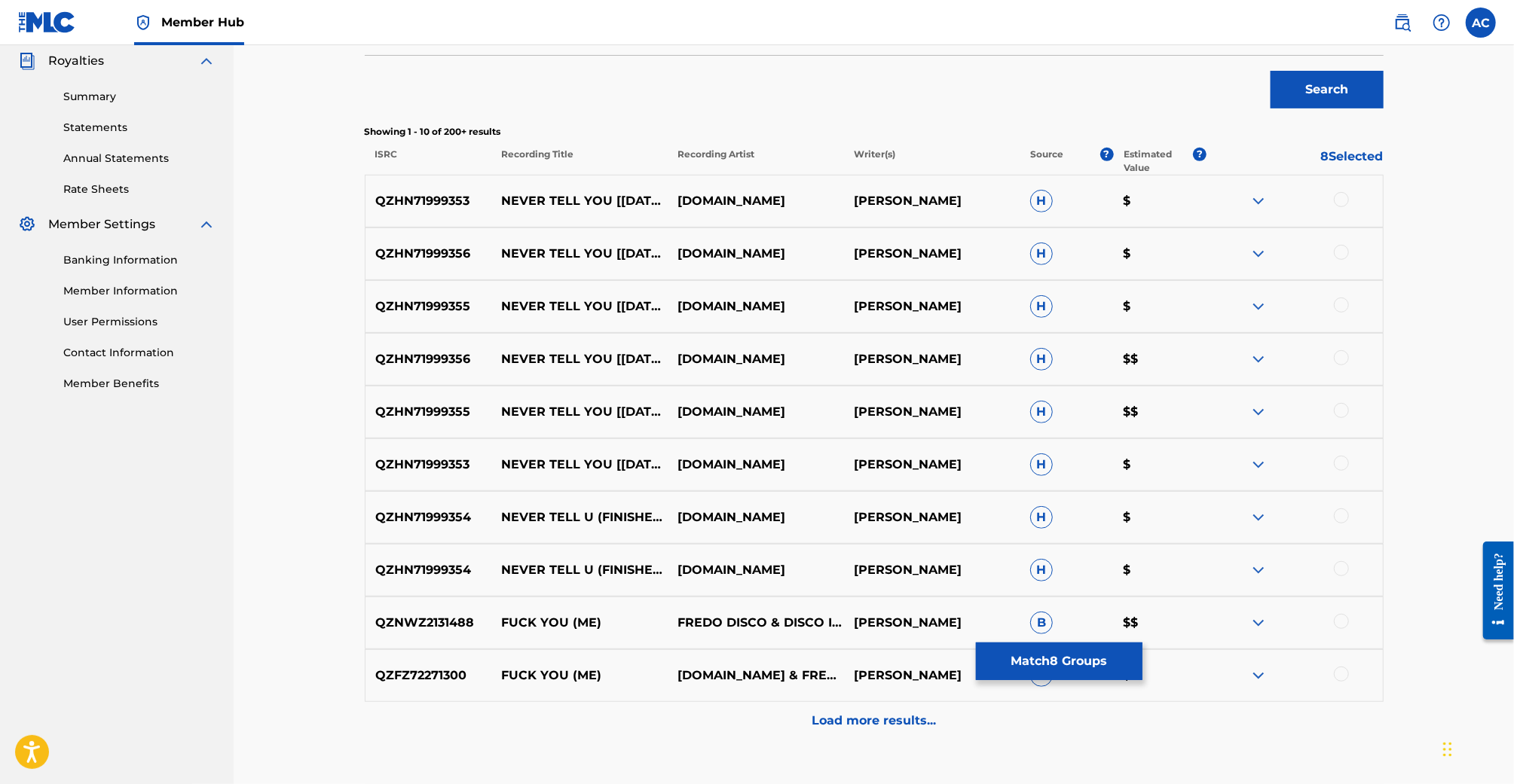
scroll to position [454, 0]
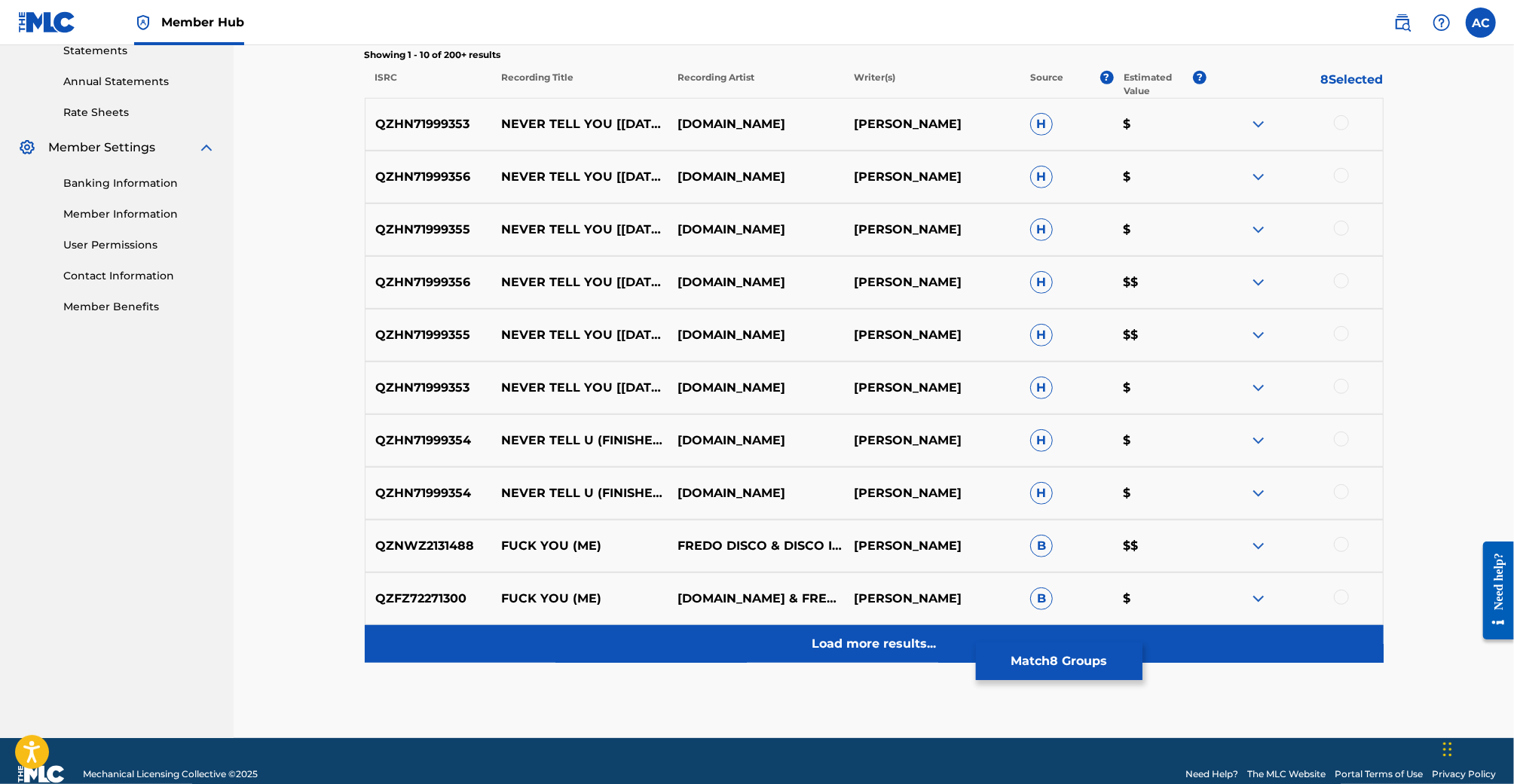
click at [843, 647] on p "Load more results..." at bounding box center [873, 644] width 125 height 18
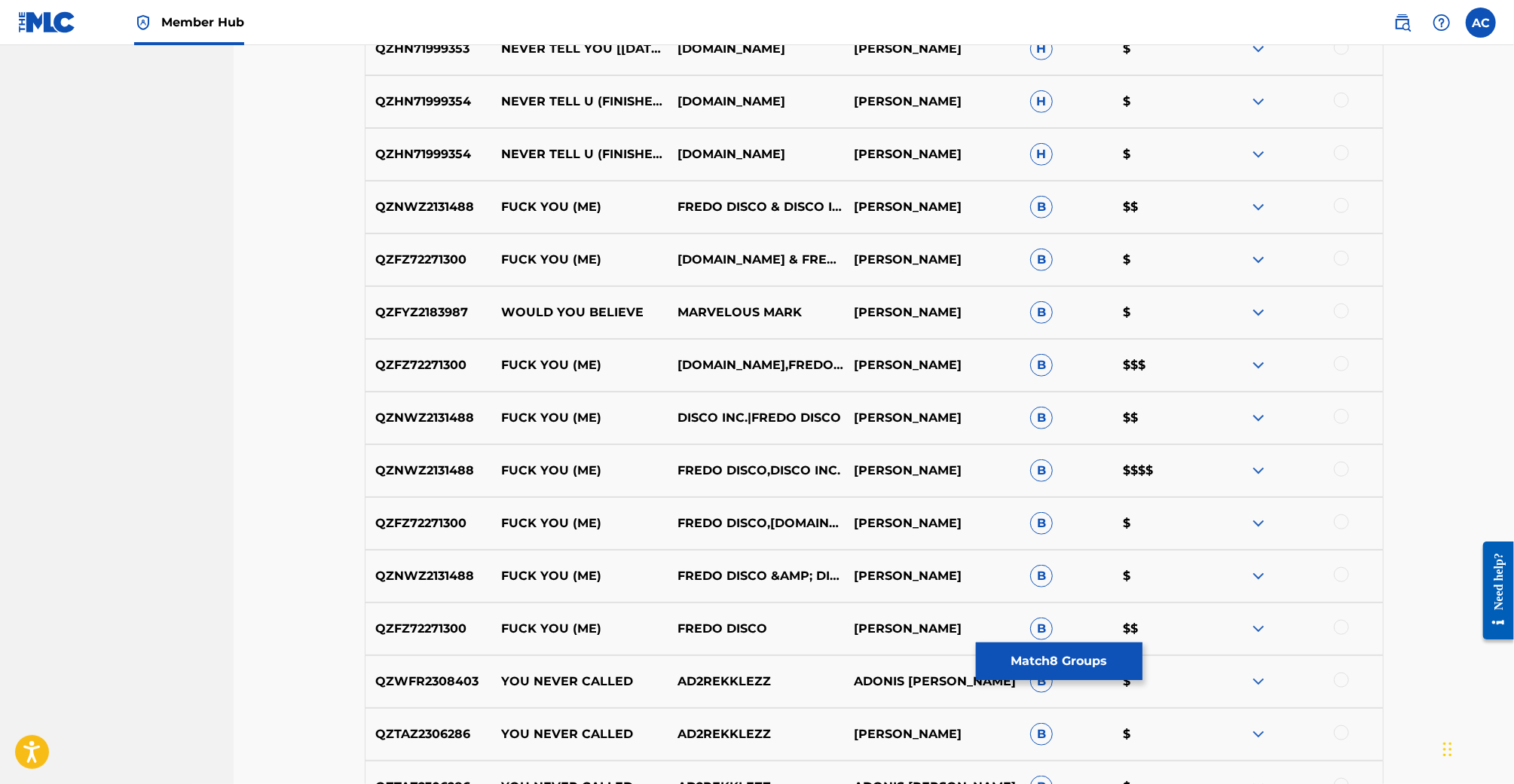
scroll to position [803, 0]
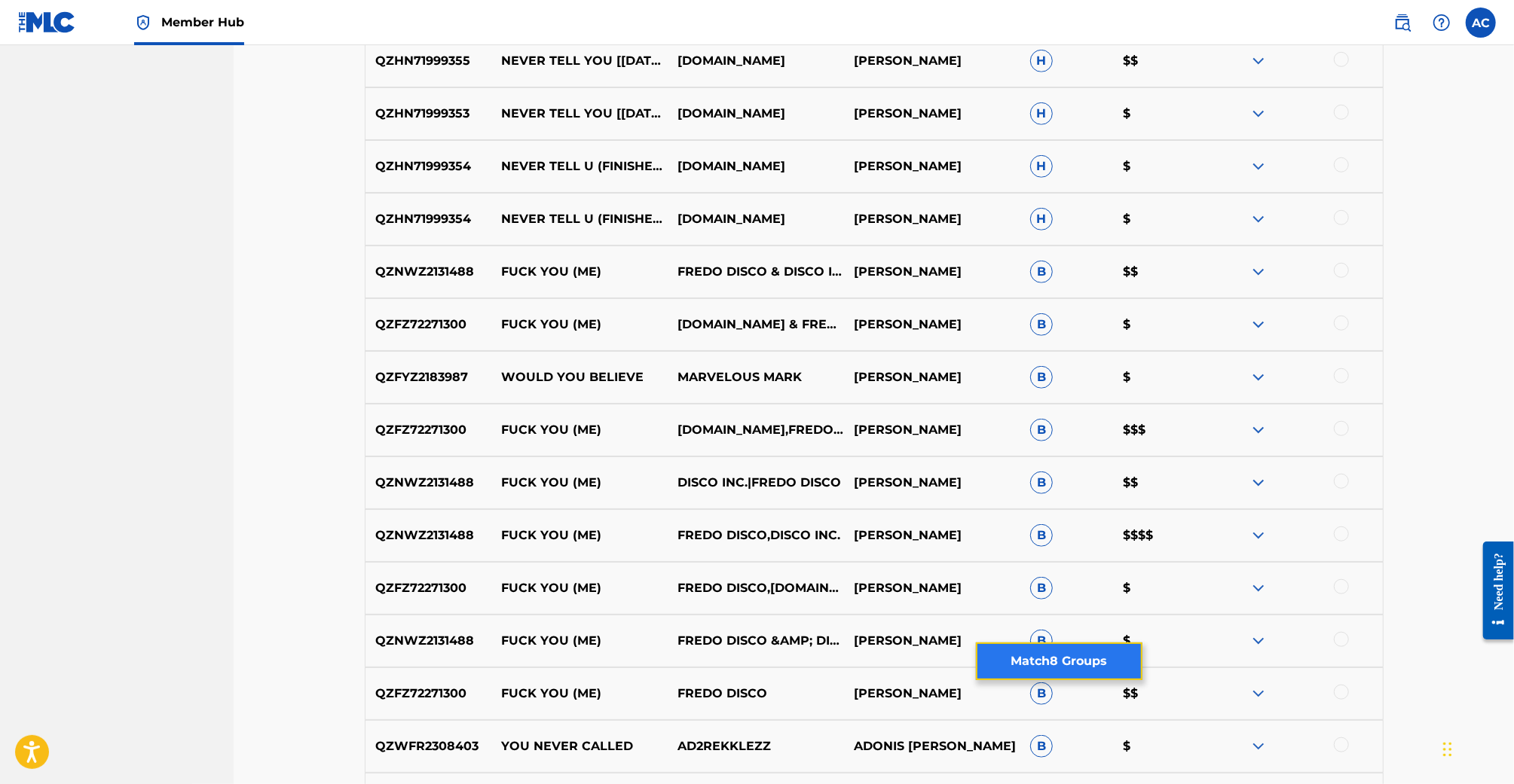
click at [1055, 662] on button "Match 8 Groups" at bounding box center [1060, 661] width 167 height 38
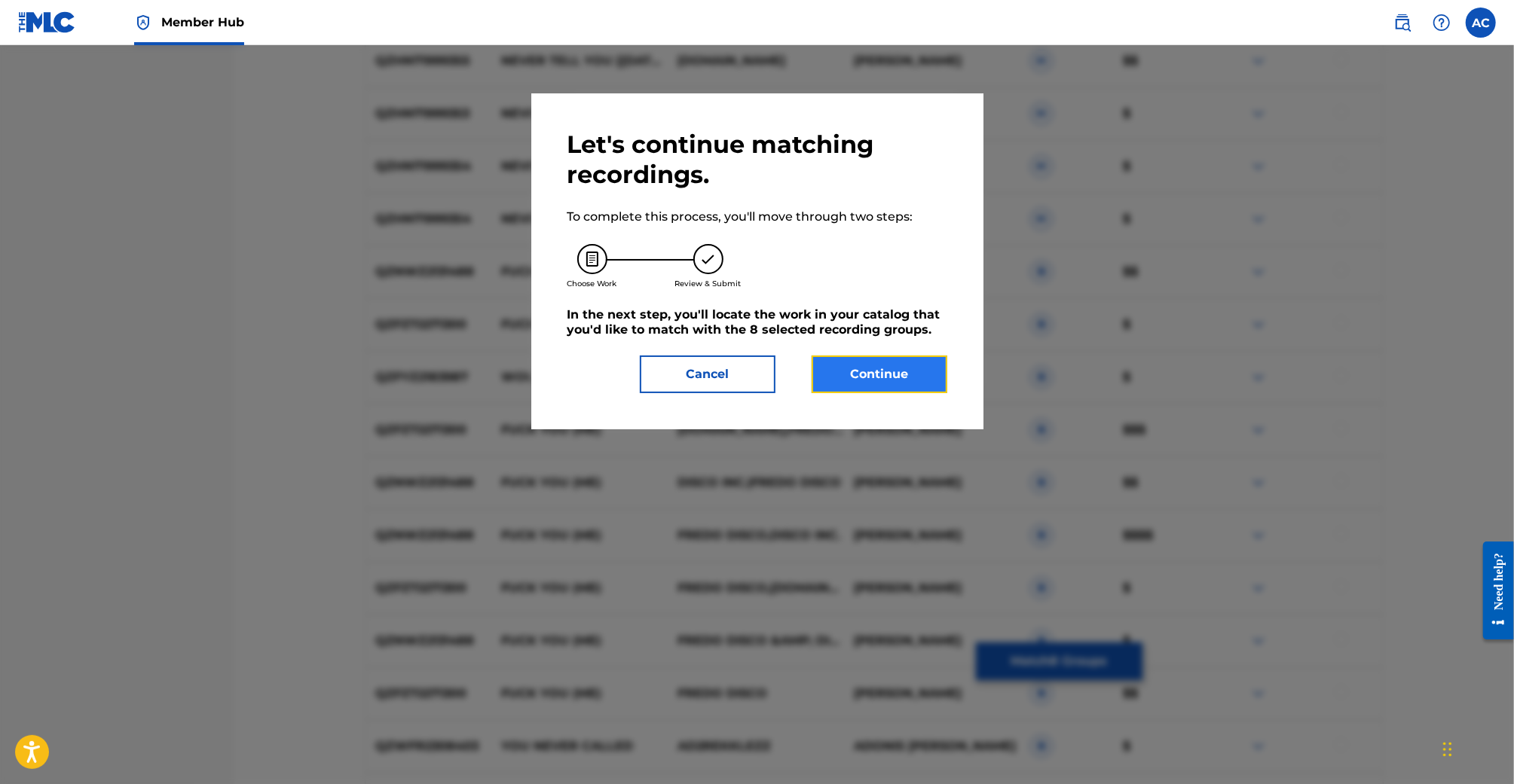
click at [855, 376] on button "Continue" at bounding box center [879, 374] width 136 height 38
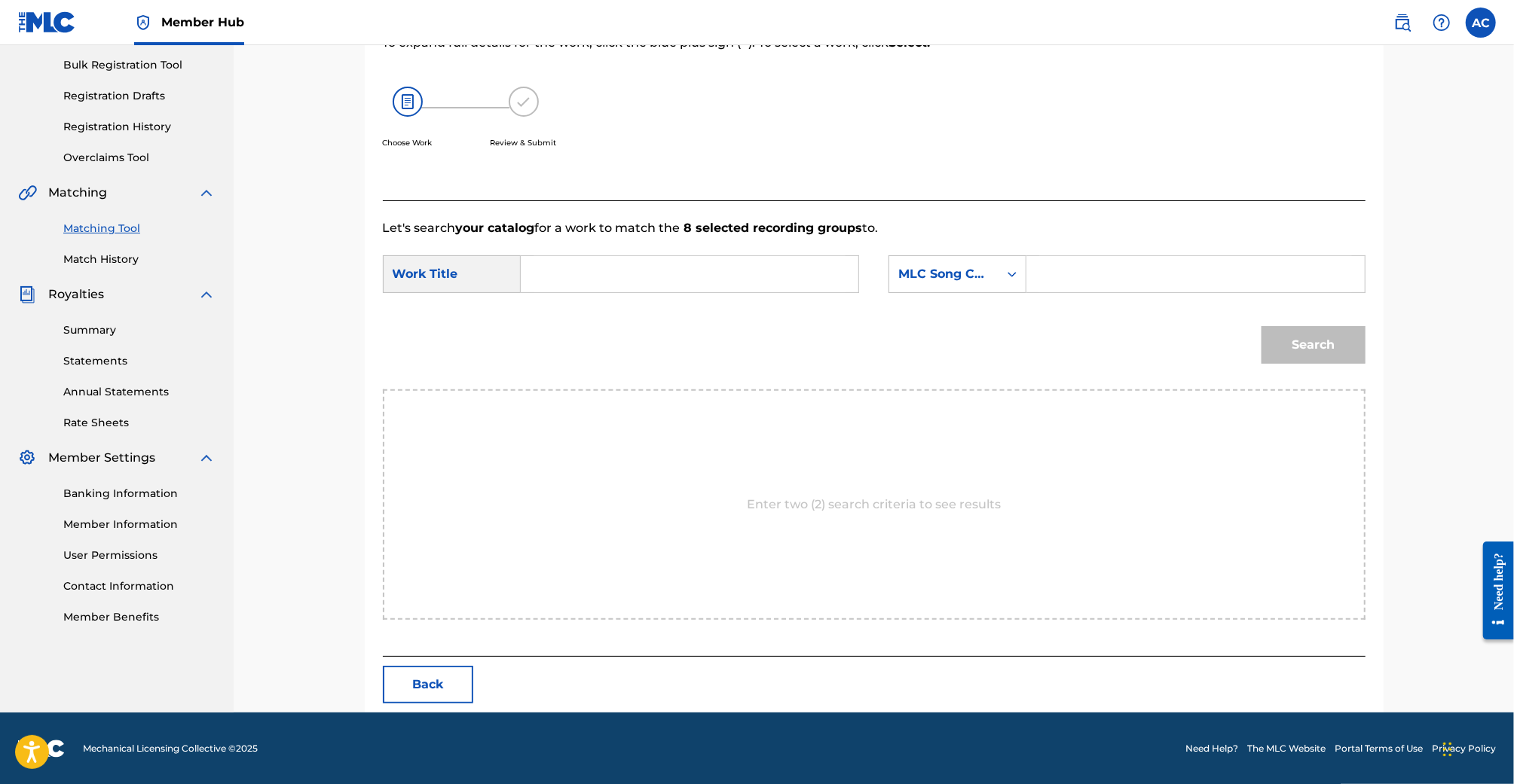
click at [633, 289] on input "Search Form" at bounding box center [690, 274] width 312 height 36
click at [591, 324] on div "never tell u" at bounding box center [576, 317] width 85 height 45
type input "never tell u"
click at [1017, 275] on icon "Search Form" at bounding box center [1011, 274] width 15 height 15
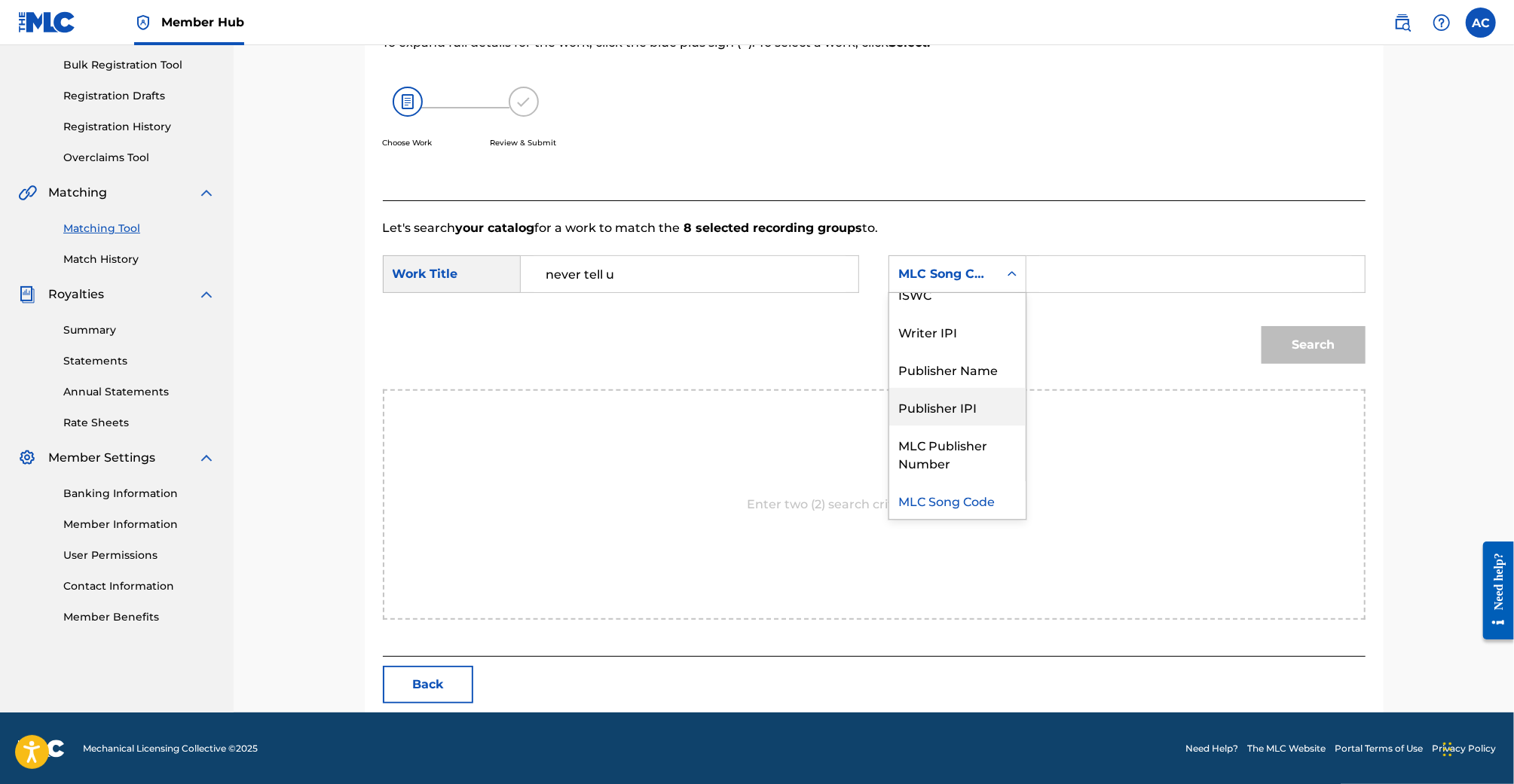
click at [990, 380] on div "Publisher Name" at bounding box center [958, 369] width 136 height 38
click at [1110, 257] on input "Search Form" at bounding box center [1195, 274] width 312 height 36
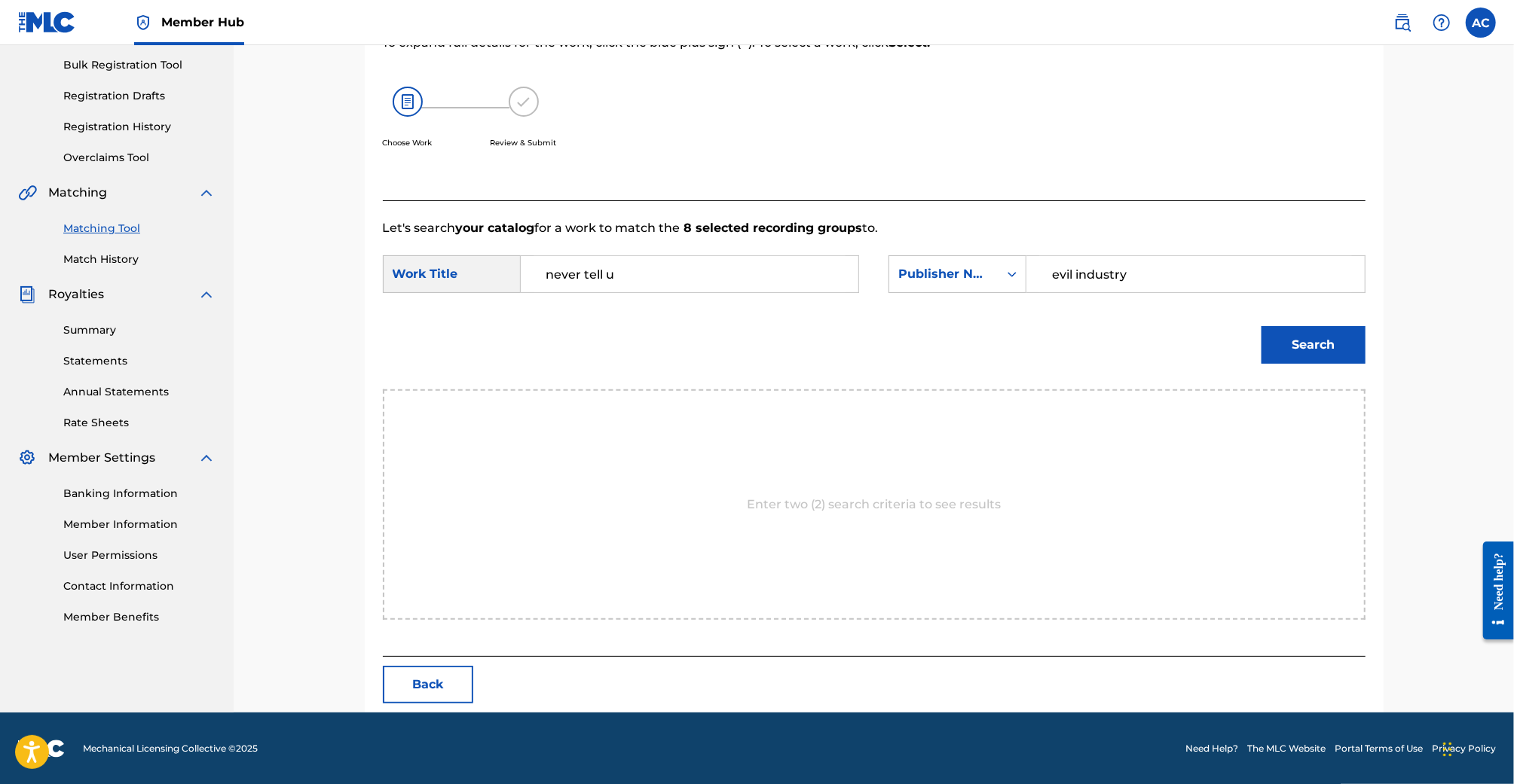
type input "evil industry"
click at [1262, 327] on button "Search" at bounding box center [1314, 345] width 104 height 38
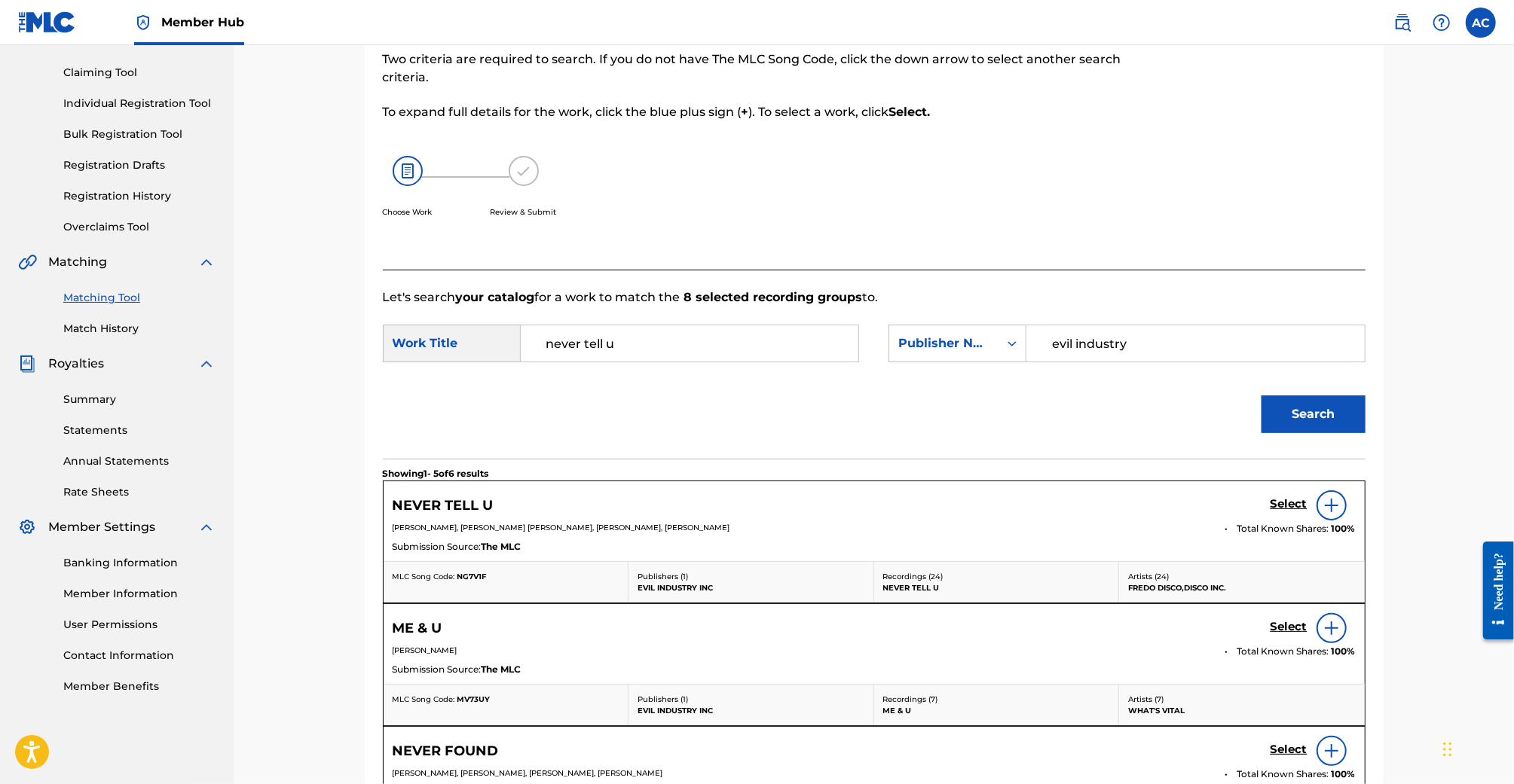
scroll to position [219, 0]
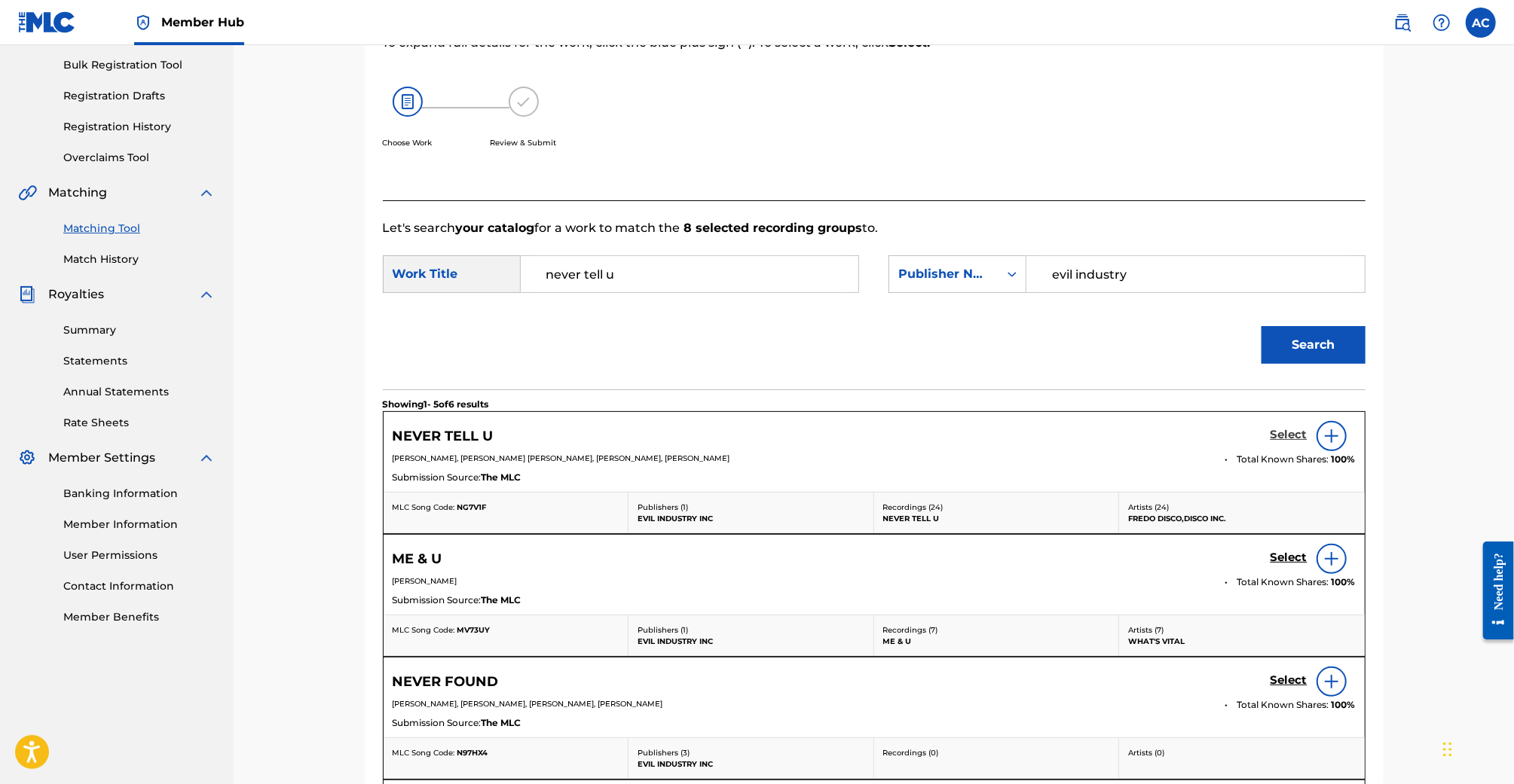
click at [1293, 434] on h5 "Select" at bounding box center [1289, 435] width 37 height 14
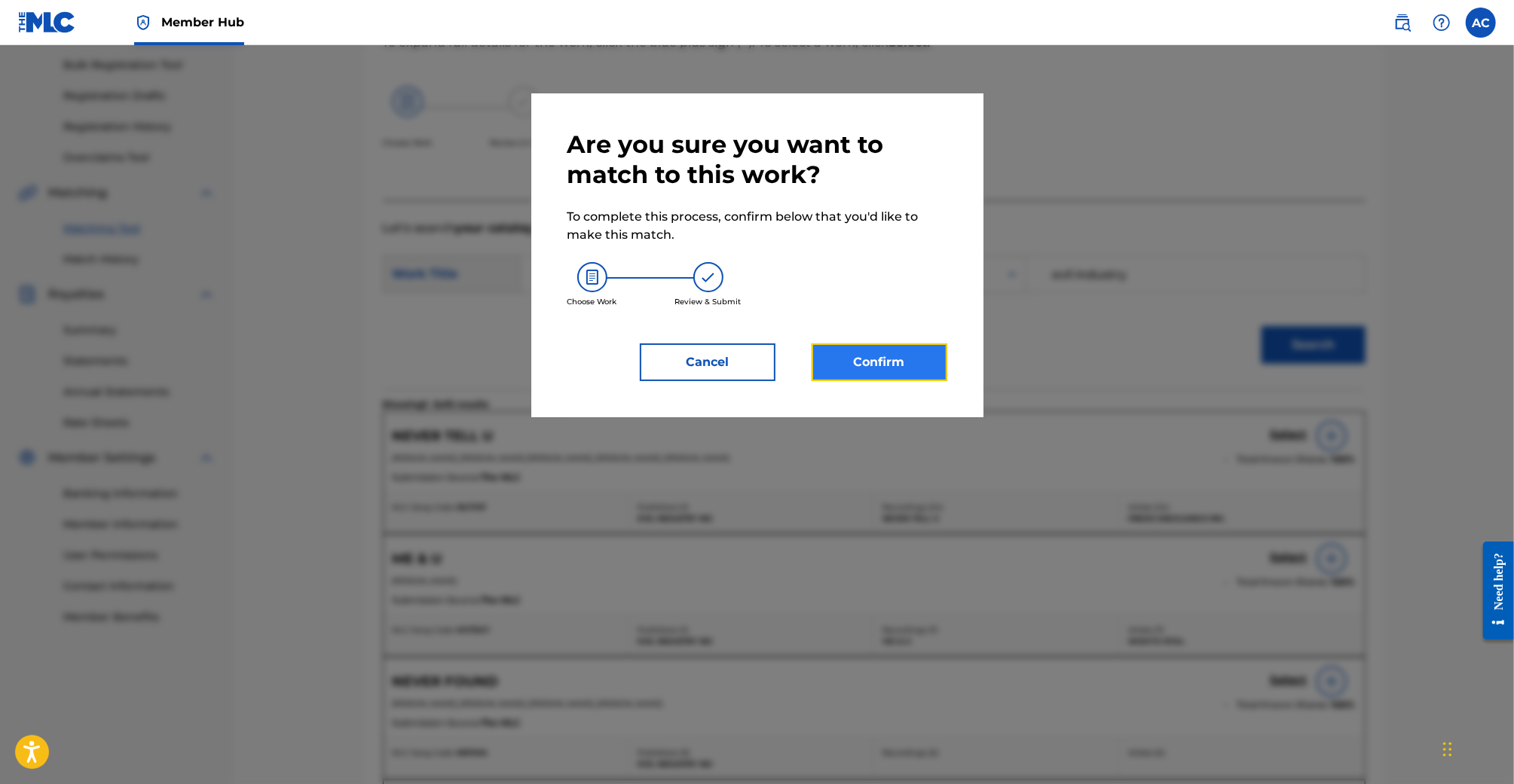
click at [824, 355] on button "Confirm" at bounding box center [879, 362] width 136 height 38
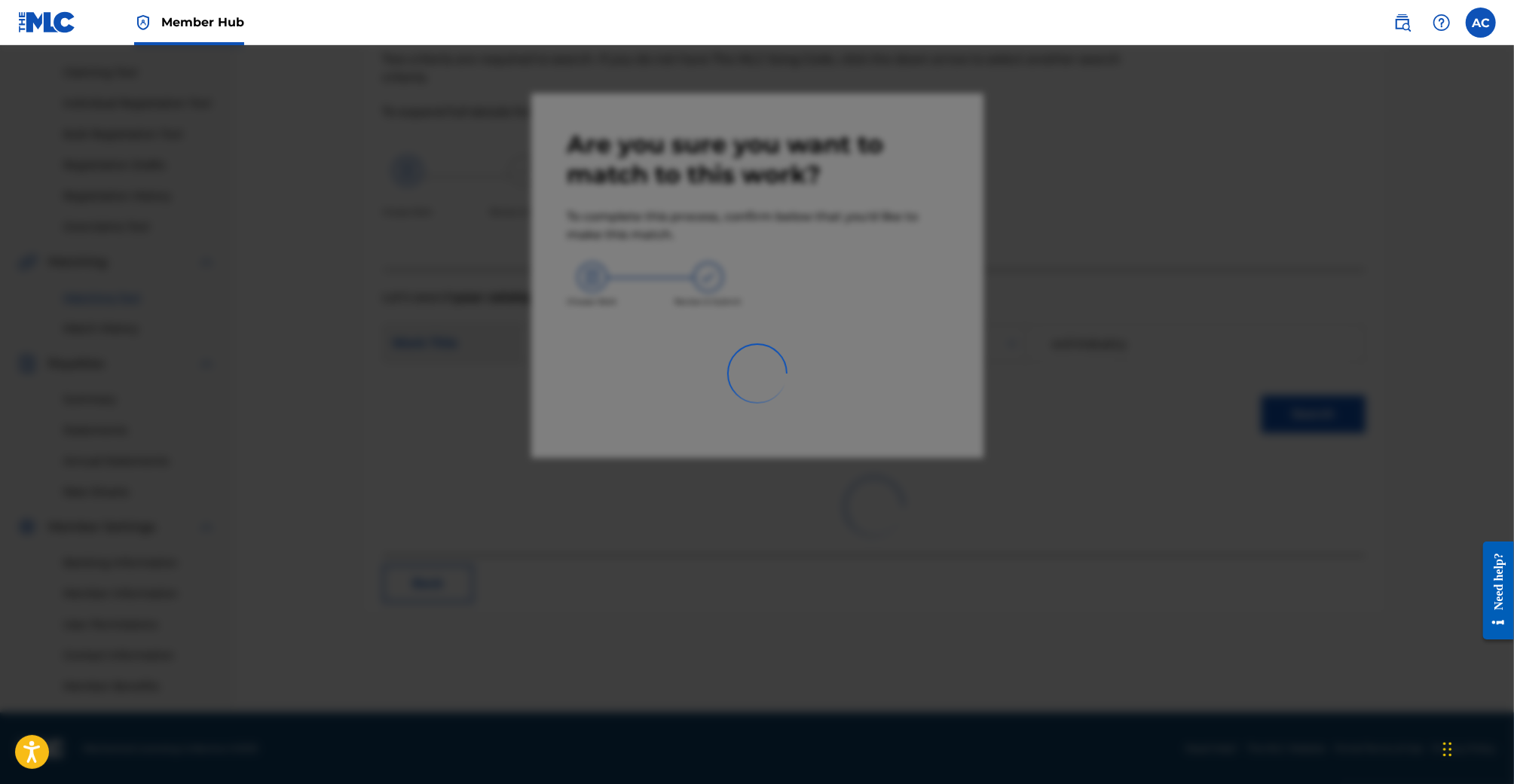
scroll to position [0, 0]
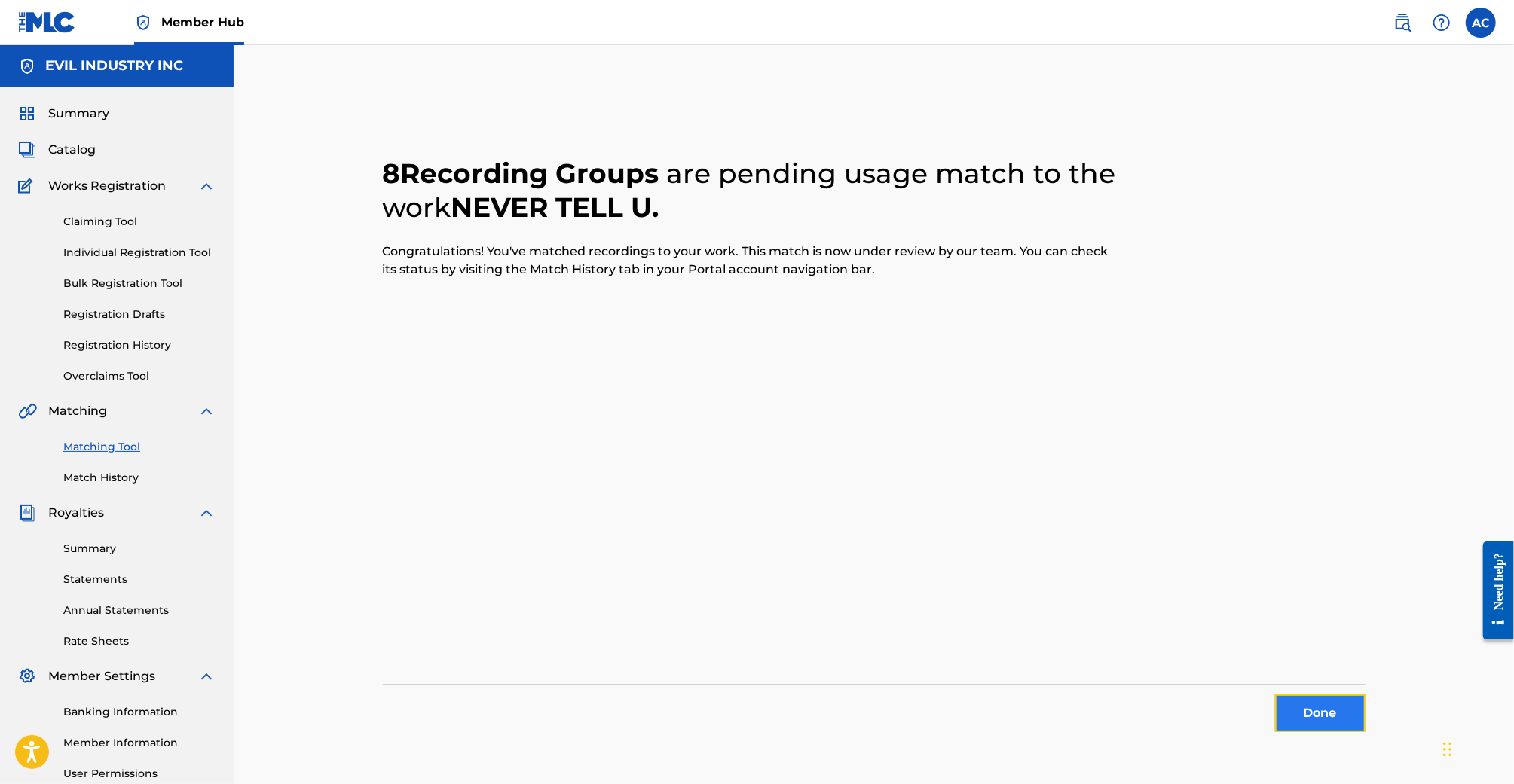
click at [1335, 708] on button "Done" at bounding box center [1320, 713] width 91 height 38
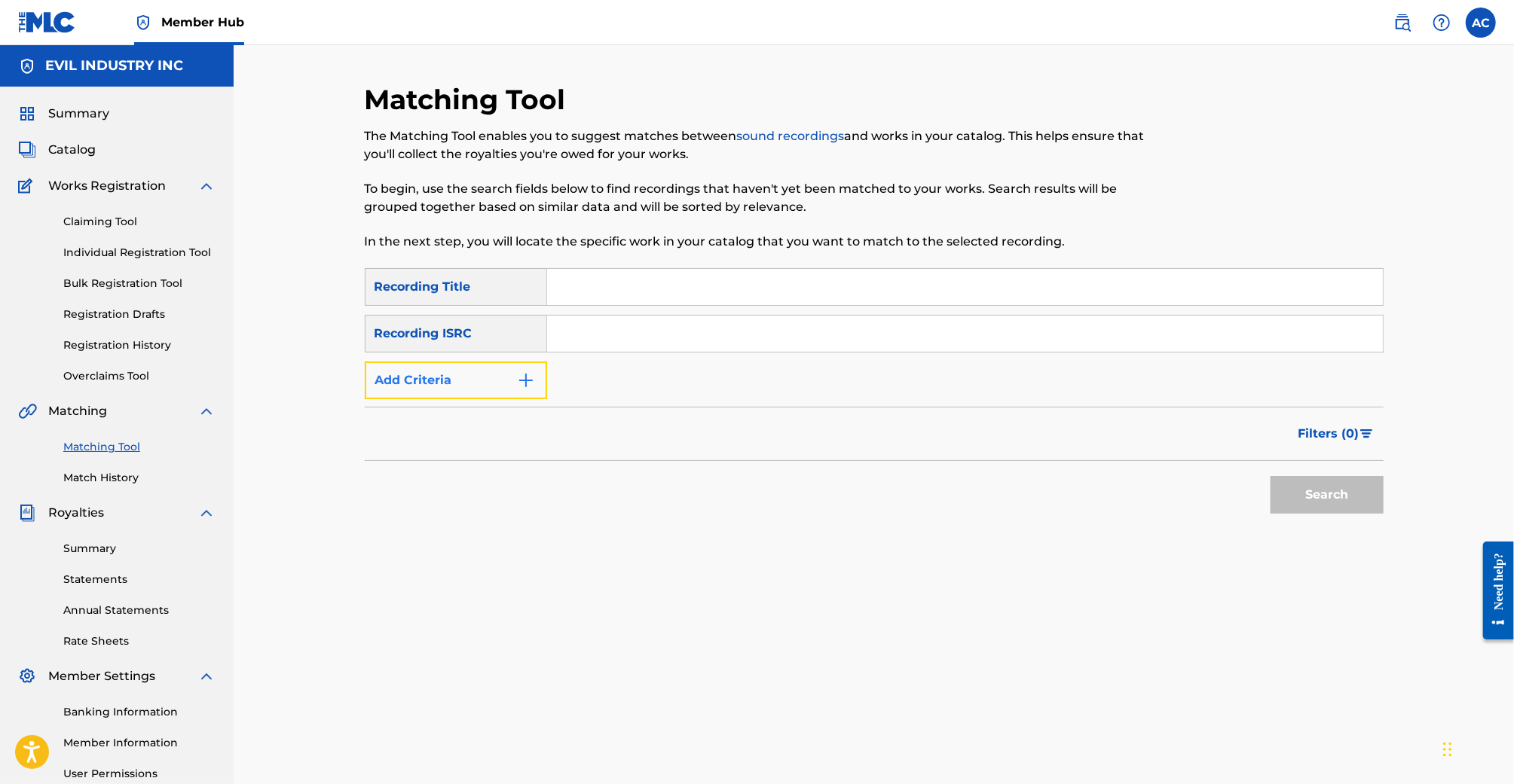
click at [524, 375] on img "Search Form" at bounding box center [526, 380] width 18 height 18
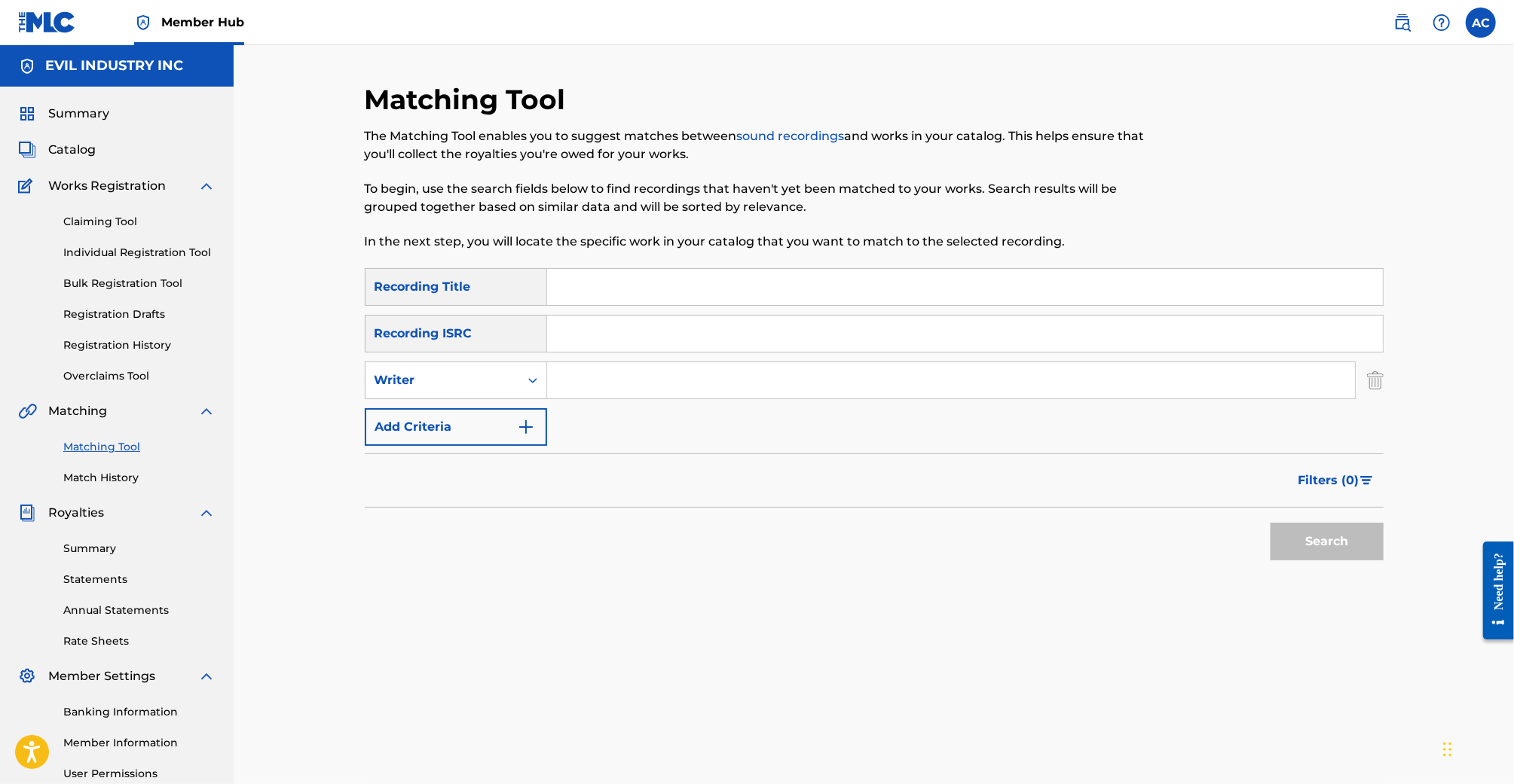
click at [586, 379] on input "Search Form" at bounding box center [951, 380] width 808 height 36
type input "Frederic Fosco"
click at [1271, 523] on button "Search" at bounding box center [1327, 542] width 113 height 38
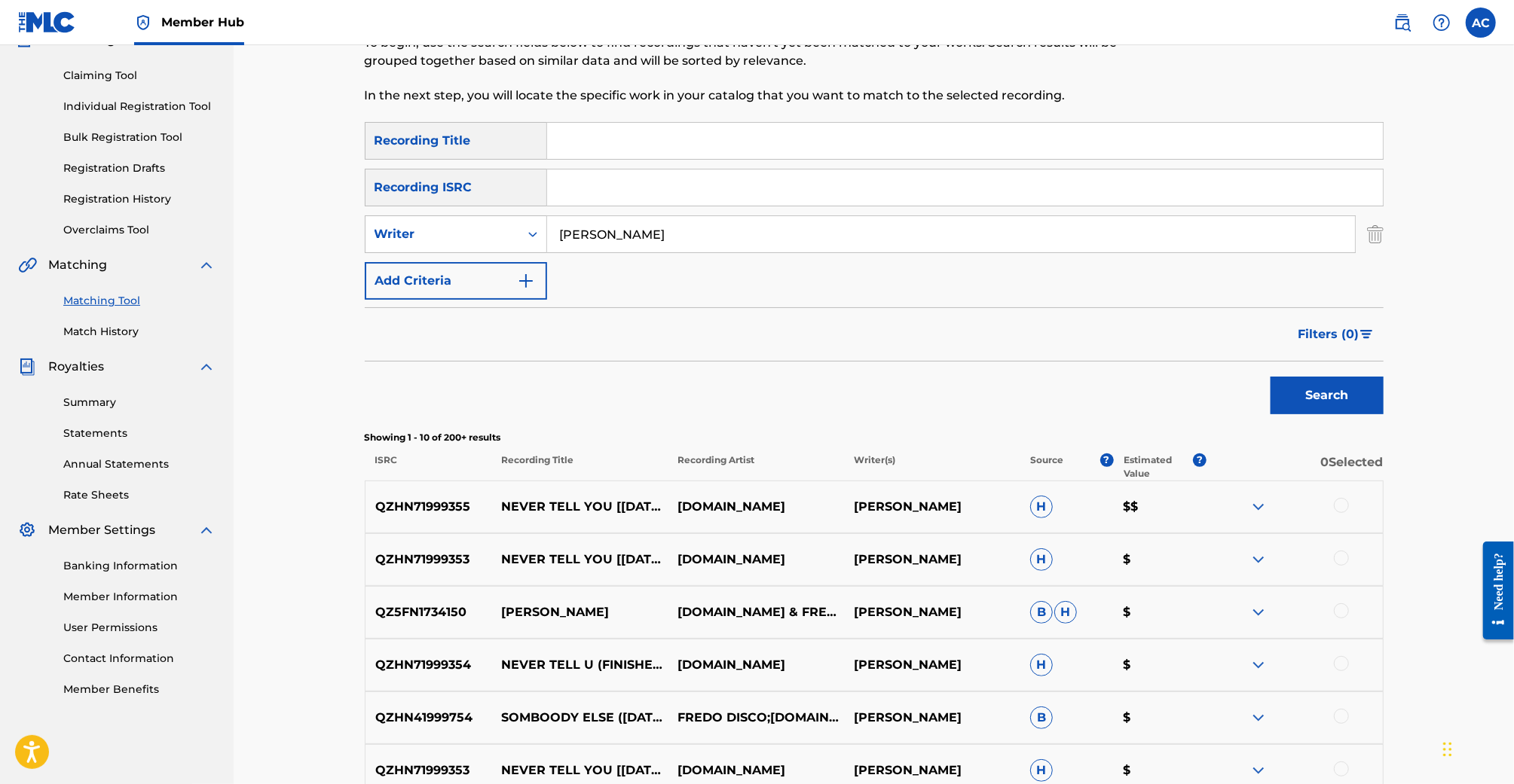
scroll to position [237, 0]
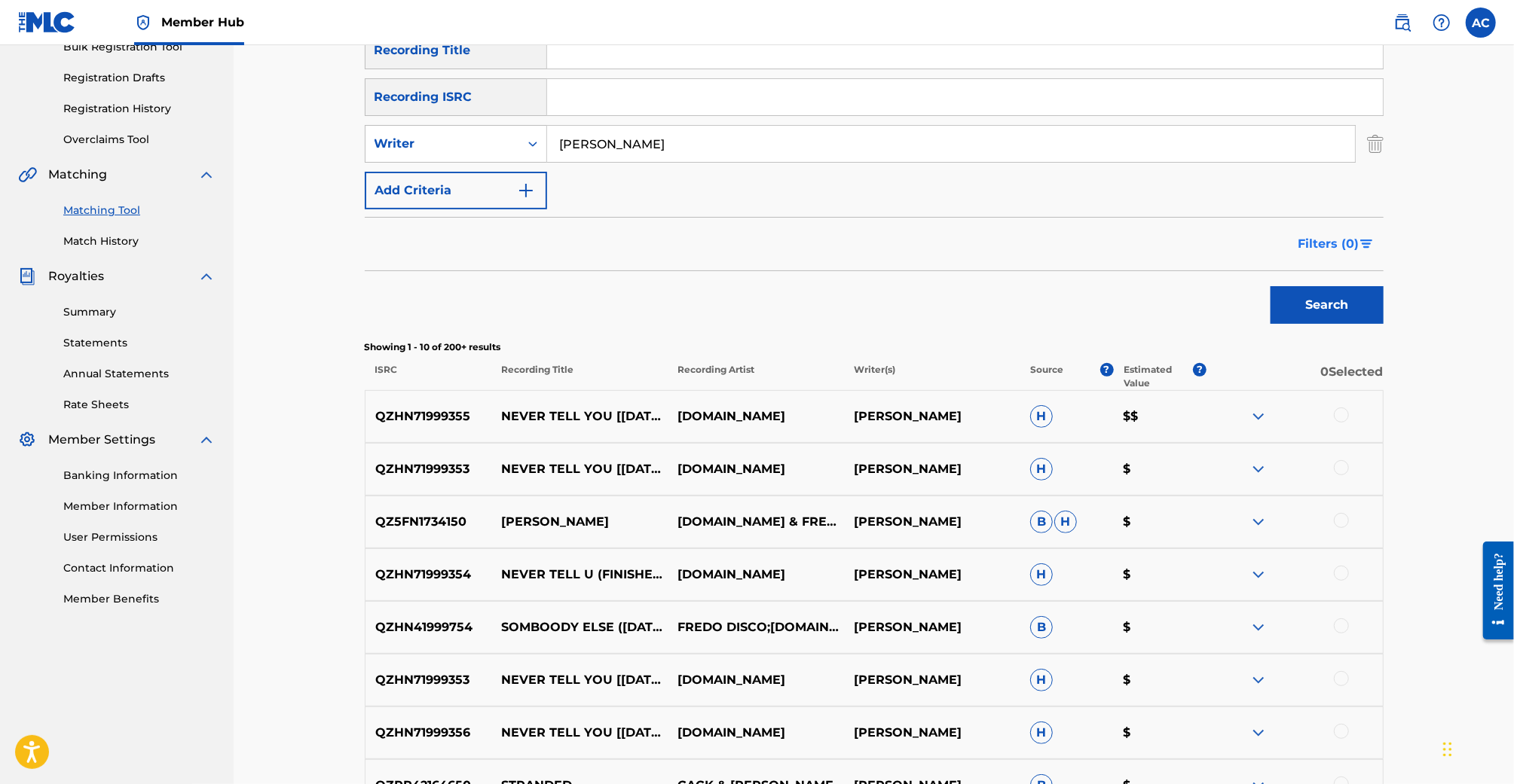
click at [1317, 244] on span "Filters ( 0 )" at bounding box center [1329, 244] width 61 height 18
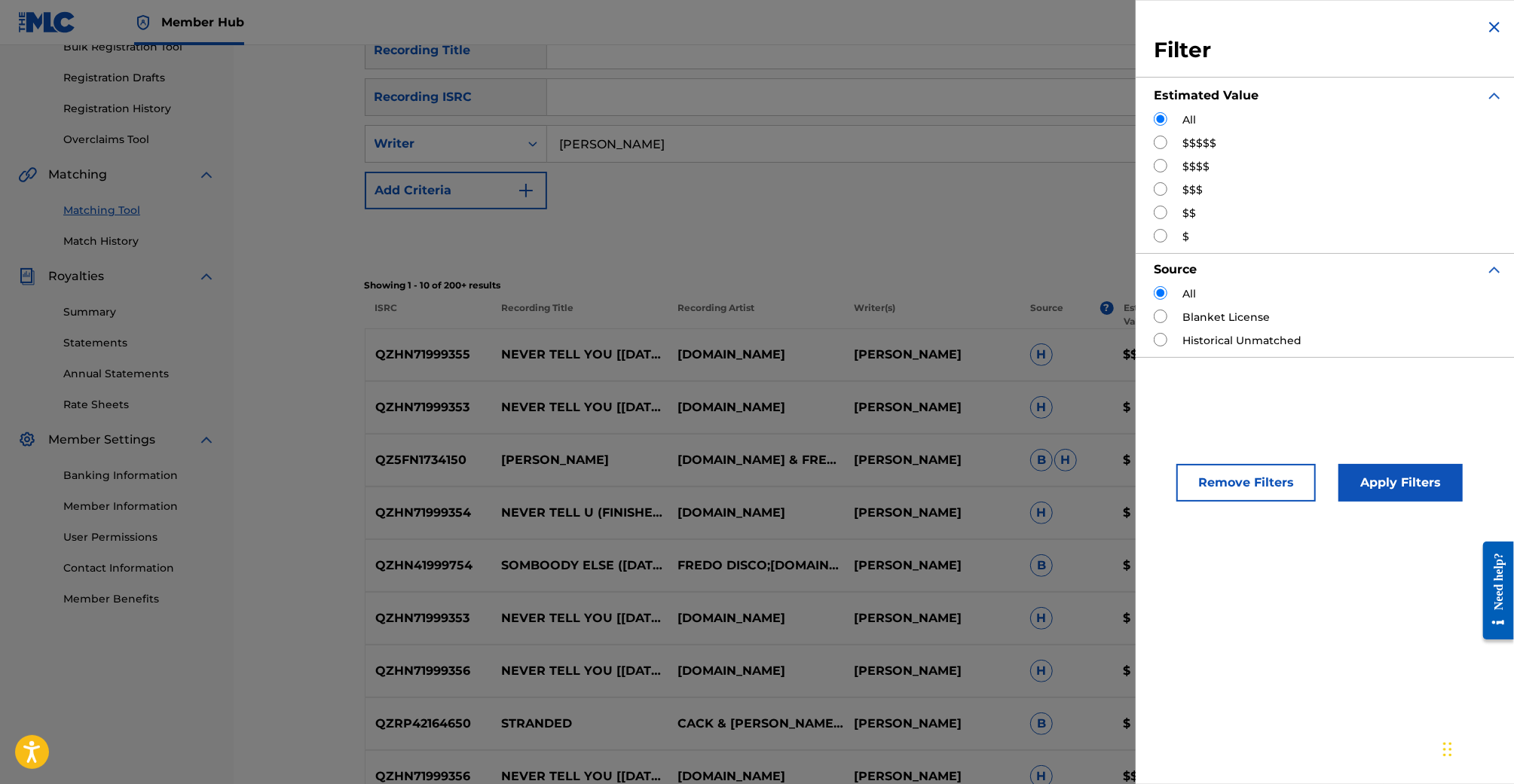
click at [1160, 145] on input "Search Form" at bounding box center [1160, 142] width 13 height 13
radio input "true"
click at [1399, 502] on div "Remove Filters Apply Filters" at bounding box center [1329, 470] width 386 height 100
click at [1389, 480] on button "Apply Filters" at bounding box center [1400, 483] width 125 height 38
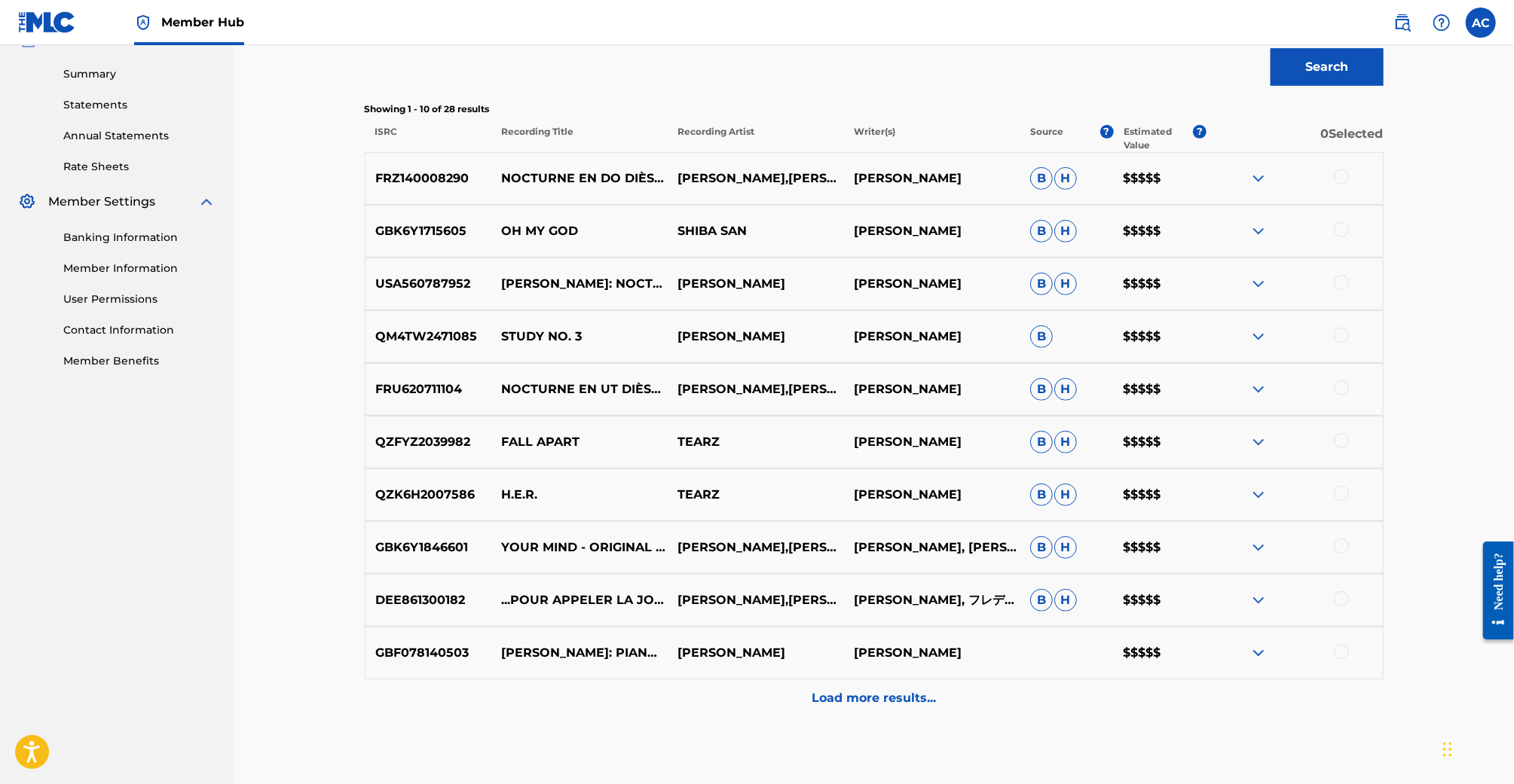
scroll to position [479, 0]
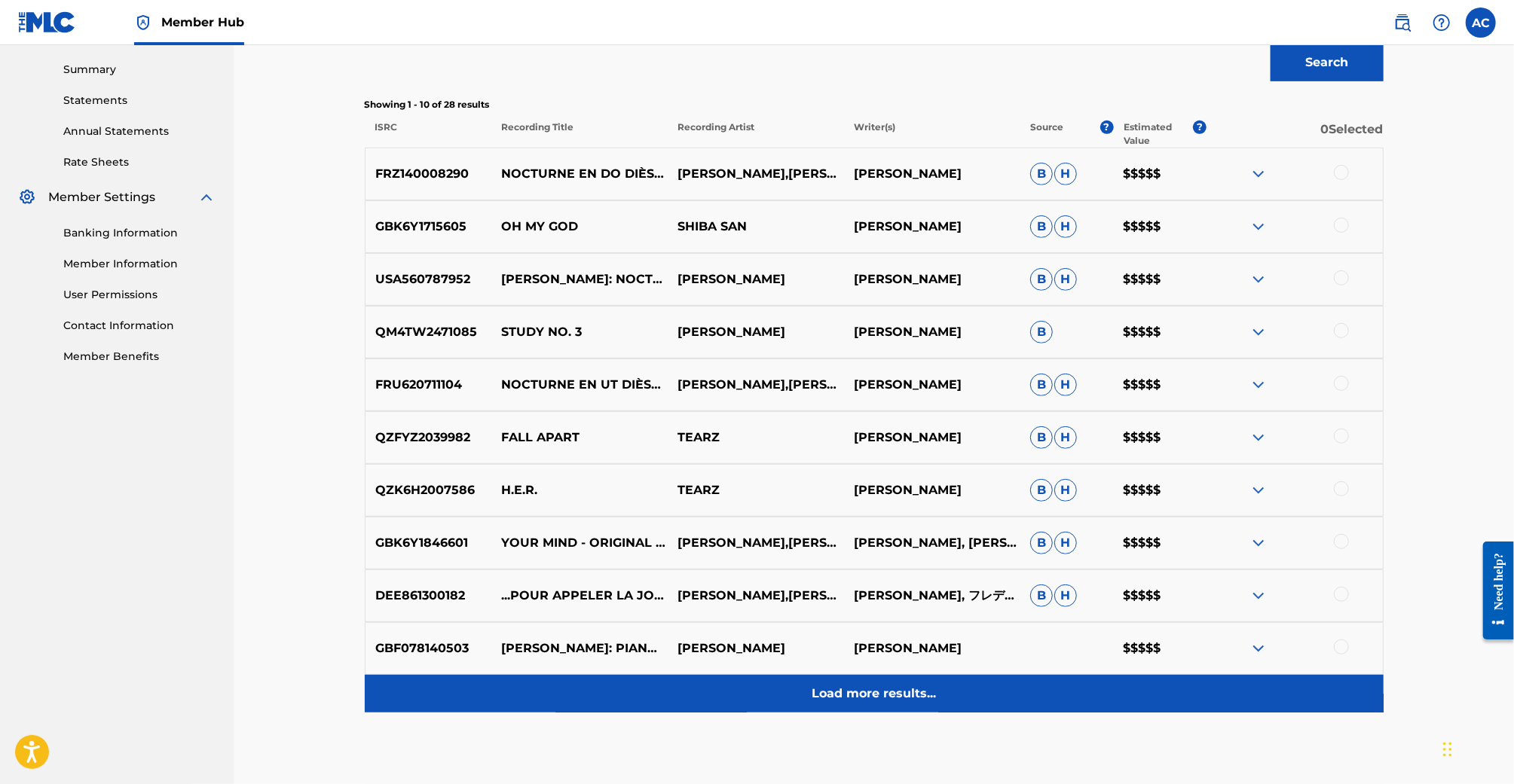
click at [934, 689] on p "Load more results..." at bounding box center [873, 693] width 125 height 18
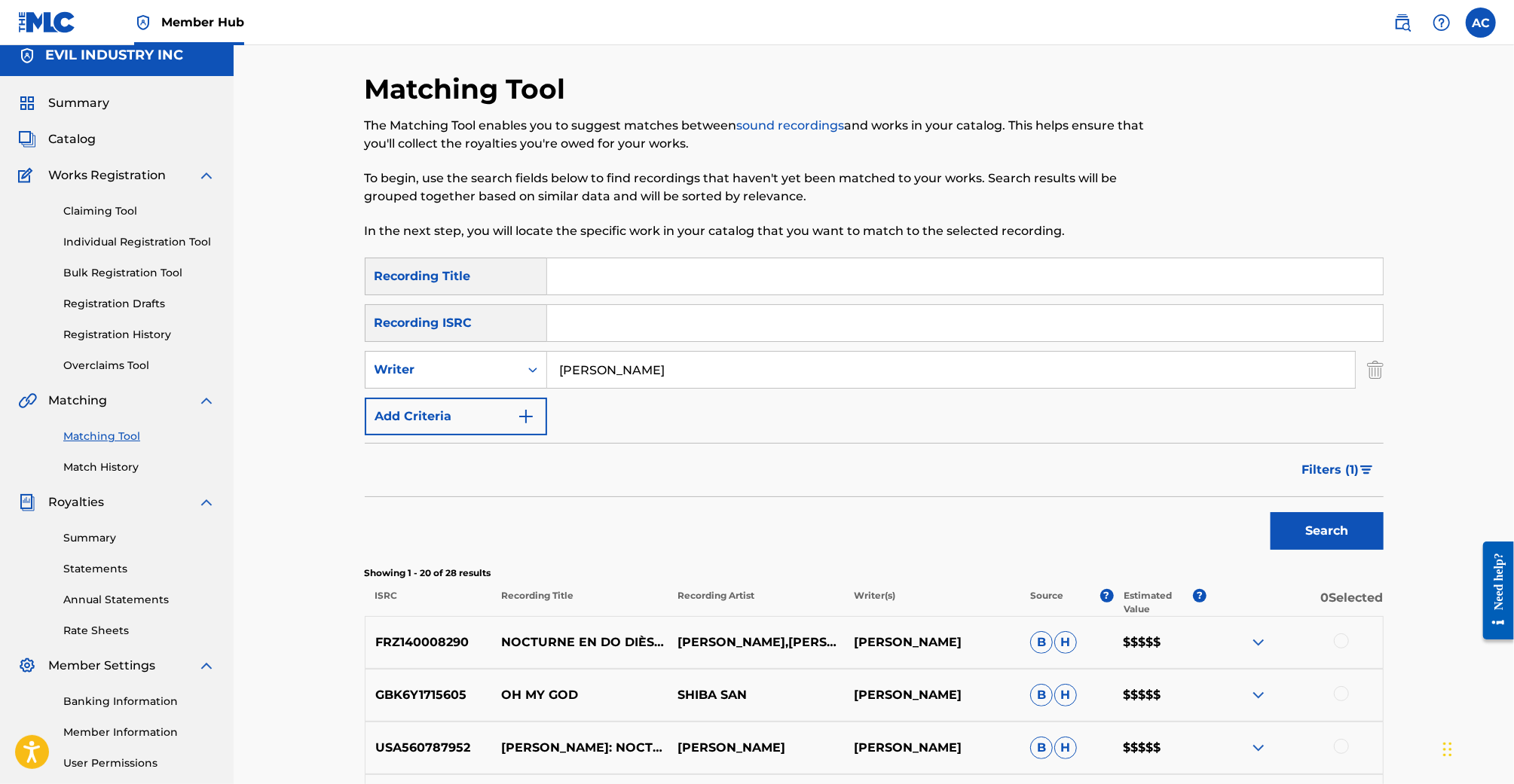
scroll to position [0, 0]
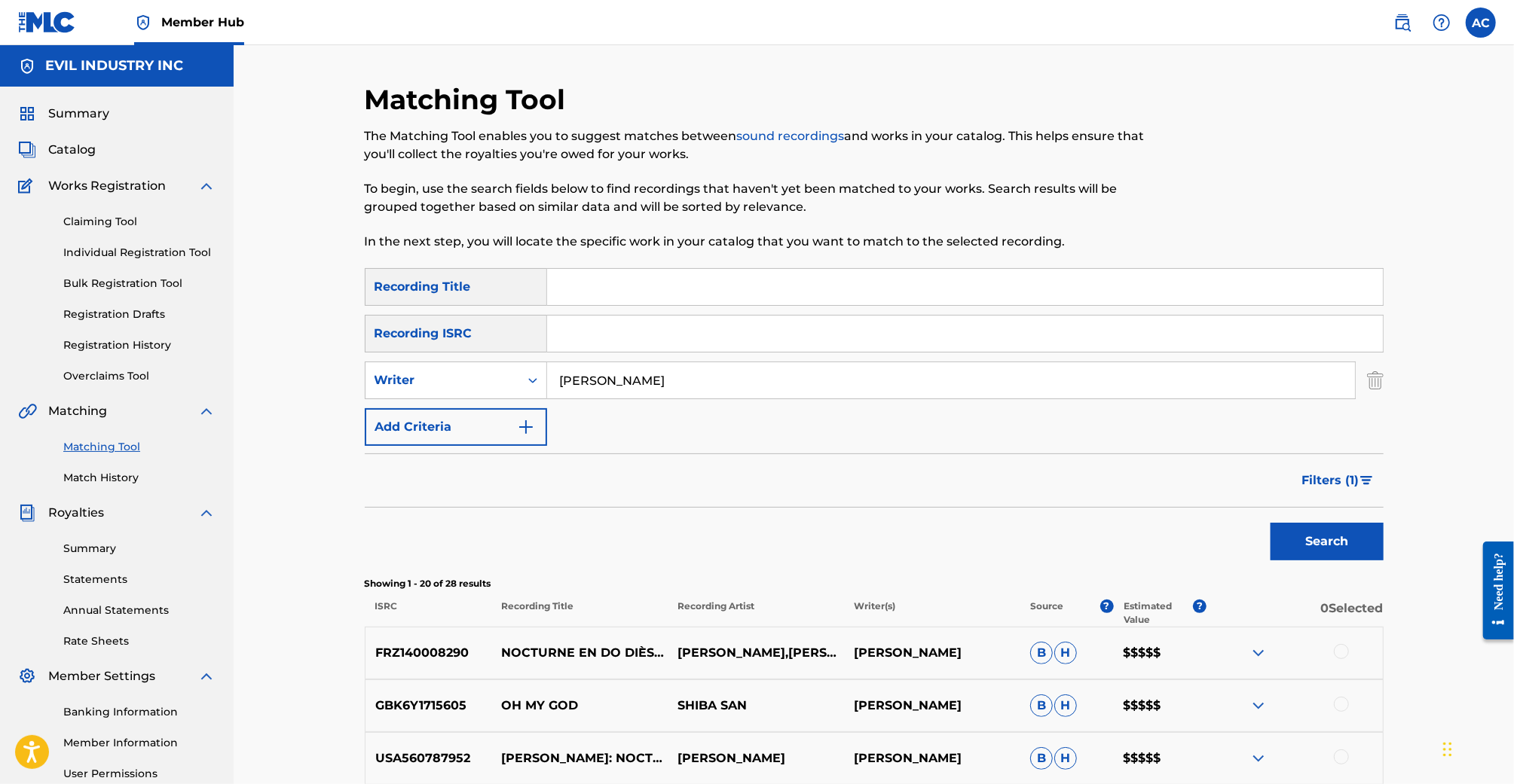
click at [740, 388] on input "Frederic Fosco" at bounding box center [951, 380] width 808 height 36
click at [641, 383] on input "Frederic Fosco" at bounding box center [951, 380] width 808 height 36
click at [463, 421] on button "Add Criteria" at bounding box center [455, 427] width 182 height 38
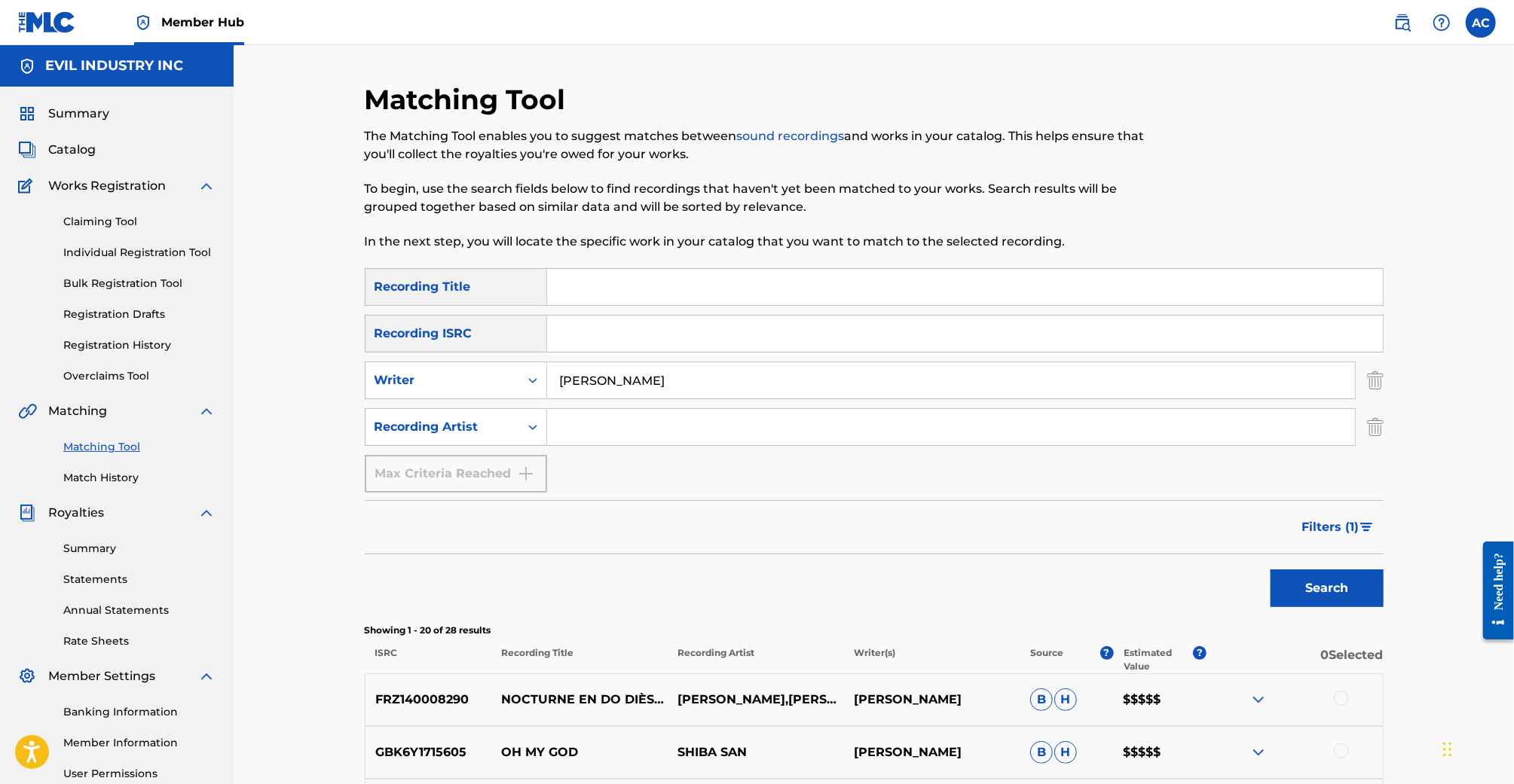
click at [670, 427] on input "Search Form" at bounding box center [951, 427] width 808 height 36
type input "fredo"
click at [1271, 570] on button "Search" at bounding box center [1327, 588] width 113 height 38
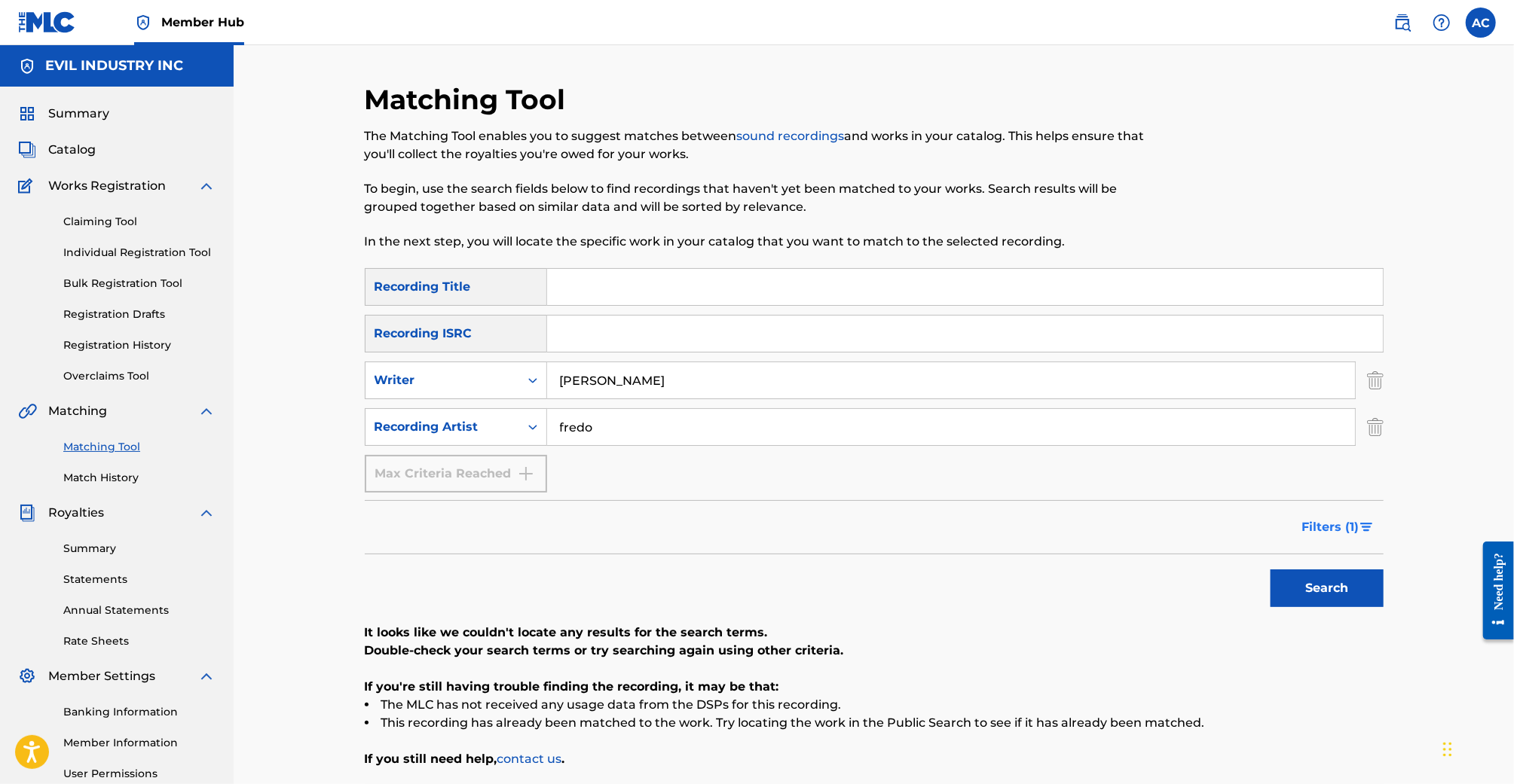
click at [1343, 518] on span "Filters ( 1 )" at bounding box center [1331, 527] width 57 height 18
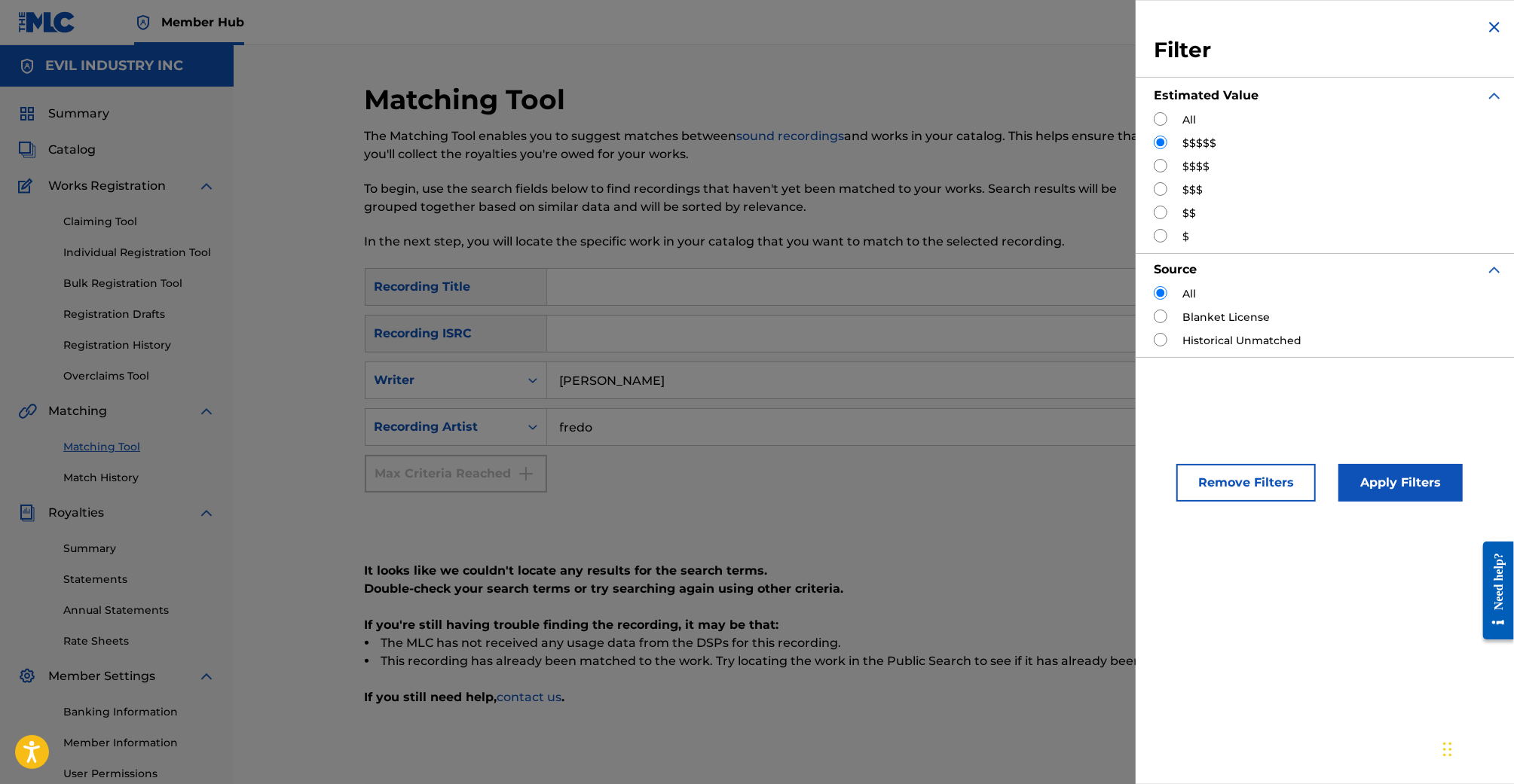
click at [1160, 123] on input "Search Form" at bounding box center [1160, 118] width 13 height 13
radio input "true"
click at [1399, 510] on div "Remove Filters Apply Filters" at bounding box center [1329, 470] width 386 height 100
click at [1399, 503] on div "Remove Filters Apply Filters" at bounding box center [1329, 470] width 386 height 100
click at [1399, 496] on button "Apply Filters" at bounding box center [1400, 483] width 125 height 38
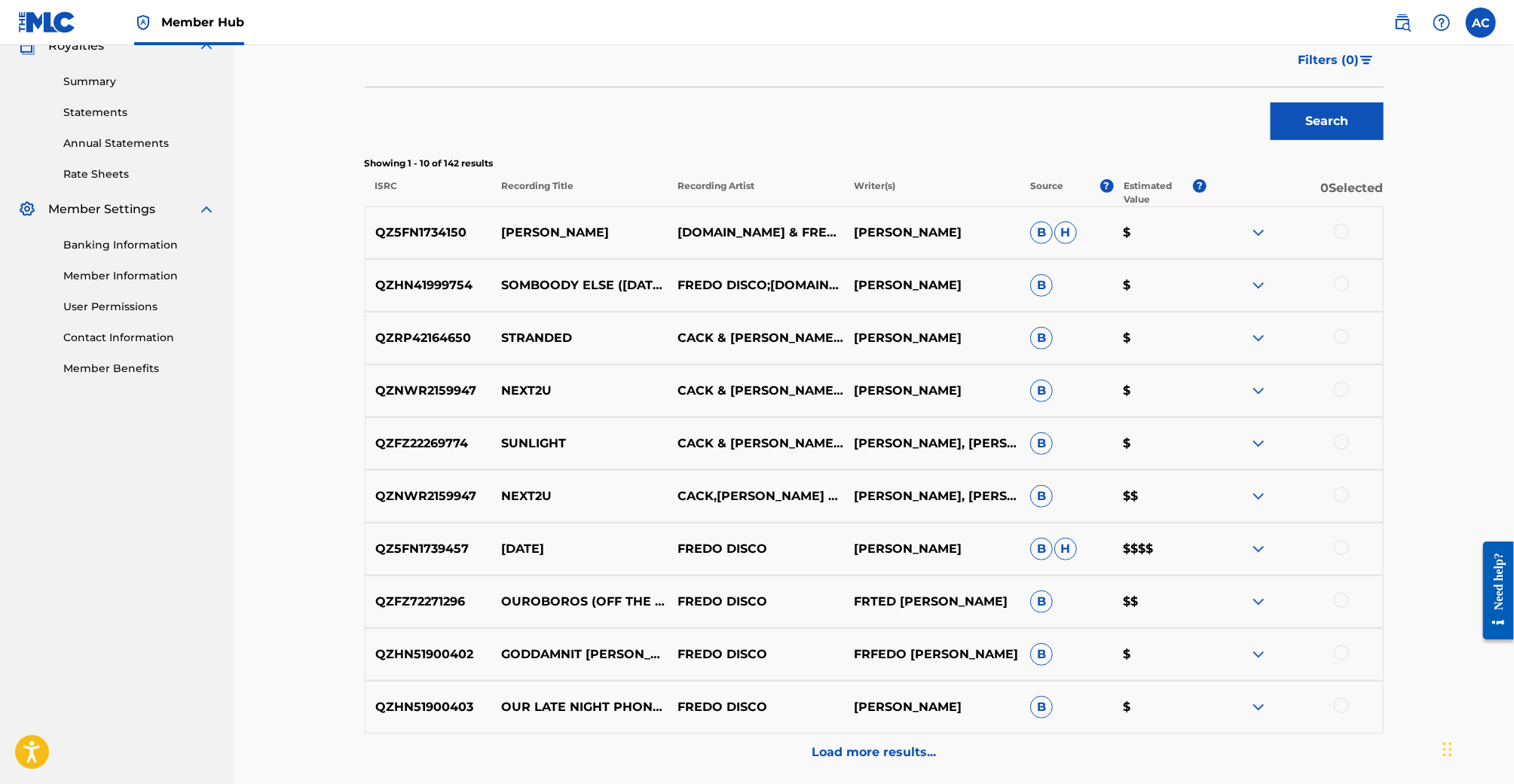
scroll to position [510, 0]
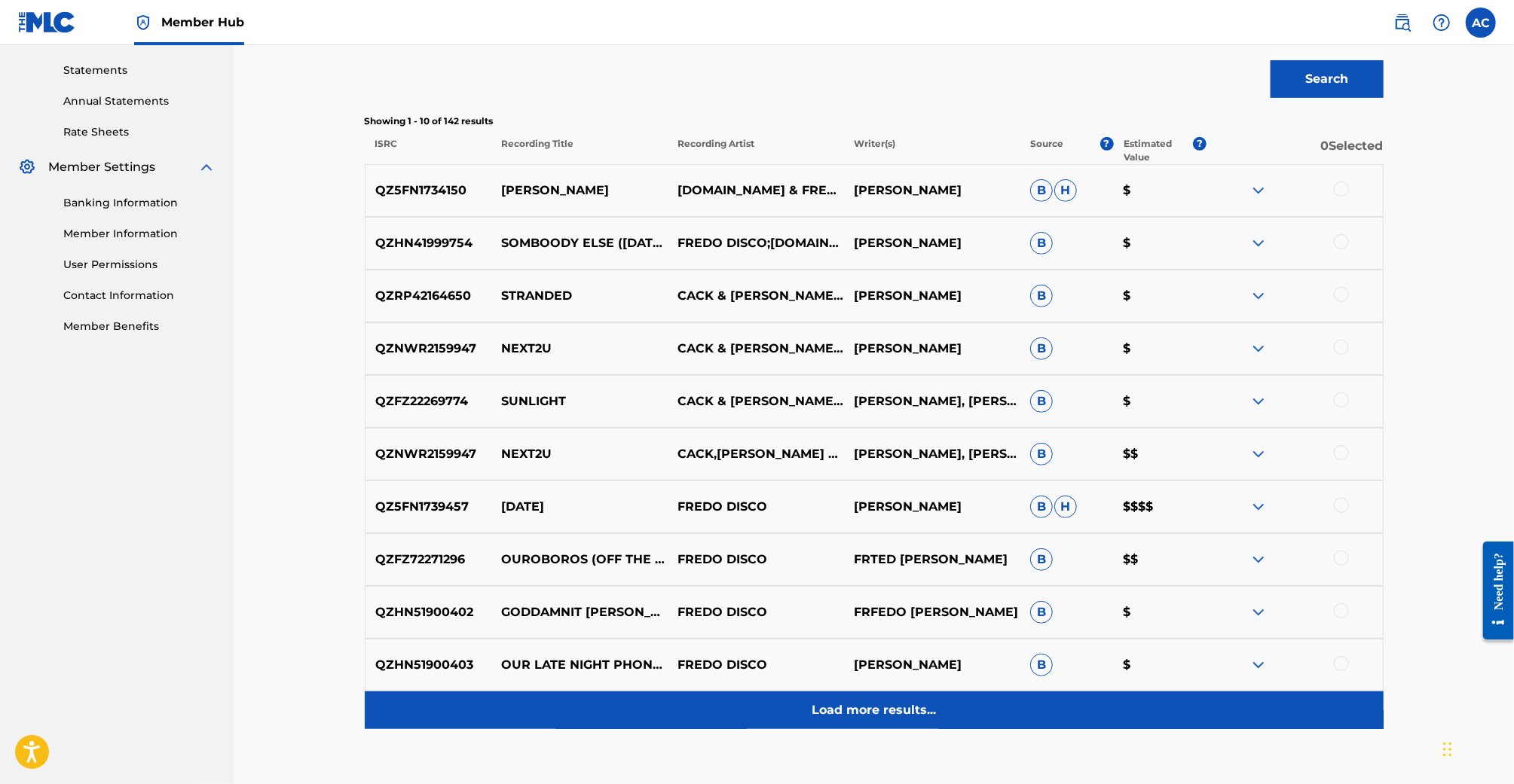
click at [946, 717] on div "Load more results..." at bounding box center [873, 710] width 1019 height 38
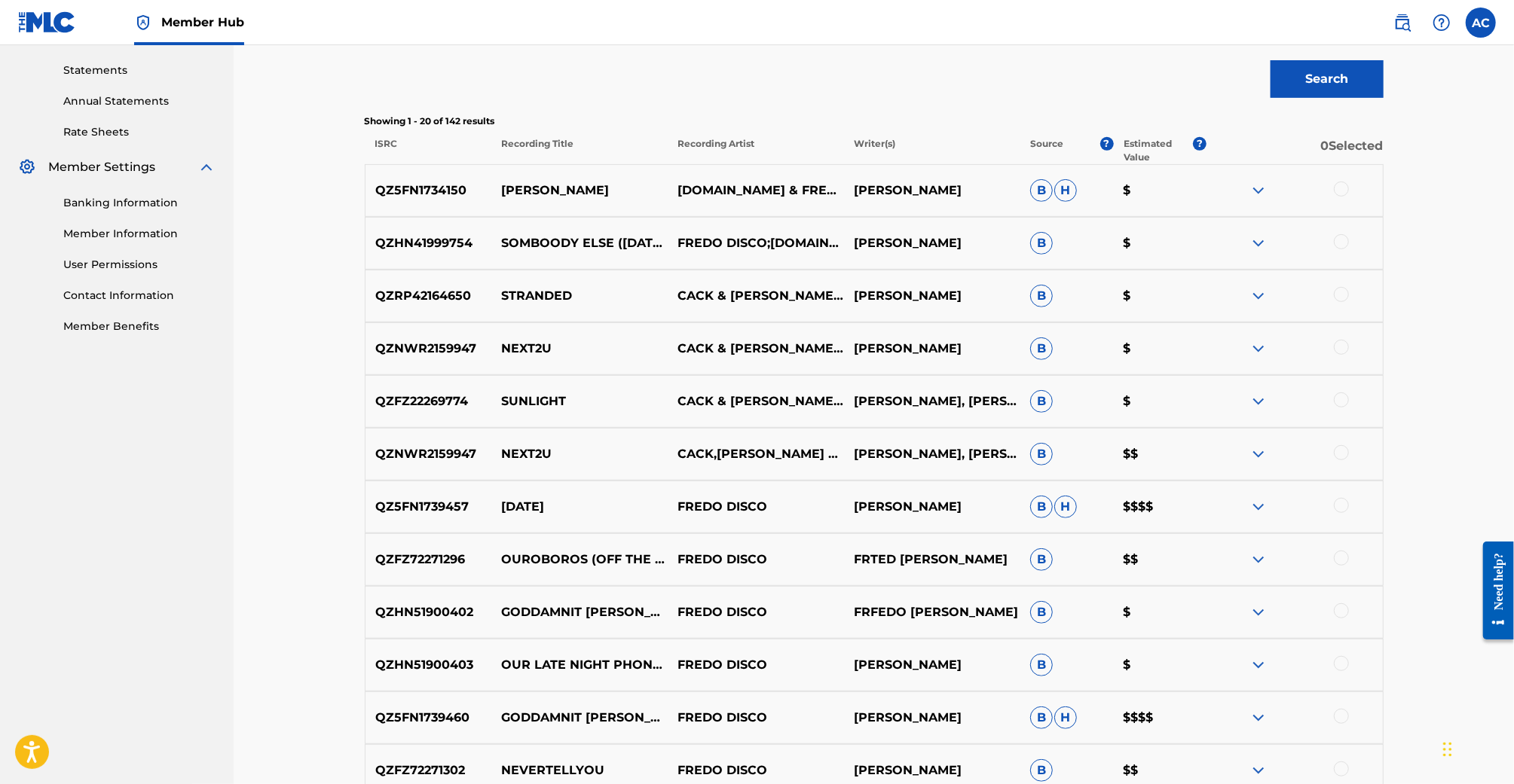
click at [993, 538] on div "QZFZ72271296 OUROBOROS (OFF THE DOME) FREDO DISCO FRTED FOSCO B $$" at bounding box center [873, 560] width 1019 height 53
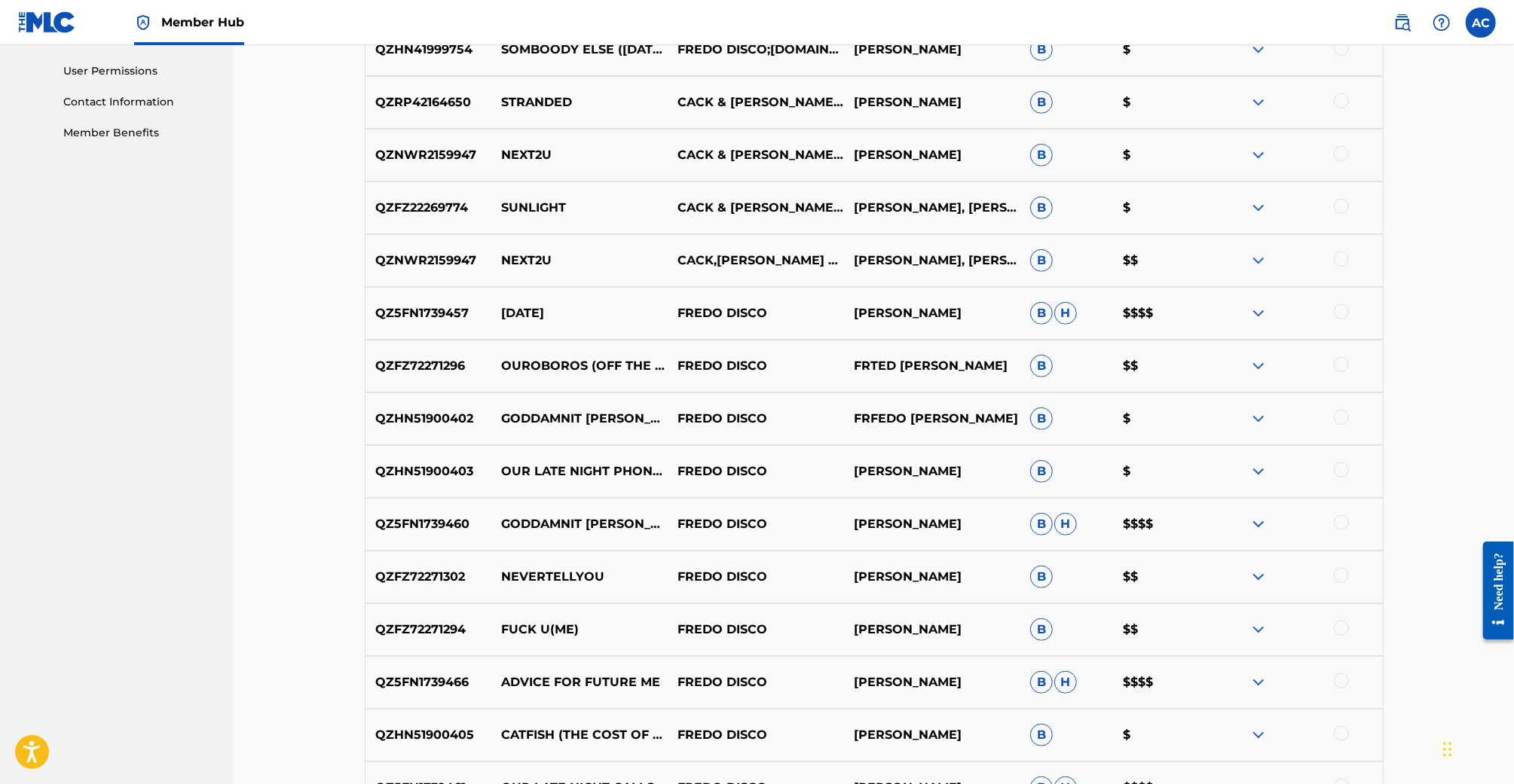
scroll to position [705, 0]
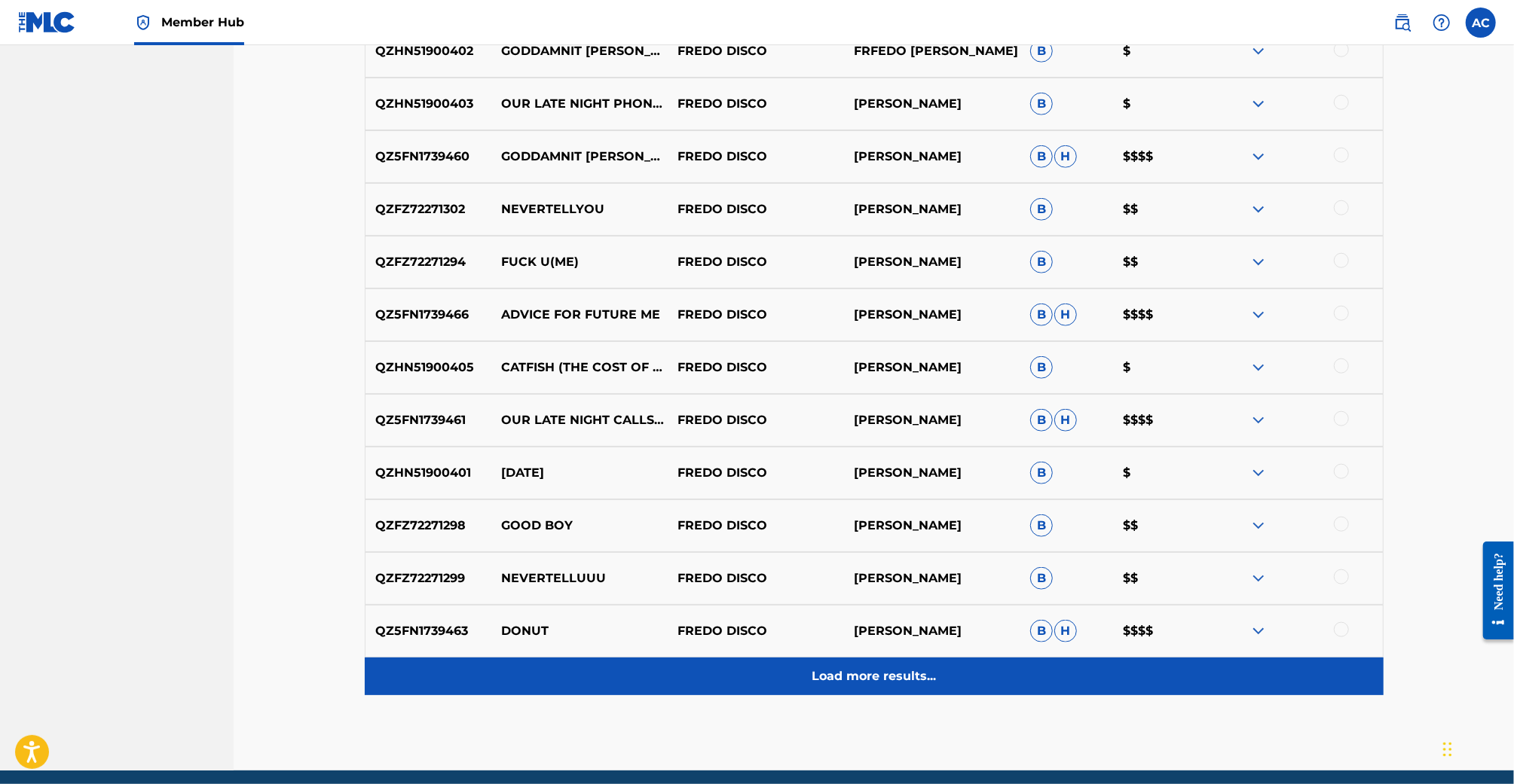
click at [967, 662] on div "Load more results..." at bounding box center [873, 676] width 1019 height 38
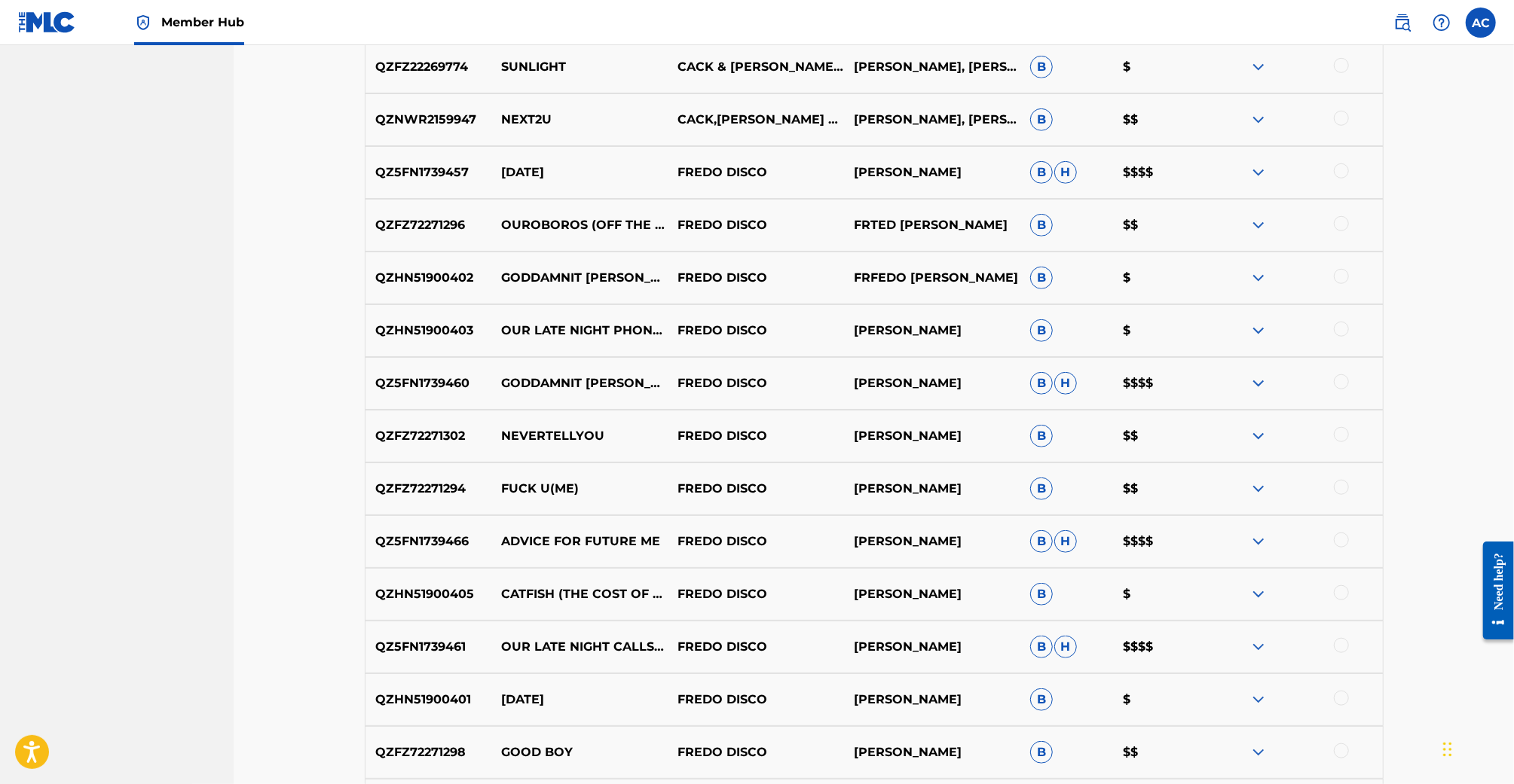
scroll to position [0, 0]
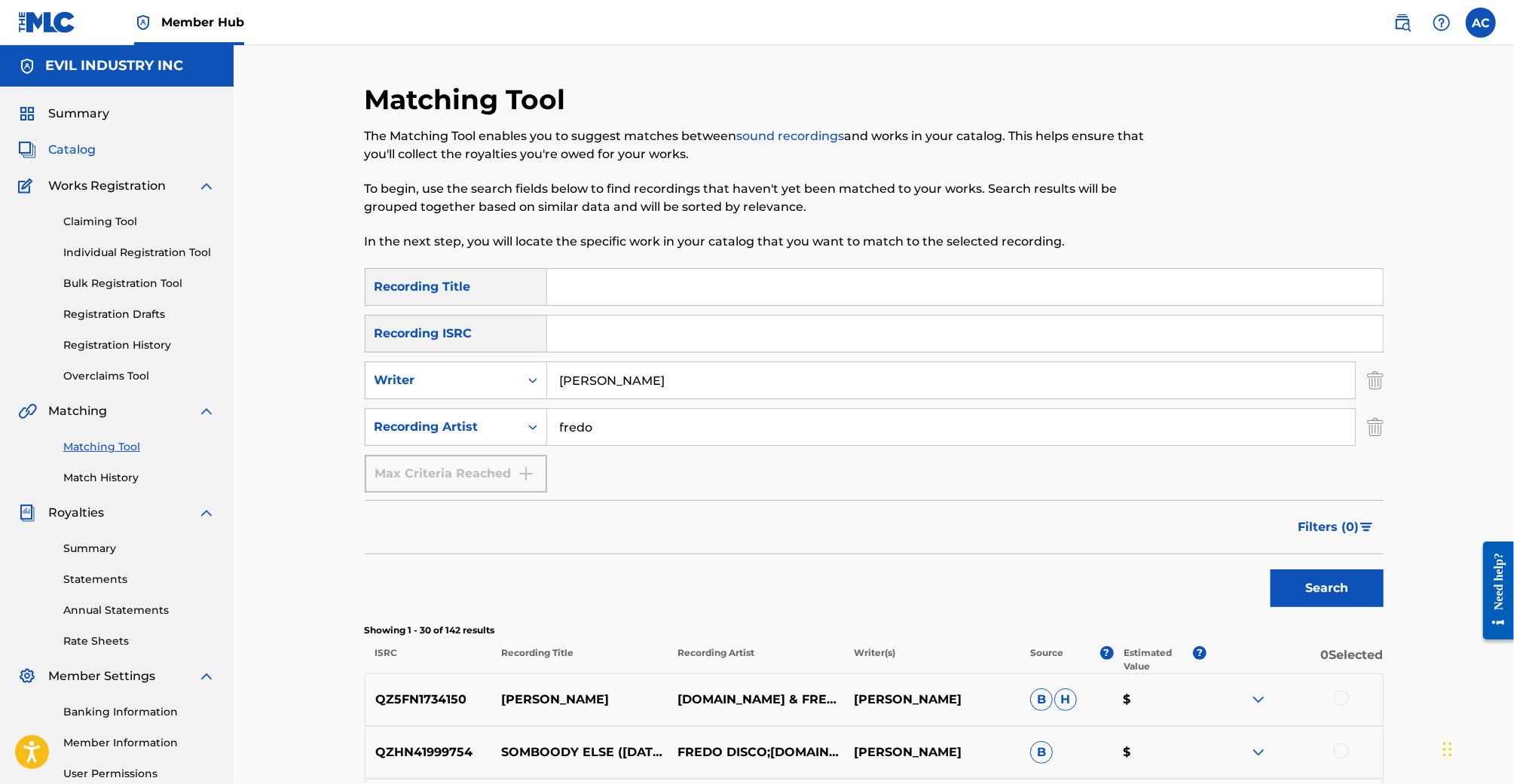
click at [79, 146] on span "Catalog" at bounding box center [72, 150] width 48 height 18
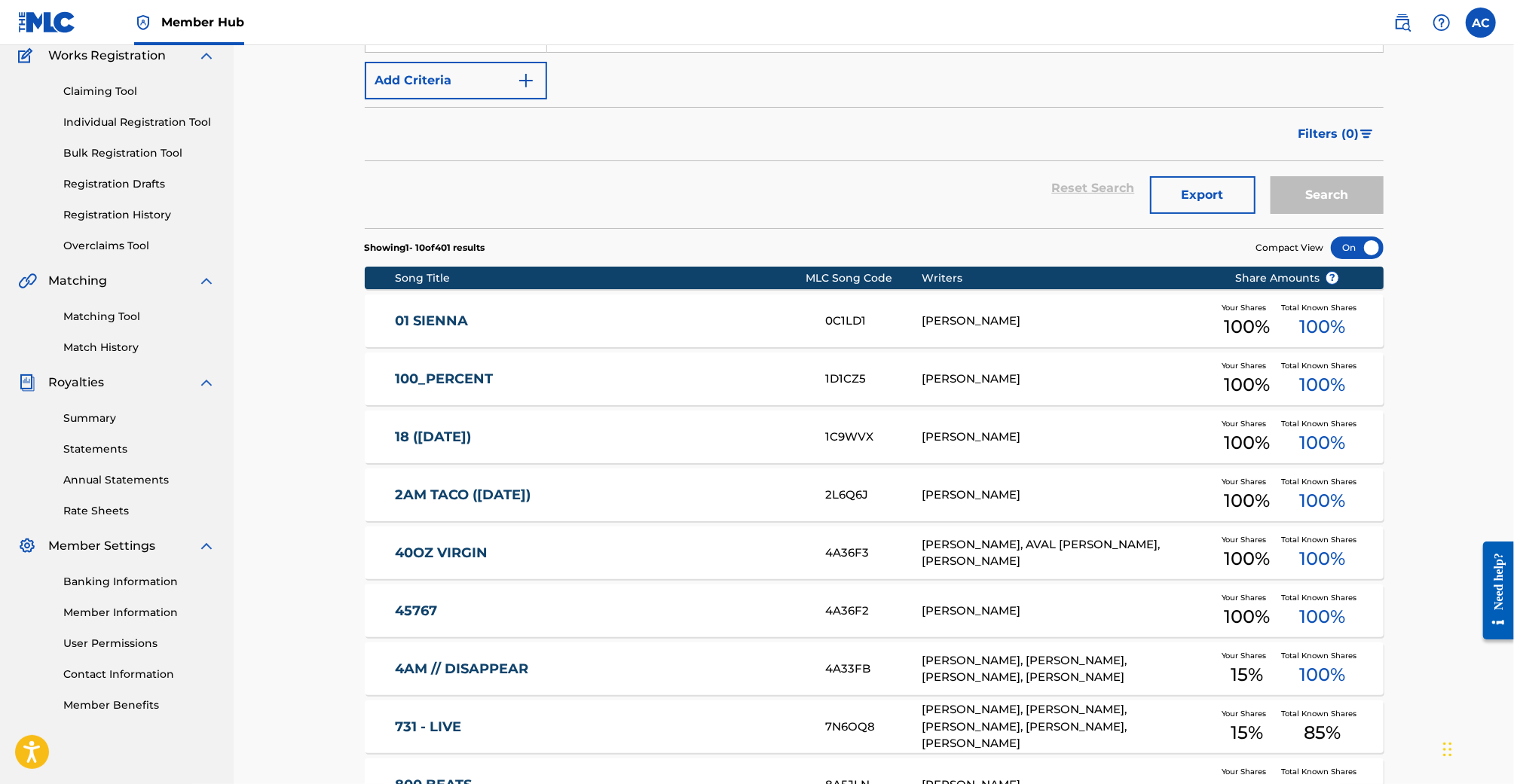
scroll to position [139, 0]
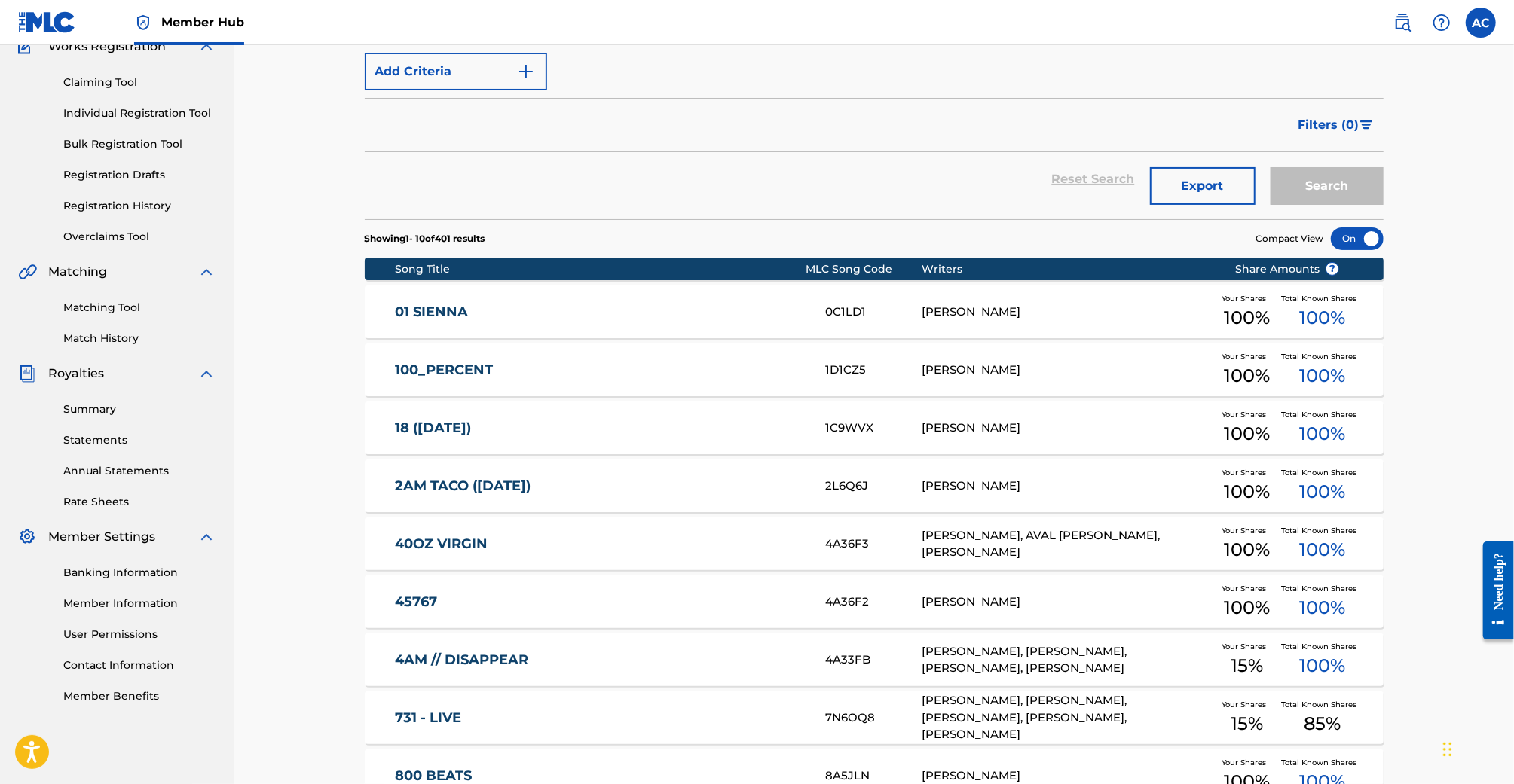
drag, startPoint x: 388, startPoint y: 432, endPoint x: 527, endPoint y: 432, distance: 139.0
click at [527, 432] on div "18 (4-29-18) 1C9WVX FREDERIC FOSCO Your Shares 100 % Total Known Shares 100 %" at bounding box center [873, 428] width 1019 height 53
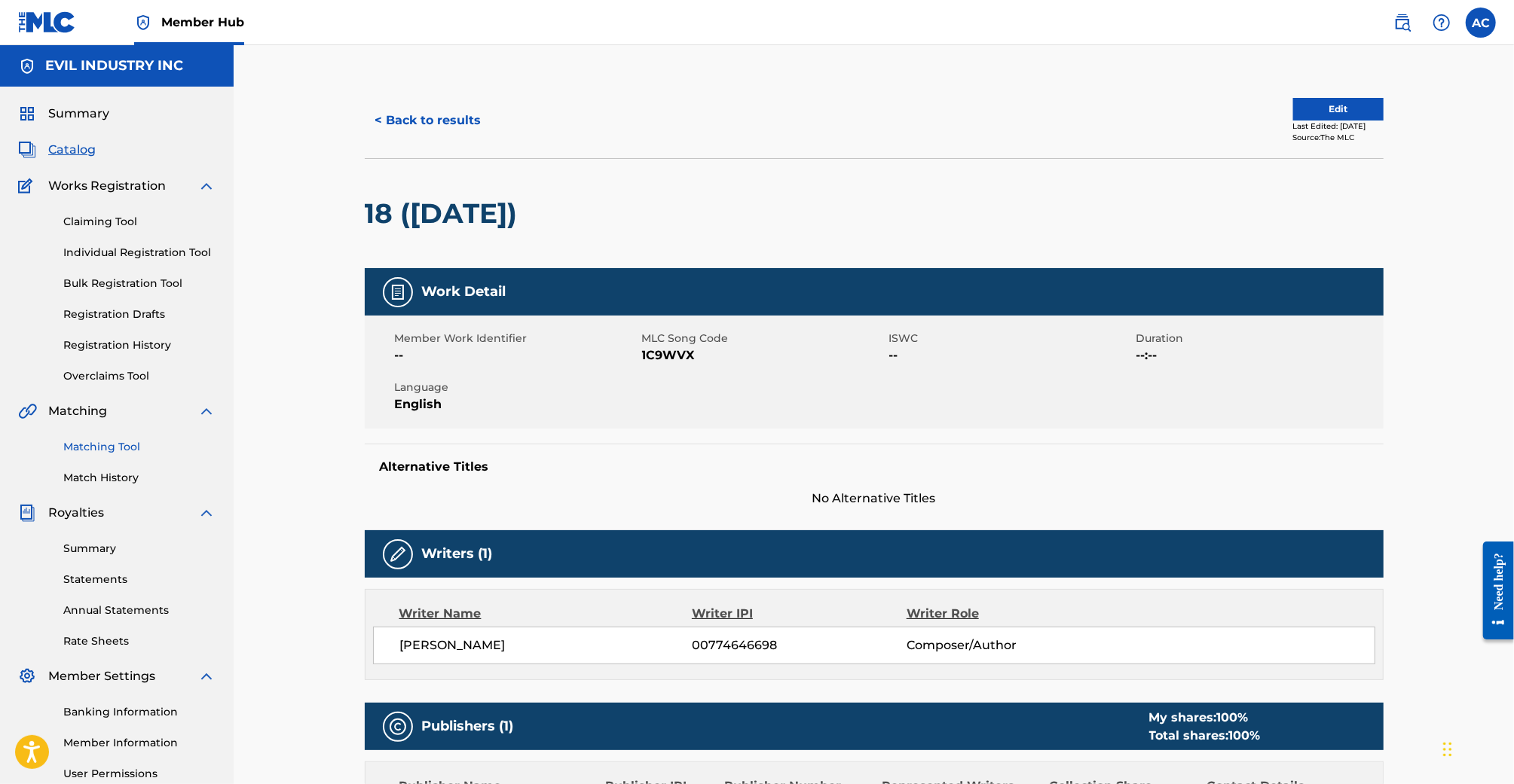
click at [143, 449] on link "Matching Tool" at bounding box center [140, 448] width 153 height 16
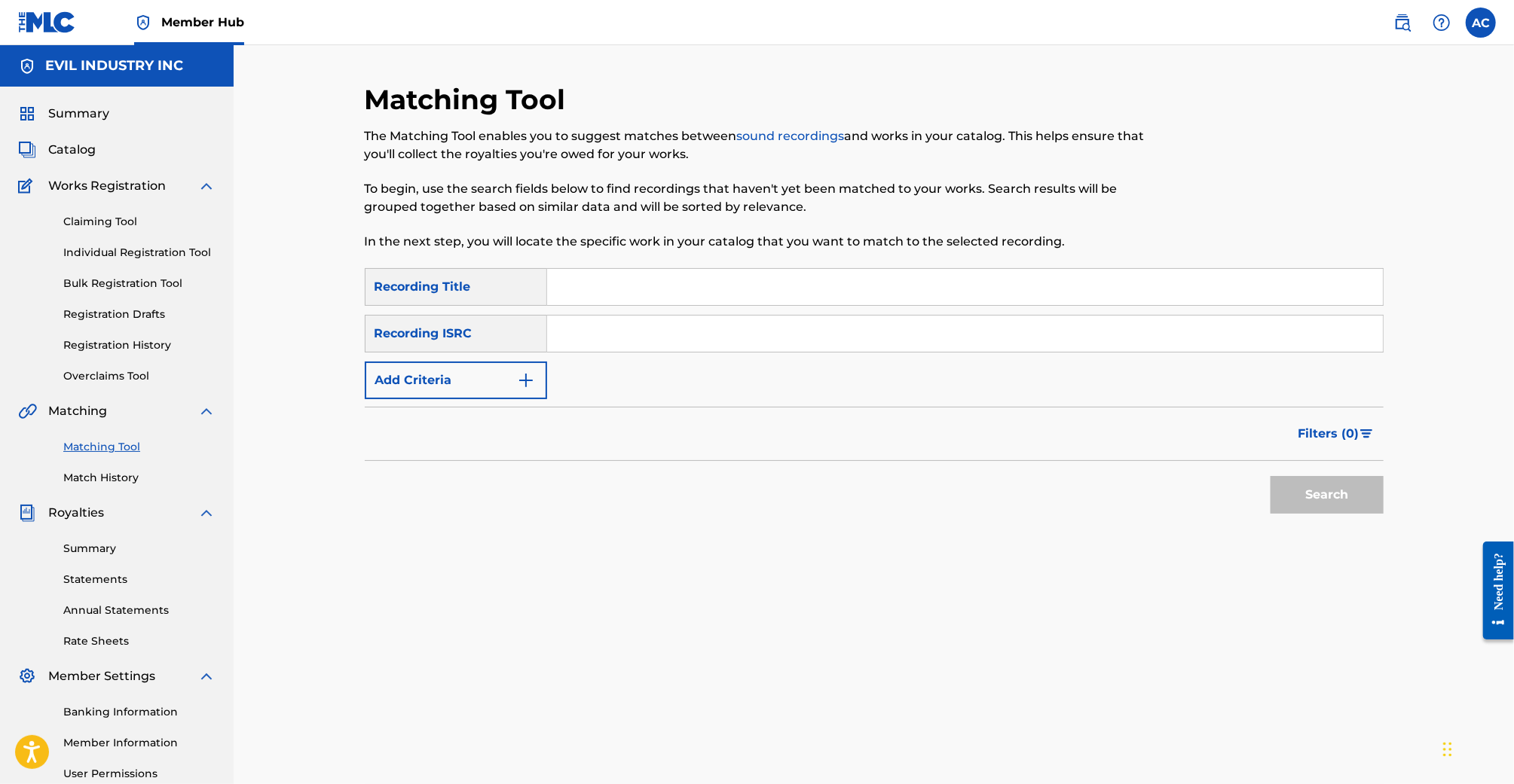
click at [618, 277] on input "Search Form" at bounding box center [965, 287] width 836 height 36
paste input "QZK6P2038598"
type input "QZK6P2038598"
click at [1271, 476] on button "Search" at bounding box center [1327, 495] width 113 height 38
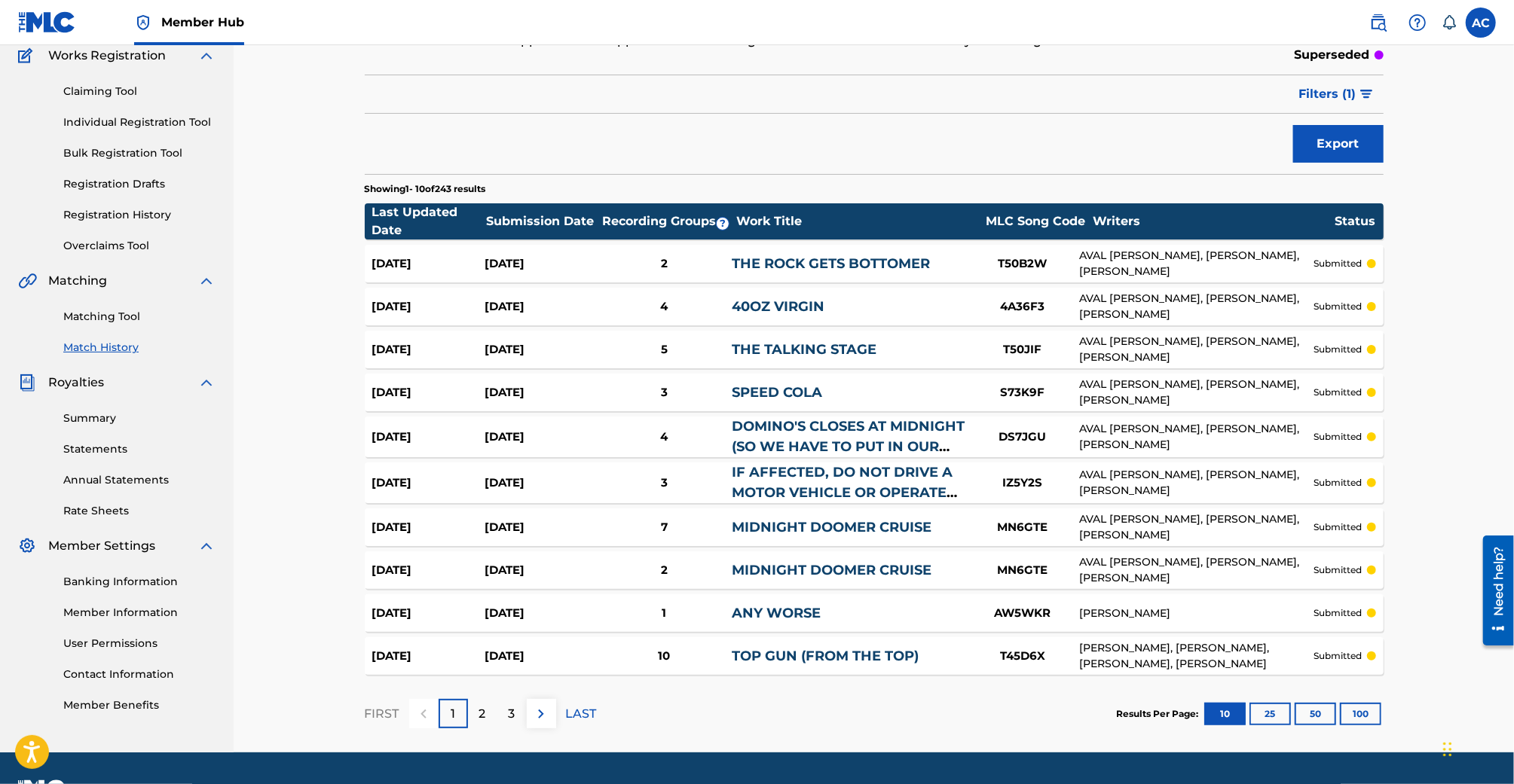
scroll to position [164, 0]
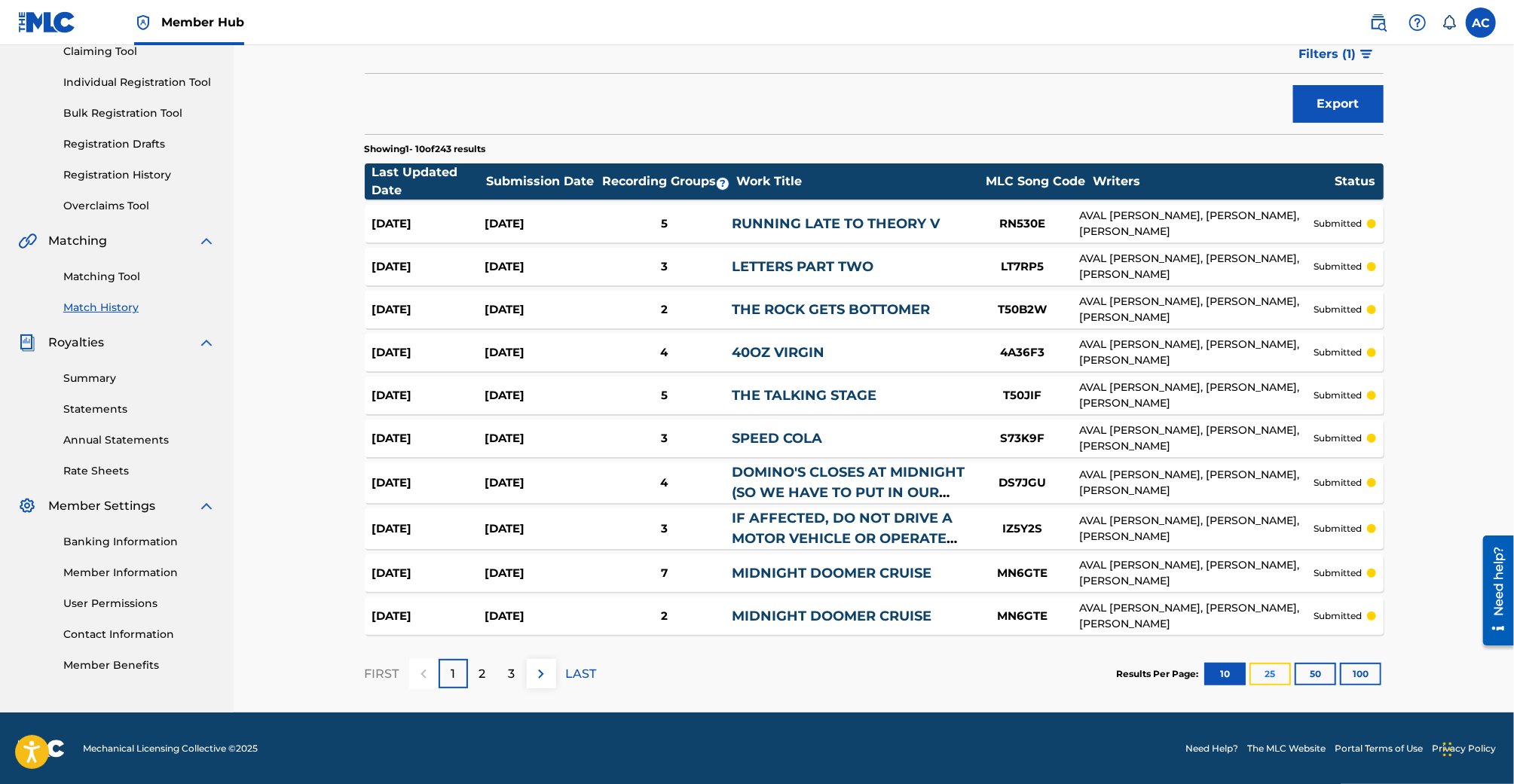
click at [1274, 684] on button "25" at bounding box center [1270, 674] width 41 height 22
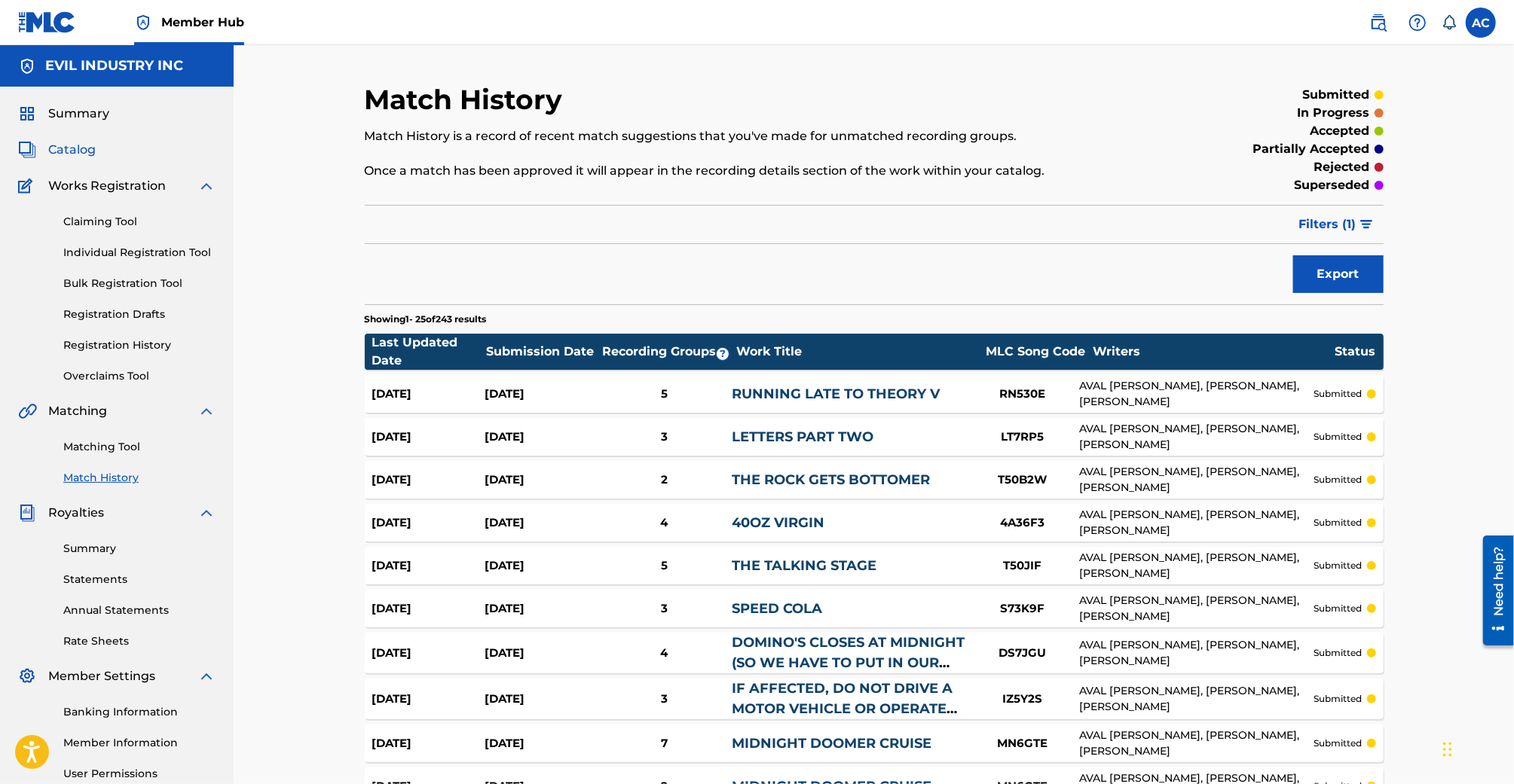
click at [73, 148] on span "Catalog" at bounding box center [72, 150] width 48 height 18
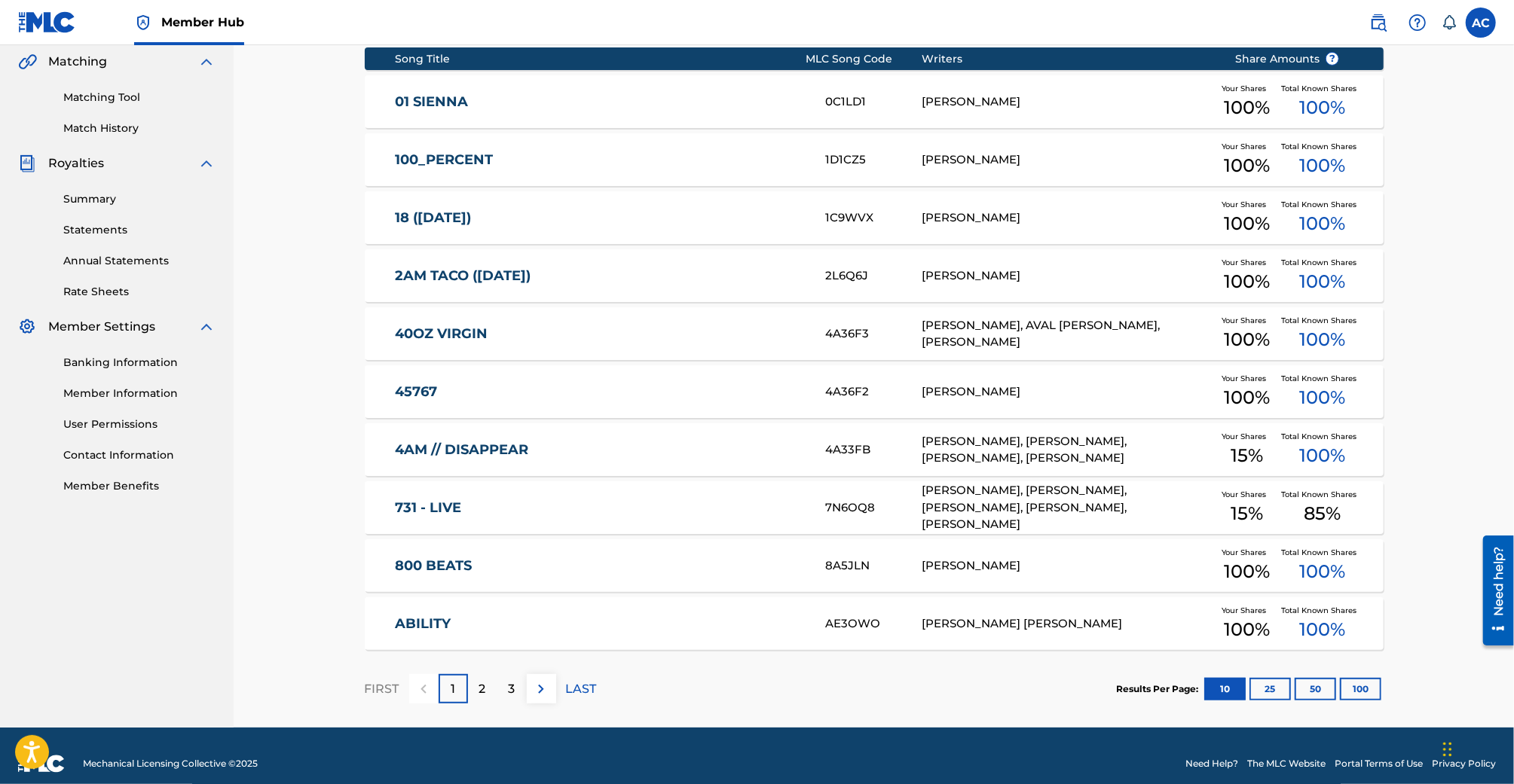
scroll to position [364, 0]
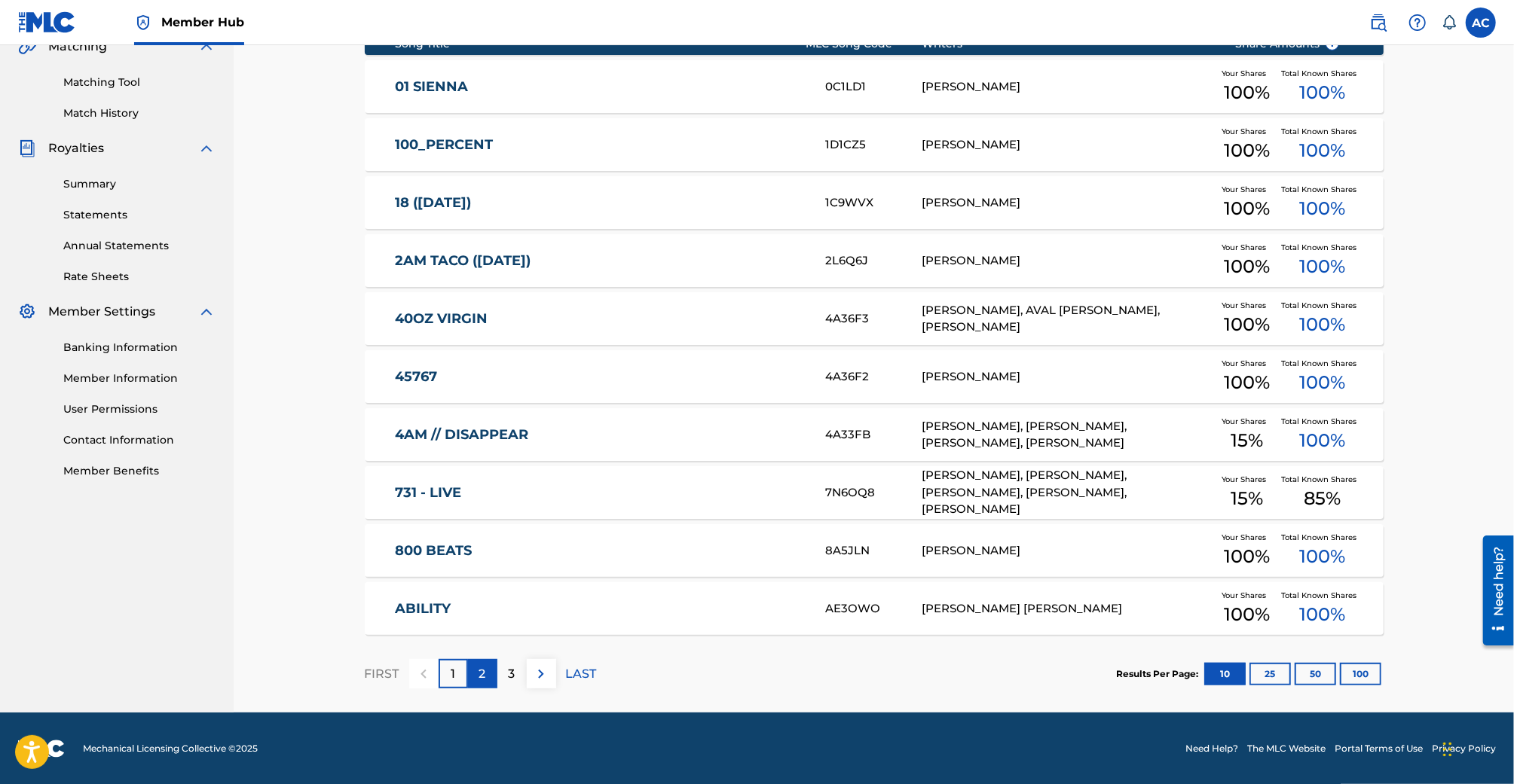
click at [487, 674] on div "2" at bounding box center [482, 674] width 30 height 30
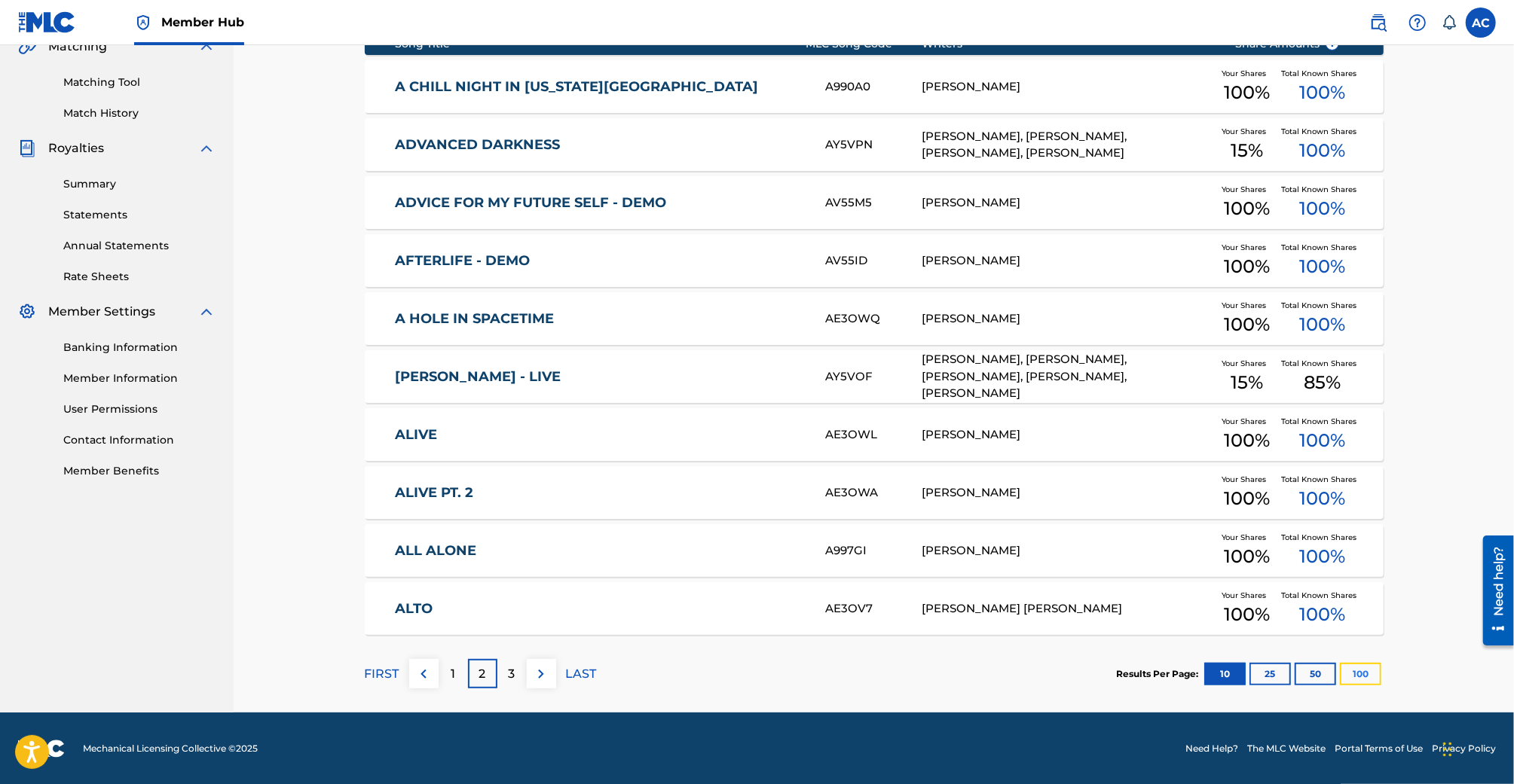
click at [1359, 675] on button "100" at bounding box center [1361, 674] width 41 height 22
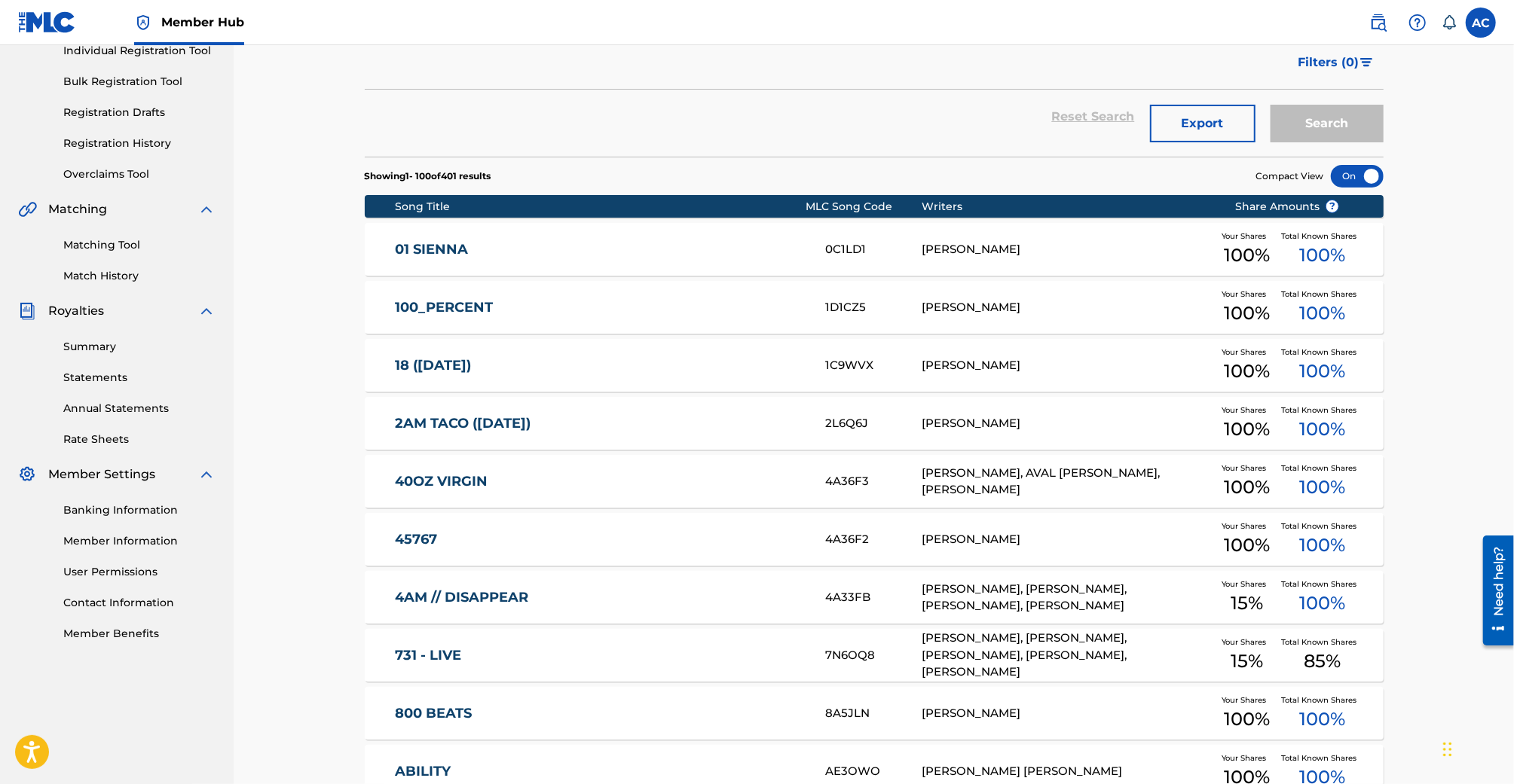
scroll to position [0, 0]
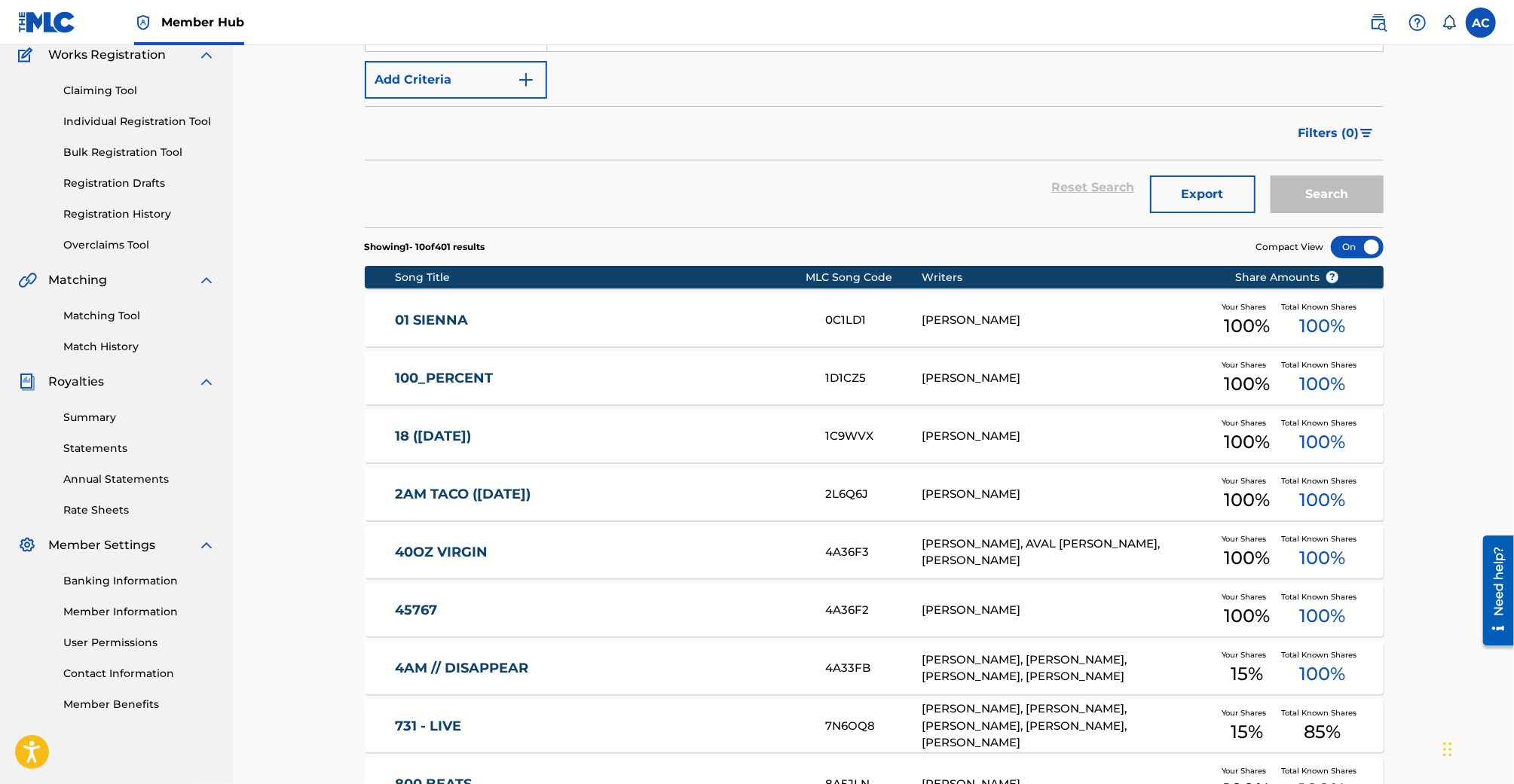
scroll to position [133, 0]
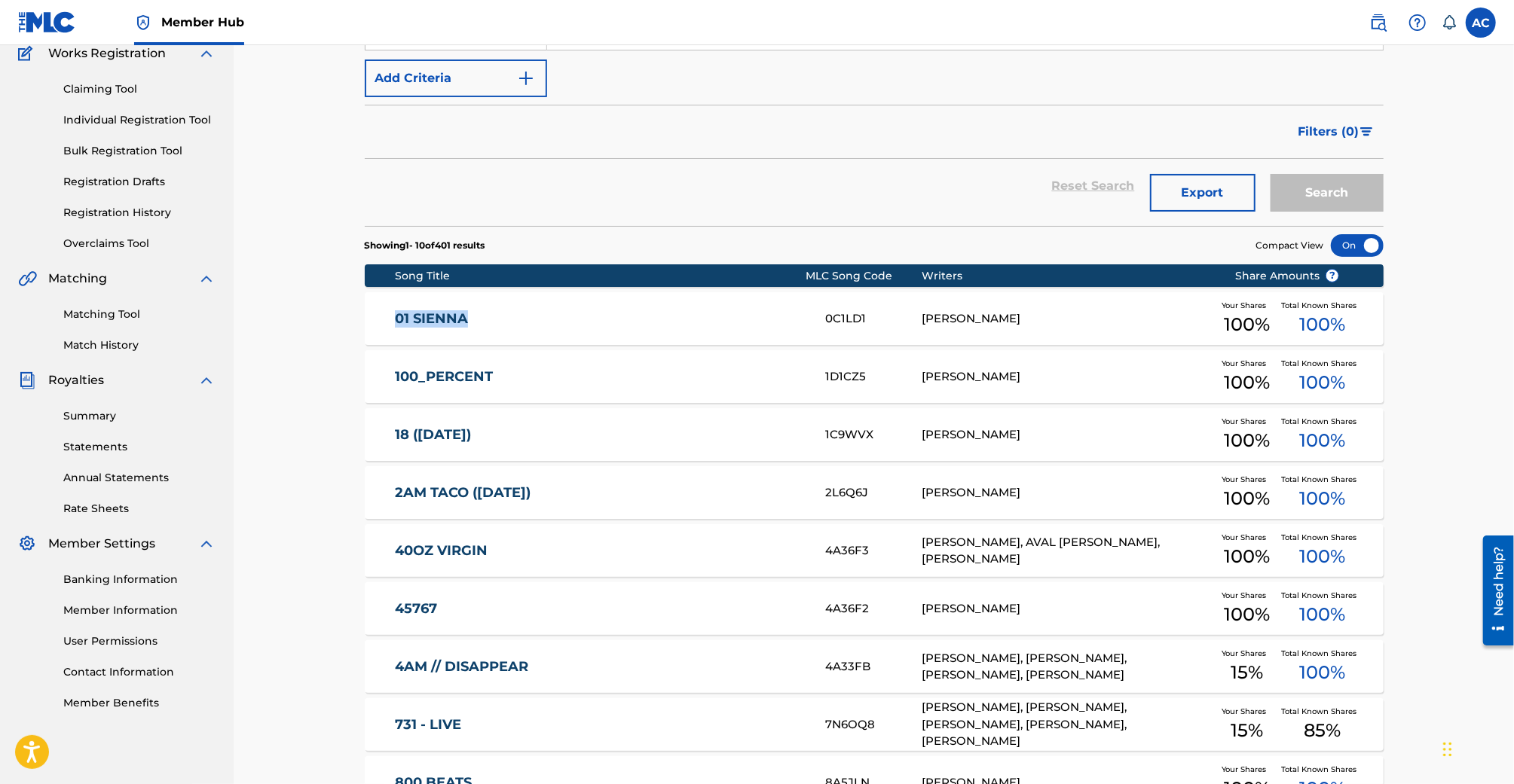
drag, startPoint x: 355, startPoint y: 321, endPoint x: 501, endPoint y: 320, distance: 146.0
click at [501, 320] on div "Catalog Register Work SearchWithCriteriaf737df5d-f558-4da8-89c3-82e761c40ff1 Wo…" at bounding box center [874, 448] width 1055 height 995
copy link "01 SIENNA"
click at [1083, 314] on div "AIDAN JOSHUA CADA" at bounding box center [1066, 318] width 290 height 17
